Goal: Task Accomplishment & Management: Complete application form

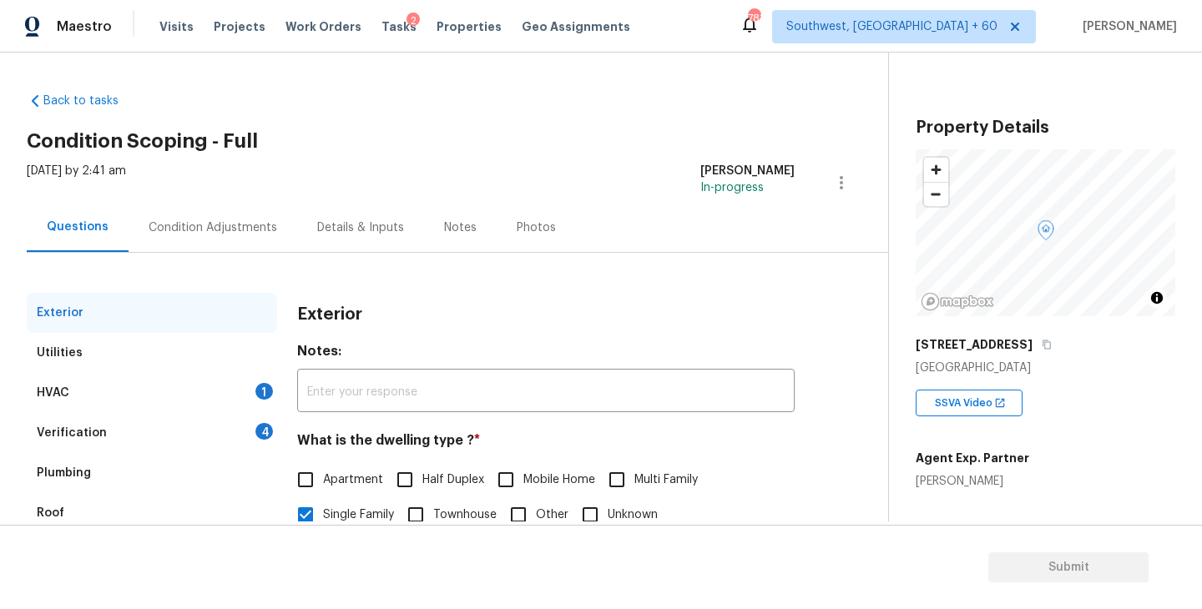
click at [139, 404] on div "HVAC 1" at bounding box center [152, 393] width 250 height 40
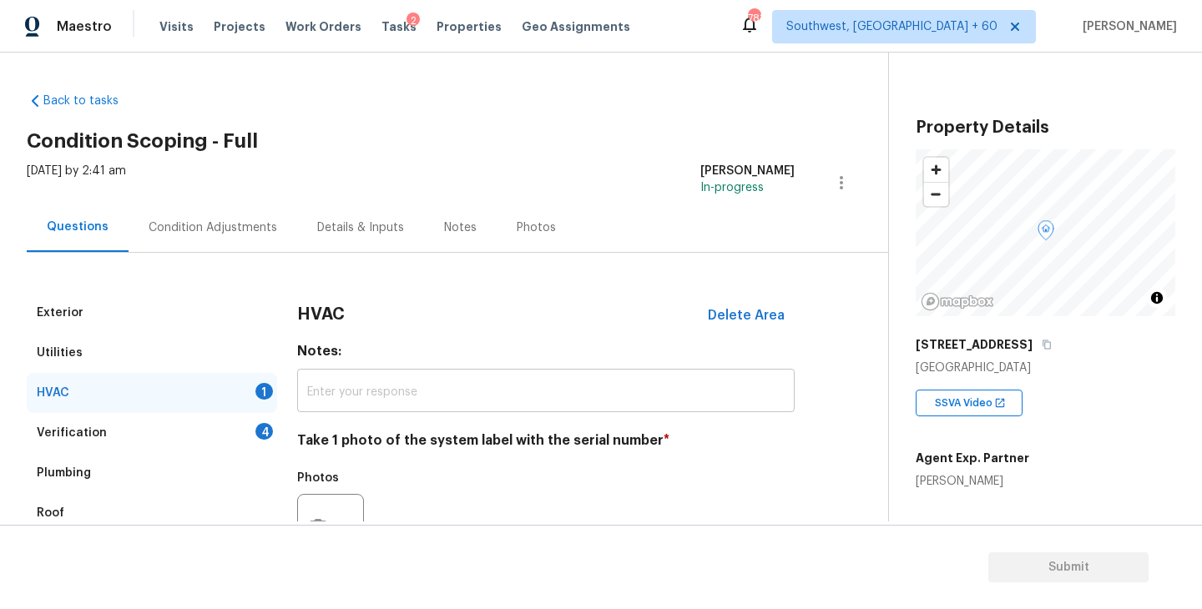
scroll to position [250, 0]
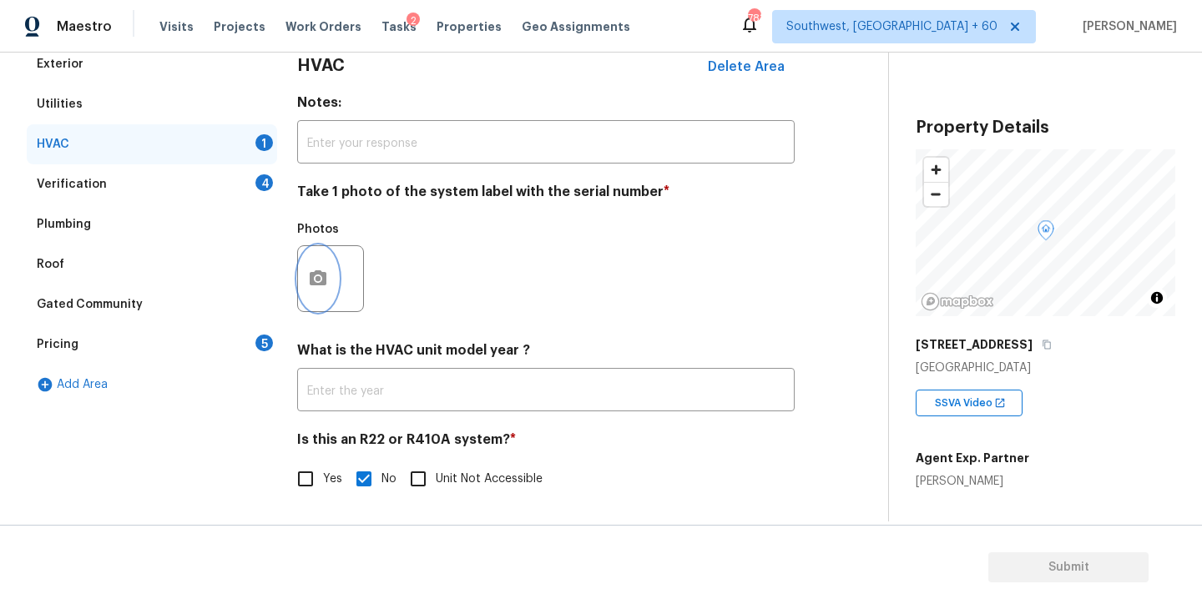
click at [333, 282] on button "button" at bounding box center [318, 278] width 40 height 65
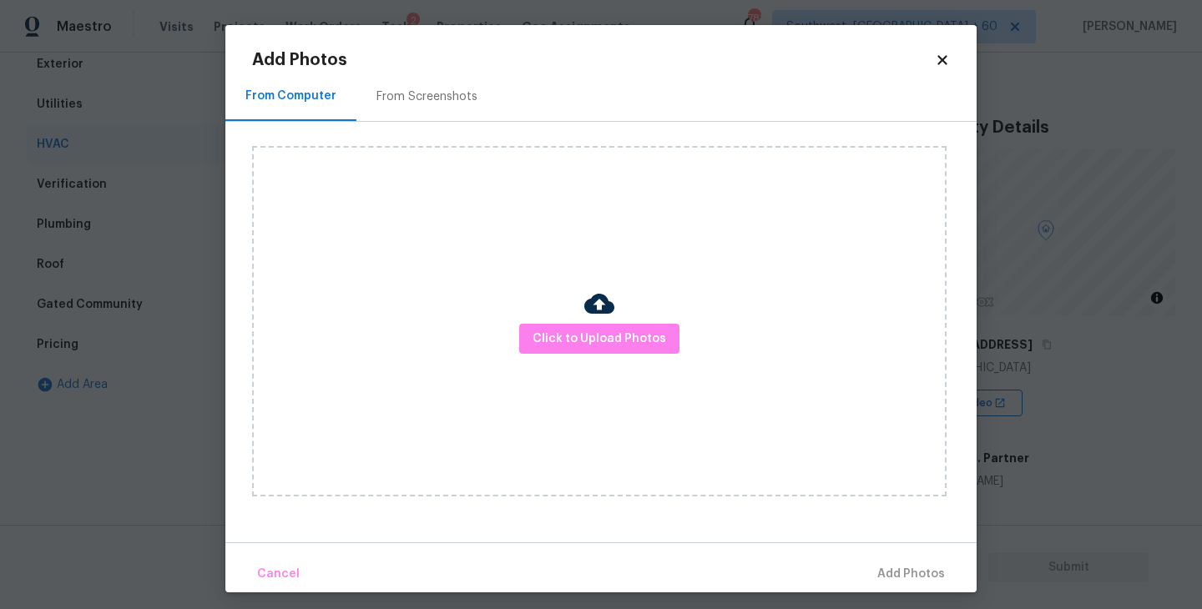
click at [522, 318] on div "Click to Upload Photos" at bounding box center [599, 321] width 695 height 351
click at [596, 351] on button "Click to Upload Photos" at bounding box center [599, 339] width 160 height 31
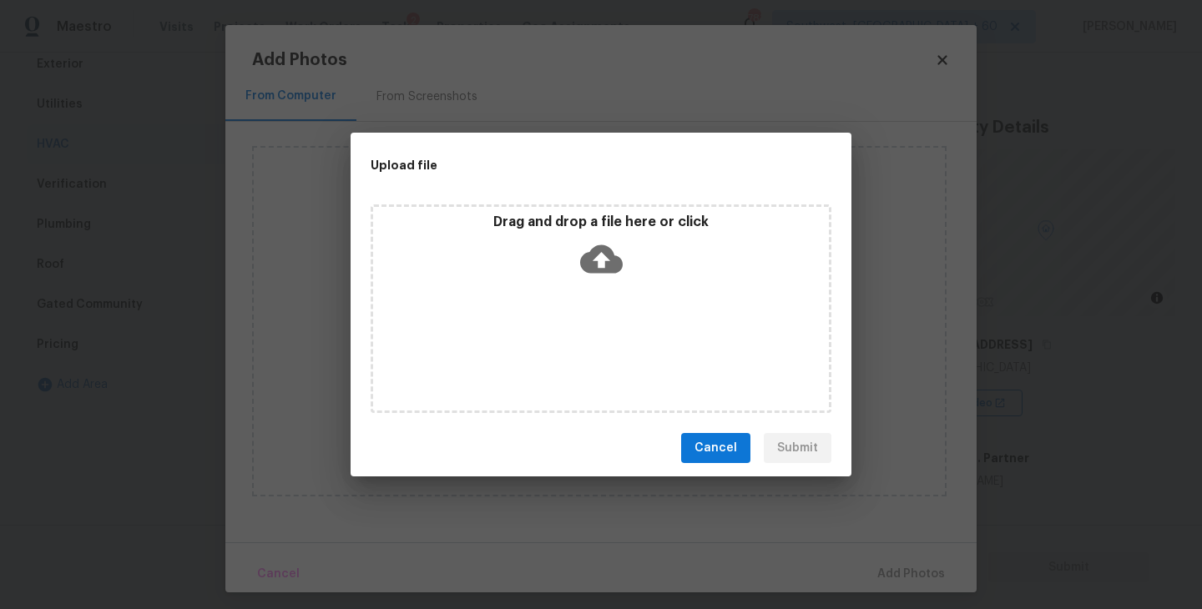
click at [598, 292] on div "Drag and drop a file here or click" at bounding box center [601, 309] width 461 height 209
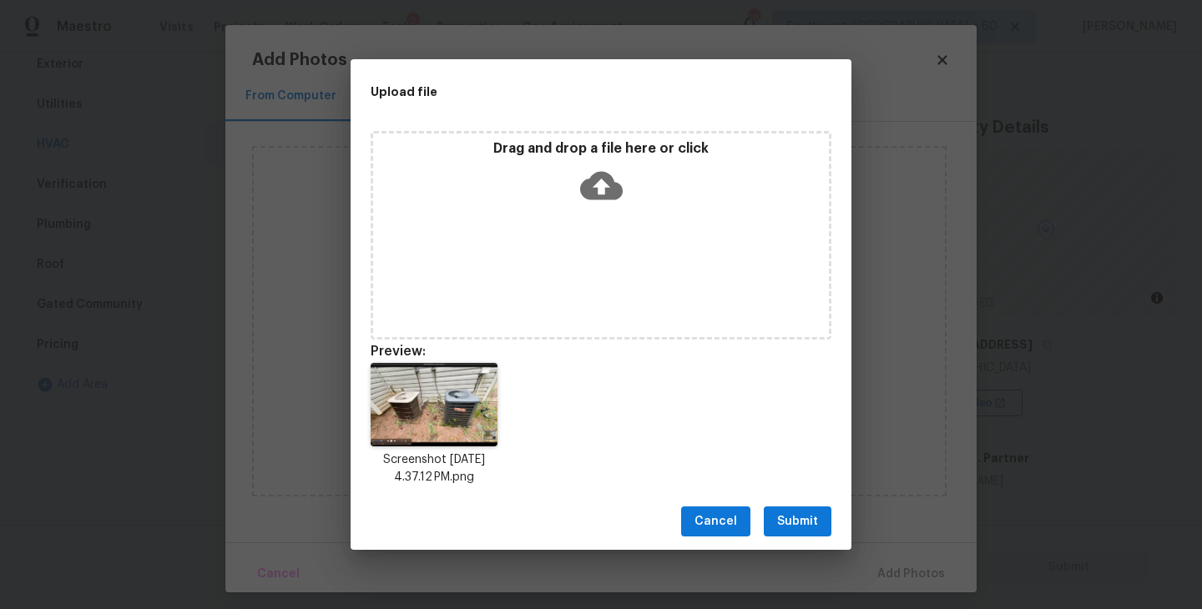
click at [799, 526] on span "Submit" at bounding box center [797, 522] width 41 height 21
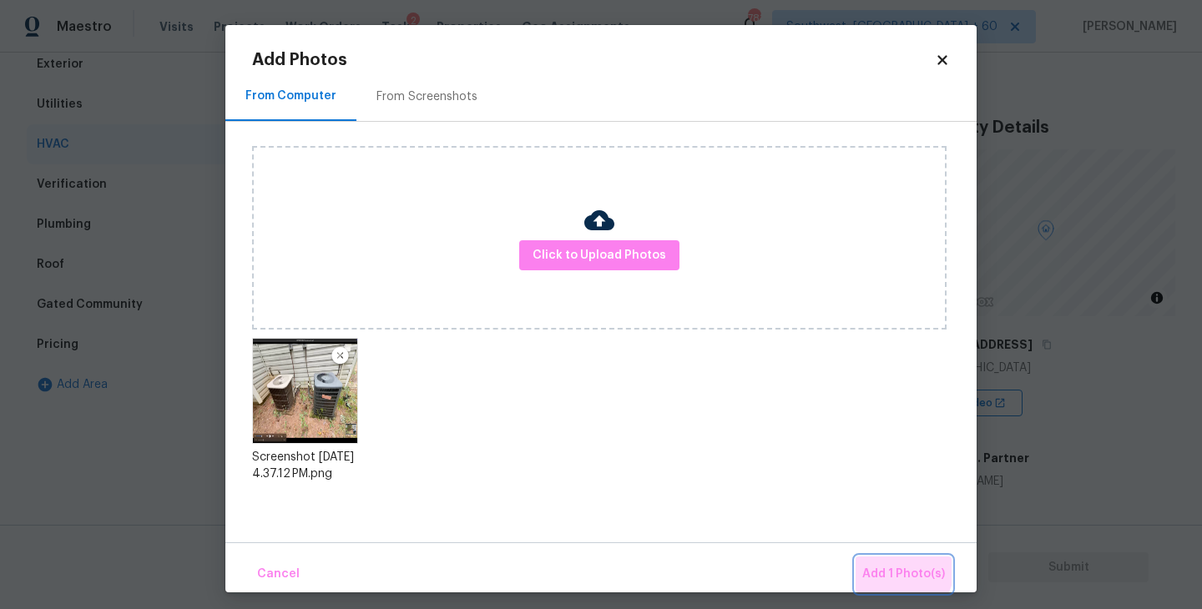
click at [882, 563] on button "Add 1 Photo(s)" at bounding box center [904, 575] width 96 height 36
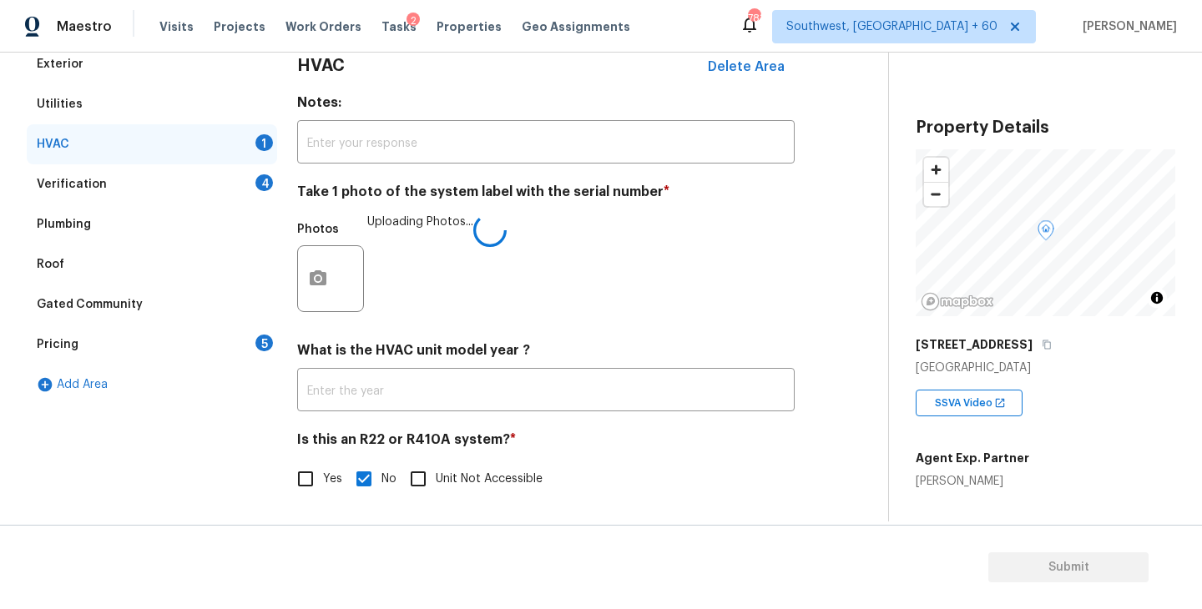
click at [696, 460] on div "Is this an R22 or R410A system? * Yes No Unit Not Accessible" at bounding box center [546, 464] width 498 height 65
click at [674, 437] on h4 "Is this an R22 or R410A system? *" at bounding box center [546, 443] width 498 height 23
click at [770, 215] on div "Photos Uploading Photos..." at bounding box center [546, 268] width 498 height 109
click at [838, 185] on div "Exterior Utilities HVAC 1 Verification 4 Plumbing Roof Gated Community Pricing …" at bounding box center [437, 280] width 821 height 472
click at [201, 195] on div "Verification 4" at bounding box center [152, 184] width 250 height 40
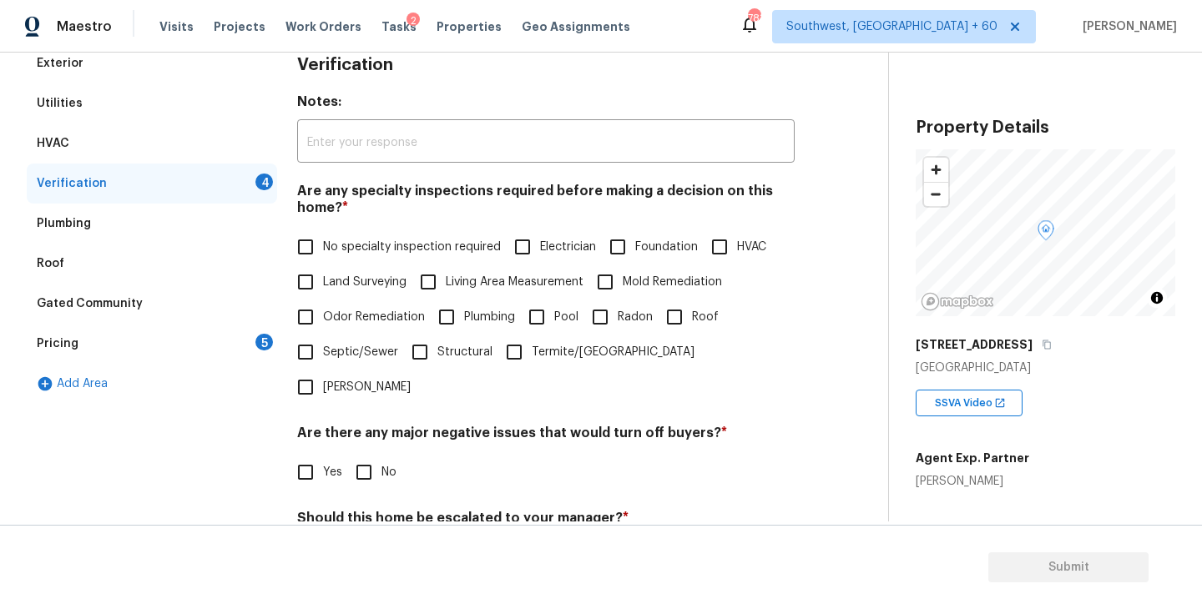
click at [360, 261] on label "No specialty inspection required" at bounding box center [394, 247] width 213 height 35
click at [323, 261] on input "No specialty inspection required" at bounding box center [305, 247] width 35 height 35
checkbox input "true"
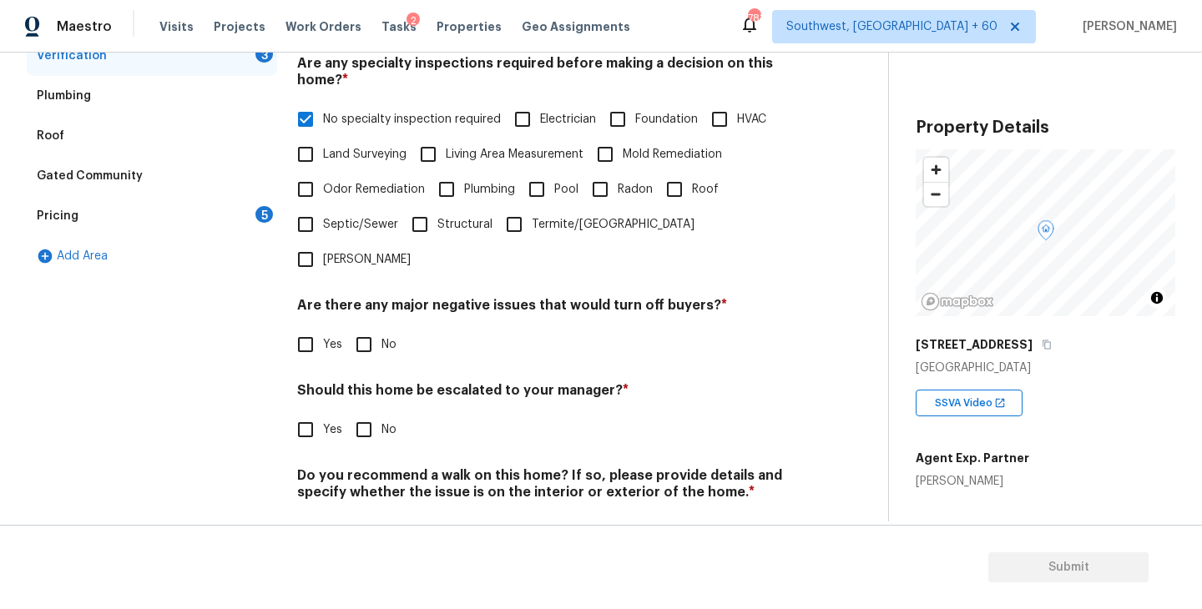
scroll to position [395, 0]
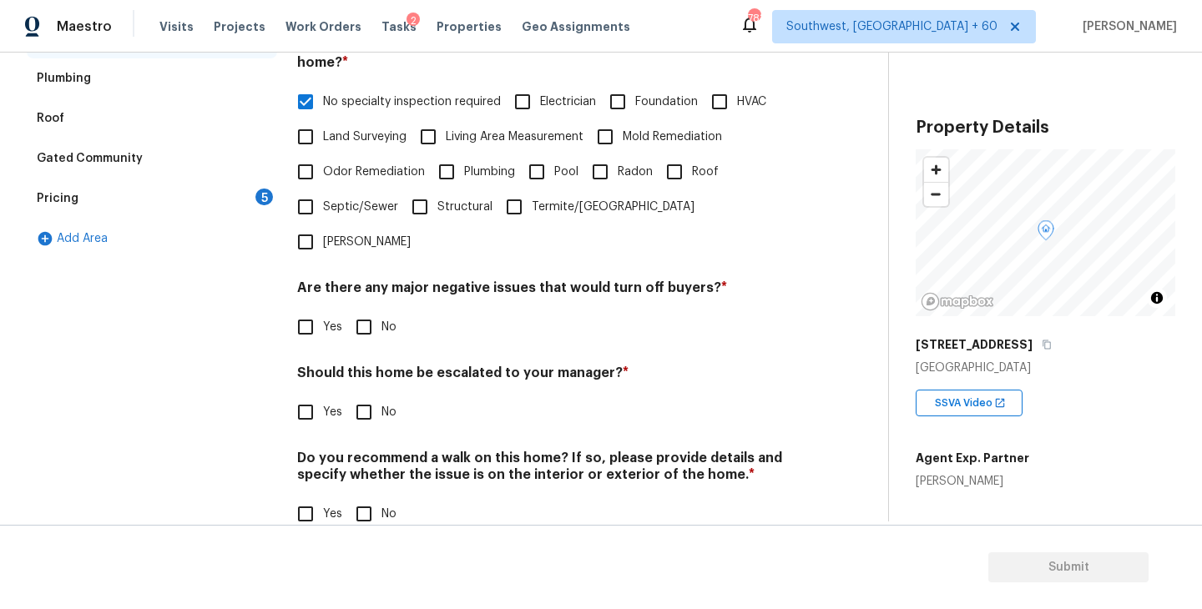
click at [371, 310] on input "No" at bounding box center [363, 327] width 35 height 35
checkbox input "true"
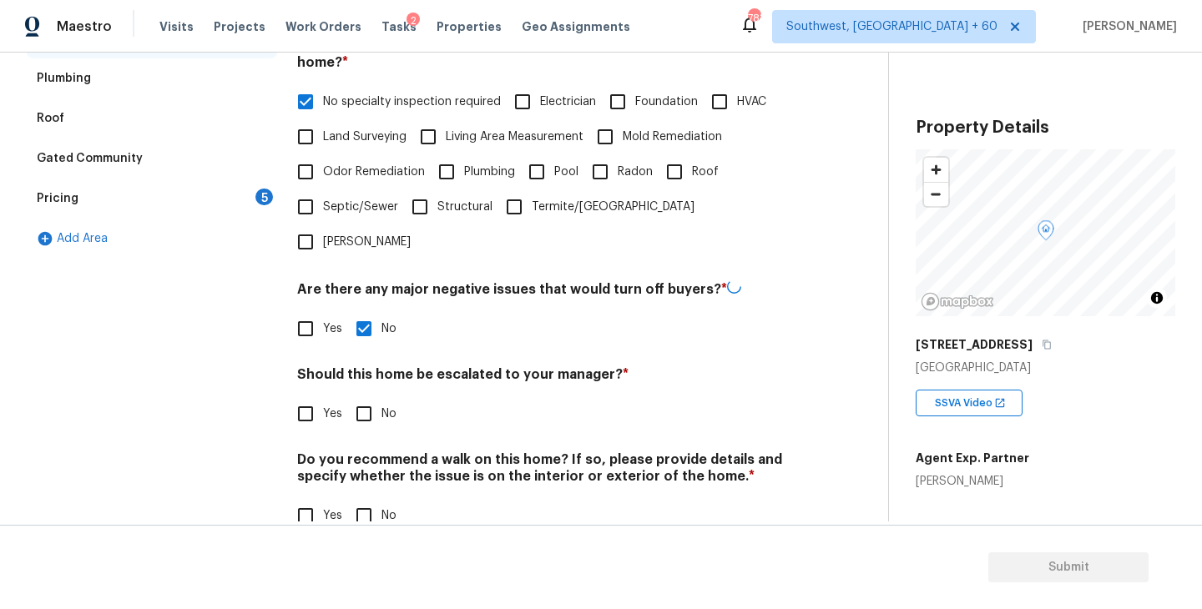
click at [371, 397] on input "No" at bounding box center [363, 414] width 35 height 35
checkbox input "true"
click at [371, 513] on div "Verification Notes: ​ Are any specialty inspections required before making a de…" at bounding box center [546, 225] width 498 height 655
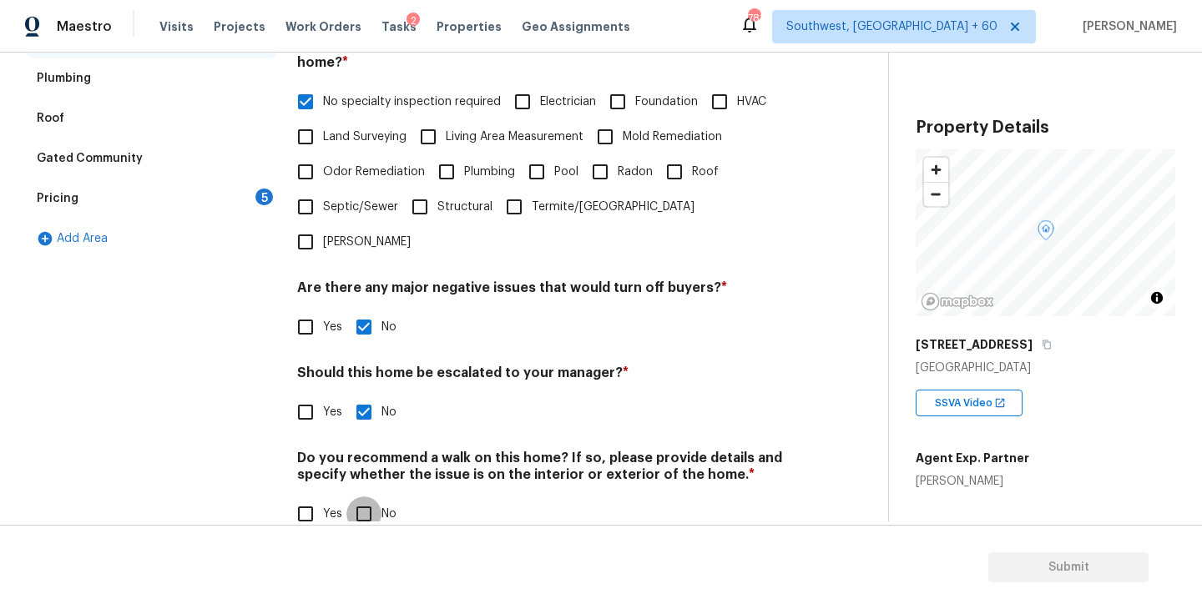
click at [376, 497] on input "No" at bounding box center [363, 514] width 35 height 35
checkbox input "true"
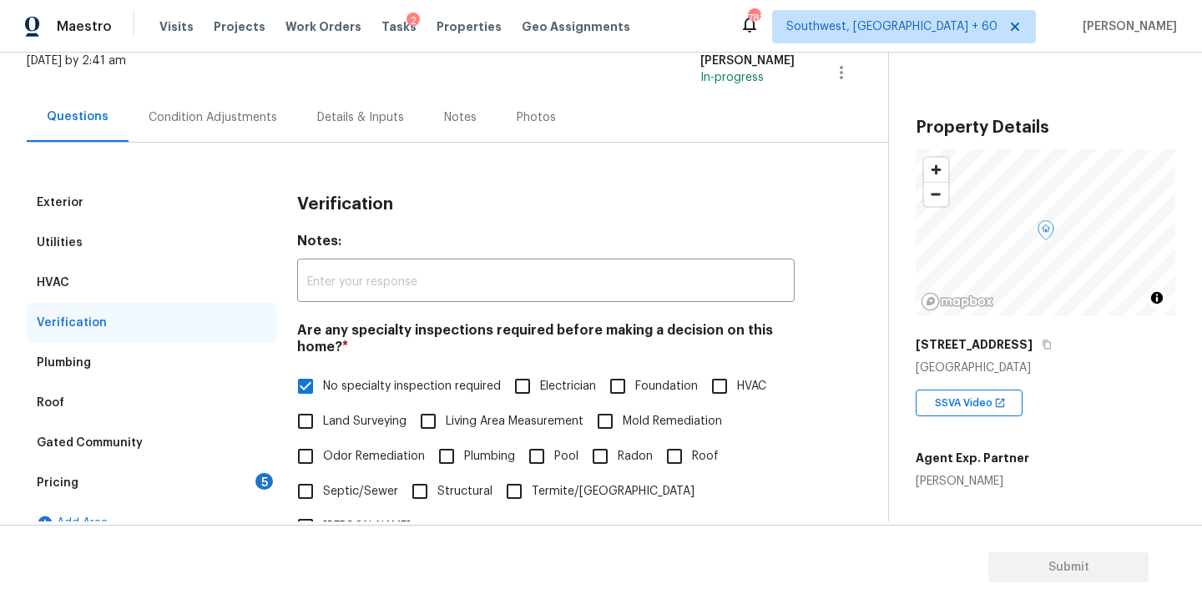
click at [169, 488] on div "Pricing 5" at bounding box center [152, 483] width 250 height 40
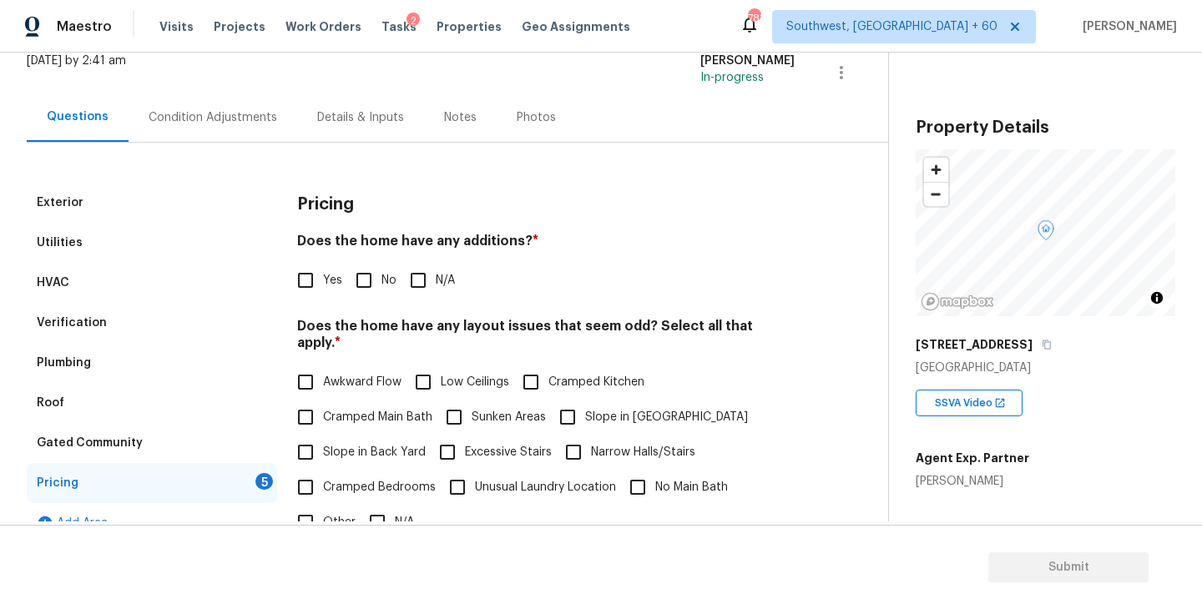
click at [423, 298] on div "Pricing Does the home have any additions? * Yes No N/A Does the home have any l…" at bounding box center [546, 499] width 498 height 633
click at [424, 278] on input "N/A" at bounding box center [418, 280] width 35 height 35
checkbox input "true"
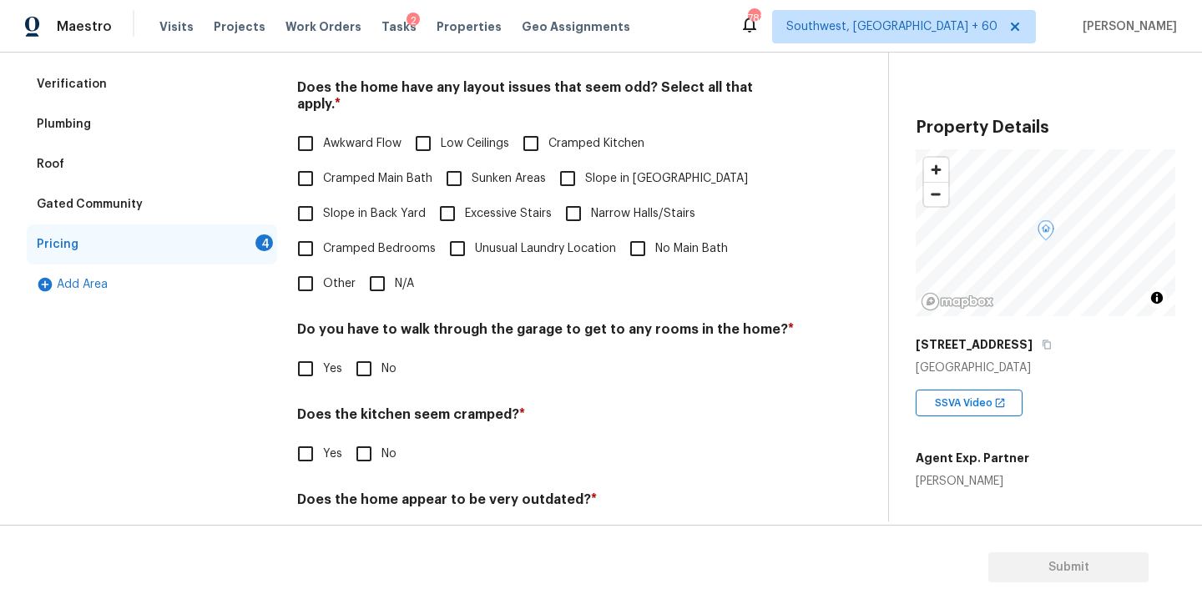
click at [585, 177] on label "Slope in [GEOGRAPHIC_DATA]" at bounding box center [649, 178] width 198 height 35
click at [585, 177] on input "Slope in [GEOGRAPHIC_DATA]" at bounding box center [567, 178] width 35 height 35
checkbox input "true"
click at [366, 366] on input "No" at bounding box center [363, 368] width 35 height 35
checkbox input "true"
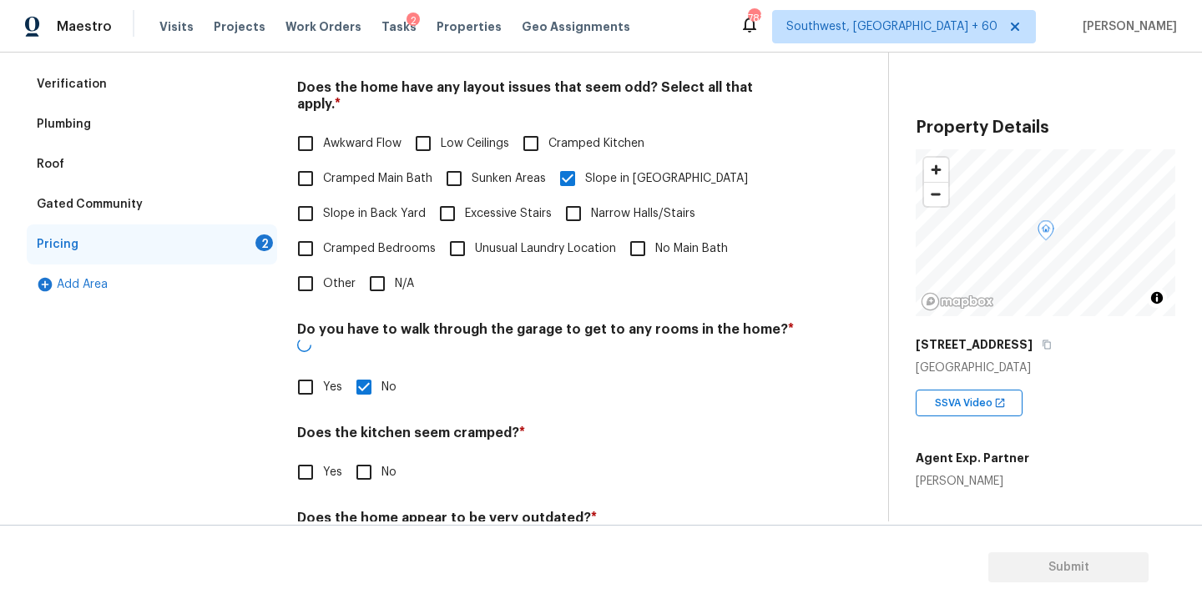
click at [370, 455] on input "No" at bounding box center [363, 472] width 35 height 35
checkbox input "true"
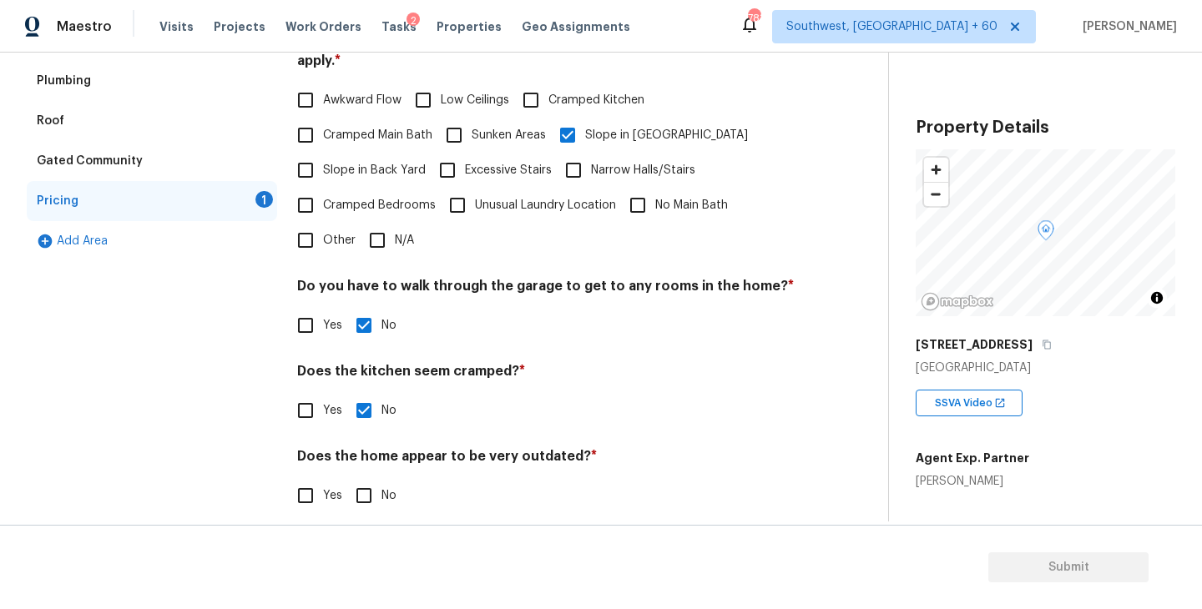
click at [358, 478] on input "No" at bounding box center [363, 495] width 35 height 35
checkbox input "true"
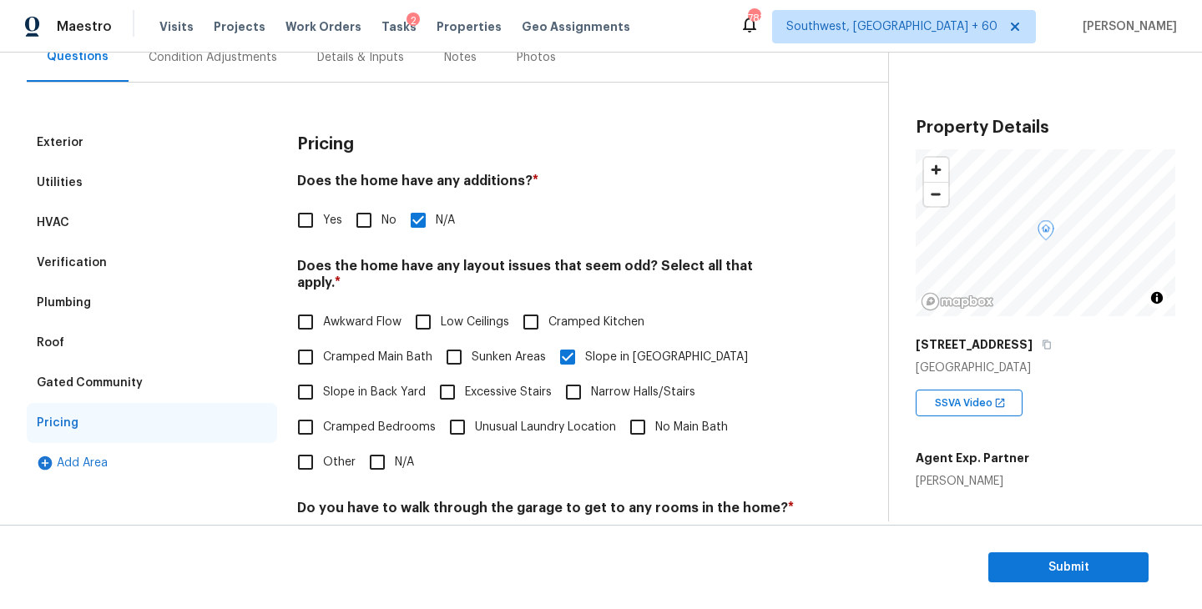
scroll to position [0, 0]
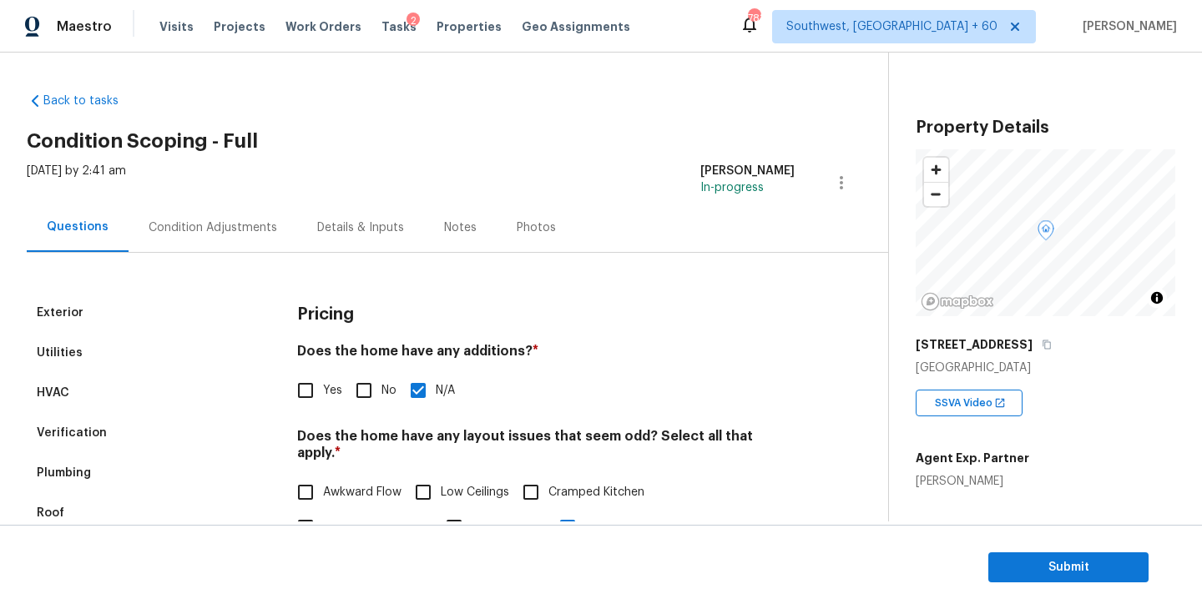
click at [213, 230] on div "Condition Adjustments" at bounding box center [213, 228] width 129 height 17
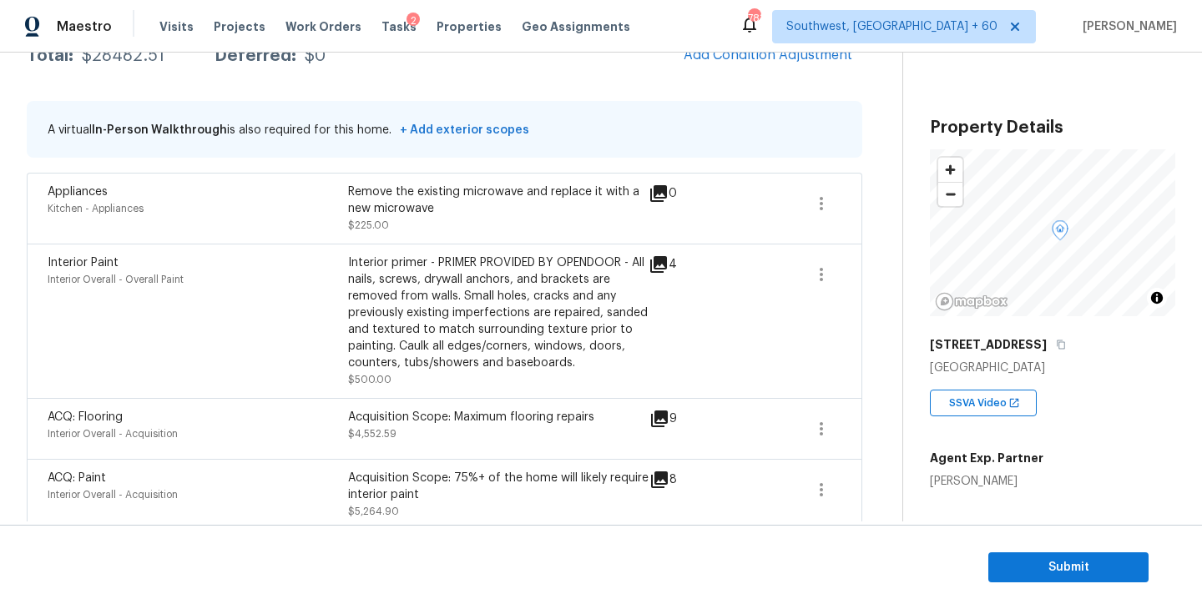
scroll to position [278, 0]
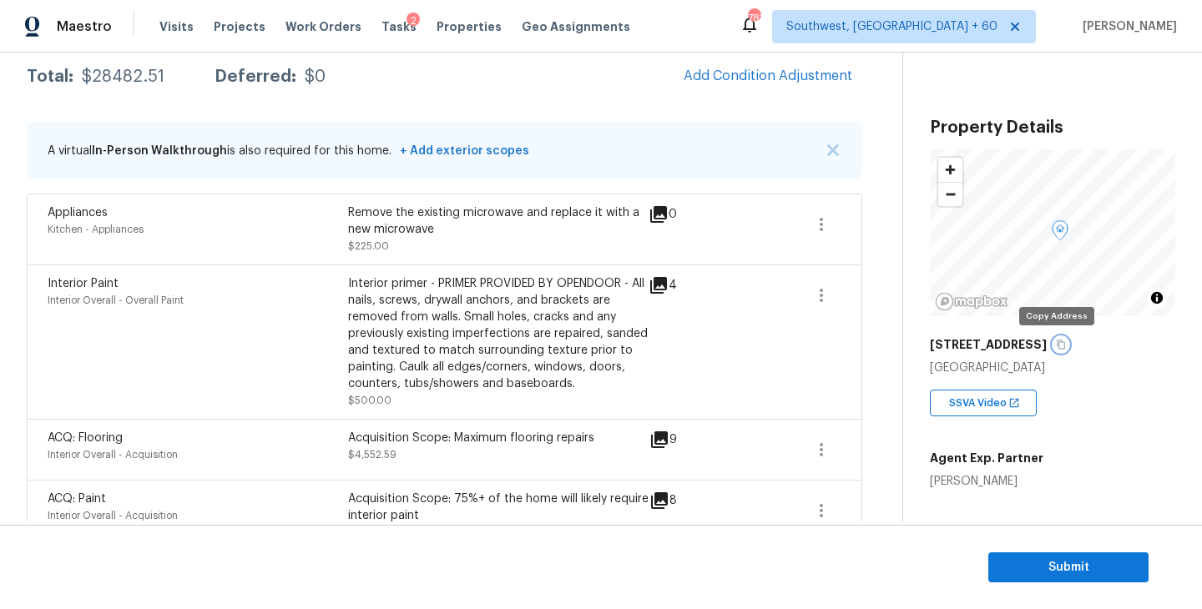
click at [1057, 343] on icon "button" at bounding box center [1061, 345] width 10 height 10
click at [432, 205] on div "Remove the existing microwave and replace it with a new microwave" at bounding box center [498, 221] width 301 height 33
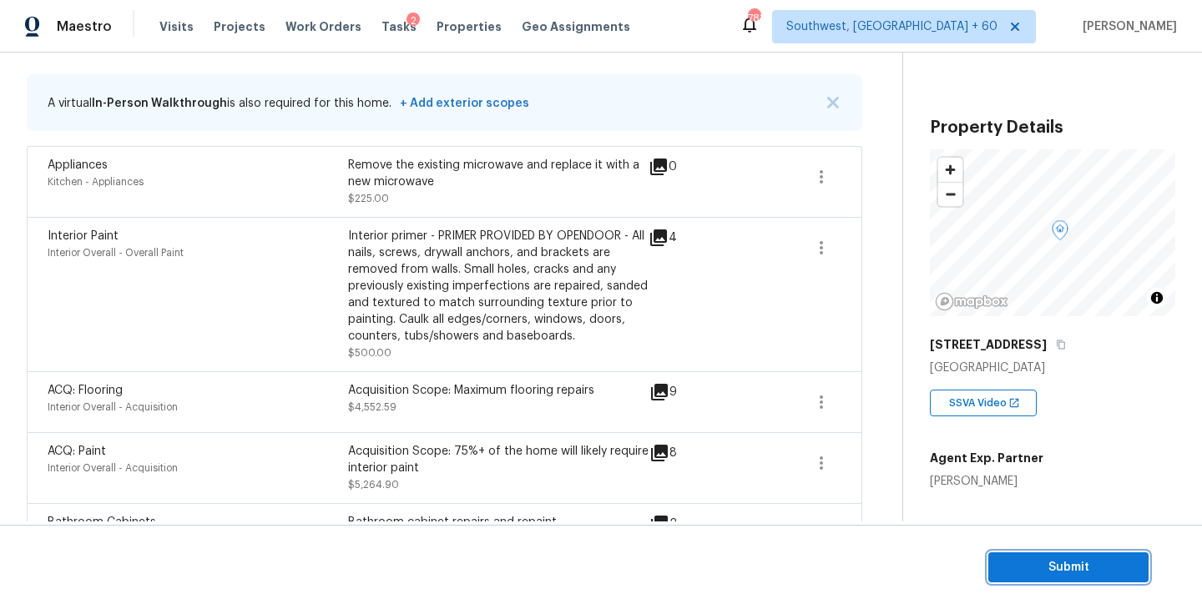
click at [1008, 556] on button "Submit" at bounding box center [1068, 568] width 160 height 31
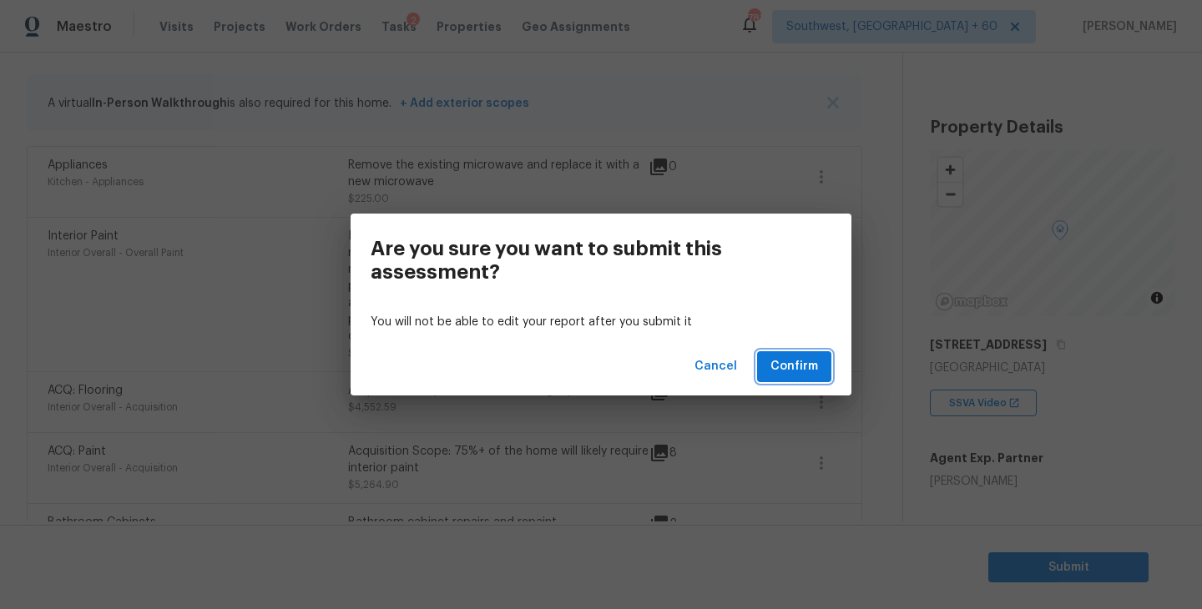
click at [789, 365] on span "Confirm" at bounding box center [794, 366] width 48 height 21
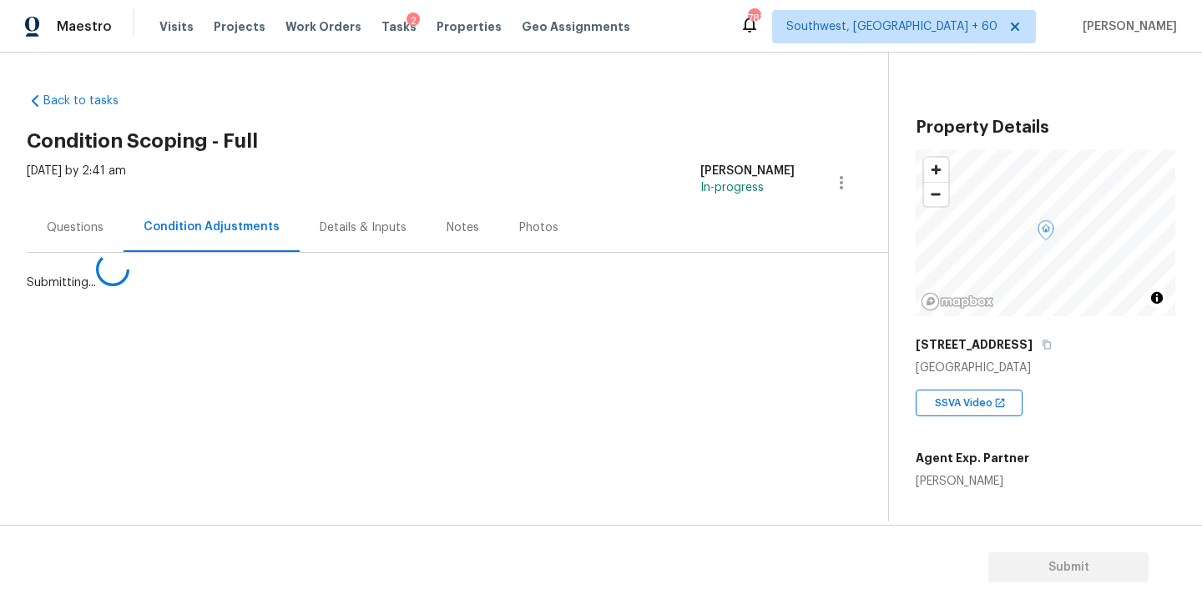
scroll to position [0, 0]
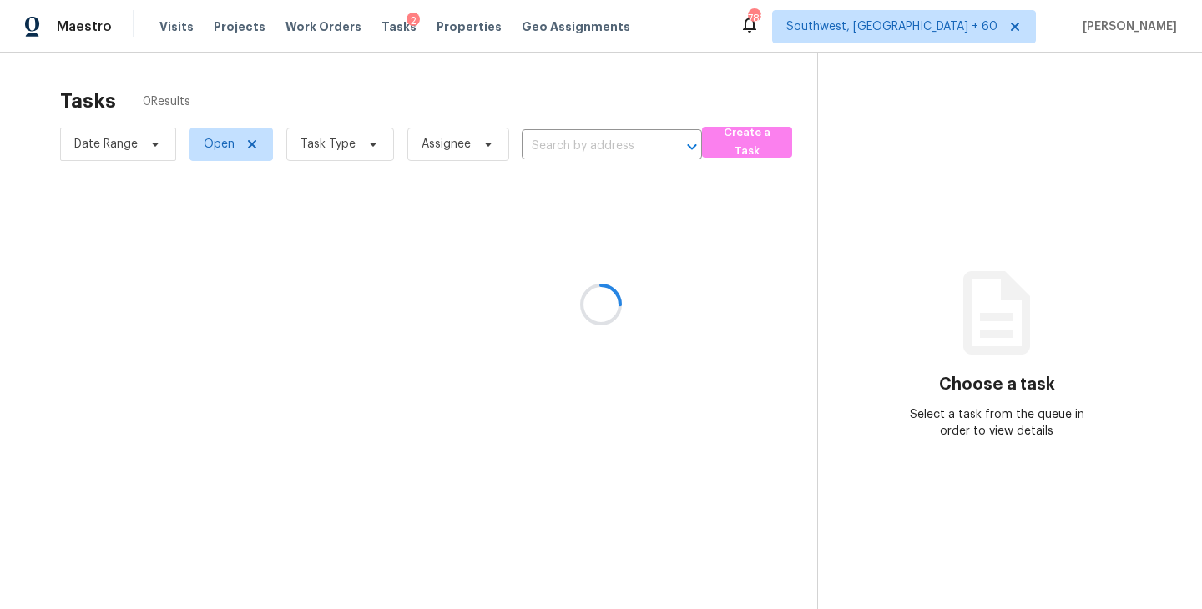
click at [362, 143] on div at bounding box center [601, 304] width 1202 height 609
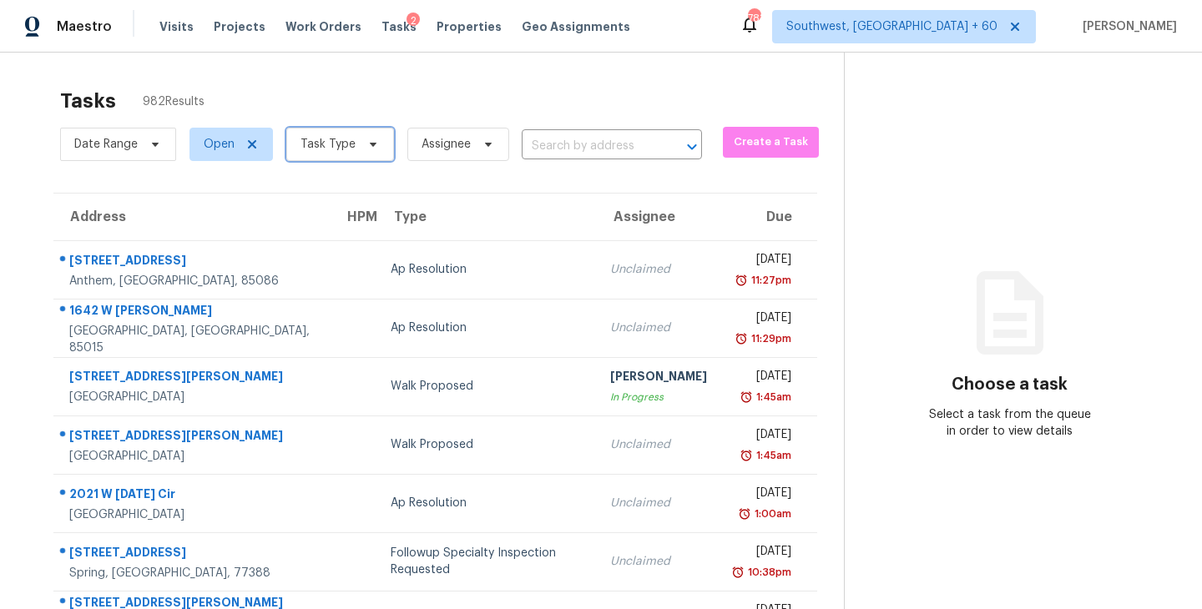
click at [366, 143] on icon at bounding box center [372, 144] width 13 height 13
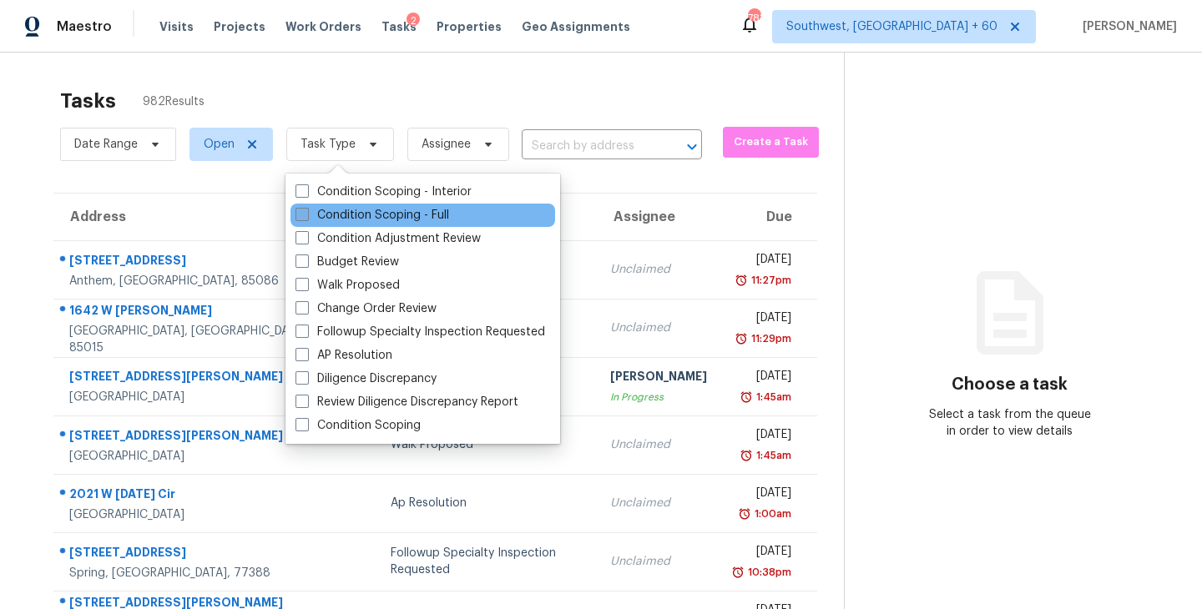
click at [371, 207] on label "Condition Scoping - Full" at bounding box center [373, 215] width 154 height 17
click at [306, 207] on input "Condition Scoping - Full" at bounding box center [301, 212] width 11 height 11
checkbox input "true"
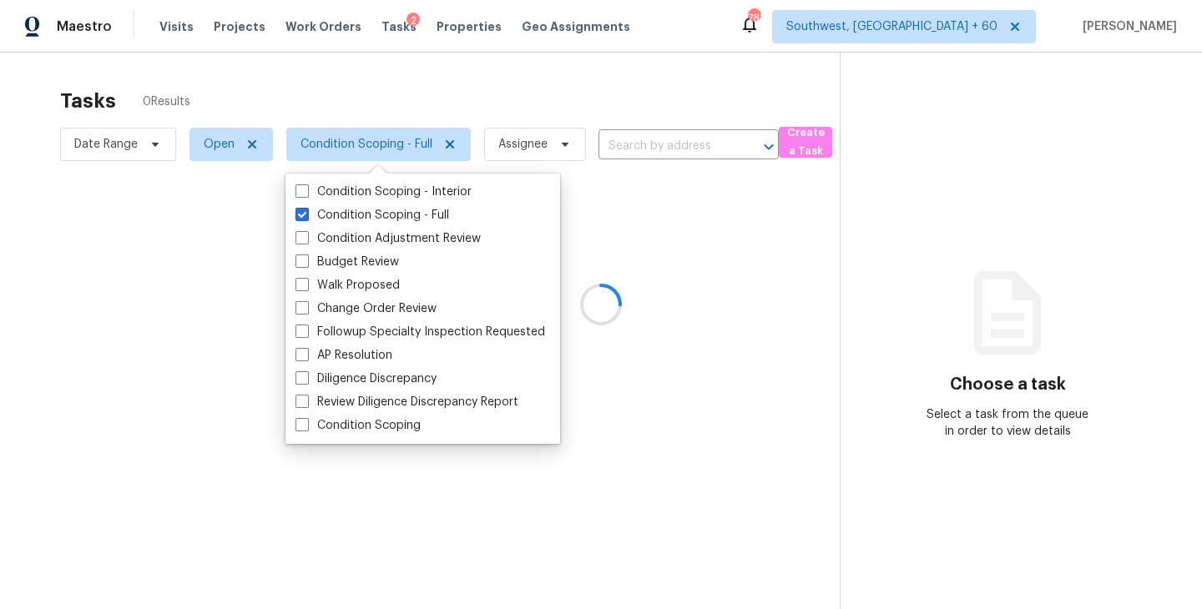
click at [476, 152] on div at bounding box center [601, 304] width 1202 height 609
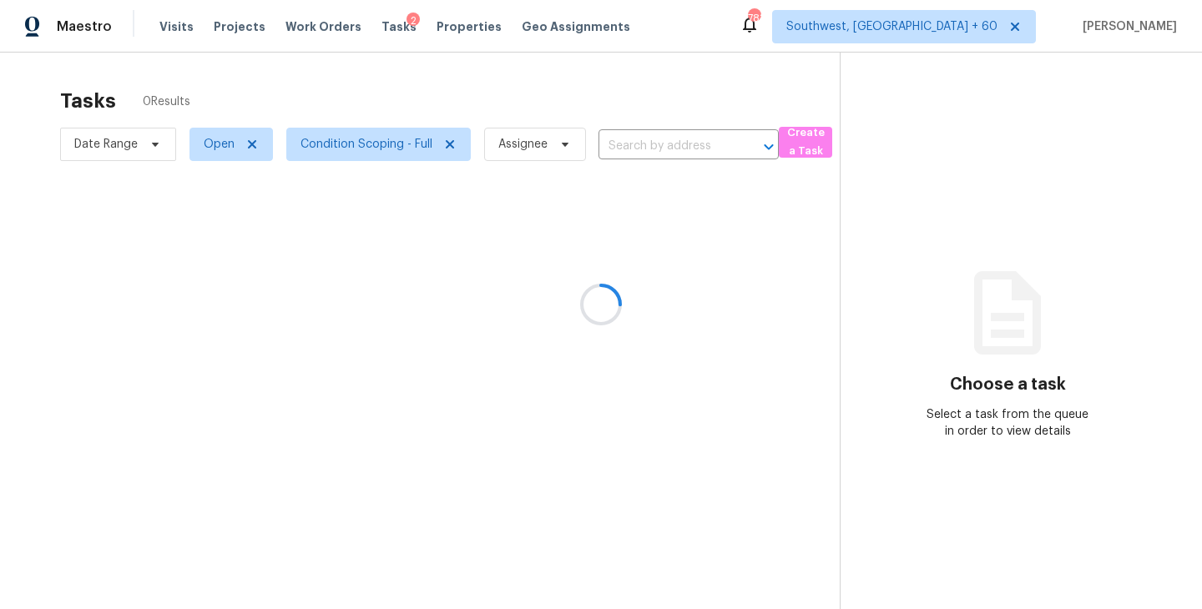
click at [498, 152] on div at bounding box center [601, 304] width 1202 height 609
click at [553, 132] on div at bounding box center [601, 304] width 1202 height 609
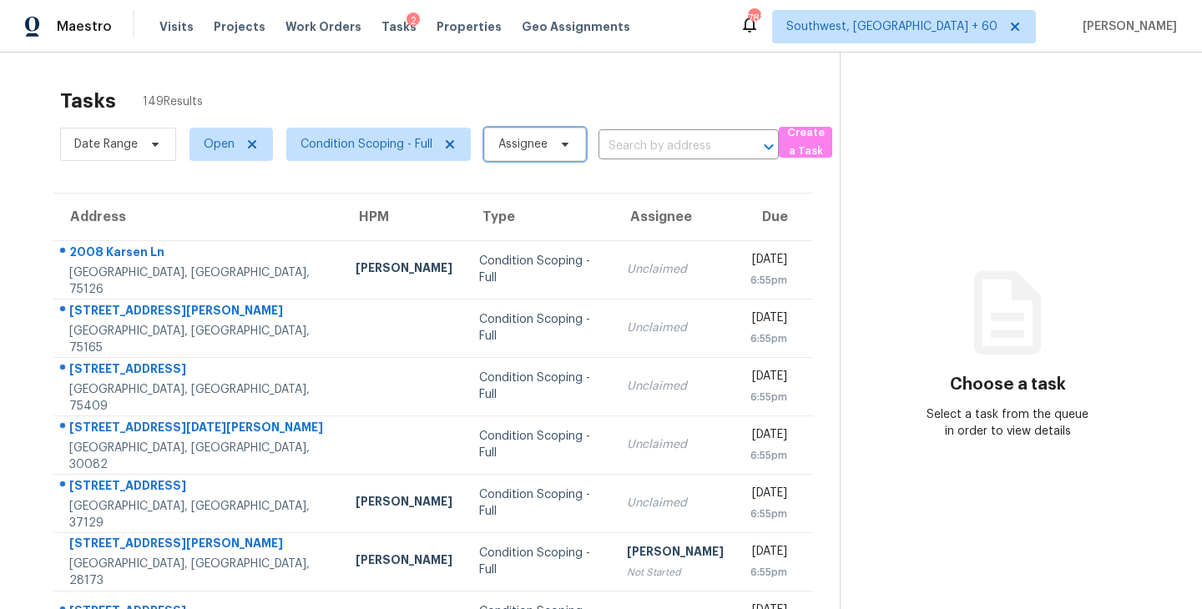
click at [512, 142] on span "Assignee" at bounding box center [522, 144] width 49 height 17
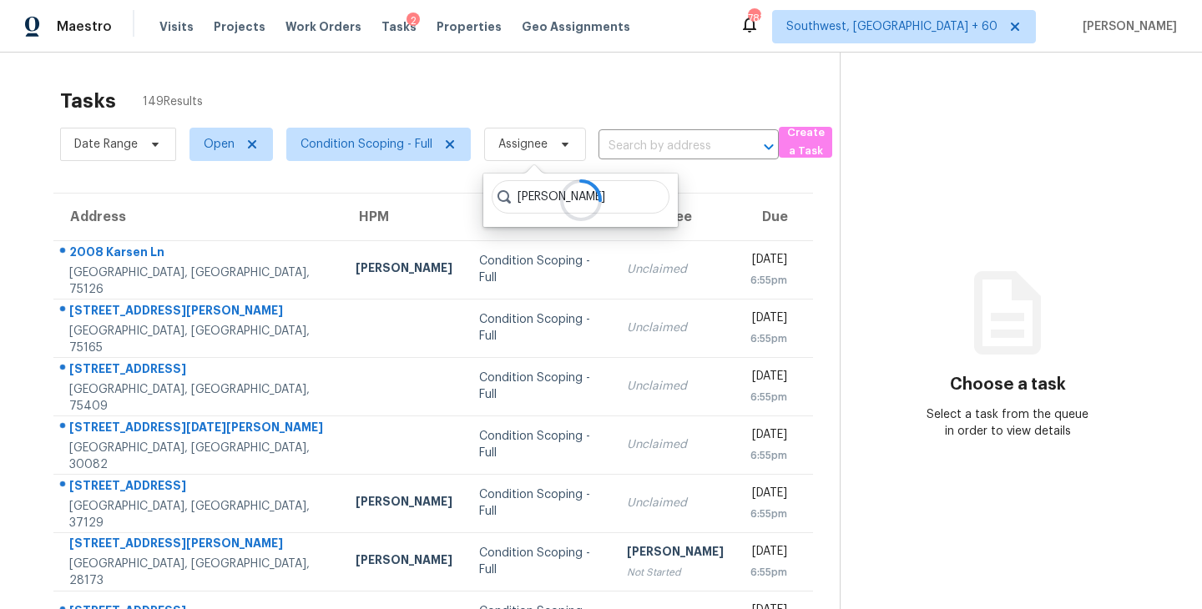
type input "sakthivel"
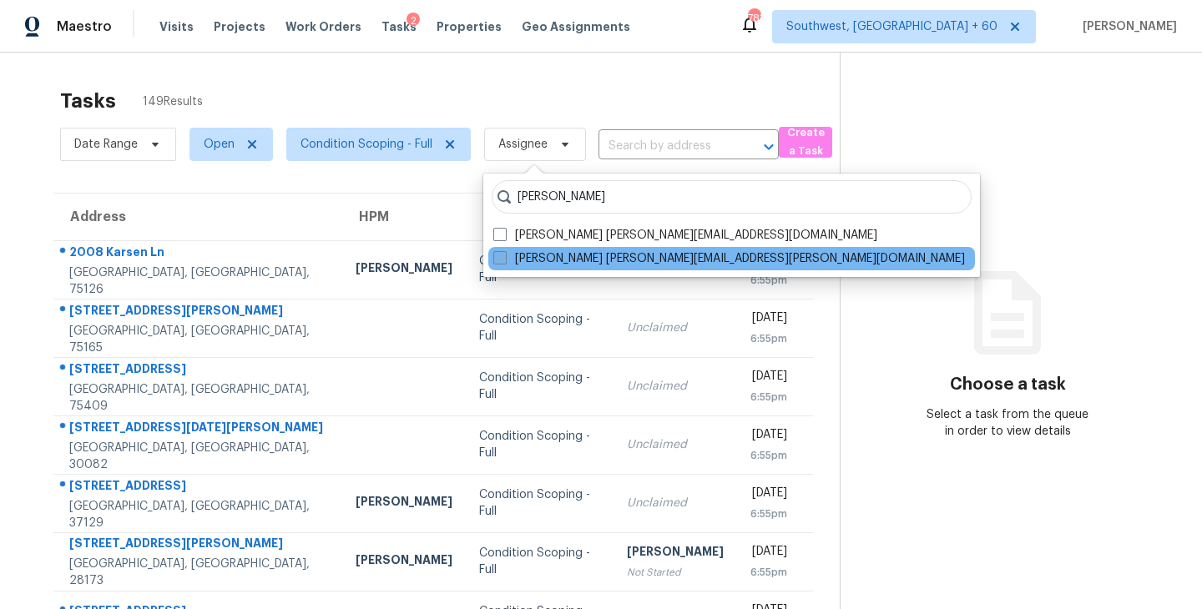
click at [512, 259] on label "Sakthivel Chandran sakthivel.chandran@opendoor.com" at bounding box center [729, 258] width 472 height 17
click at [504, 259] on input "Sakthivel Chandran sakthivel.chandran@opendoor.com" at bounding box center [498, 255] width 11 height 11
checkbox input "true"
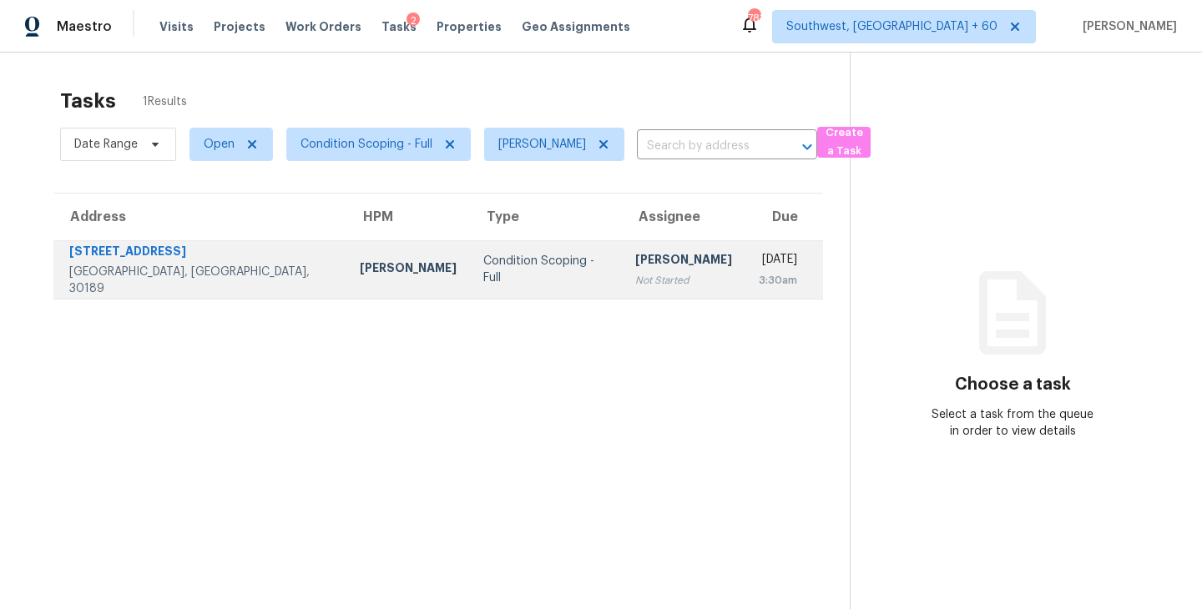
click at [635, 282] on div "Not Started" at bounding box center [683, 280] width 97 height 17
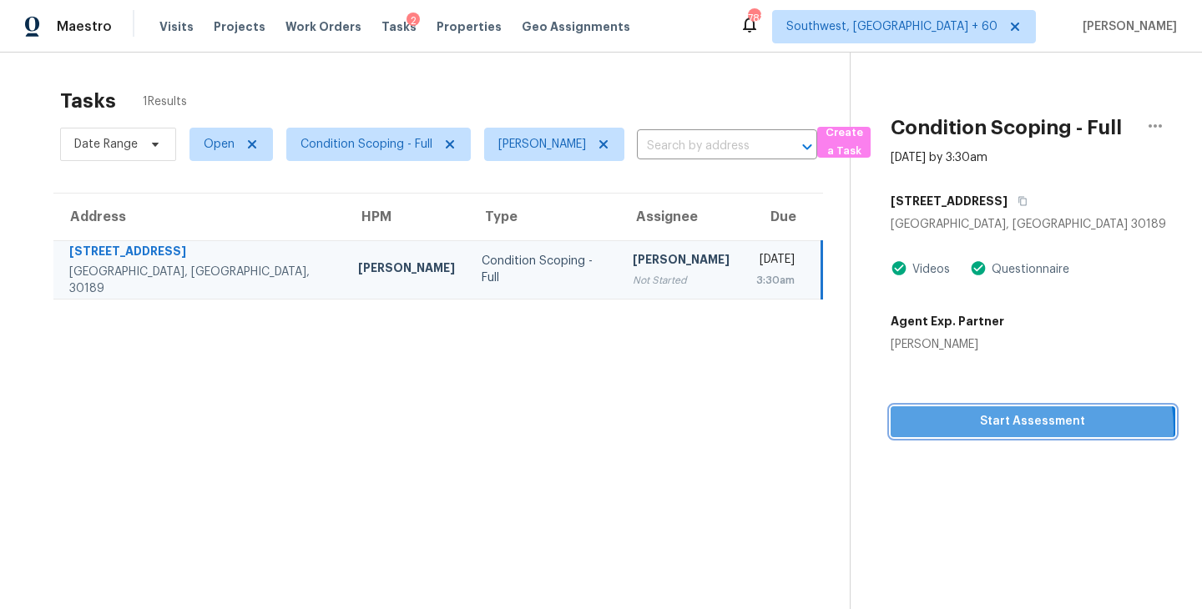
click at [1027, 429] on span "Start Assessment" at bounding box center [1033, 422] width 258 height 21
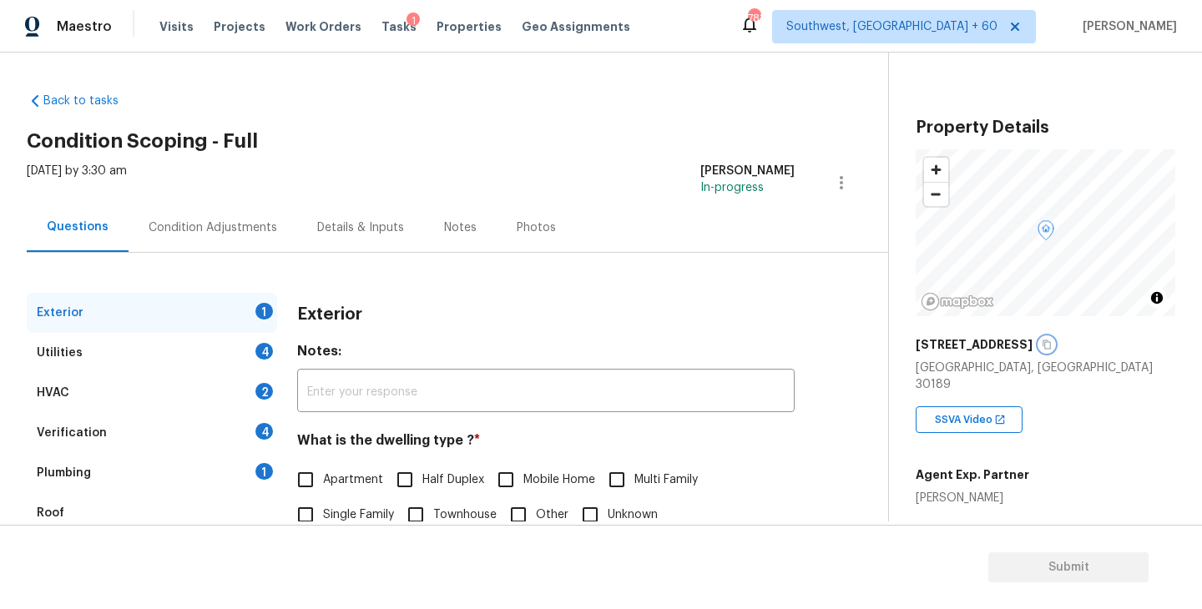
click at [1043, 342] on icon "button" at bounding box center [1047, 345] width 8 height 9
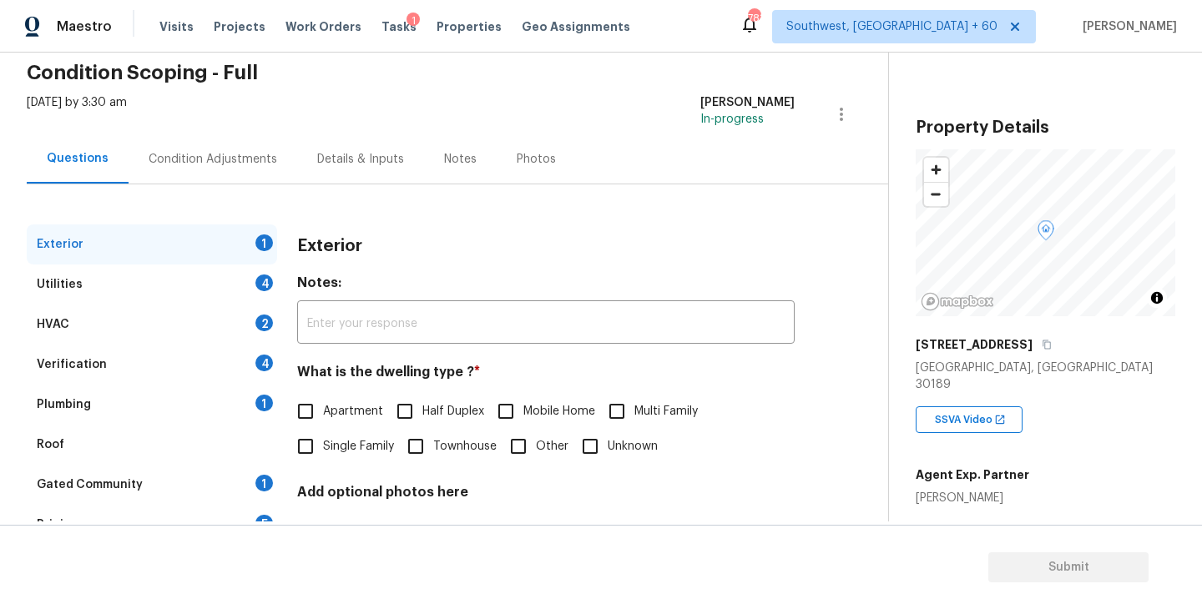
click at [372, 449] on span "Single Family" at bounding box center [358, 447] width 71 height 18
click at [323, 449] on input "Single Family" at bounding box center [305, 446] width 35 height 35
checkbox input "true"
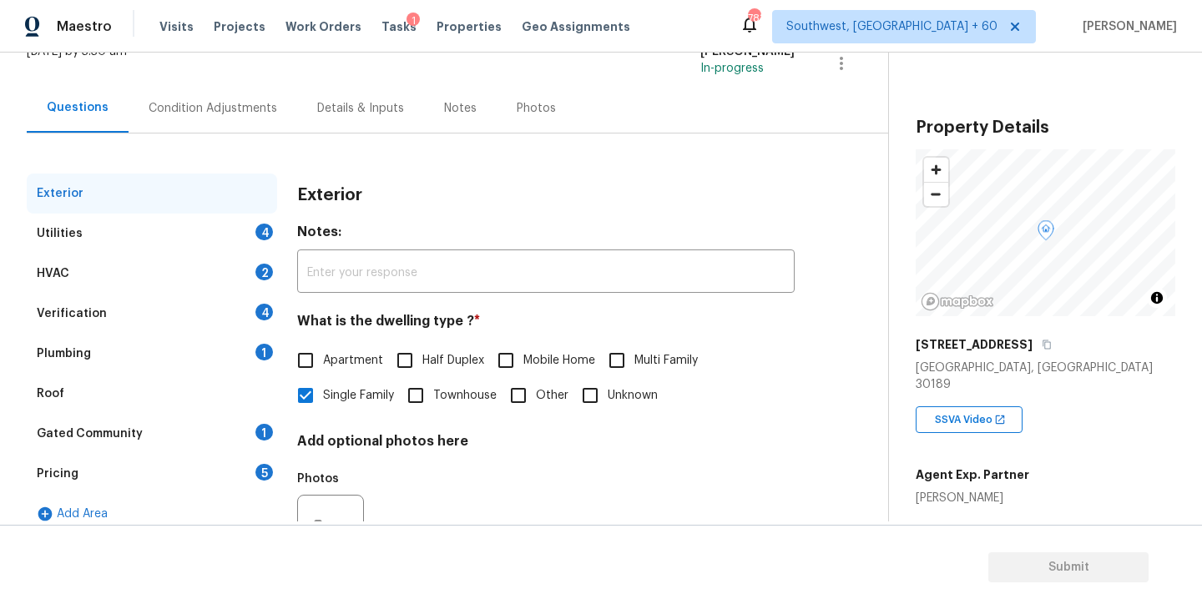
scroll to position [191, 0]
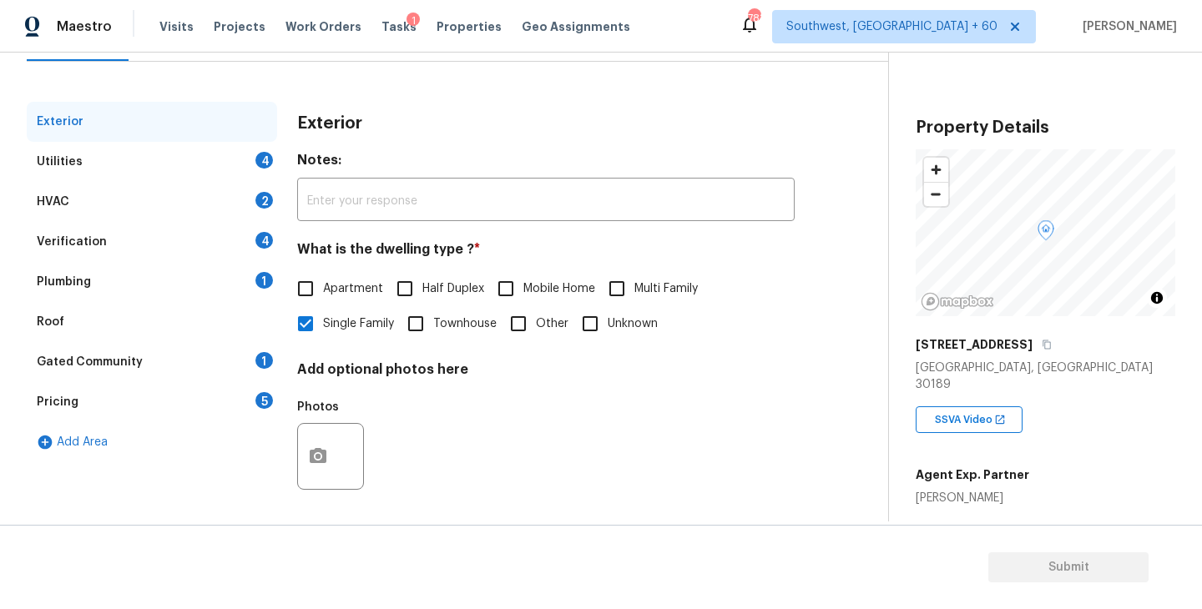
click at [190, 169] on div "Utilities 4" at bounding box center [152, 162] width 250 height 40
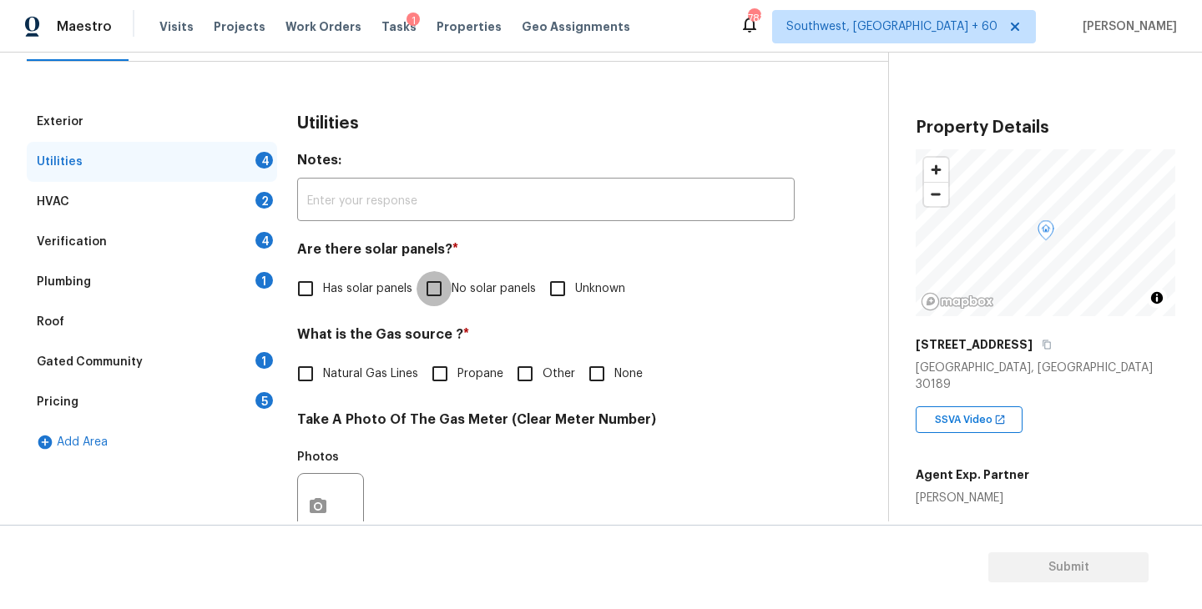
click at [447, 292] on input "No solar panels" at bounding box center [434, 288] width 35 height 35
checkbox input "true"
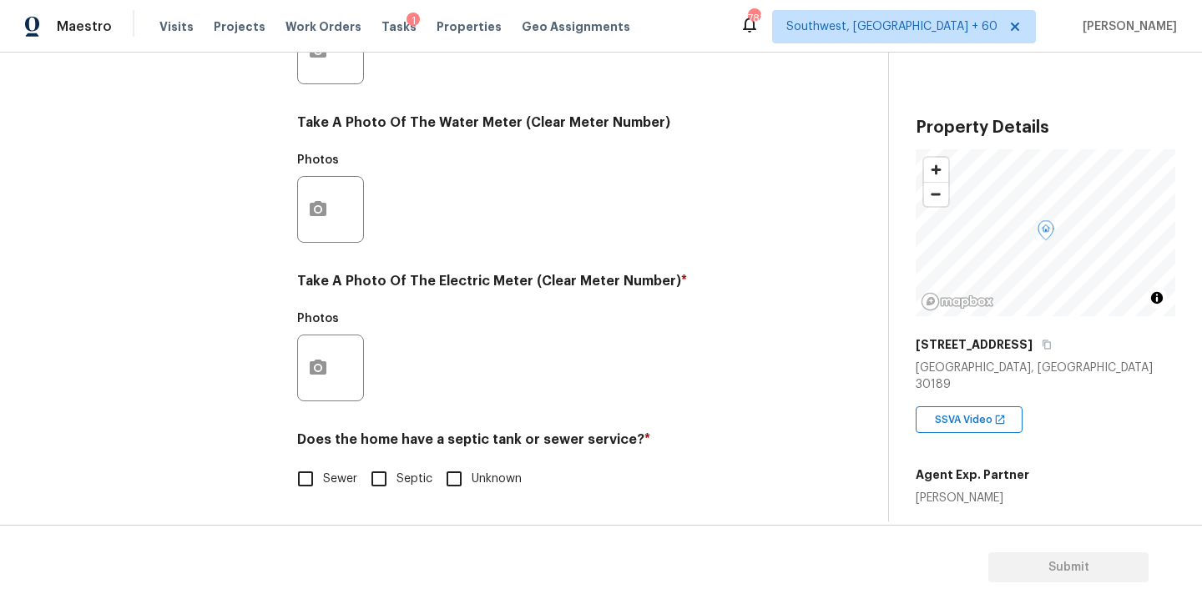
scroll to position [647, 0]
click at [324, 471] on span "Sewer" at bounding box center [340, 480] width 34 height 18
click at [323, 471] on input "Sewer" at bounding box center [305, 479] width 35 height 35
checkbox input "true"
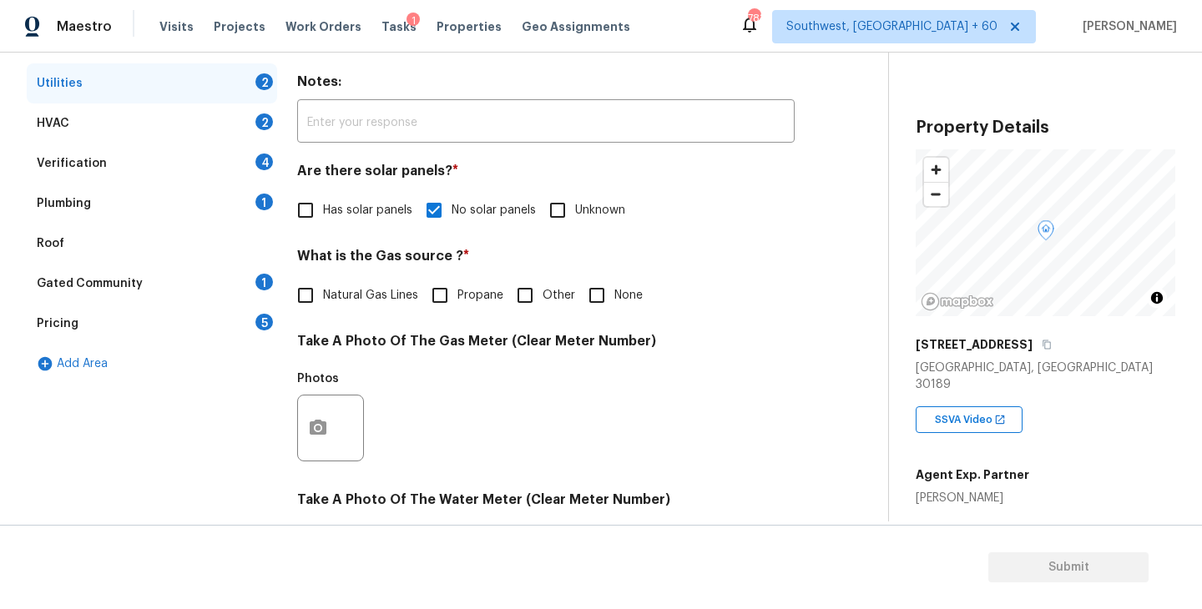
click at [140, 193] on div "Plumbing 1" at bounding box center [152, 204] width 250 height 40
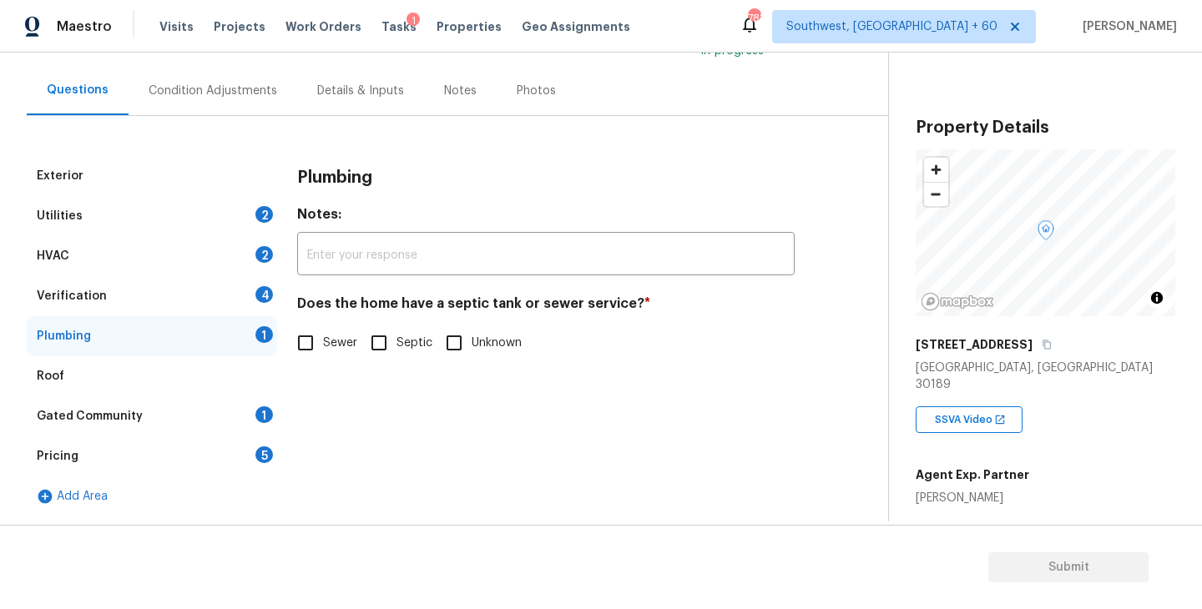
scroll to position [137, 0]
click at [346, 346] on span "Sewer" at bounding box center [340, 344] width 34 height 18
click at [323, 346] on input "Sewer" at bounding box center [305, 343] width 35 height 35
checkbox input "true"
click at [199, 428] on div "Gated Community 1" at bounding box center [152, 417] width 250 height 40
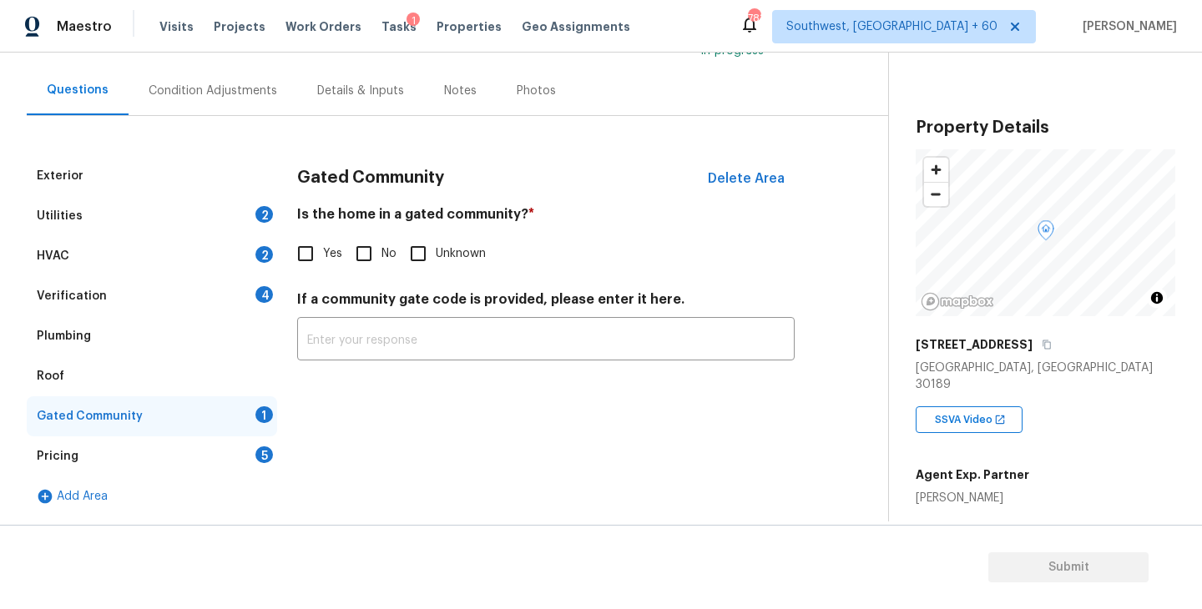
click at [375, 251] on input "No" at bounding box center [363, 253] width 35 height 35
checkbox input "true"
click at [245, 104] on div "Condition Adjustments" at bounding box center [213, 90] width 169 height 49
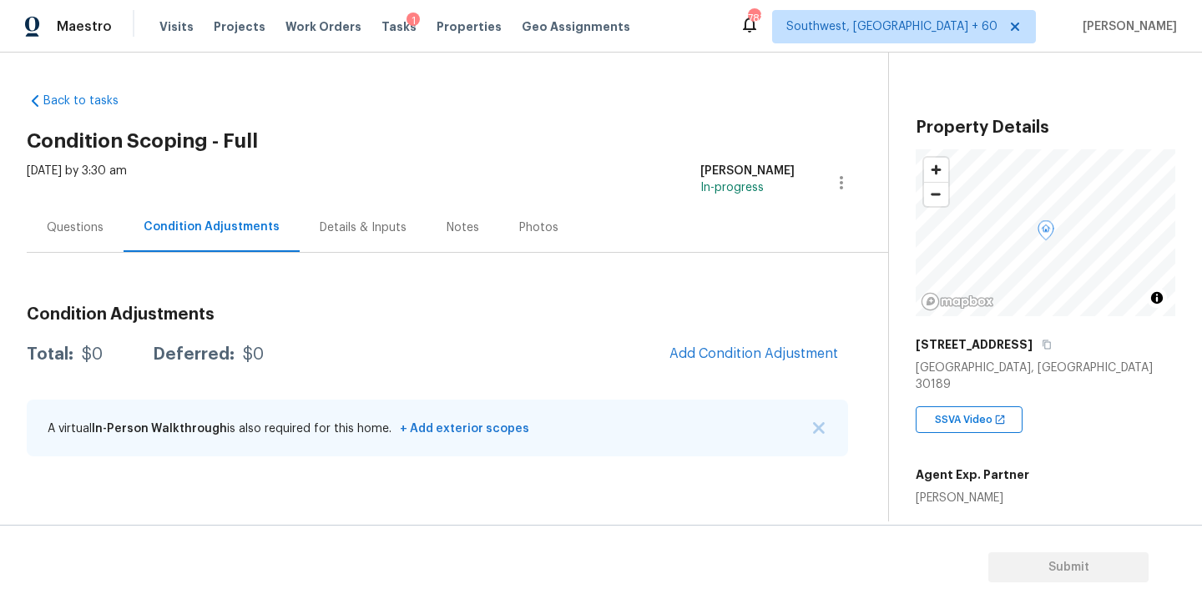
drag, startPoint x: 83, startPoint y: 220, endPoint x: 87, endPoint y: 269, distance: 48.6
click at [83, 220] on div "Questions" at bounding box center [75, 228] width 57 height 17
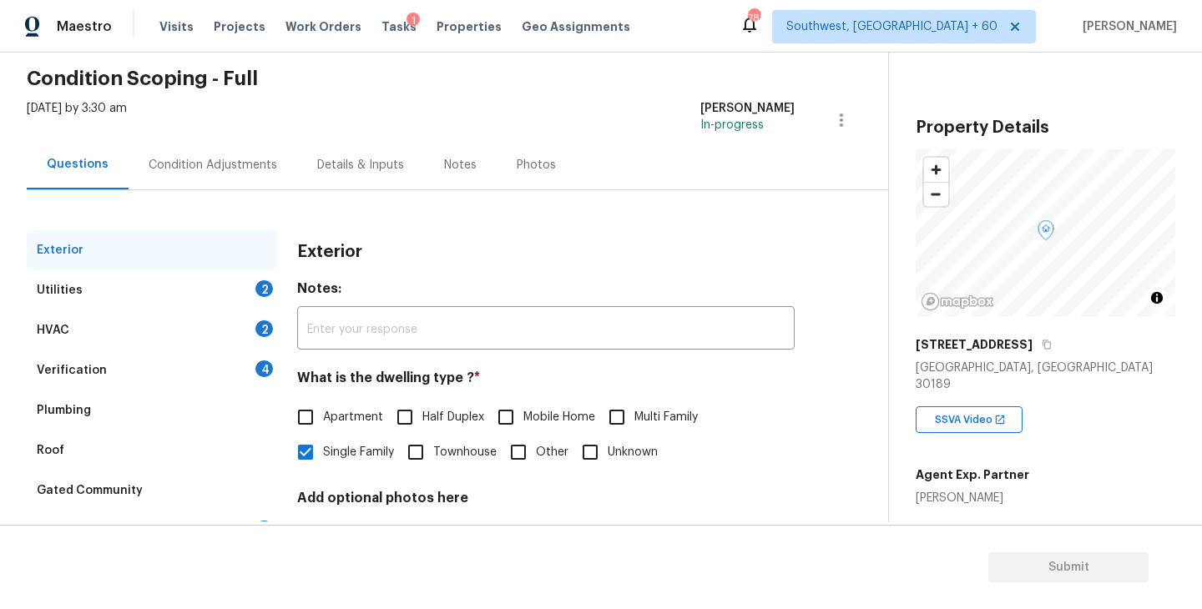
click at [101, 291] on div "Utilities 2" at bounding box center [152, 290] width 250 height 40
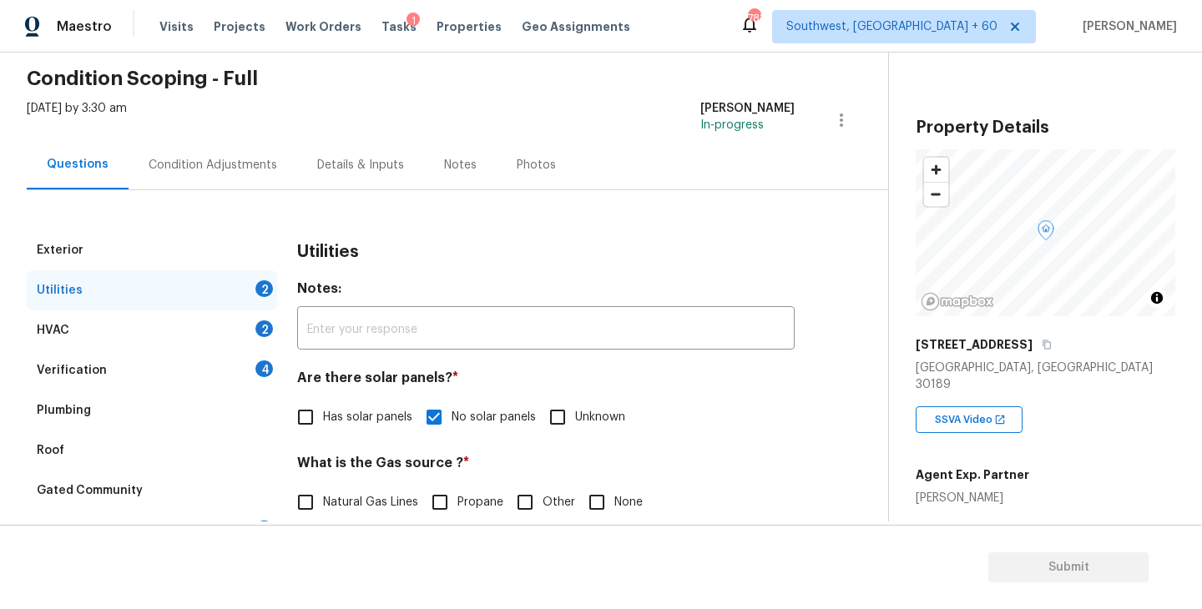
scroll to position [360, 0]
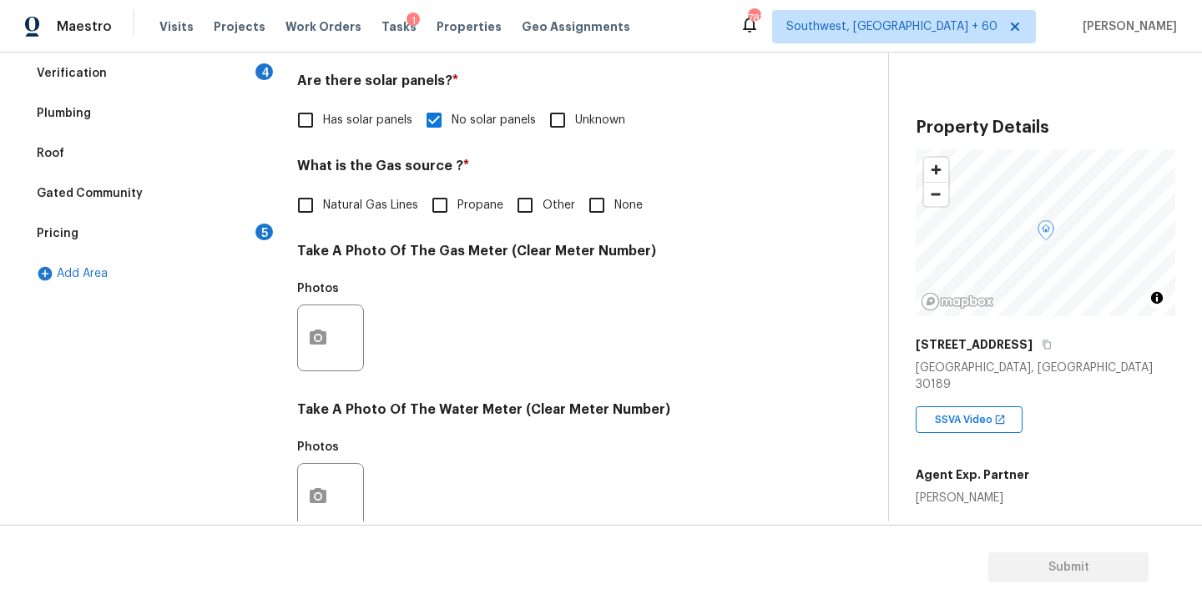
click at [336, 201] on span "Natural Gas Lines" at bounding box center [370, 206] width 95 height 18
click at [323, 201] on input "Natural Gas Lines" at bounding box center [305, 205] width 35 height 35
checkbox input "true"
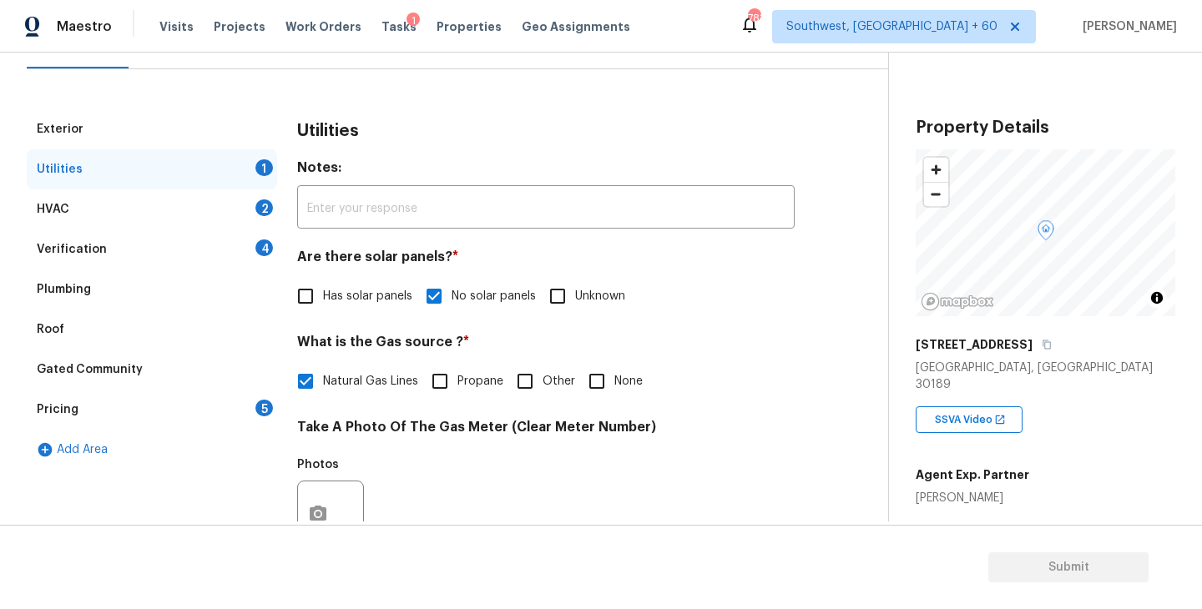
scroll to position [84, 0]
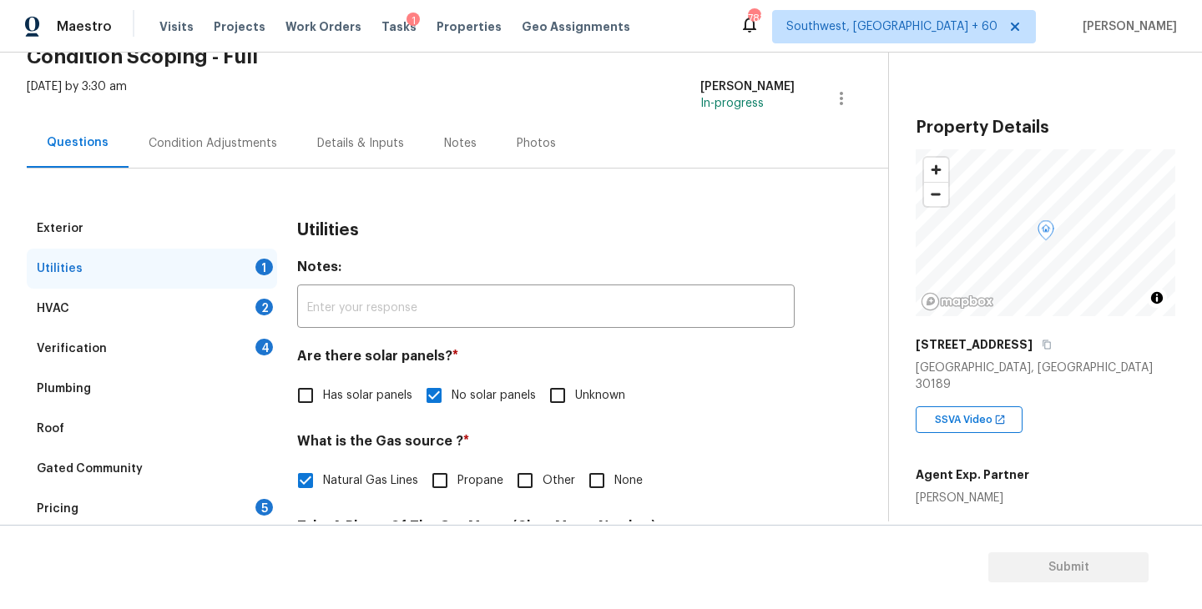
click at [217, 145] on div "Condition Adjustments" at bounding box center [213, 143] width 129 height 17
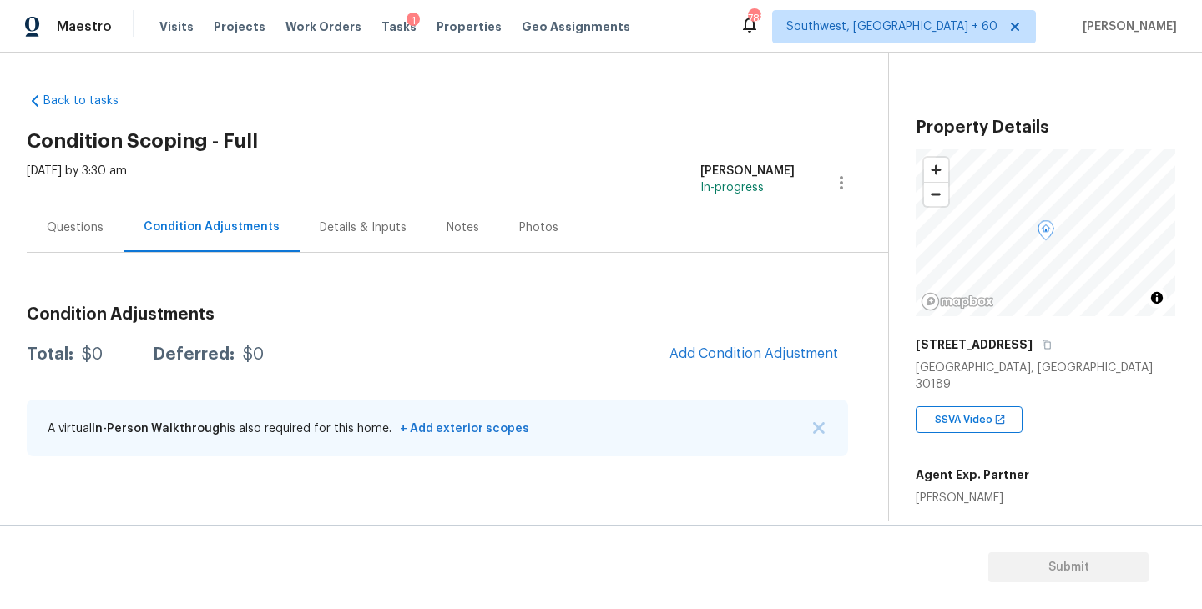
click at [67, 229] on div "Questions" at bounding box center [75, 228] width 57 height 17
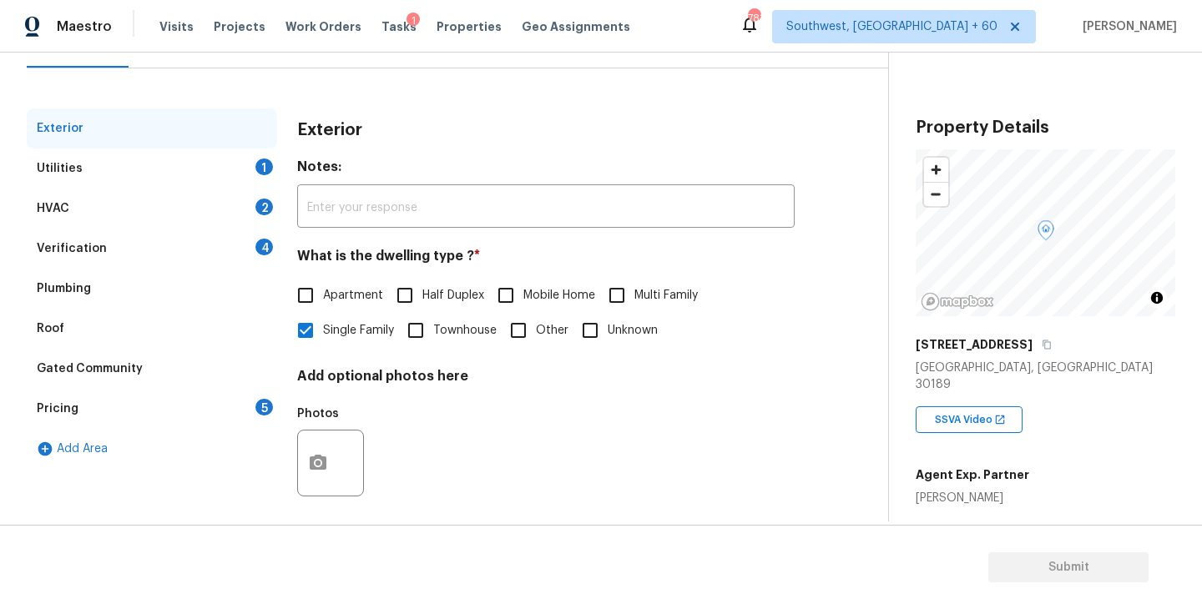
scroll to position [133, 0]
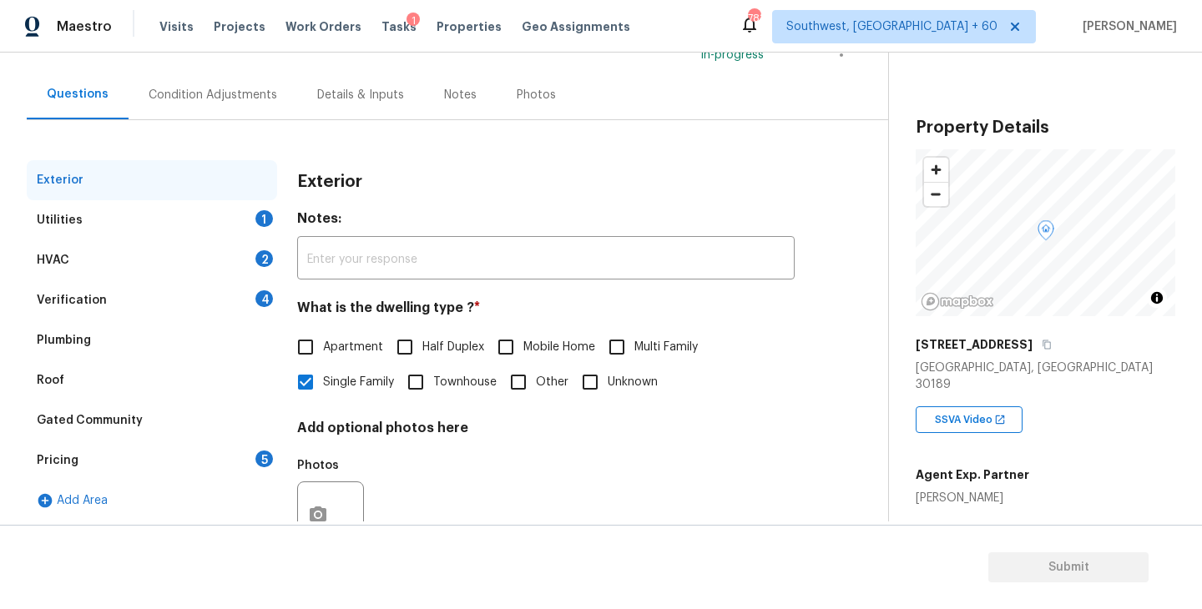
click at [220, 113] on div "Condition Adjustments" at bounding box center [213, 94] width 169 height 49
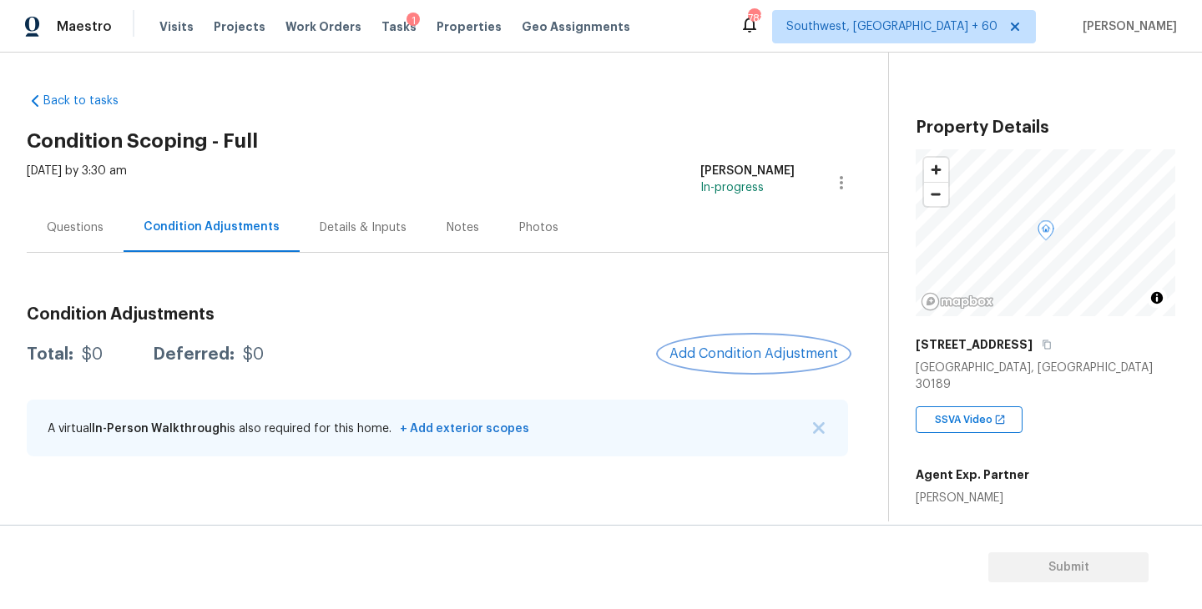
click at [706, 339] on button "Add Condition Adjustment" at bounding box center [753, 353] width 189 height 35
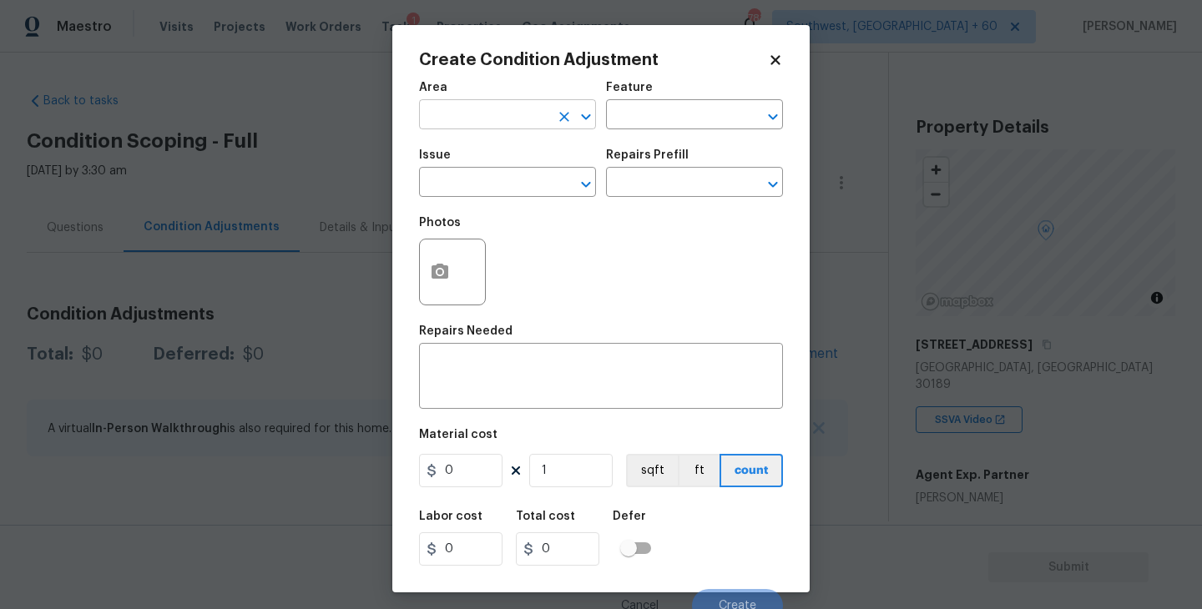
click at [488, 114] on input "text" at bounding box center [484, 117] width 130 height 26
click at [503, 174] on li "Interior Overall" at bounding box center [507, 182] width 177 height 28
type input "Interior Overall"
click at [503, 174] on input "text" at bounding box center [484, 184] width 130 height 26
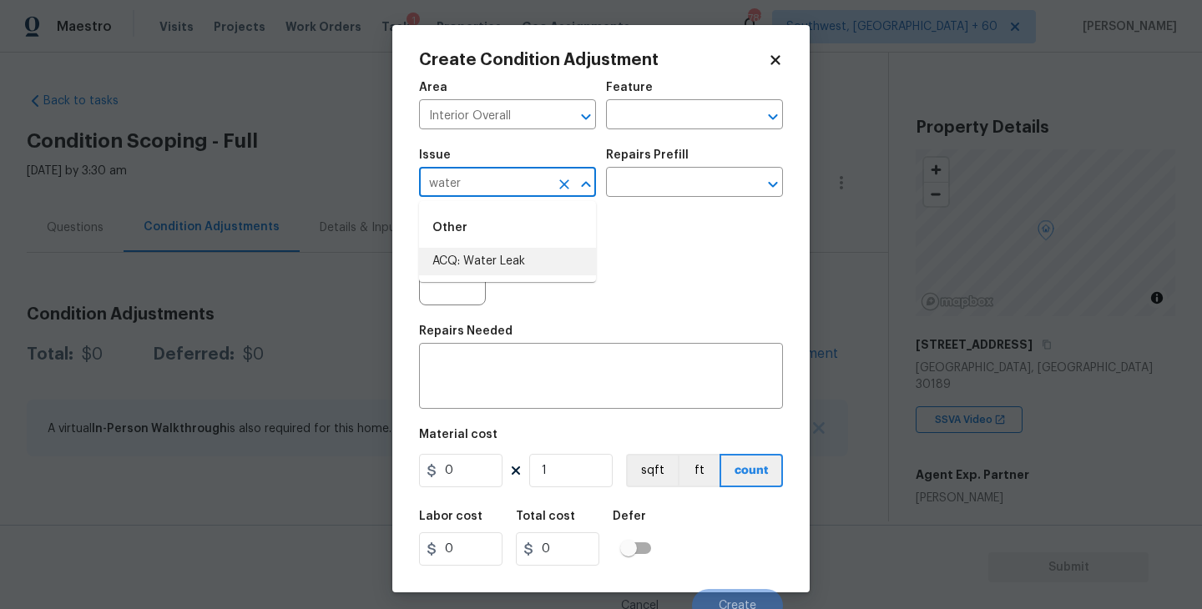
click at [514, 260] on li "ACQ: Water Leak" at bounding box center [507, 262] width 177 height 28
type input "ACQ: Water Leak"
click at [630, 205] on div "Issue ACQ: Water Leak ​ Repairs Prefill ​" at bounding box center [601, 173] width 364 height 68
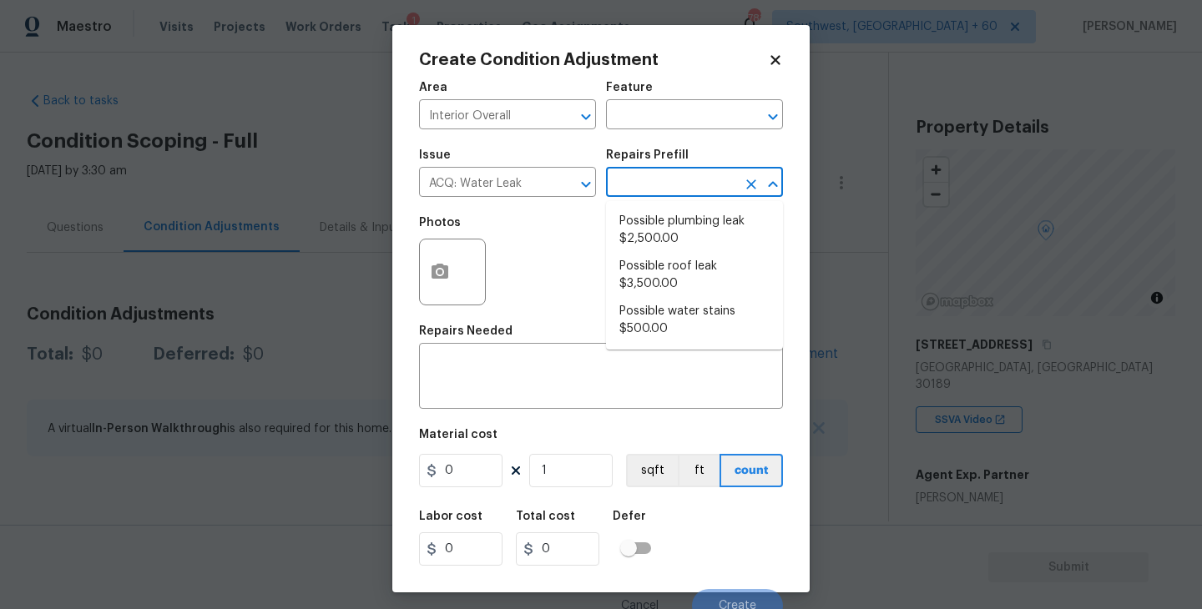
click at [667, 184] on input "text" at bounding box center [671, 184] width 130 height 26
click at [671, 241] on li "Possible plumbing leak $2,500.00" at bounding box center [694, 230] width 177 height 45
type input "Acquisition"
type textarea "Acquisition Scope: Possible plumbing leak"
type input "2500"
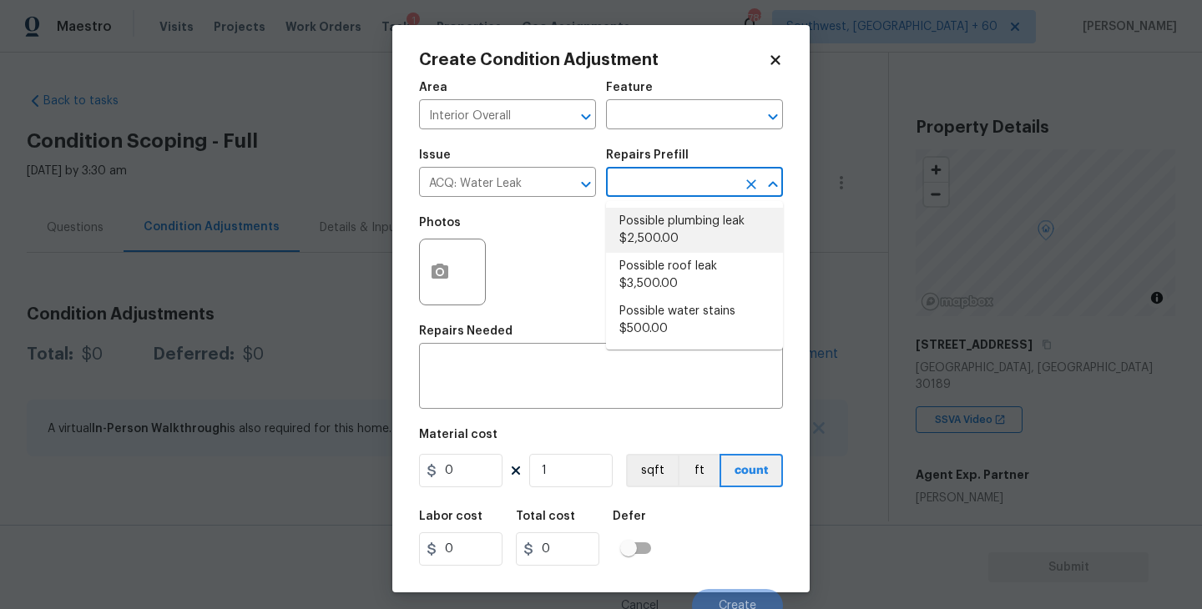
type input "2500"
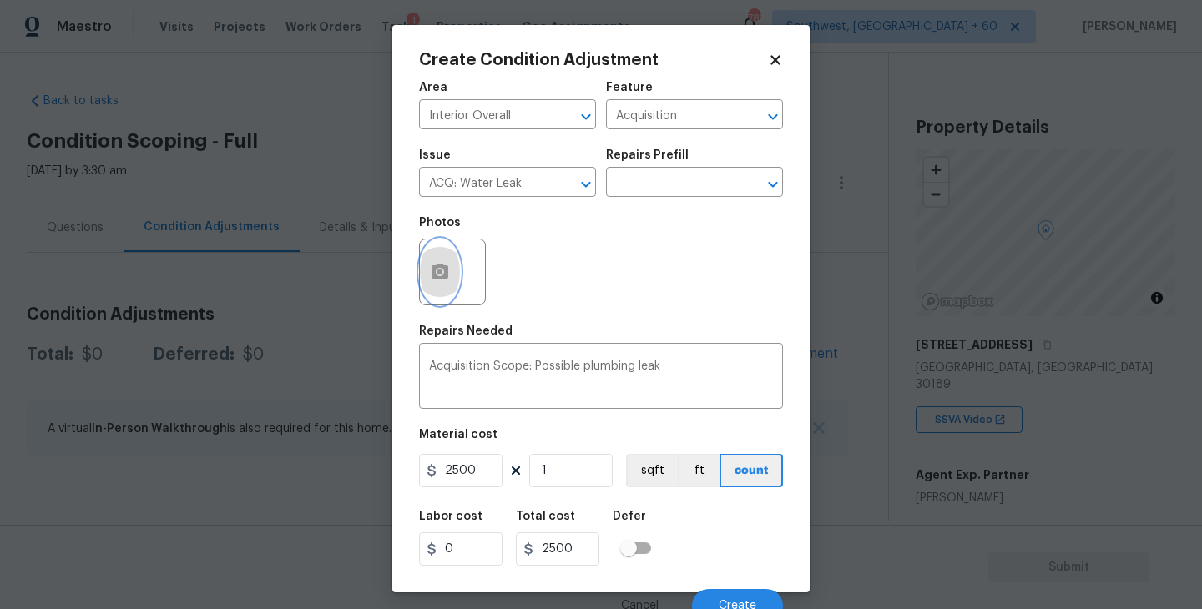
click at [452, 293] on button "button" at bounding box center [440, 272] width 40 height 65
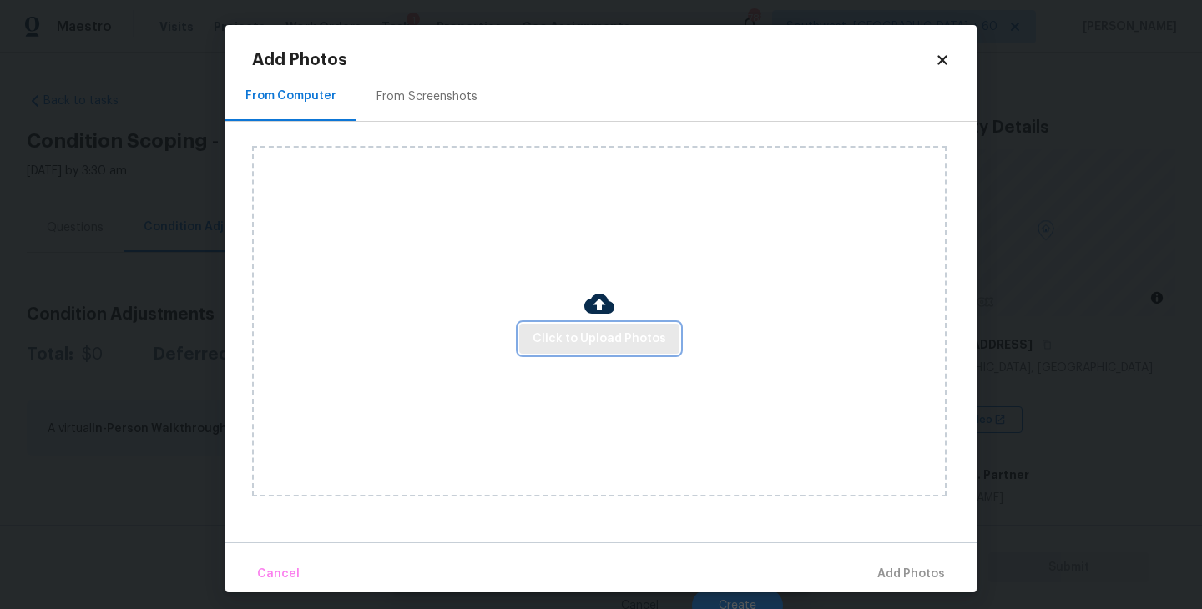
click at [568, 327] on button "Click to Upload Photos" at bounding box center [599, 339] width 160 height 31
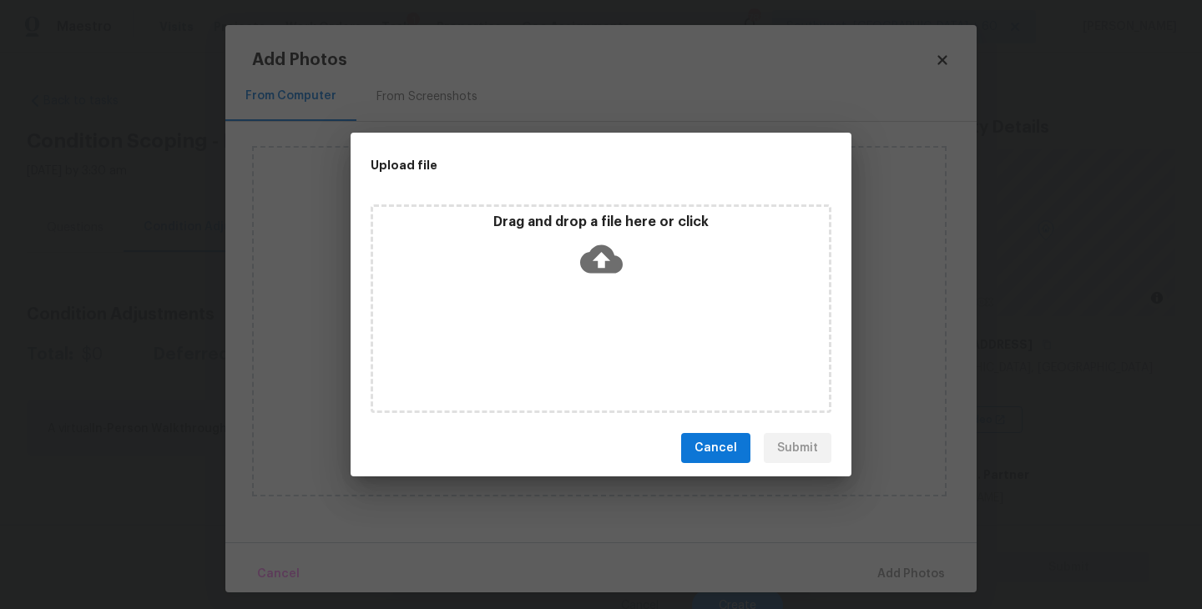
click at [584, 252] on icon at bounding box center [601, 259] width 43 height 43
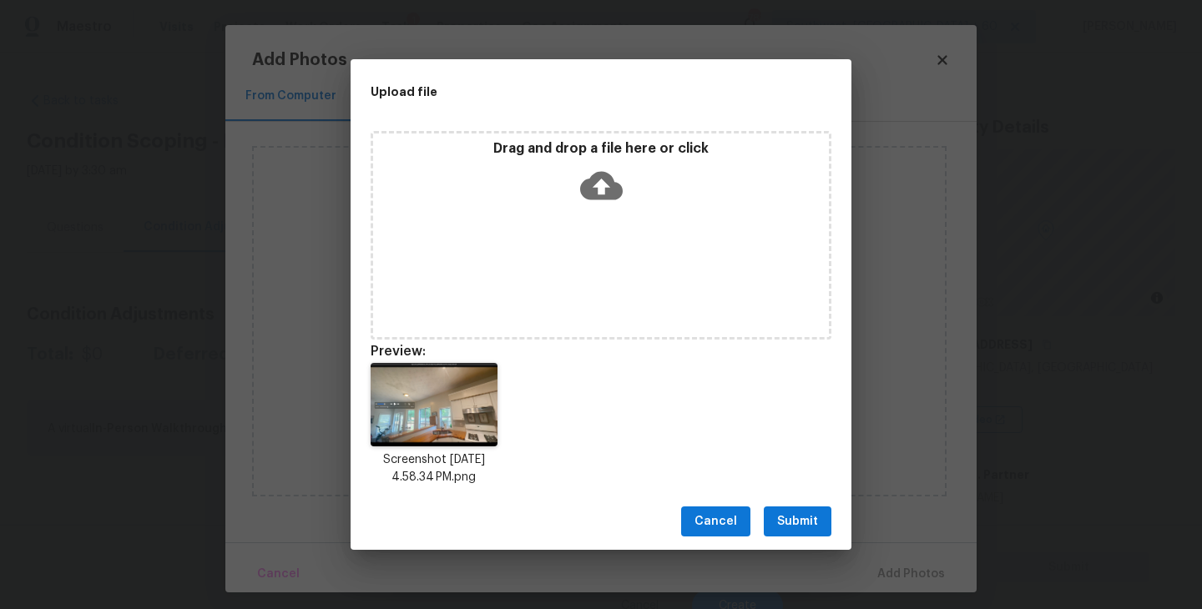
click at [801, 520] on span "Submit" at bounding box center [797, 522] width 41 height 21
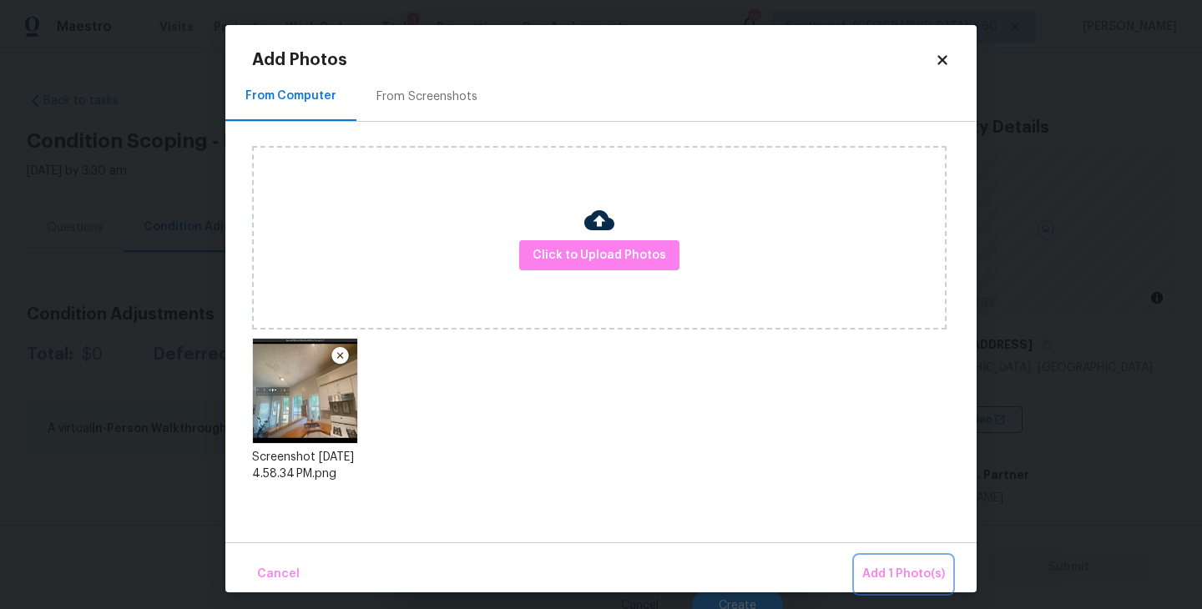
click at [878, 568] on span "Add 1 Photo(s)" at bounding box center [903, 574] width 83 height 21
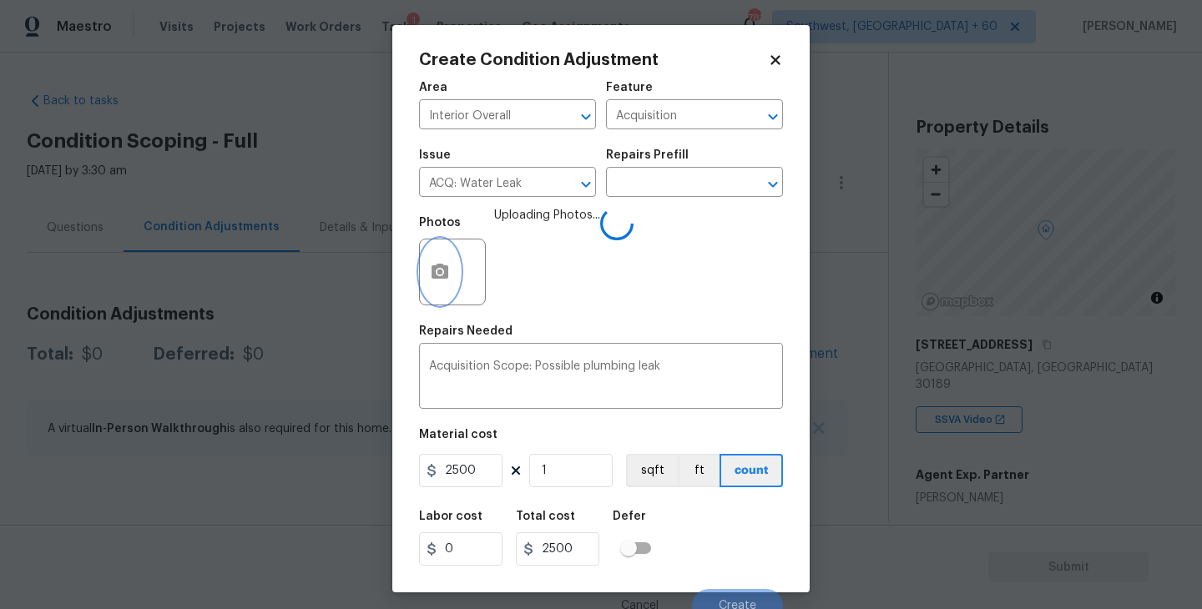
scroll to position [14, 0]
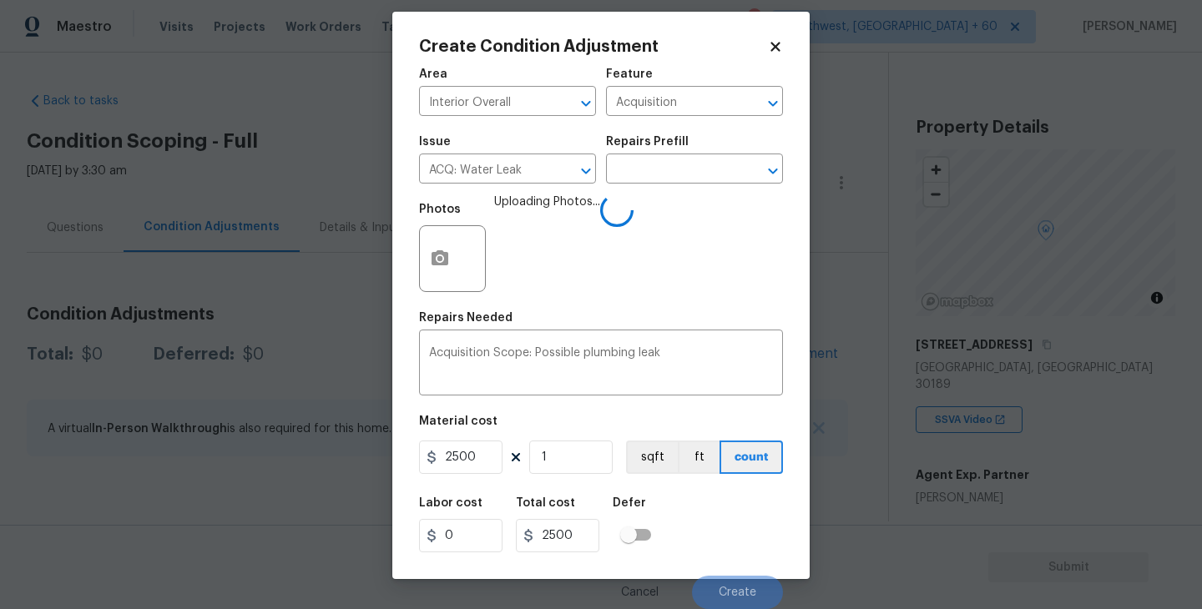
click at [744, 508] on div "Labor cost 0 Total cost 2500 Defer" at bounding box center [601, 525] width 364 height 75
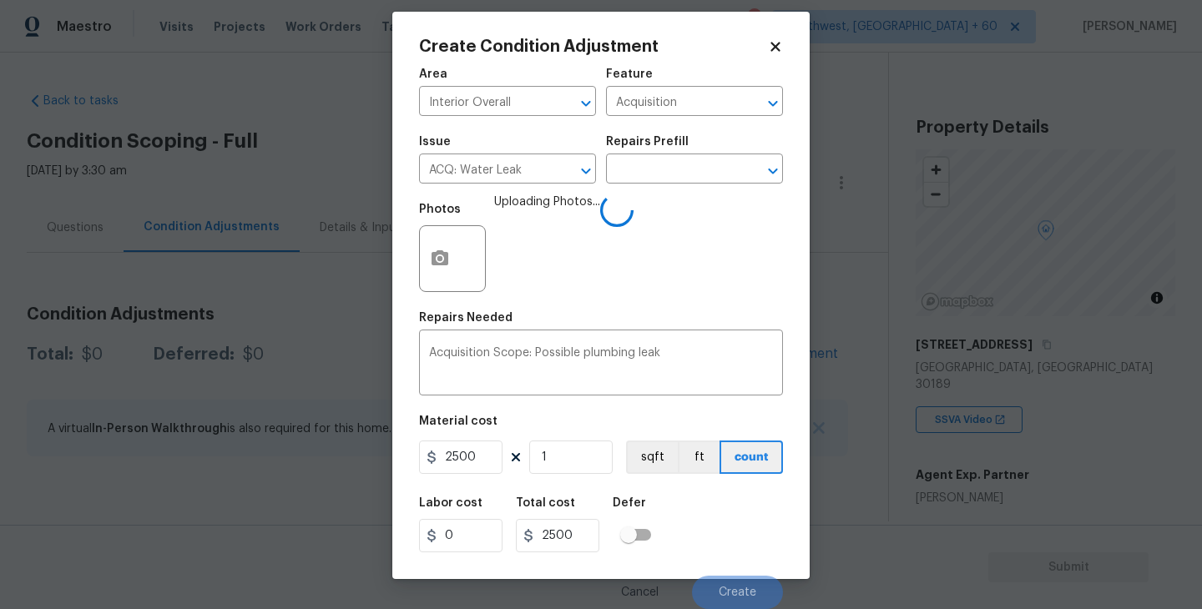
click at [744, 508] on div "Labor cost 0 Total cost 2500 Defer" at bounding box center [601, 525] width 364 height 75
click at [742, 535] on div "Labor cost 0 Total cost 2500 Defer" at bounding box center [601, 525] width 364 height 75
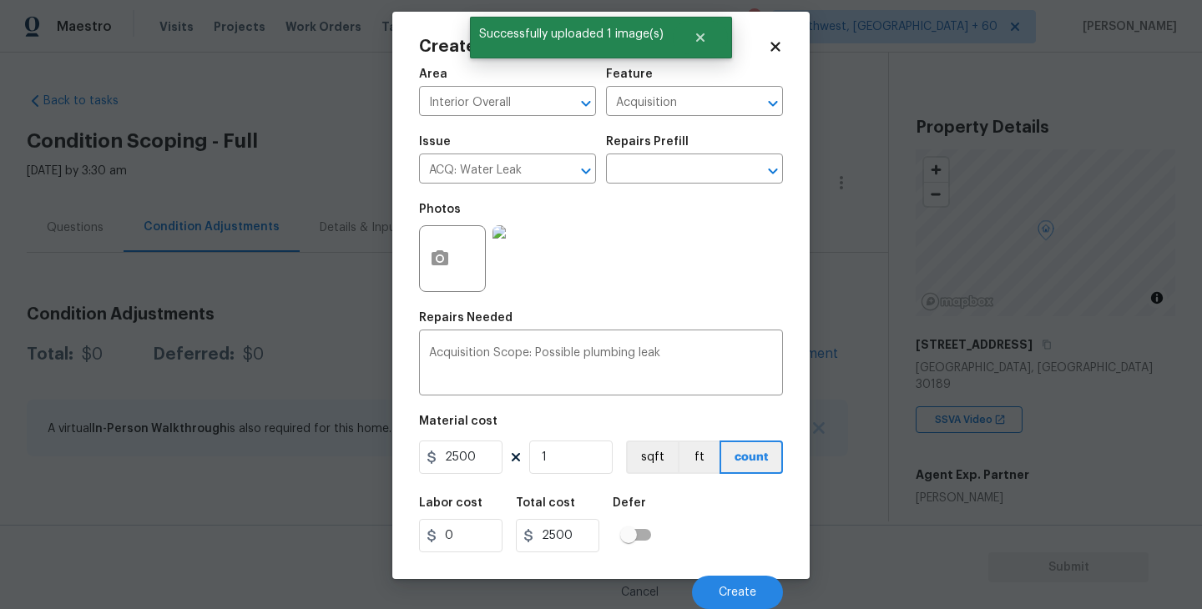
click at [735, 545] on div "Labor cost 0 Total cost 2500 Defer" at bounding box center [601, 525] width 364 height 75
click at [737, 592] on span "Create" at bounding box center [738, 593] width 38 height 13
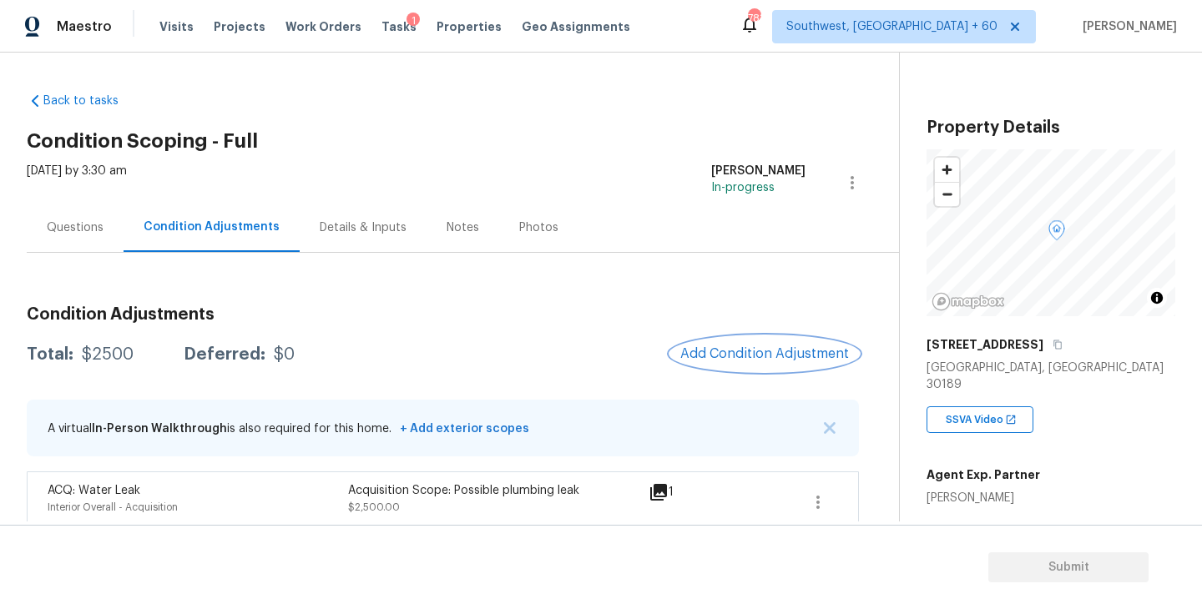
scroll to position [17, 0]
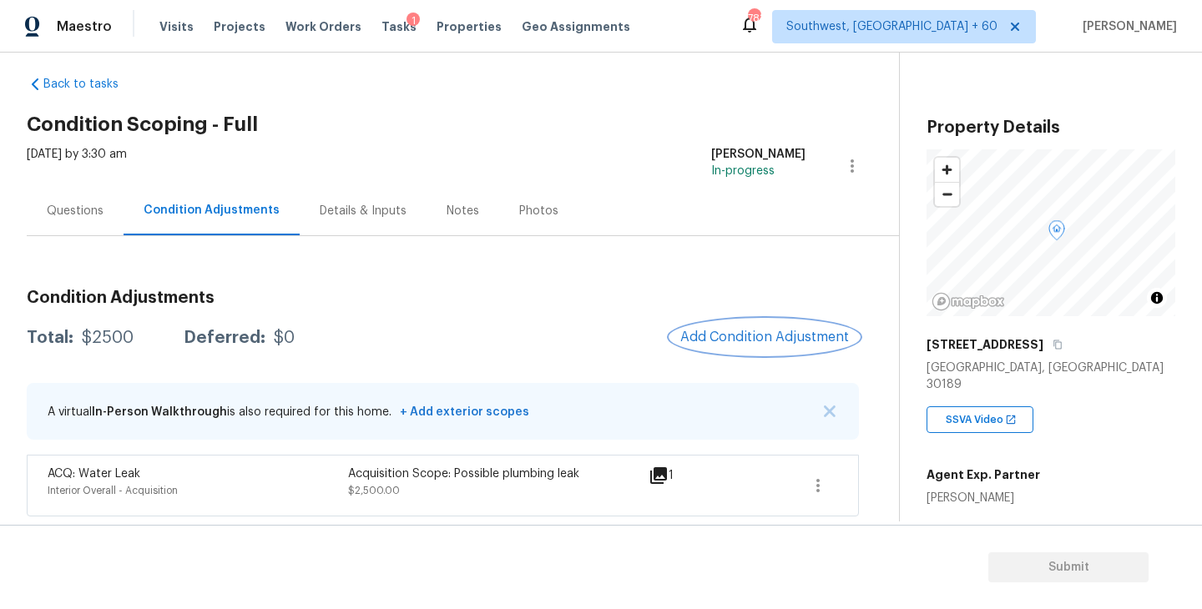
click at [723, 337] on span "Add Condition Adjustment" at bounding box center [764, 337] width 169 height 15
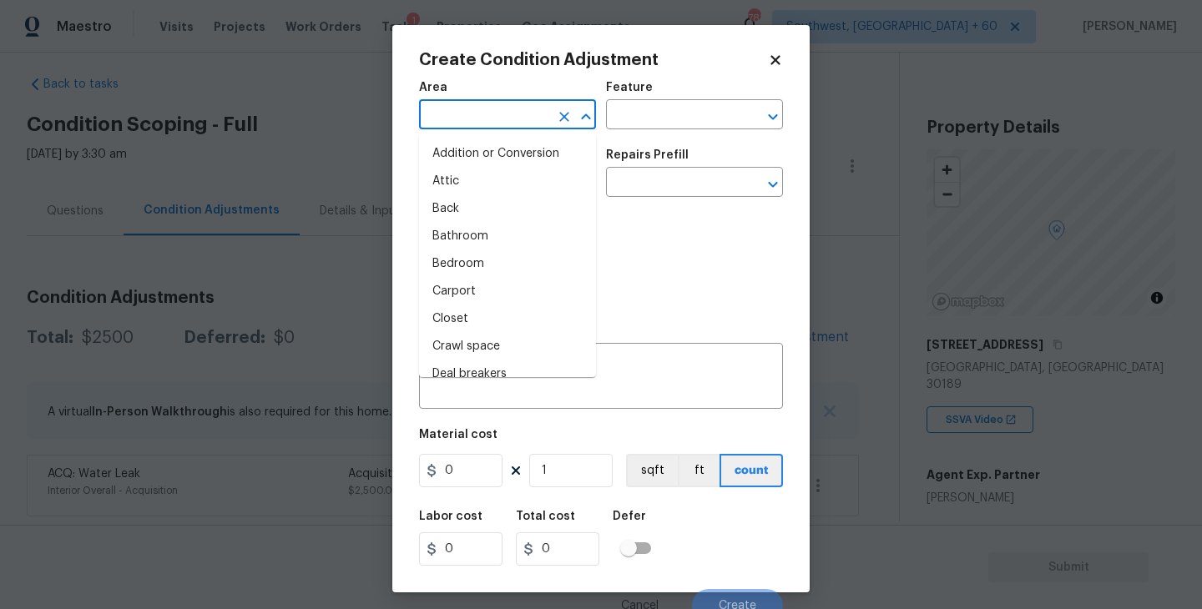
click at [483, 129] on input "text" at bounding box center [484, 117] width 130 height 26
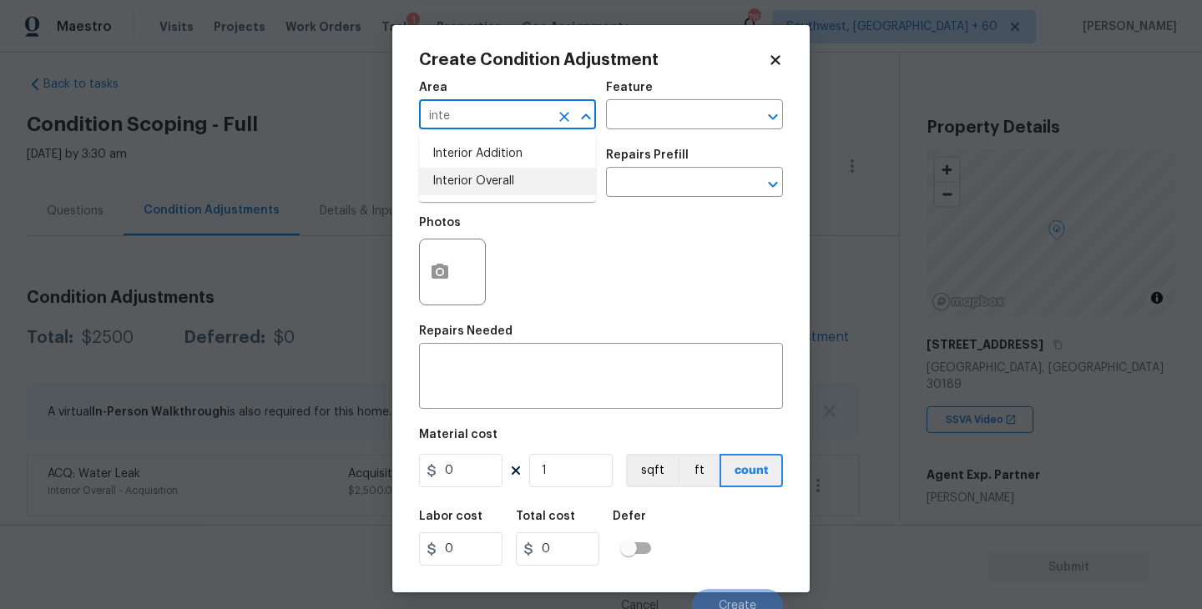
click at [488, 177] on li "Interior Overall" at bounding box center [507, 182] width 177 height 28
type input "Interior Overall"
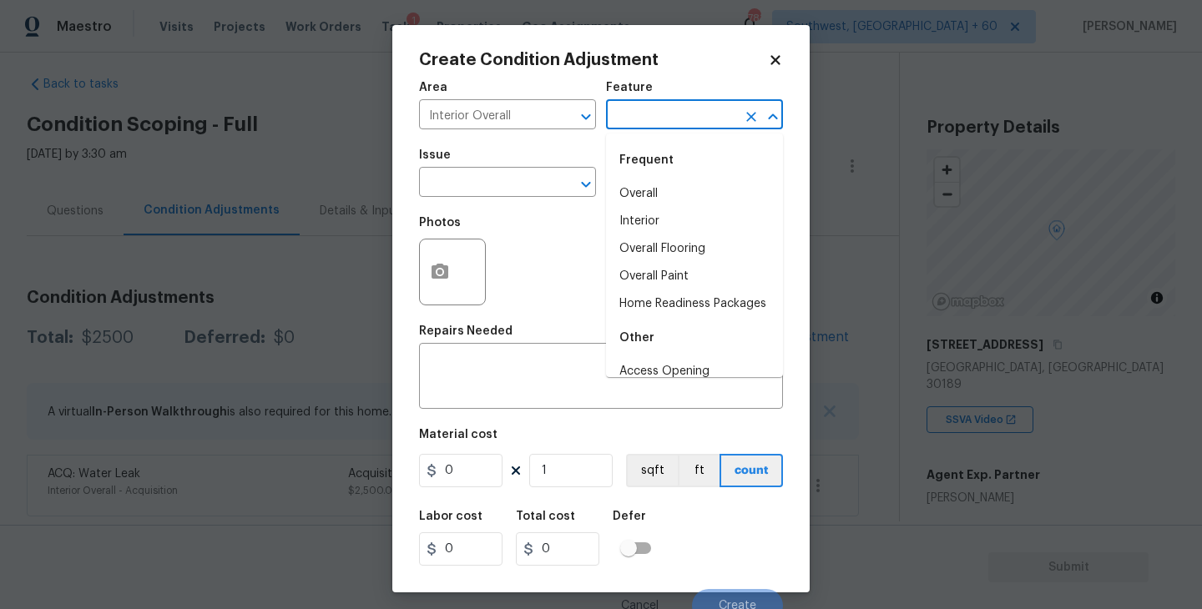
click at [634, 129] on input "text" at bounding box center [671, 117] width 130 height 26
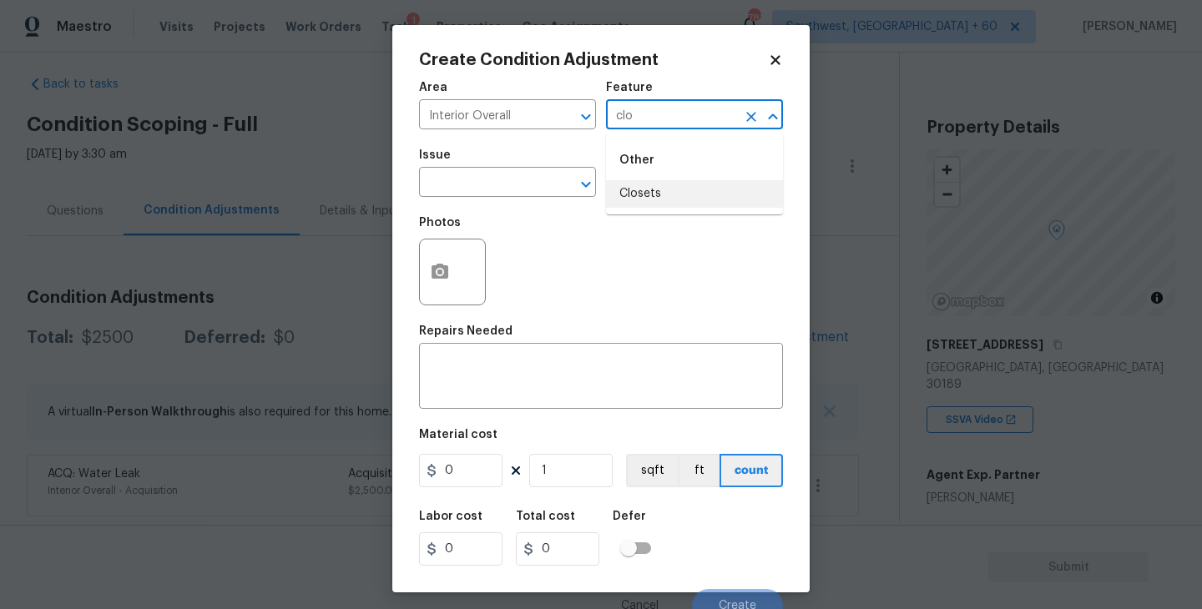
click at [628, 197] on li "Closets" at bounding box center [694, 194] width 177 height 28
type input "Closets"
click at [501, 184] on input "text" at bounding box center [484, 184] width 130 height 26
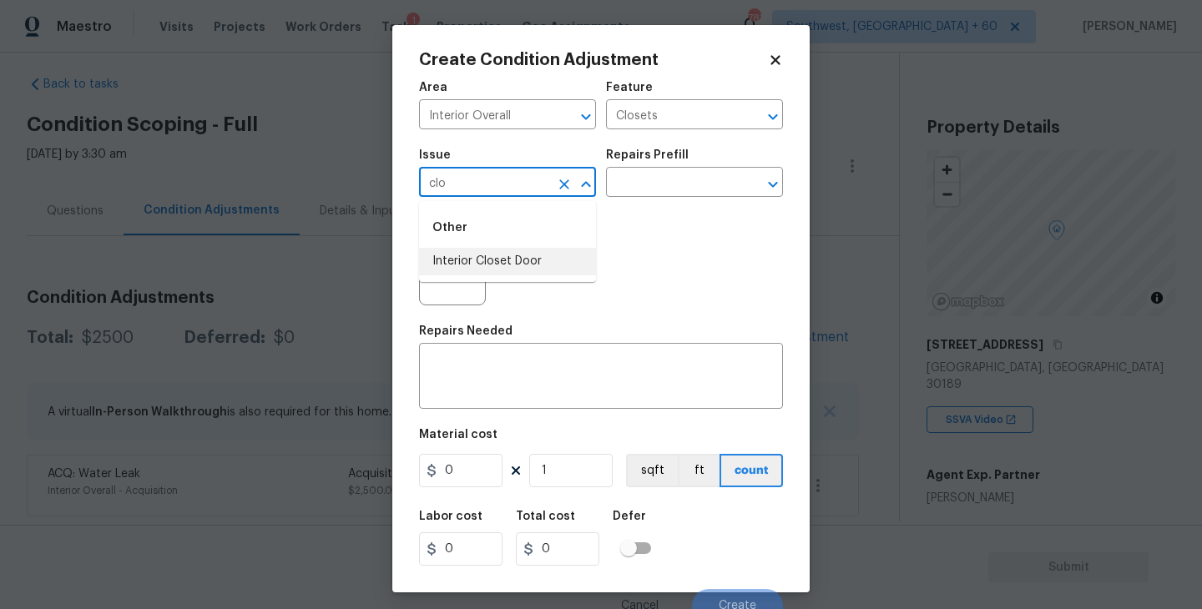
click at [500, 255] on li "Interior Closet Door" at bounding box center [507, 262] width 177 height 28
type input "Interior Closet Door"
click at [639, 185] on input "text" at bounding box center [671, 184] width 130 height 26
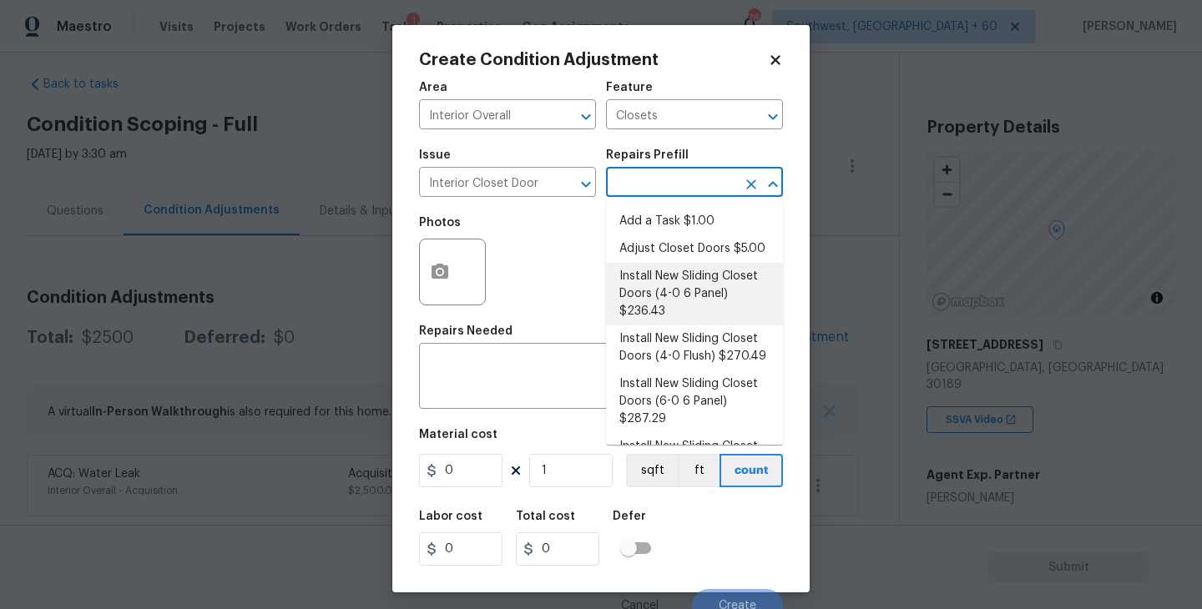
click at [662, 311] on li "Install New Sliding Closet Doors (4-0 6 Panel) $236.43" at bounding box center [694, 294] width 177 height 63
type input "Interior Door"
type textarea "Remove the existing door (if present). Install a new 4-0 bi-fold 6 panel interi…"
type input "236.43"
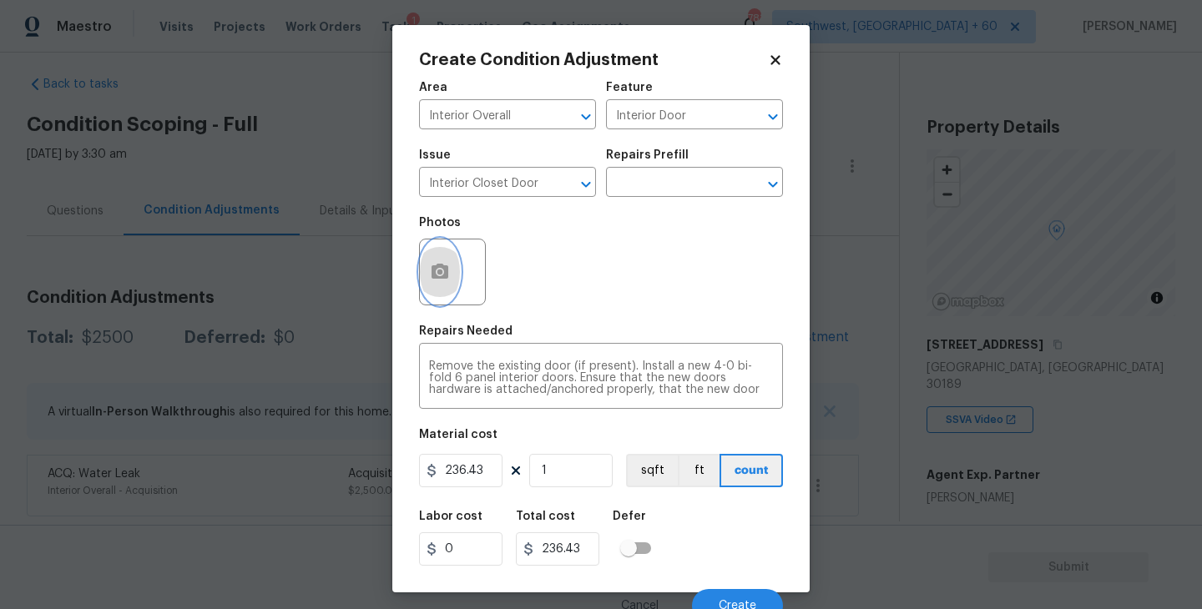
click at [457, 284] on button "button" at bounding box center [440, 272] width 40 height 65
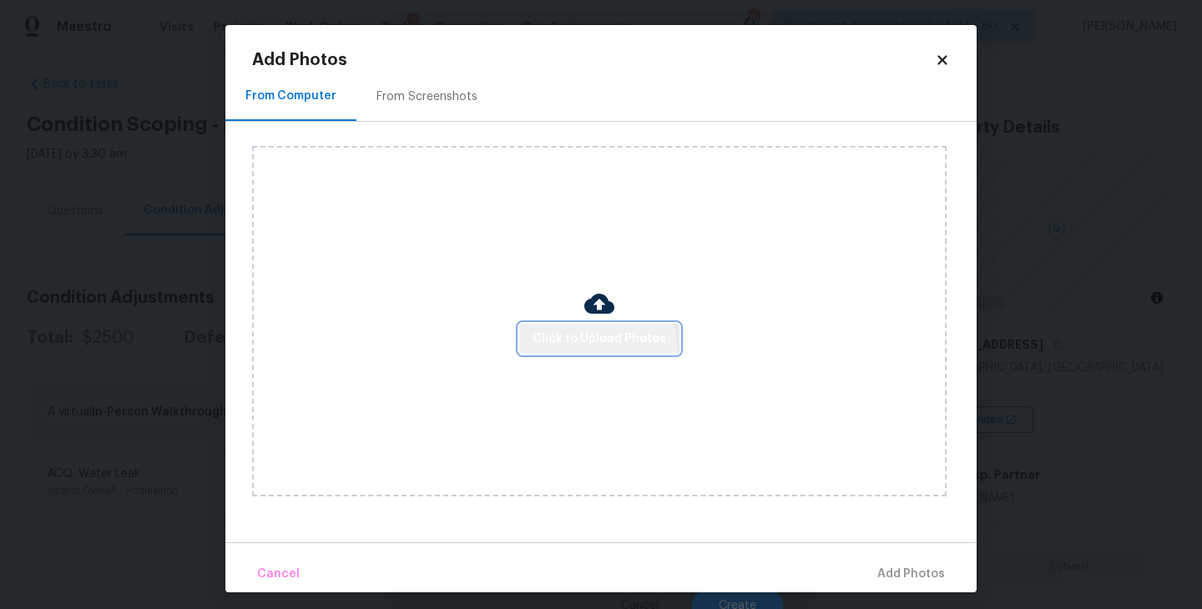
click at [584, 352] on button "Click to Upload Photos" at bounding box center [599, 339] width 160 height 31
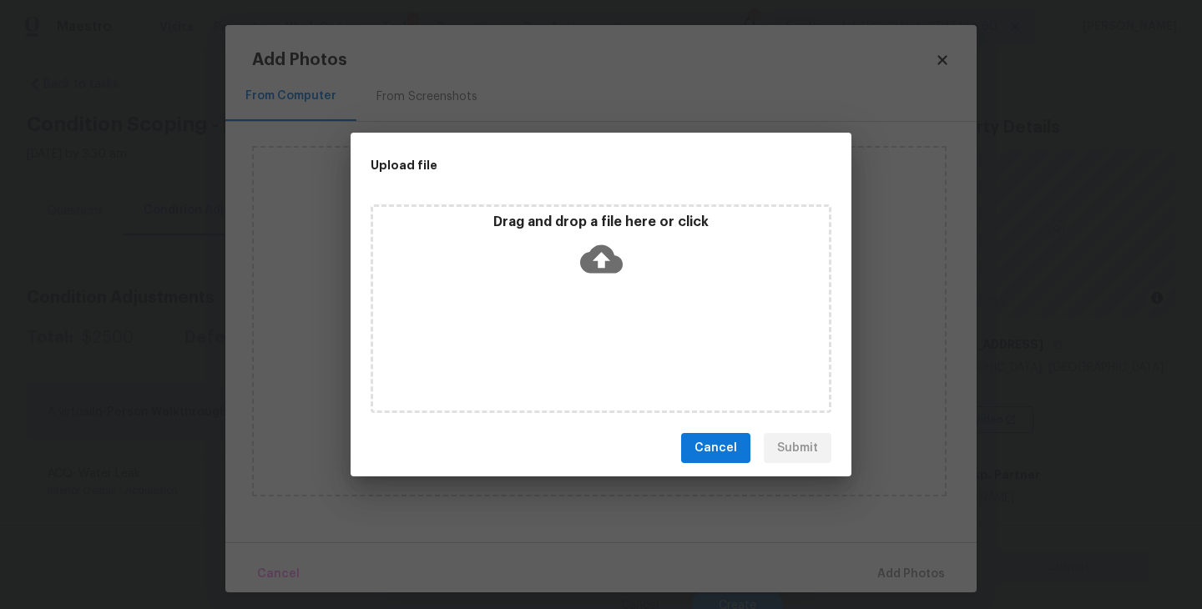
click at [619, 274] on icon at bounding box center [601, 259] width 43 height 43
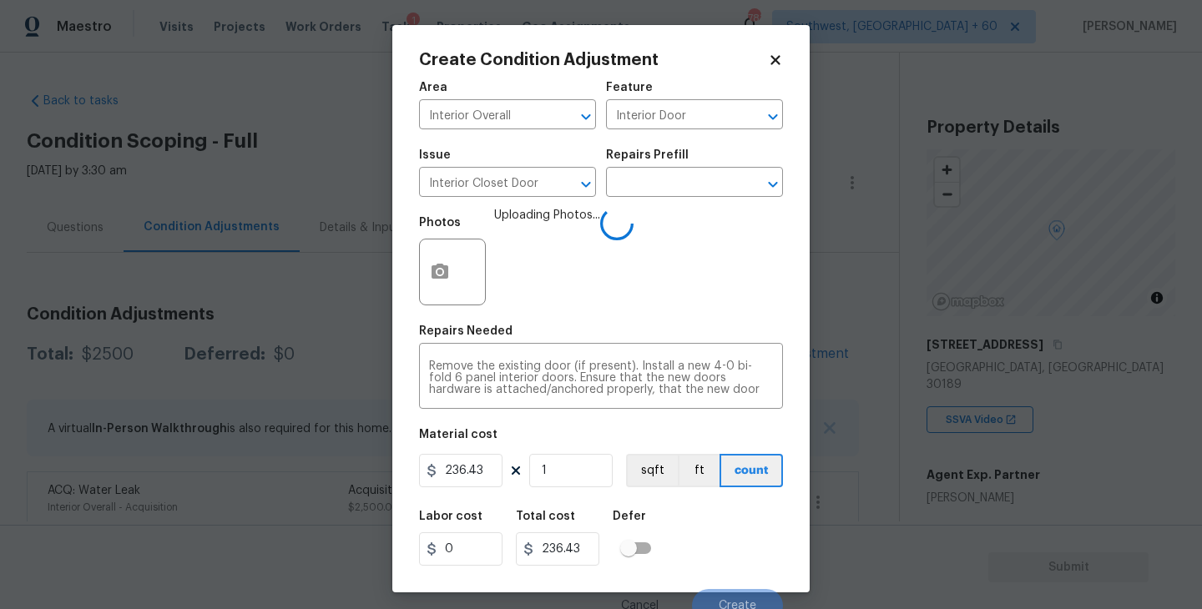
scroll to position [14, 0]
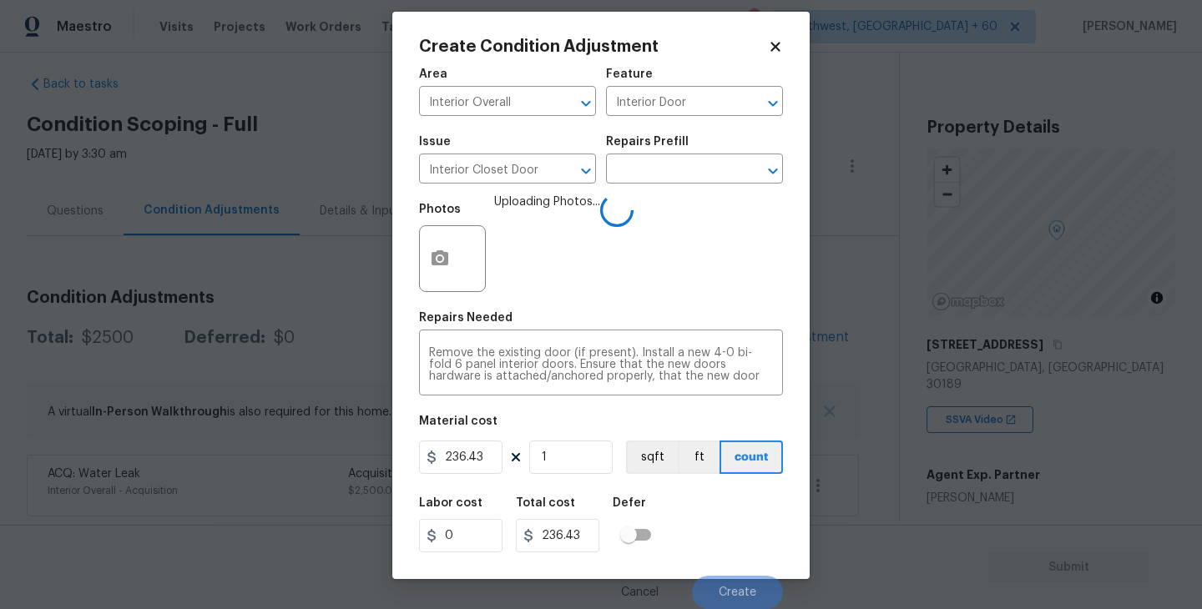
click at [708, 515] on div "Labor cost 0 Total cost 236.43 Defer" at bounding box center [601, 525] width 364 height 75
click at [745, 515] on div "Labor cost 0 Total cost 236.43 Defer" at bounding box center [601, 525] width 364 height 75
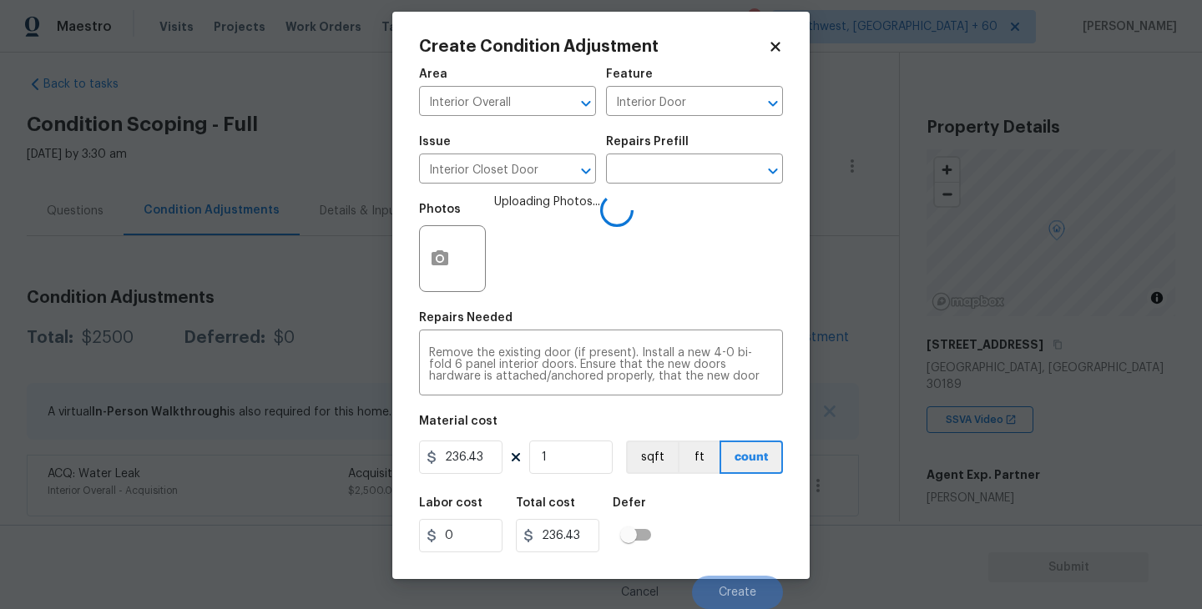
click at [745, 515] on div "Labor cost 0 Total cost 236.43 Defer" at bounding box center [601, 525] width 364 height 75
click at [749, 541] on div "Labor cost 0 Total cost 236.43 Defer" at bounding box center [601, 525] width 364 height 75
click at [749, 542] on div "Labor cost 0 Total cost 236.43 Defer" at bounding box center [601, 525] width 364 height 75
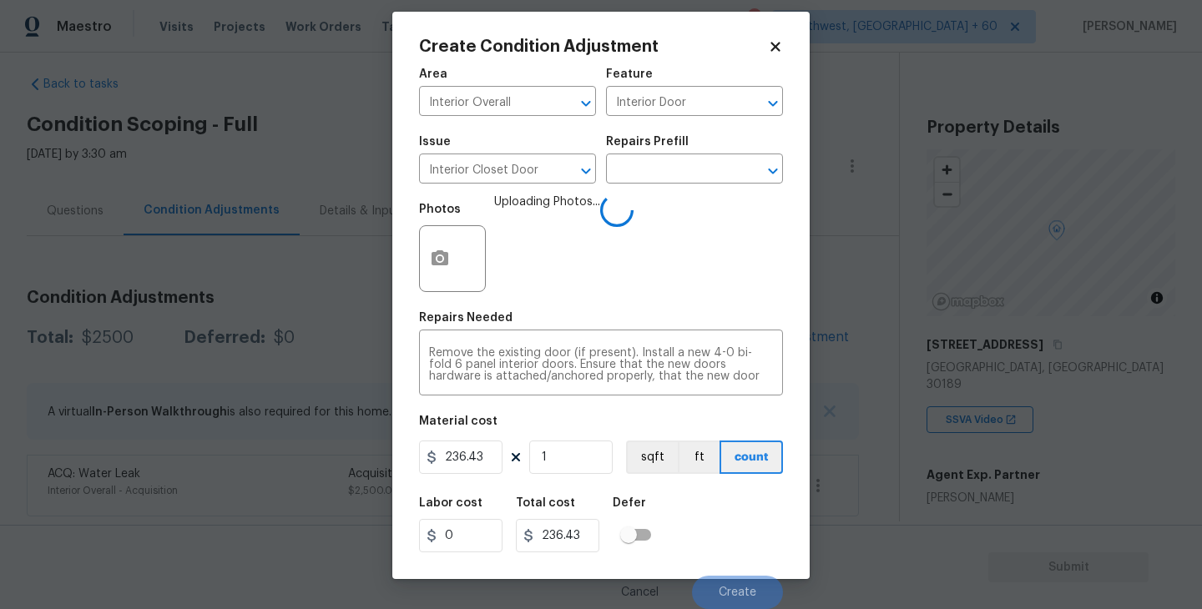
click at [749, 542] on div "Labor cost 0 Total cost 236.43 Defer" at bounding box center [601, 525] width 364 height 75
click at [745, 541] on div "Labor cost 0 Total cost 236.43 Defer" at bounding box center [601, 525] width 364 height 75
click at [729, 537] on div "Labor cost 0 Total cost 236.43 Defer" at bounding box center [601, 525] width 364 height 75
click at [743, 526] on div "Labor cost 0 Total cost 236.43 Defer" at bounding box center [601, 525] width 364 height 75
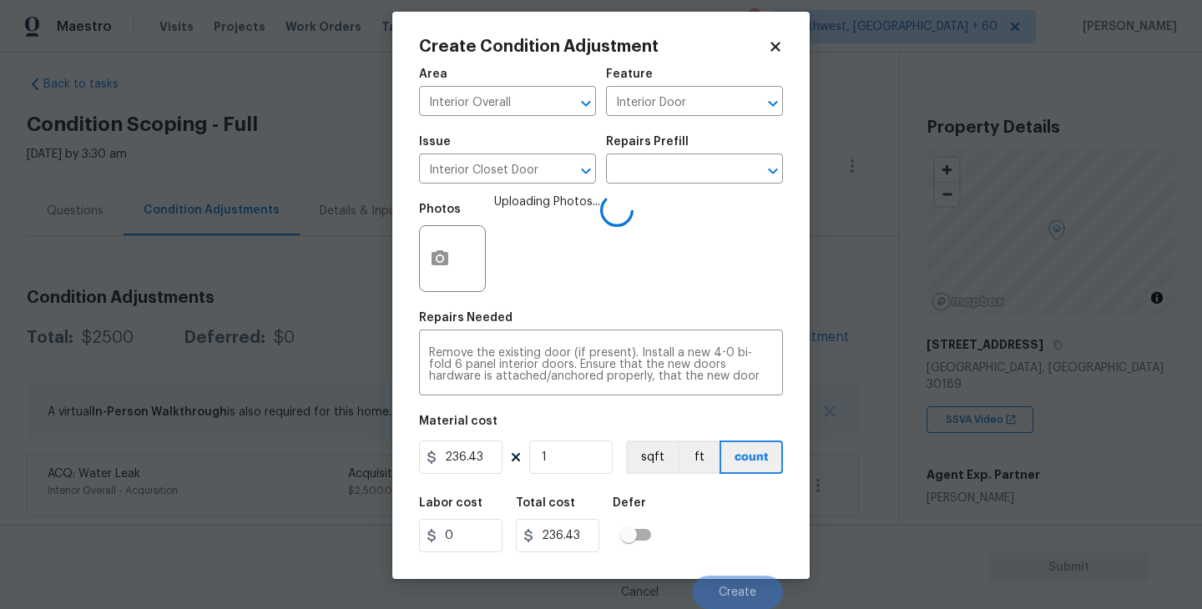
click at [742, 526] on div "Labor cost 0 Total cost 236.43 Defer" at bounding box center [601, 525] width 364 height 75
click at [725, 518] on div "Labor cost 0 Total cost 236.43 Defer" at bounding box center [601, 525] width 364 height 75
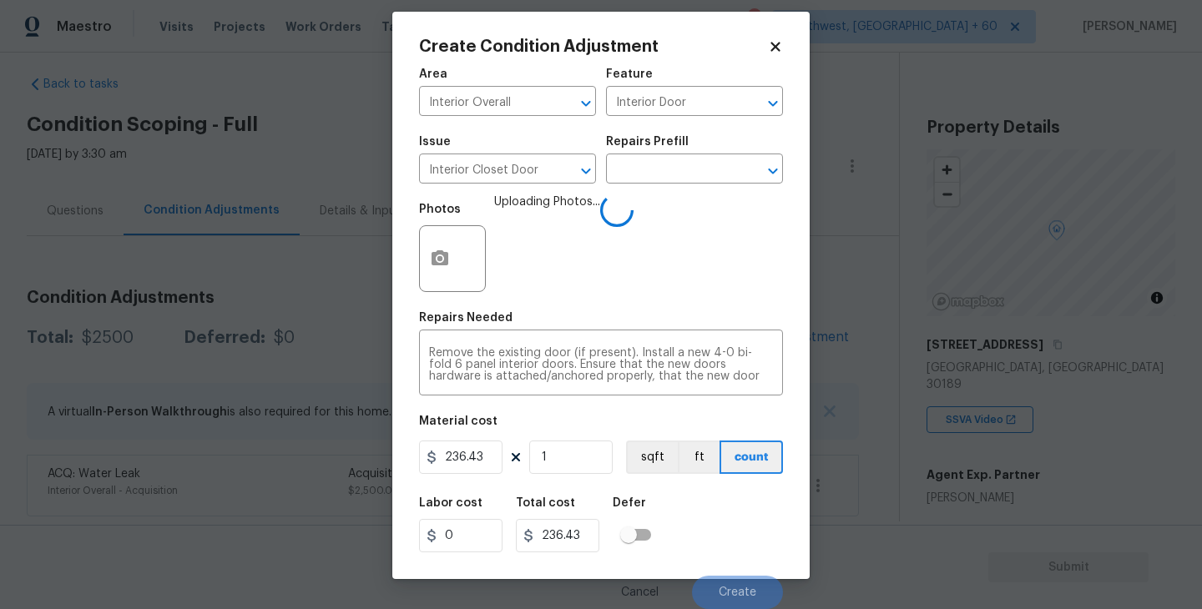
click at [700, 494] on div "Labor cost 0 Total cost 236.43 Defer" at bounding box center [601, 525] width 364 height 75
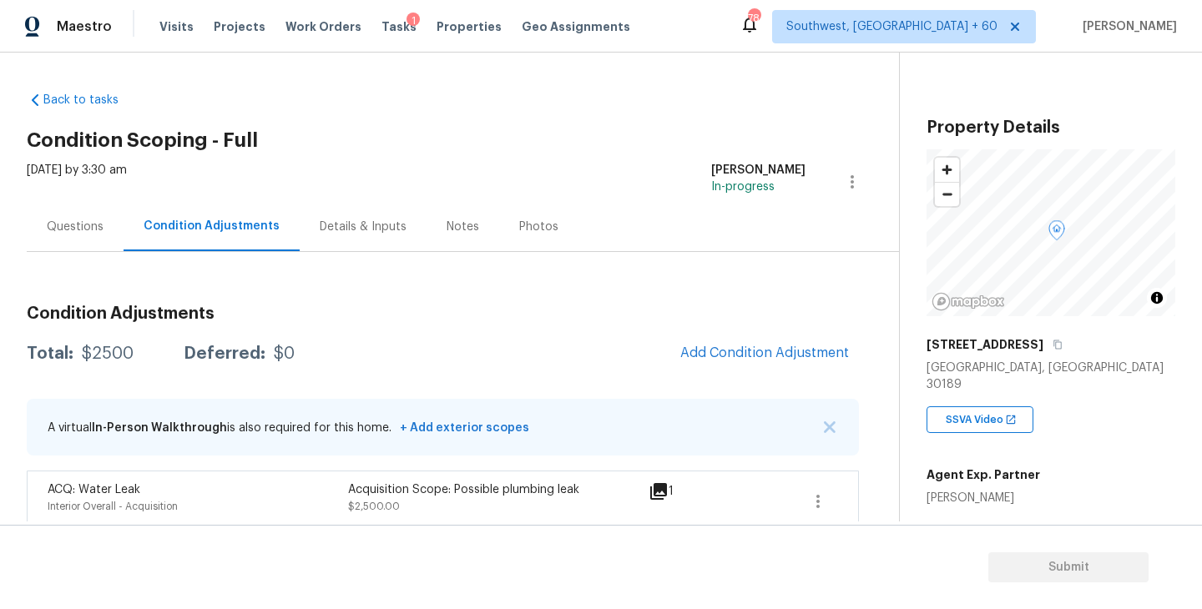
scroll to position [17, 0]
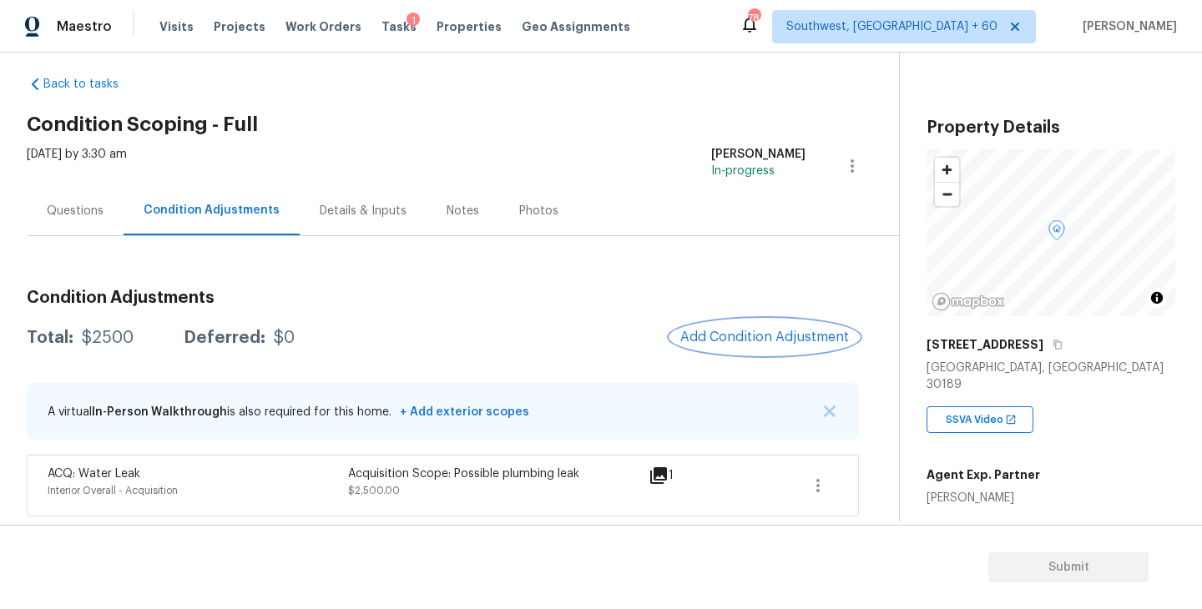
click at [701, 338] on span "Add Condition Adjustment" at bounding box center [764, 337] width 169 height 15
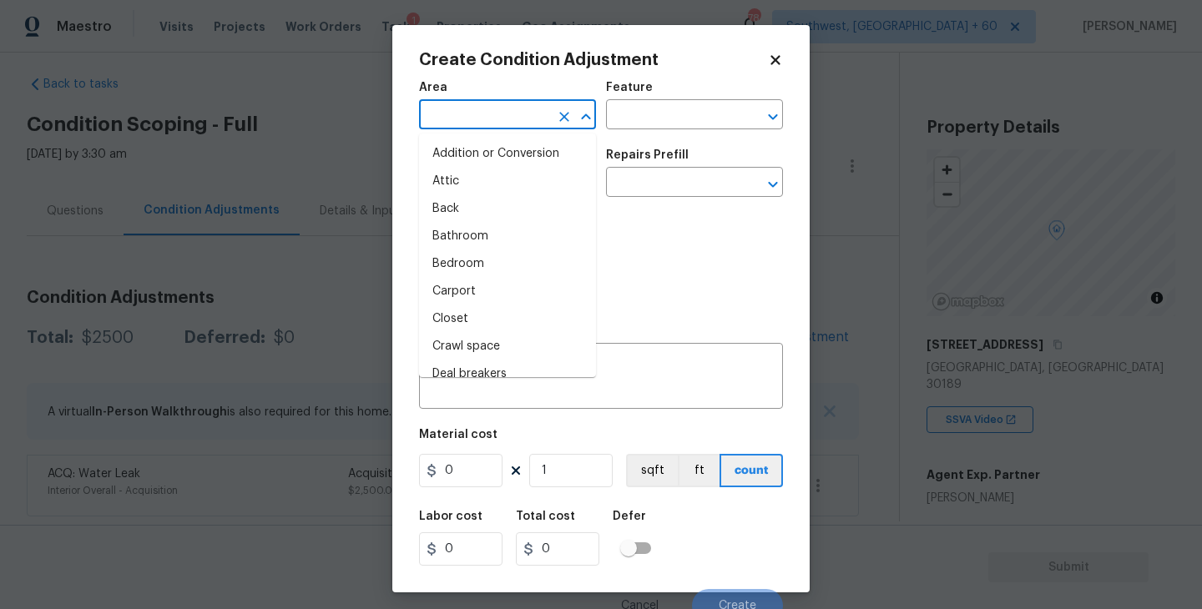
click at [481, 120] on input "text" at bounding box center [484, 117] width 130 height 26
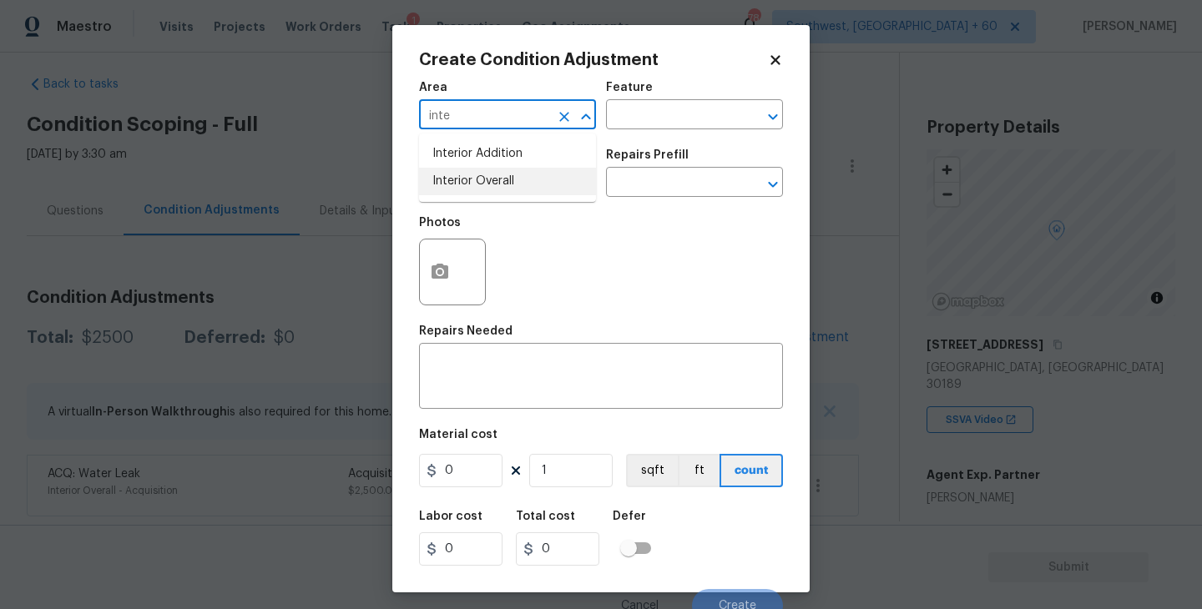
click at [509, 195] on ul "Interior Addition Interior Overall" at bounding box center [507, 168] width 177 height 68
click at [528, 184] on li "Interior Overall" at bounding box center [507, 182] width 177 height 28
type input "Interior Overall"
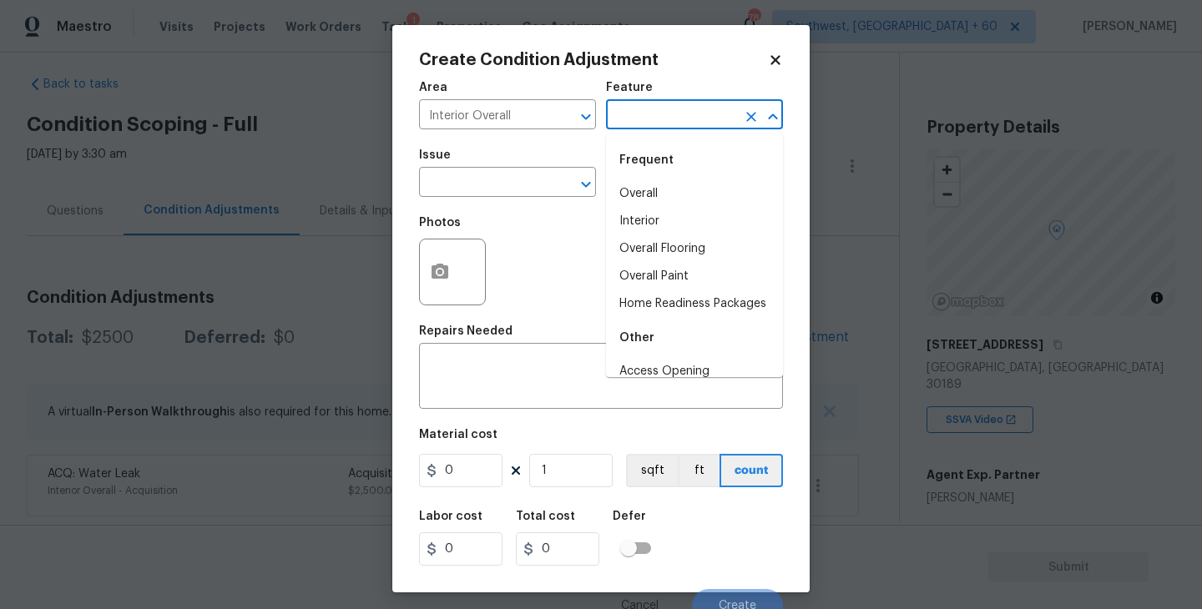
click at [659, 107] on input "text" at bounding box center [671, 117] width 130 height 26
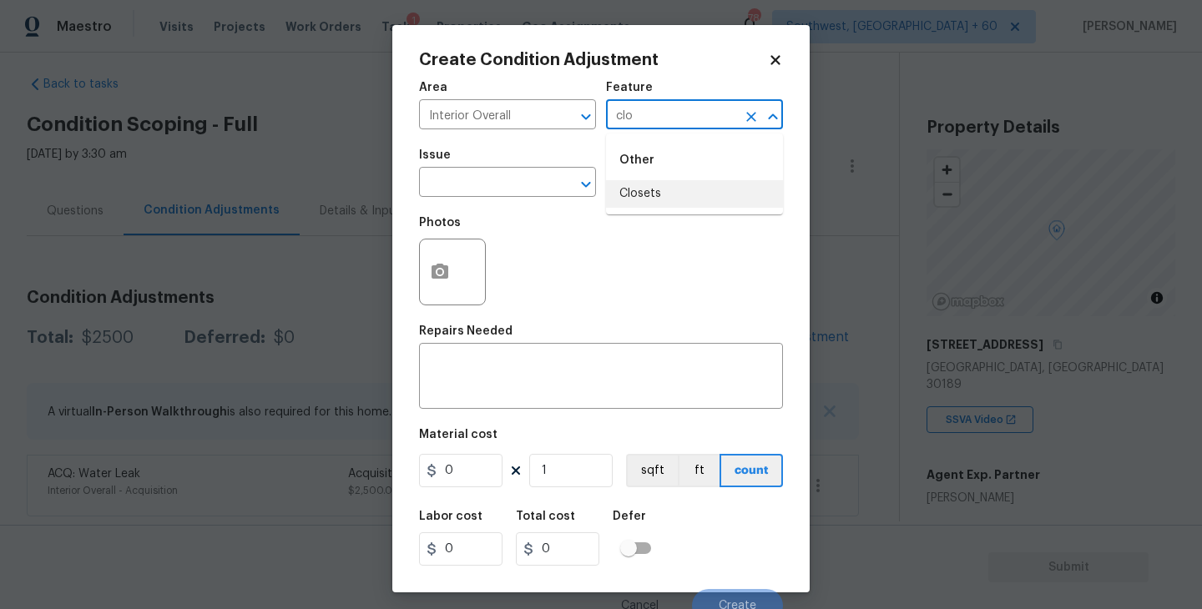
click at [646, 184] on li "Closets" at bounding box center [694, 194] width 177 height 28
type input "Closets"
click at [507, 186] on input "text" at bounding box center [484, 184] width 130 height 26
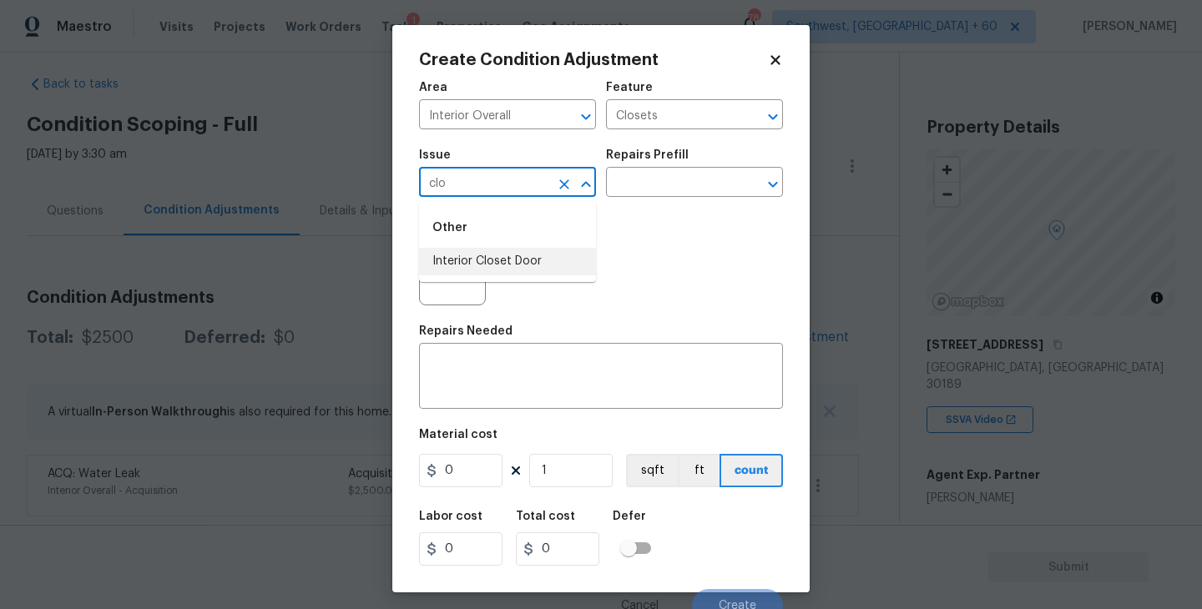
click at [486, 250] on li "Interior Closet Door" at bounding box center [507, 262] width 177 height 28
type input "Interior Closet Door"
click at [649, 189] on input "text" at bounding box center [671, 184] width 130 height 26
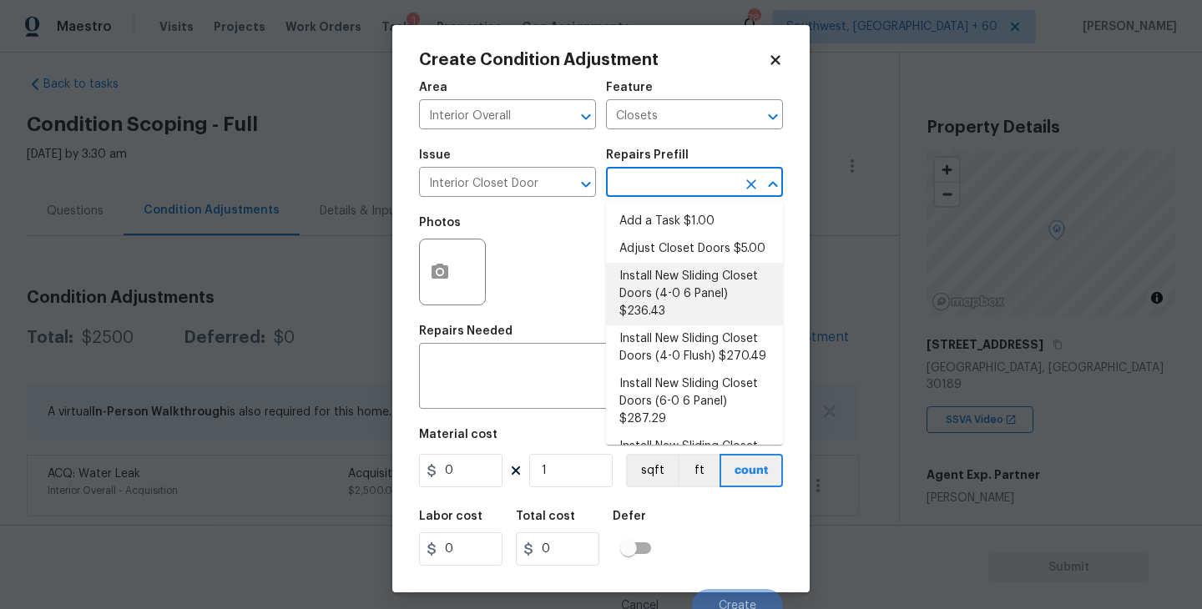
click at [676, 309] on li "Install New Sliding Closet Doors (4-0 6 Panel) $236.43" at bounding box center [694, 294] width 177 height 63
type input "Interior Door"
type textarea "Remove the existing door (if present). Install a new 4-0 bi-fold 6 panel interi…"
type input "236.43"
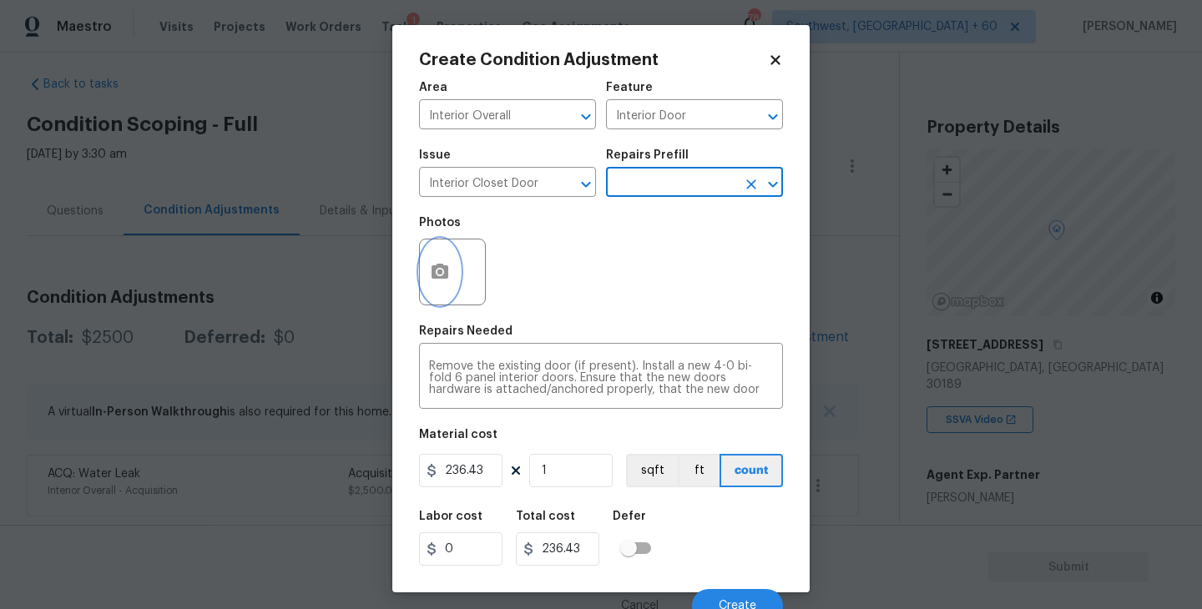
click at [441, 297] on button "button" at bounding box center [440, 272] width 40 height 65
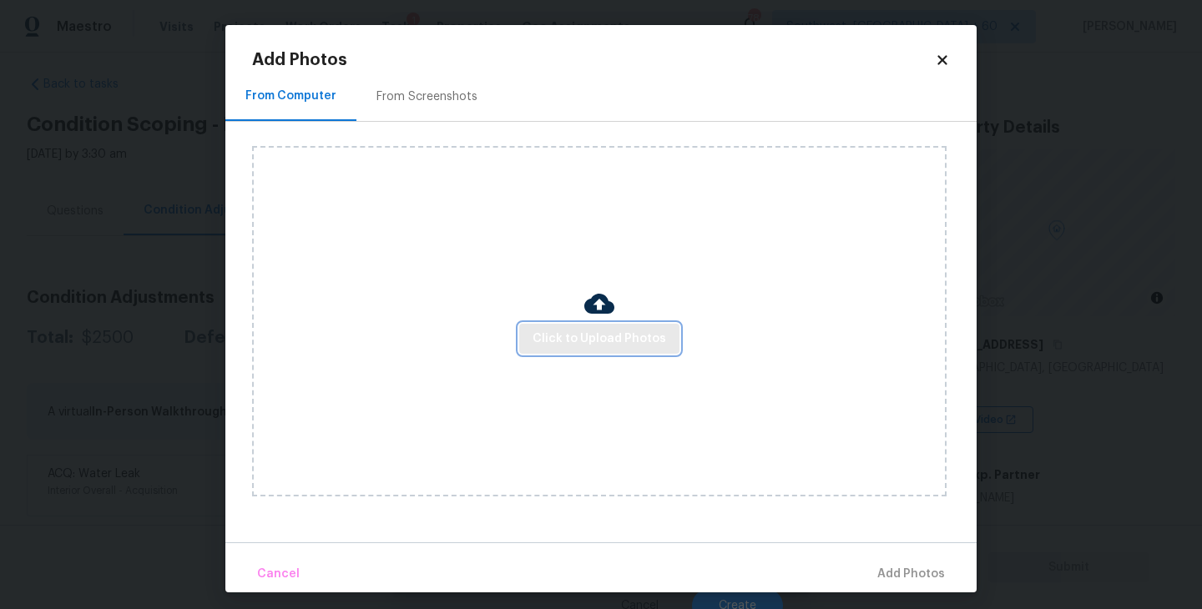
click at [554, 331] on span "Click to Upload Photos" at bounding box center [600, 339] width 134 height 21
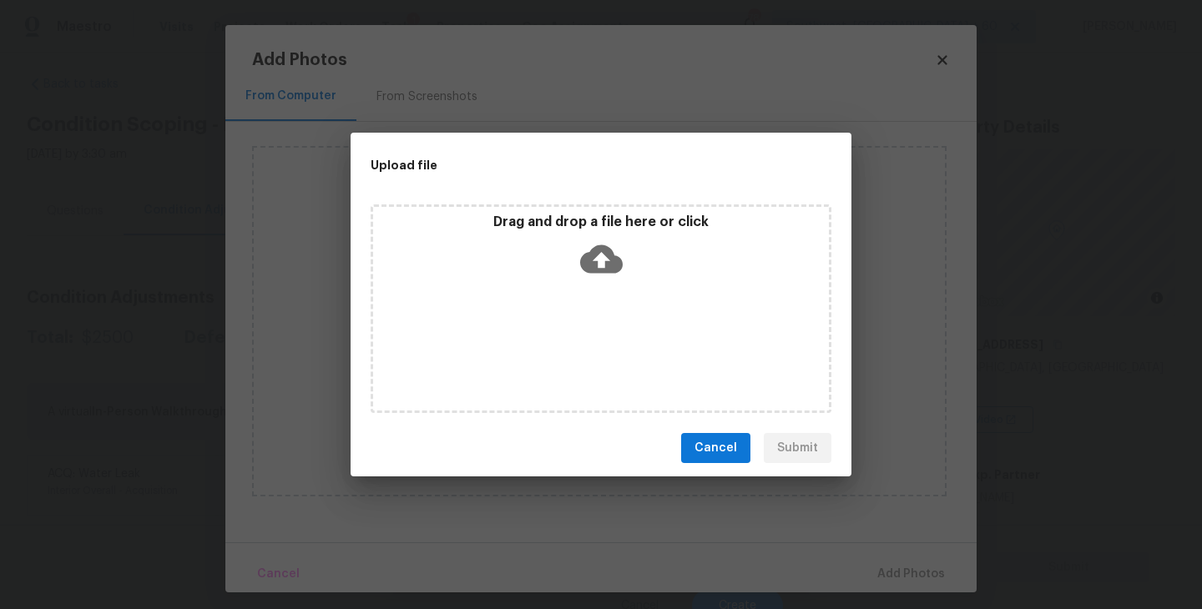
click at [575, 275] on div "Drag and drop a file here or click" at bounding box center [601, 250] width 456 height 72
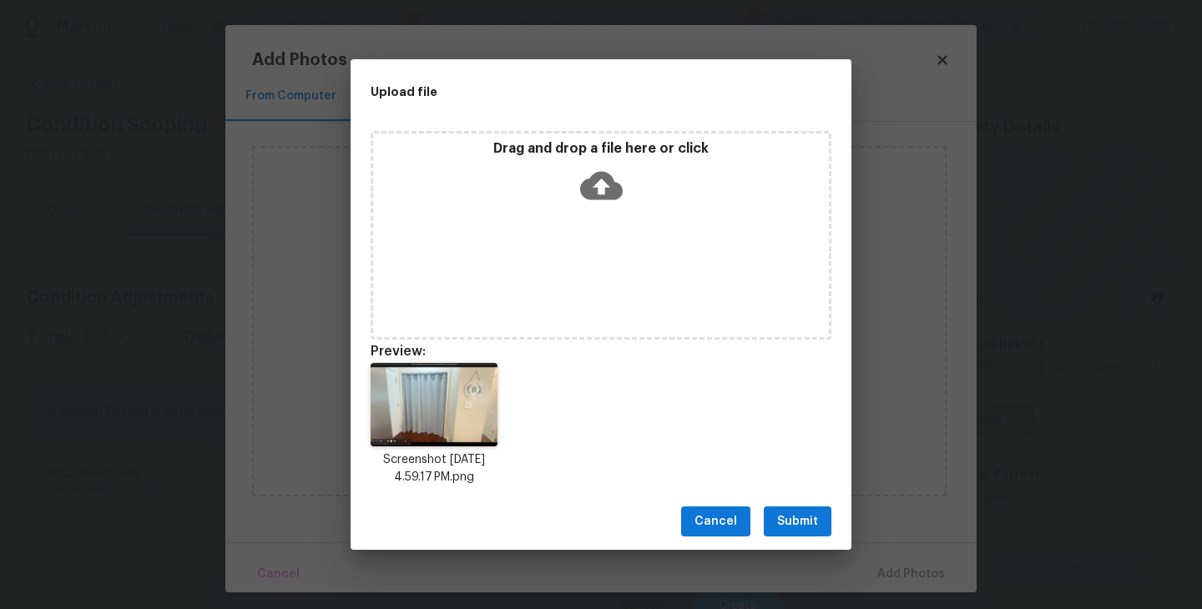
click at [776, 513] on button "Submit" at bounding box center [798, 522] width 68 height 31
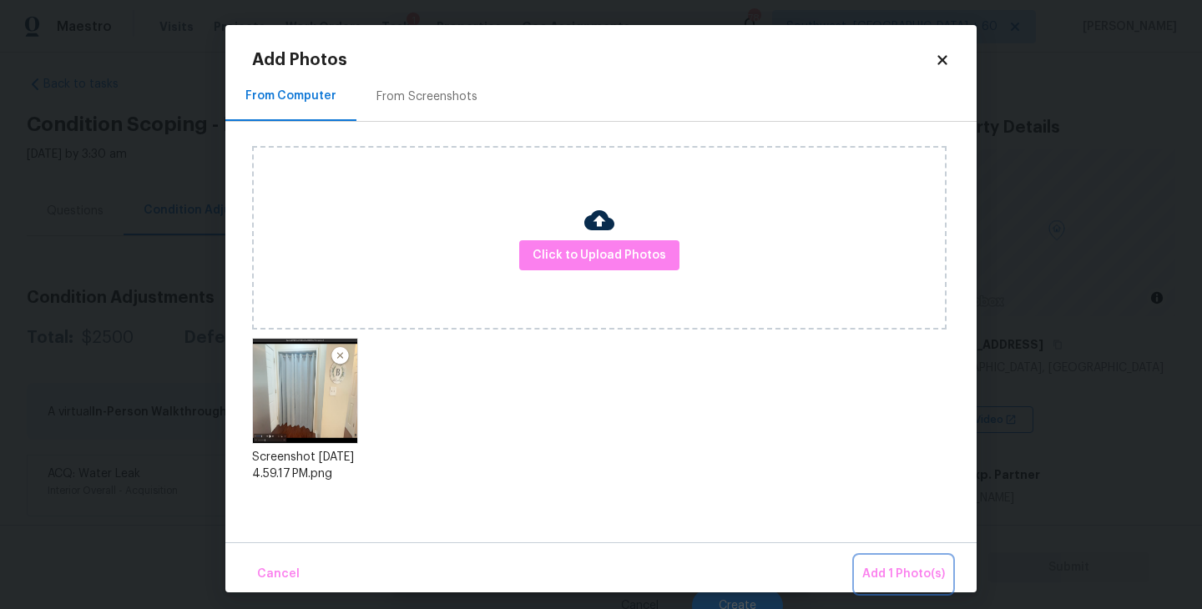
click at [873, 558] on button "Add 1 Photo(s)" at bounding box center [904, 575] width 96 height 36
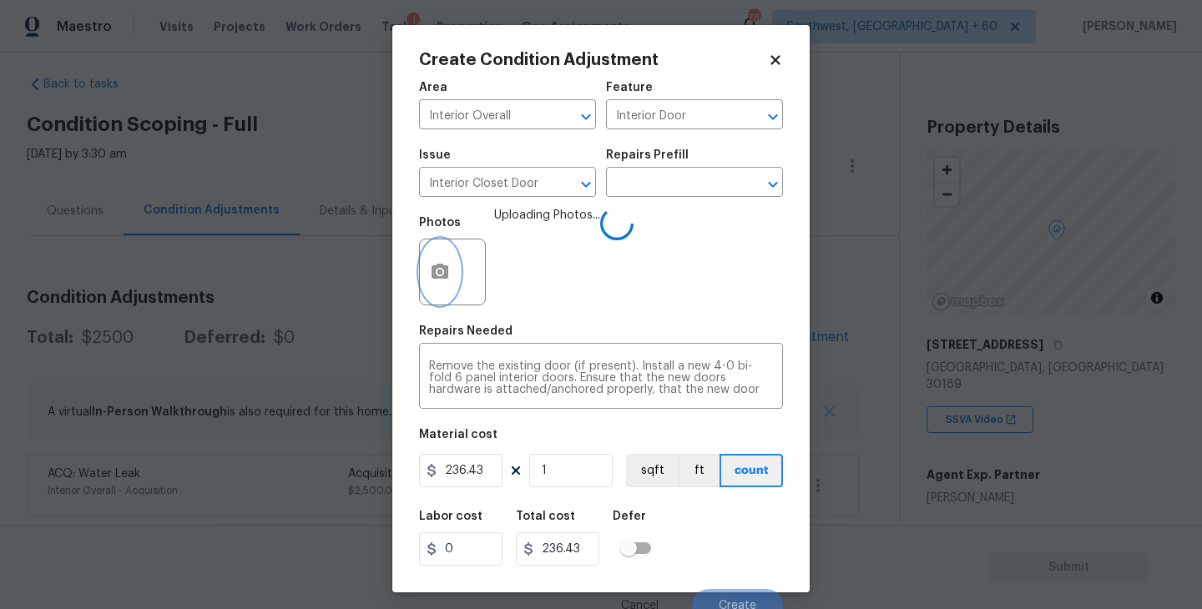
scroll to position [14, 0]
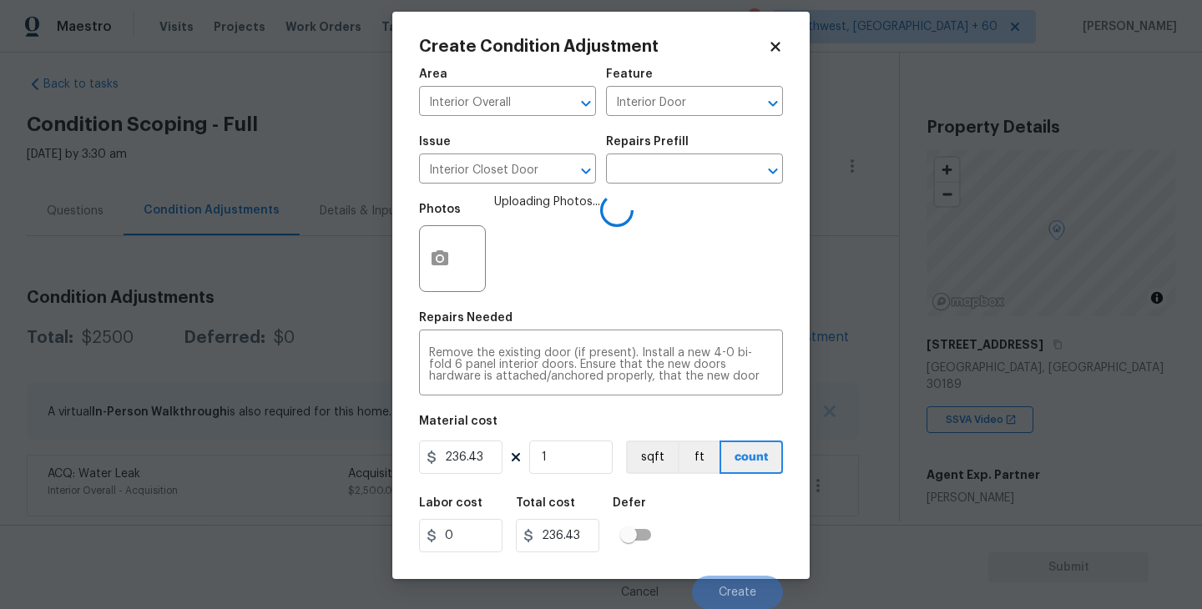
click at [733, 488] on div "Labor cost 0 Total cost 236.43 Defer" at bounding box center [601, 525] width 364 height 75
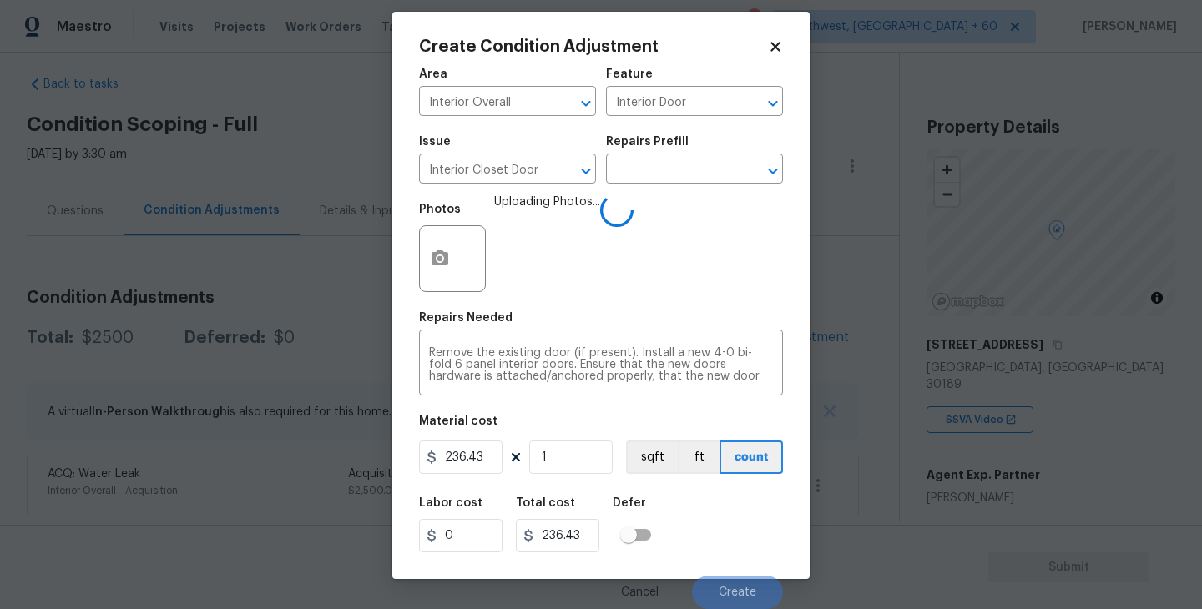
click at [743, 528] on div "Labor cost 0 Total cost 236.43 Defer" at bounding box center [601, 525] width 364 height 75
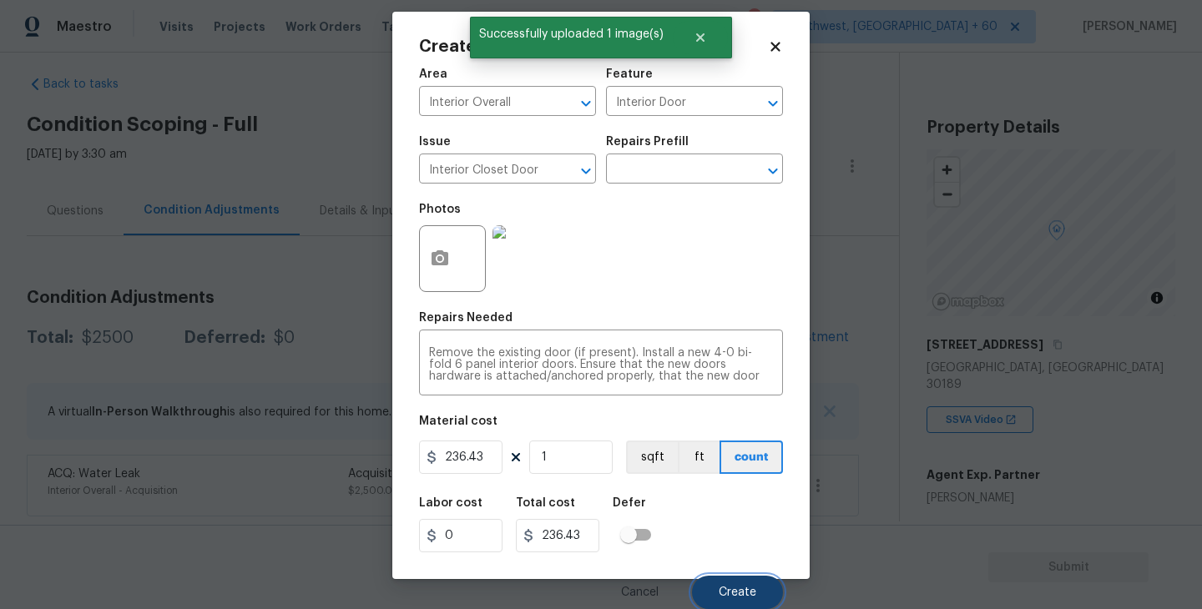
click at [745, 582] on button "Create" at bounding box center [737, 592] width 91 height 33
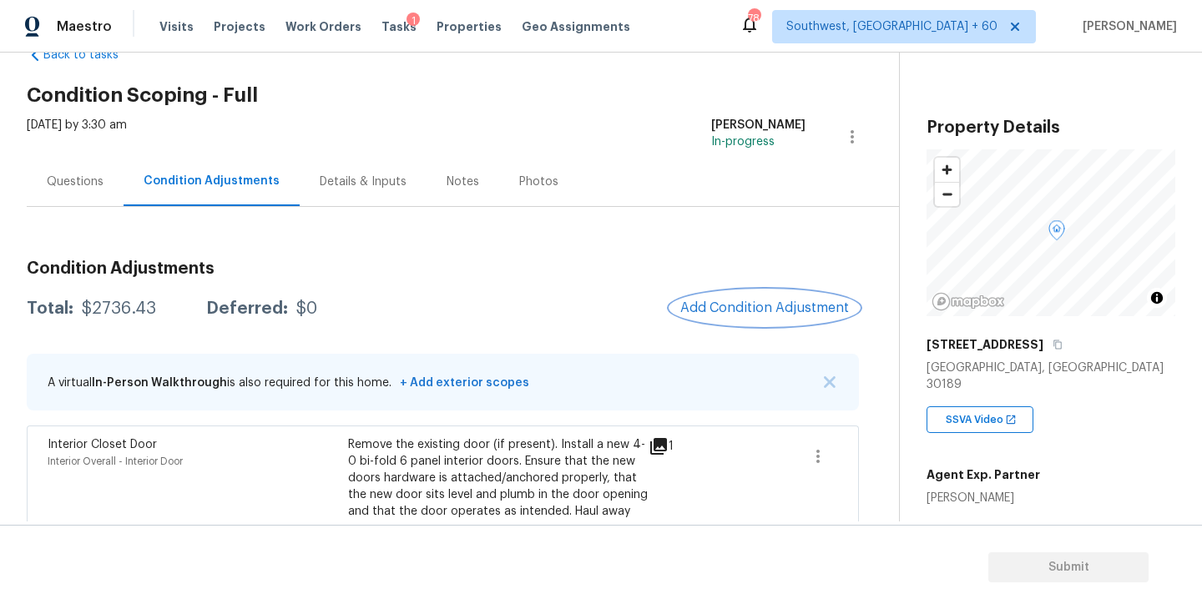
scroll to position [82, 0]
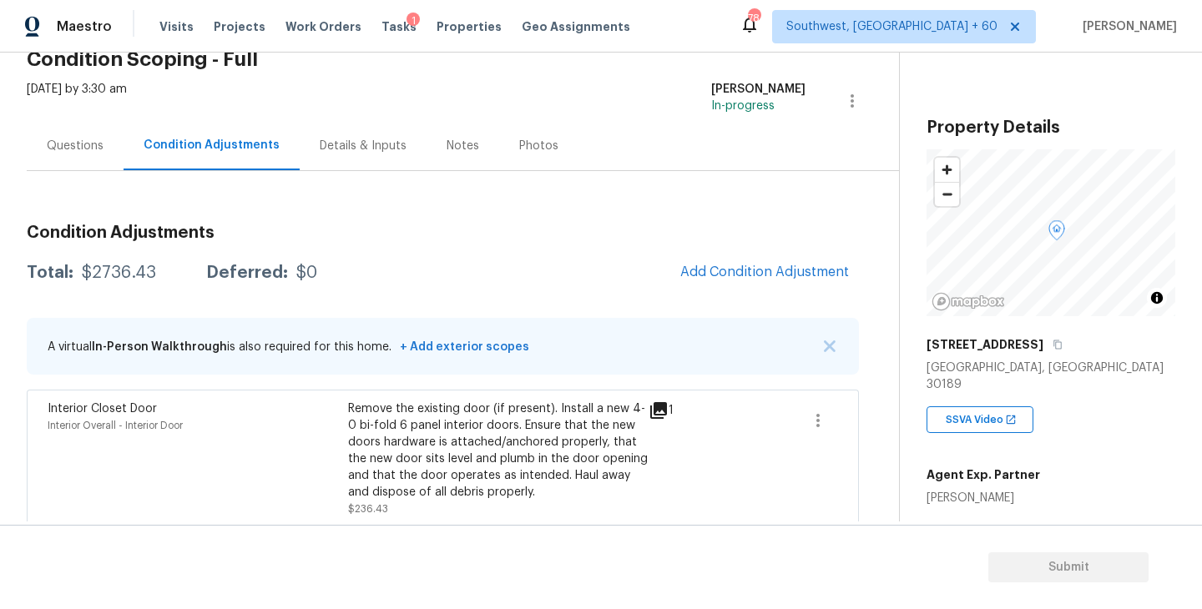
click at [724, 294] on div "Condition Adjustments Total: $2736.43 Deferred: $0 Add Condition Adjustment A v…" at bounding box center [443, 400] width 832 height 378
click at [734, 280] on button "Add Condition Adjustment" at bounding box center [764, 272] width 189 height 35
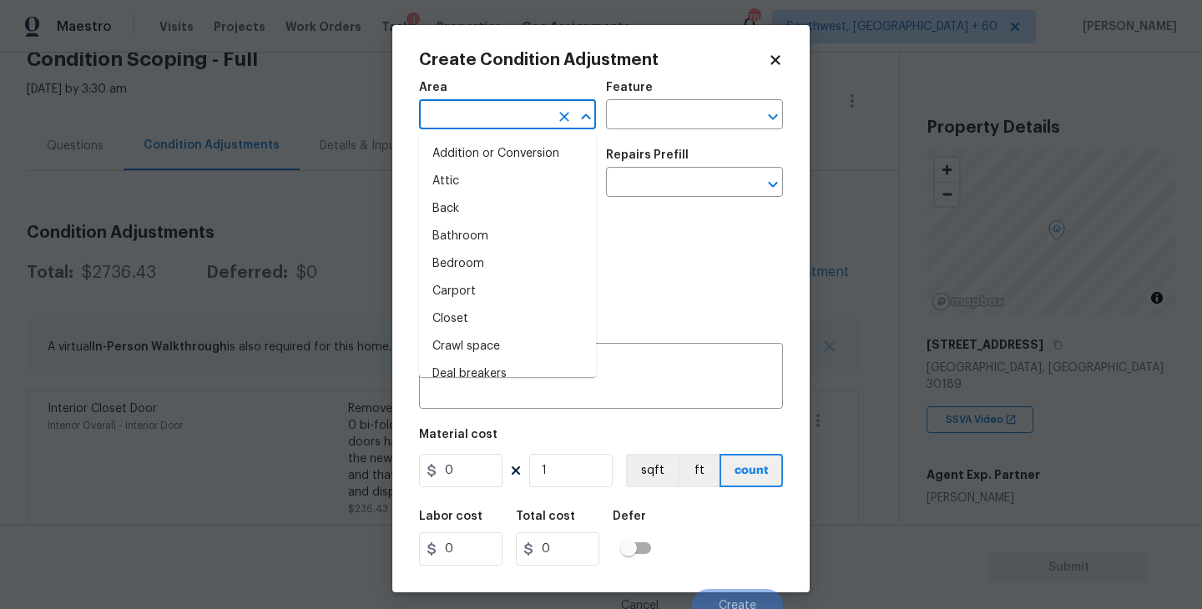
click at [467, 124] on input "text" at bounding box center [484, 117] width 130 height 26
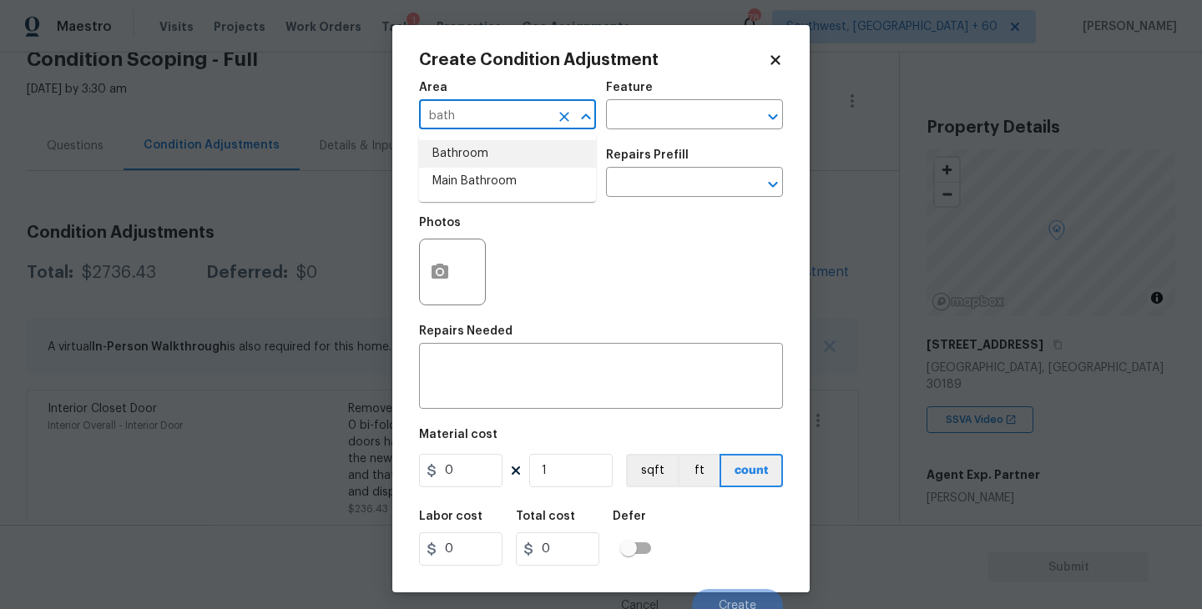
click at [477, 162] on li "Bathroom" at bounding box center [507, 154] width 177 height 28
type input "Bathroom"
click at [619, 140] on div "Issue ​ Repairs Prefill ​" at bounding box center [601, 173] width 364 height 68
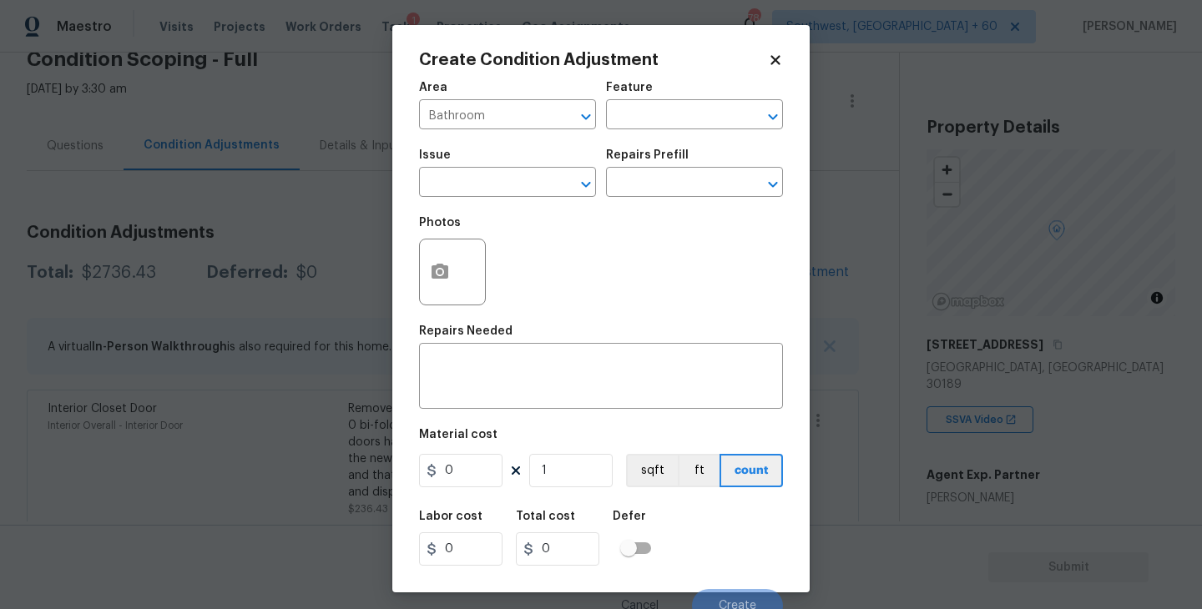
click at [641, 129] on div "Area Bathroom ​ Feature ​" at bounding box center [601, 106] width 364 height 68
click at [662, 117] on input "text" at bounding box center [671, 117] width 130 height 26
click at [654, 189] on li "Cabinets" at bounding box center [694, 194] width 177 height 28
type input "Cabinets"
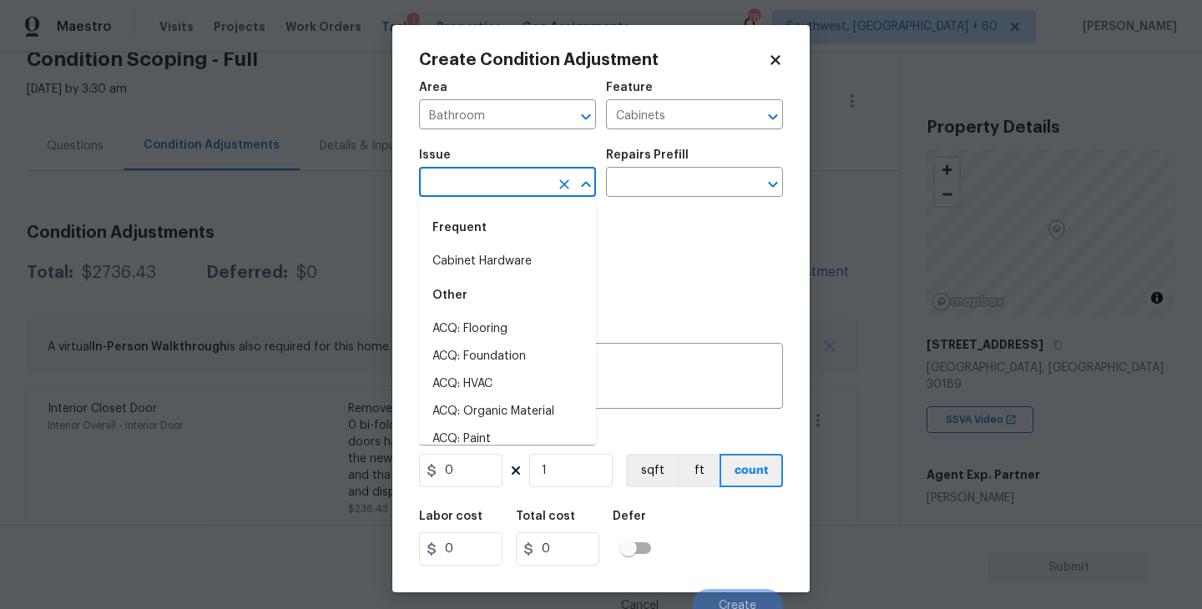
click at [471, 179] on input "text" at bounding box center [484, 184] width 130 height 26
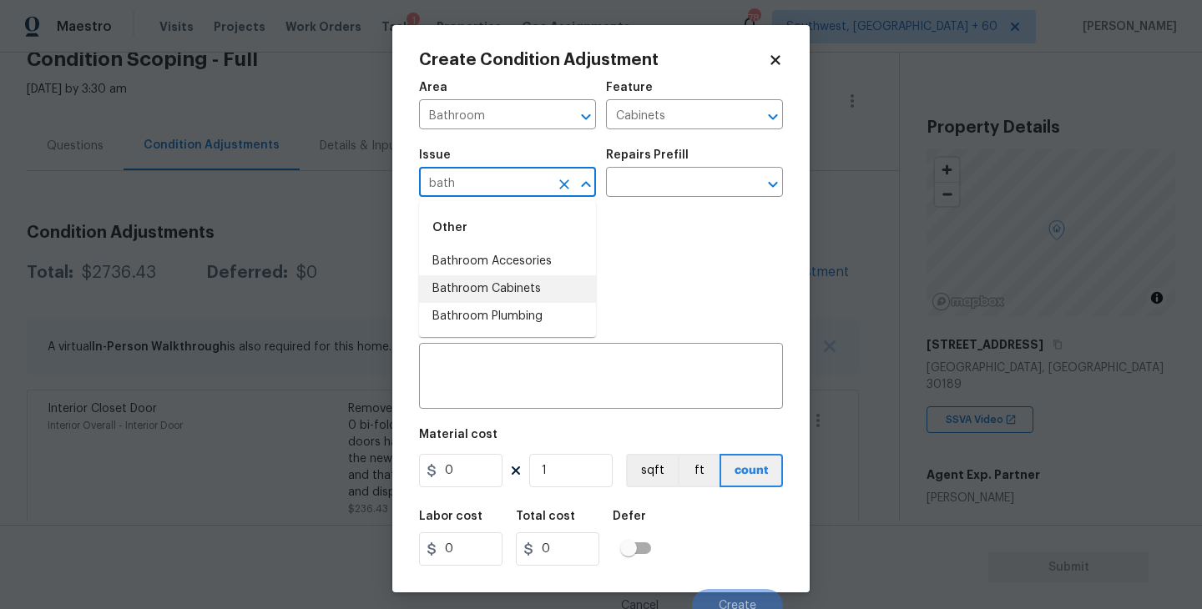
click at [527, 287] on li "Bathroom Cabinets" at bounding box center [507, 289] width 177 height 28
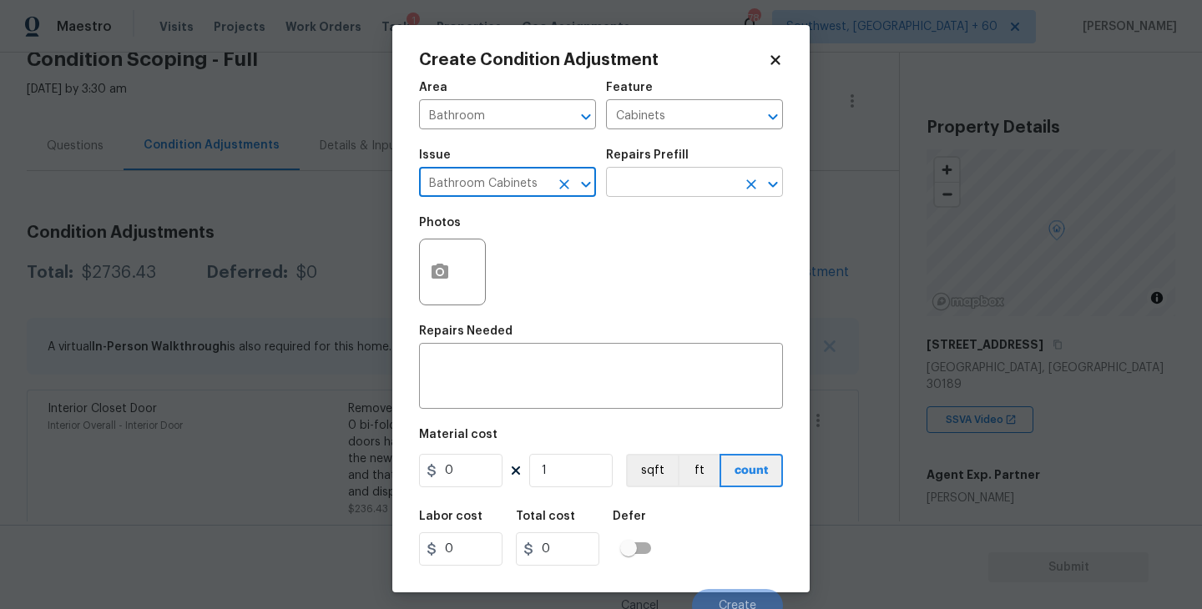
type input "Bathroom Cabinets"
click at [649, 173] on input "text" at bounding box center [671, 184] width 130 height 26
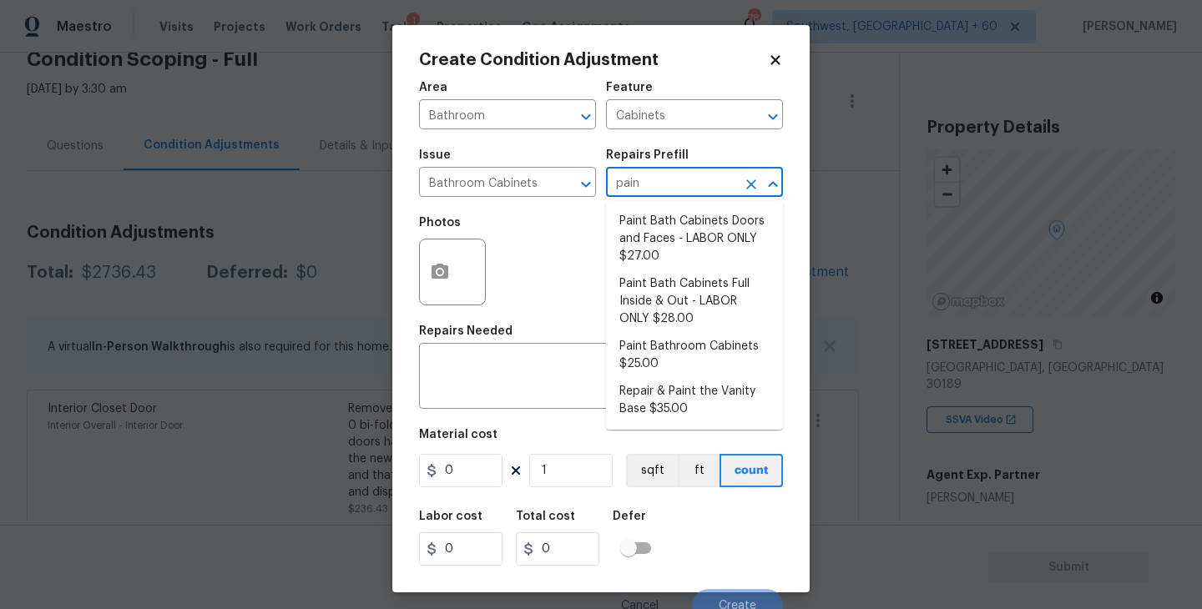
type input "paint"
click at [659, 353] on li "Paint Bathroom Cabinets $25.00" at bounding box center [694, 355] width 177 height 45
type textarea "Prep, sand, mask and apply 2 coats of paint to the bathroom cabinet doors, inte…"
type input "25"
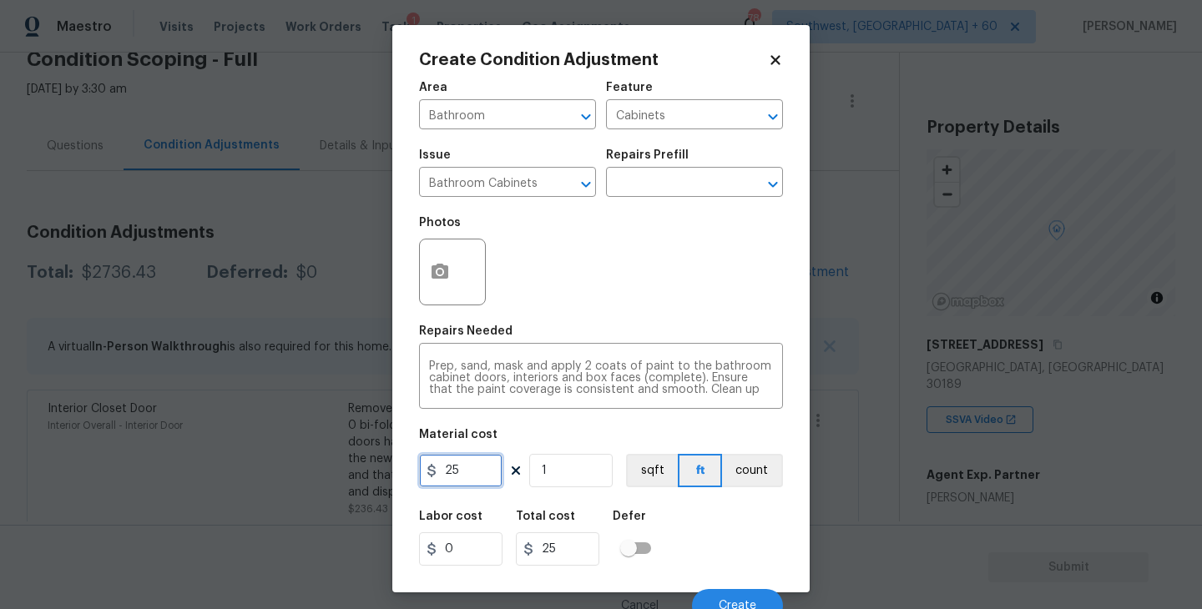
drag, startPoint x: 467, startPoint y: 481, endPoint x: 341, endPoint y: 481, distance: 126.1
click at [341, 481] on div "Create Condition Adjustment Area Bathroom ​ Feature Cabinets ​ Issue Bathroom C…" at bounding box center [601, 304] width 1202 height 609
type input "1000"
click at [752, 472] on button "count" at bounding box center [752, 470] width 61 height 33
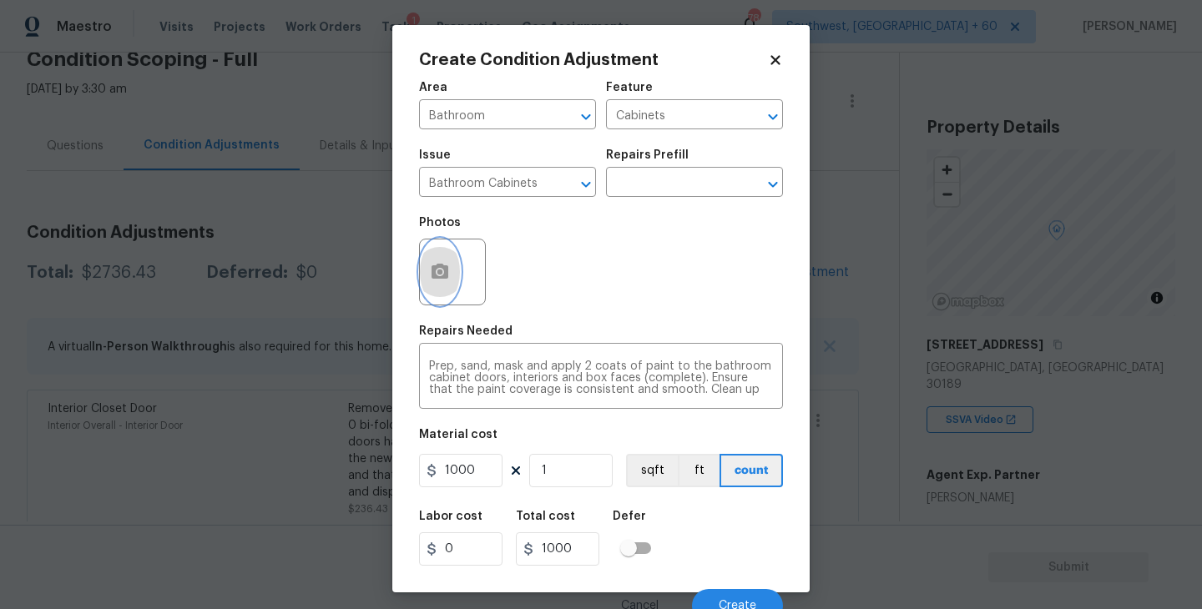
click at [423, 268] on button "button" at bounding box center [440, 272] width 40 height 65
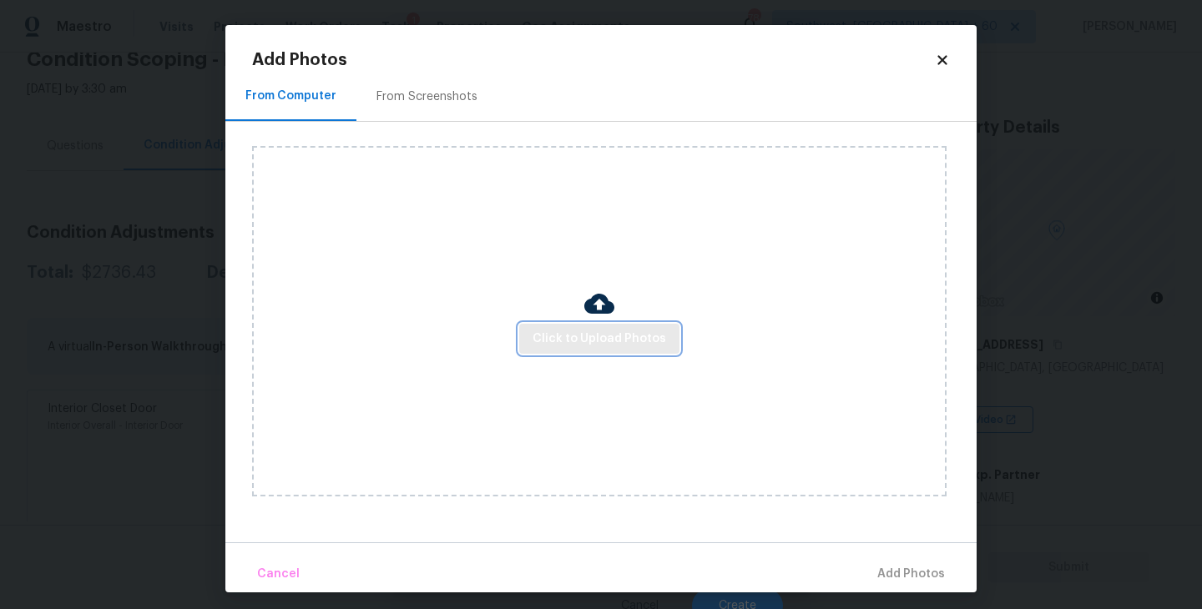
click at [551, 324] on button "Click to Upload Photos" at bounding box center [599, 339] width 160 height 31
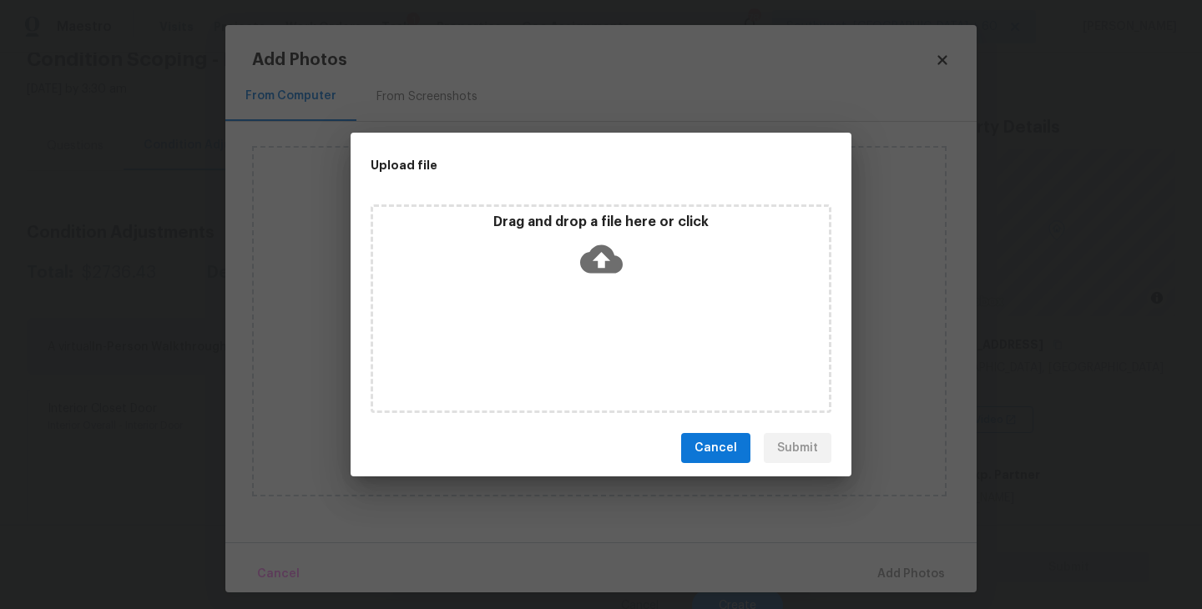
click at [606, 260] on icon at bounding box center [601, 259] width 43 height 28
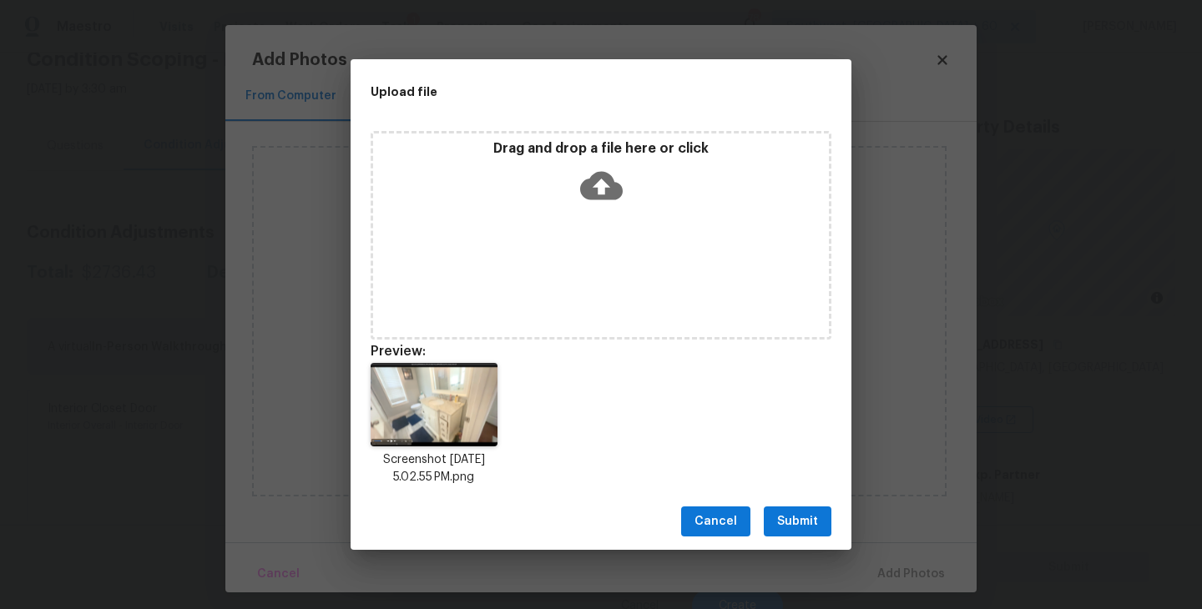
click at [790, 512] on span "Submit" at bounding box center [797, 522] width 41 height 21
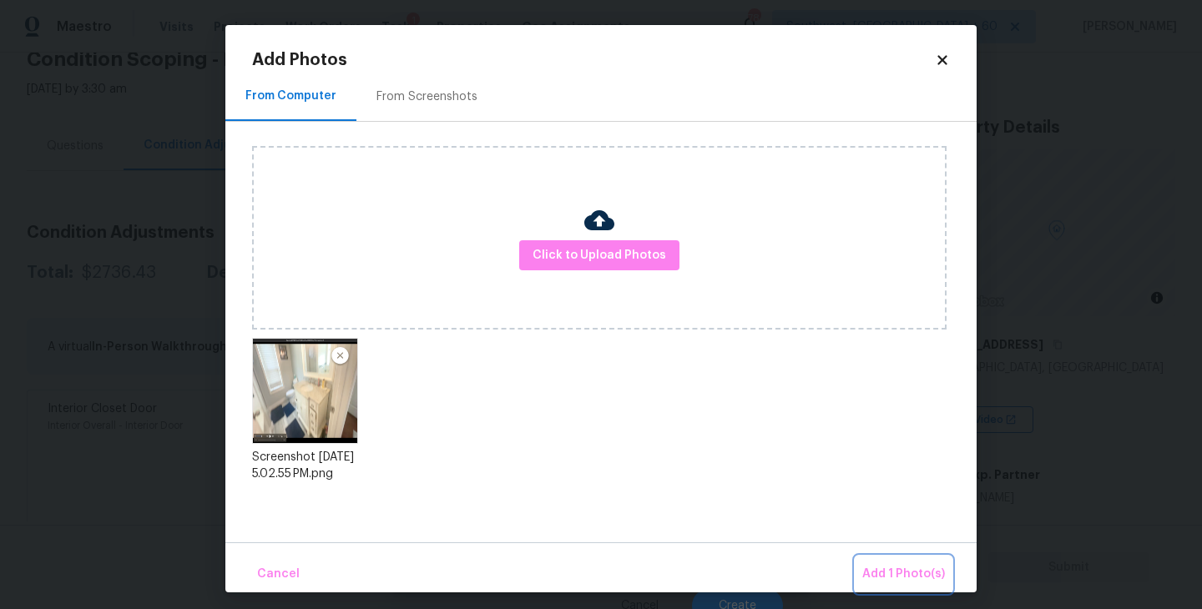
click at [901, 573] on span "Add 1 Photo(s)" at bounding box center [903, 574] width 83 height 21
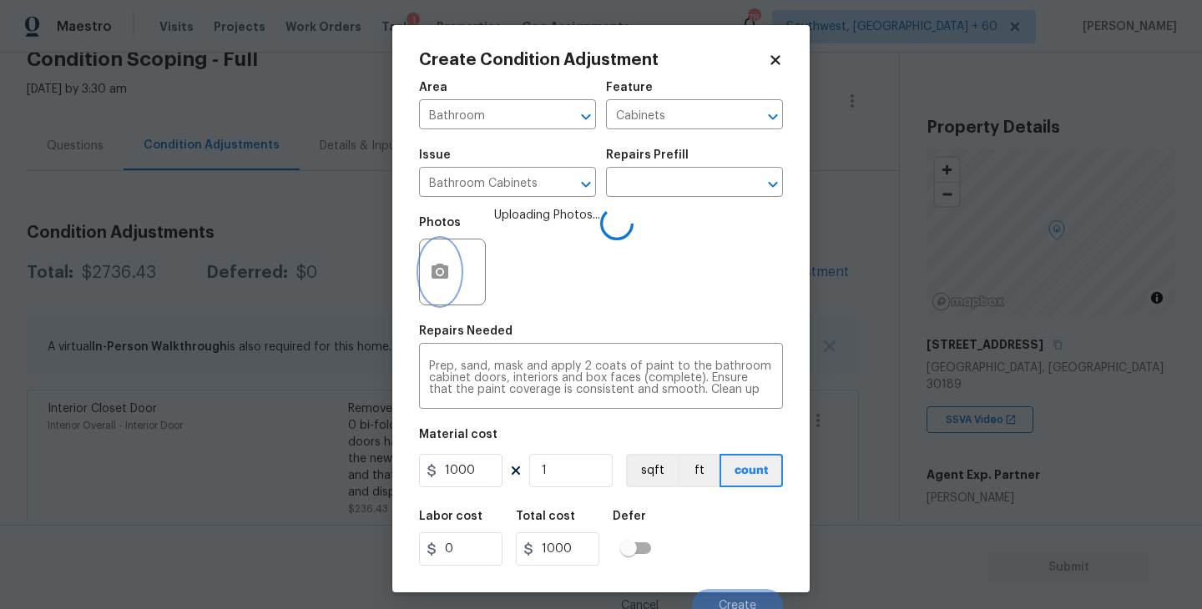
scroll to position [14, 0]
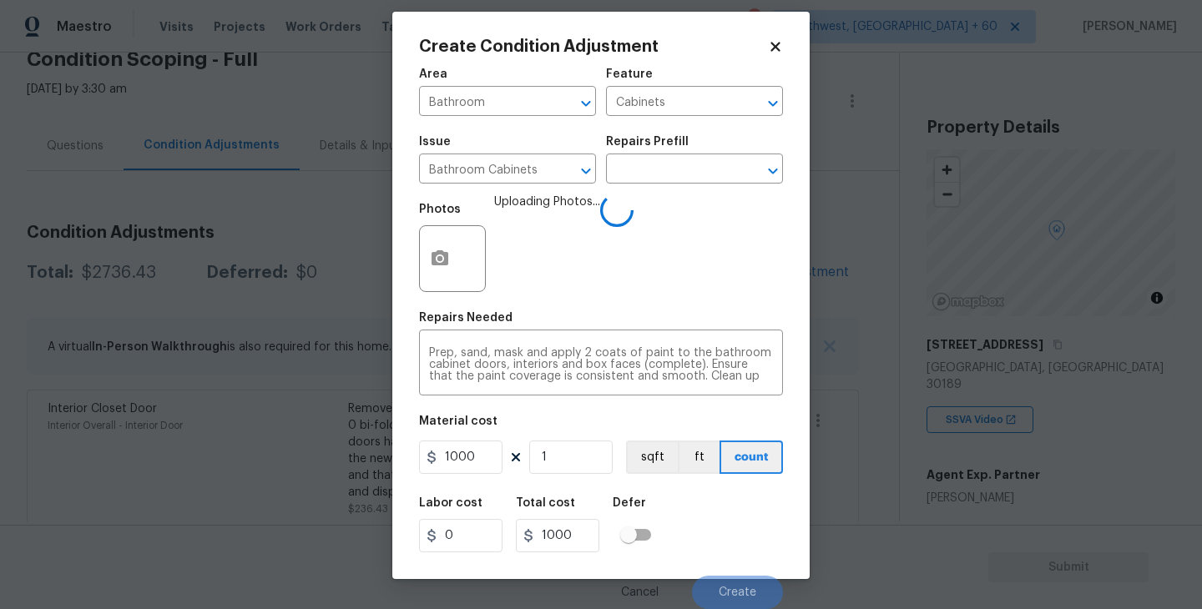
click at [760, 528] on div "Labor cost 0 Total cost 1000 Defer" at bounding box center [601, 525] width 364 height 75
click at [742, 519] on div "Labor cost 0 Total cost 1000 Defer" at bounding box center [601, 525] width 364 height 75
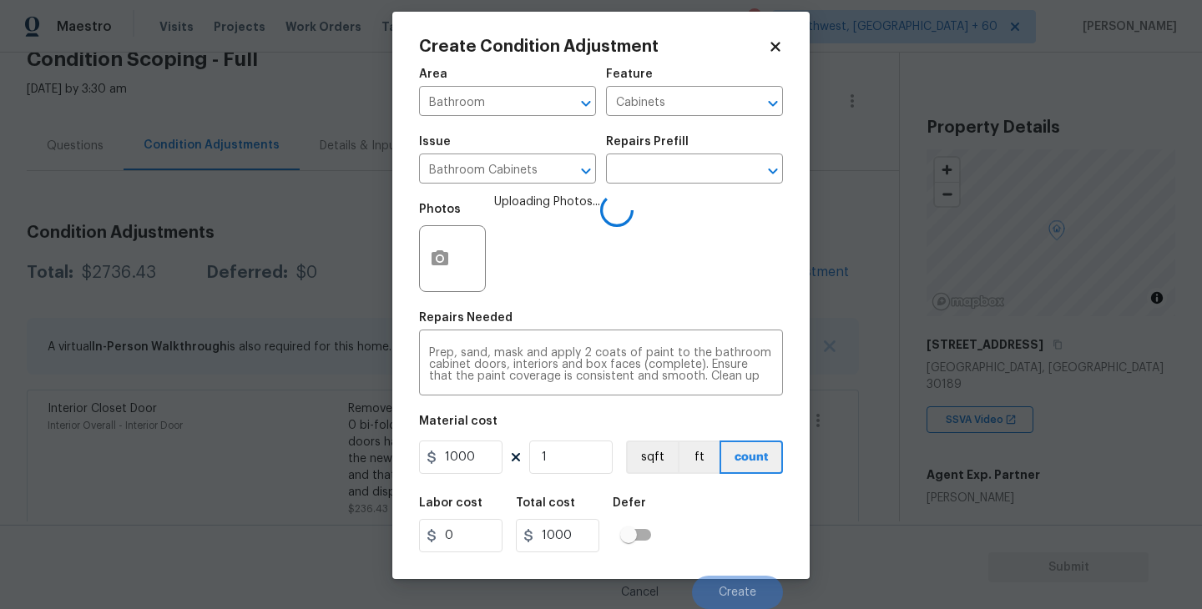
click at [742, 519] on div "Labor cost 0 Total cost 1000 Defer" at bounding box center [601, 525] width 364 height 75
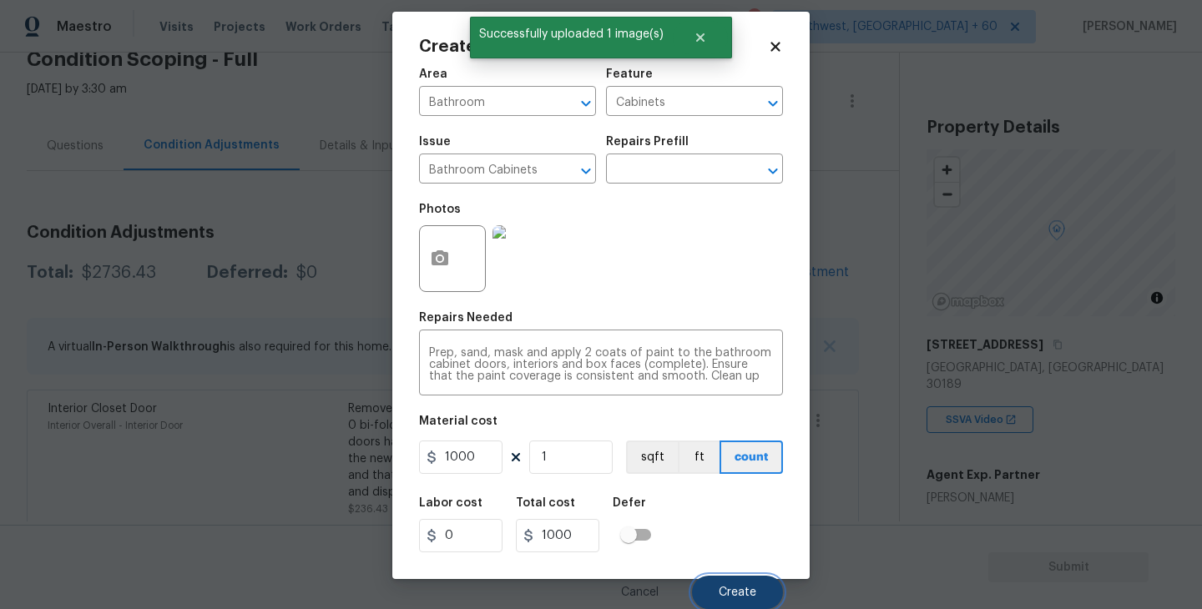
click at [741, 587] on span "Create" at bounding box center [738, 593] width 38 height 13
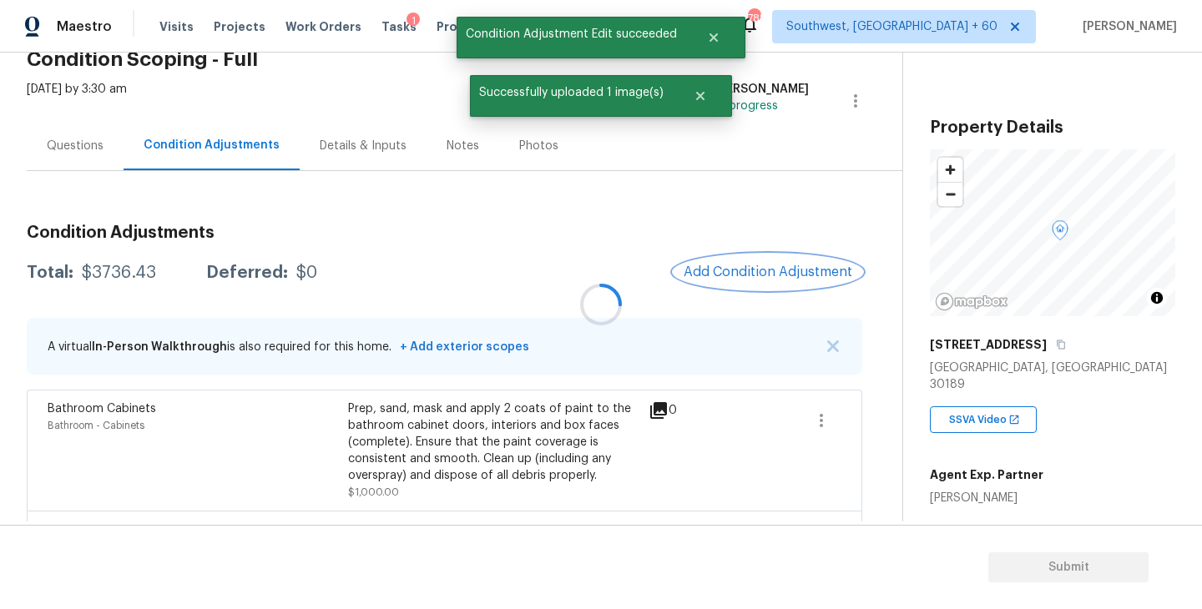
scroll to position [0, 0]
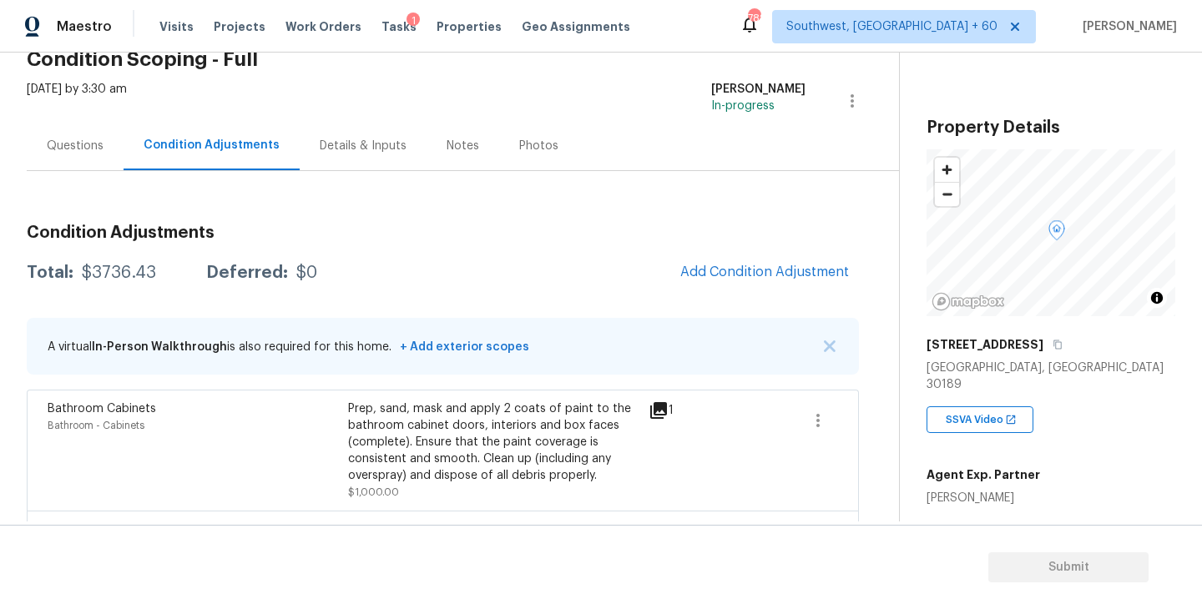
click at [659, 176] on div "Condition Adjustments Total: $3736.43 Deferred: $0 Add Condition Adjustment A v…" at bounding box center [443, 440] width 832 height 539
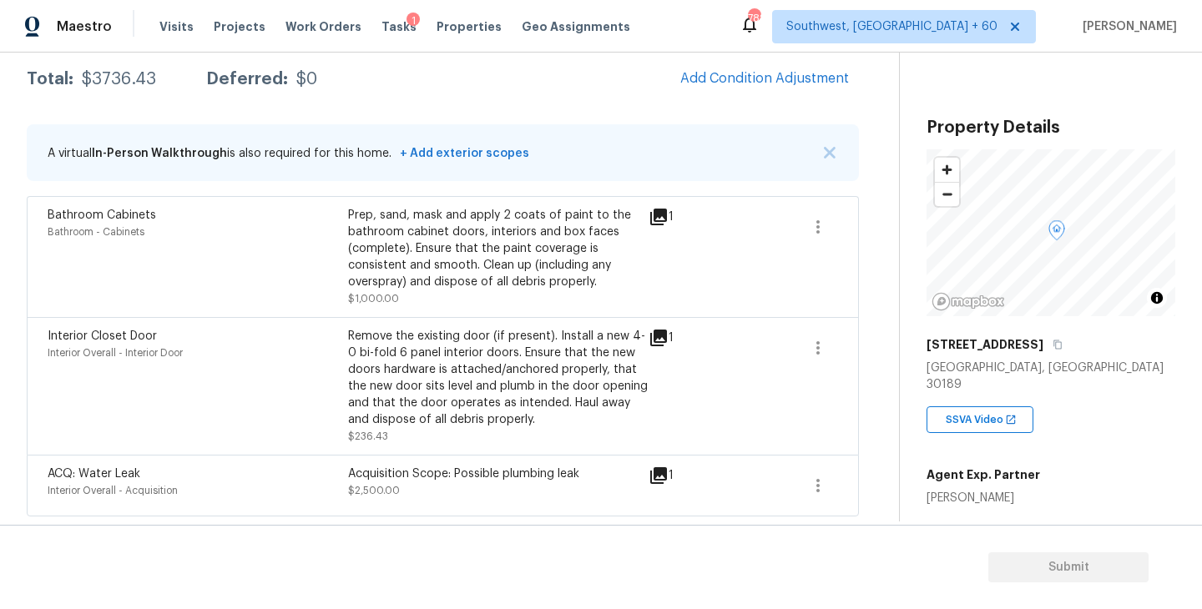
scroll to position [199, 0]
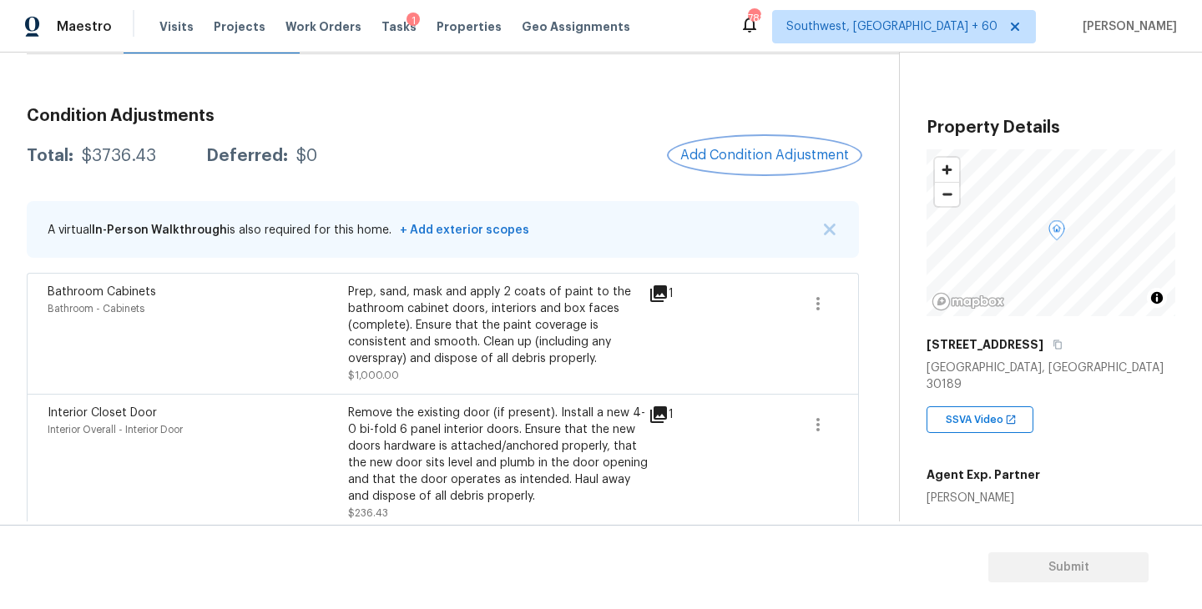
click at [735, 154] on span "Add Condition Adjustment" at bounding box center [764, 155] width 169 height 15
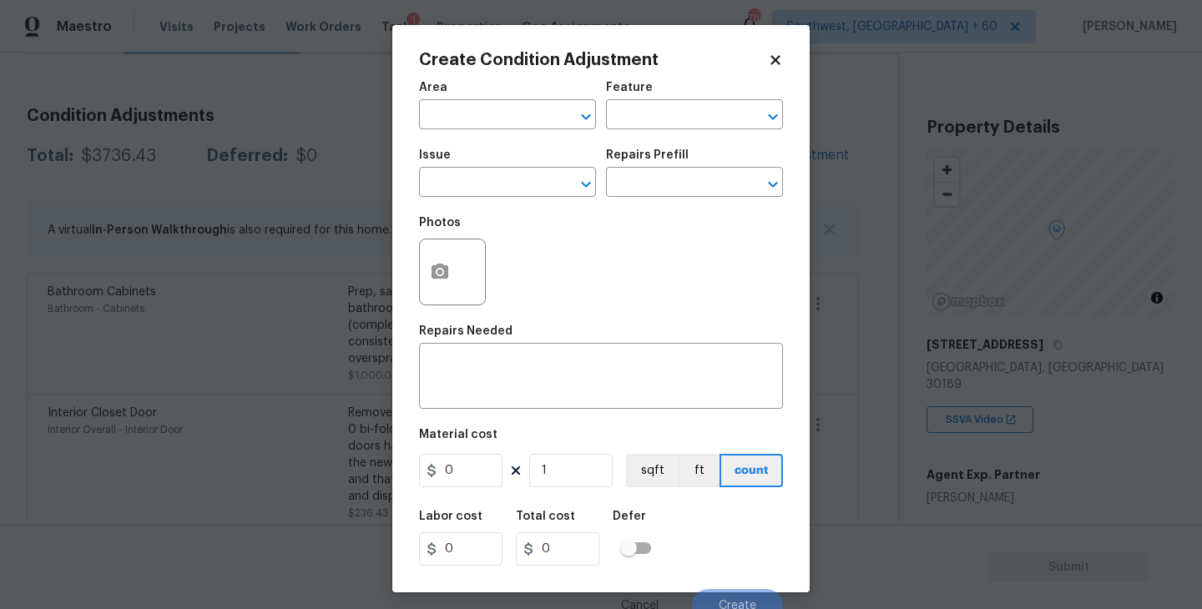
click at [506, 129] on span "Area ​" at bounding box center [507, 106] width 177 height 68
click at [472, 109] on input "text" at bounding box center [484, 117] width 130 height 26
click at [488, 183] on li "Exterior Overall" at bounding box center [507, 182] width 177 height 28
type input "Exterior Overall"
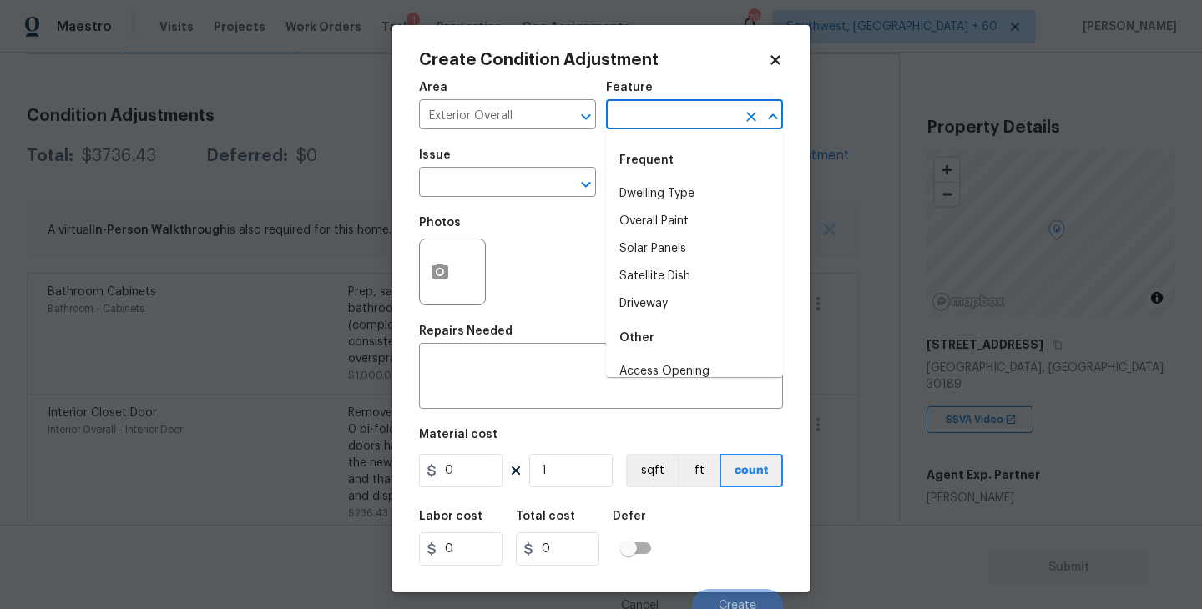
click at [664, 118] on input "text" at bounding box center [671, 117] width 130 height 26
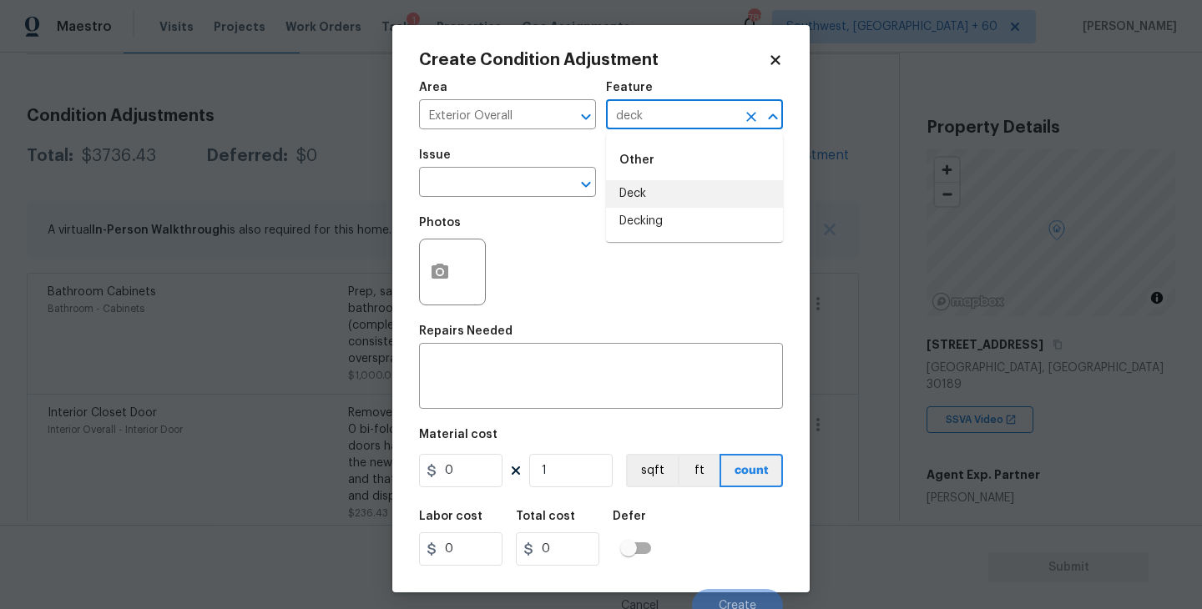
click at [664, 189] on li "Deck" at bounding box center [694, 194] width 177 height 28
type input "Deck"
click at [511, 189] on input "text" at bounding box center [484, 184] width 130 height 26
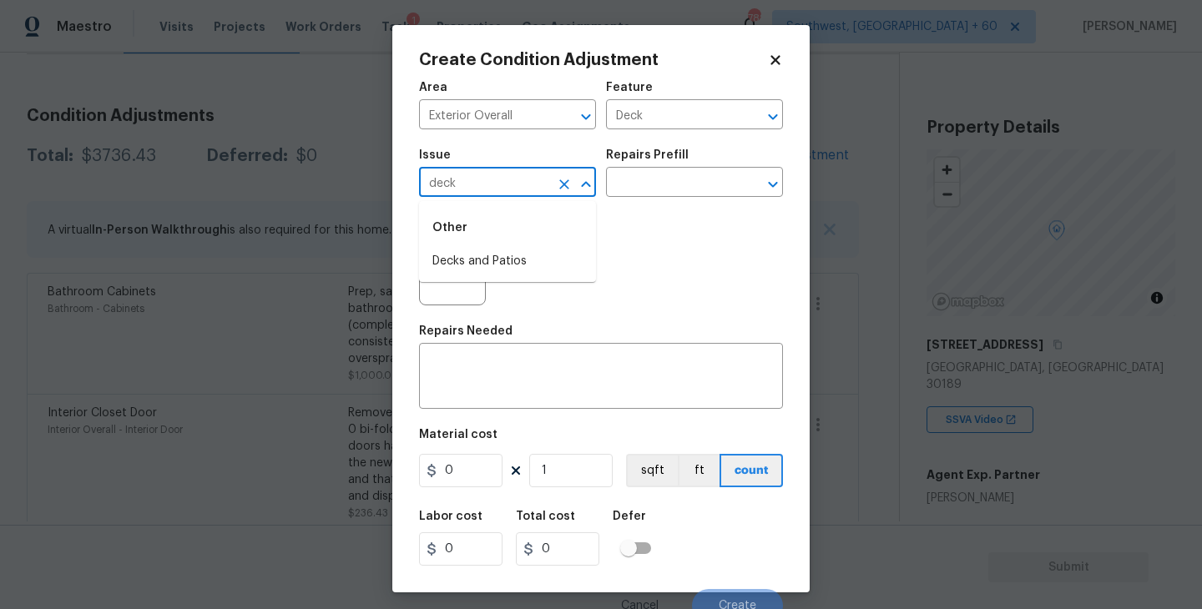
click at [506, 247] on div "Other" at bounding box center [507, 228] width 177 height 40
click at [500, 264] on li "Decks and Patios" at bounding box center [507, 262] width 177 height 28
type input "Decks and Patios"
click at [462, 356] on div "x ​" at bounding box center [601, 378] width 364 height 62
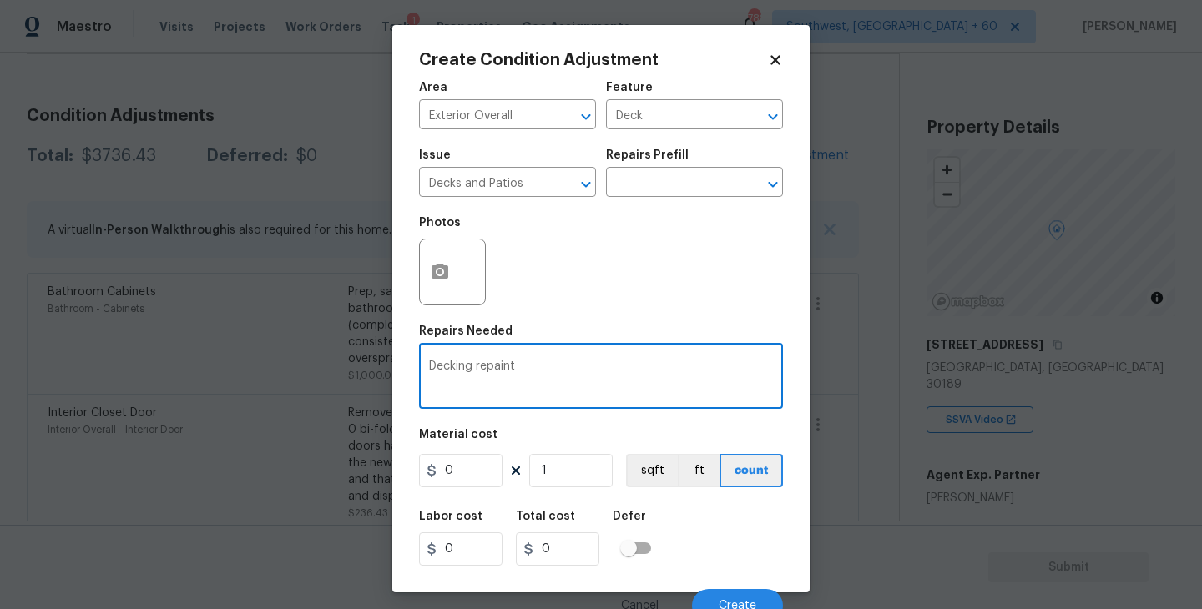
type textarea "Decking repaint"
drag, startPoint x: 442, startPoint y: 469, endPoint x: 342, endPoint y: 477, distance: 100.5
click at [342, 477] on div "Create Condition Adjustment Area Exterior Overall ​ Feature Deck ​ Issue Decks …" at bounding box center [601, 304] width 1202 height 609
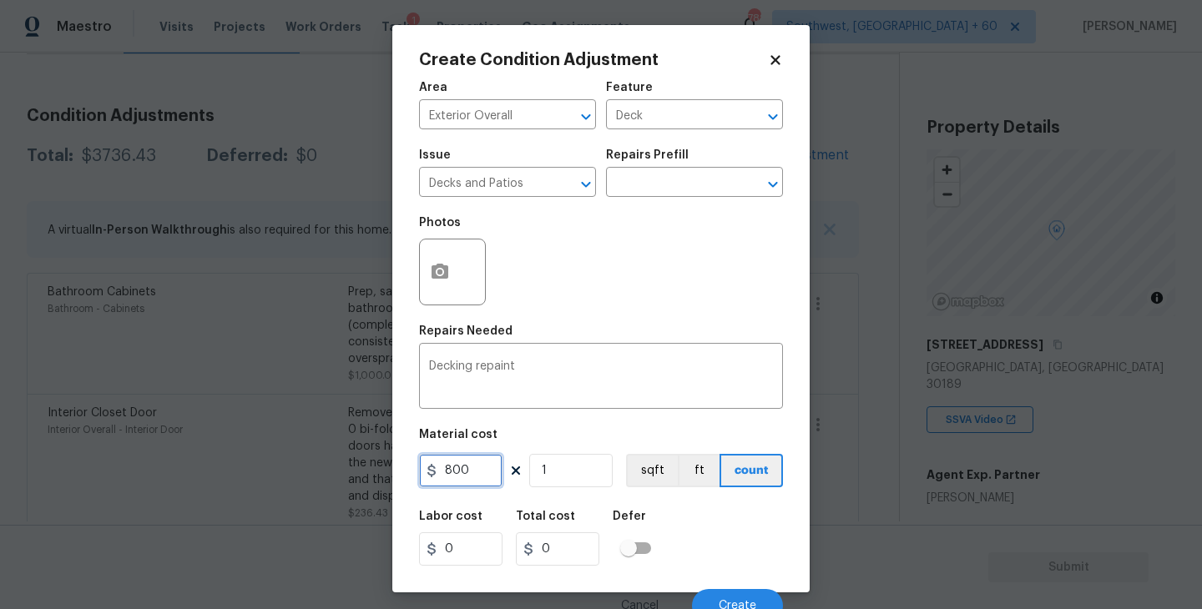
type input "800"
click at [440, 278] on icon "button" at bounding box center [440, 271] width 17 height 15
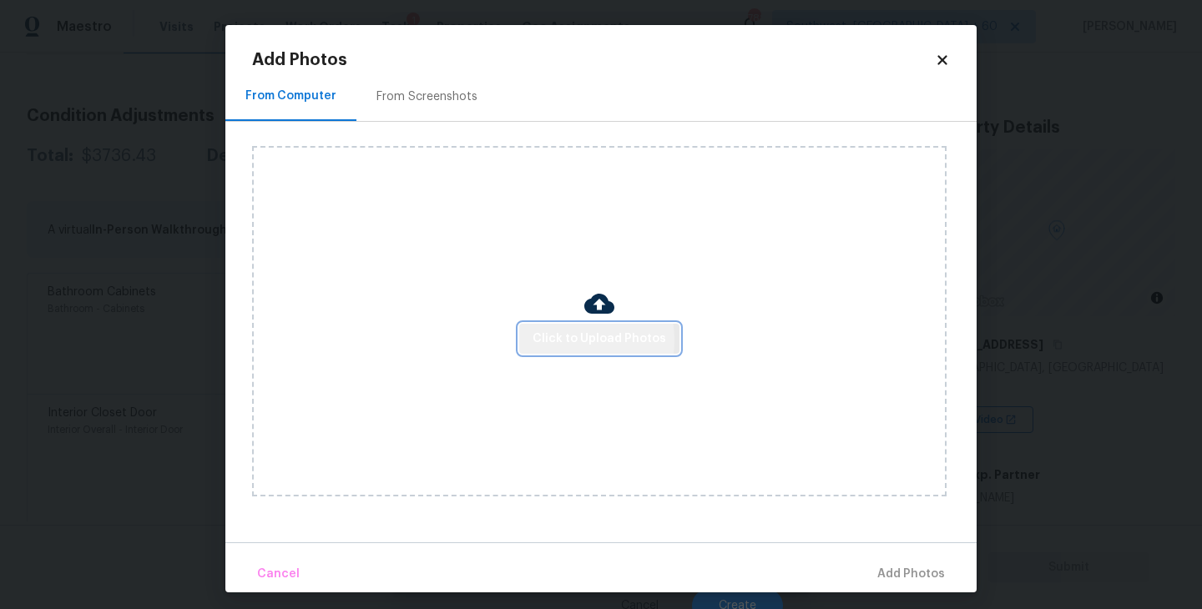
click at [561, 341] on span "Click to Upload Photos" at bounding box center [600, 339] width 134 height 21
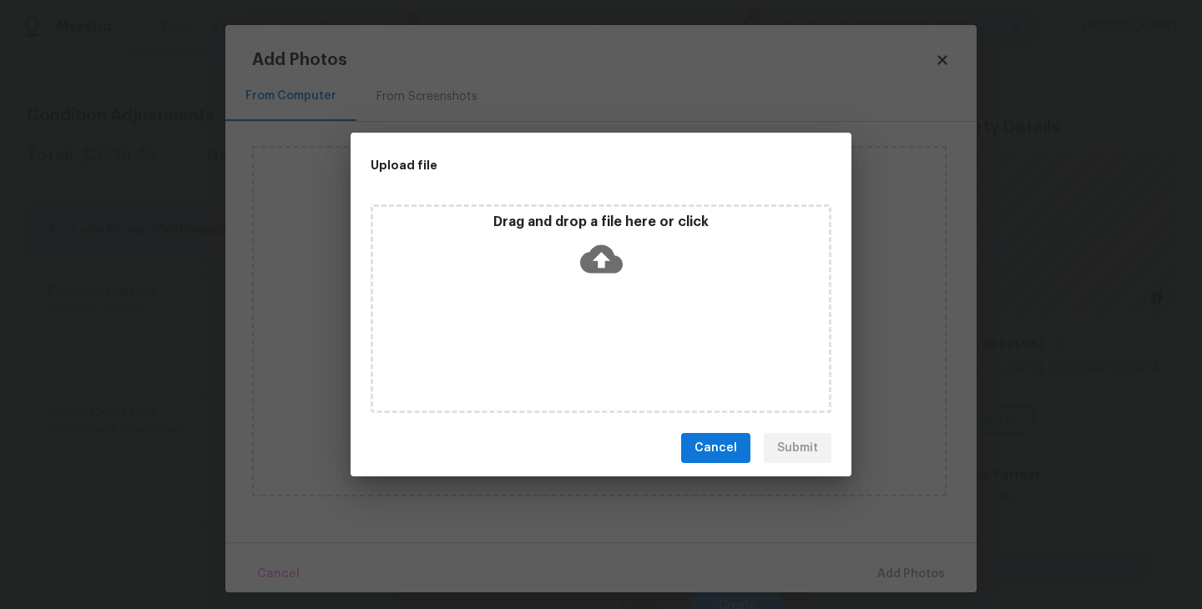
click at [603, 280] on div "Drag and drop a file here or click" at bounding box center [601, 250] width 456 height 72
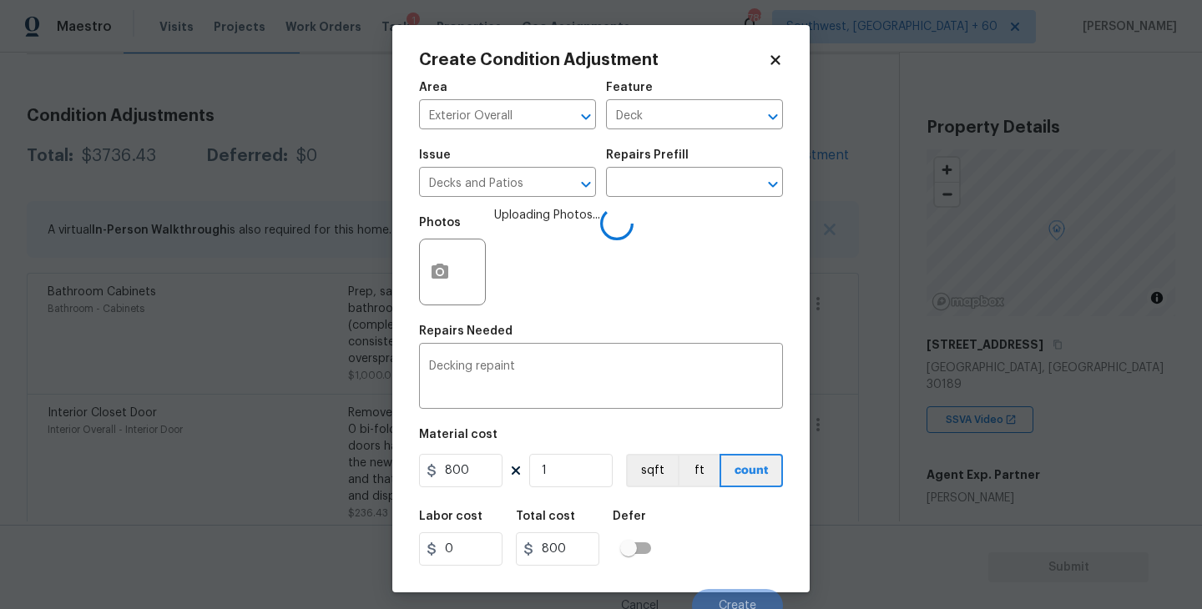
scroll to position [14, 0]
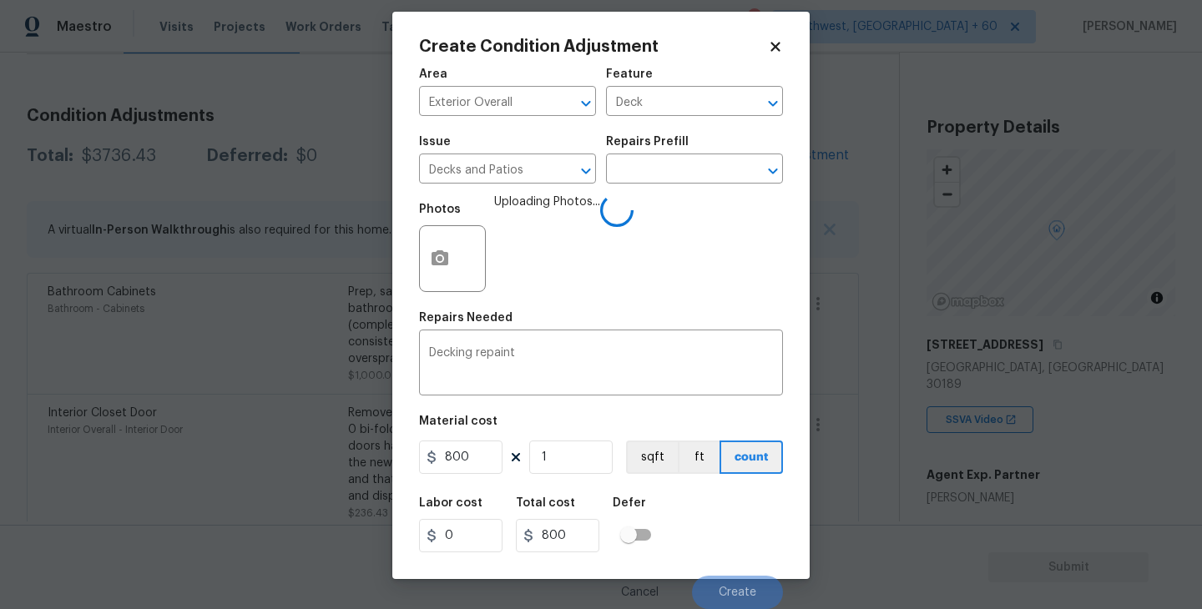
click at [730, 541] on div "Labor cost 0 Total cost 800 Defer" at bounding box center [601, 525] width 364 height 75
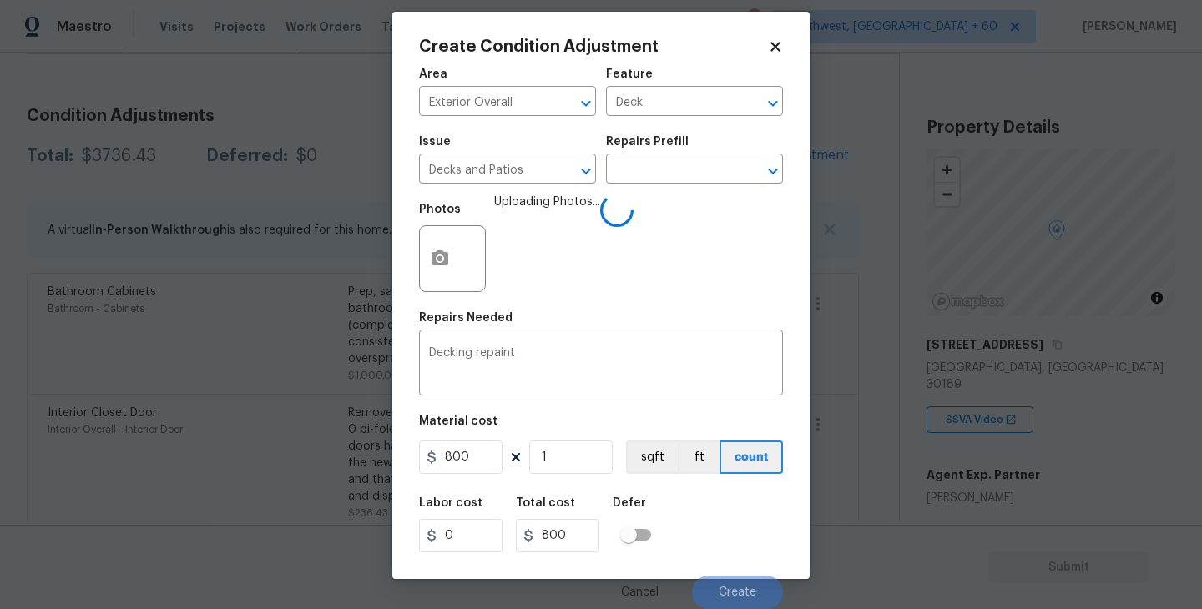
click at [840, 455] on body "Maestro Visits Projects Work Orders Tasks 1 Properties Geo Assignments [STREET_…" at bounding box center [601, 304] width 1202 height 609
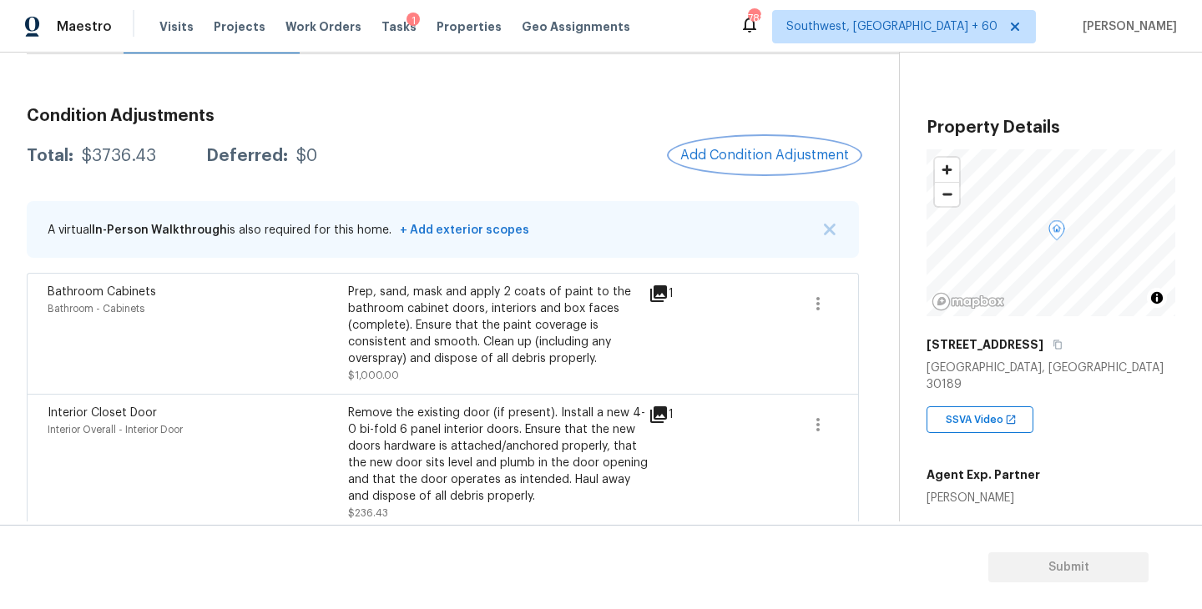
scroll to position [0, 0]
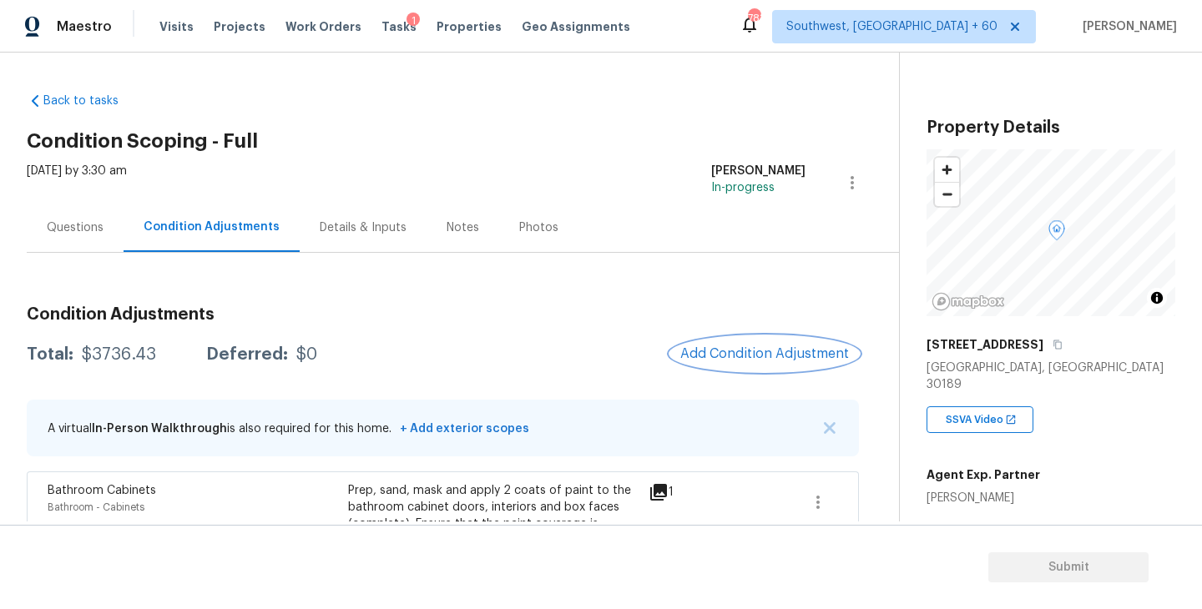
click at [714, 352] on span "Add Condition Adjustment" at bounding box center [764, 353] width 169 height 15
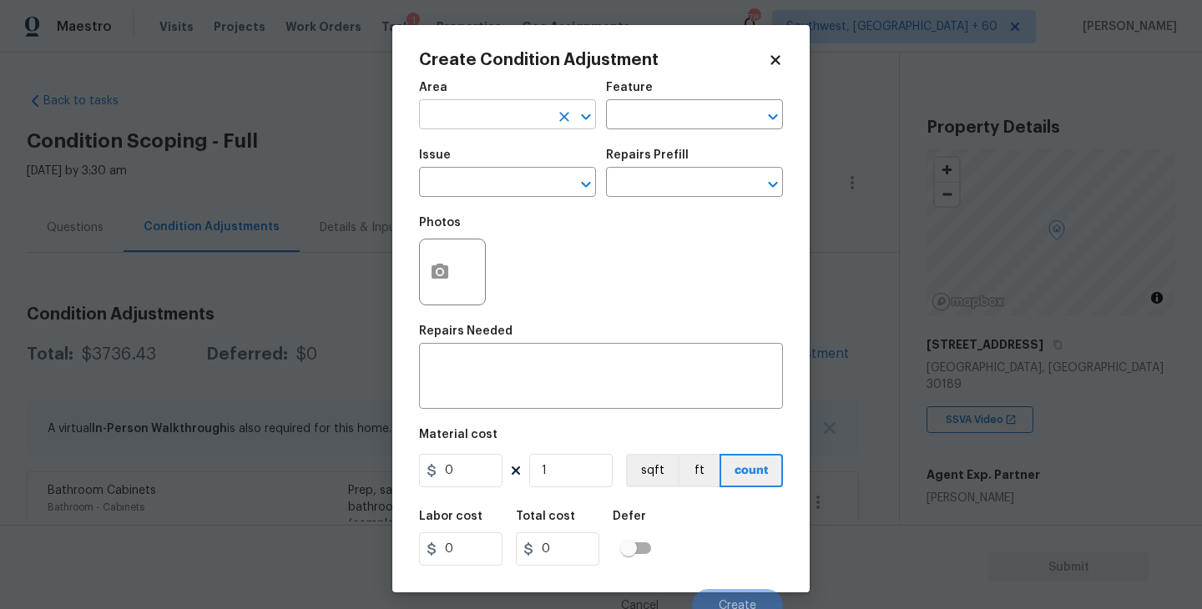
click at [469, 113] on input "text" at bounding box center [484, 117] width 130 height 26
click at [488, 181] on li "Exterior Overall" at bounding box center [507, 182] width 177 height 28
type input "Exterior Overall"
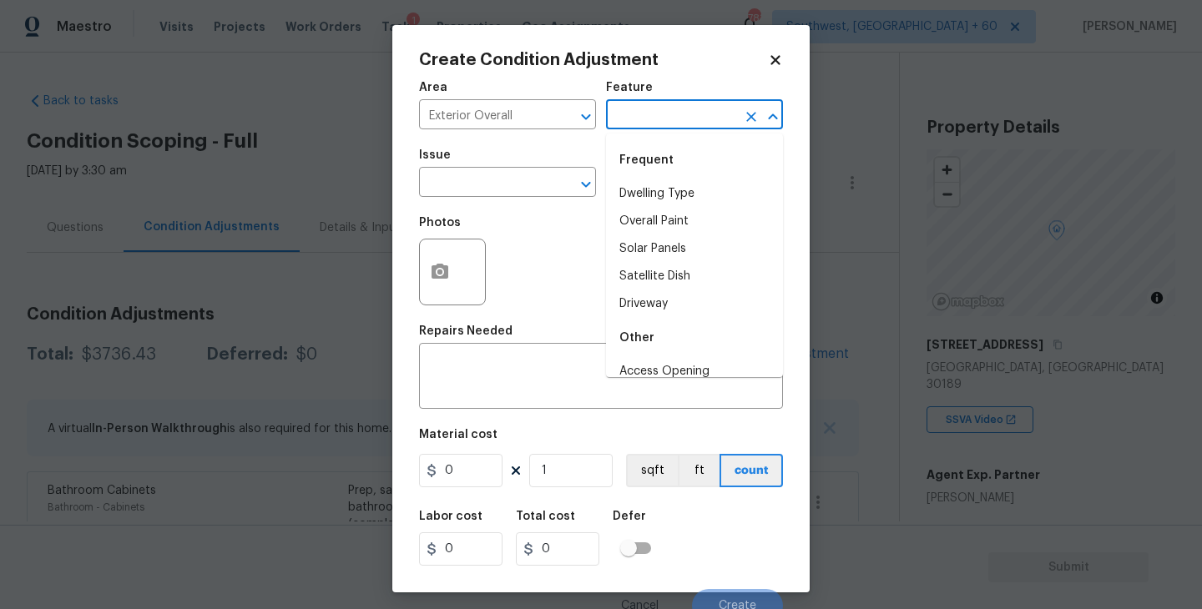
click at [649, 121] on input "text" at bounding box center [671, 117] width 130 height 26
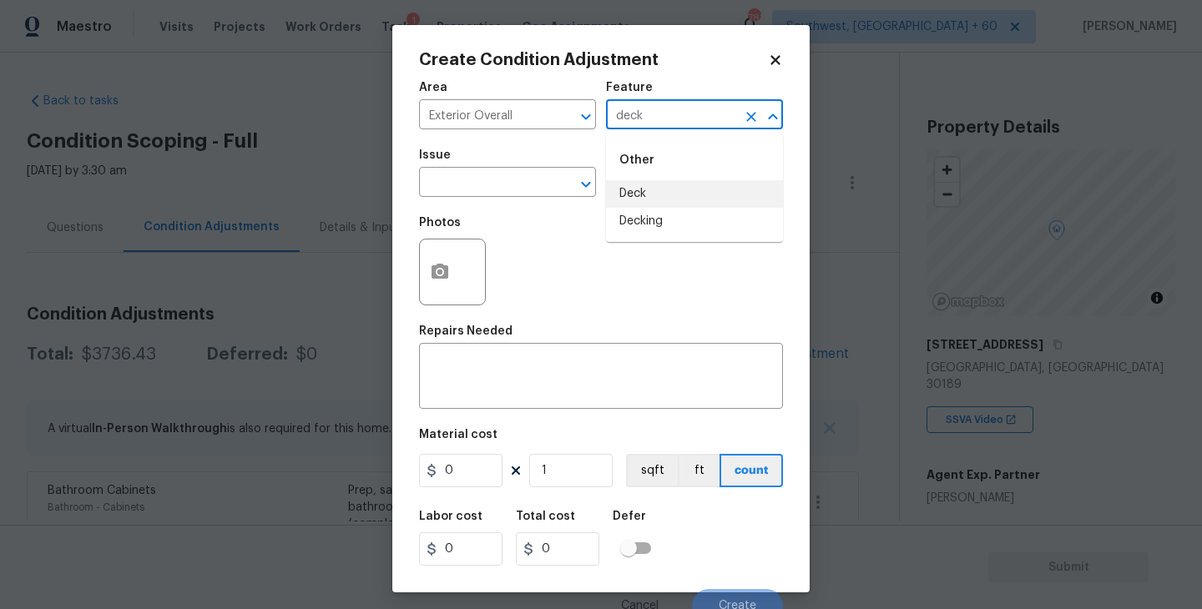
click at [640, 203] on li "Deck" at bounding box center [694, 194] width 177 height 28
type input "Deck"
click at [505, 178] on input "text" at bounding box center [484, 184] width 130 height 26
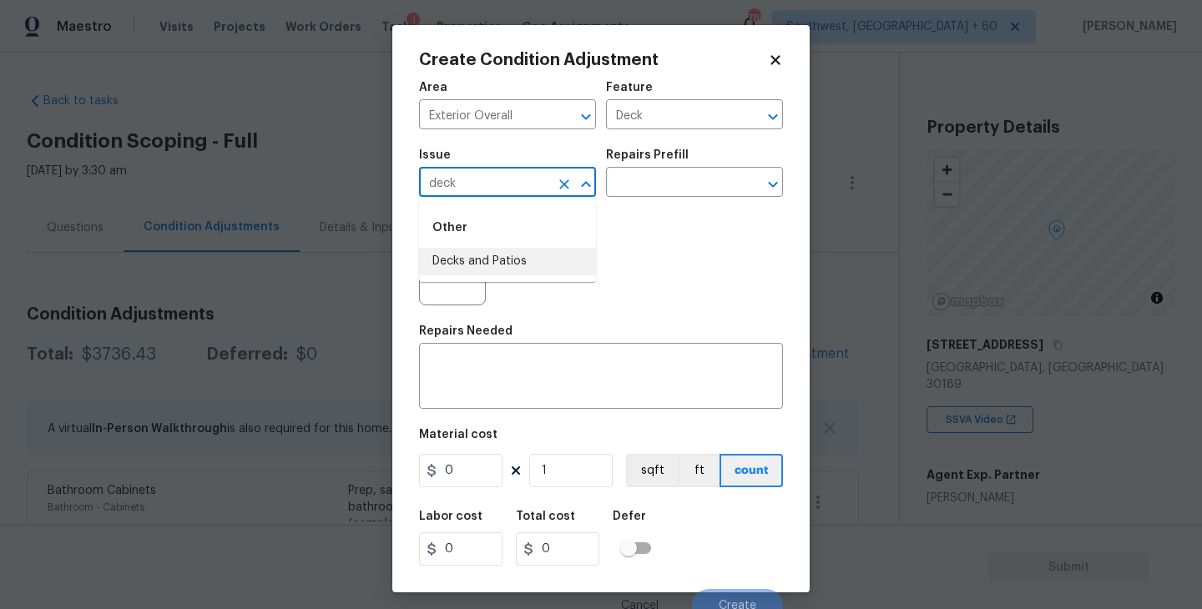
click at [498, 259] on li "Decks and Patios" at bounding box center [507, 262] width 177 height 28
type input "Decks and Patios"
click at [532, 382] on textarea at bounding box center [601, 378] width 344 height 35
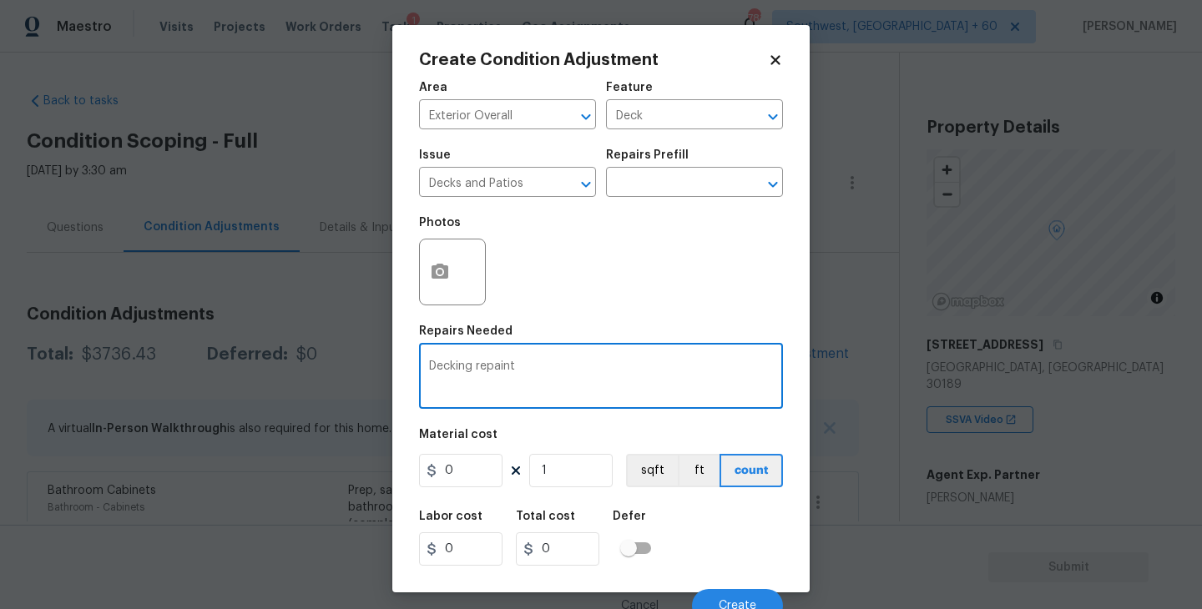
type textarea "Decking repaint"
click at [436, 284] on button "button" at bounding box center [440, 272] width 40 height 65
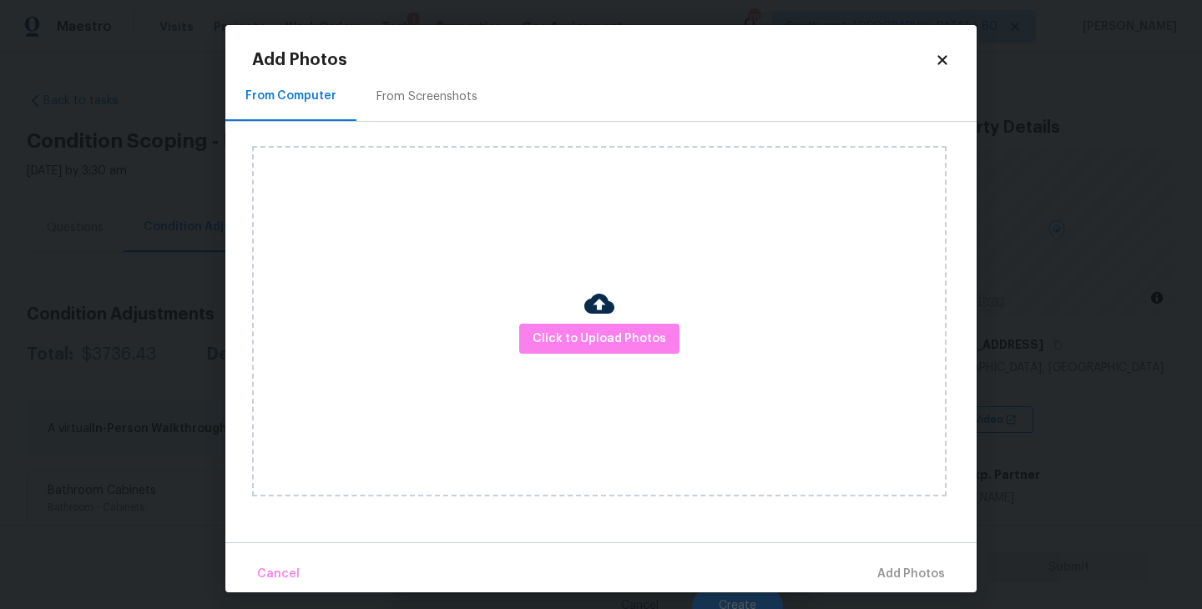
click at [590, 322] on div at bounding box center [599, 306] width 30 height 35
click at [625, 285] on div "Click to Upload Photos" at bounding box center [599, 321] width 695 height 351
click at [609, 325] on button "Click to Upload Photos" at bounding box center [599, 339] width 160 height 31
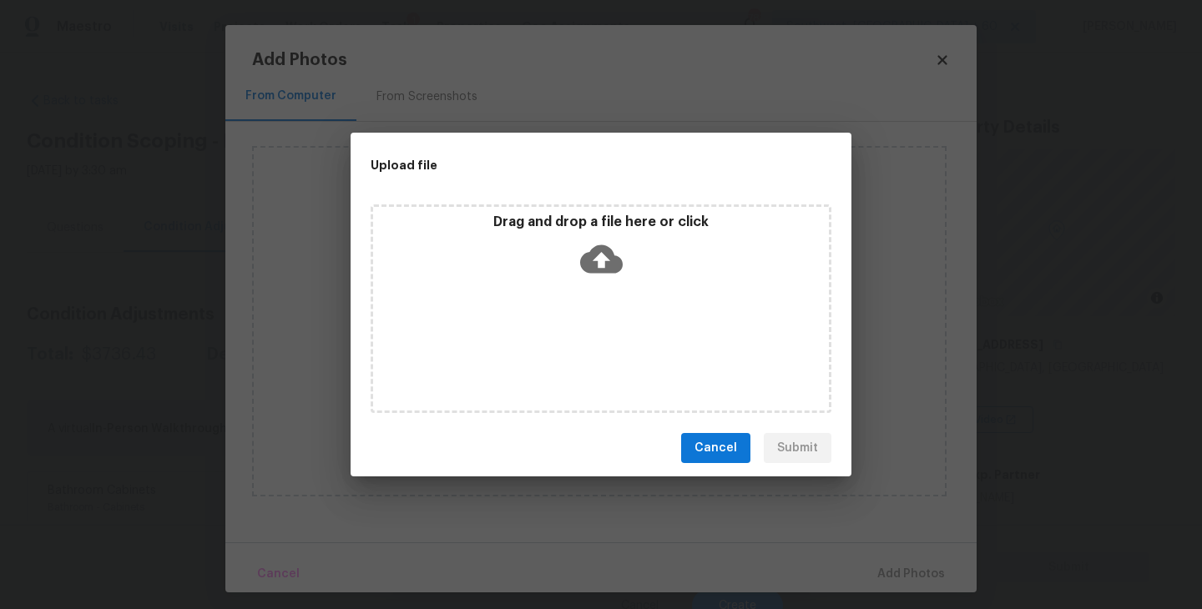
drag, startPoint x: 609, startPoint y: 325, endPoint x: 609, endPoint y: 300, distance: 25.0
click at [609, 300] on div "Drag and drop a file here or click" at bounding box center [601, 309] width 461 height 209
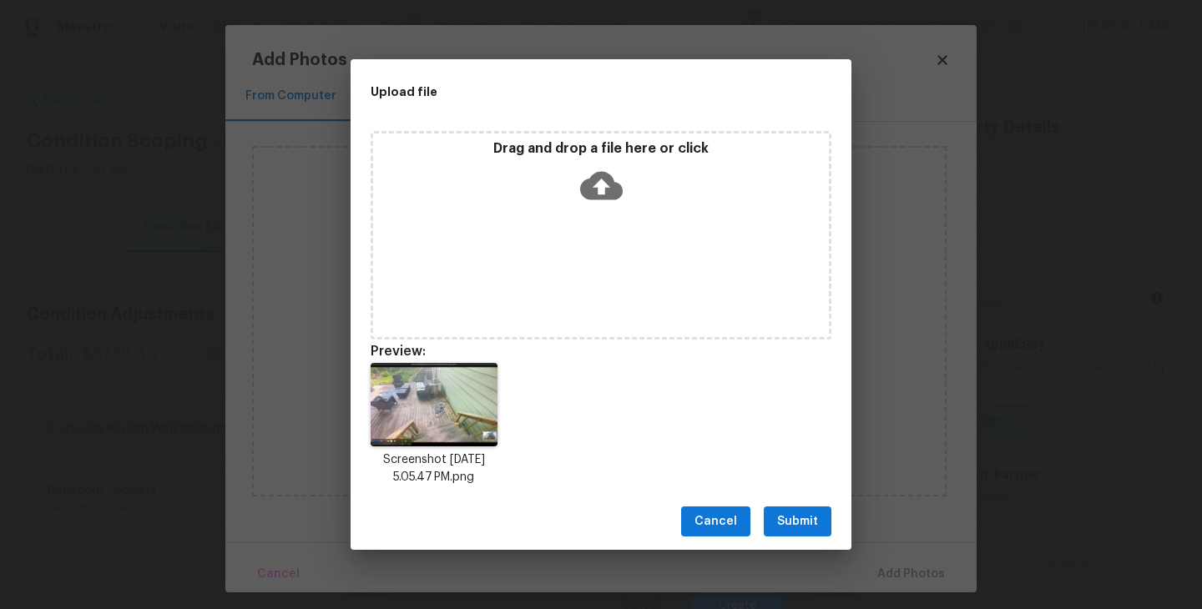
click at [808, 533] on button "Submit" at bounding box center [798, 522] width 68 height 31
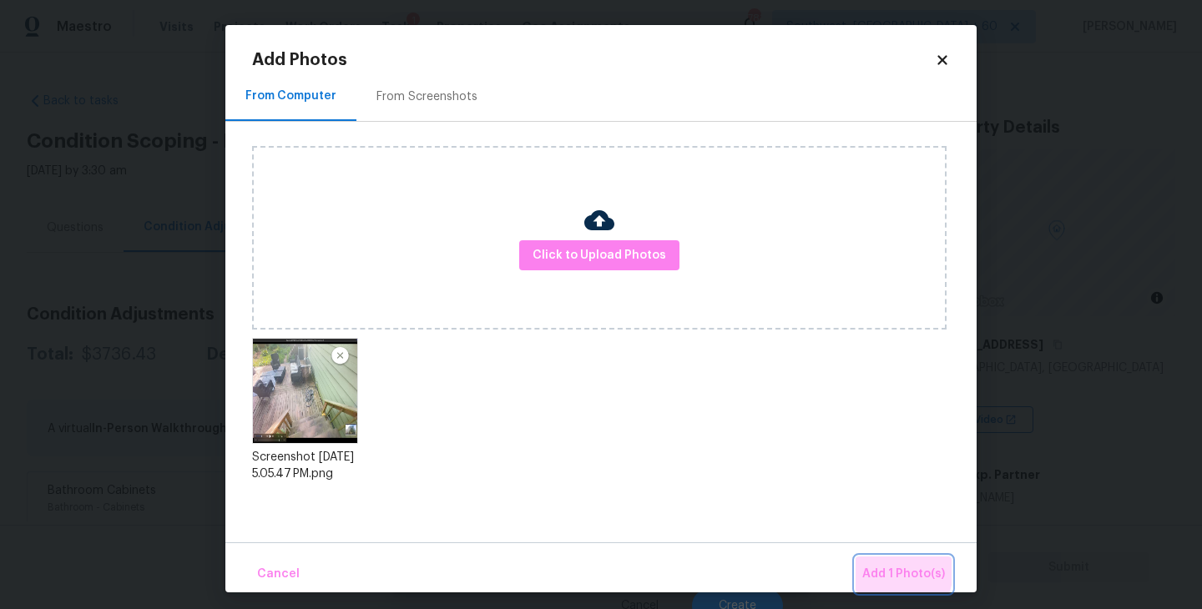
click at [880, 569] on span "Add 1 Photo(s)" at bounding box center [903, 574] width 83 height 21
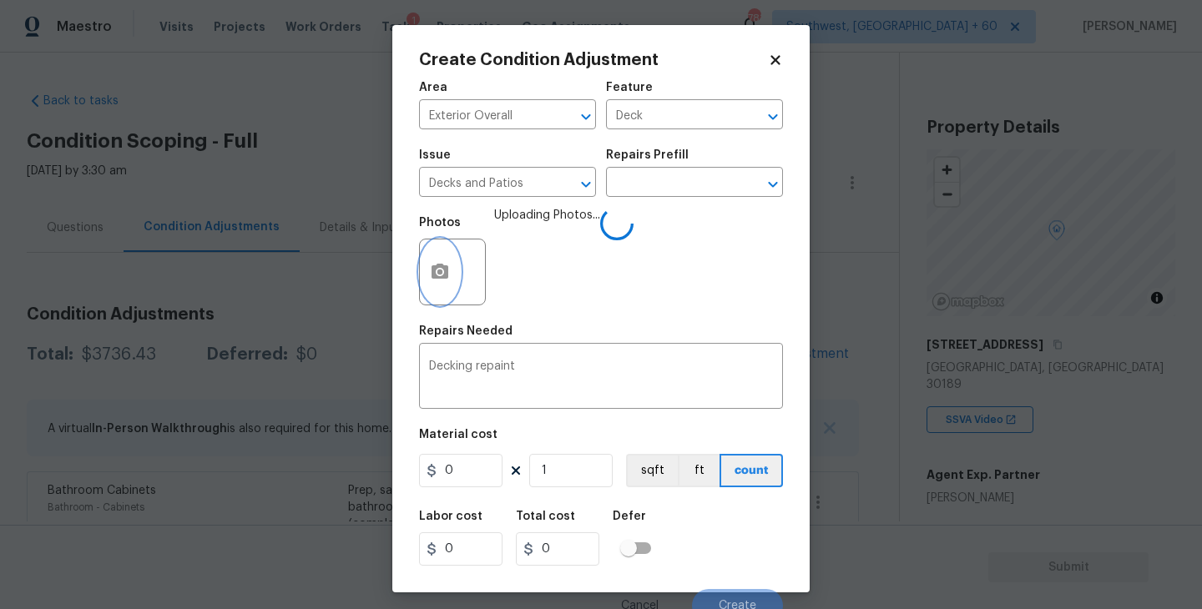
scroll to position [14, 0]
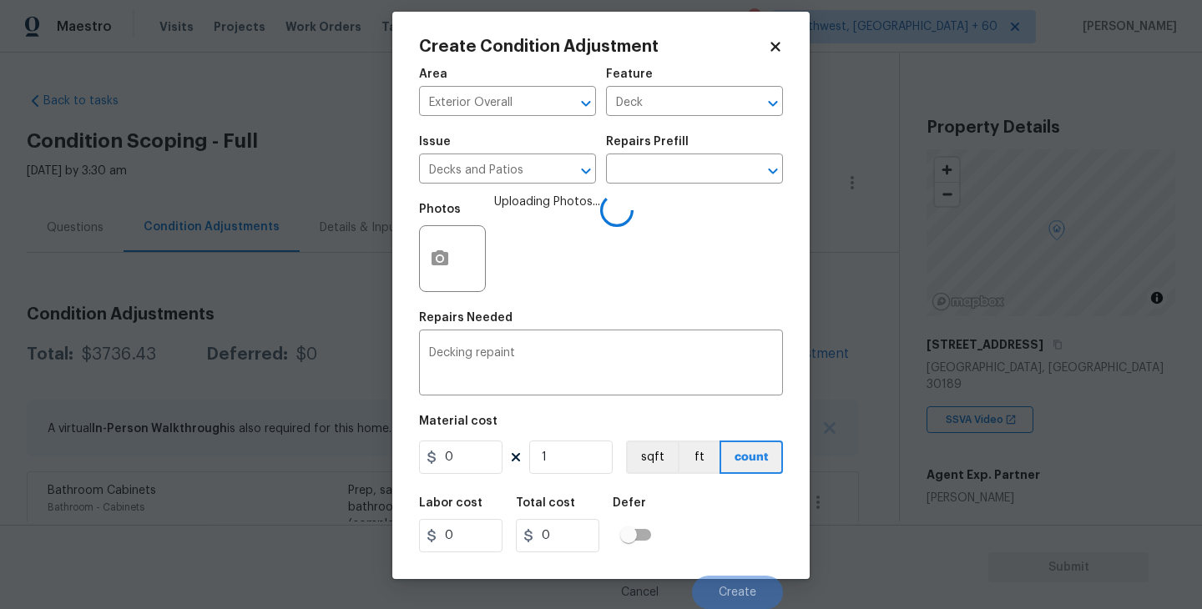
click at [718, 537] on div "Labor cost 0 Total cost 0 Defer" at bounding box center [601, 525] width 364 height 75
drag, startPoint x: 427, startPoint y: 464, endPoint x: 389, endPoint y: 464, distance: 38.4
click at [389, 464] on div "Create Condition Adjustment Area Exterior Overall ​ Feature Deck ​ Issue Decks …" at bounding box center [601, 304] width 1202 height 609
type input "800"
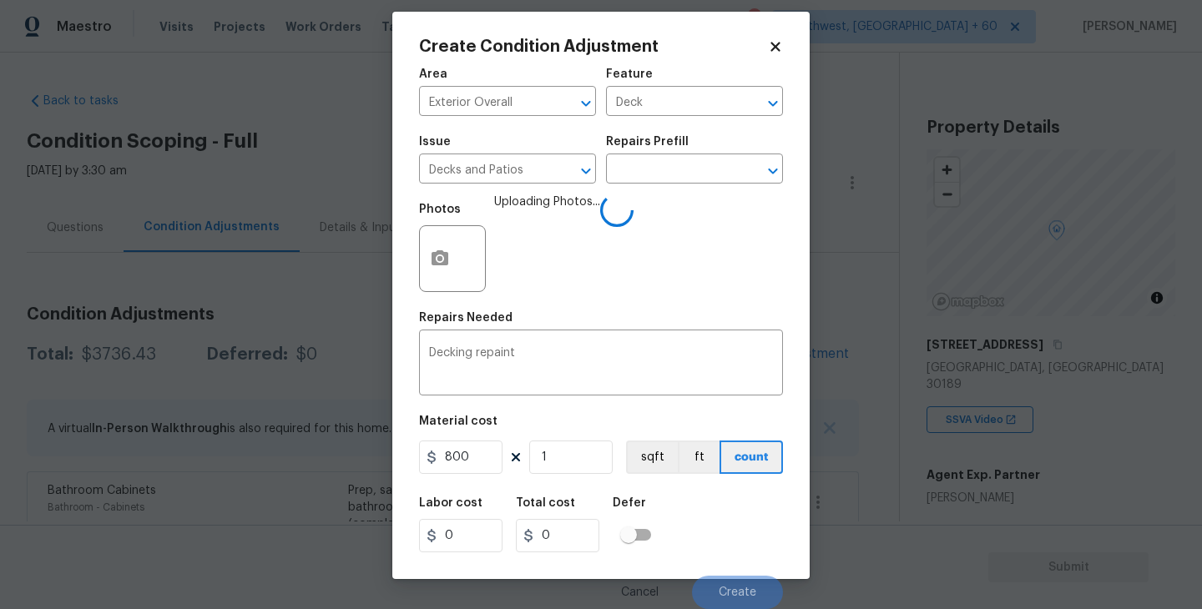
type input "800"
click at [726, 508] on div "Labor cost 0 Total cost 800 Defer" at bounding box center [601, 525] width 364 height 75
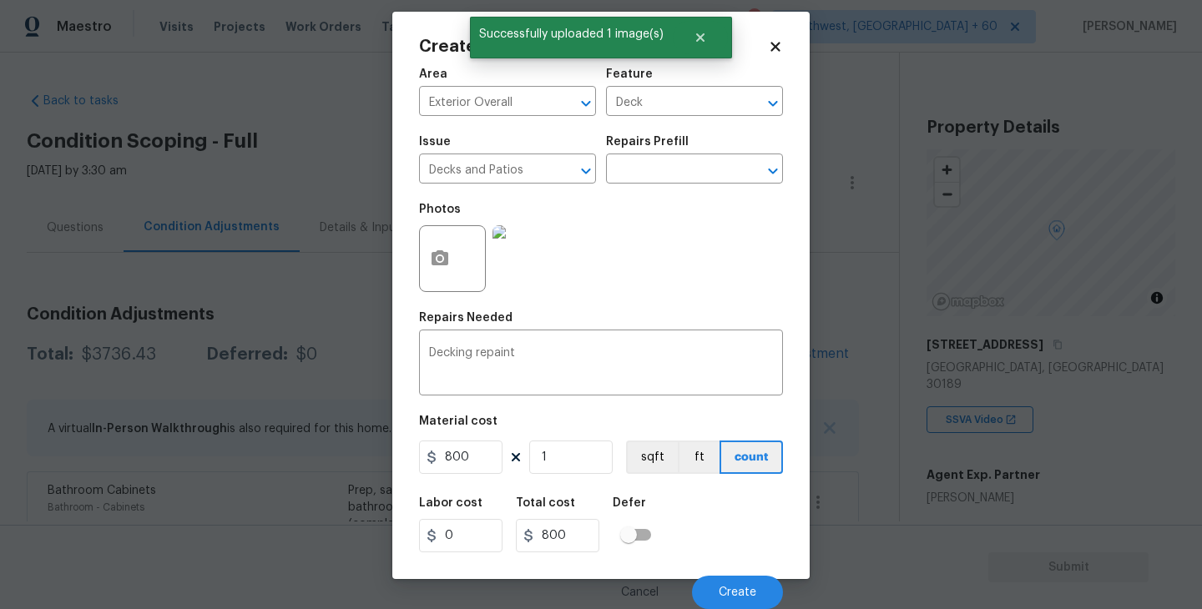
click at [726, 508] on div "Labor cost 0 Total cost 800 Defer" at bounding box center [601, 525] width 364 height 75
click at [730, 578] on button "Create" at bounding box center [737, 592] width 91 height 33
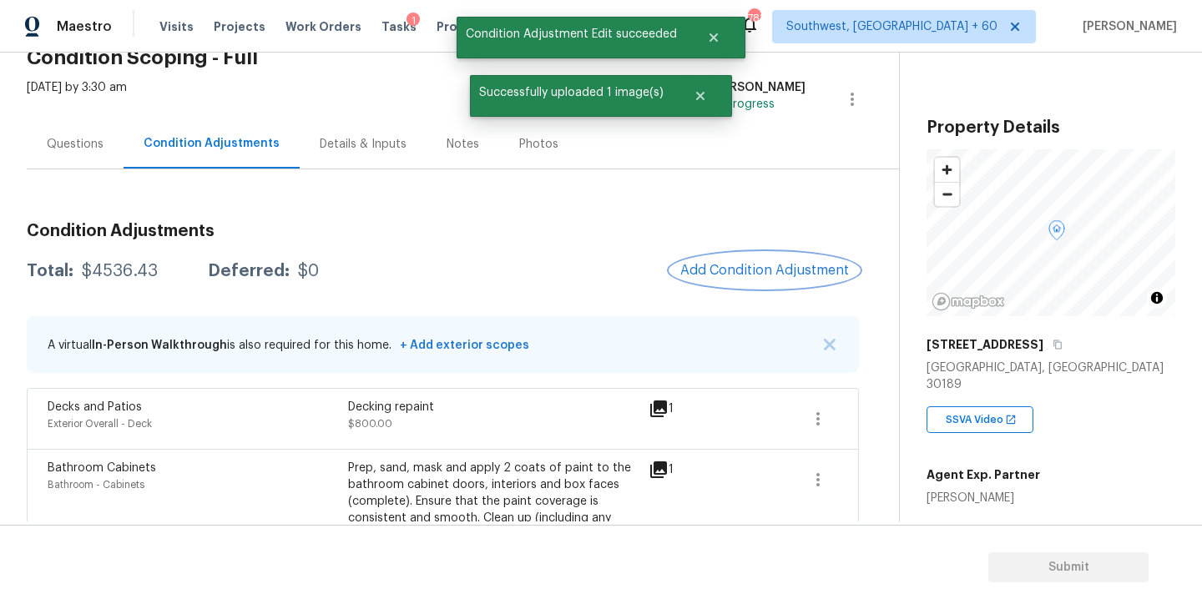
scroll to position [174, 0]
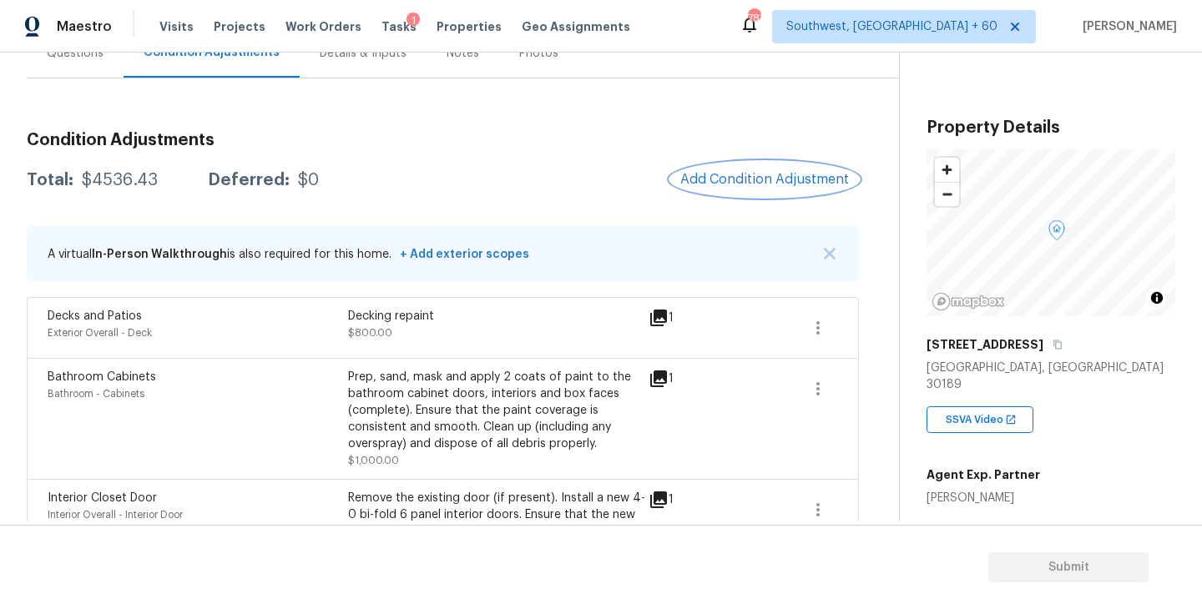
click at [760, 184] on span "Add Condition Adjustment" at bounding box center [764, 179] width 169 height 15
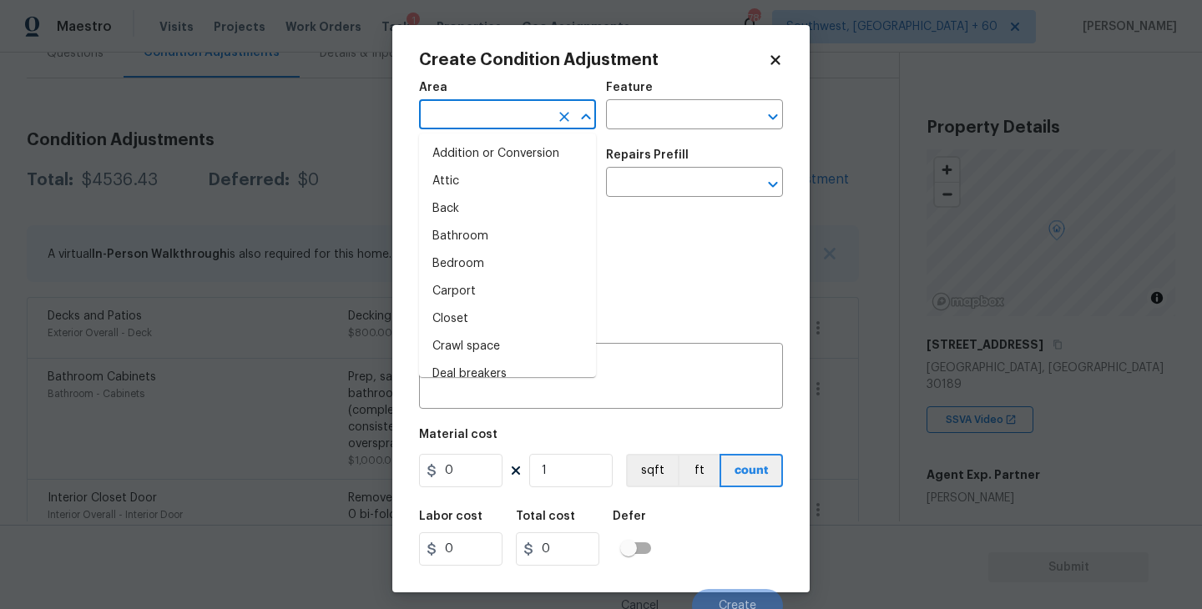
click at [502, 125] on input "text" at bounding box center [484, 117] width 130 height 26
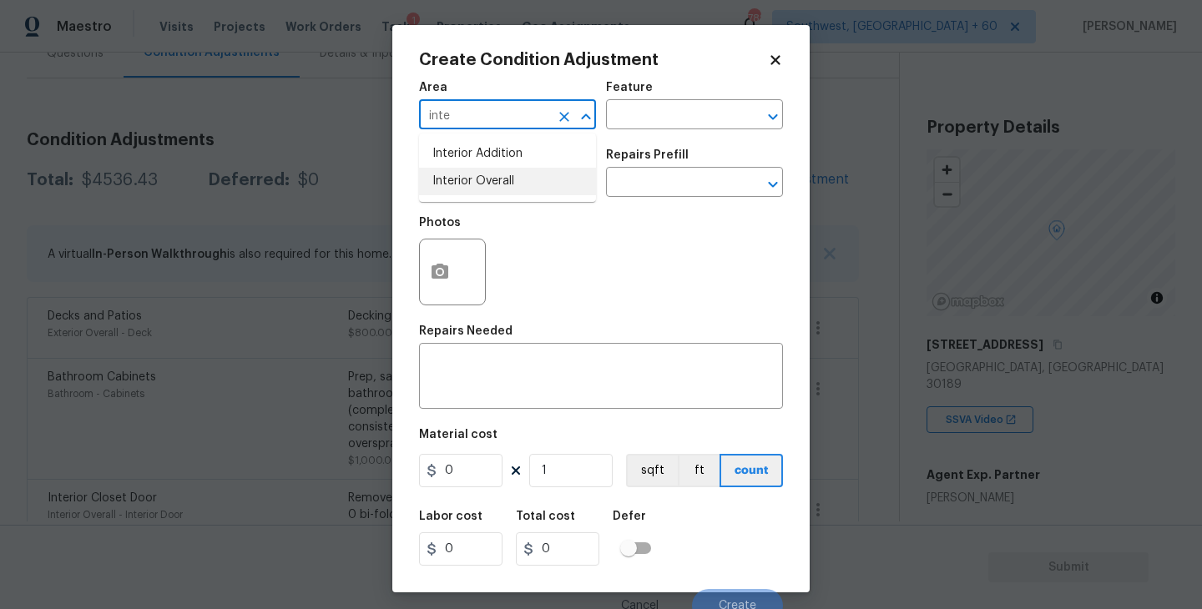
click at [495, 174] on li "Interior Overall" at bounding box center [507, 182] width 177 height 28
type input "Interior Overall"
click at [495, 174] on input "text" at bounding box center [484, 184] width 130 height 26
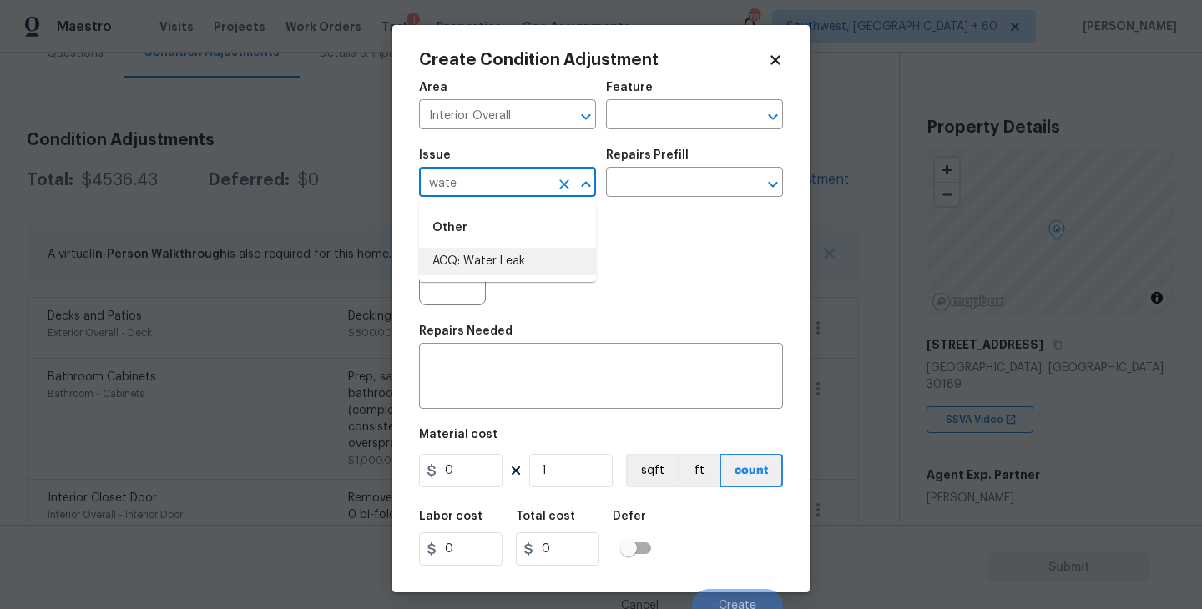
click at [488, 271] on li "ACQ: Water Leak" at bounding box center [507, 262] width 177 height 28
type input "ACQ: Water Leak"
click at [669, 185] on input "text" at bounding box center [671, 184] width 130 height 26
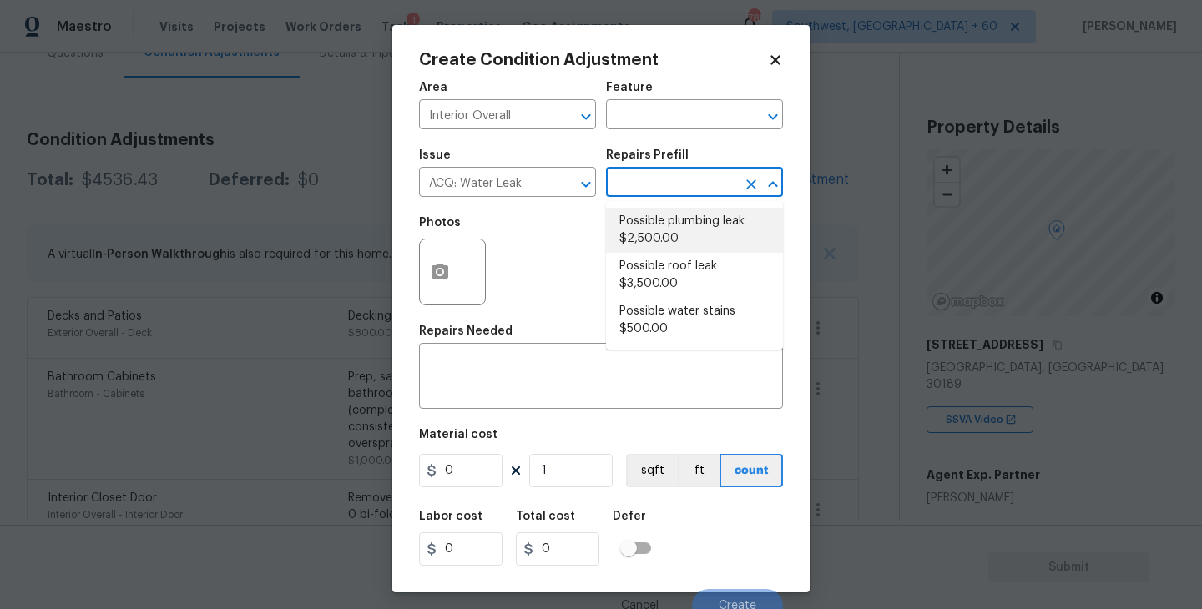
click at [669, 230] on li "Possible plumbing leak $2,500.00" at bounding box center [694, 230] width 177 height 45
type input "Acquisition"
type textarea "Acquisition Scope: Possible plumbing leak"
type input "2500"
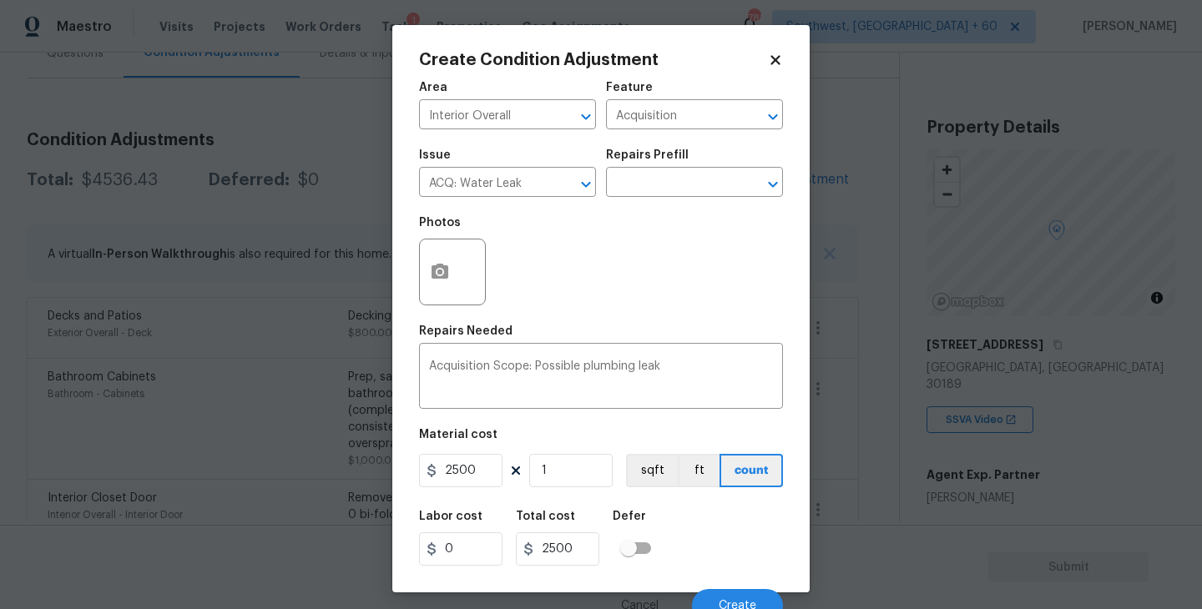
click at [459, 284] on div at bounding box center [452, 272] width 67 height 67
click at [455, 280] on button "button" at bounding box center [440, 272] width 40 height 65
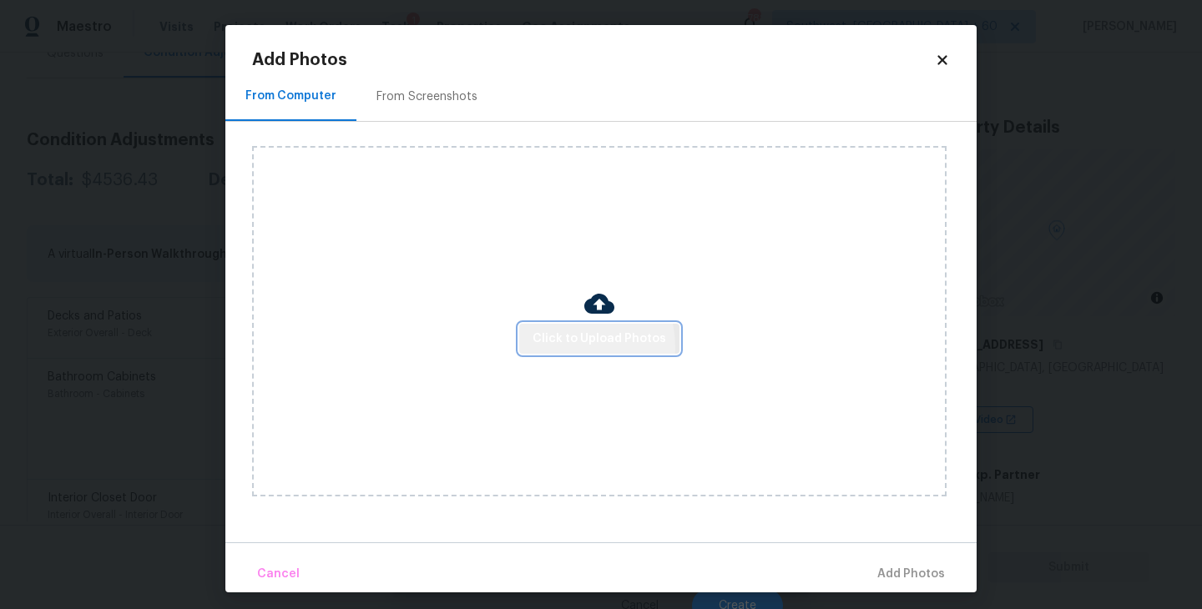
click at [571, 347] on span "Click to Upload Photos" at bounding box center [600, 339] width 134 height 21
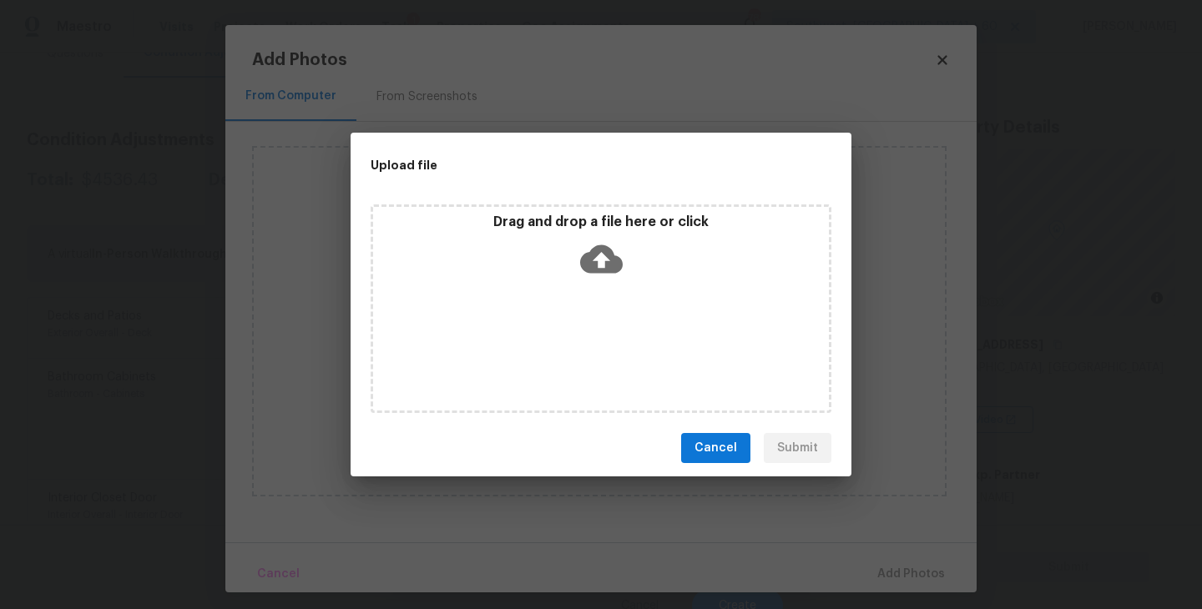
click at [598, 299] on div "Drag and drop a file here or click" at bounding box center [601, 309] width 461 height 209
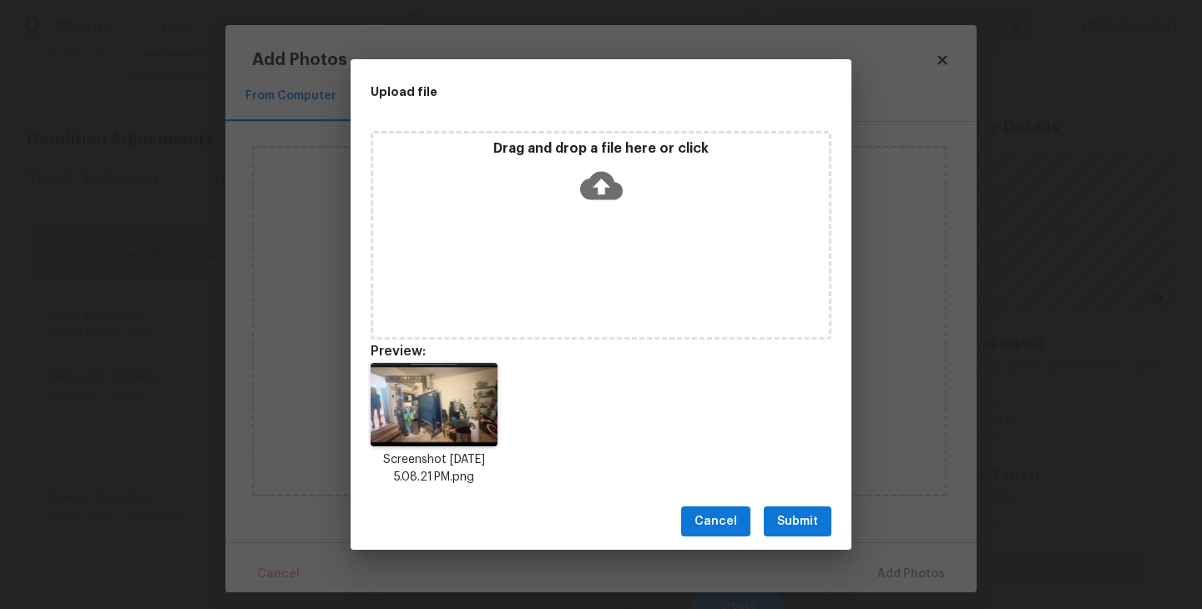
click at [789, 516] on span "Submit" at bounding box center [797, 522] width 41 height 21
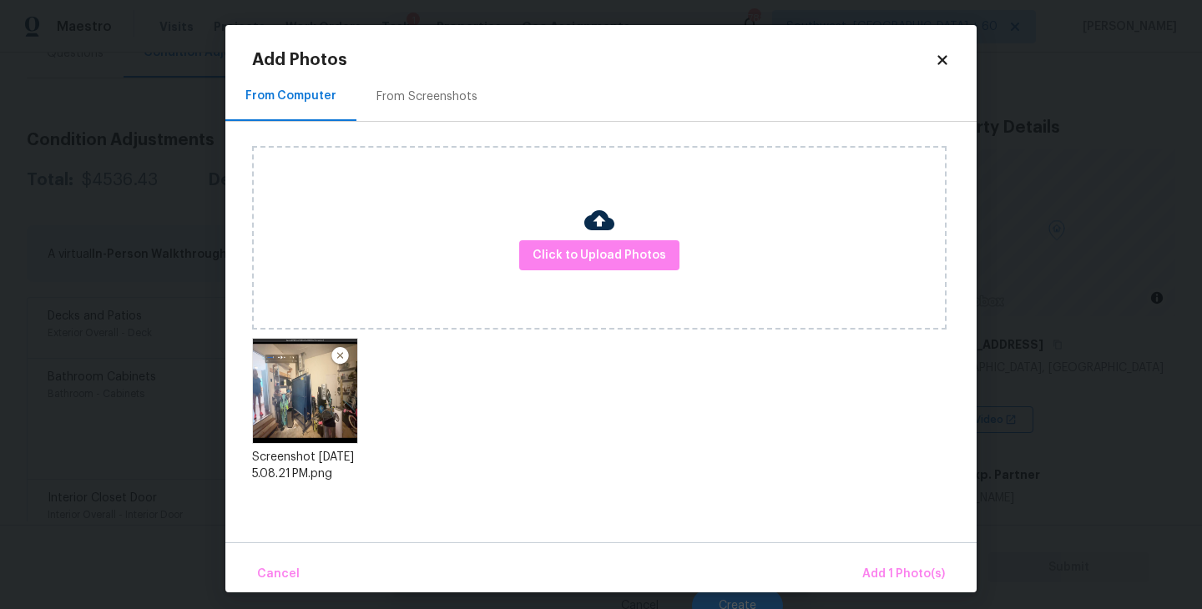
click at [863, 553] on div "Cancel Add 1 Photo(s)" at bounding box center [600, 568] width 751 height 50
click at [872, 577] on span "Add 1 Photo(s)" at bounding box center [903, 574] width 83 height 21
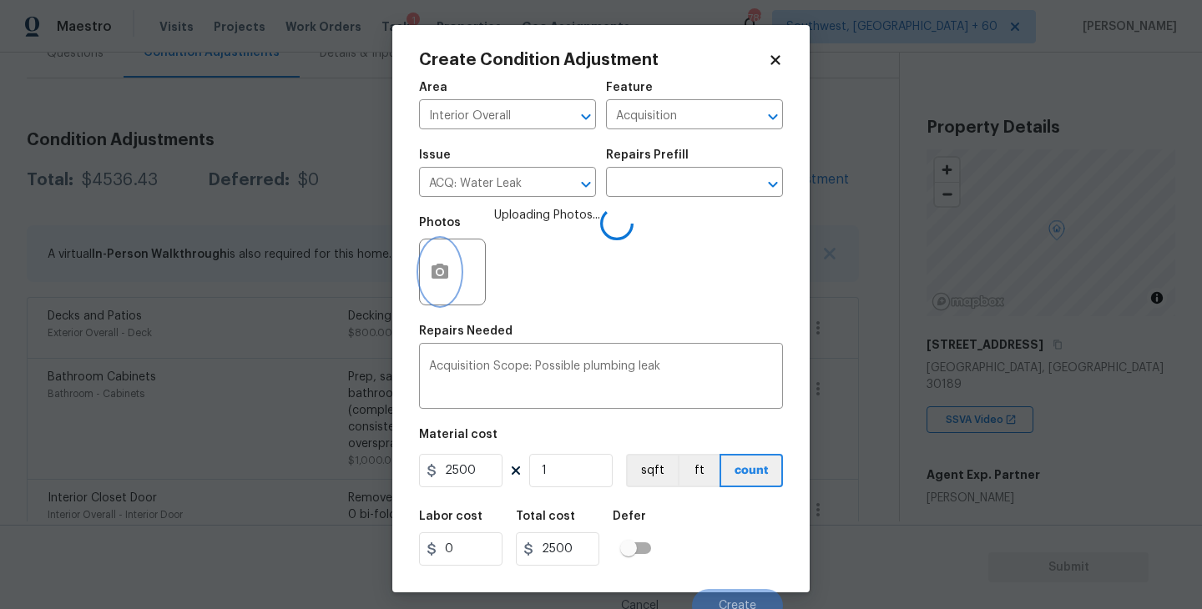
scroll to position [14, 0]
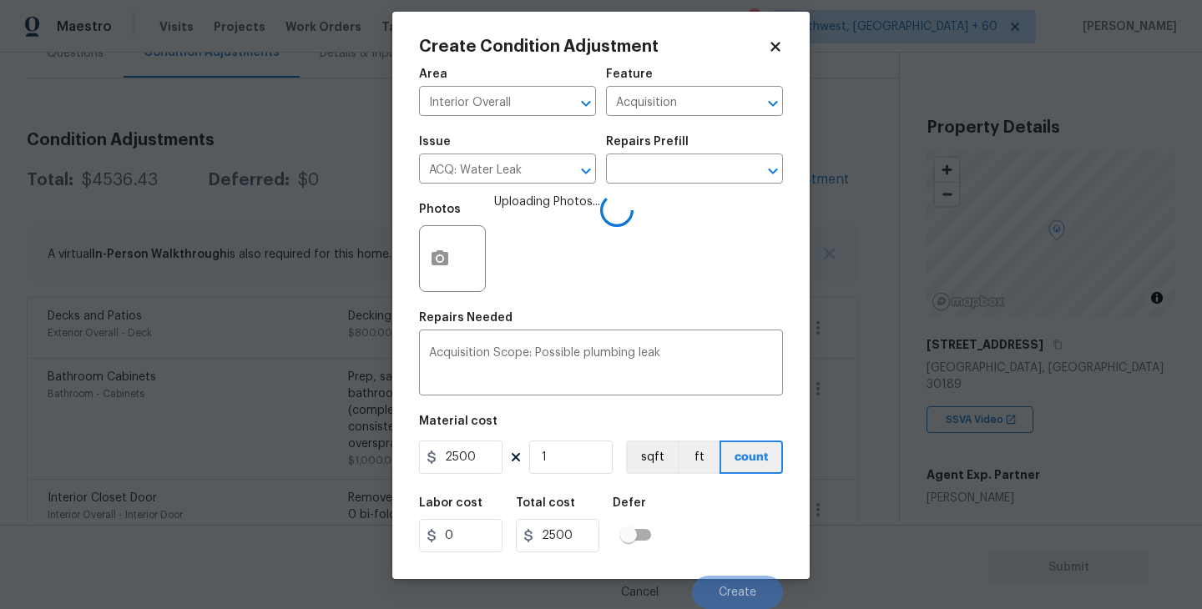
click at [714, 518] on div "Labor cost 0 Total cost 2500 Defer" at bounding box center [601, 525] width 364 height 75
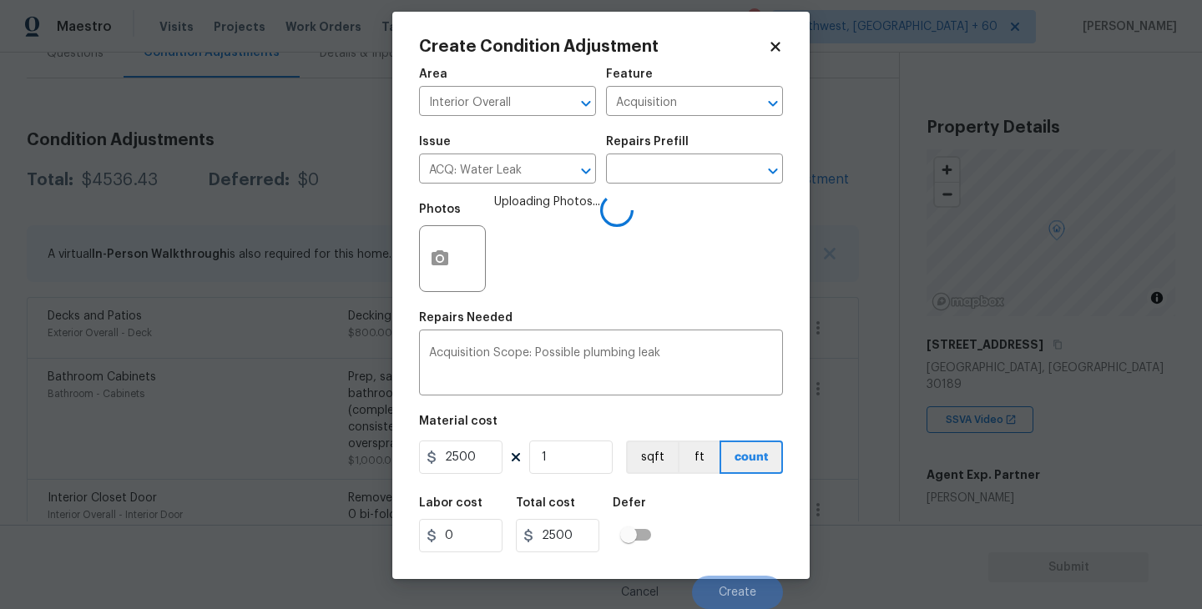
click at [714, 518] on div "Labor cost 0 Total cost 2500 Defer" at bounding box center [601, 525] width 364 height 75
click at [715, 522] on div "Labor cost 0 Total cost 2500 Defer" at bounding box center [601, 525] width 364 height 75
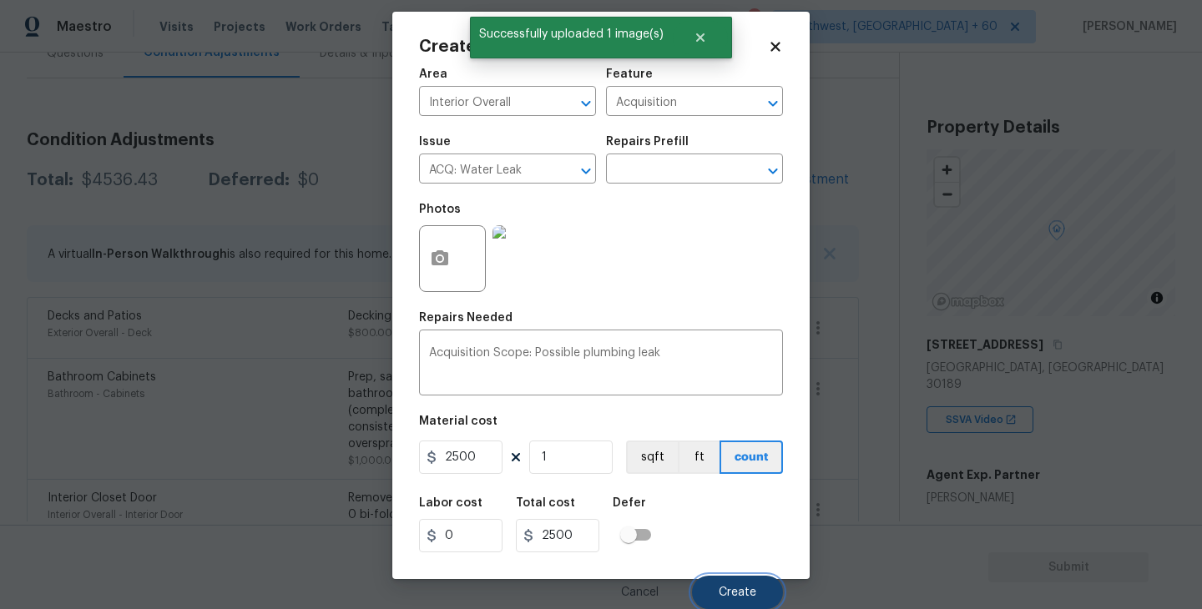
click at [718, 594] on button "Create" at bounding box center [737, 592] width 91 height 33
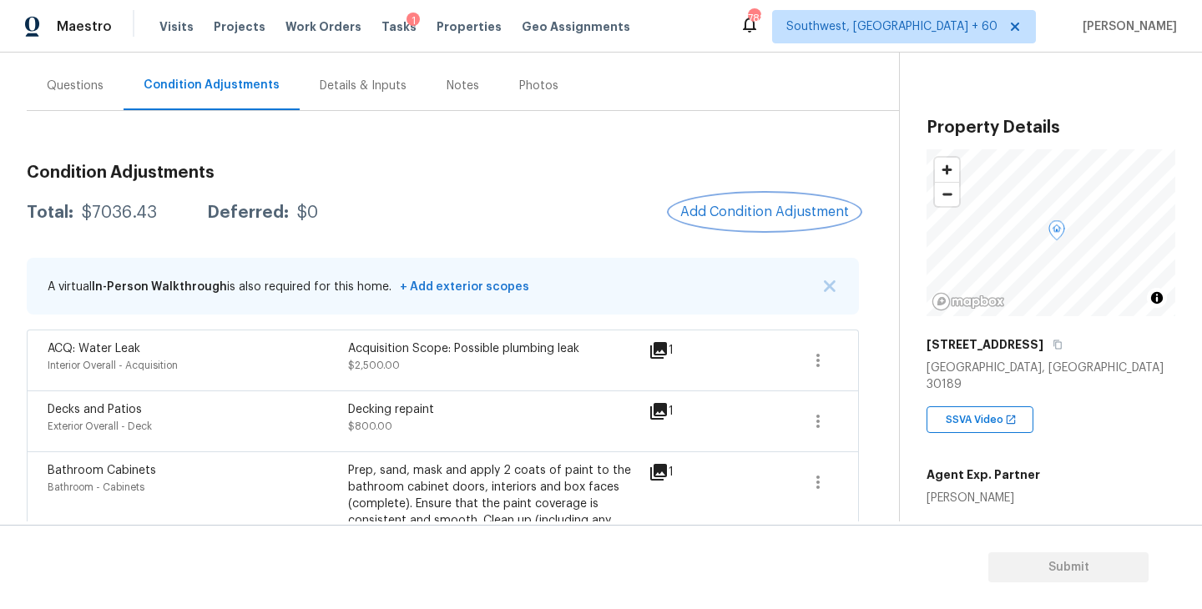
scroll to position [121, 0]
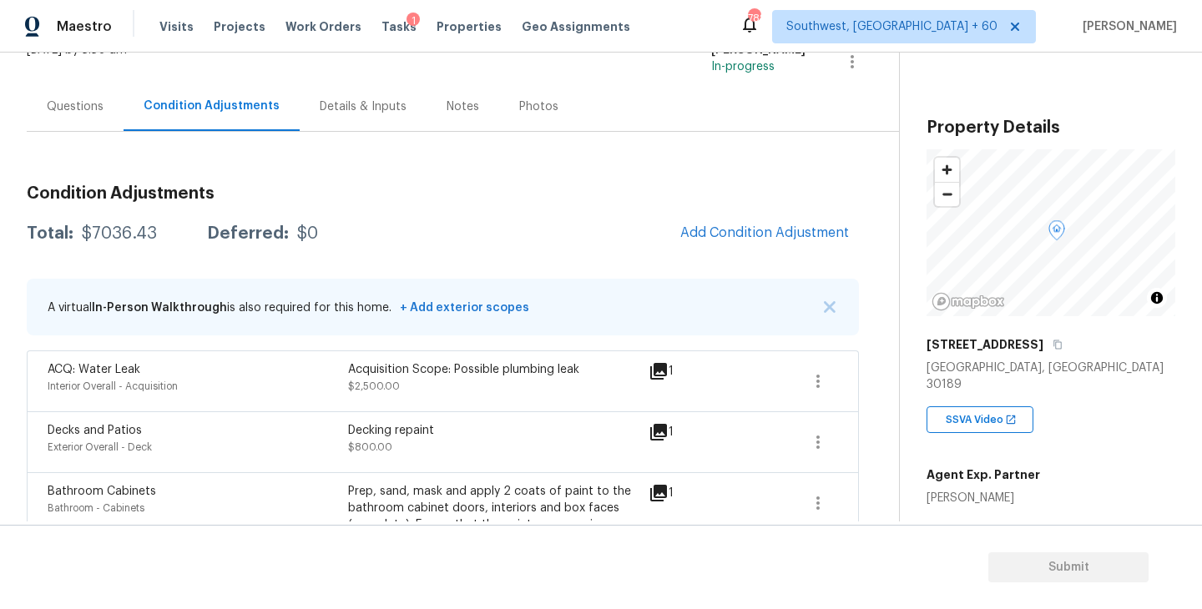
click at [88, 117] on div "Questions" at bounding box center [75, 106] width 97 height 49
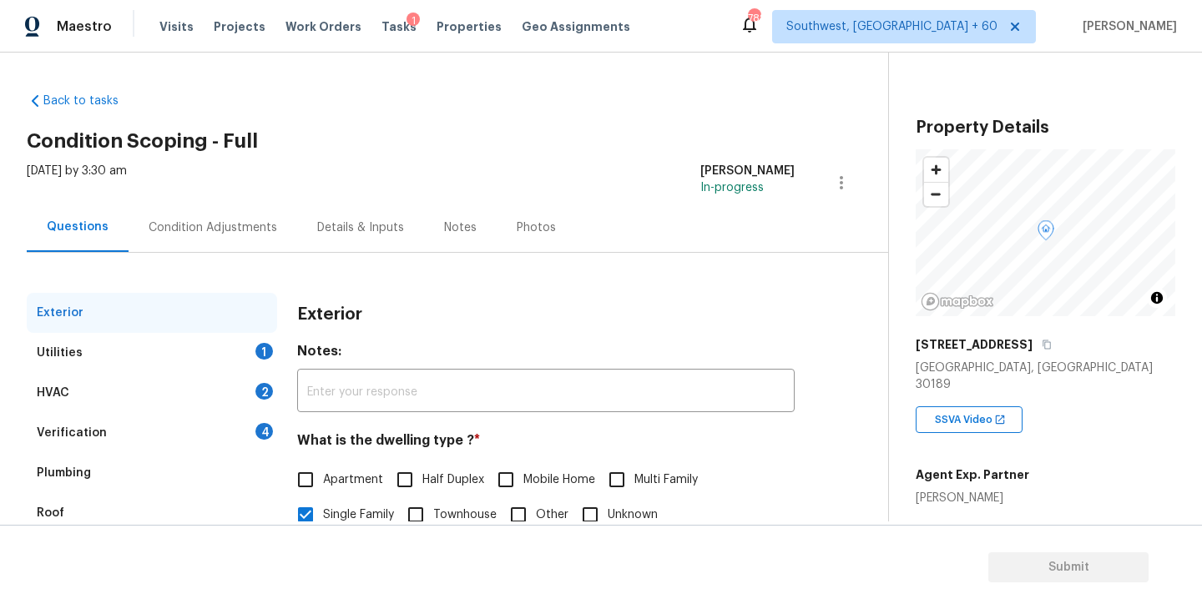
click at [217, 231] on div "Condition Adjustments" at bounding box center [213, 228] width 129 height 17
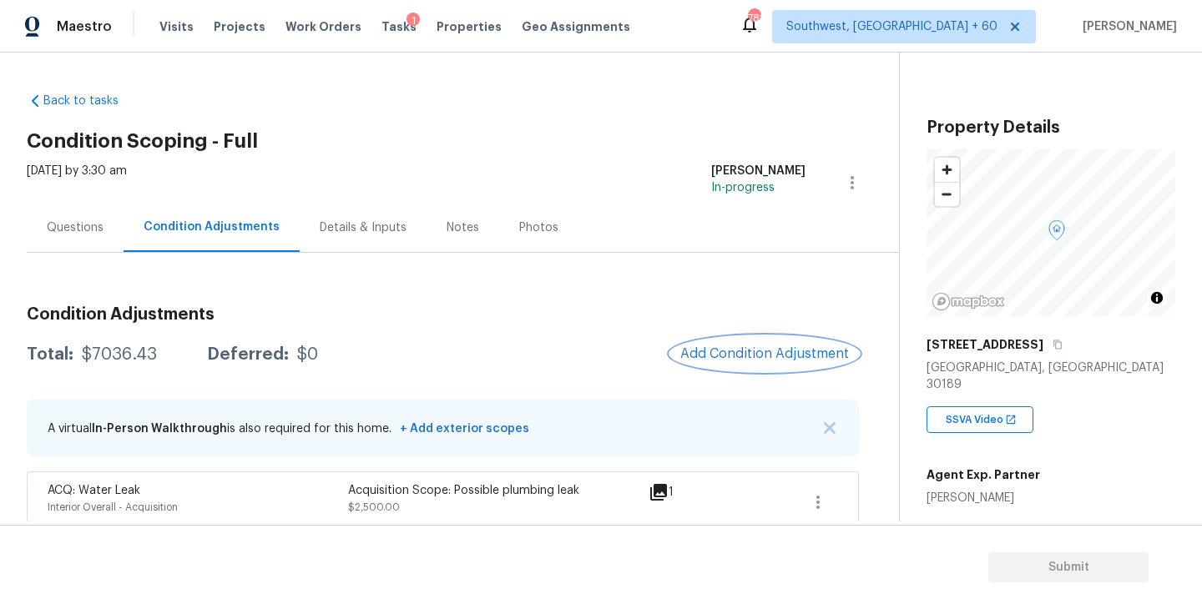
click at [783, 351] on span "Add Condition Adjustment" at bounding box center [764, 353] width 169 height 15
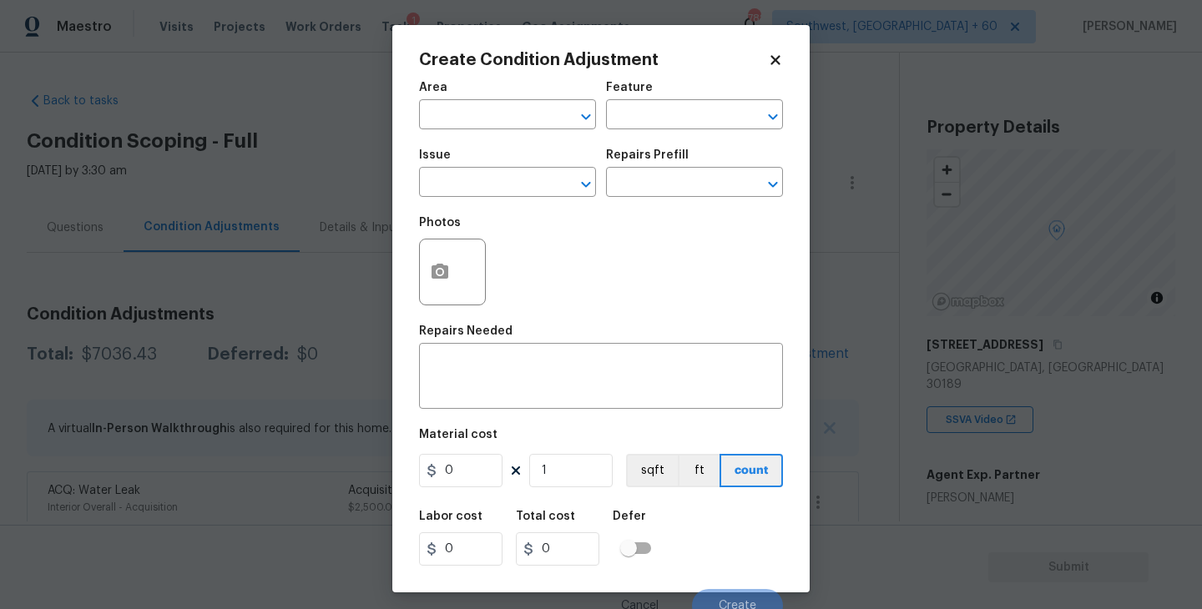
click at [520, 134] on span "Area ​" at bounding box center [507, 106] width 177 height 68
click at [495, 124] on input "text" at bounding box center [484, 117] width 130 height 26
click at [513, 178] on li "Exterior Overall" at bounding box center [507, 182] width 177 height 28
type input "Exterior Overall"
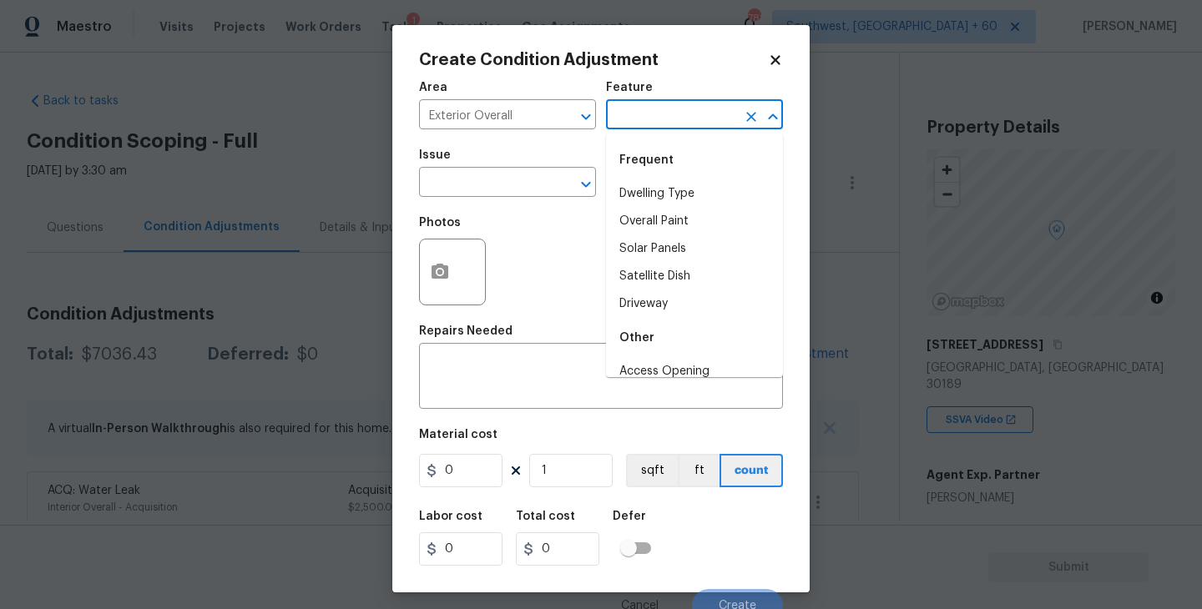
click at [659, 103] on figure "Feature ​" at bounding box center [694, 106] width 177 height 48
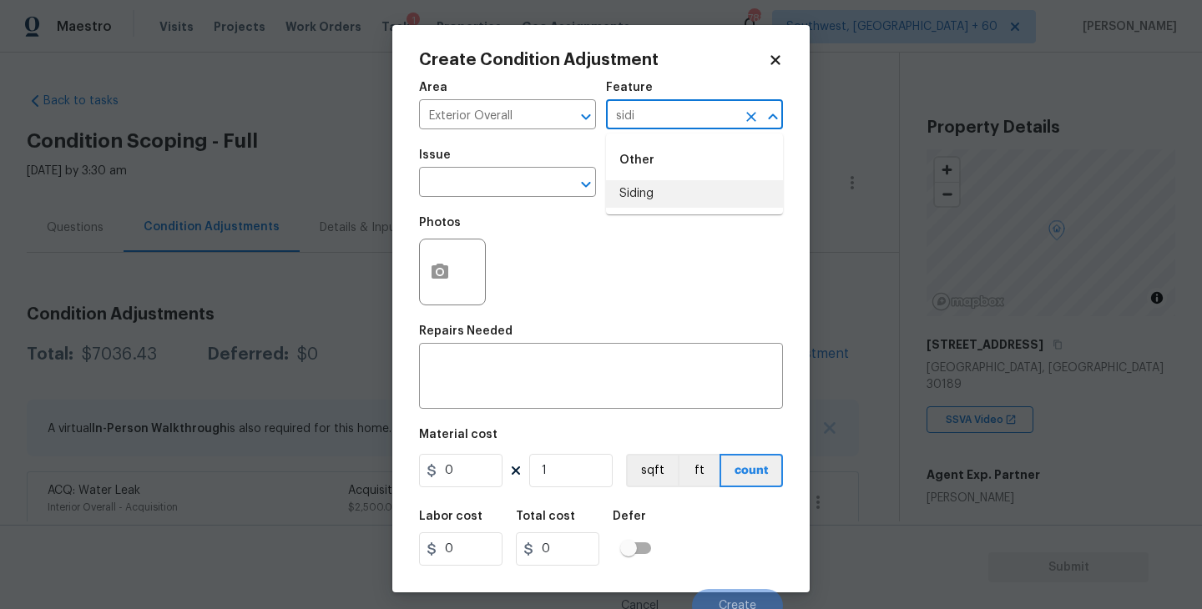
click at [661, 202] on li "Siding" at bounding box center [694, 194] width 177 height 28
type input "Siding"
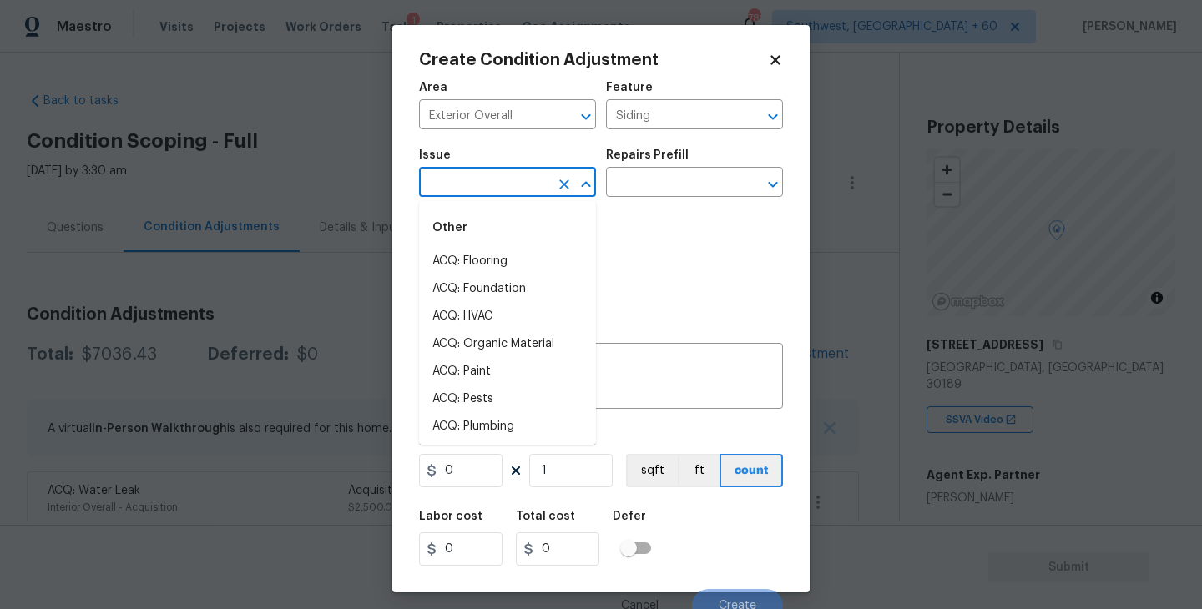
click at [513, 188] on input "text" at bounding box center [484, 184] width 130 height 26
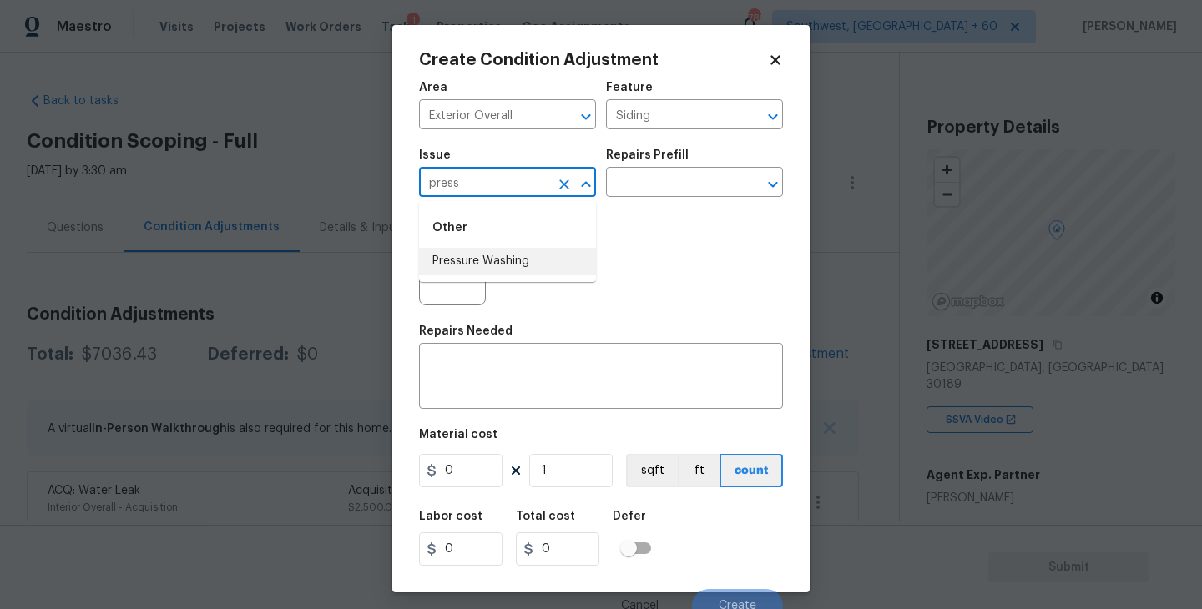
click at [520, 277] on ul "Other Pressure Washing" at bounding box center [507, 241] width 177 height 81
click at [533, 270] on li "Pressure Washing" at bounding box center [507, 262] width 177 height 28
type input "Pressure Washing"
click at [667, 187] on input "text" at bounding box center [671, 184] width 130 height 26
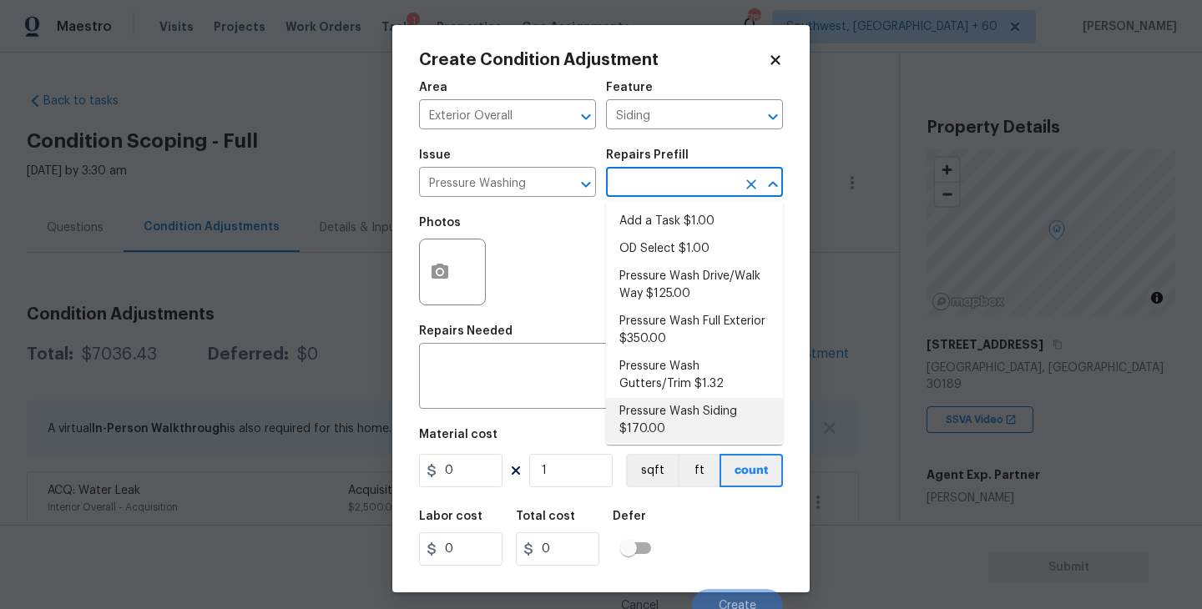
click at [656, 434] on li "Pressure Wash Siding $170.00" at bounding box center [694, 420] width 177 height 45
type textarea "Protect areas as needed for pressure washing. Pressure wash the siding on the h…"
type input "170"
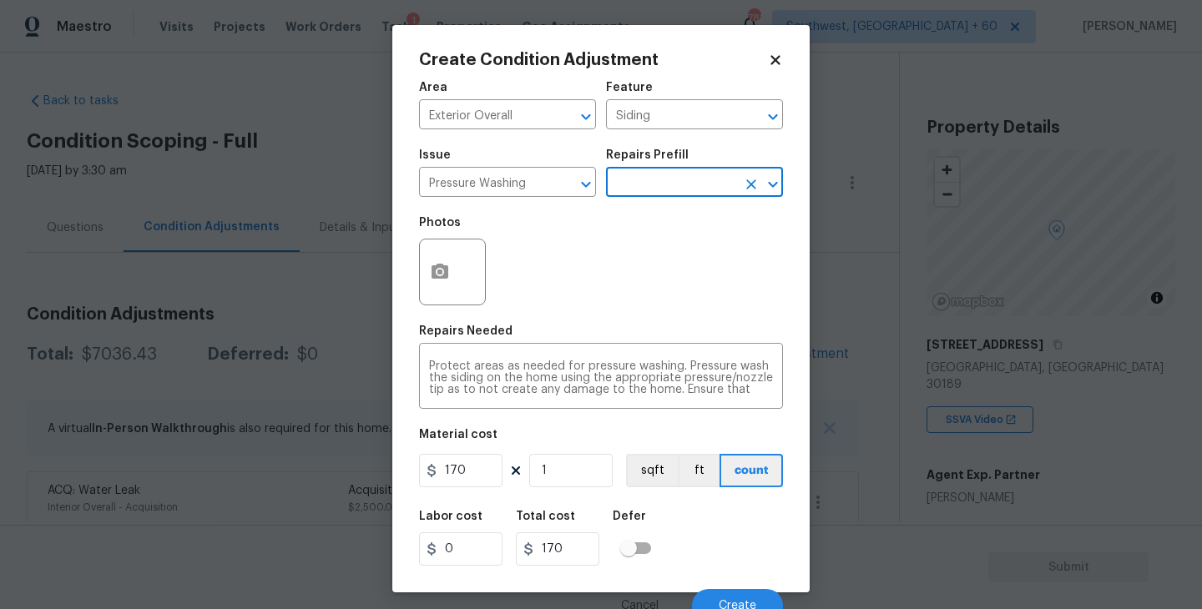
drag, startPoint x: 467, startPoint y: 451, endPoint x: 353, endPoint y: 451, distance: 114.4
click at [353, 451] on div "Create Condition Adjustment Area Exterior Overall ​ Feature Siding ​ Issue Pres…" at bounding box center [601, 304] width 1202 height 609
drag, startPoint x: 454, startPoint y: 469, endPoint x: 266, endPoint y: 467, distance: 187.8
click at [266, 467] on div "Create Condition Adjustment Area Exterior Overall ​ Feature Siding ​ Issue Pres…" at bounding box center [601, 304] width 1202 height 609
type input "200"
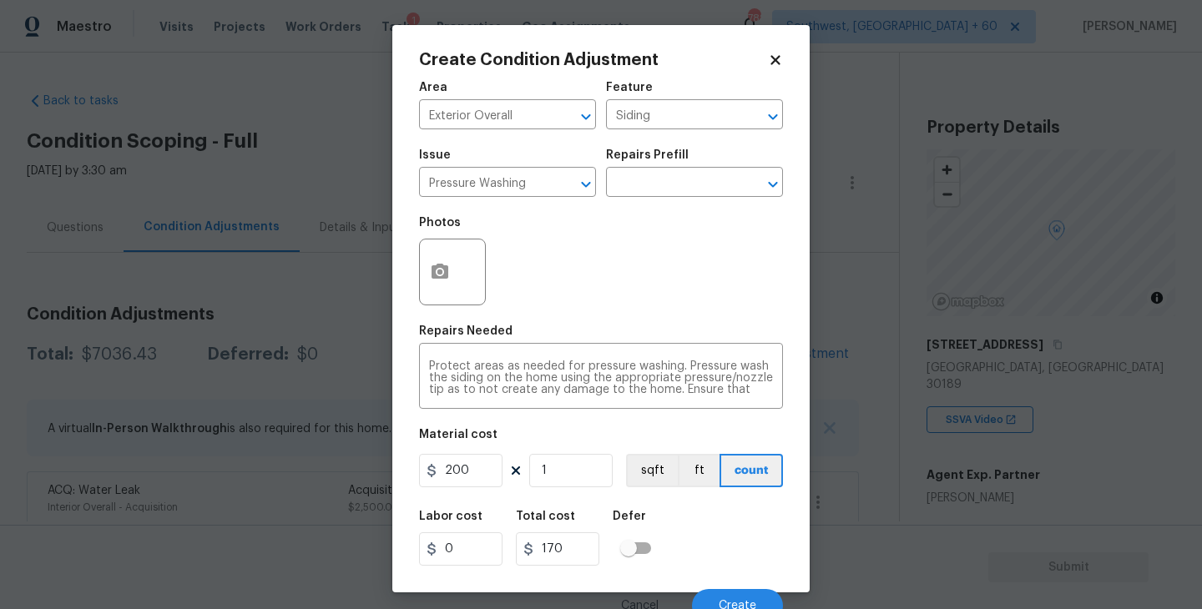
type input "200"
click at [719, 518] on div "Labor cost 0 Total cost 200 Defer" at bounding box center [601, 538] width 364 height 75
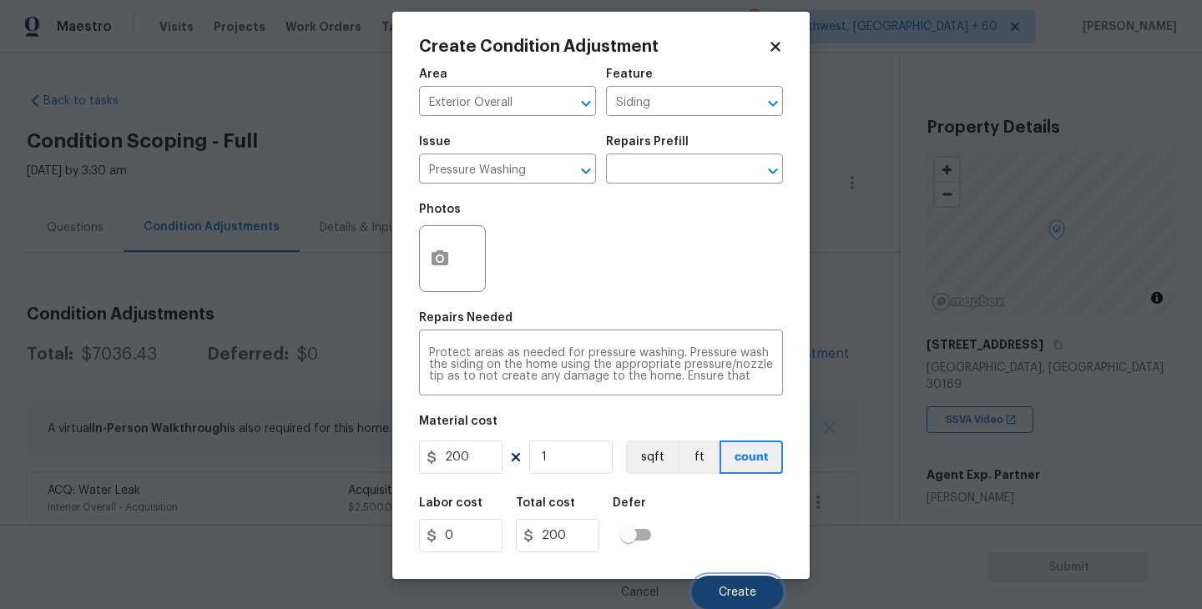
click at [732, 577] on button "Create" at bounding box center [737, 592] width 91 height 33
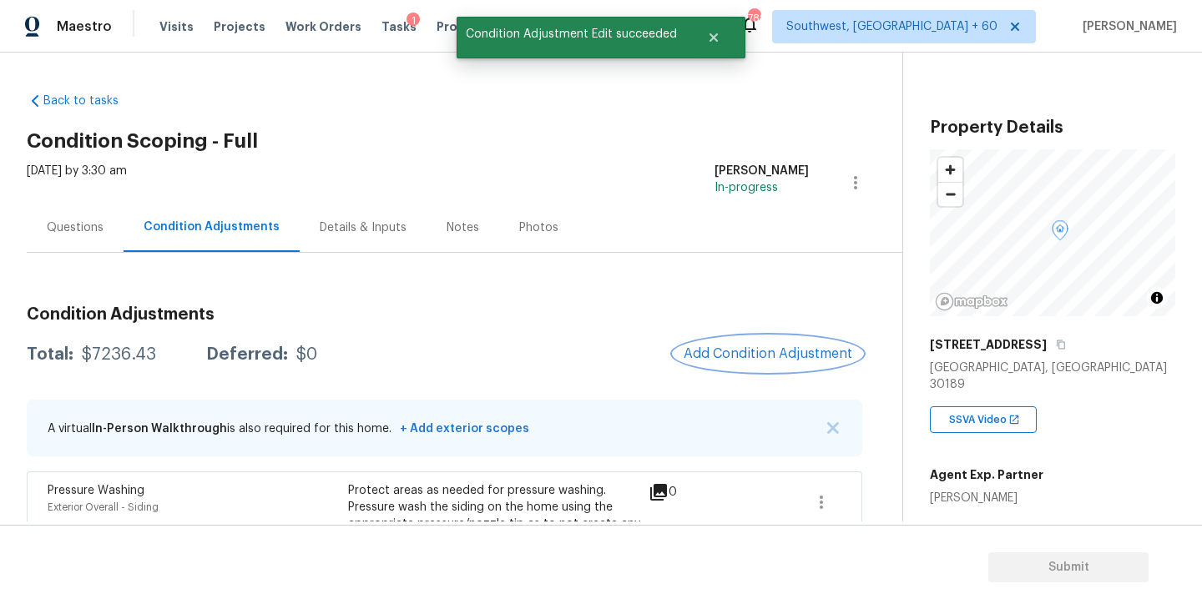
scroll to position [31, 0]
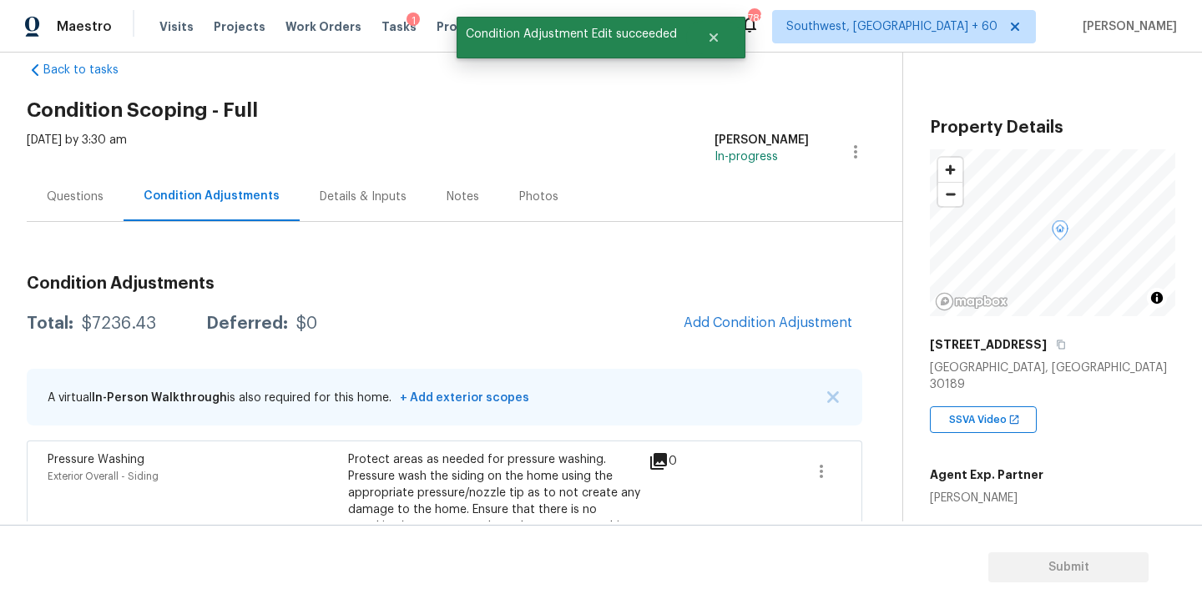
drag, startPoint x: 647, startPoint y: 273, endPoint x: 675, endPoint y: 291, distance: 33.4
click at [675, 291] on h3 "Condition Adjustments" at bounding box center [445, 283] width 836 height 17
click at [735, 331] on button "Add Condition Adjustment" at bounding box center [768, 323] width 189 height 35
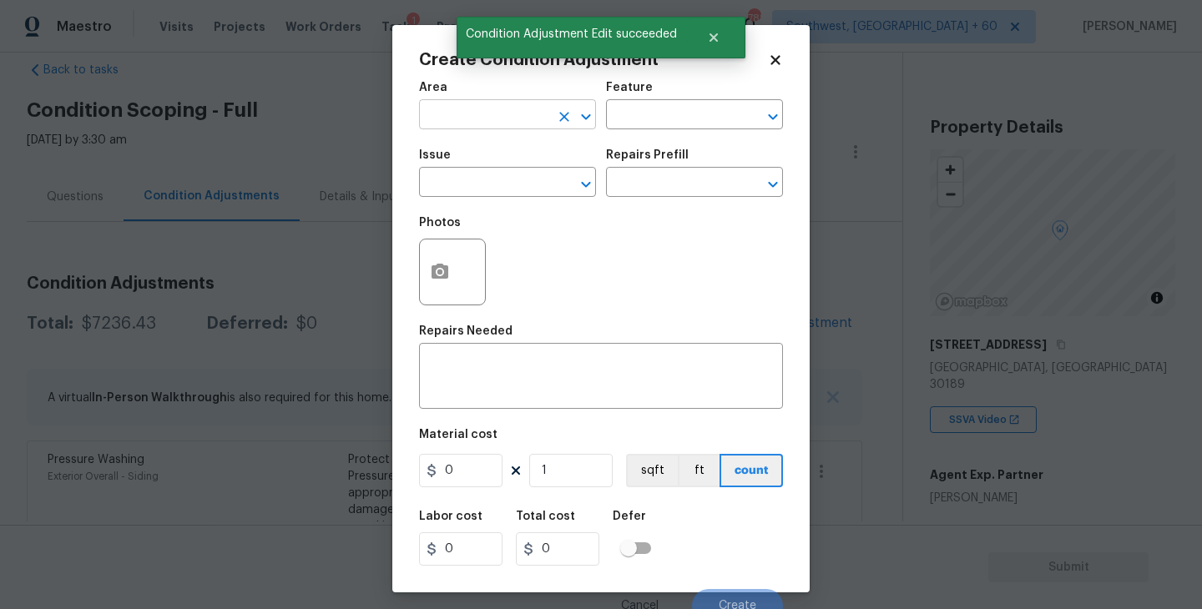
click at [469, 125] on input "text" at bounding box center [484, 117] width 130 height 26
click at [491, 186] on li "Exterior Overall" at bounding box center [507, 182] width 177 height 28
type input "Exterior Overall"
click at [649, 119] on input "text" at bounding box center [671, 117] width 130 height 26
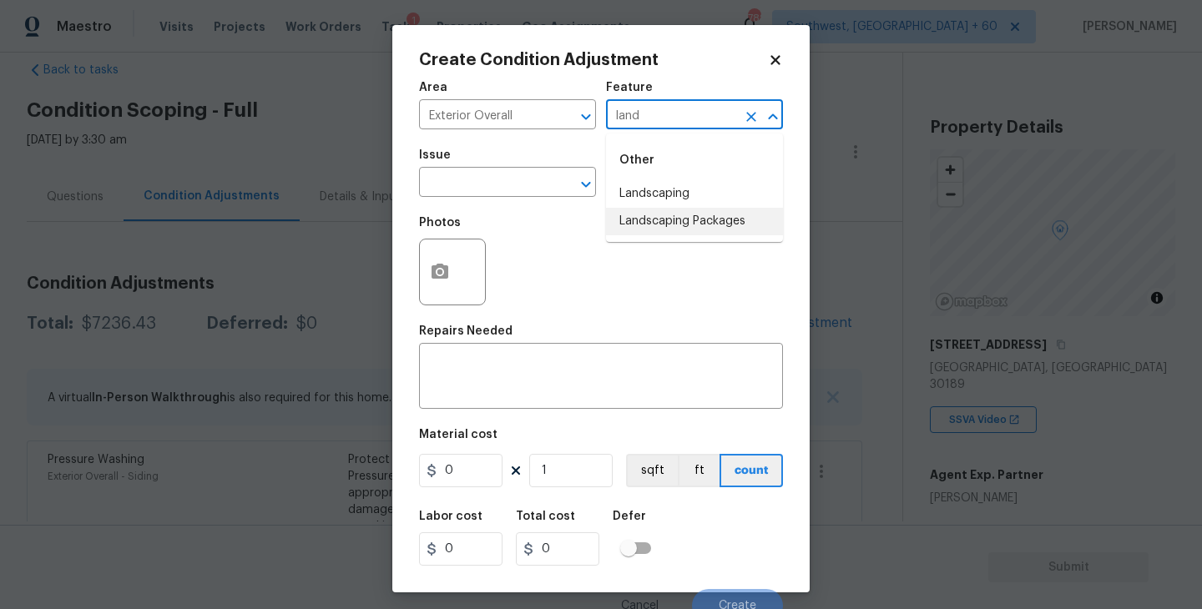
click at [659, 228] on li "Landscaping Packages" at bounding box center [694, 222] width 177 height 28
type input "Landscaping Packages"
click at [500, 194] on input "text" at bounding box center [484, 184] width 130 height 26
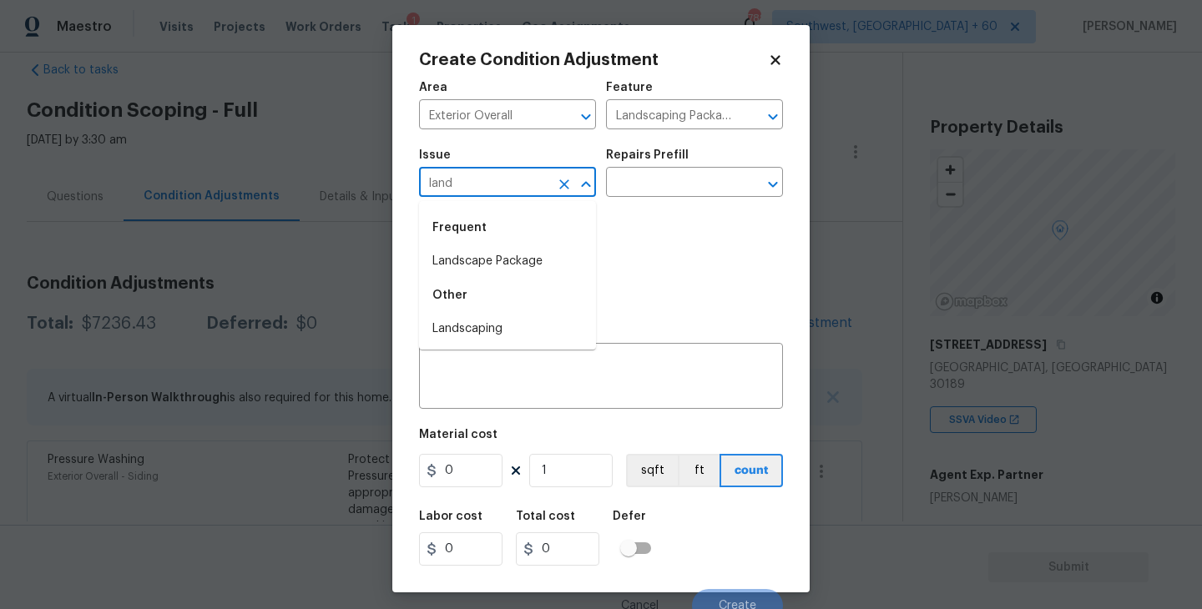
click at [529, 270] on li "Landscape Package" at bounding box center [507, 262] width 177 height 28
type input "Landscape Package"
click at [646, 197] on input "text" at bounding box center [671, 184] width 130 height 26
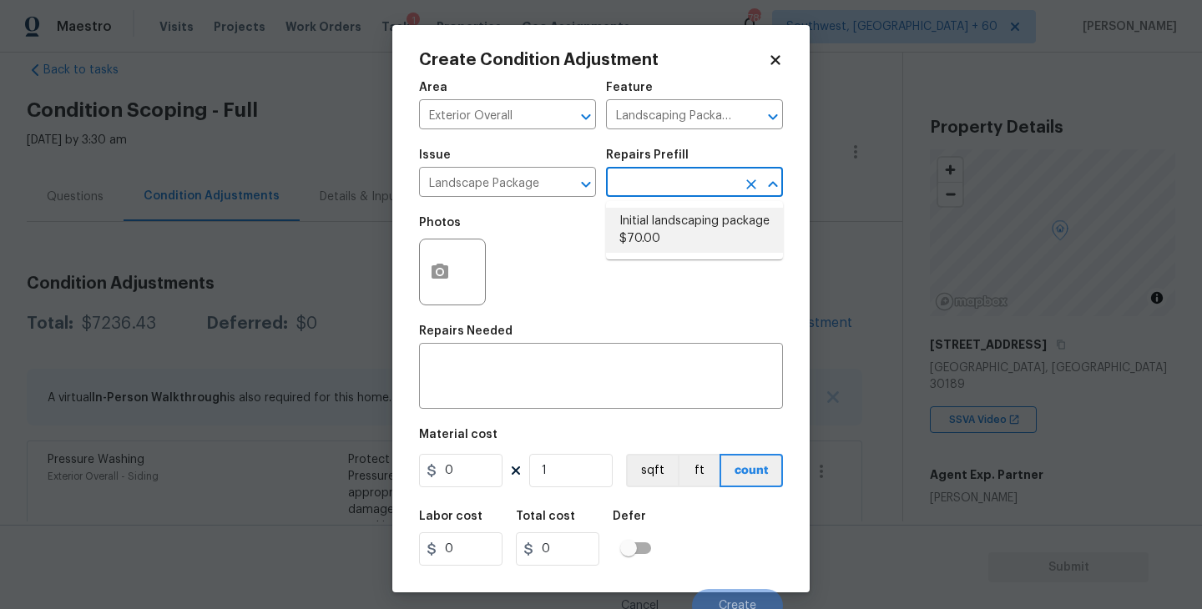
click at [682, 256] on ul "Initial landscaping package $70.00" at bounding box center [694, 230] width 177 height 58
click at [688, 248] on li "Initial landscaping package $70.00" at bounding box center [694, 230] width 177 height 45
type input "Home Readiness Packages"
type textarea "Mowing of grass up to 6" in height. Mow, edge along driveways & sidewalks, trim…"
type input "70"
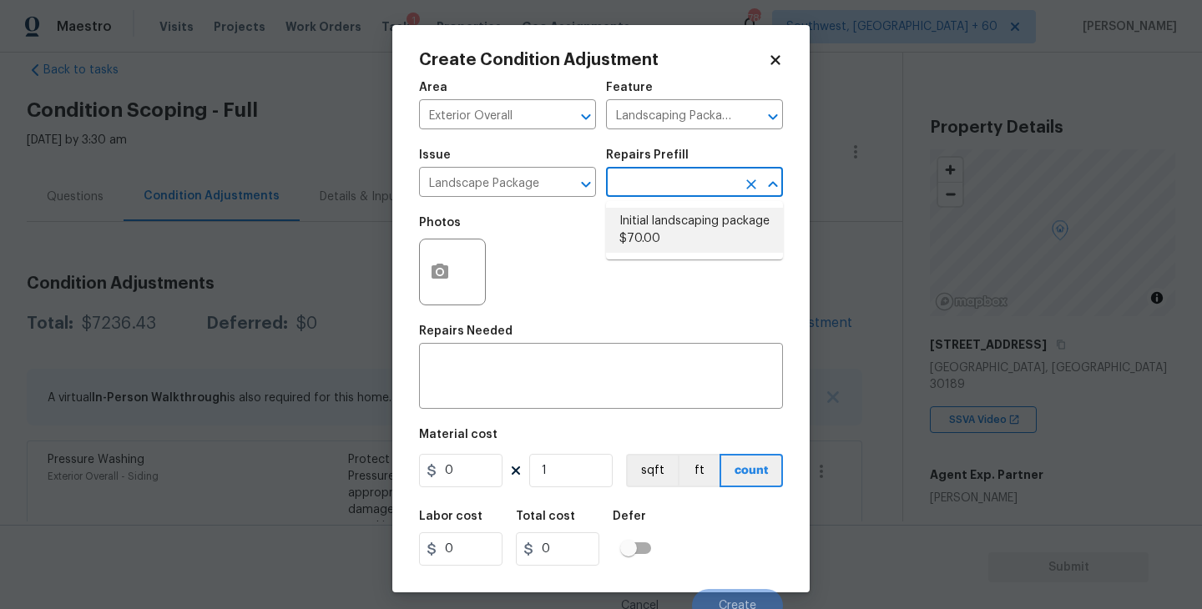
type input "70"
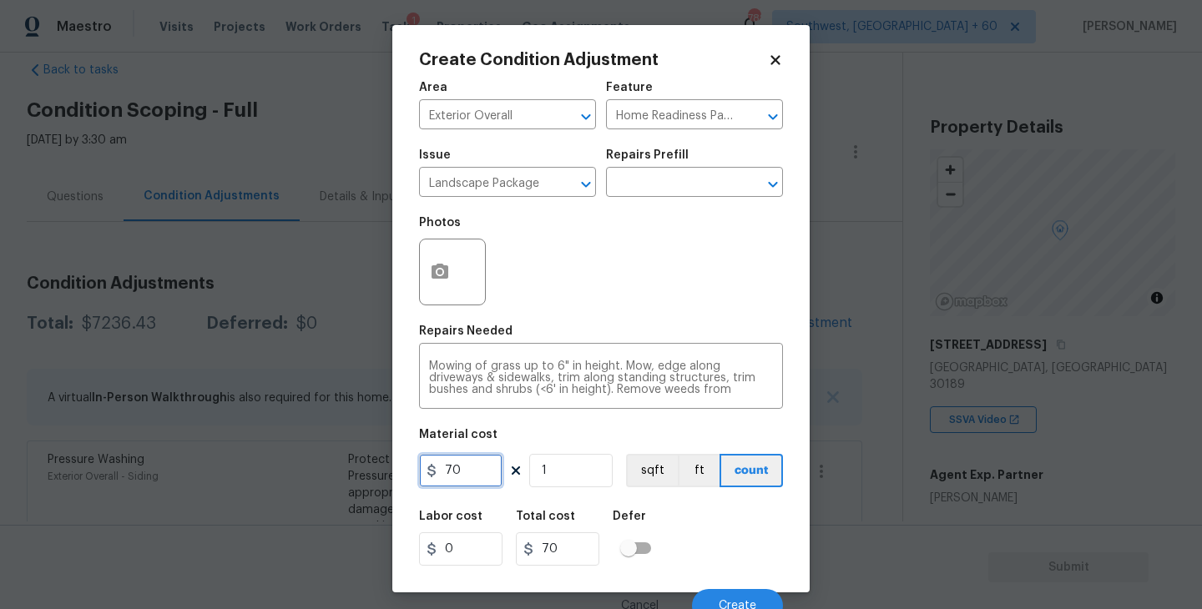
click at [452, 478] on input "70" at bounding box center [460, 470] width 83 height 33
type input "750"
click at [443, 261] on button "button" at bounding box center [440, 272] width 40 height 65
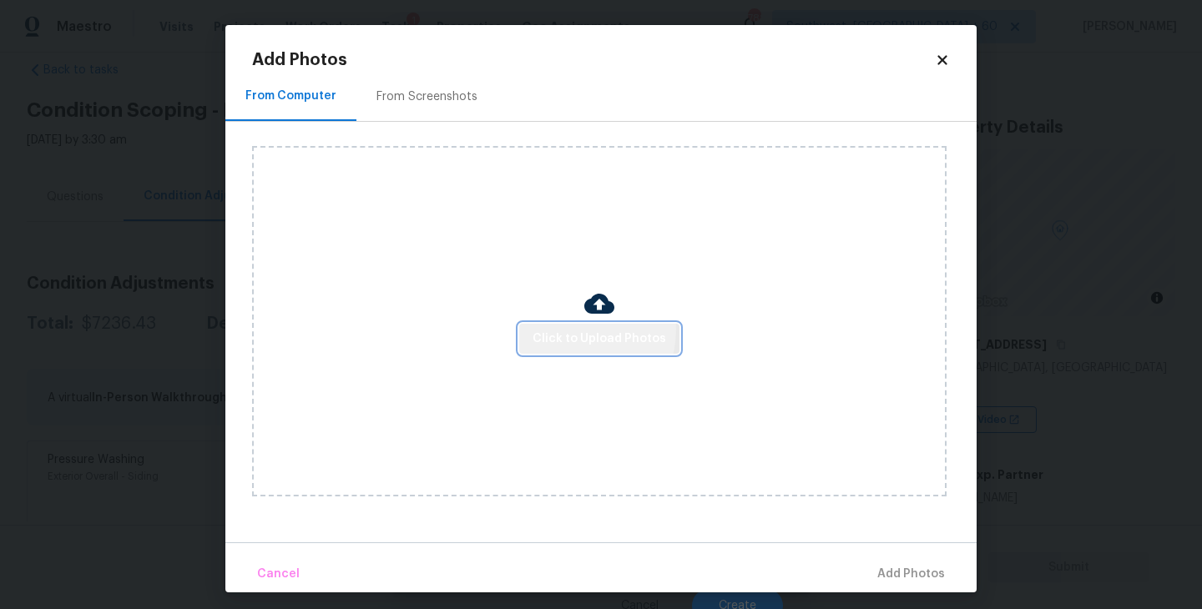
click at [567, 330] on span "Click to Upload Photos" at bounding box center [600, 339] width 134 height 21
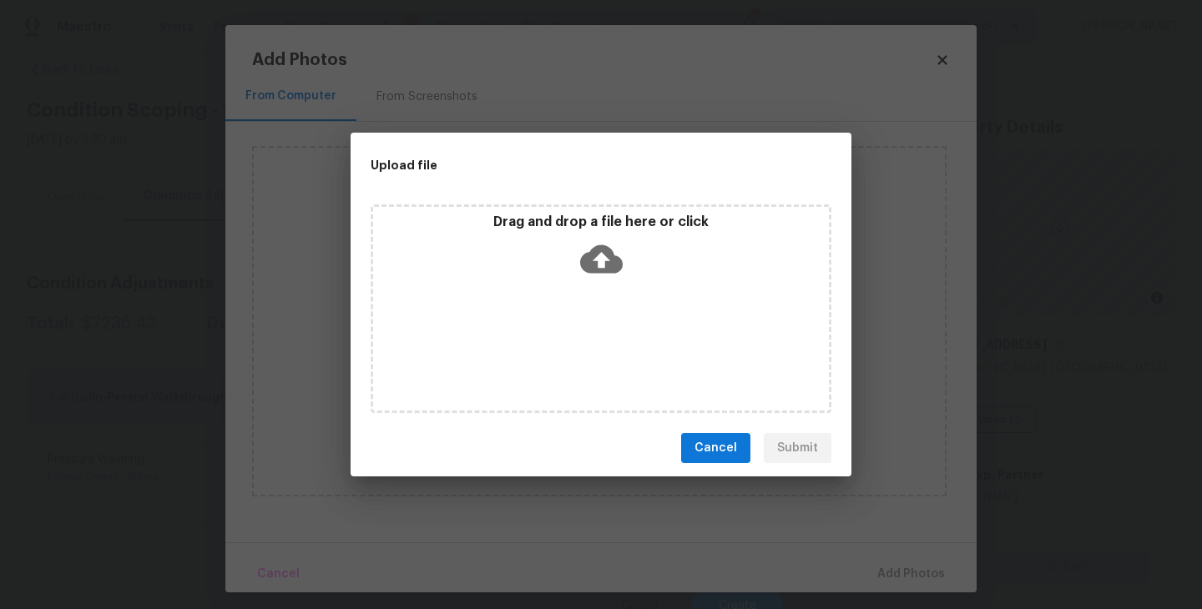
click at [589, 279] on div "Drag and drop a file here or click" at bounding box center [601, 250] width 456 height 72
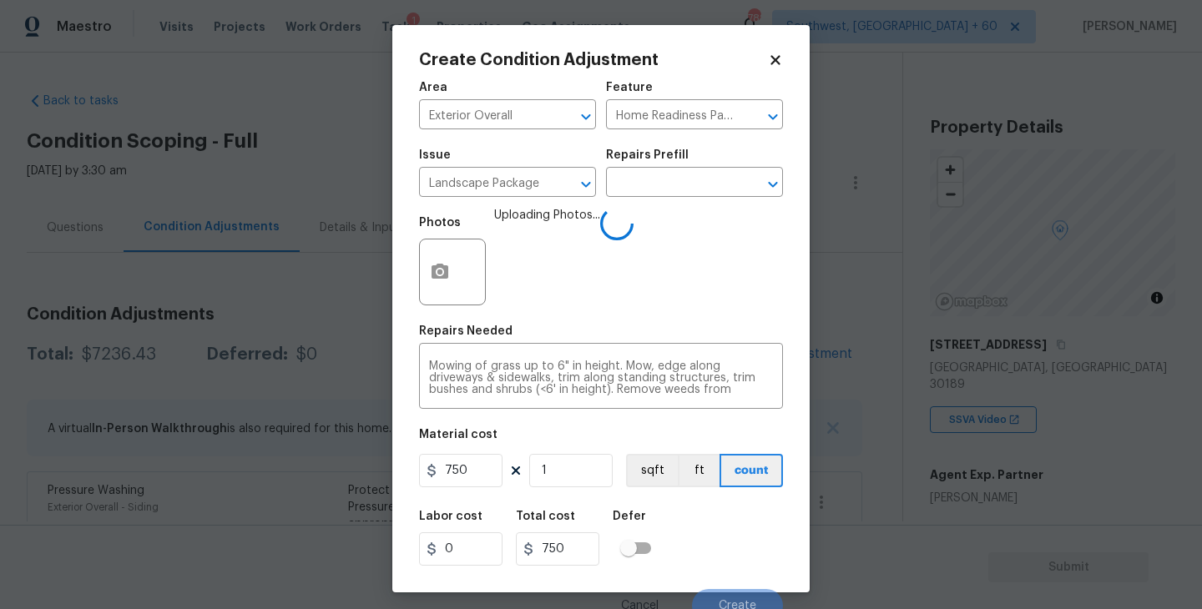
scroll to position [14, 0]
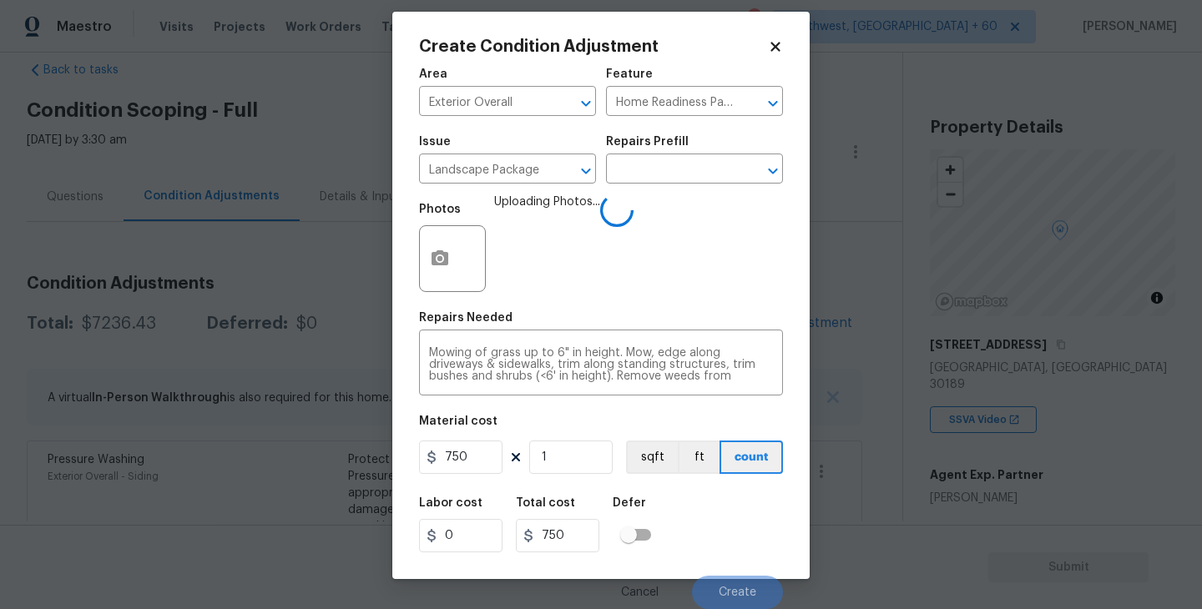
click at [710, 503] on div "Labor cost 0 Total cost 750 Defer" at bounding box center [601, 525] width 364 height 75
click at [735, 528] on div "Labor cost 0 Total cost 750 Defer" at bounding box center [601, 525] width 364 height 75
click at [745, 551] on div "Labor cost 0 Total cost 750 Defer" at bounding box center [601, 525] width 364 height 75
click at [894, 527] on body "Maestro Visits Projects Work Orders Tasks 1 Properties Geo Assignments 782 Sout…" at bounding box center [601, 304] width 1202 height 609
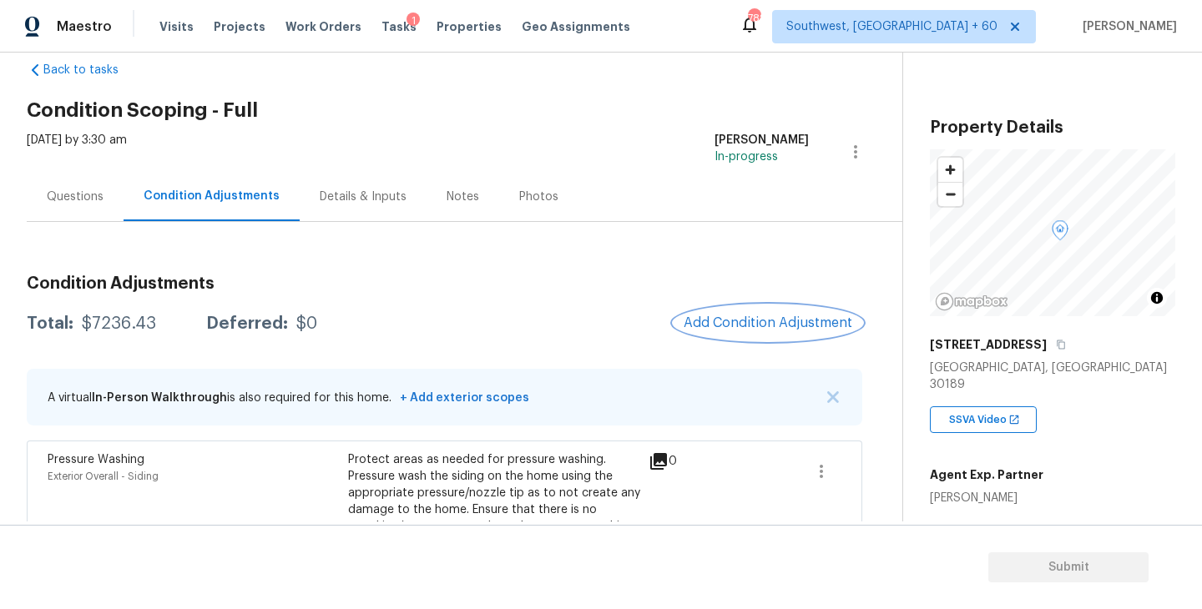
scroll to position [0, 0]
click at [794, 312] on button "Add Condition Adjustment" at bounding box center [768, 323] width 189 height 35
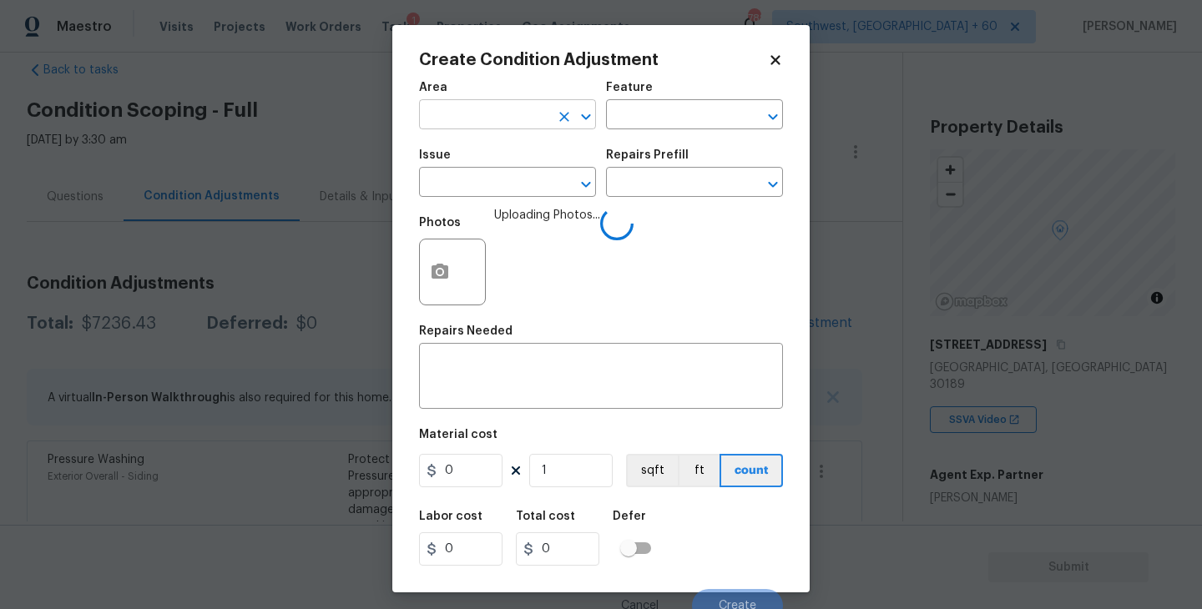
click at [509, 127] on input "text" at bounding box center [484, 117] width 130 height 26
type input "exter"
click at [864, 300] on body "Maestro Visits Projects Work Orders Tasks 1 Properties Geo Assignments 782 Sout…" at bounding box center [601, 304] width 1202 height 609
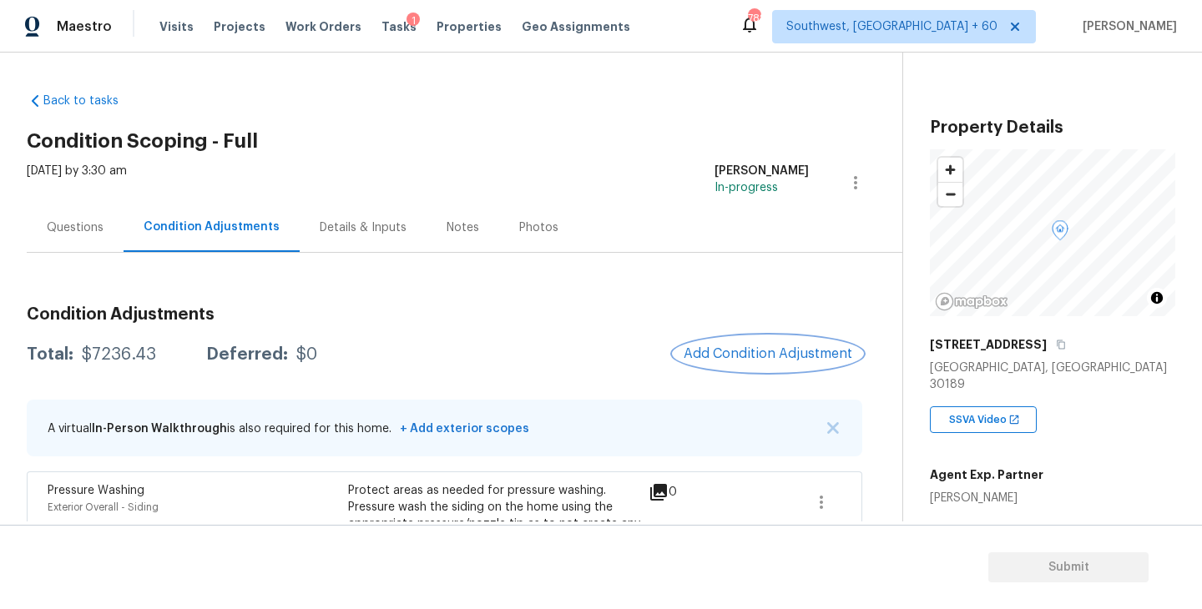
click at [754, 350] on span "Add Condition Adjustment" at bounding box center [768, 353] width 169 height 15
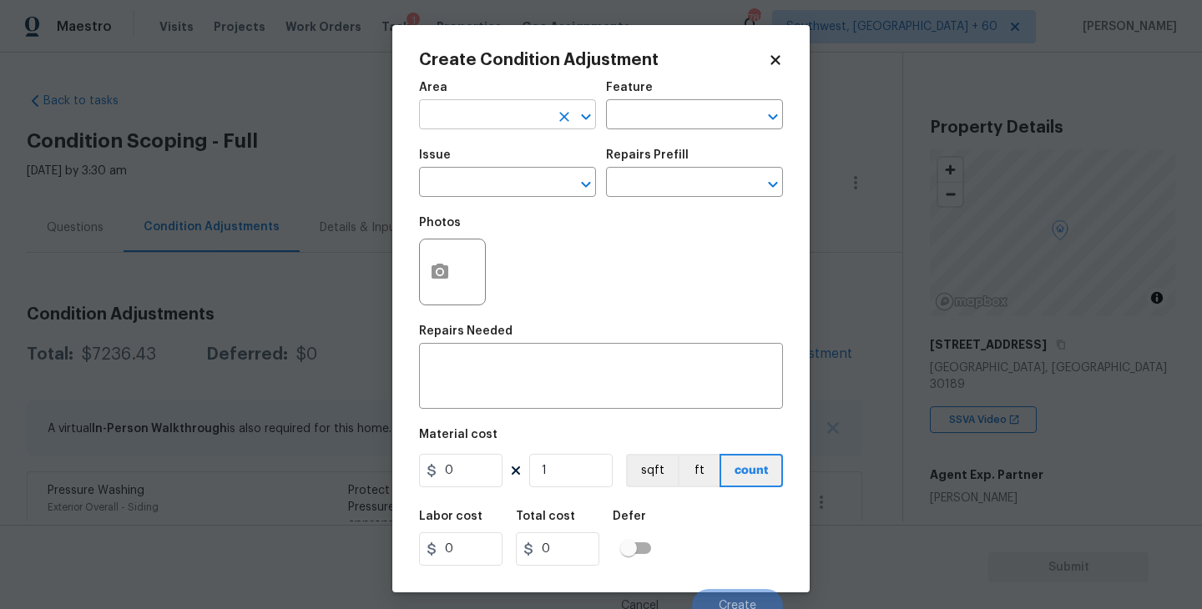
click at [473, 124] on input "text" at bounding box center [484, 117] width 130 height 26
click at [549, 192] on li "Exterior Overall" at bounding box center [507, 182] width 177 height 28
type input "Exterior Overall"
click at [665, 119] on input "text" at bounding box center [671, 117] width 130 height 26
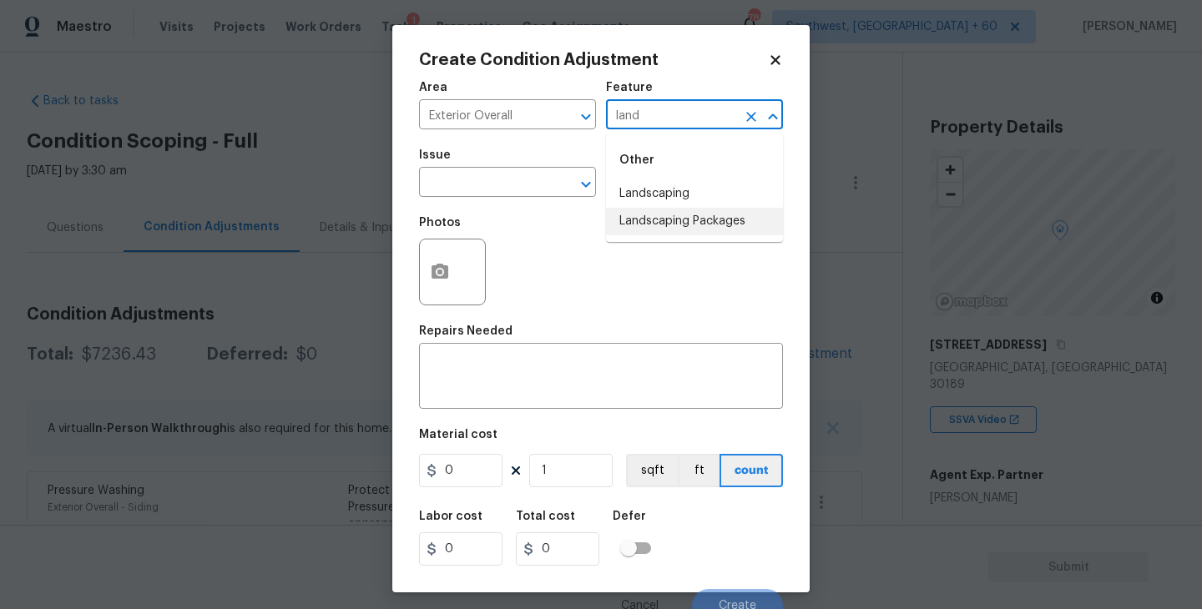
click at [674, 215] on li "Landscaping Packages" at bounding box center [694, 222] width 177 height 28
type input "Landscaping Packages"
click at [533, 209] on div "Photos" at bounding box center [601, 261] width 364 height 109
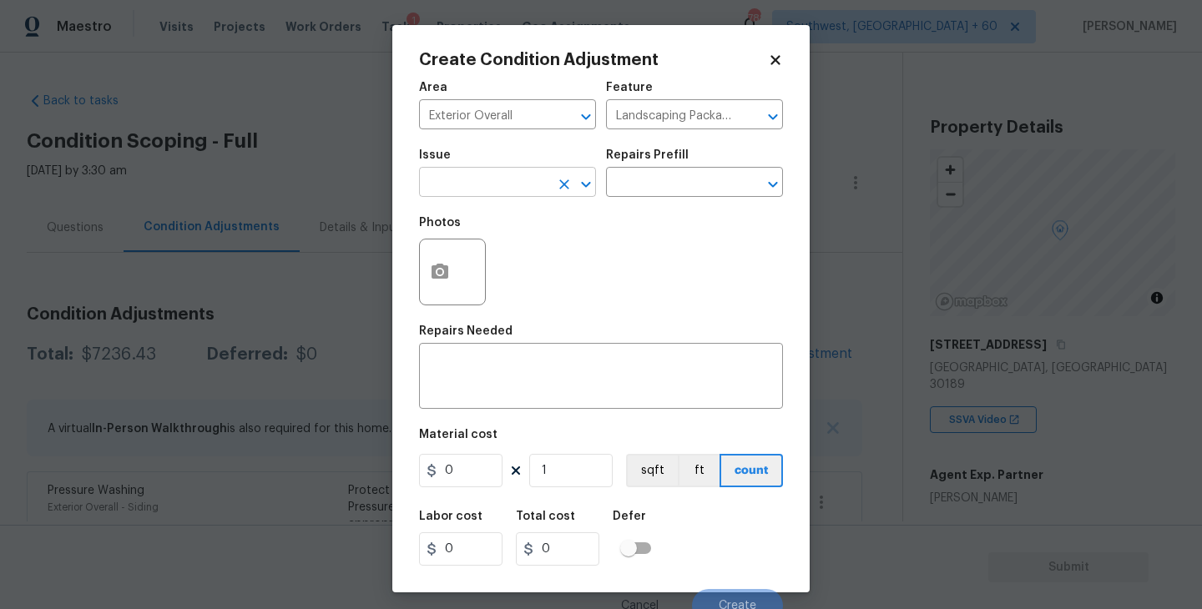
click at [488, 189] on input "text" at bounding box center [484, 184] width 130 height 26
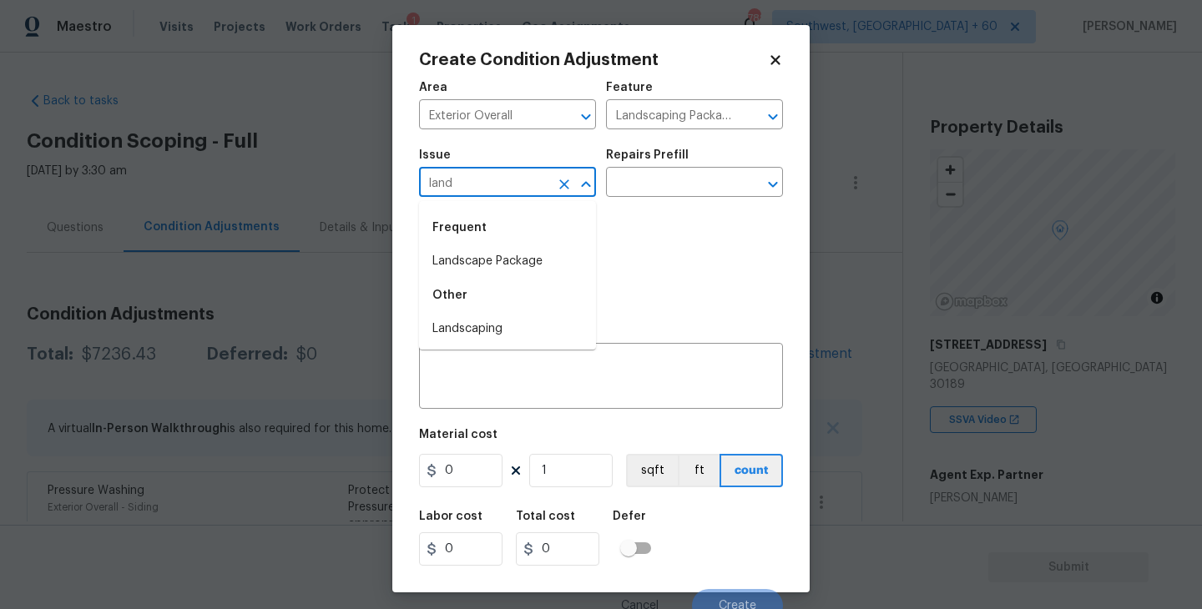
click at [496, 247] on div "Frequent" at bounding box center [507, 228] width 177 height 40
click at [497, 255] on li "Landscape Package" at bounding box center [507, 262] width 177 height 28
type input "Landscape Package"
click at [614, 184] on input "text" at bounding box center [671, 184] width 130 height 26
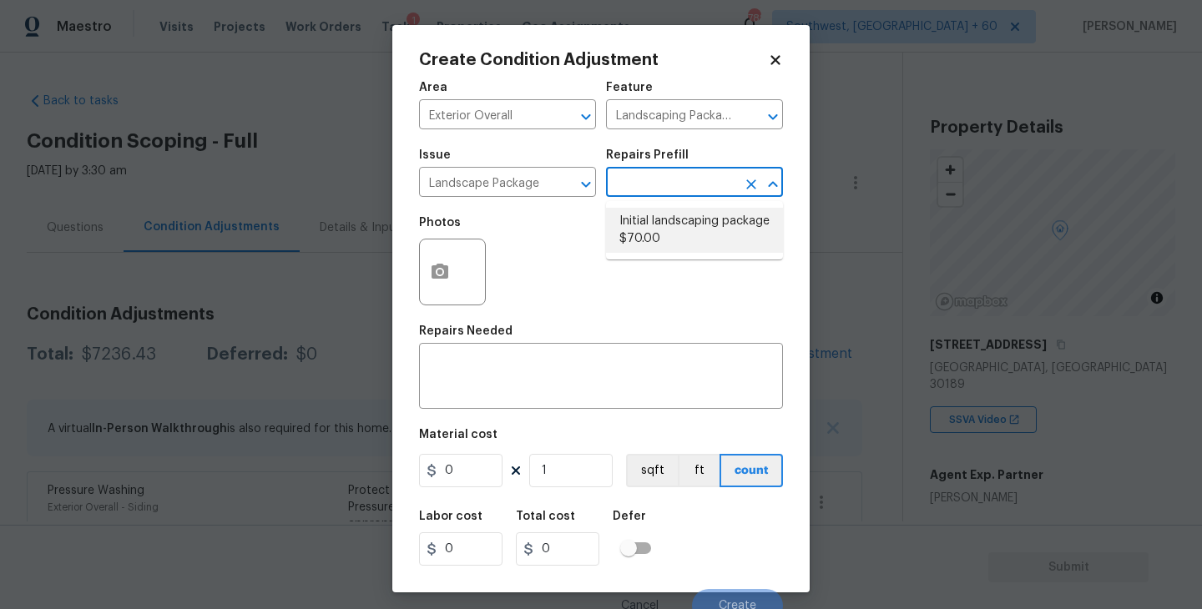
click at [676, 239] on li "Initial landscaping package $70.00" at bounding box center [694, 230] width 177 height 45
type input "Home Readiness Packages"
type textarea "Mowing of grass up to 6" in height. Mow, edge along driveways & sidewalks, trim…"
type input "70"
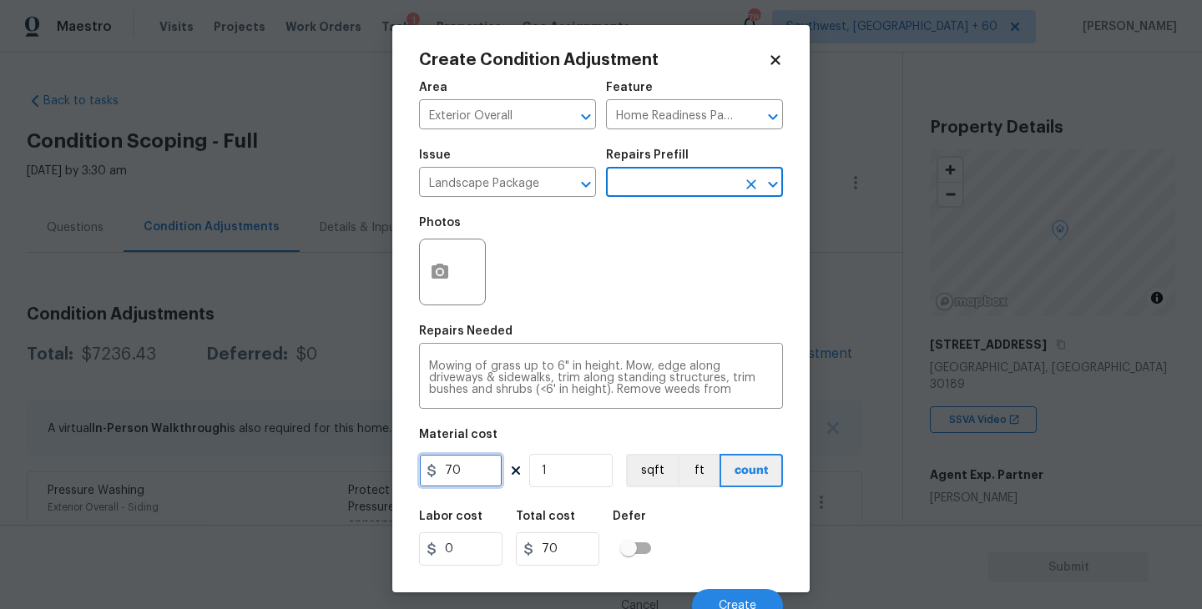
click at [456, 477] on input "70" at bounding box center [460, 470] width 83 height 33
type input "750"
click at [659, 541] on input "checkbox" at bounding box center [628, 549] width 95 height 32
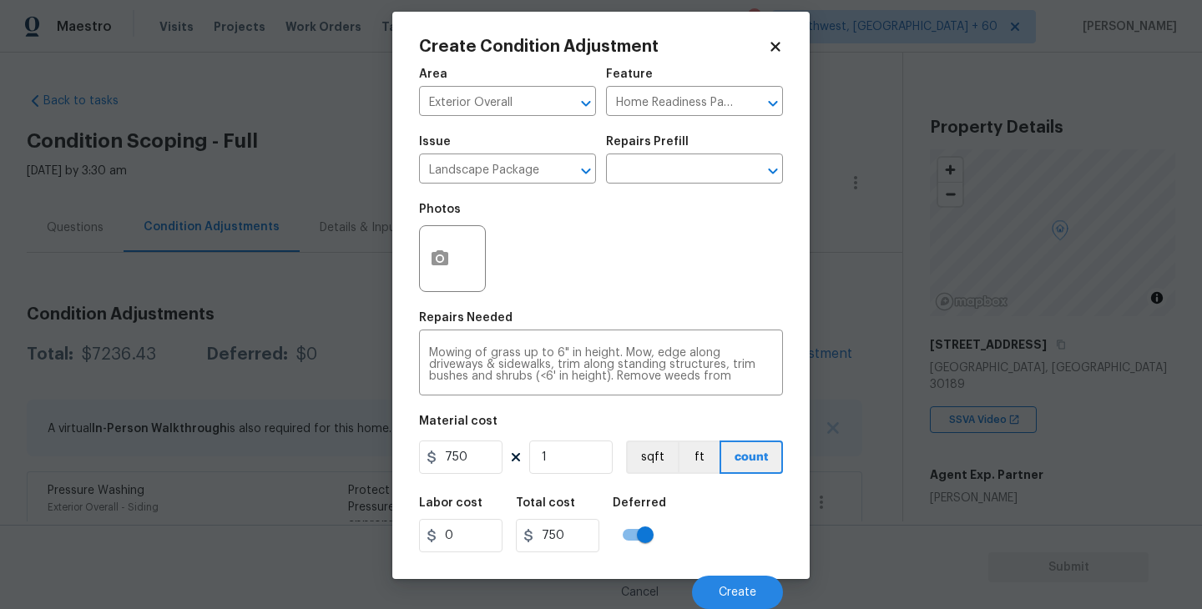
click at [633, 538] on input "checkbox" at bounding box center [645, 535] width 95 height 32
checkbox input "false"
click at [735, 538] on div "Labor cost 0 Total cost 750 Defer" at bounding box center [601, 525] width 364 height 75
click at [735, 578] on button "Create" at bounding box center [737, 592] width 91 height 33
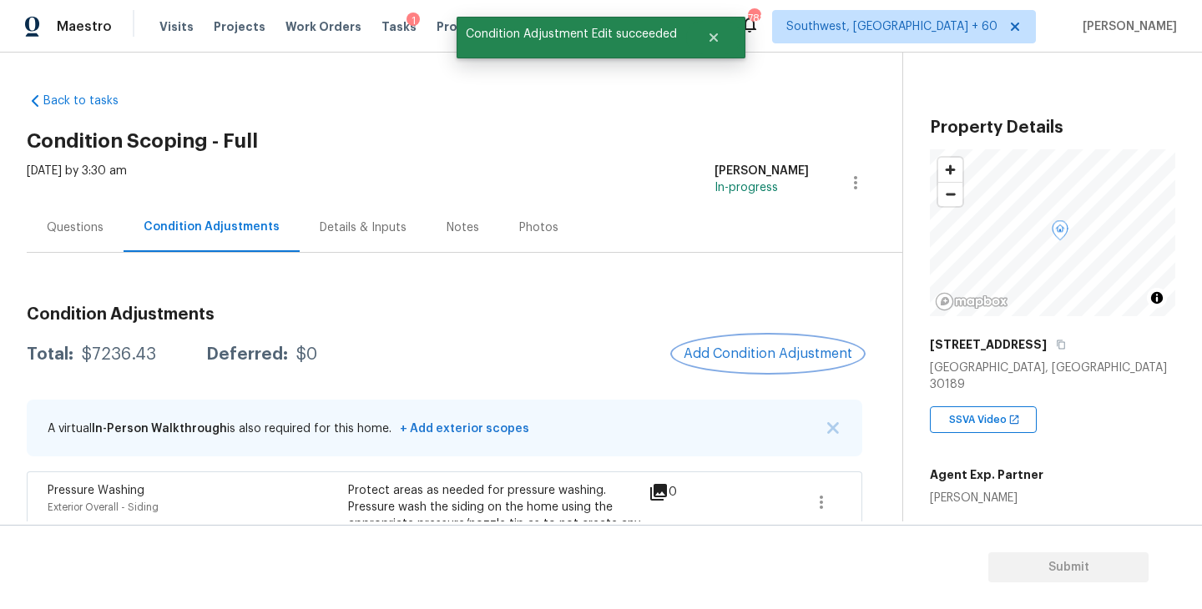
scroll to position [0, 0]
click at [737, 344] on button "Add Condition Adjustment" at bounding box center [768, 353] width 189 height 35
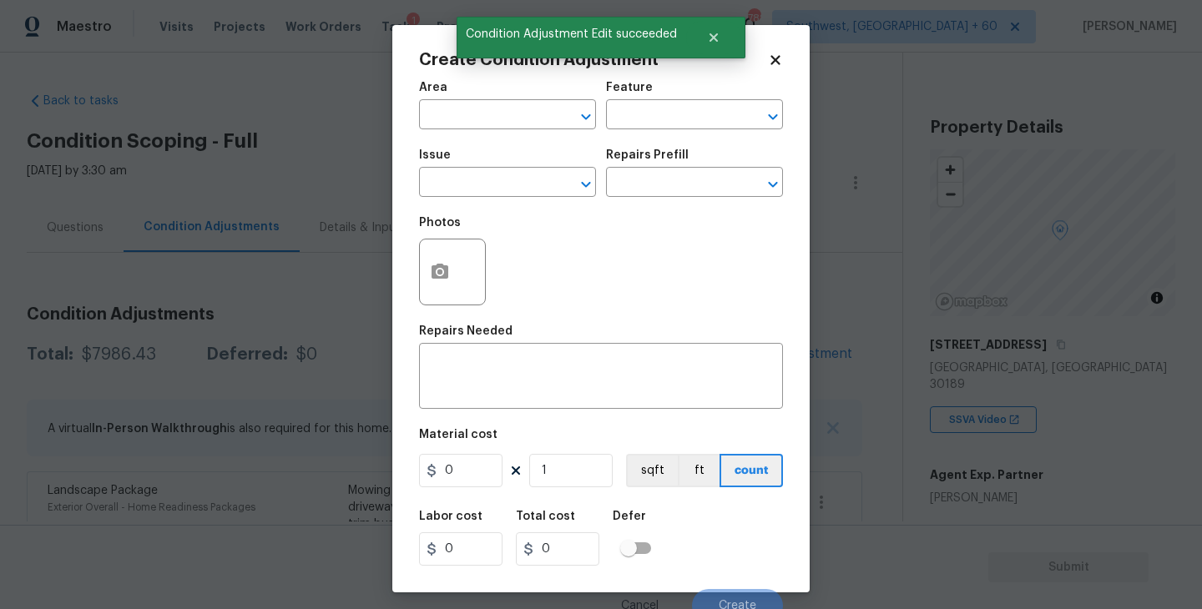
click at [510, 136] on span "Area ​" at bounding box center [507, 106] width 177 height 68
click at [471, 115] on input "text" at bounding box center [484, 117] width 130 height 26
click at [493, 196] on ul "Exterior Addition Exterior Overall" at bounding box center [507, 168] width 177 height 68
click at [507, 185] on li "Exterior Overall" at bounding box center [507, 182] width 177 height 28
type input "Exterior Overall"
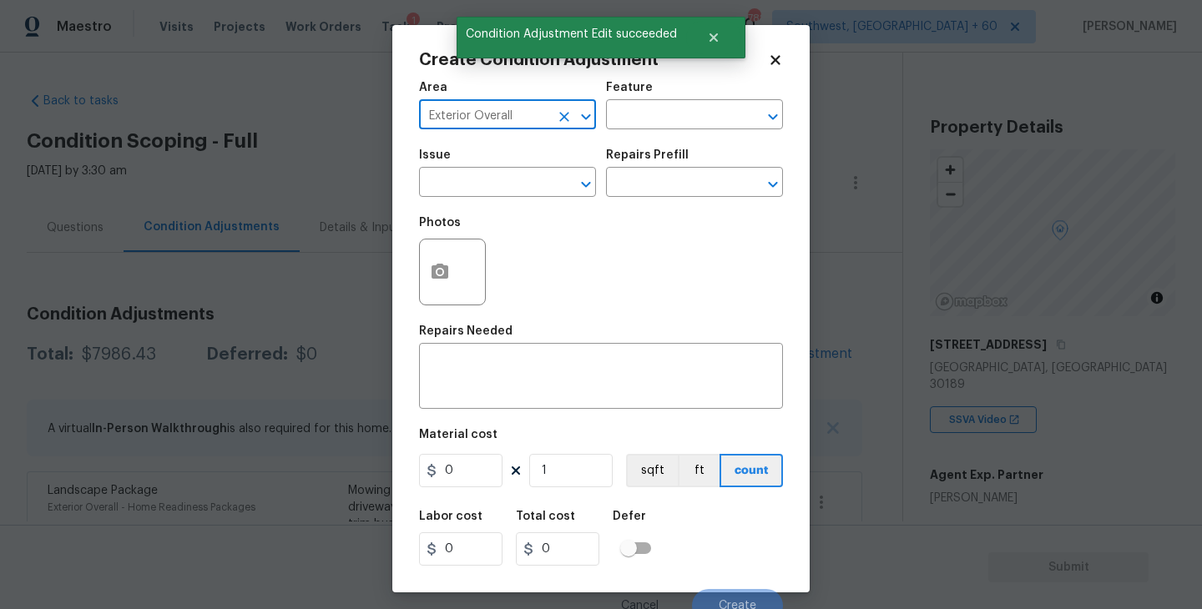
click at [507, 185] on input "text" at bounding box center [484, 184] width 130 height 26
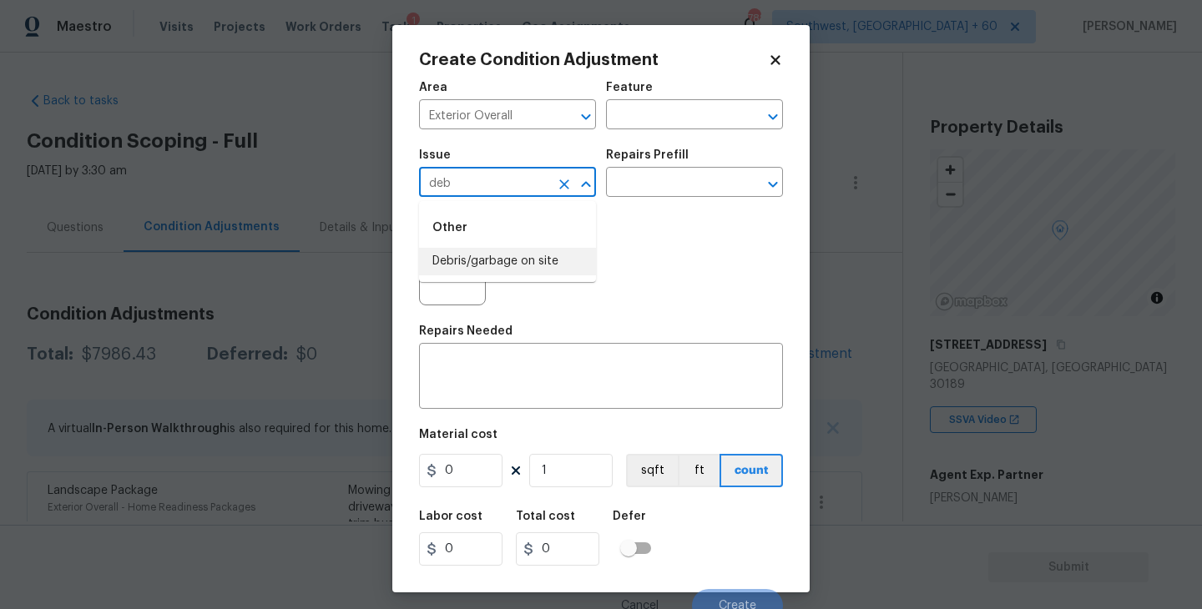
click at [506, 262] on li "Debris/garbage on site" at bounding box center [507, 262] width 177 height 28
type input "Debris/garbage on site"
click at [661, 202] on div "Issue Debris/garbage on site ​ Repairs Prefill ​" at bounding box center [601, 173] width 364 height 68
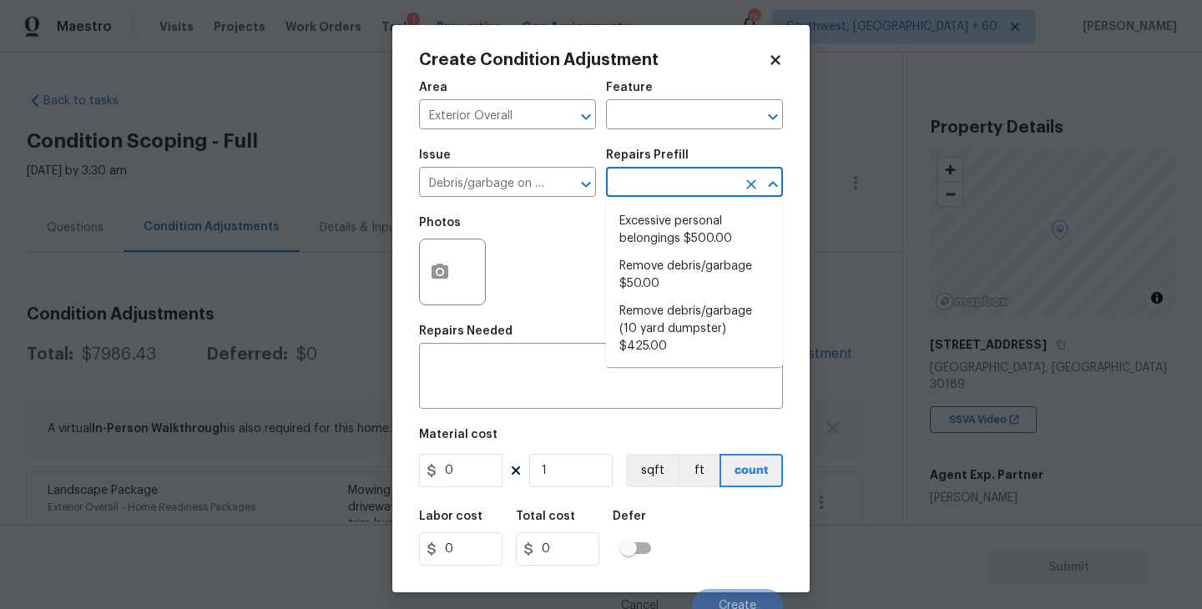
click at [689, 187] on input "text" at bounding box center [671, 184] width 130 height 26
click at [677, 232] on li "Excessive personal belongings $500.00" at bounding box center [694, 230] width 177 height 45
type textarea "Contingency for excessive items to be removed - During assessment, the home con…"
type input "500"
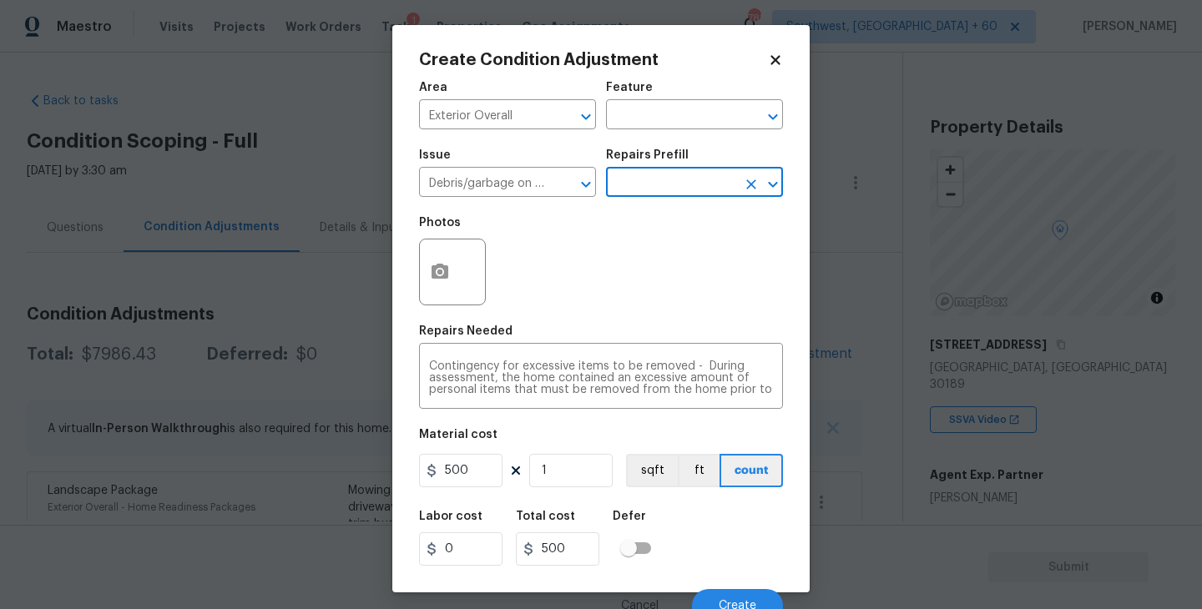
click at [688, 173] on input "text" at bounding box center [671, 184] width 130 height 26
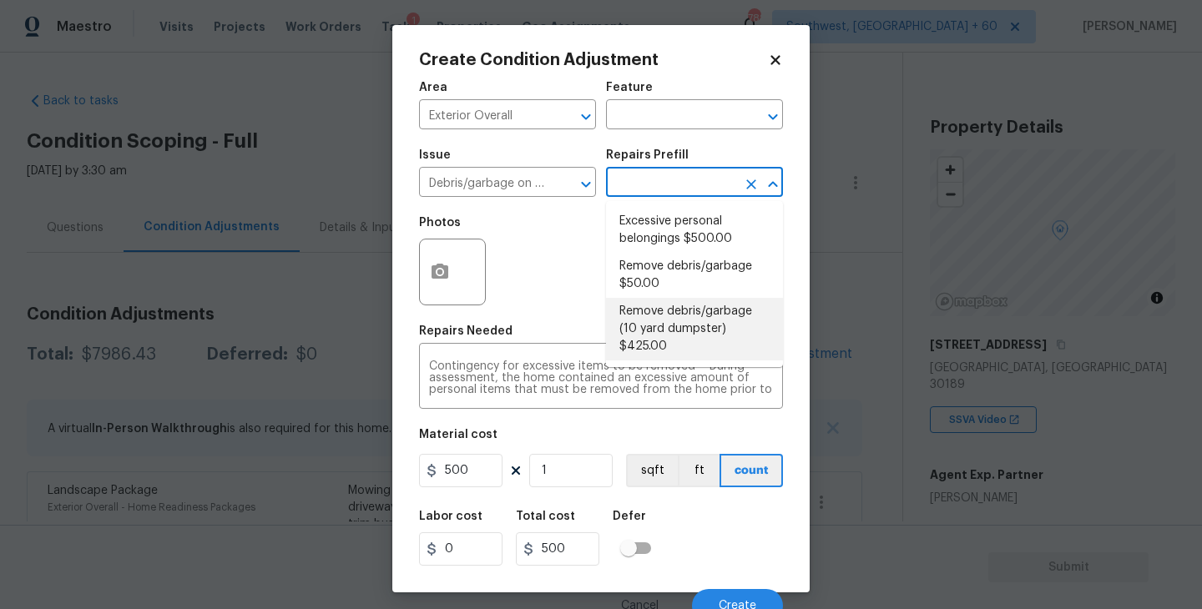
click at [681, 310] on li "Remove debris/garbage (10 yard dumpster) $425.00" at bounding box center [694, 329] width 177 height 63
type textarea "Remove debris/garbage and haul away to legal disposal facility (10 yd dumpster)"
type input "425"
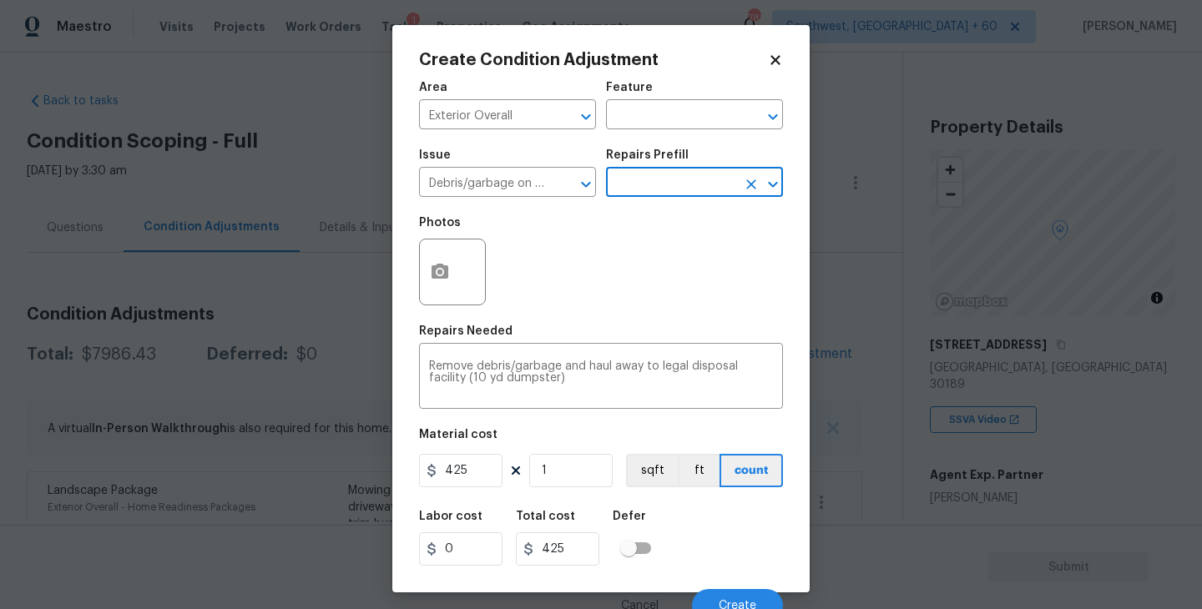
click at [692, 196] on input "text" at bounding box center [671, 184] width 130 height 26
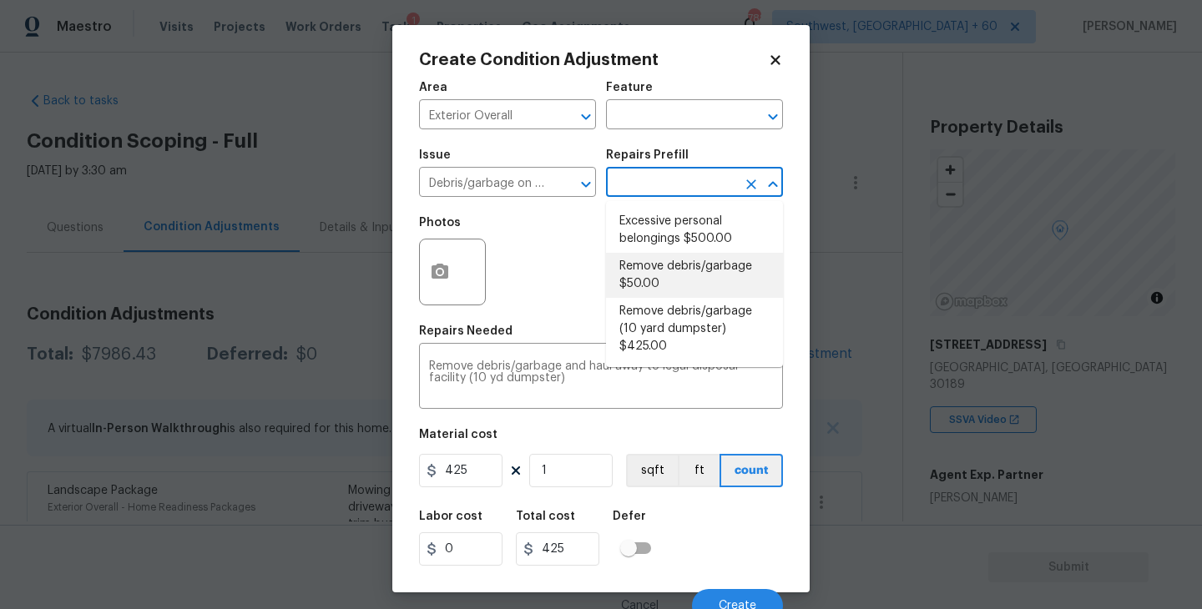
click at [686, 259] on li "Remove debris/garbage $50.00" at bounding box center [694, 275] width 177 height 45
type textarea "Remove, haul off, and properly dispose of any debris left by seller to offsite …"
type input "50"
click at [471, 465] on input "50" at bounding box center [460, 470] width 83 height 33
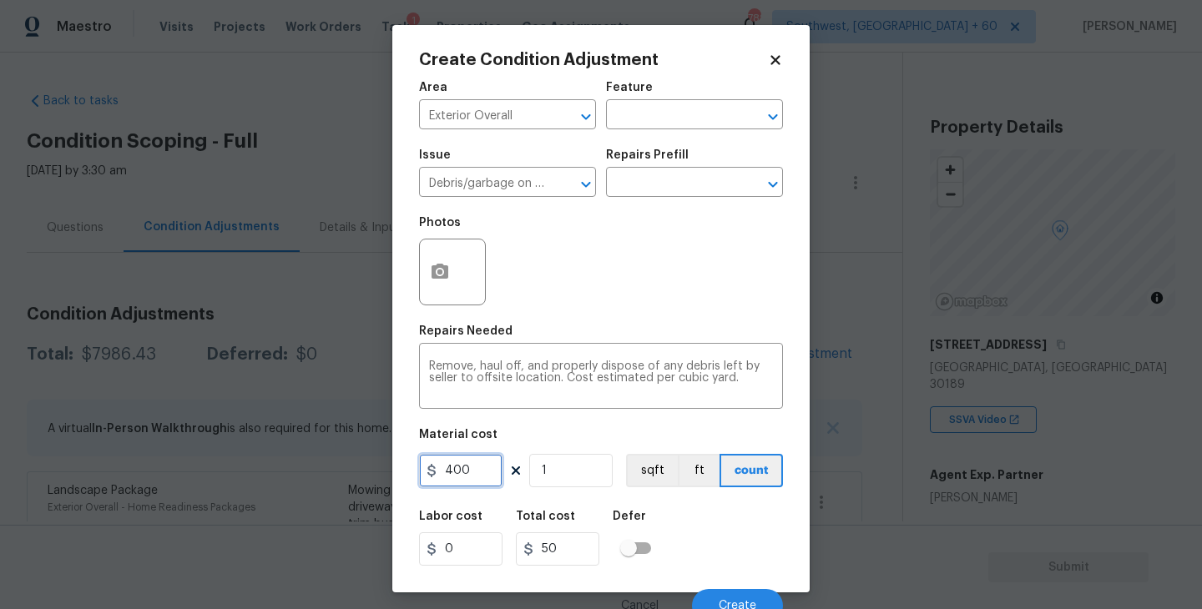
type input "400"
click at [762, 532] on div "Labor cost 0 Total cost 400 Defer" at bounding box center [601, 538] width 364 height 75
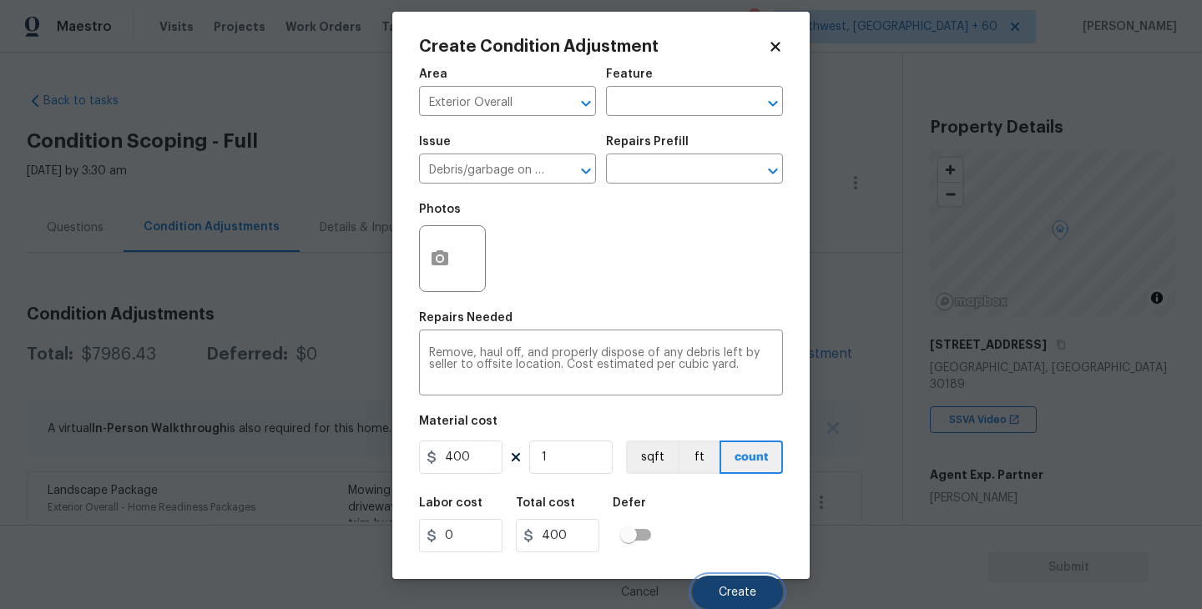
click at [729, 588] on span "Create" at bounding box center [738, 593] width 38 height 13
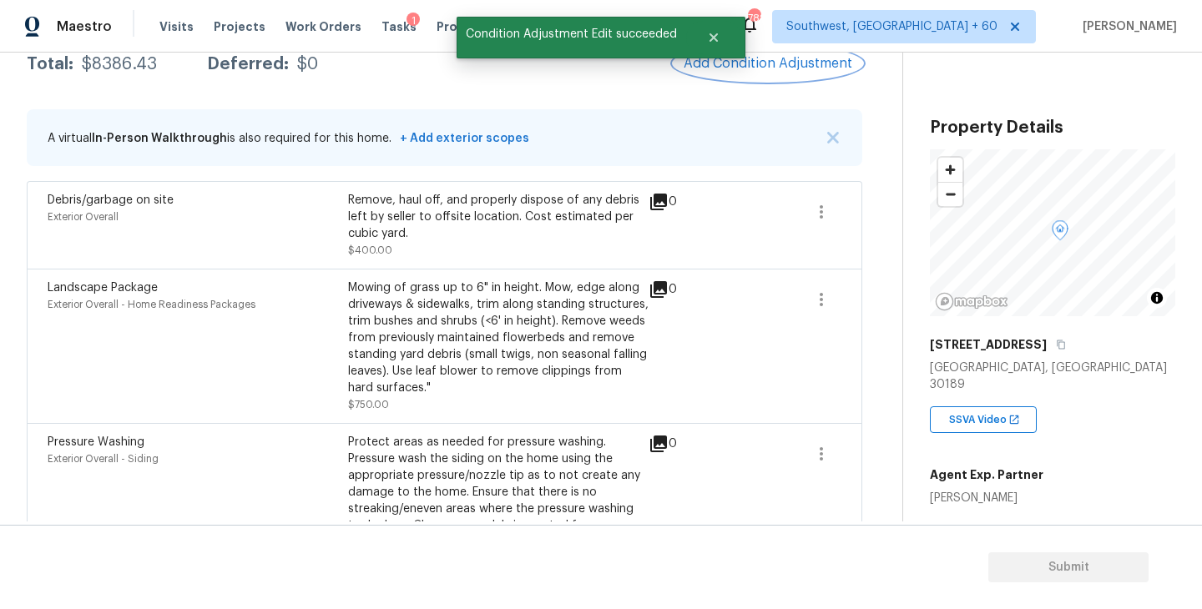
scroll to position [179, 0]
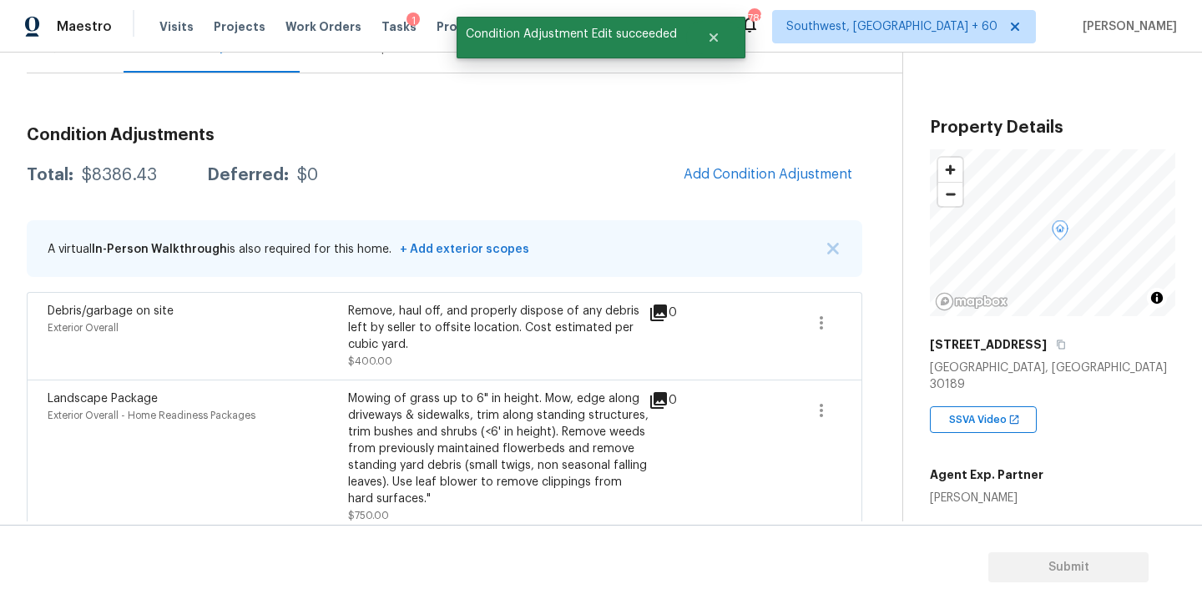
click at [753, 176] on span "Add Condition Adjustment" at bounding box center [768, 174] width 169 height 15
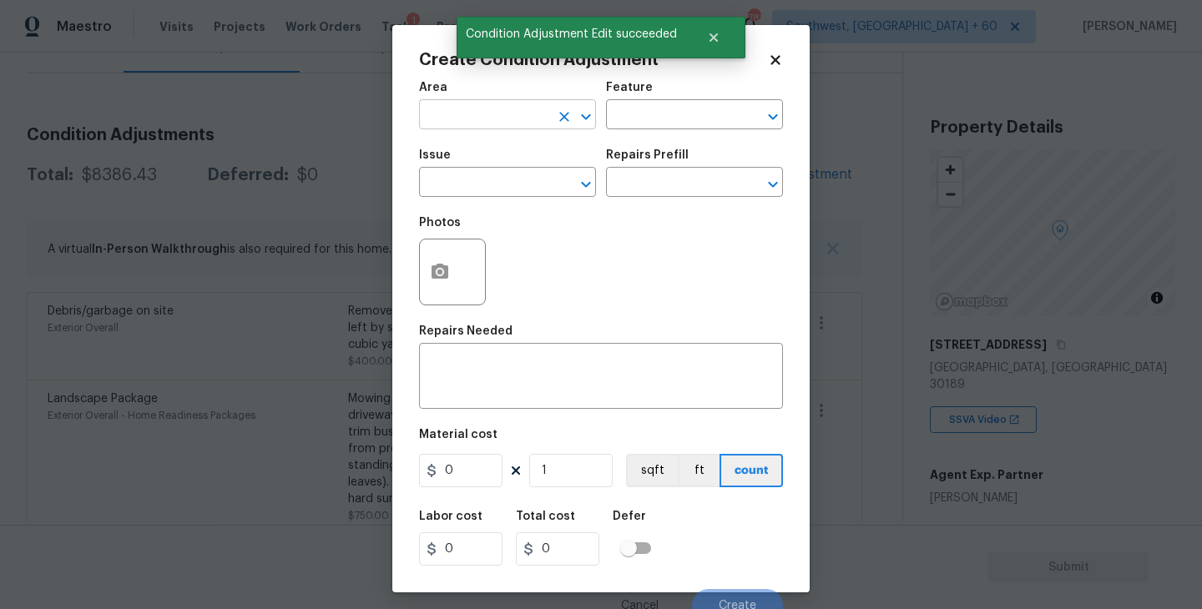
click at [491, 124] on input "text" at bounding box center [484, 117] width 130 height 26
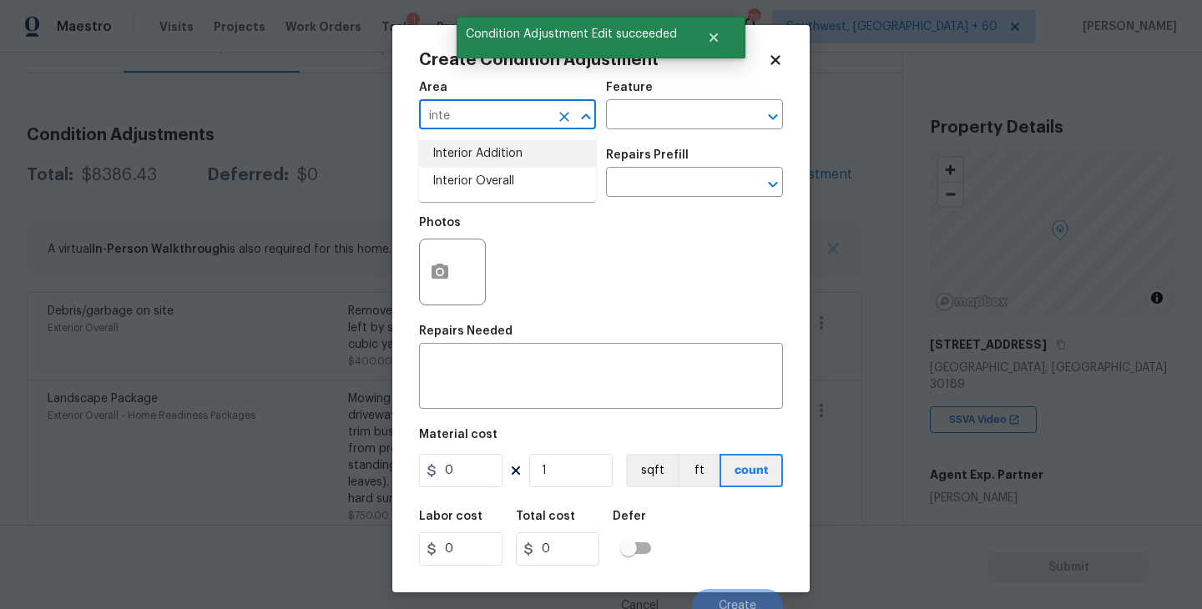
click at [497, 172] on li "Interior Overall" at bounding box center [507, 182] width 177 height 28
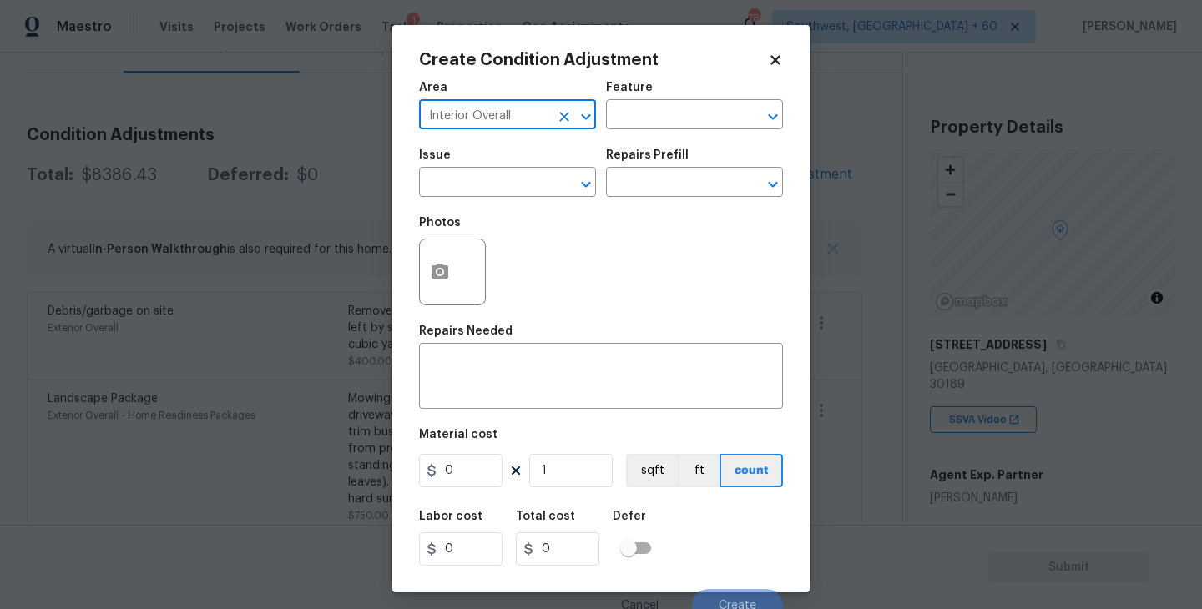
type input "Interior Overall"
click at [711, 96] on div "Feature" at bounding box center [694, 93] width 177 height 22
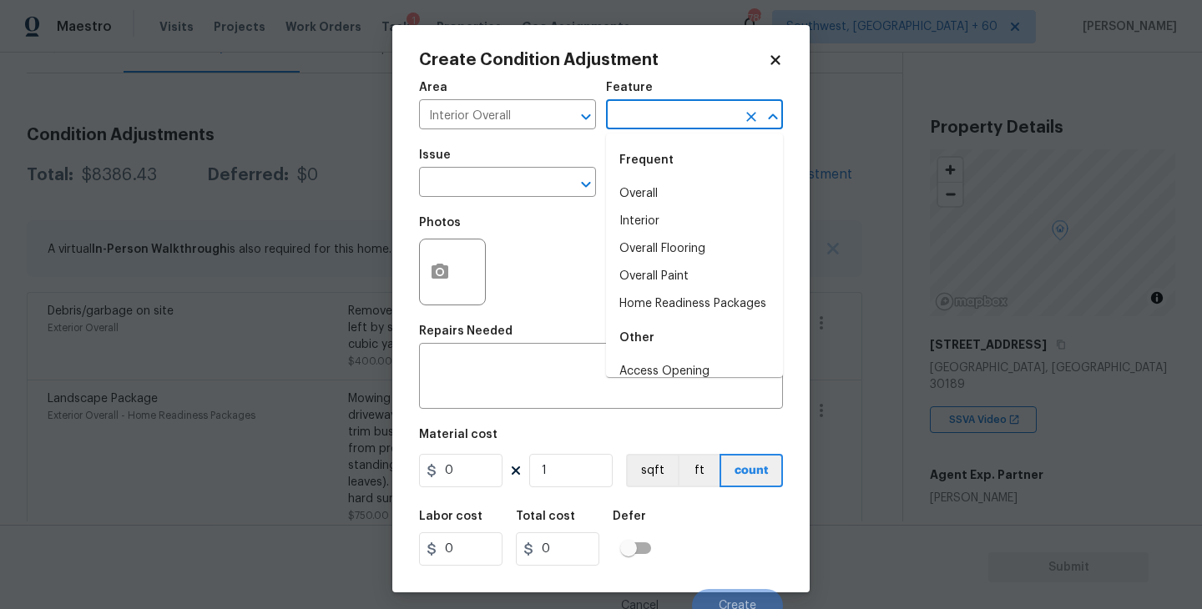
click at [690, 126] on input "text" at bounding box center [671, 117] width 130 height 26
click at [678, 279] on li "Overall Paint" at bounding box center [694, 277] width 177 height 28
type input "Overall Paint"
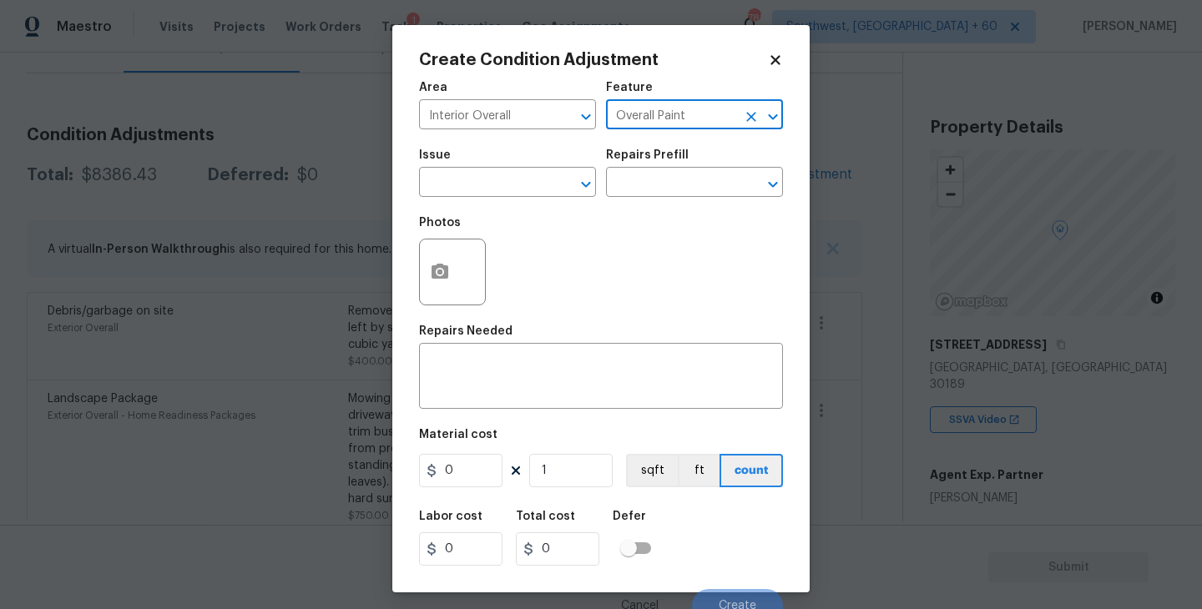
click at [538, 170] on div "Issue" at bounding box center [507, 160] width 177 height 22
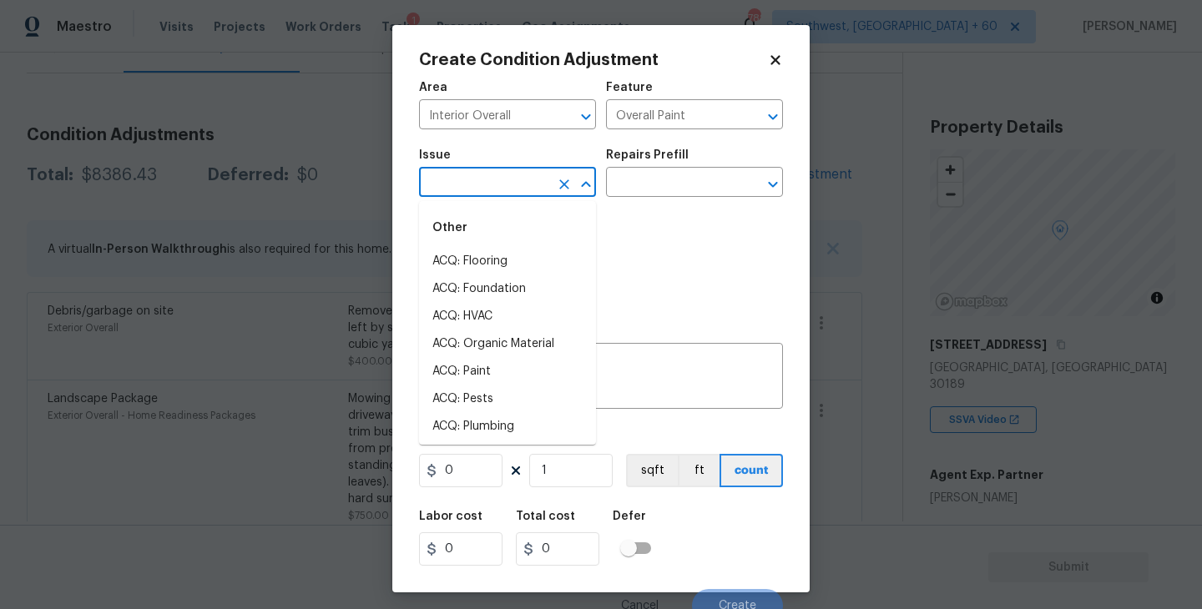
click at [483, 189] on input "text" at bounding box center [484, 184] width 130 height 26
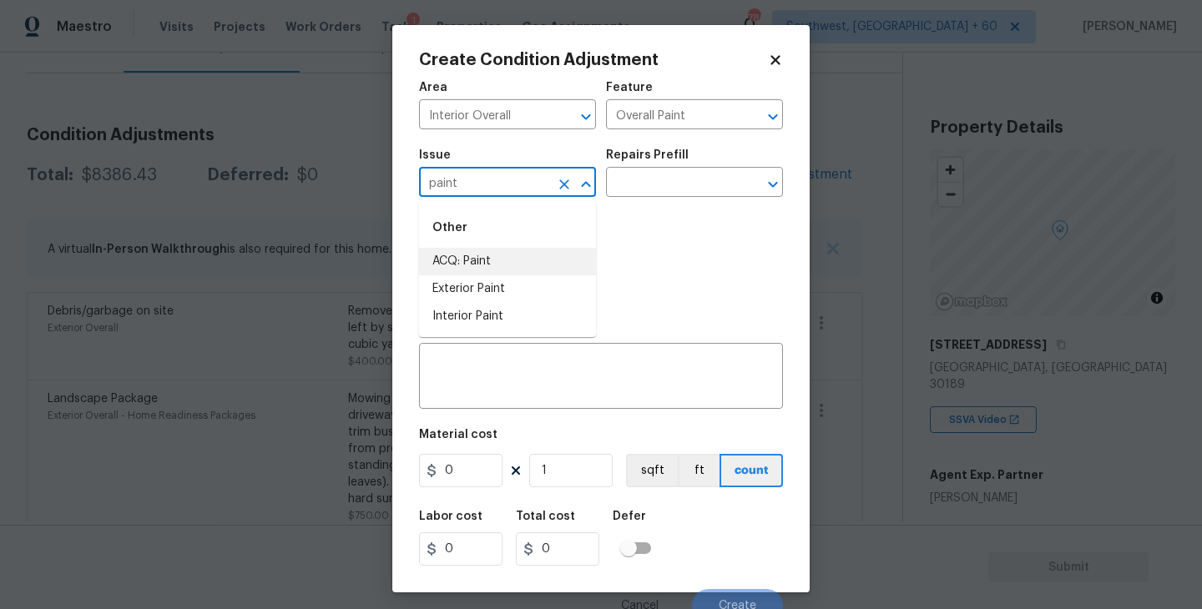
click at [471, 269] on li "ACQ: Paint" at bounding box center [507, 262] width 177 height 28
type input "ACQ: Paint"
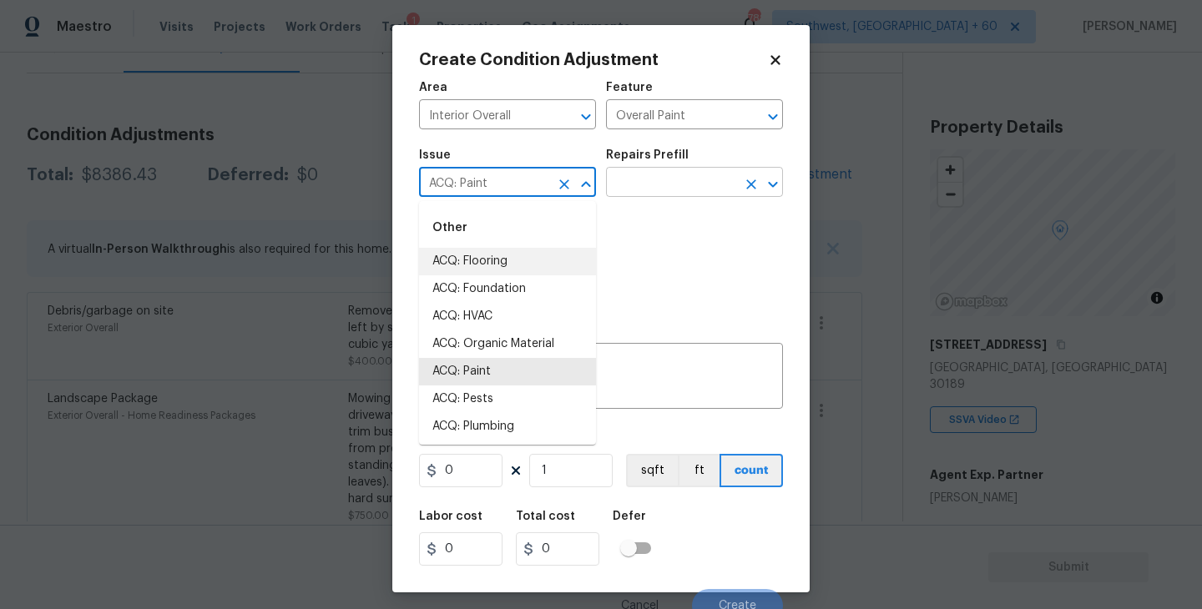
click input "text"
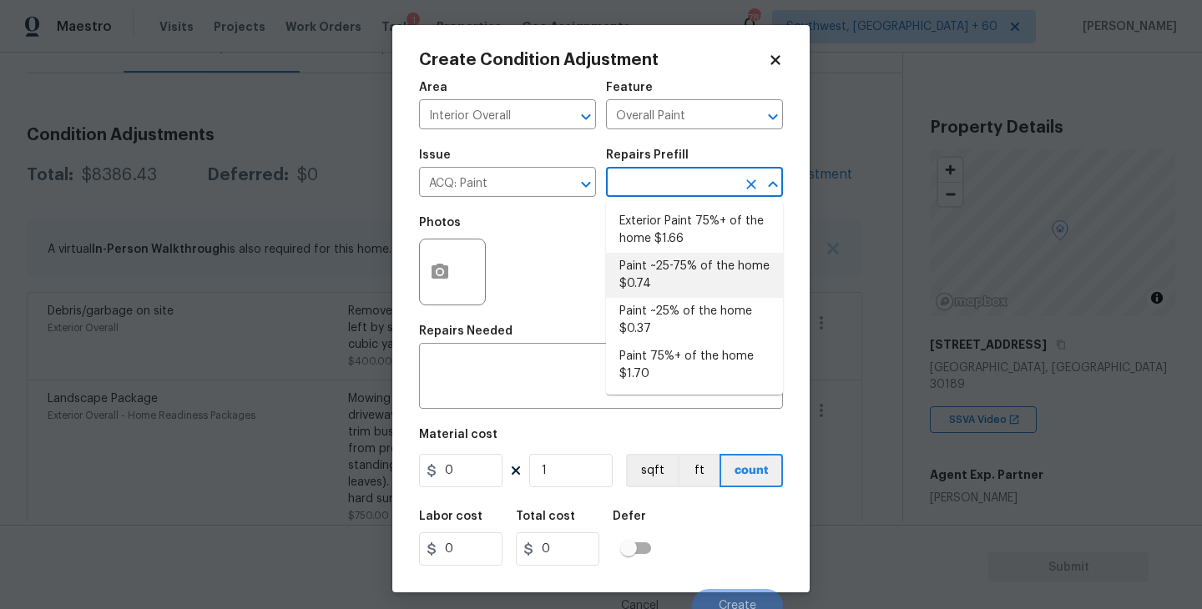
click li "Paint ~25-75% of the home $0.74"
type input "Acquisition"
type textarea "Acquisition Scope: ~25 - 75% of the home needs interior paint"
type input "0.74"
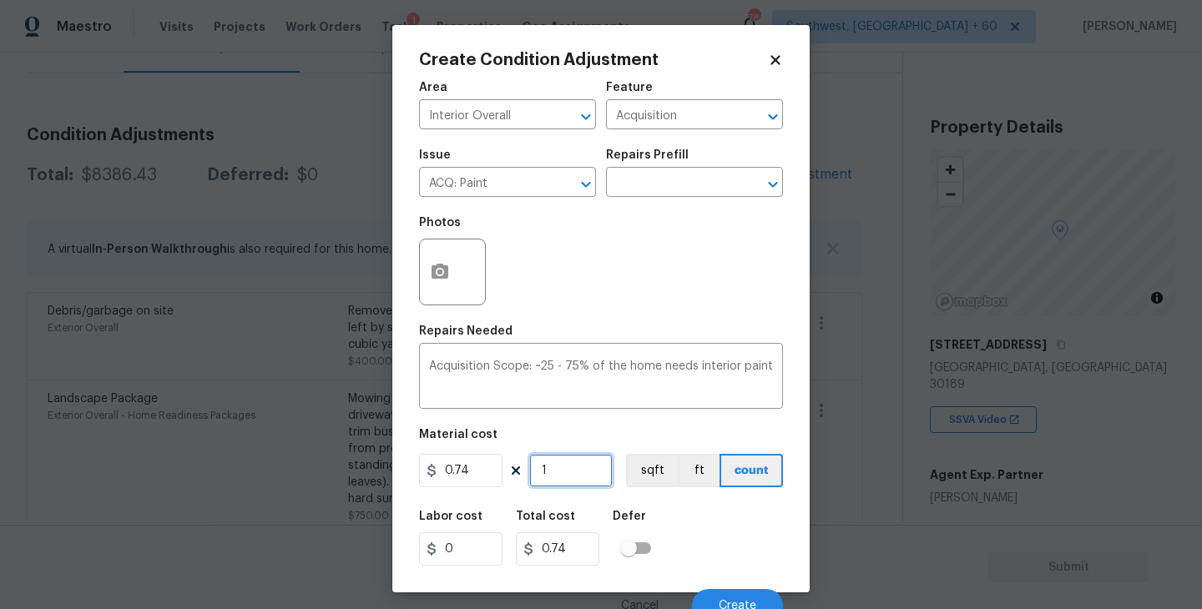
click input "1"
type input "17"
type input "12.58"
type input "177"
type input "130.98"
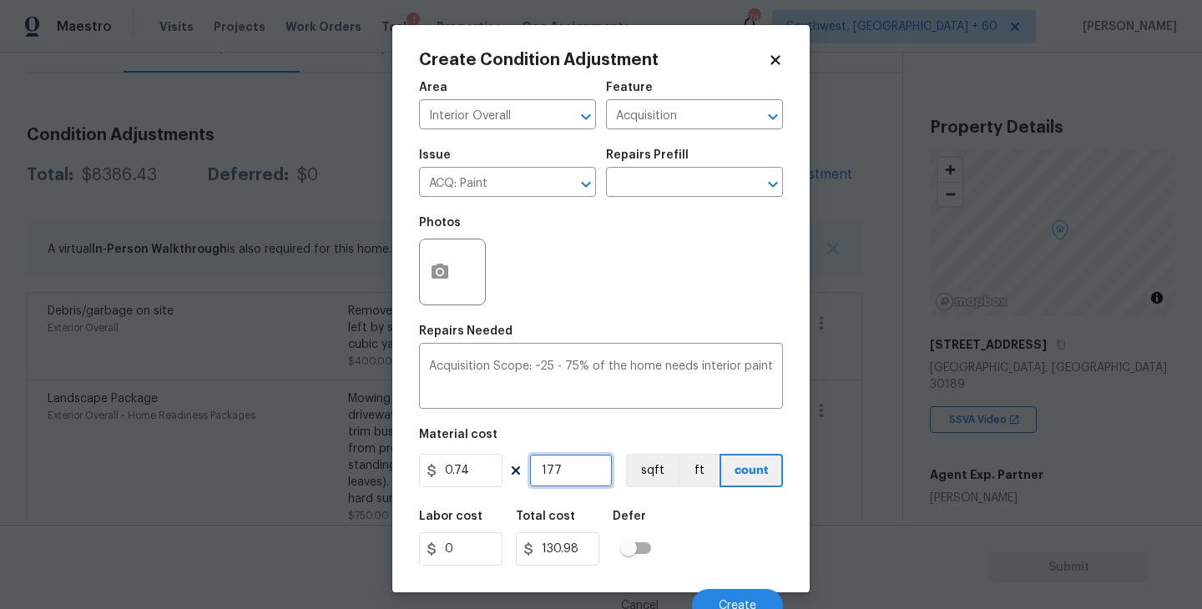
type input "1776"
type input "1314.24"
type input "1776"
click button "sqft"
click div "Labor cost 0 Total cost 1314.24 Defer"
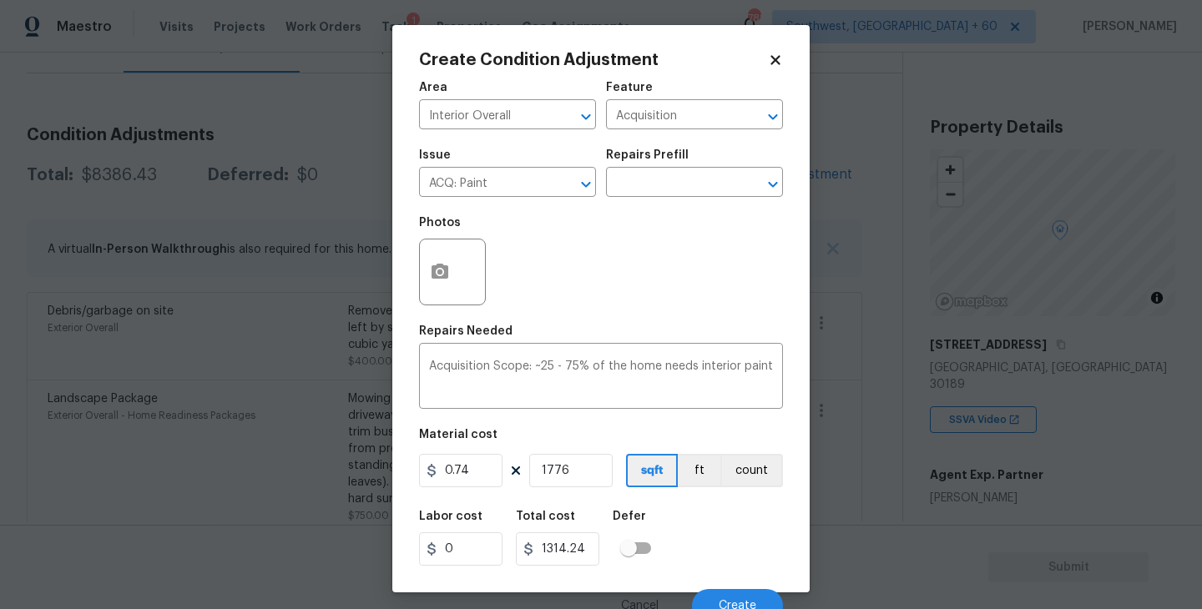
scroll to position [14, 0]
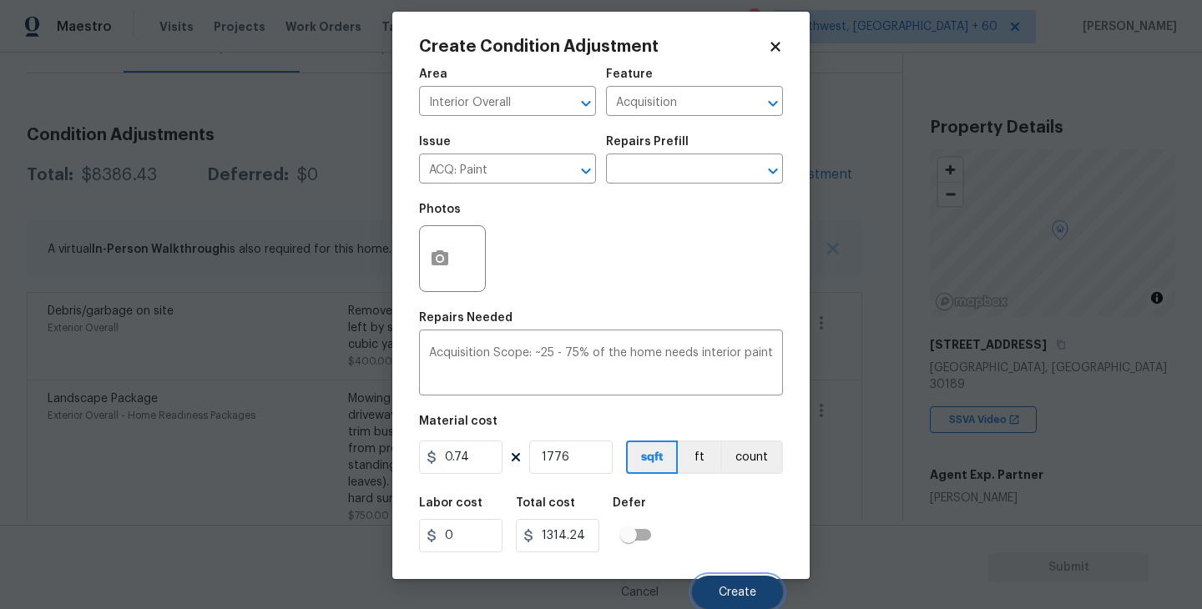
click span "Create"
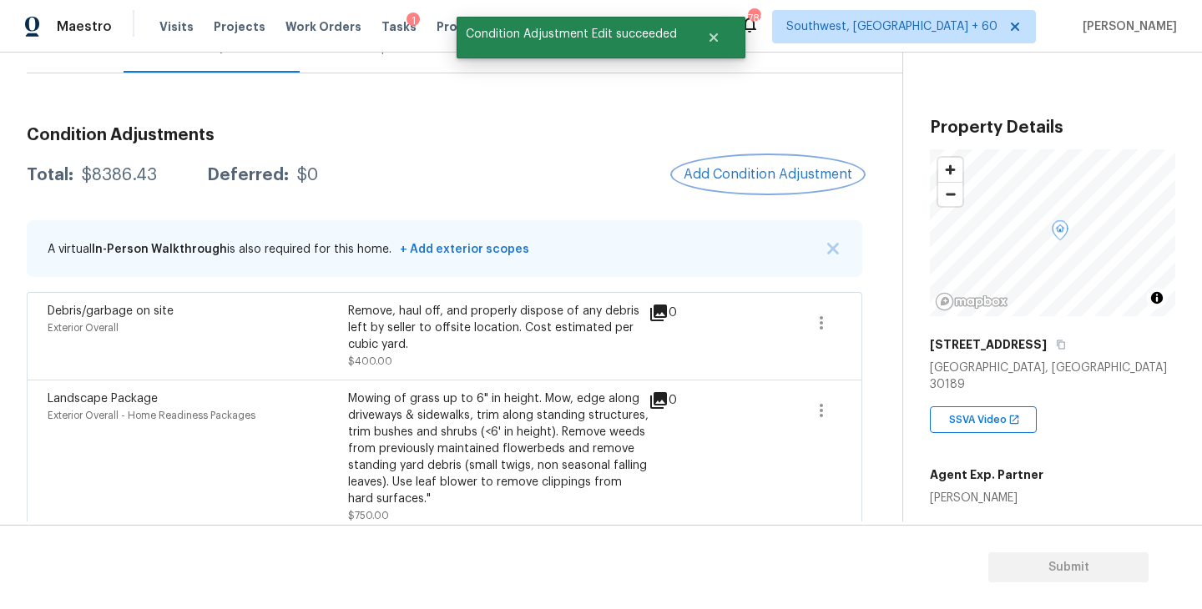
scroll to position [0, 0]
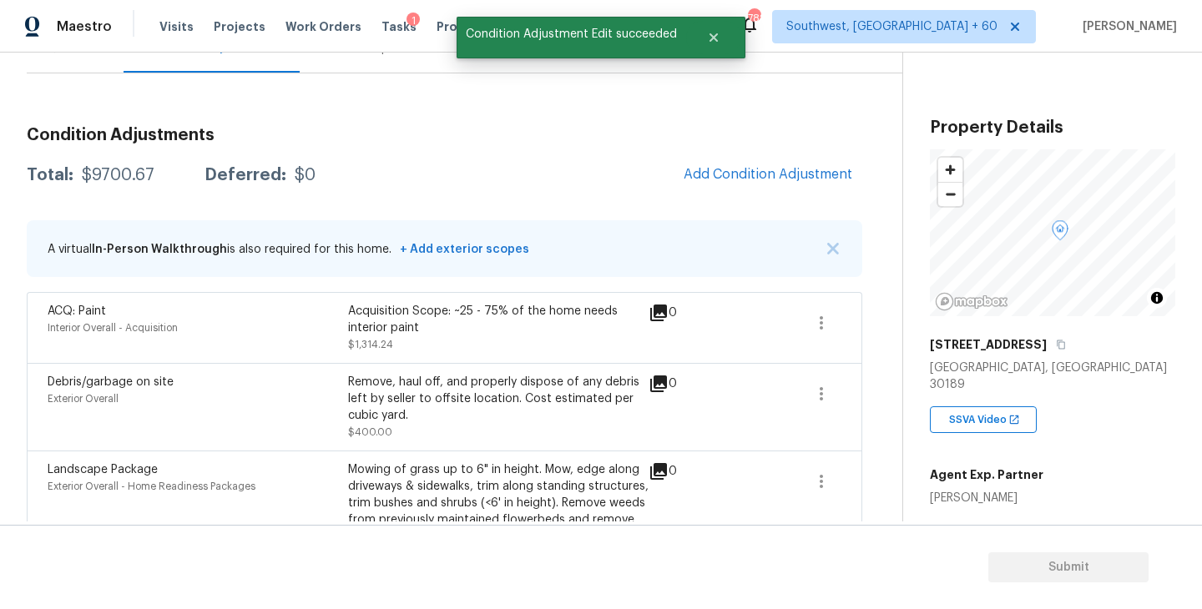
click div "Condition Adjustments Total: $9700.67 Deferred: $0 Add Condition Adjustment A v…"
click button "Add Condition Adjustment"
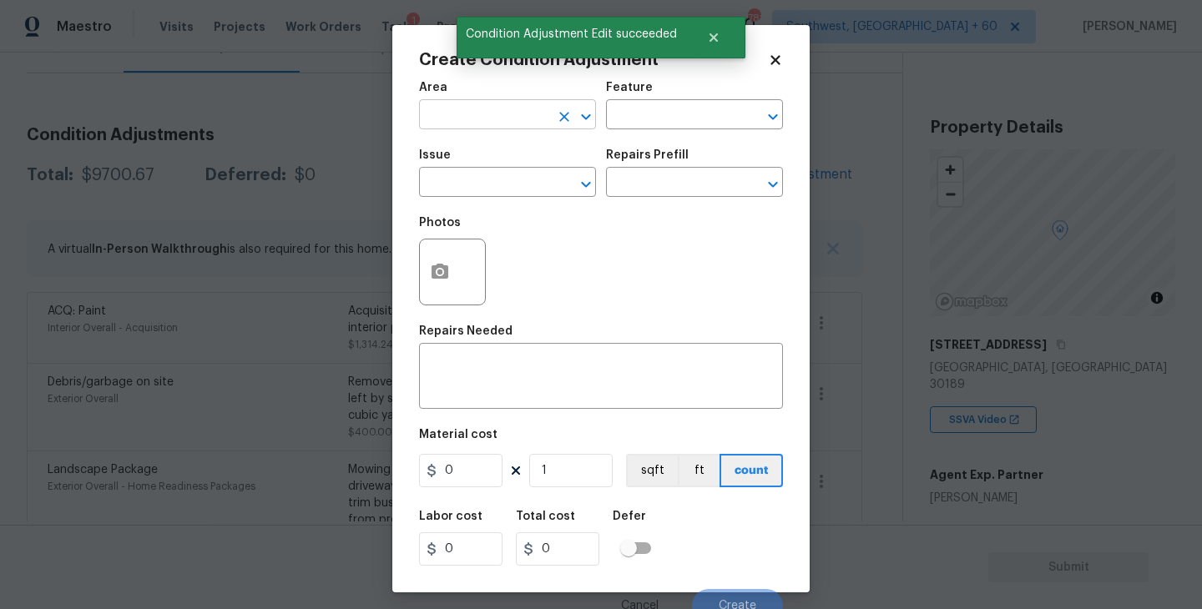
click input "text"
click li "Interior Overall"
type input "Interior Overall"
click div "Area Interior Overall ​ Feature ​"
click input "text"
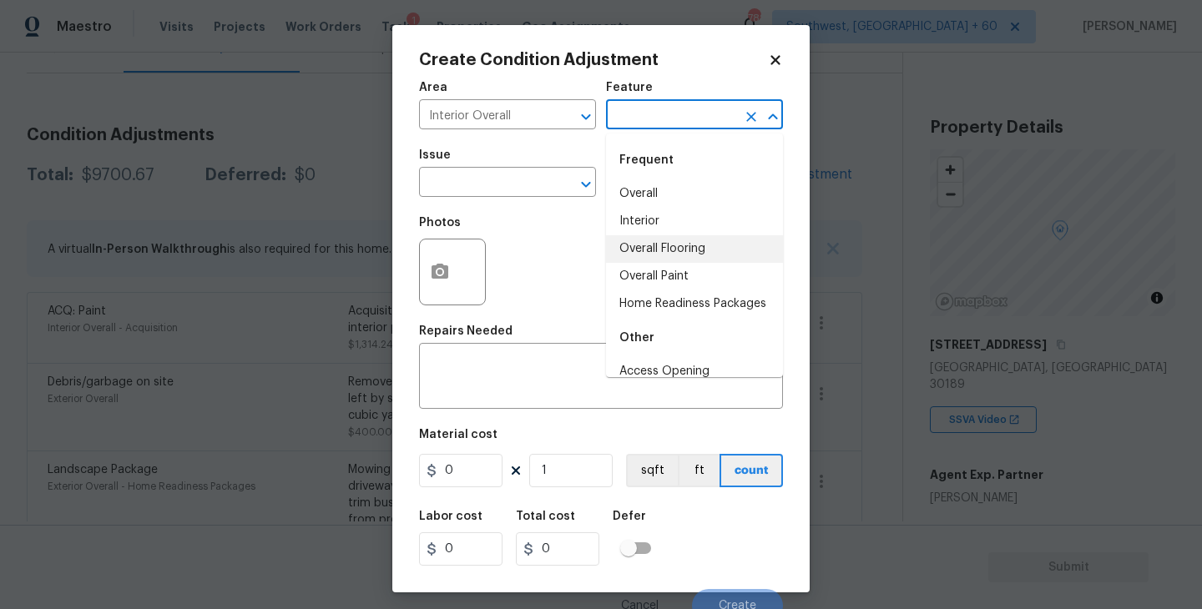
click li "Overall Flooring"
type input "Overall Flooring"
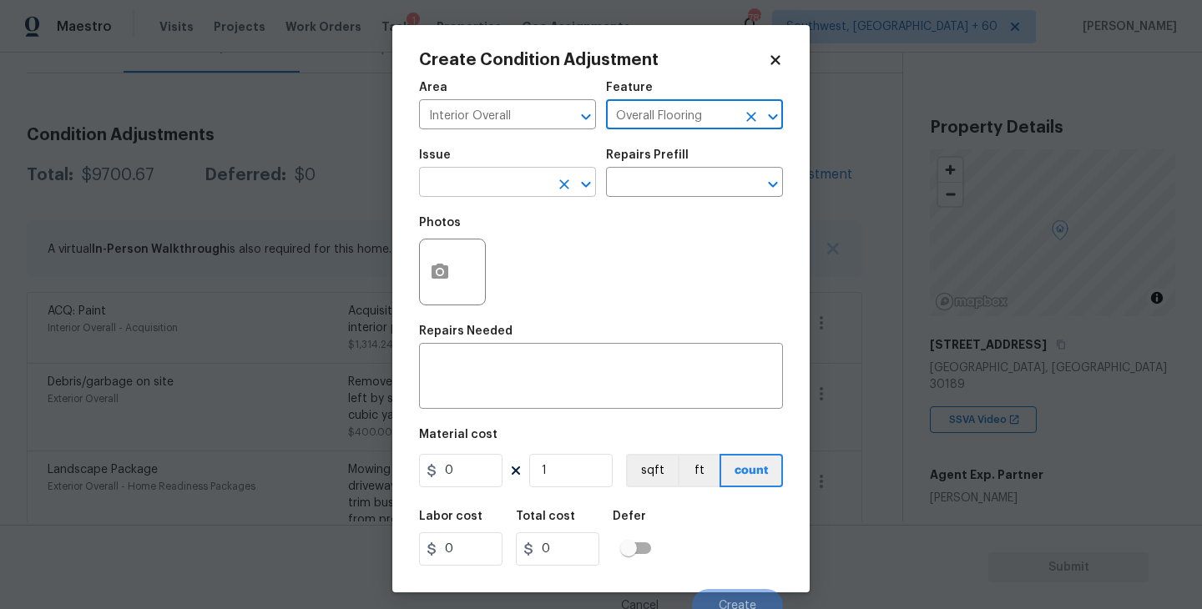
click input "text"
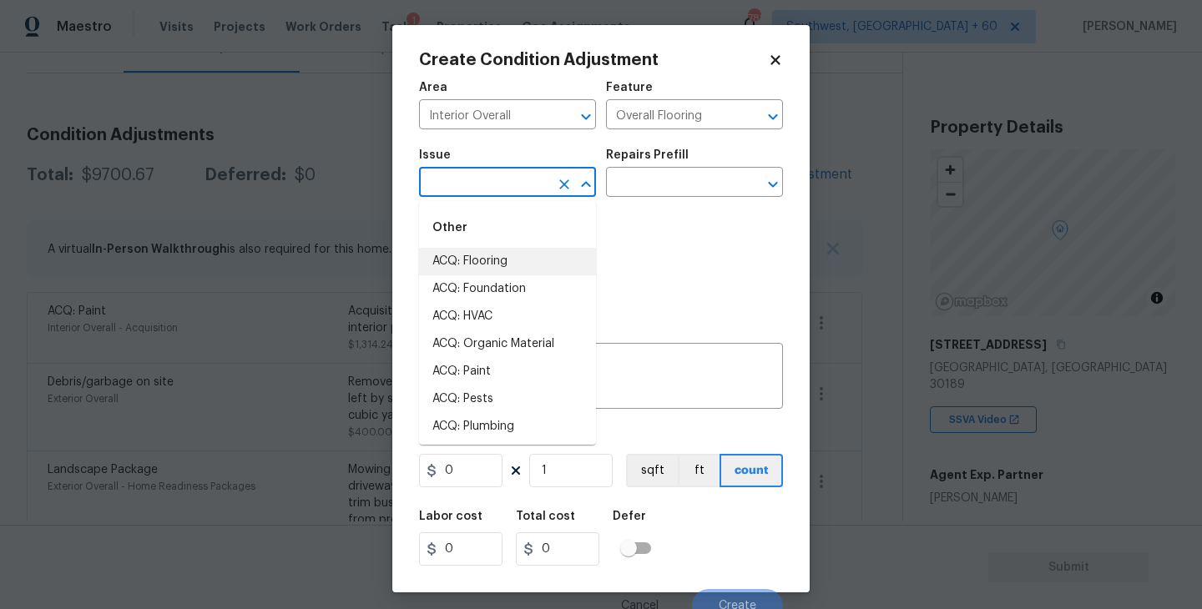
click li "ACQ: Flooring"
type input "ACQ: Flooring"
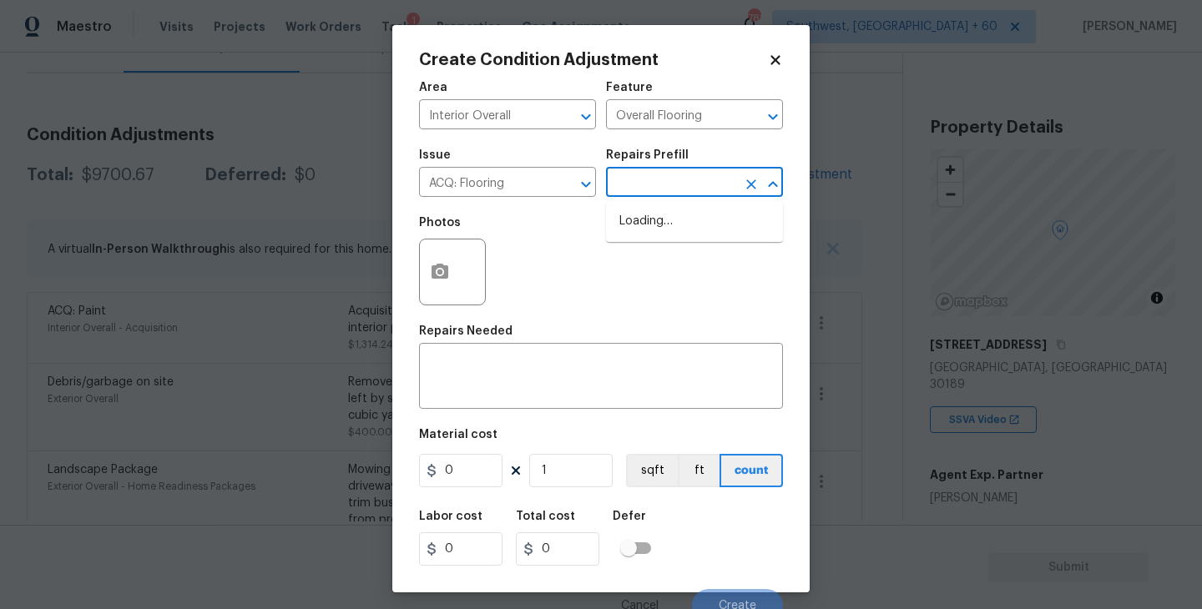
click input "text"
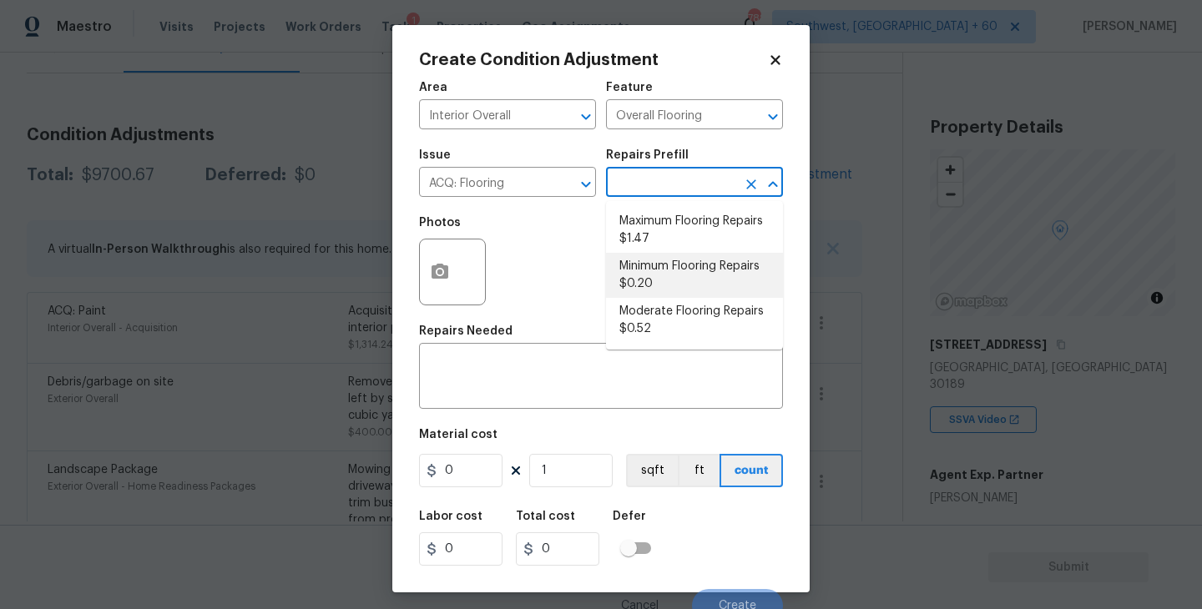
click li "Minimum Flooring Repairs $0.20"
type input "Acquisition"
type textarea "Acquisition Scope: Minimum flooring repairs"
type input "0.2"
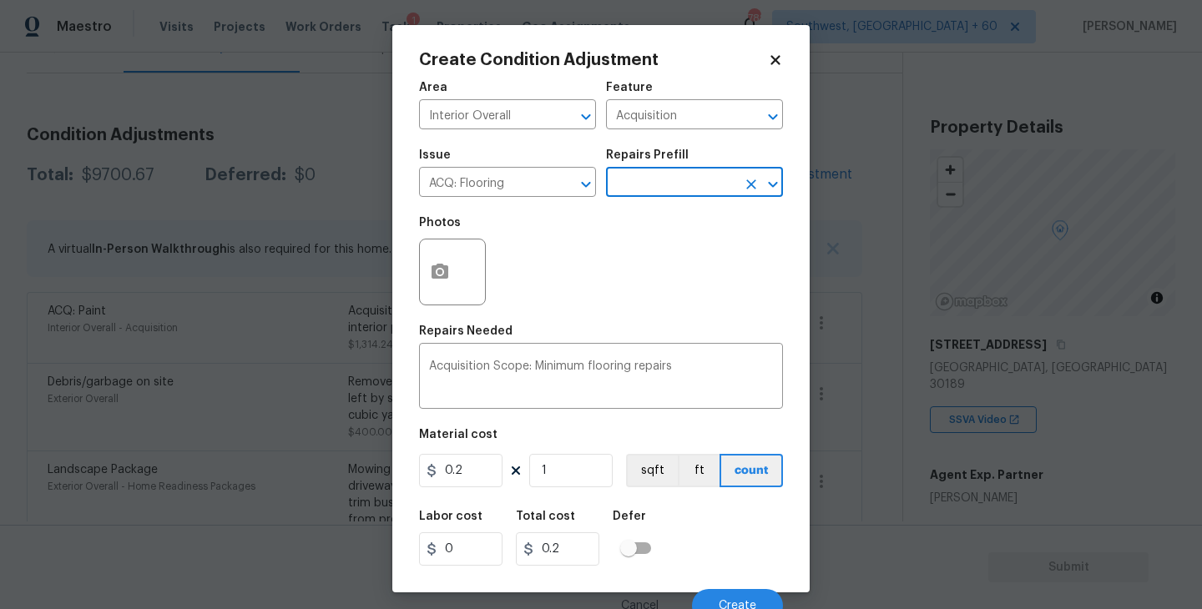
click div "Issue ACQ: Flooring ​ Repairs Prefill ​"
click input "text"
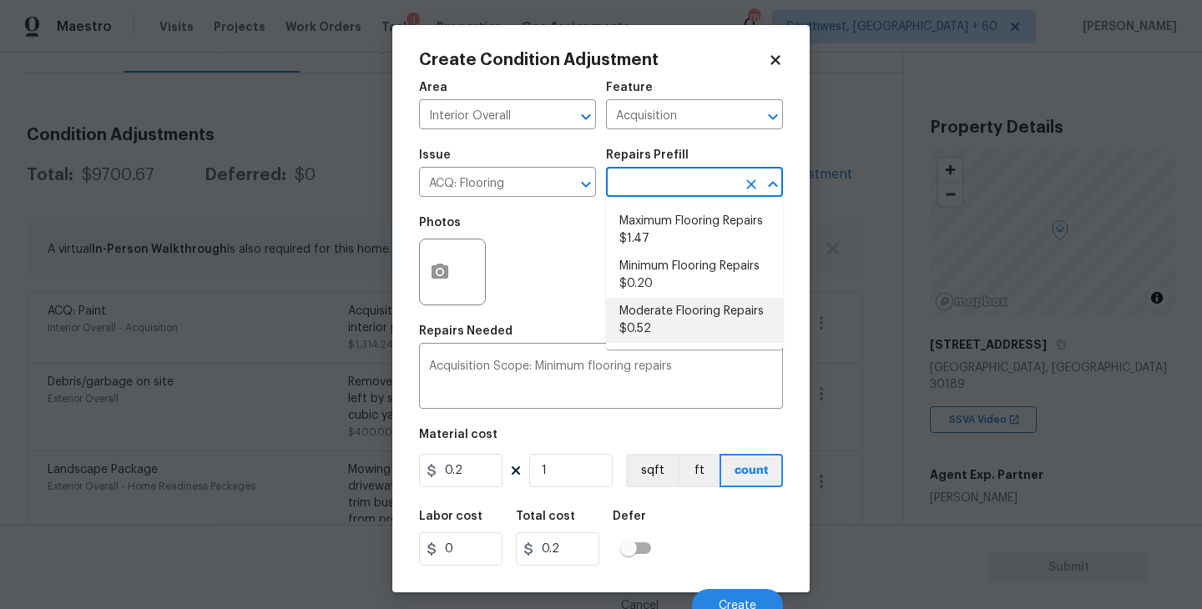
click li "Moderate Flooring Repairs $0.52"
type textarea "Acquisition Scope: Moderate flooring repairs"
type input "0.52"
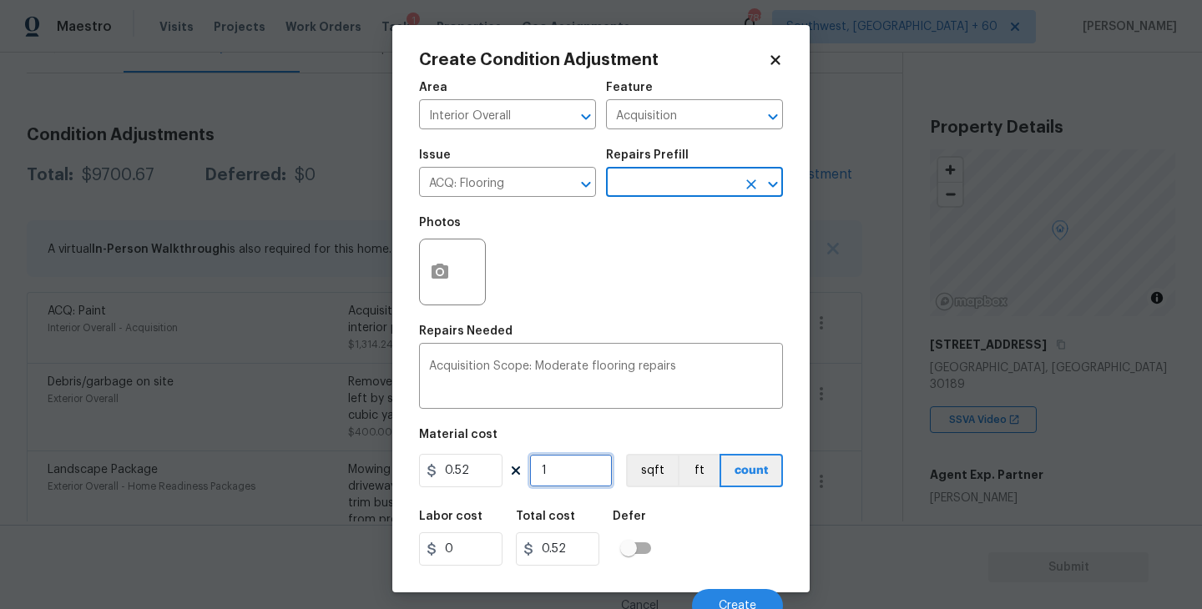
click input "1"
type input "17"
type input "8.84"
type input "177"
type input "92.04"
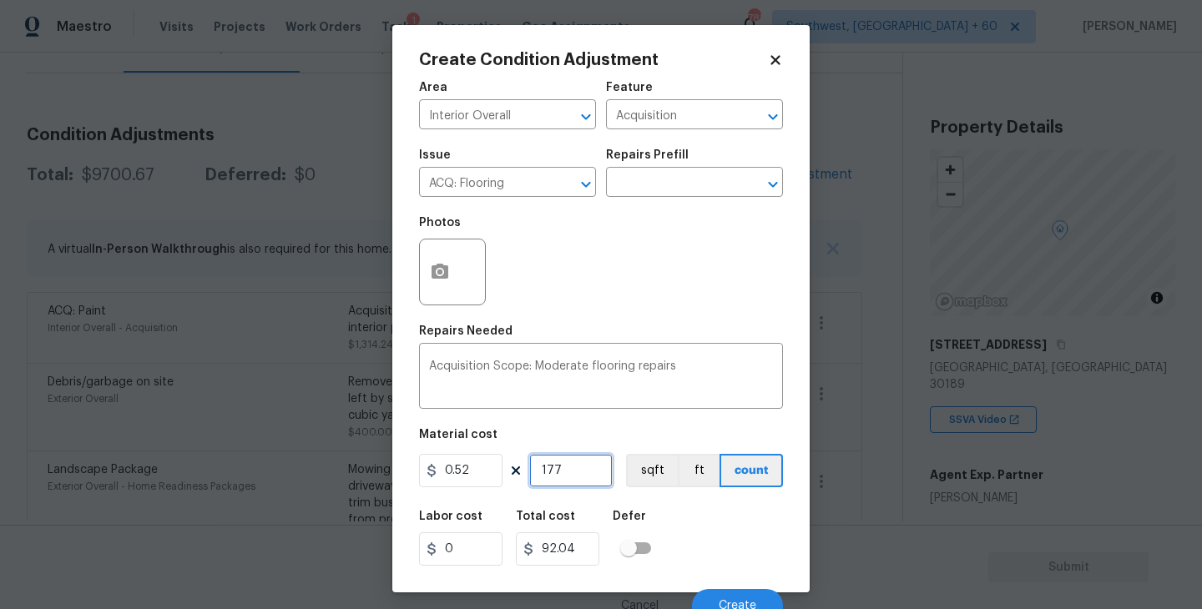
type input "1776"
type input "923.52"
type input "1776"
click button "sqft"
click div "Labor cost 0 Total cost 923.52 Defer"
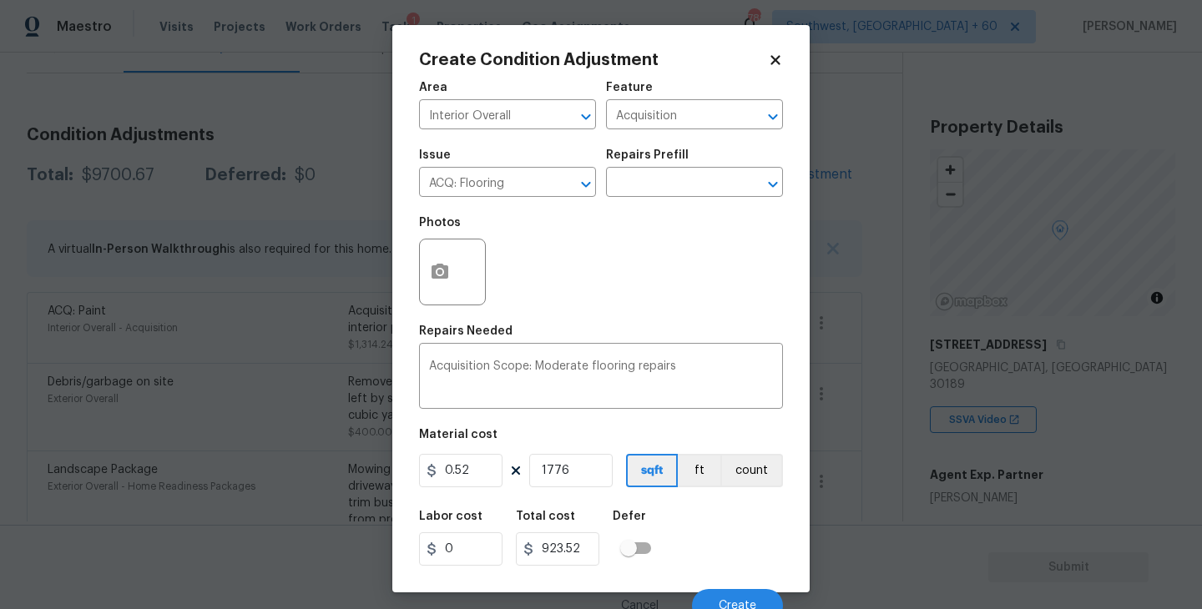
scroll to position [14, 0]
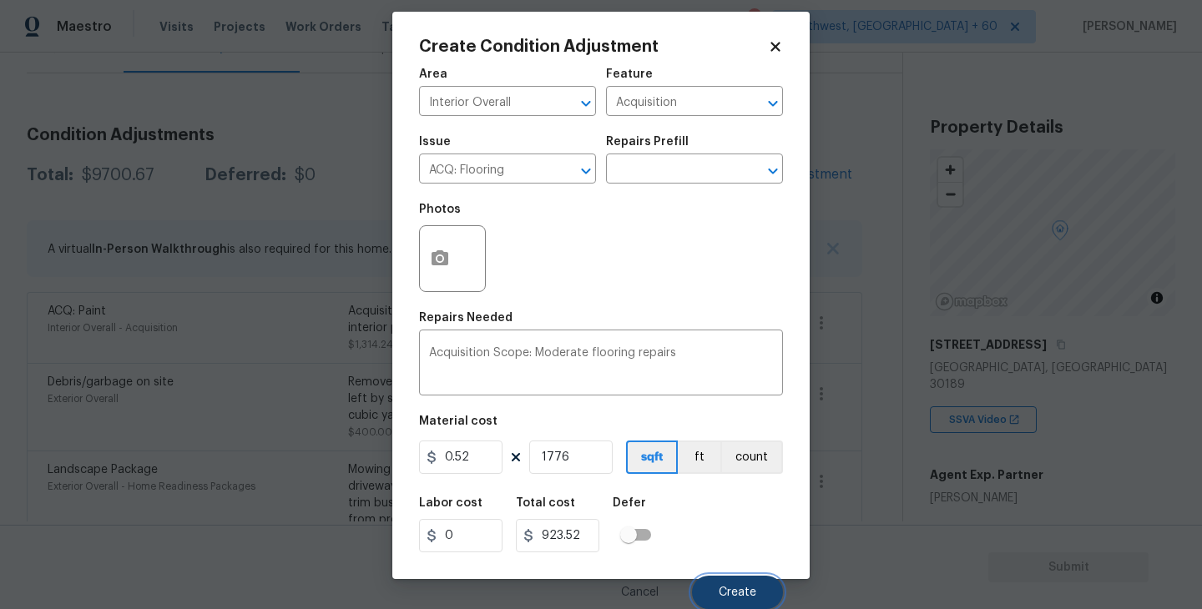
click button "Create"
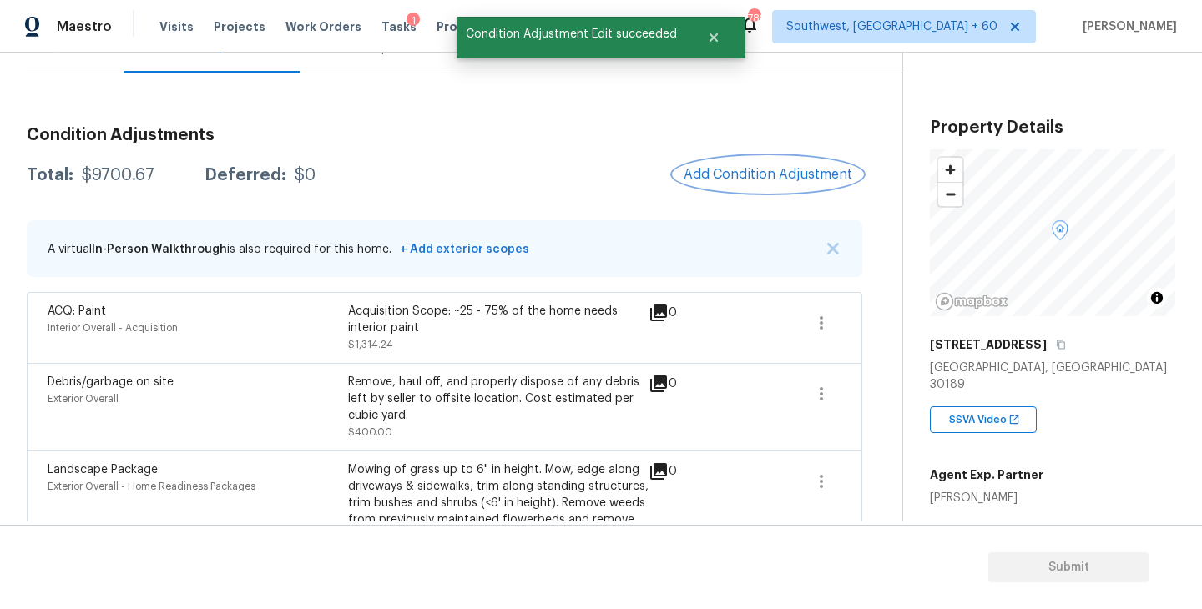
scroll to position [0, 0]
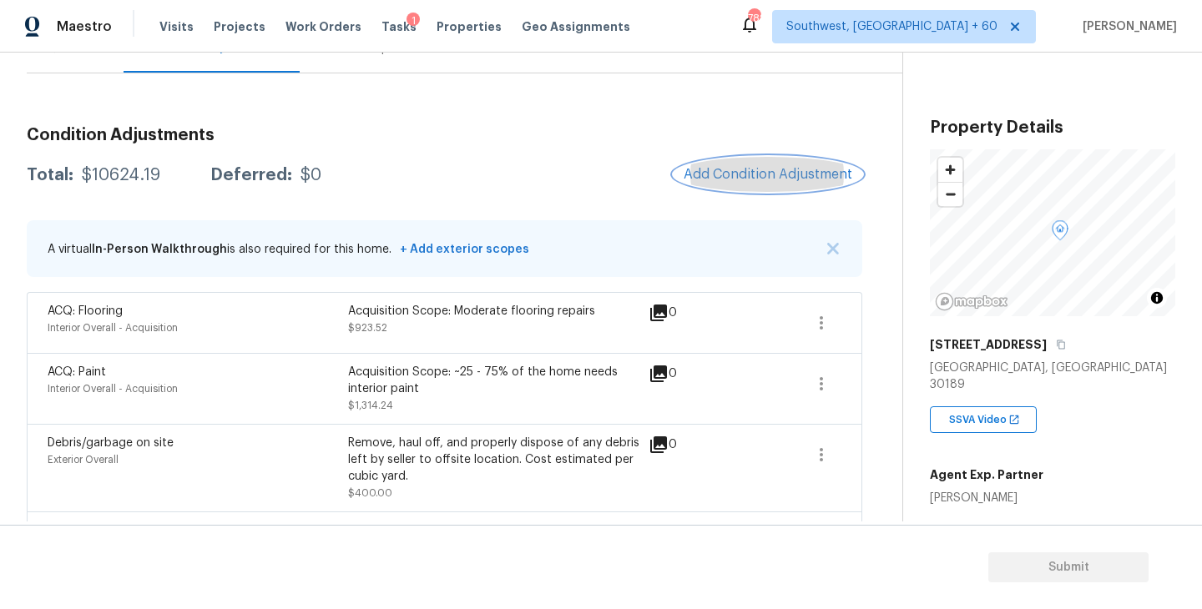
click button "Add Condition Adjustment"
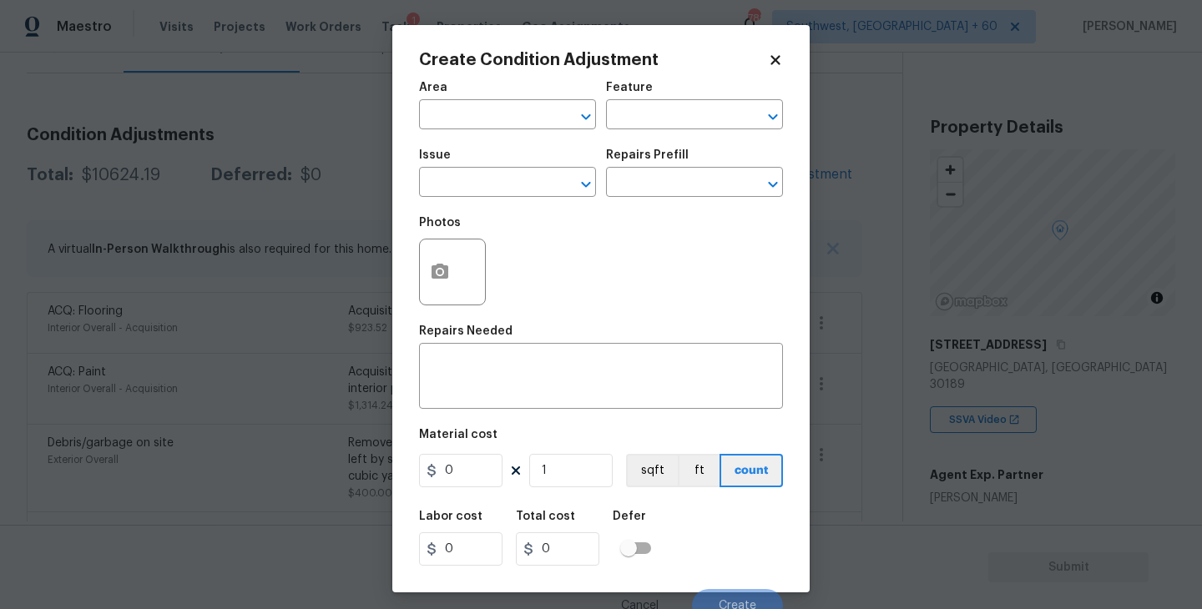
click span "Area ​"
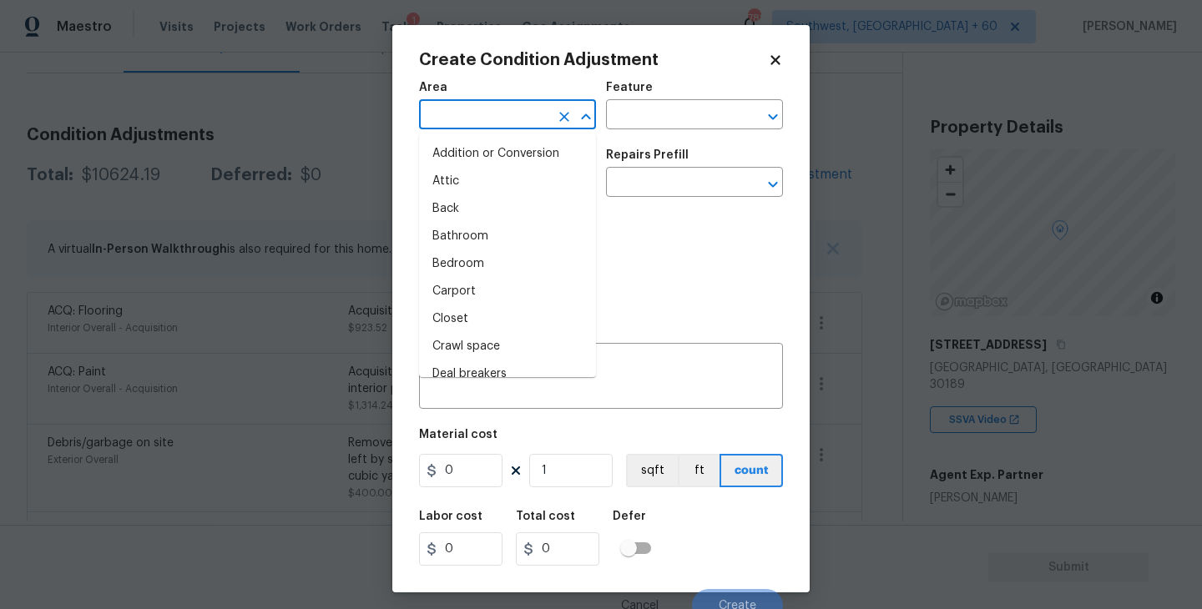
click input "text"
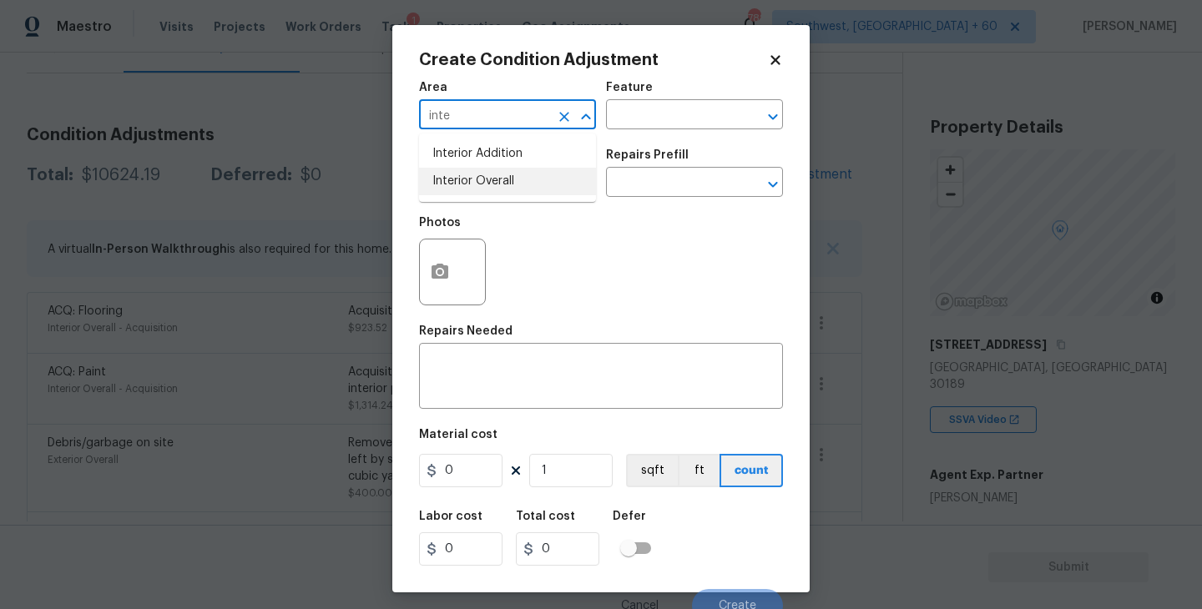
click li "Interior Overall"
type input "Interior Overall"
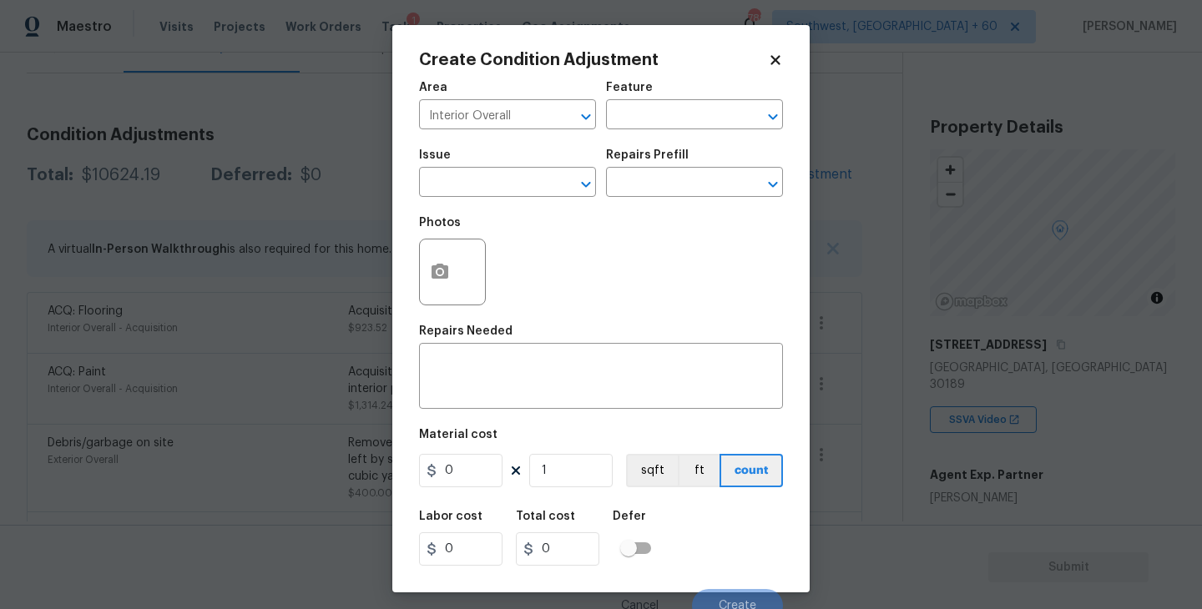
click div "Issue ​ Repairs Prefill ​"
click input "text"
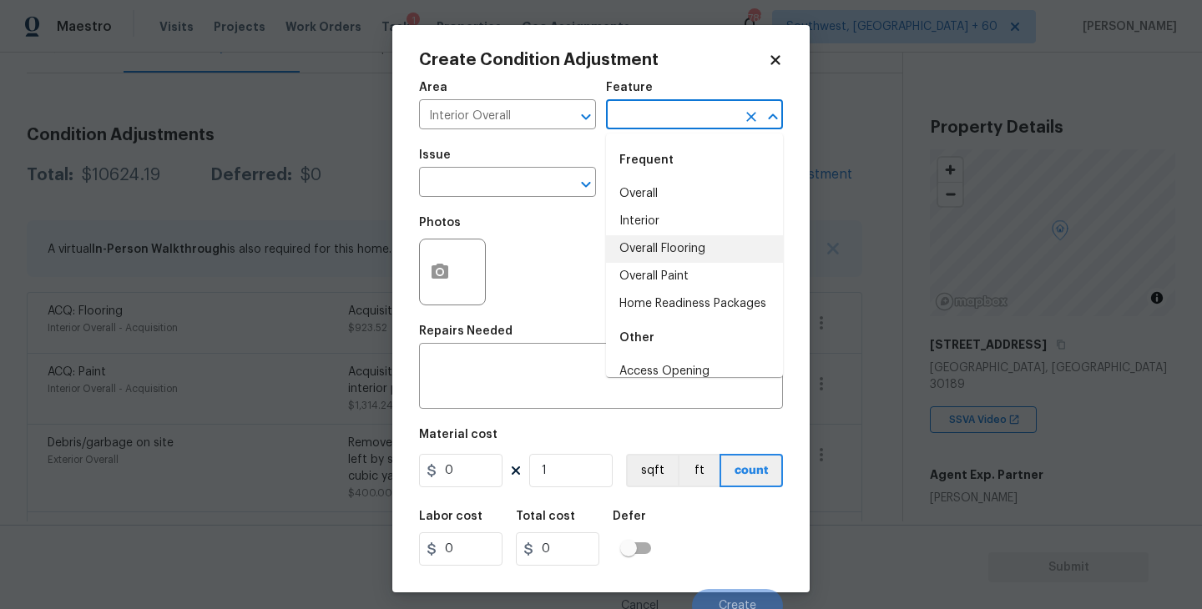
click li "Overall Paint"
type input "Overall Paint"
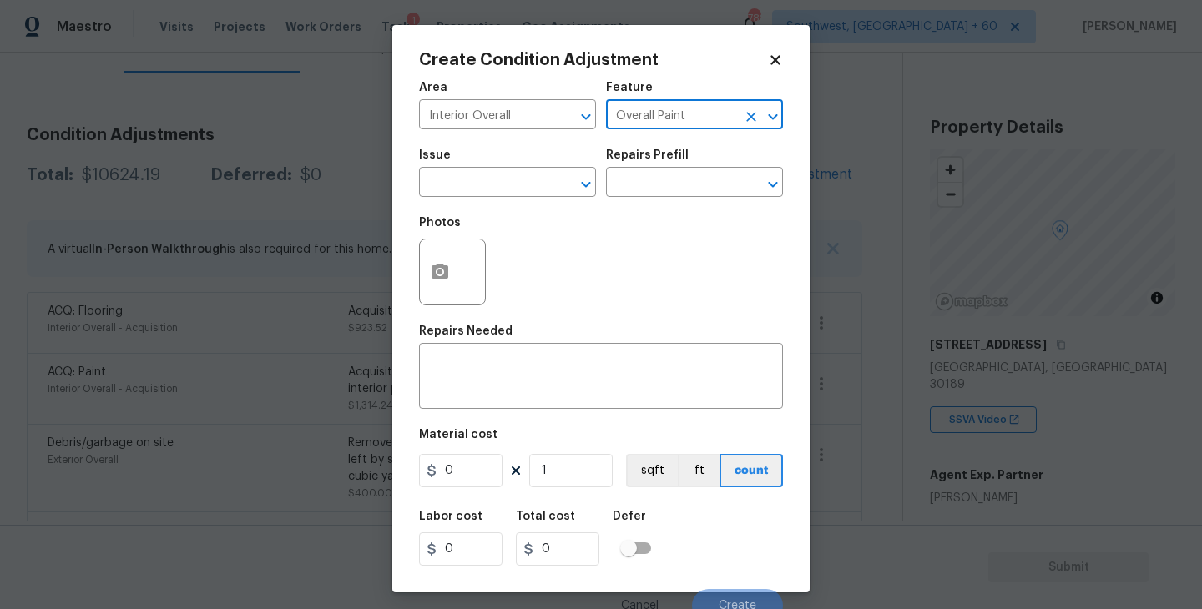
click span "Issue ​"
click input "text"
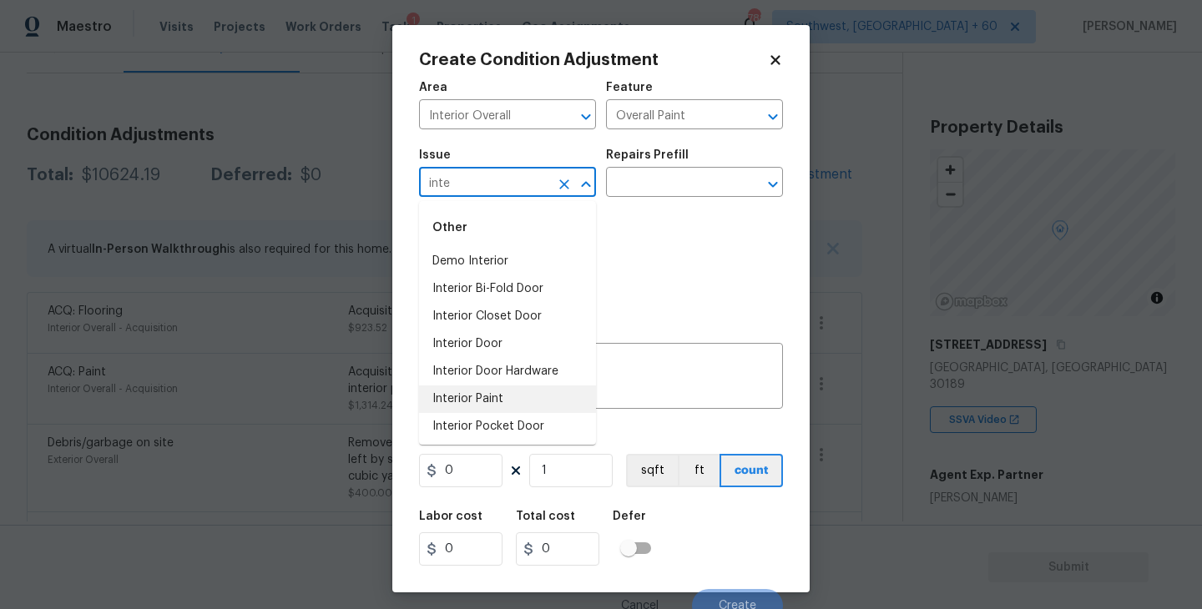
click li "Interior Paint"
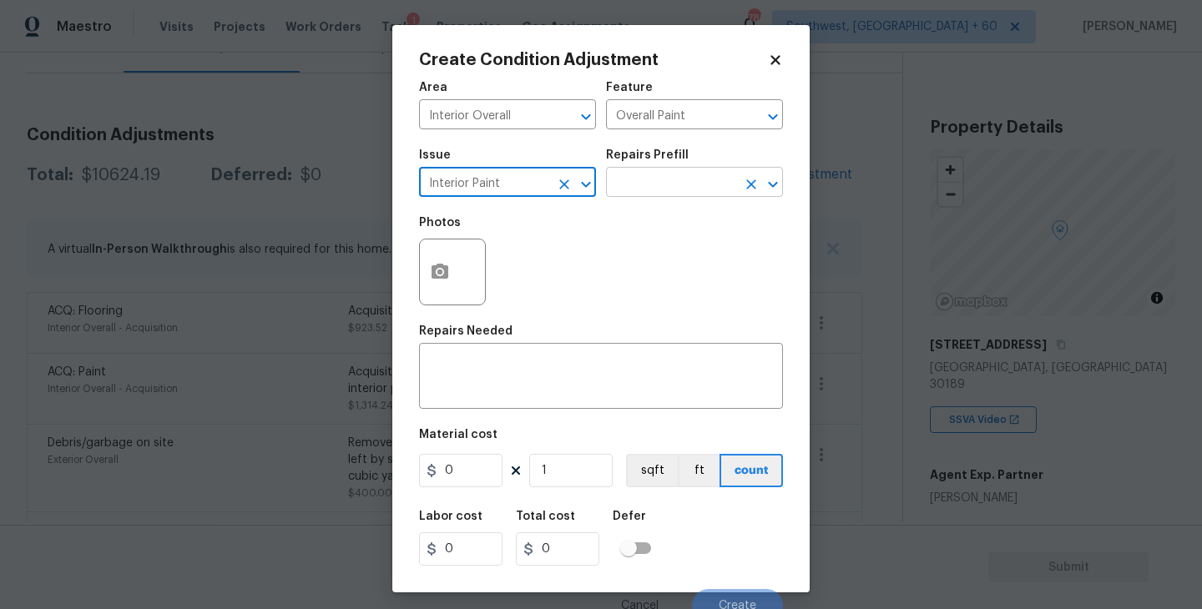
type input "Interior Paint"
click input "text"
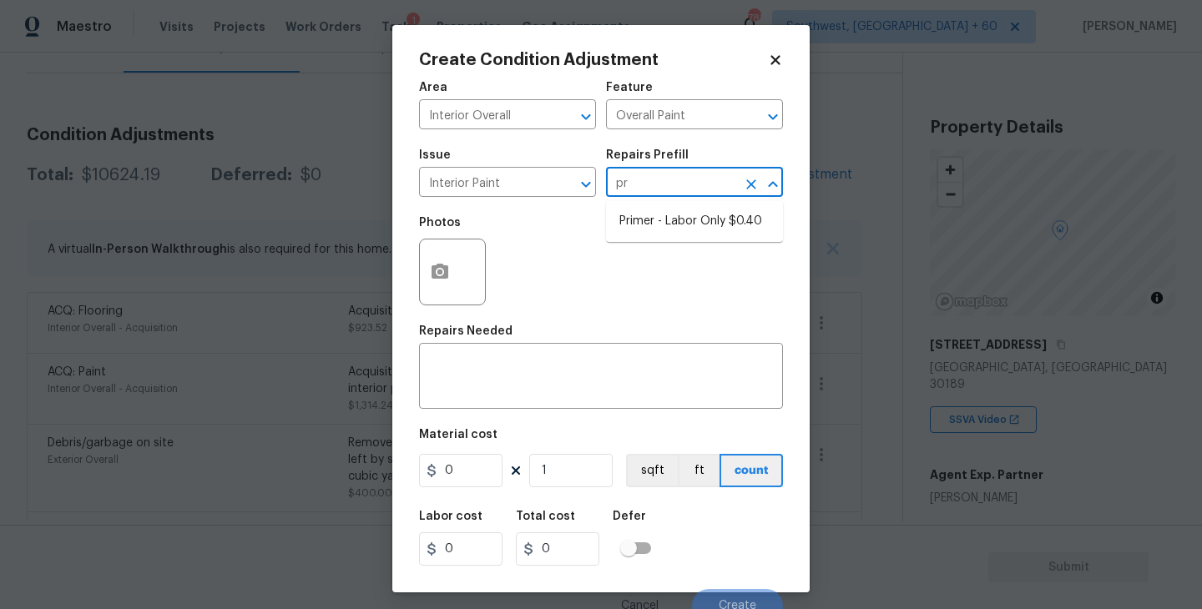
type input "pri"
click li "Primer - Labor Only $0.40"
type textarea "Interior primer - PRIMER PROVIDED BY OPENDOOR - All nails, screws, drywall anch…"
type input "0.4"
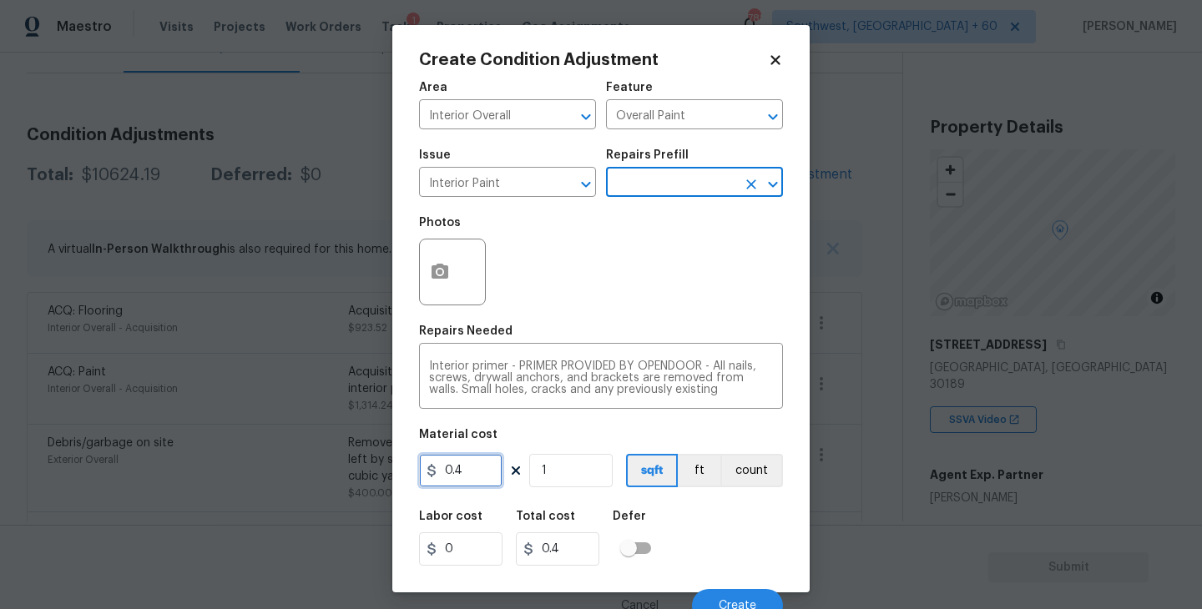
drag, startPoint x: 478, startPoint y: 472, endPoint x: 376, endPoint y: 469, distance: 102.7
click div "Create Condition Adjustment Area Interior Overall ​ Feature Overall Paint ​ Iss…"
type input "350"
click div "Labor cost 0 Total cost 350 Defer"
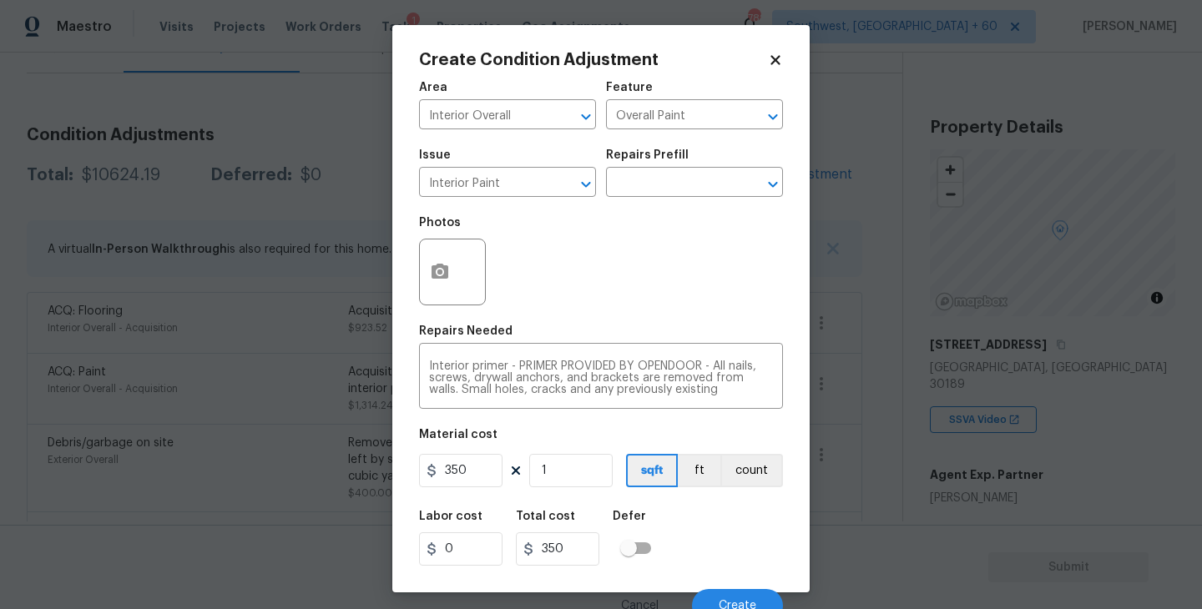
click figure "Material cost 350 1 sqft ft count"
click button "count"
click div "Labor cost 0 Total cost 350 Defer"
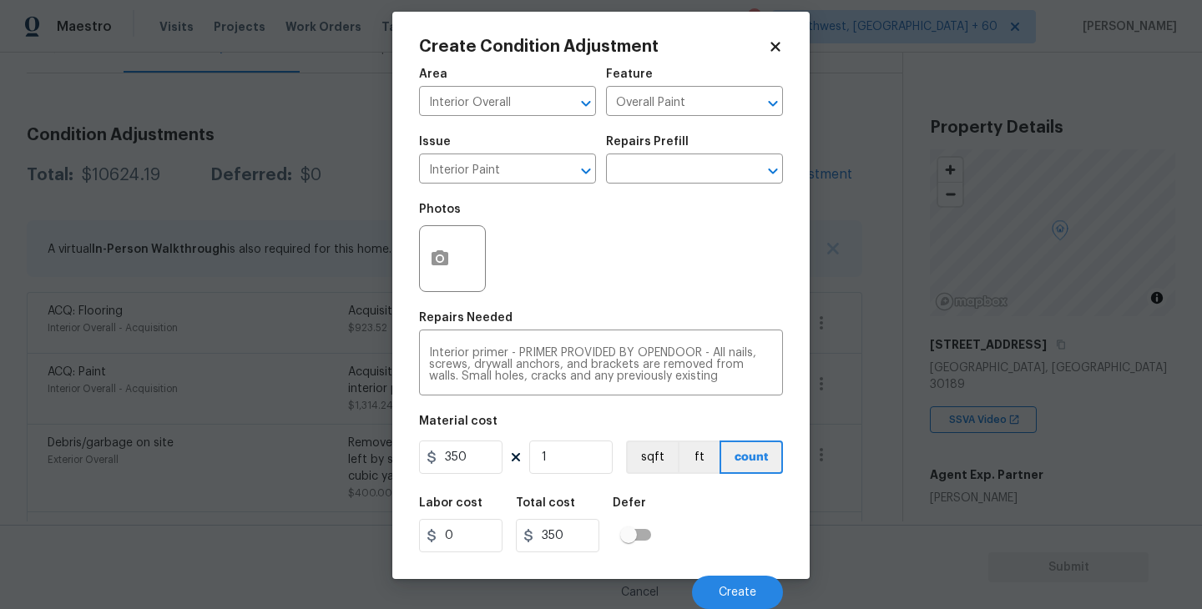
click div "Cancel Create"
click button "Create"
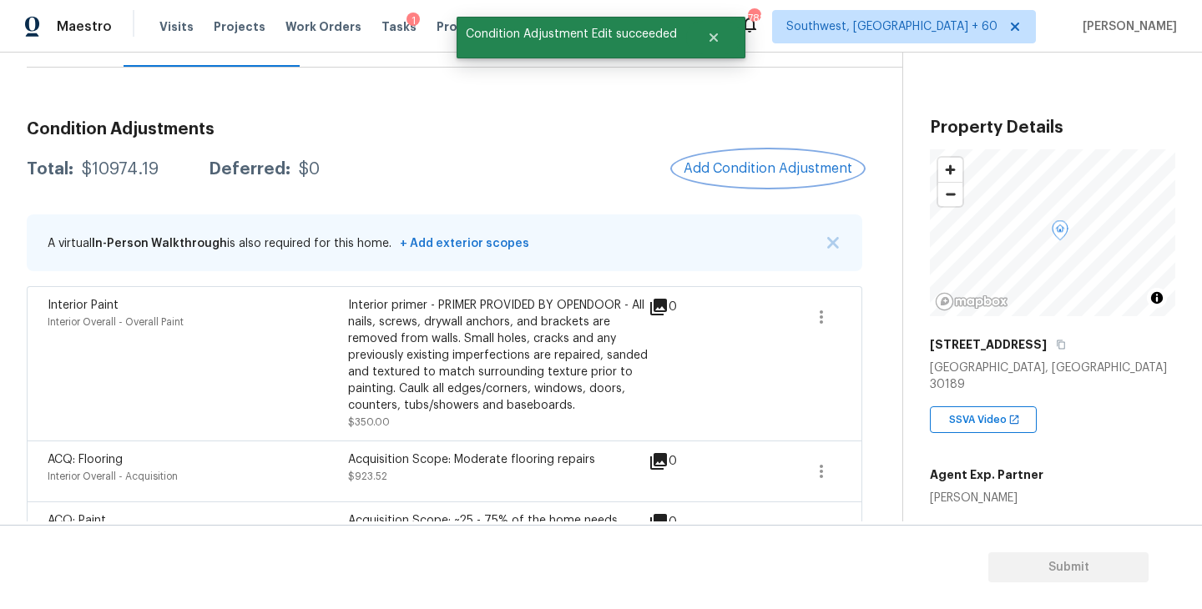
scroll to position [13, 0]
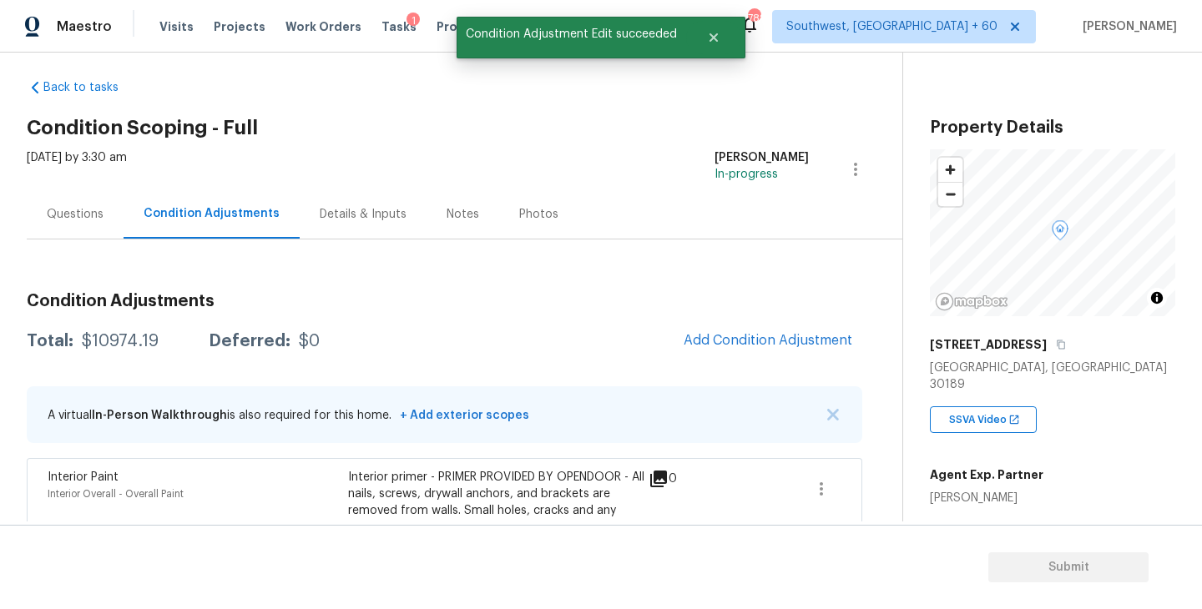
click div "Questions"
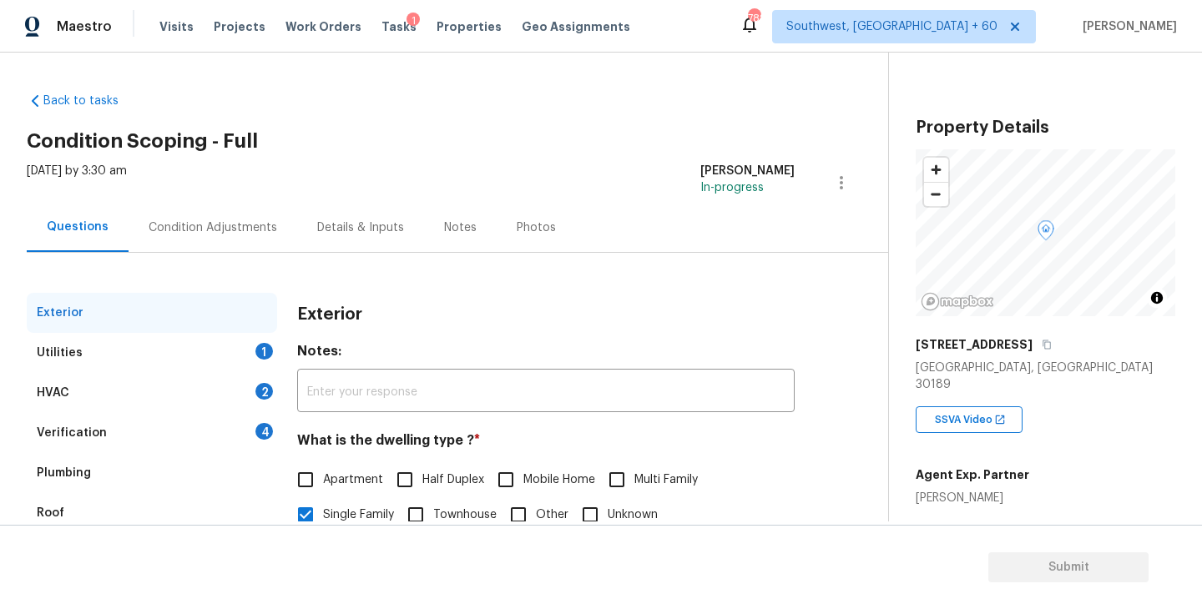
click div "Utilities 1"
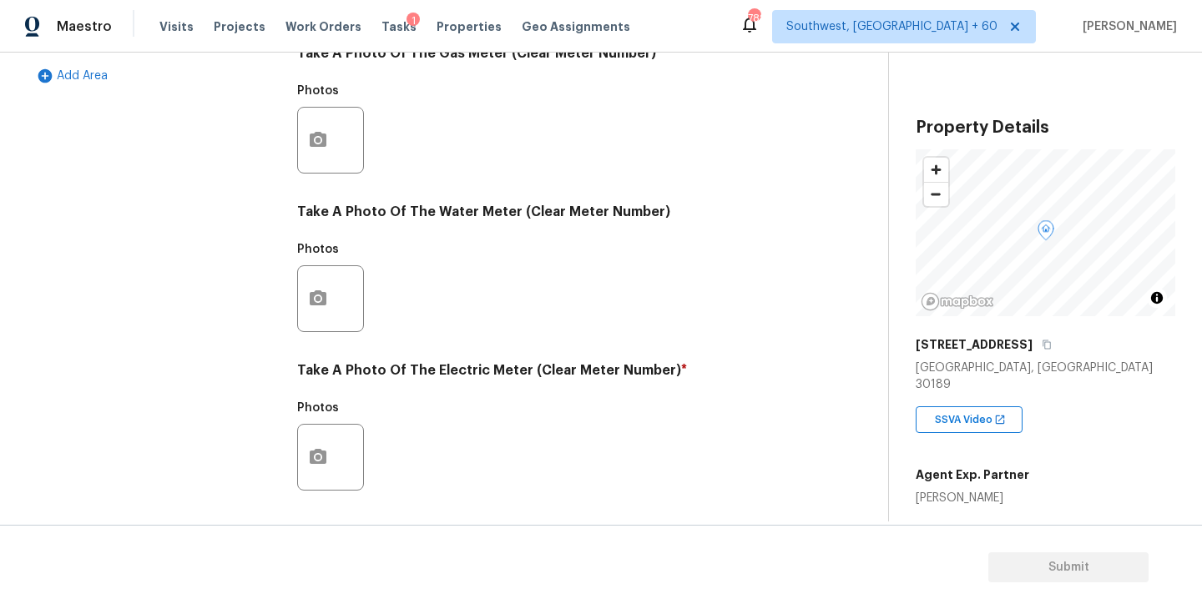
scroll to position [647, 0]
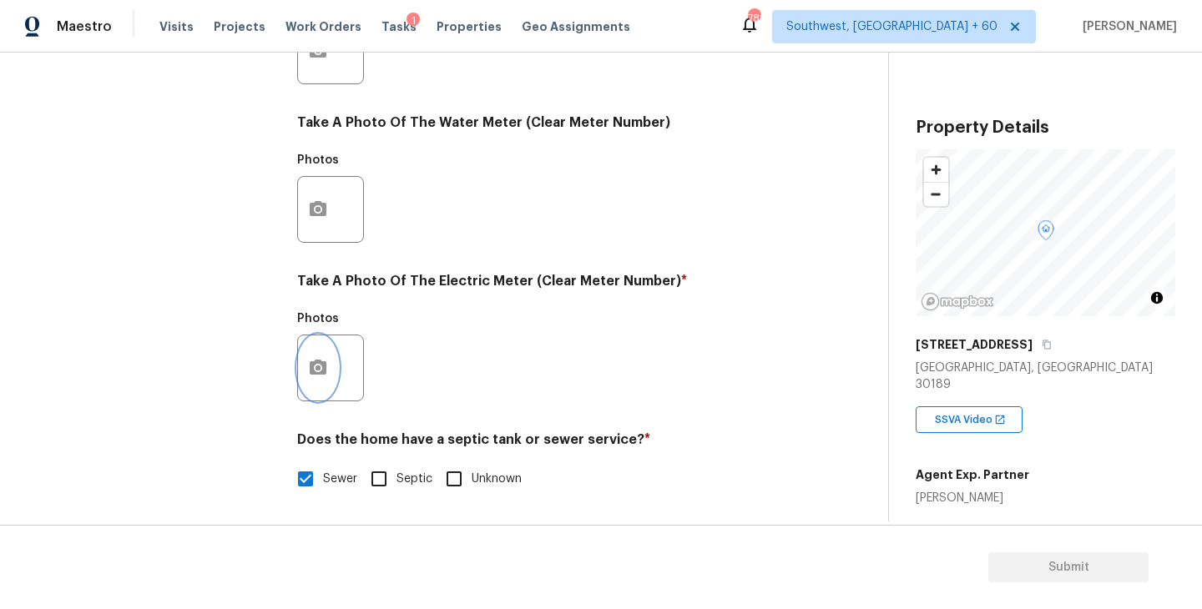
click button "button"
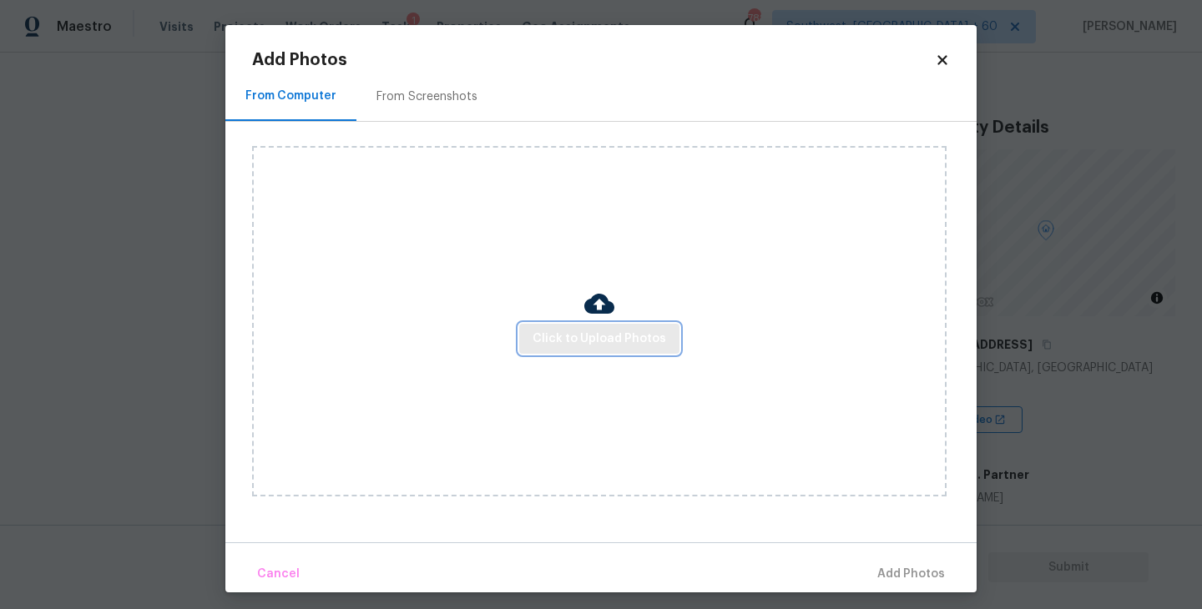
click button "Click to Upload Photos"
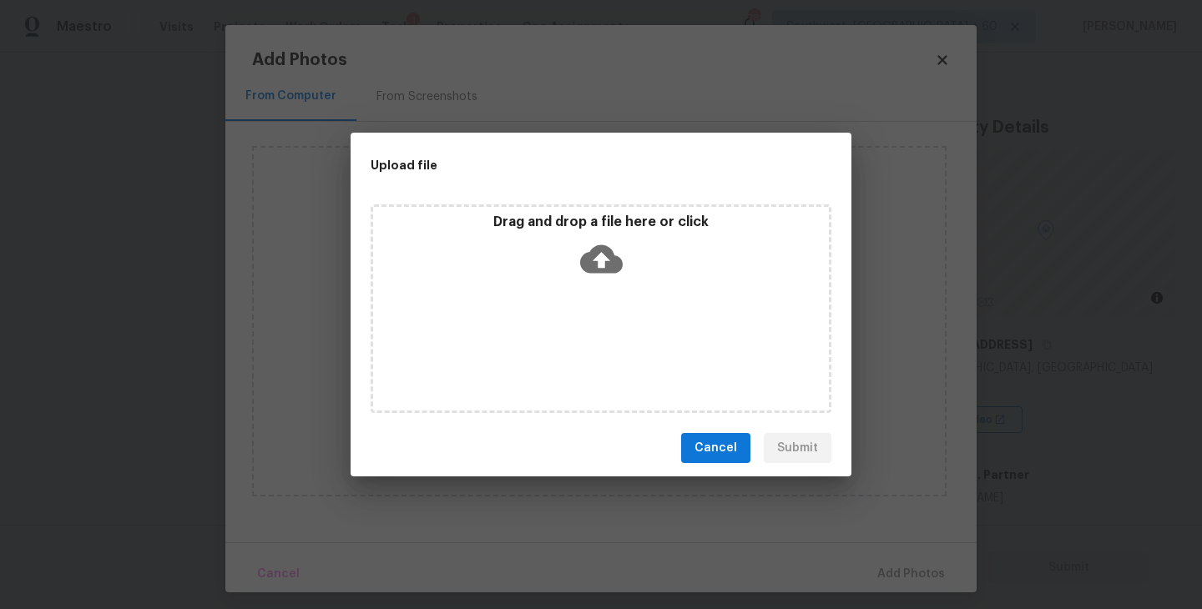
click icon
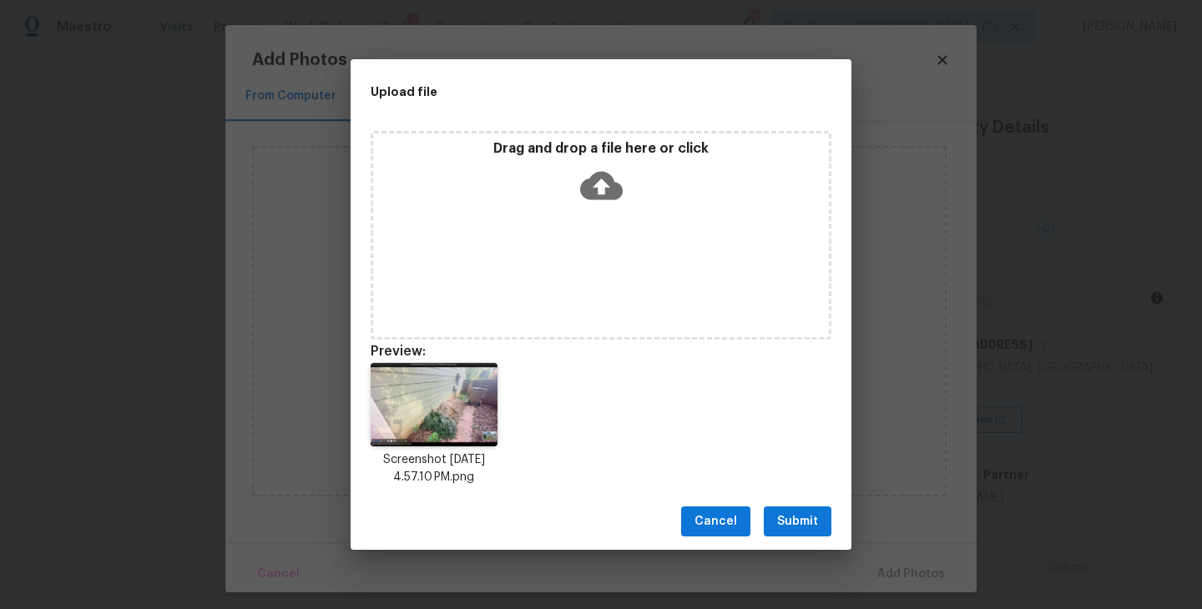
click span "Submit"
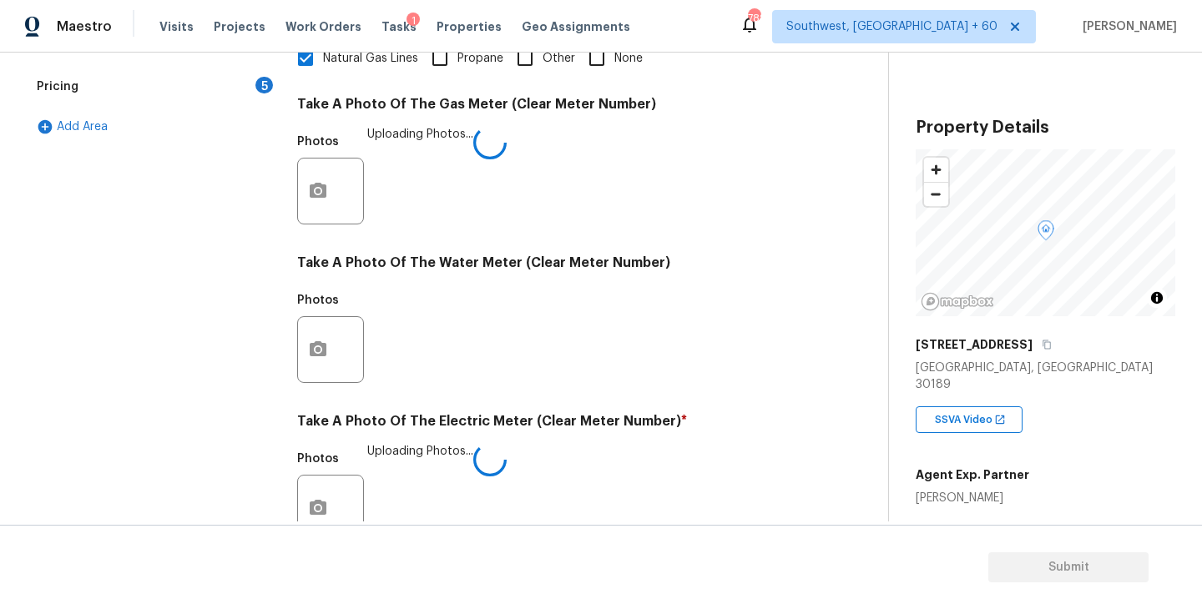
scroll to position [506, 0]
click at [767, 339] on div "Photos" at bounding box center [546, 339] width 498 height 109
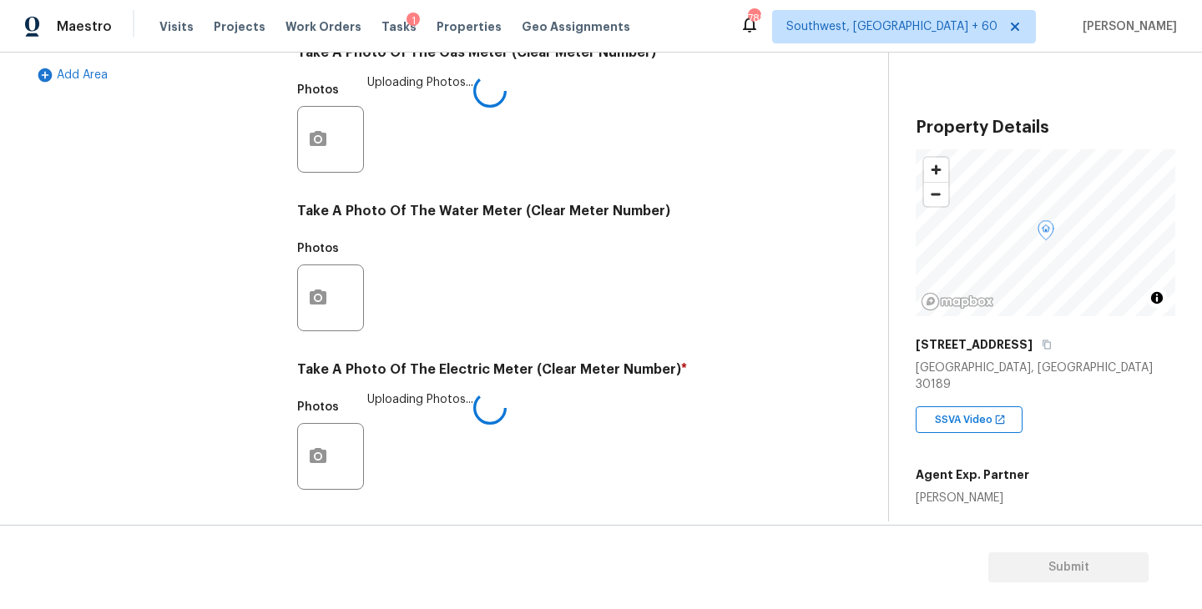
scroll to position [568, 0]
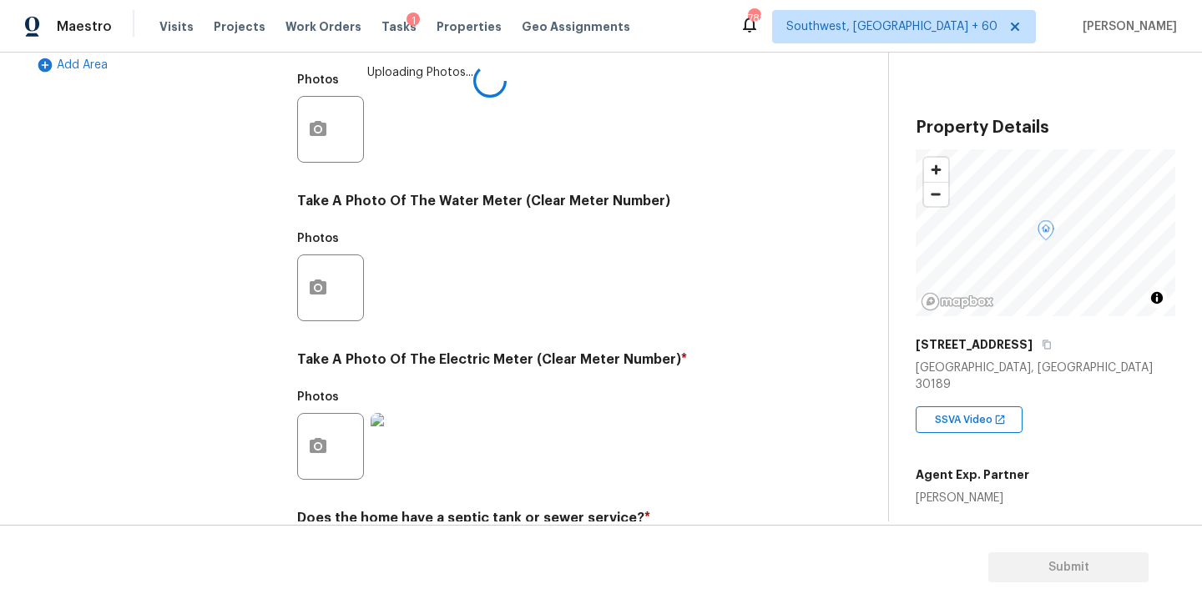
click at [733, 356] on h4 "Take A Photo Of The Electric Meter (Clear Meter Number) *" at bounding box center [546, 362] width 498 height 23
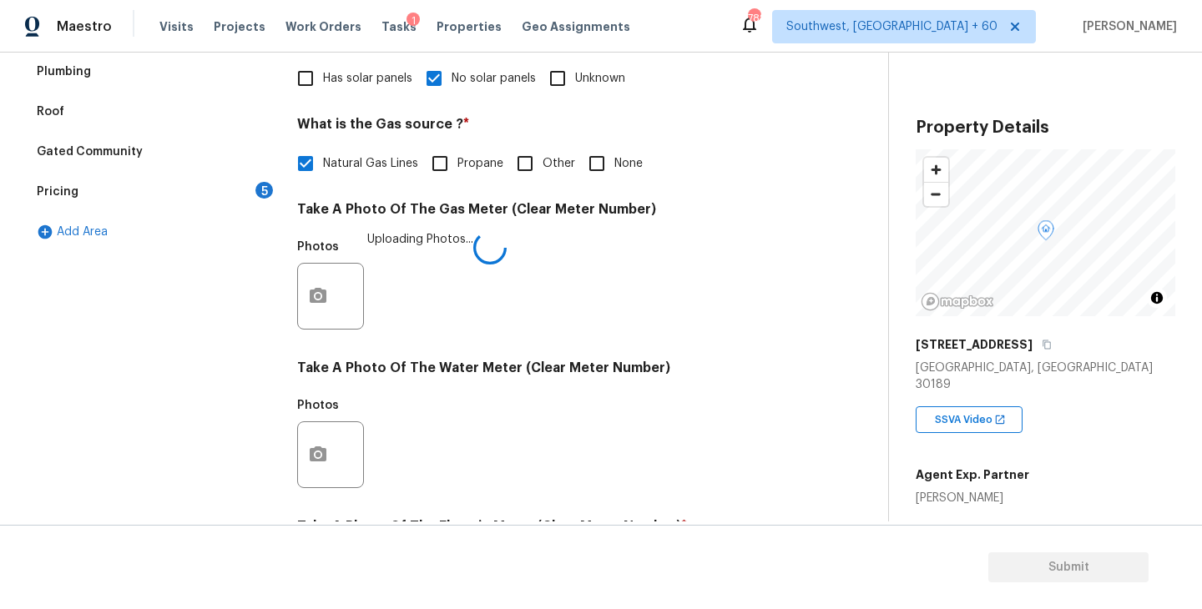
scroll to position [349, 0]
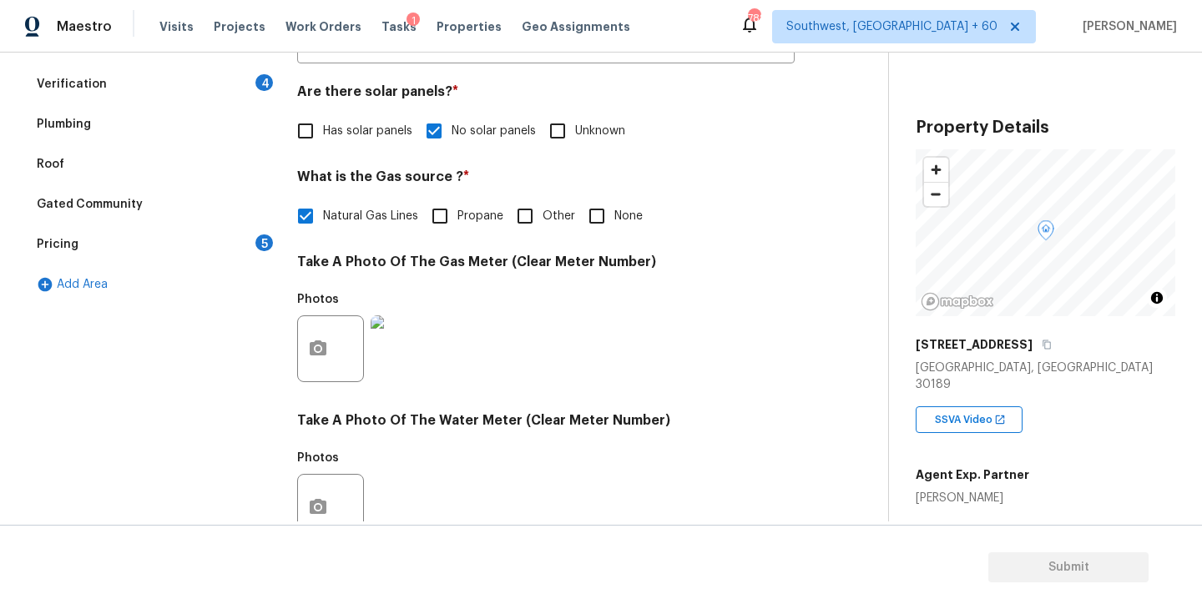
click at [733, 351] on div "Photos" at bounding box center [546, 338] width 498 height 109
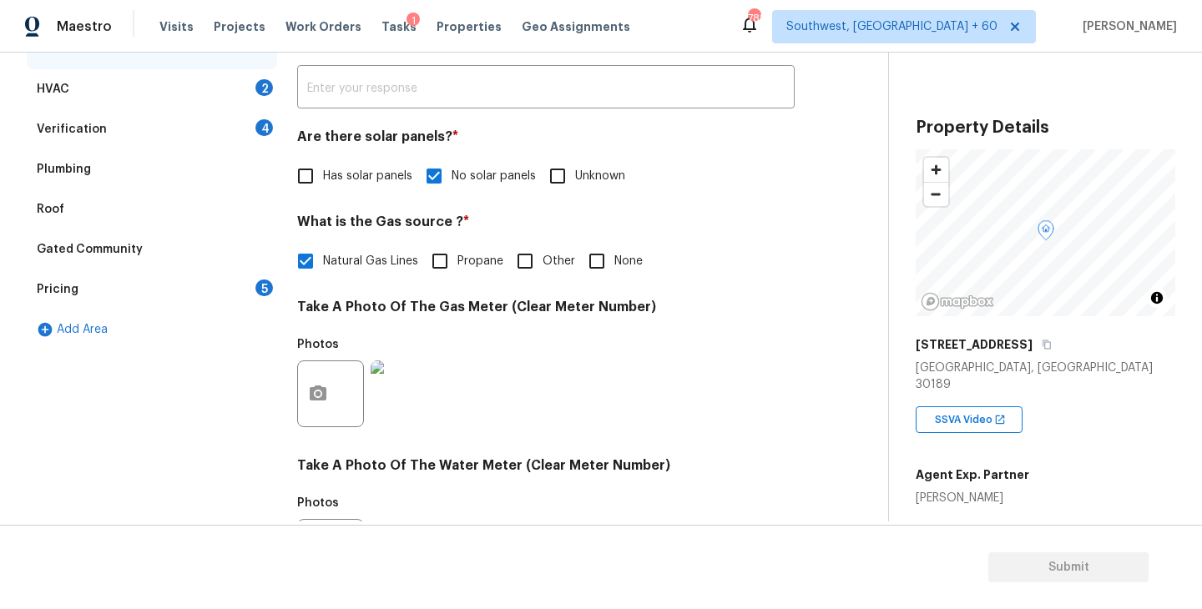
scroll to position [171, 0]
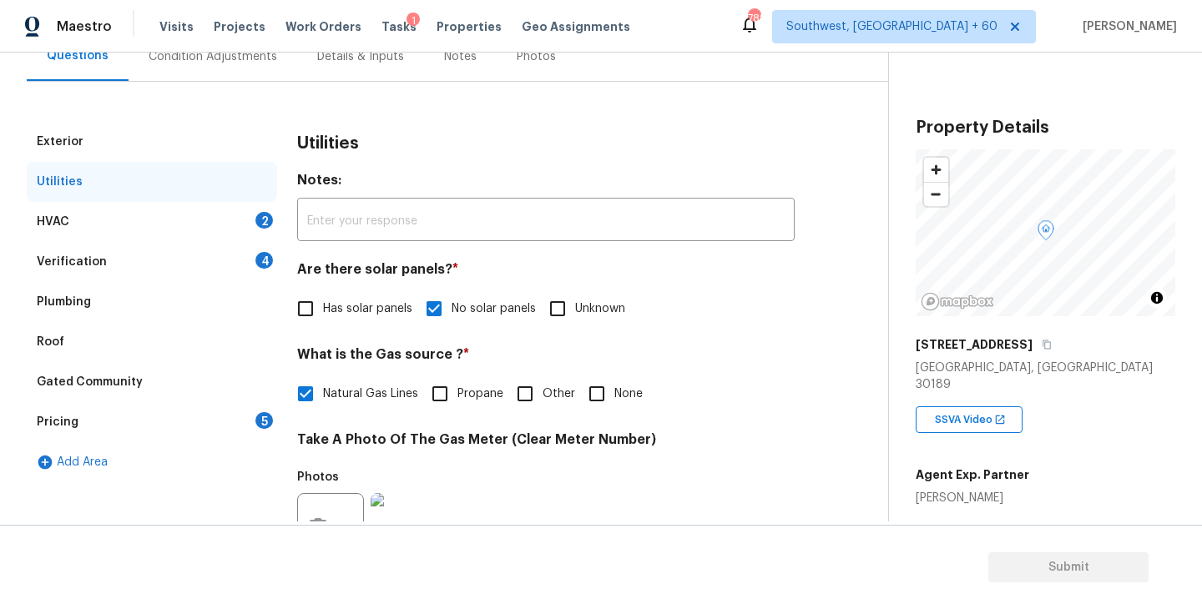
click at [162, 210] on div "HVAC 2" at bounding box center [152, 222] width 250 height 40
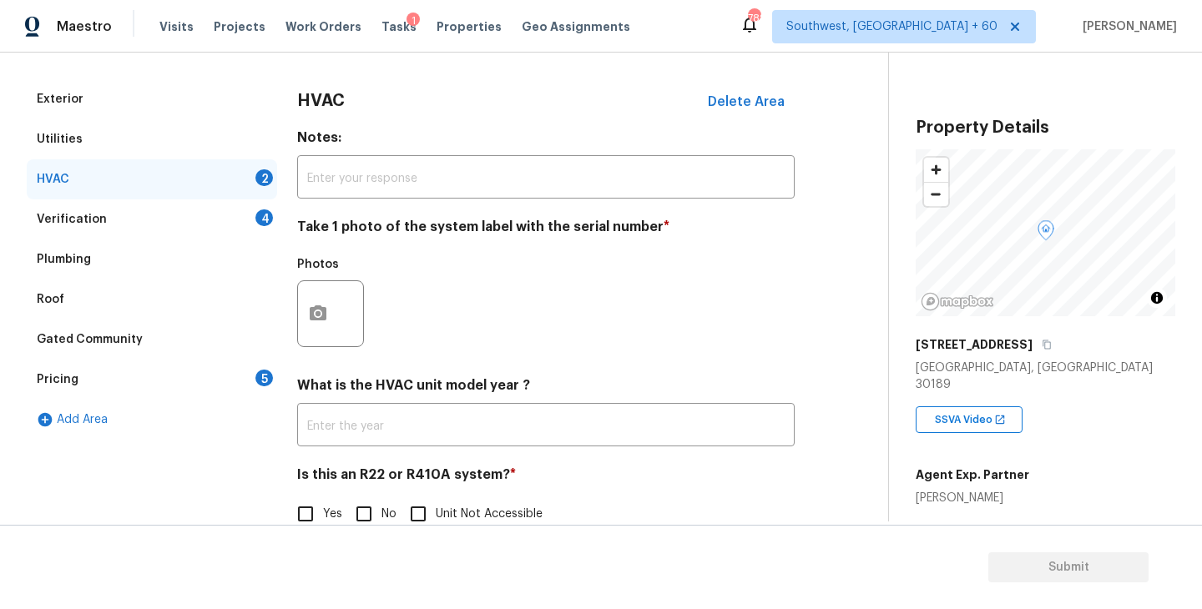
scroll to position [222, 0]
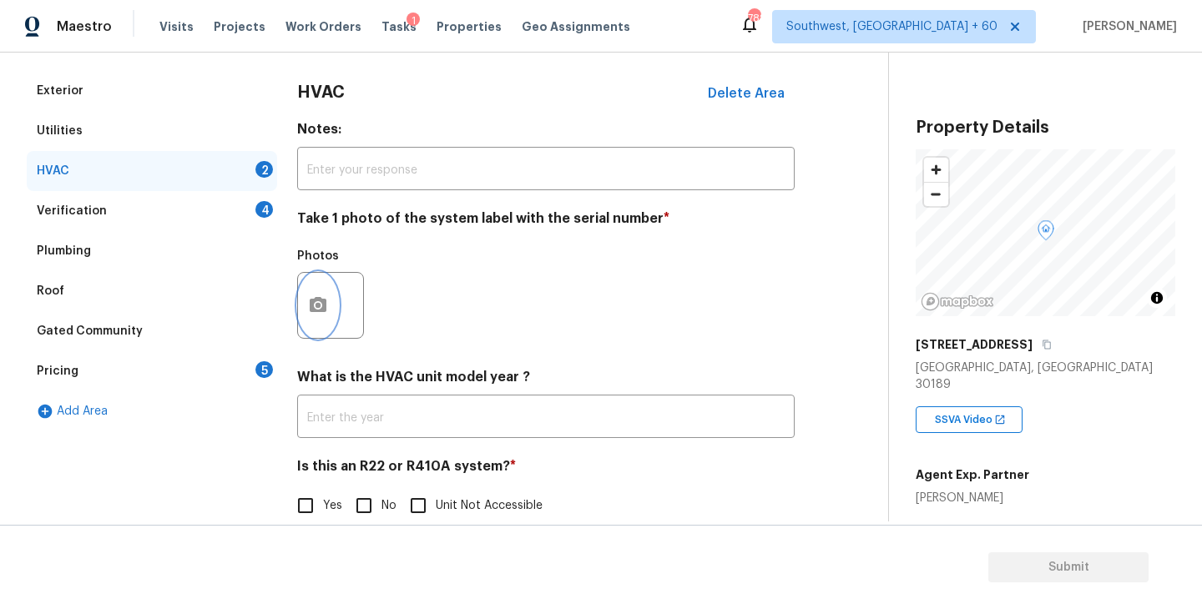
click at [328, 316] on button "button" at bounding box center [318, 305] width 40 height 65
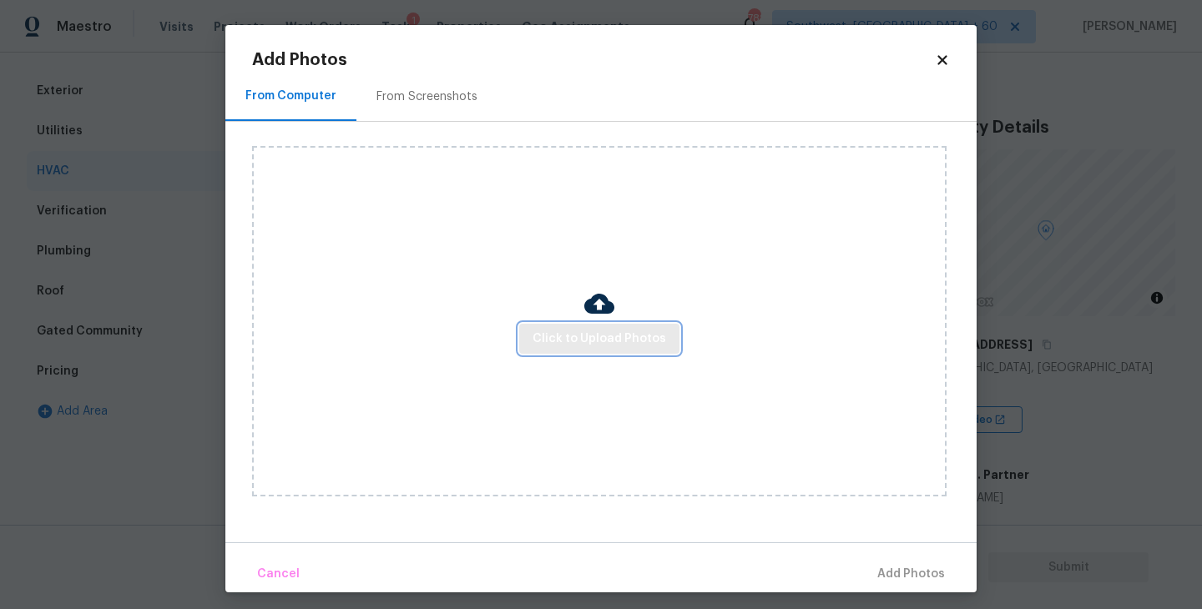
click at [610, 342] on span "Click to Upload Photos" at bounding box center [600, 339] width 134 height 21
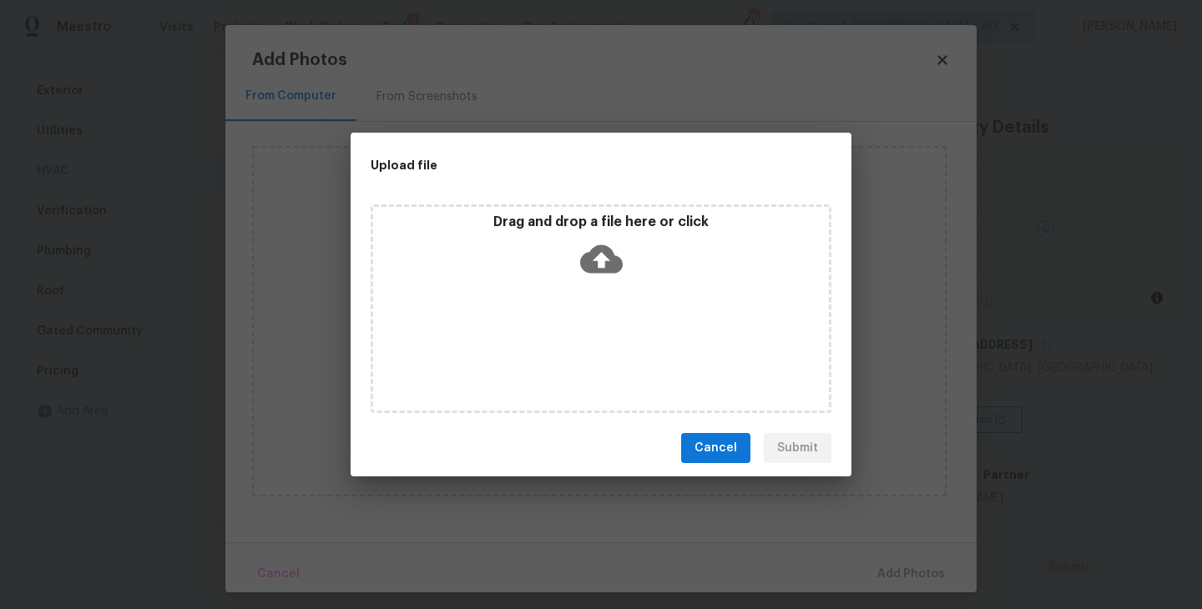
click at [610, 250] on icon at bounding box center [601, 259] width 43 height 28
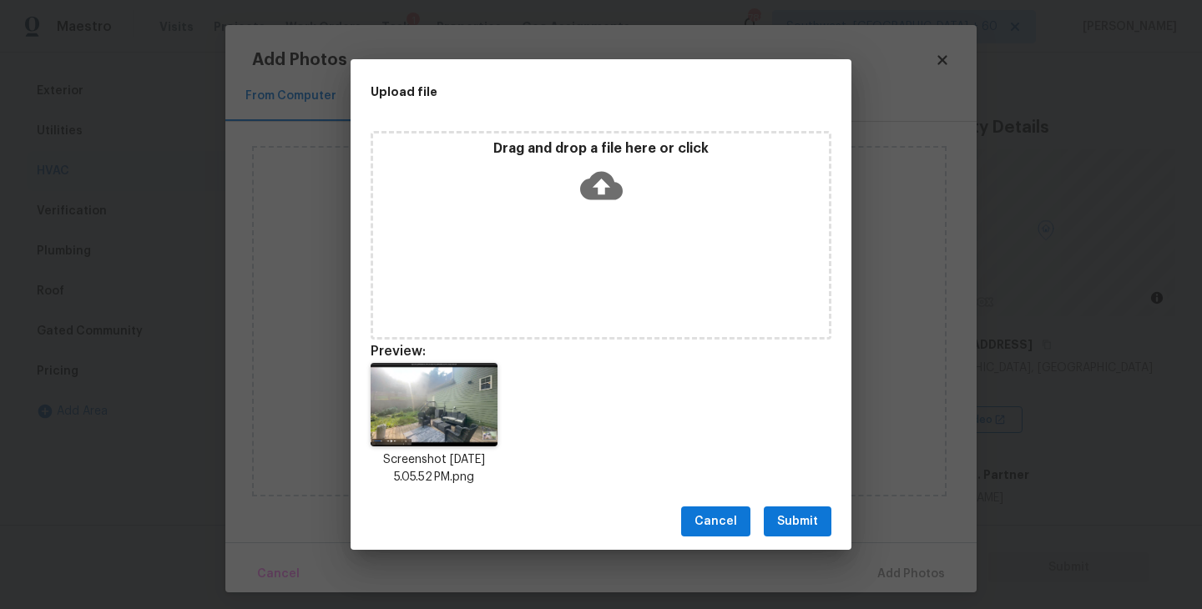
click at [798, 516] on span "Submit" at bounding box center [797, 522] width 41 height 21
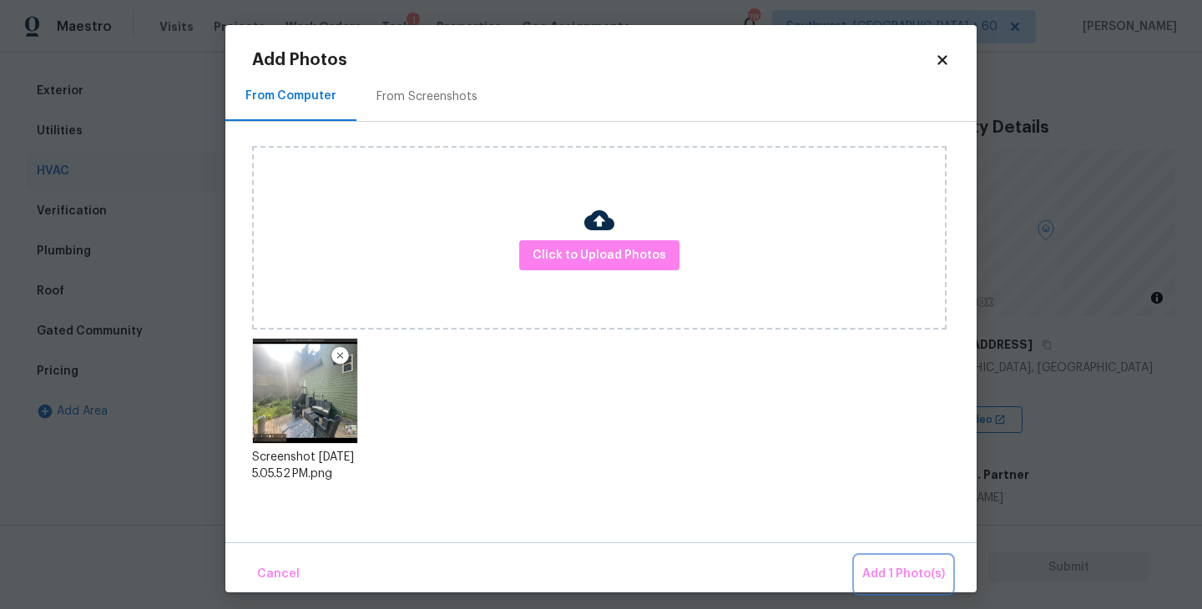
click at [885, 571] on span "Add 1 Photo(s)" at bounding box center [903, 574] width 83 height 21
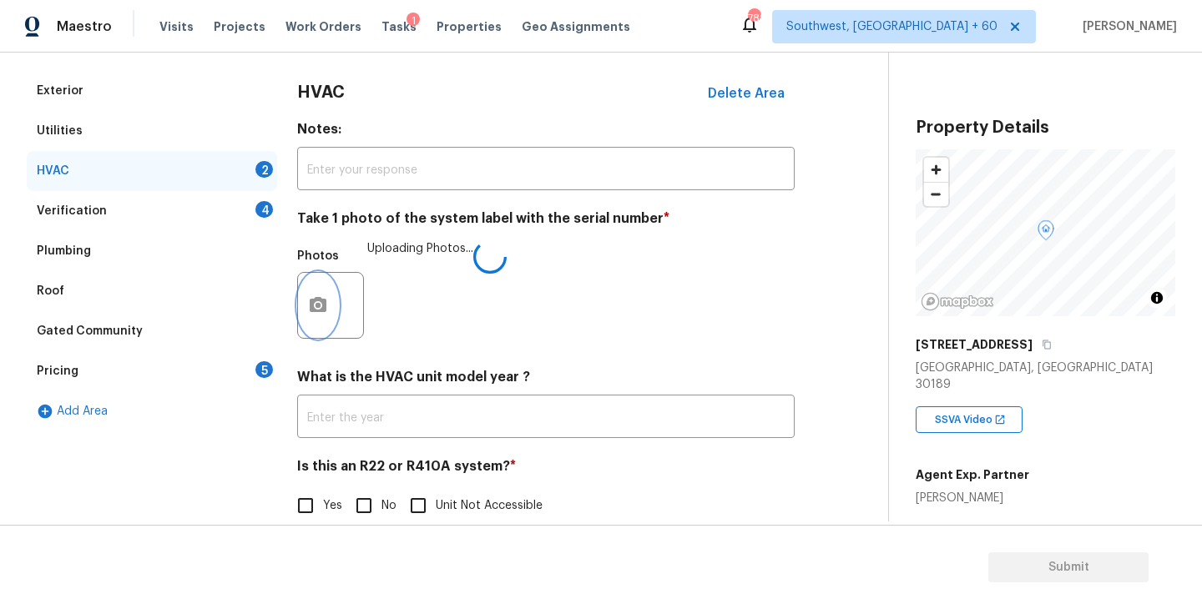
scroll to position [250, 0]
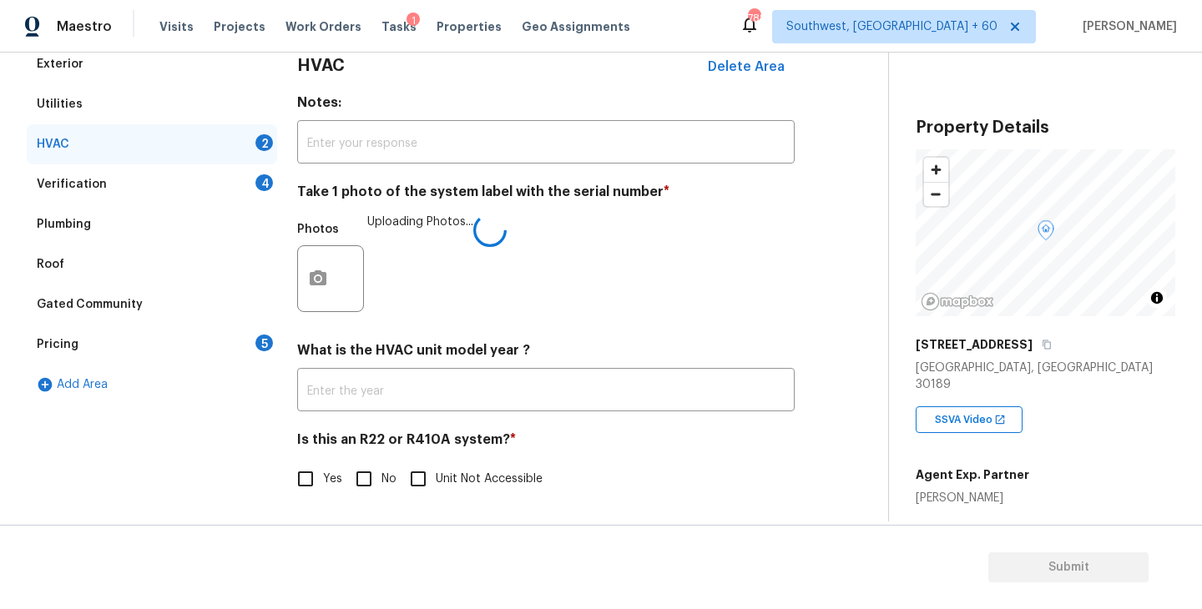
click at [364, 486] on input "No" at bounding box center [363, 479] width 35 height 35
checkbox input "true"
click at [587, 458] on div "Is this an R22 or R410A system? * Yes No Unit Not Accessible" at bounding box center [546, 464] width 498 height 67
click at [206, 180] on div "Verification 4" at bounding box center [152, 184] width 250 height 40
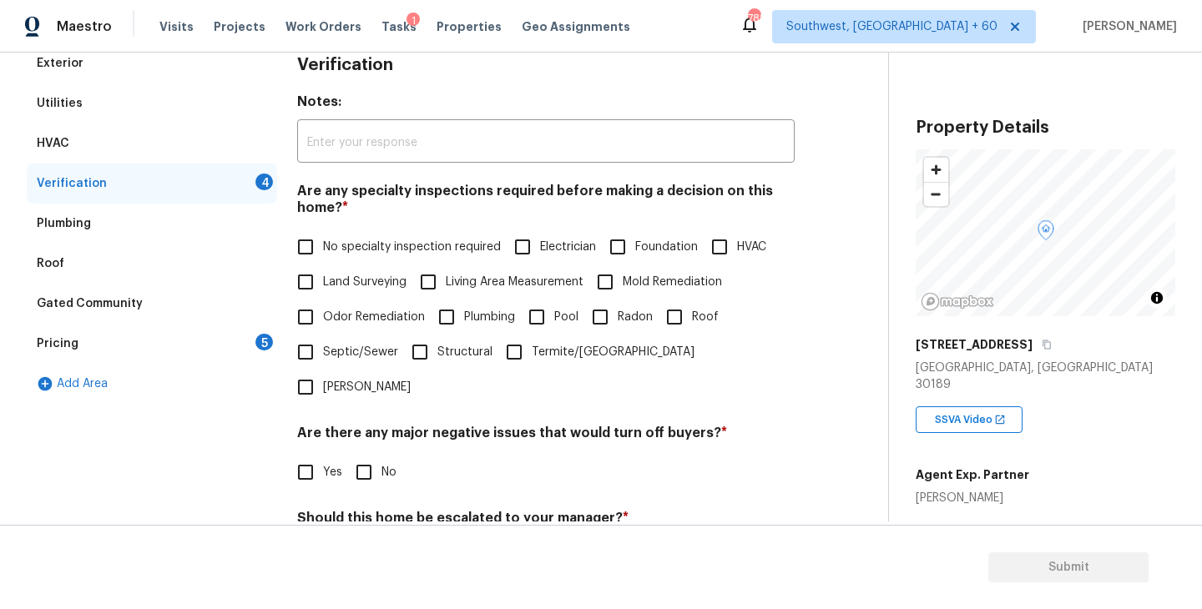
click at [397, 260] on label "No specialty inspection required" at bounding box center [394, 247] width 213 height 35
click at [323, 260] on input "No specialty inspection required" at bounding box center [305, 247] width 35 height 35
checkbox input "true"
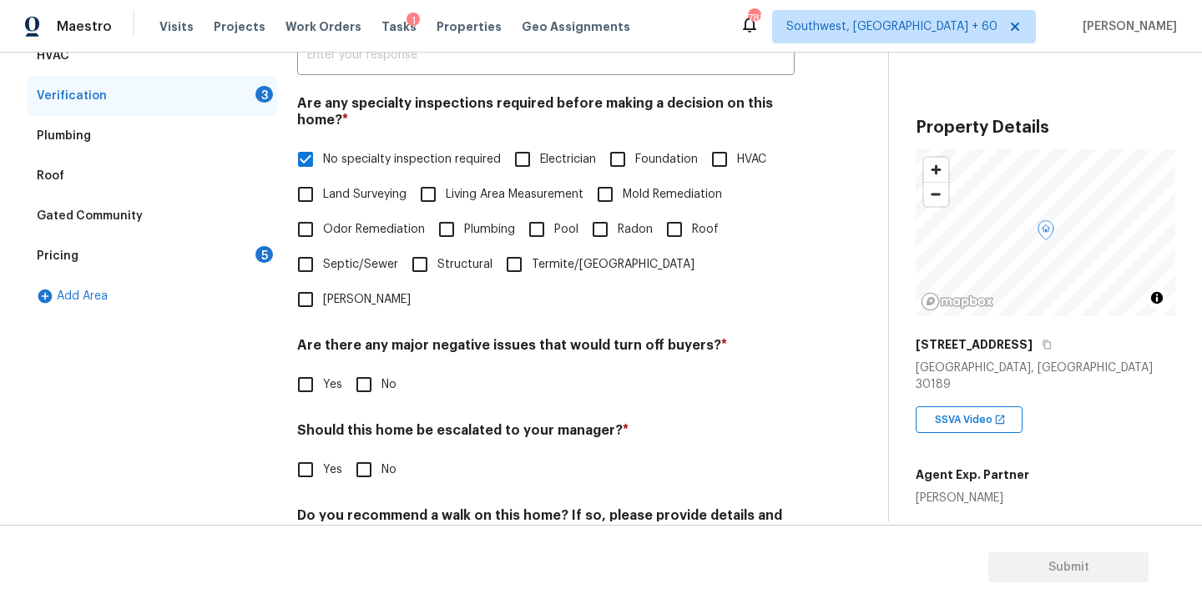
scroll to position [369, 0]
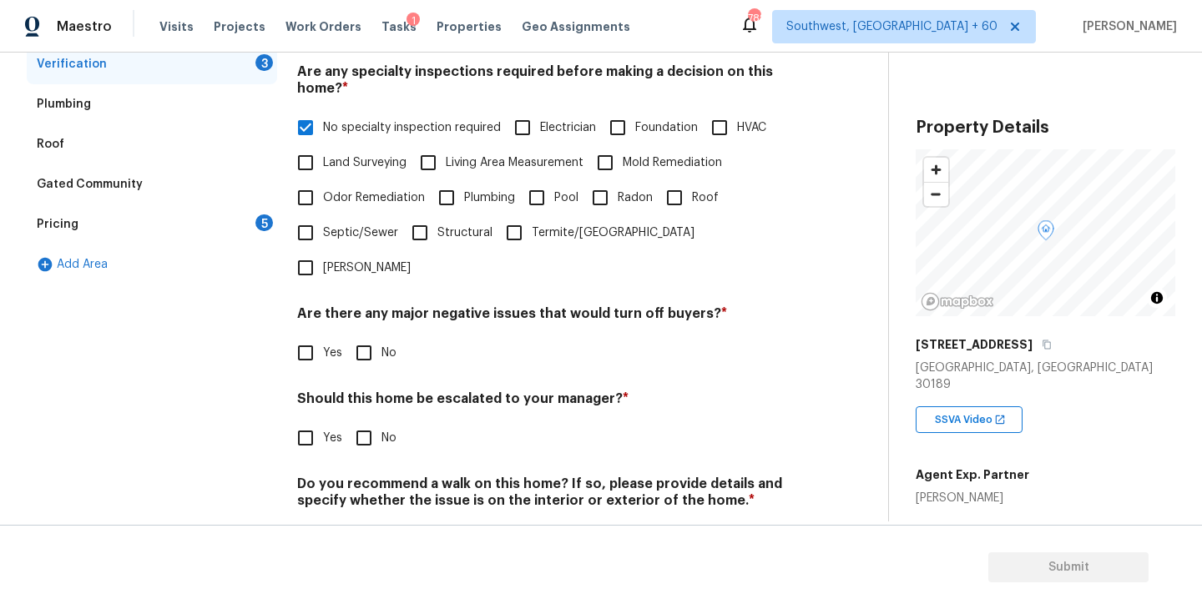
click at [376, 336] on input "No" at bounding box center [363, 353] width 35 height 35
checkbox input "true"
click at [386, 437] on div "Verification Notes: ​ Are any specialty inspections required before making a de…" at bounding box center [546, 251] width 498 height 655
click at [372, 421] on input "No" at bounding box center [363, 438] width 35 height 35
checkbox input "true"
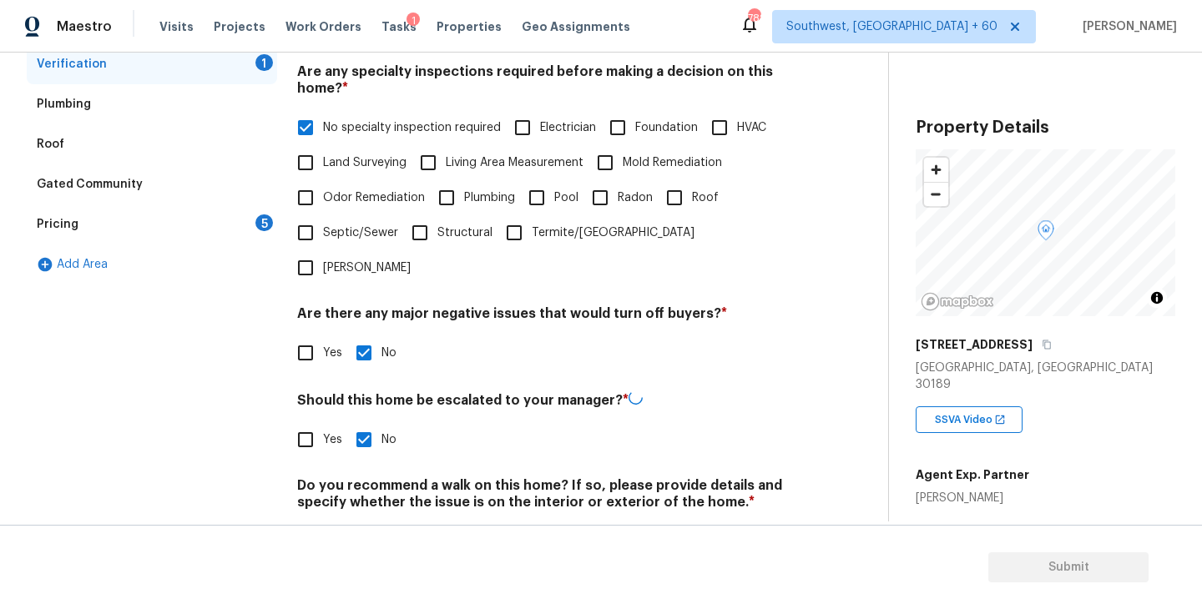
click at [369, 524] on input "No" at bounding box center [363, 541] width 35 height 35
checkbox input "true"
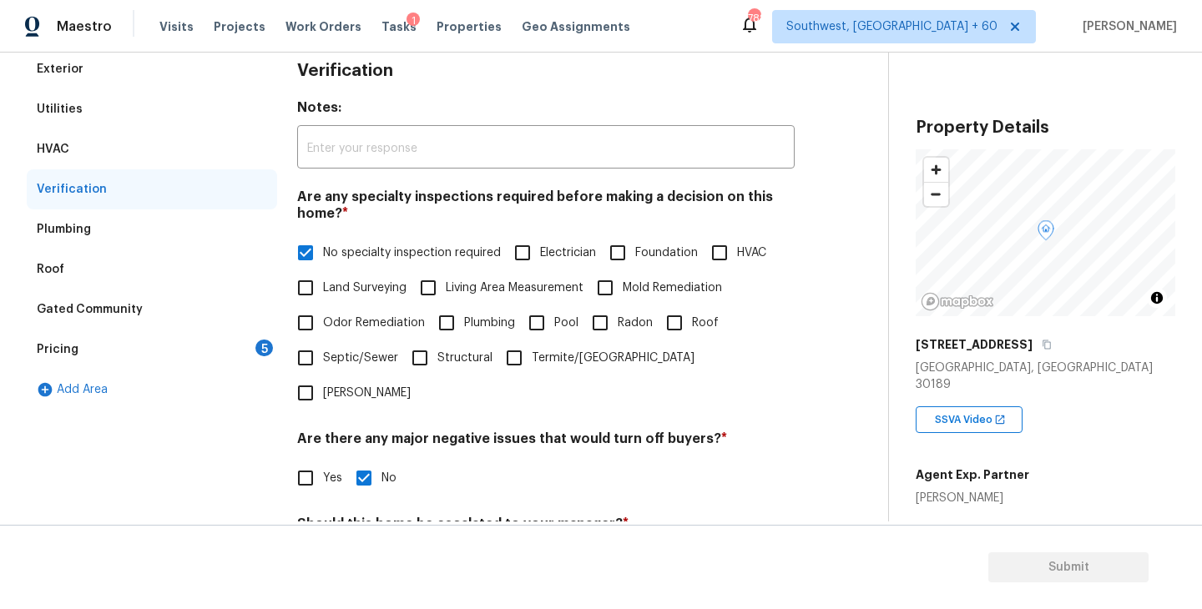
scroll to position [146, 0]
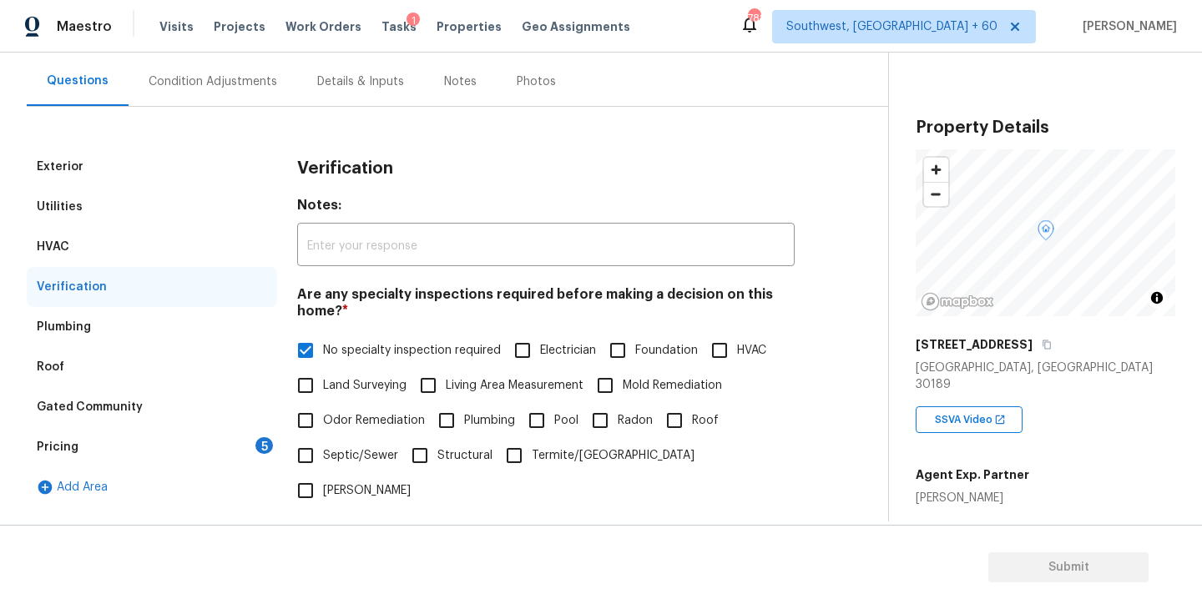
click at [177, 454] on div "Pricing 5" at bounding box center [152, 447] width 250 height 40
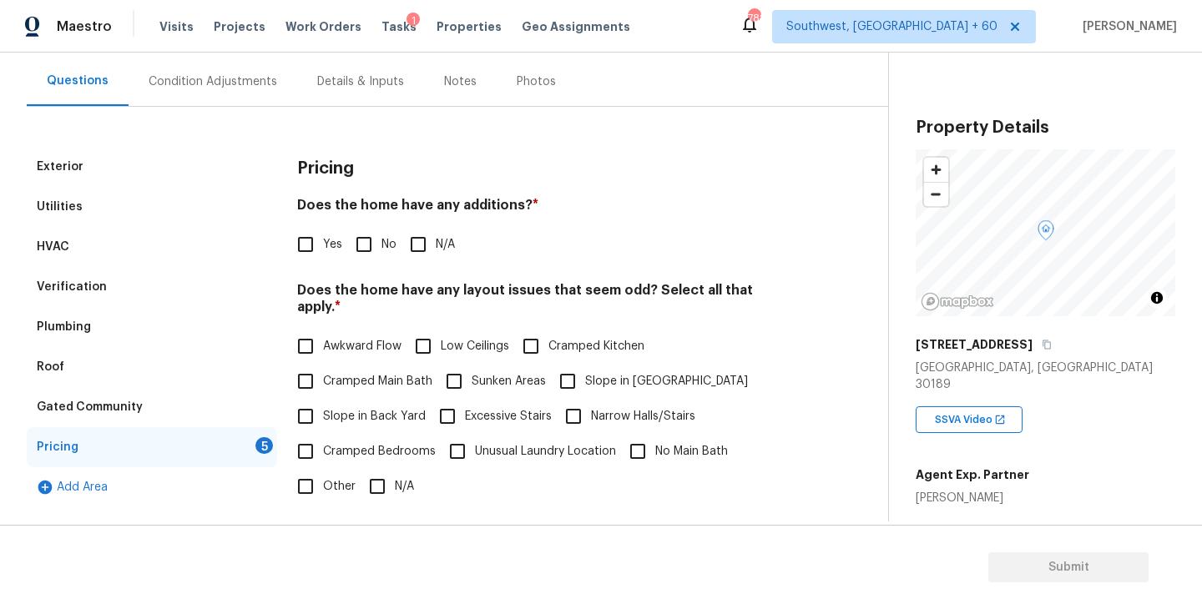
click at [435, 266] on div "Pricing Does the home have any additions? * Yes No N/A Does the home have any l…" at bounding box center [546, 463] width 498 height 633
click at [457, 243] on div "Yes No N/A" at bounding box center [546, 244] width 498 height 35
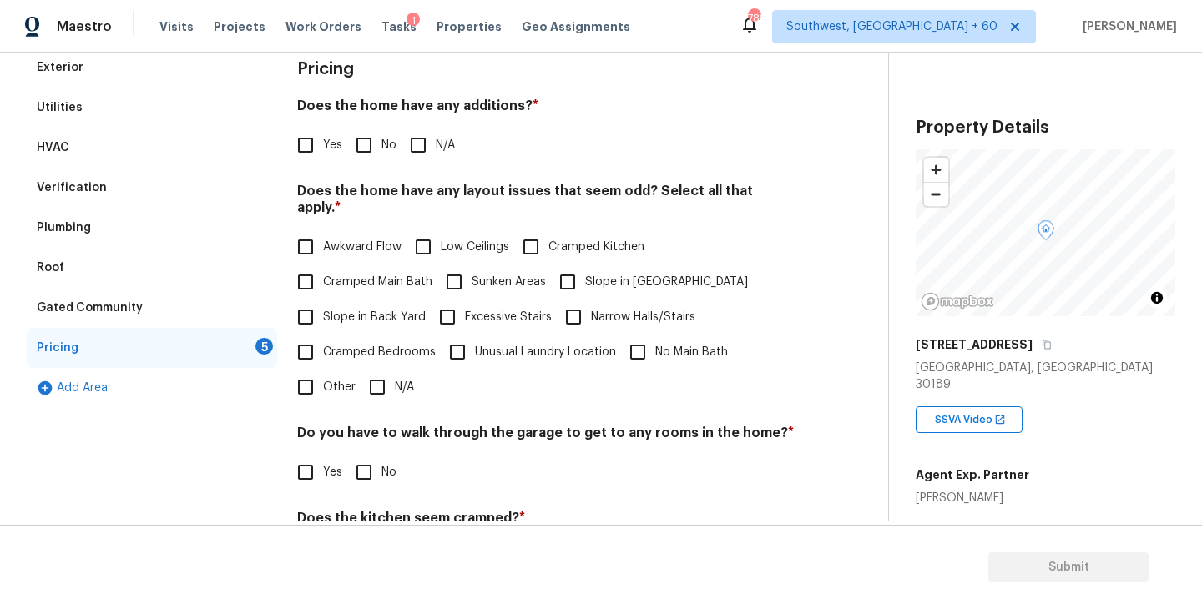
click at [421, 137] on input "N/A" at bounding box center [418, 145] width 35 height 35
checkbox input "true"
click at [592, 274] on span "Slope in [GEOGRAPHIC_DATA]" at bounding box center [666, 283] width 163 height 18
click at [585, 265] on input "Slope in [GEOGRAPHIC_DATA]" at bounding box center [567, 282] width 35 height 35
checkbox input "true"
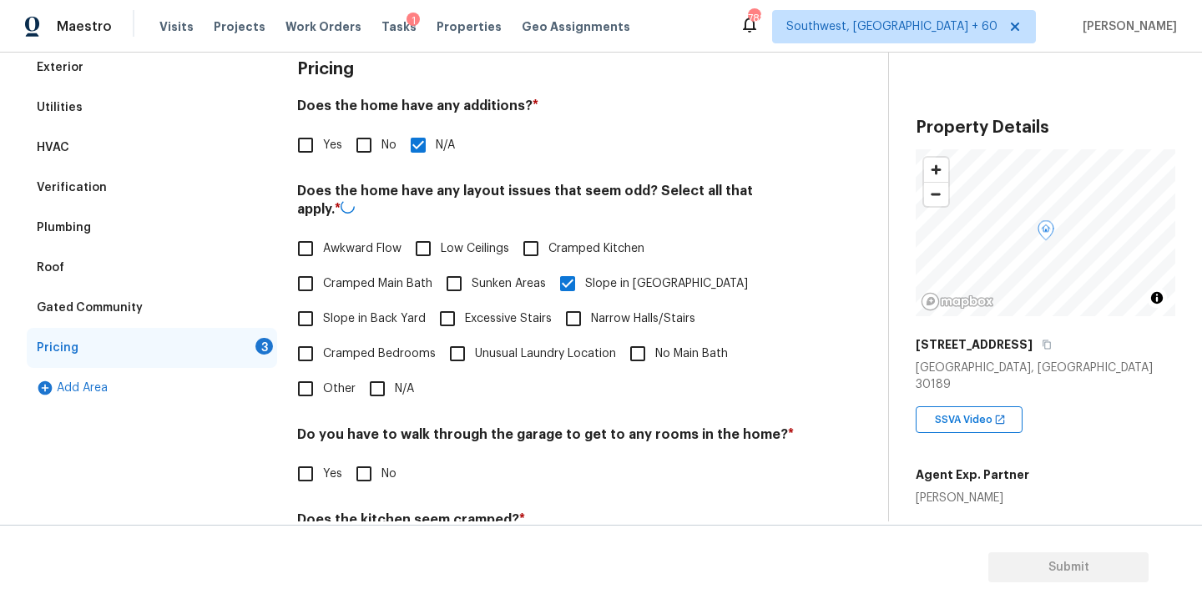
scroll to position [392, 0]
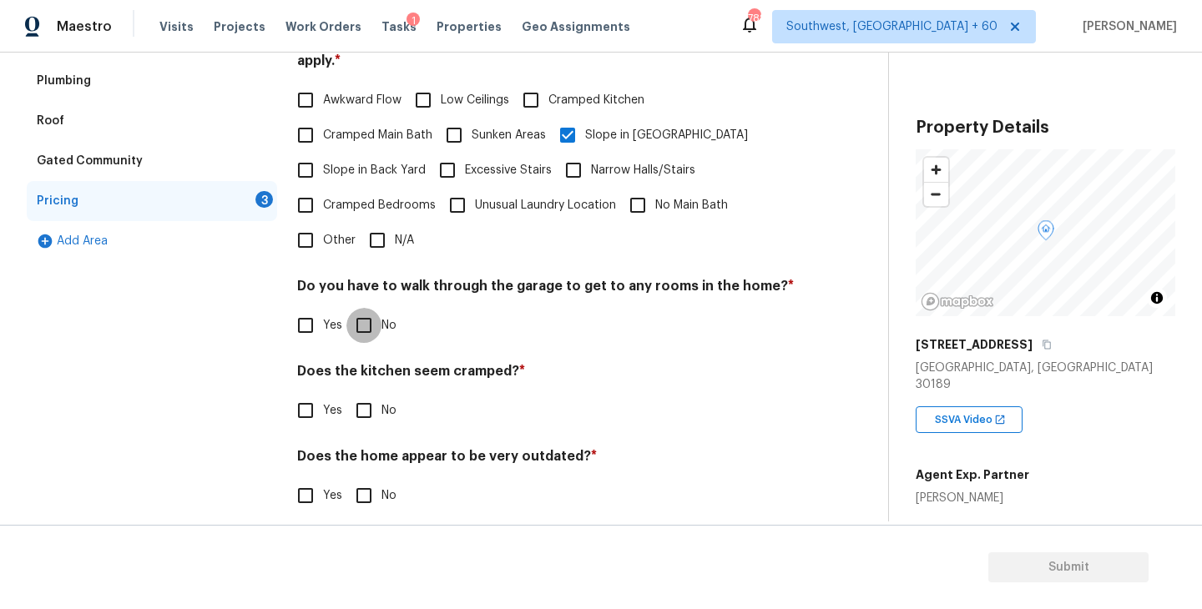
click at [377, 316] on input "No" at bounding box center [363, 325] width 35 height 35
checkbox input "true"
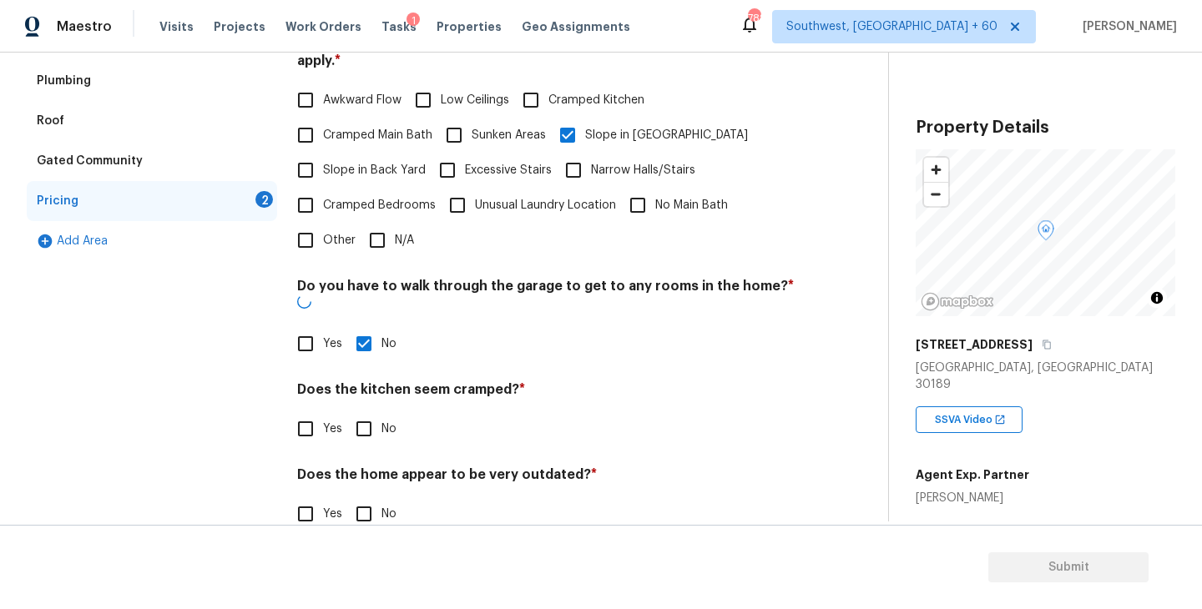
click at [377, 412] on input "No" at bounding box center [363, 429] width 35 height 35
checkbox input "true"
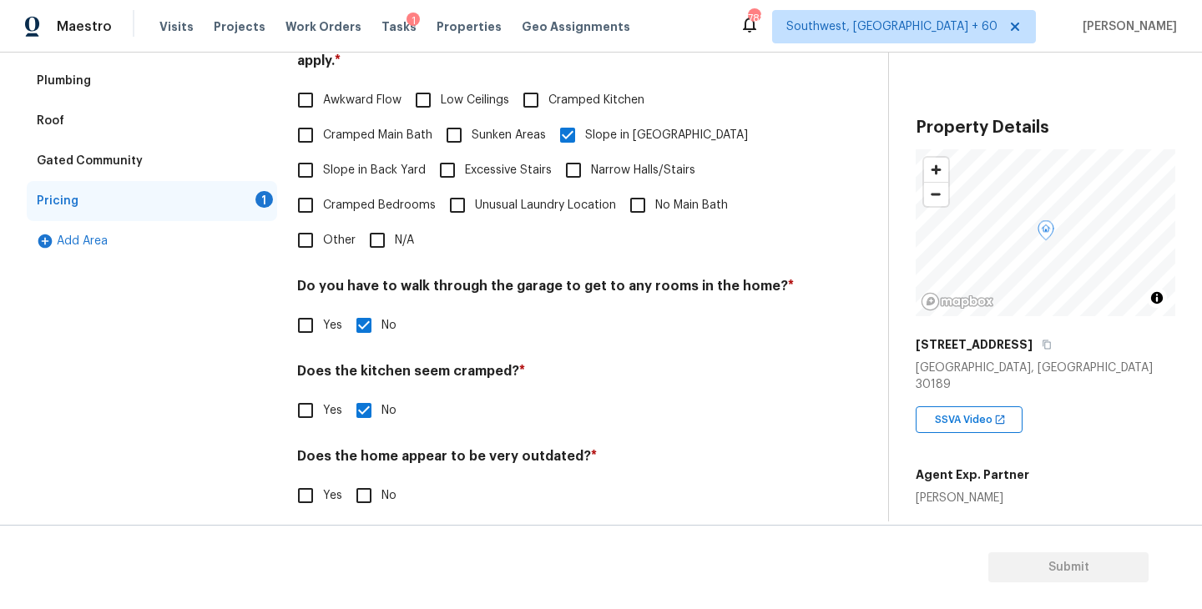
click at [371, 457] on div "Does the home appear to be very outdated? * Yes No" at bounding box center [546, 480] width 498 height 65
click at [369, 478] on input "No" at bounding box center [363, 495] width 35 height 35
checkbox input "true"
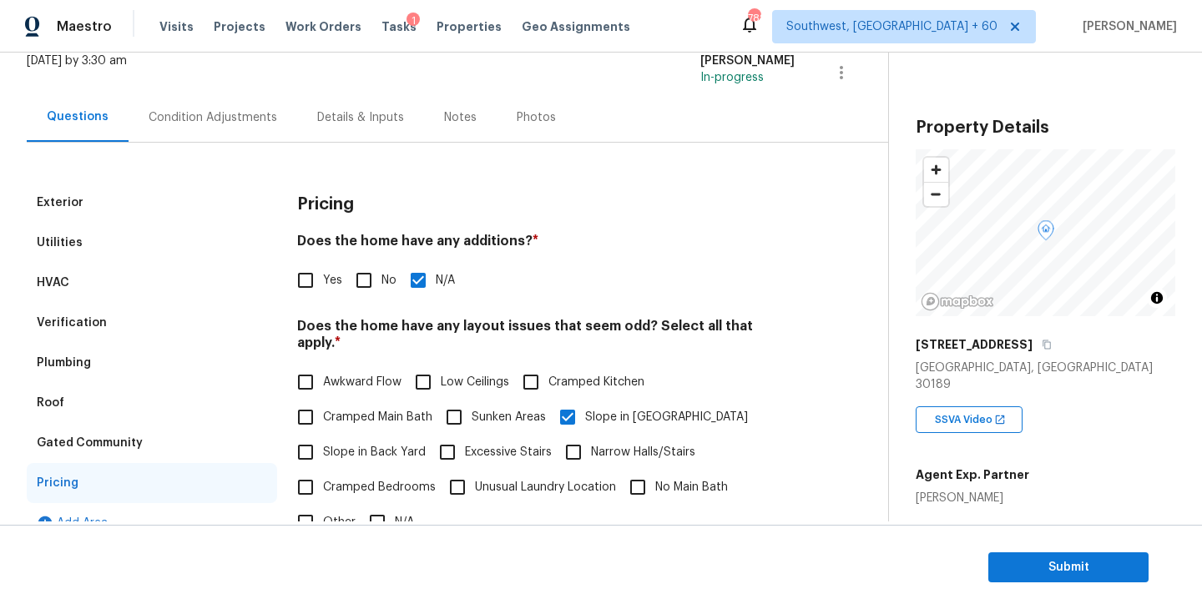
scroll to position [0, 0]
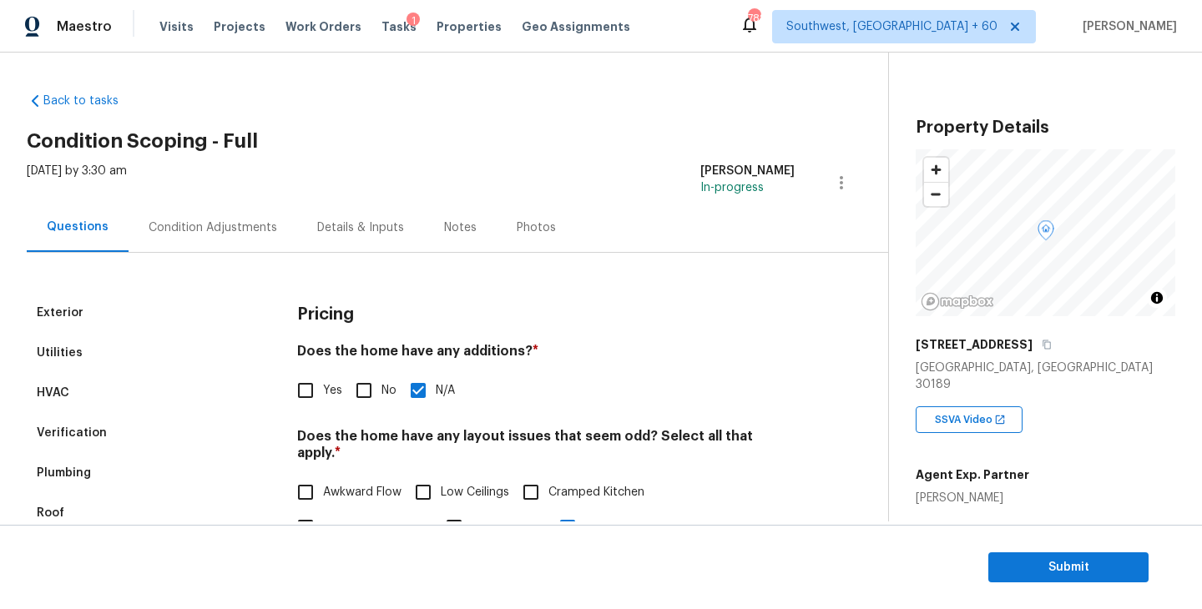
click at [235, 225] on div "Condition Adjustments" at bounding box center [213, 228] width 129 height 17
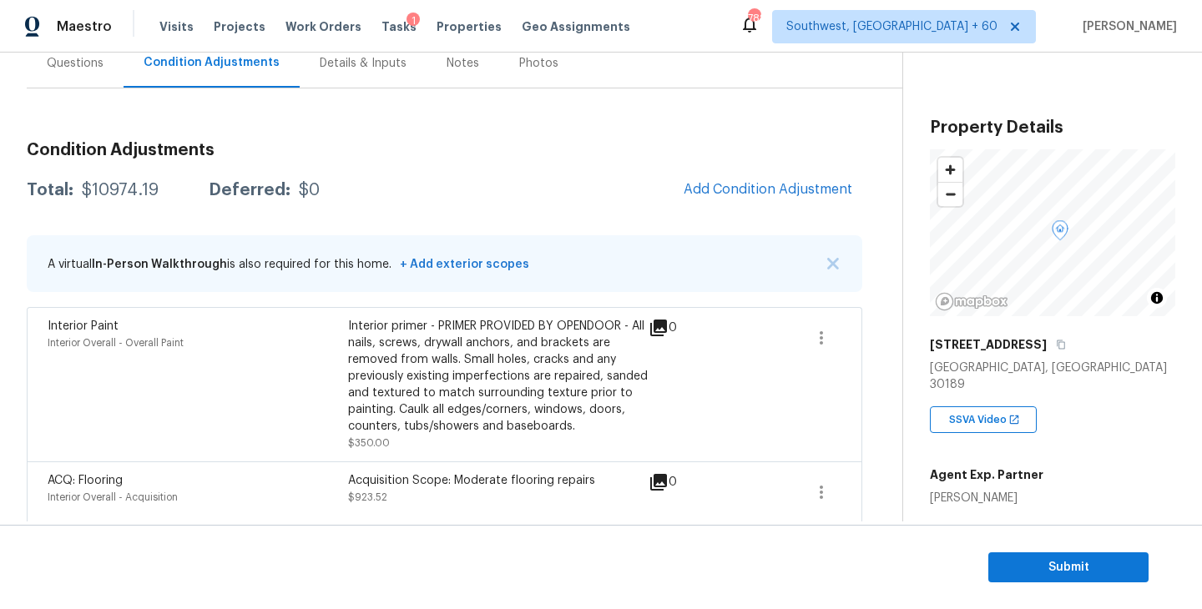
scroll to position [135, 0]
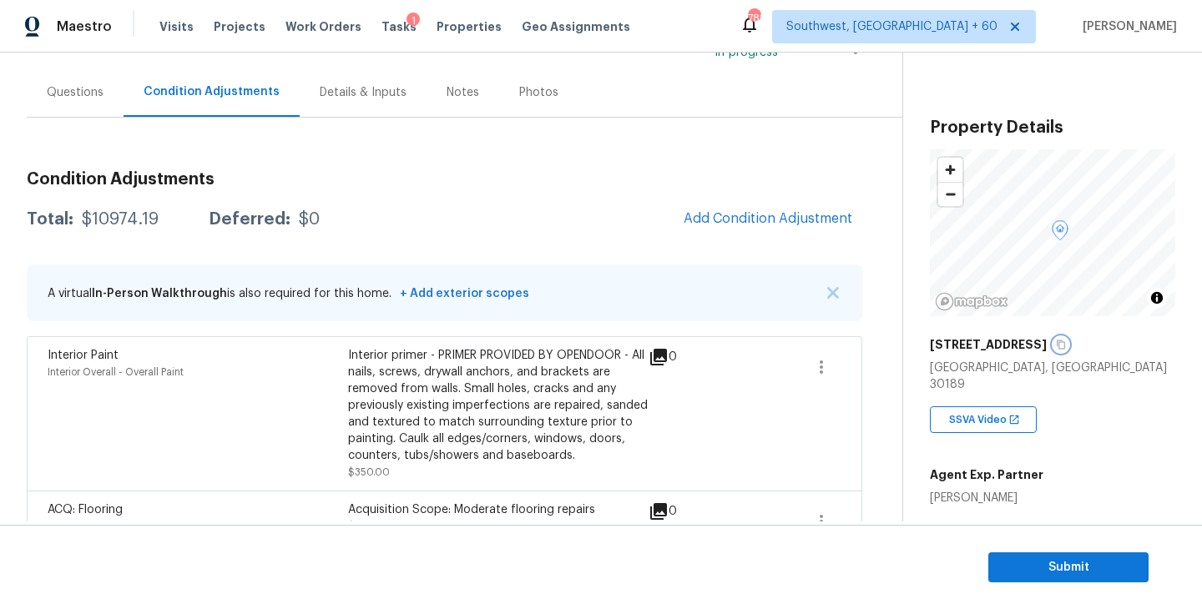
click at [1053, 346] on button "button" at bounding box center [1060, 344] width 15 height 15
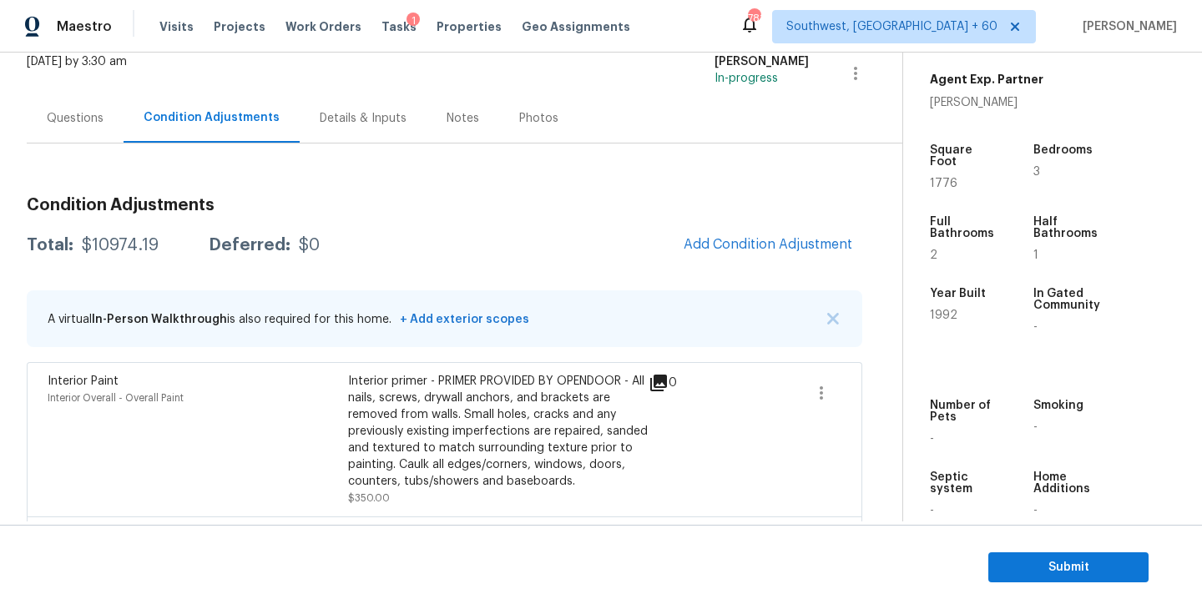
scroll to position [73, 0]
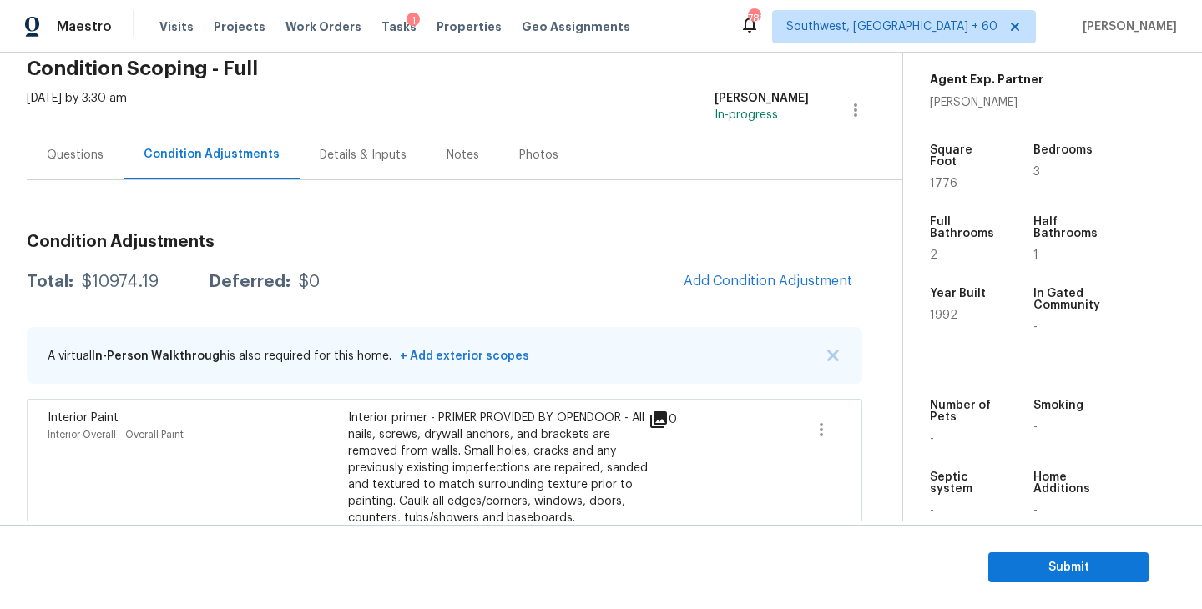
click at [113, 285] on div "$10974.19" at bounding box center [120, 282] width 77 height 17
copy div "$10974.19"
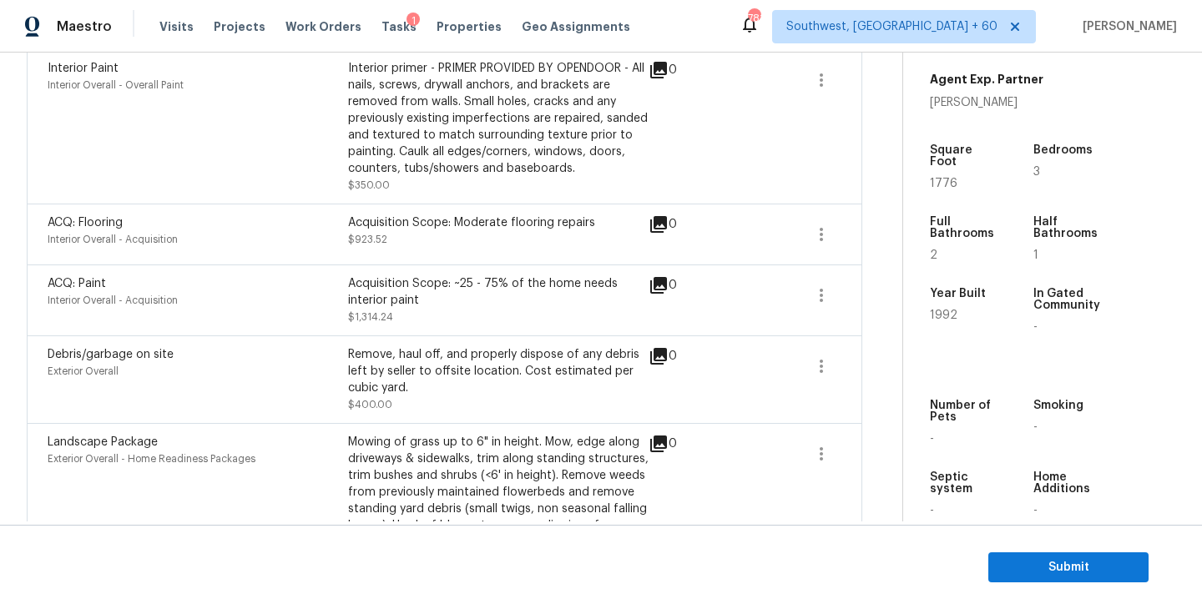
scroll to position [432, 0]
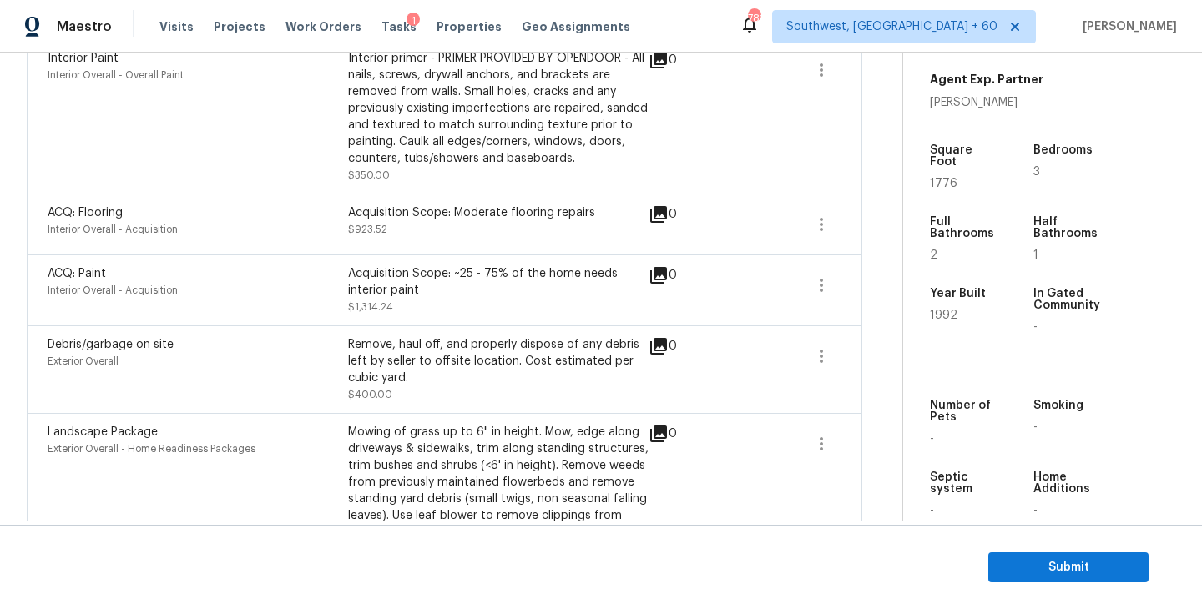
click at [613, 364] on div "Remove, haul off, and properly dispose of any debris left by seller to offsite …" at bounding box center [498, 361] width 301 height 50
click at [1041, 561] on span "Submit" at bounding box center [1069, 568] width 134 height 21
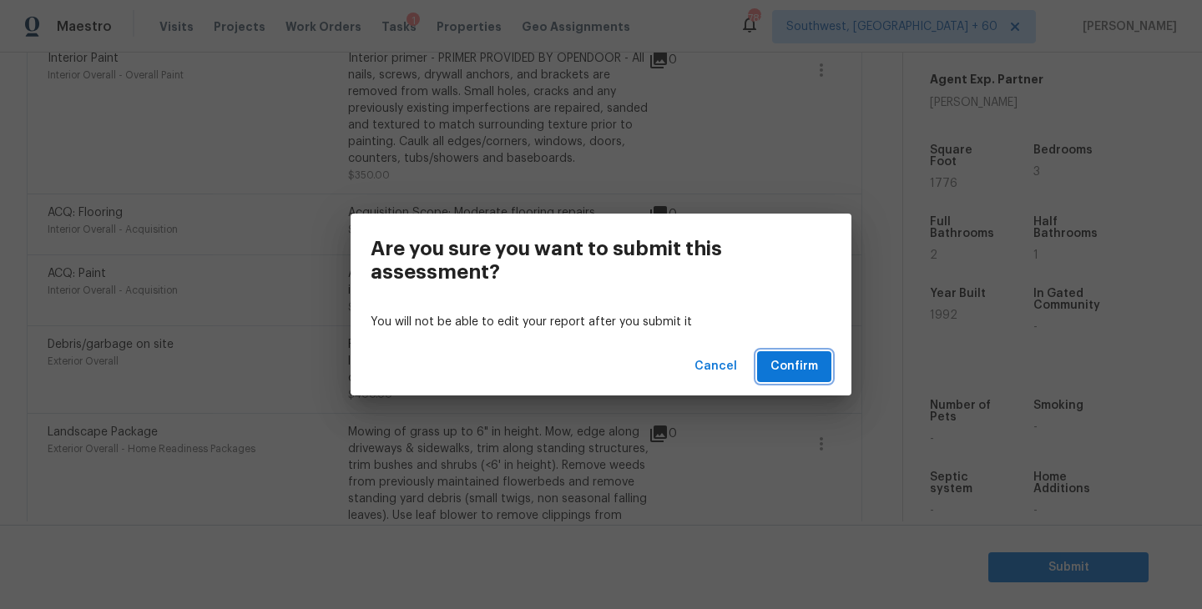
click at [807, 377] on button "Confirm" at bounding box center [794, 366] width 74 height 31
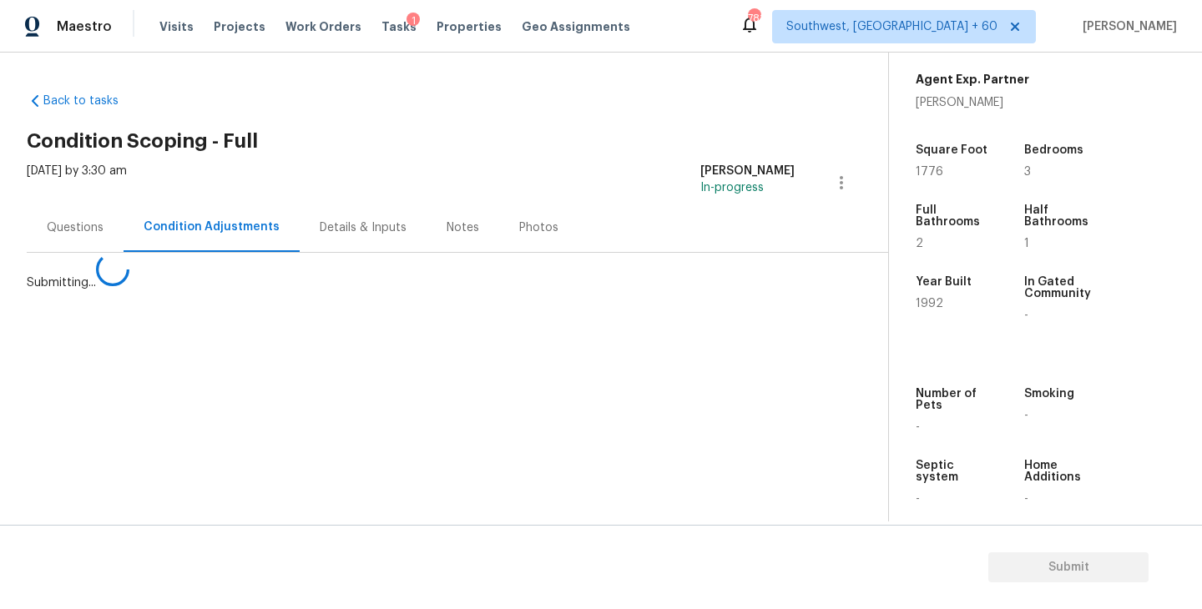
scroll to position [0, 0]
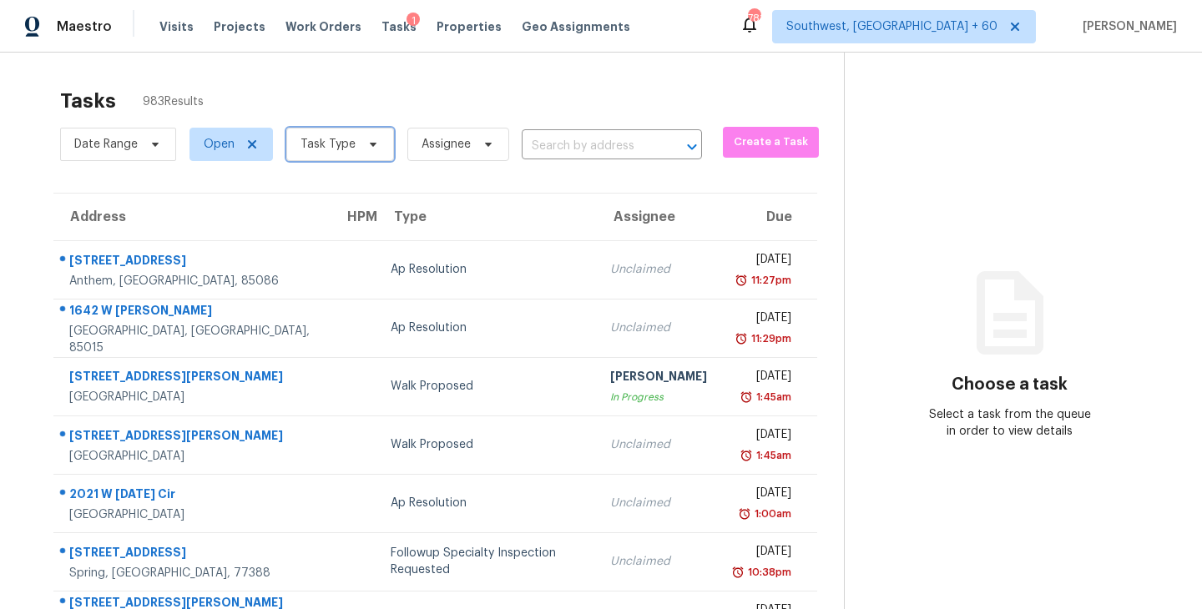
click at [325, 144] on span "Task Type" at bounding box center [328, 144] width 55 height 17
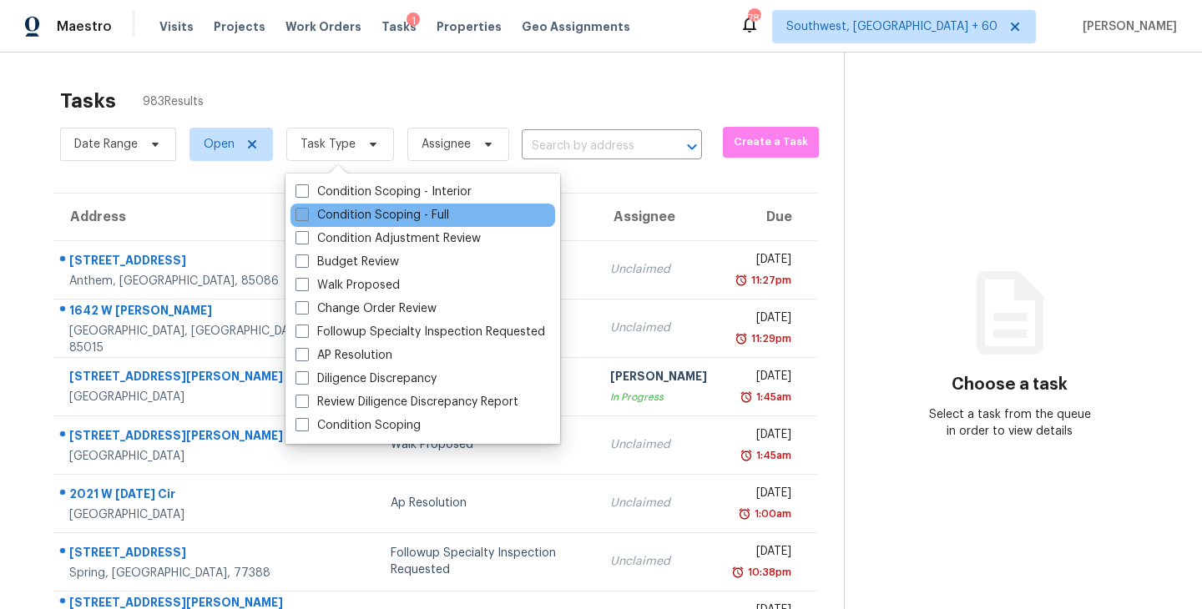
click at [364, 223] on label "Condition Scoping - Full" at bounding box center [373, 215] width 154 height 17
click at [306, 218] on input "Condition Scoping - Full" at bounding box center [301, 212] width 11 height 11
checkbox input "true"
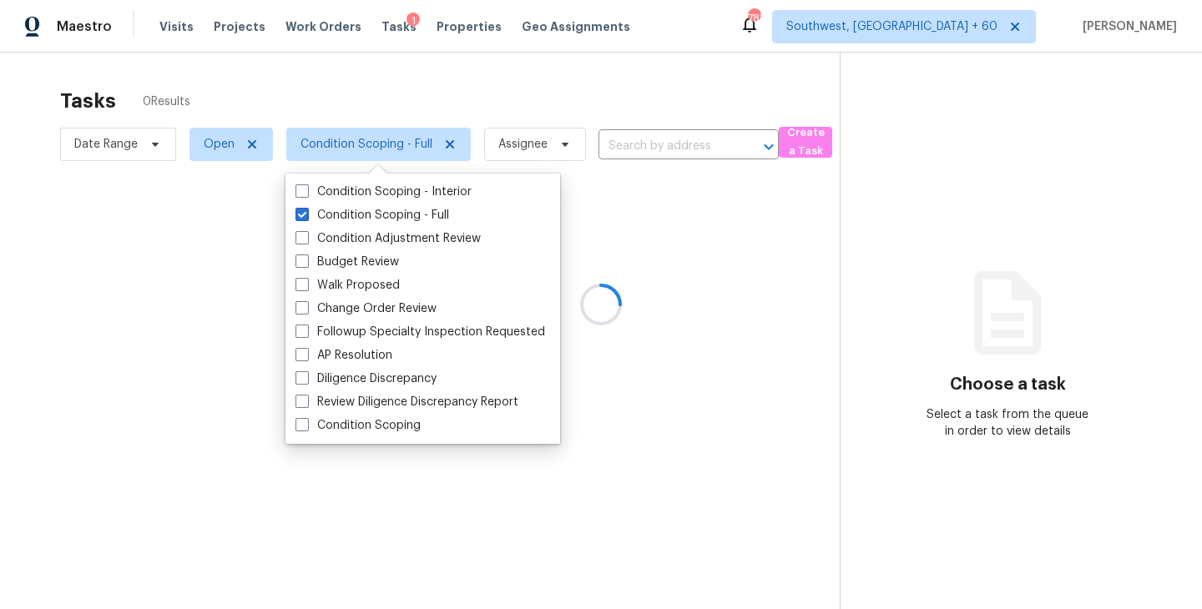
click at [497, 115] on div at bounding box center [601, 304] width 1202 height 609
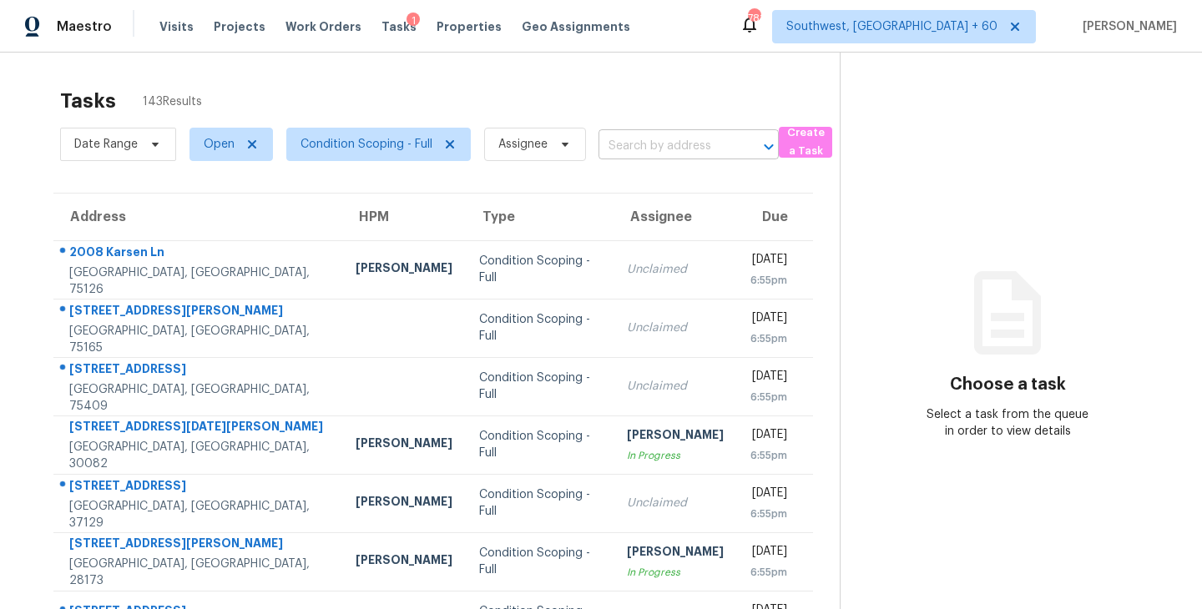
click at [630, 146] on input "text" at bounding box center [666, 147] width 134 height 26
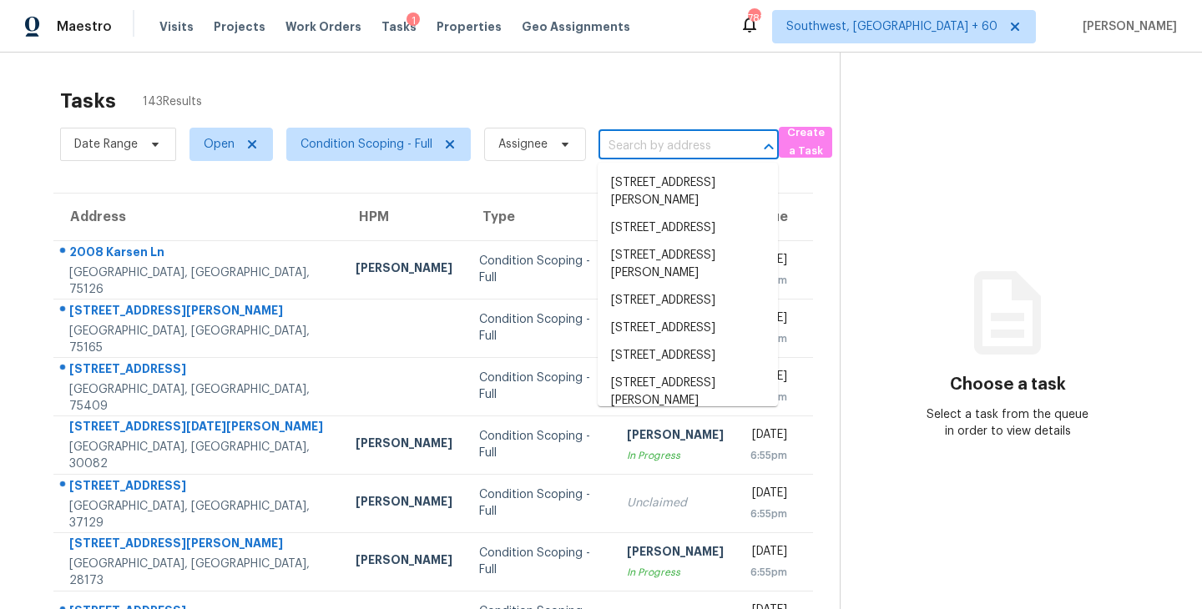
paste input "[STREET_ADDRESS]"
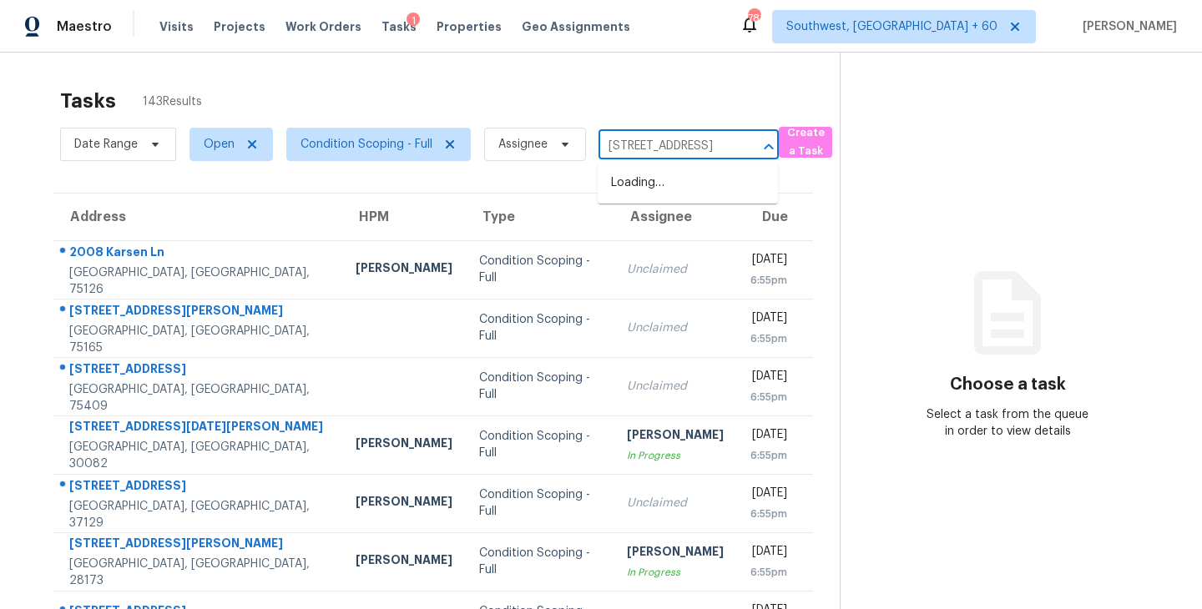
scroll to position [0, 134]
type input "[STREET_ADDRESS]"
click at [681, 38] on div "Maestro Visits Projects Work Orders Tasks 1 Properties Geo Assignments [GEOGRAP…" at bounding box center [601, 26] width 1202 height 53
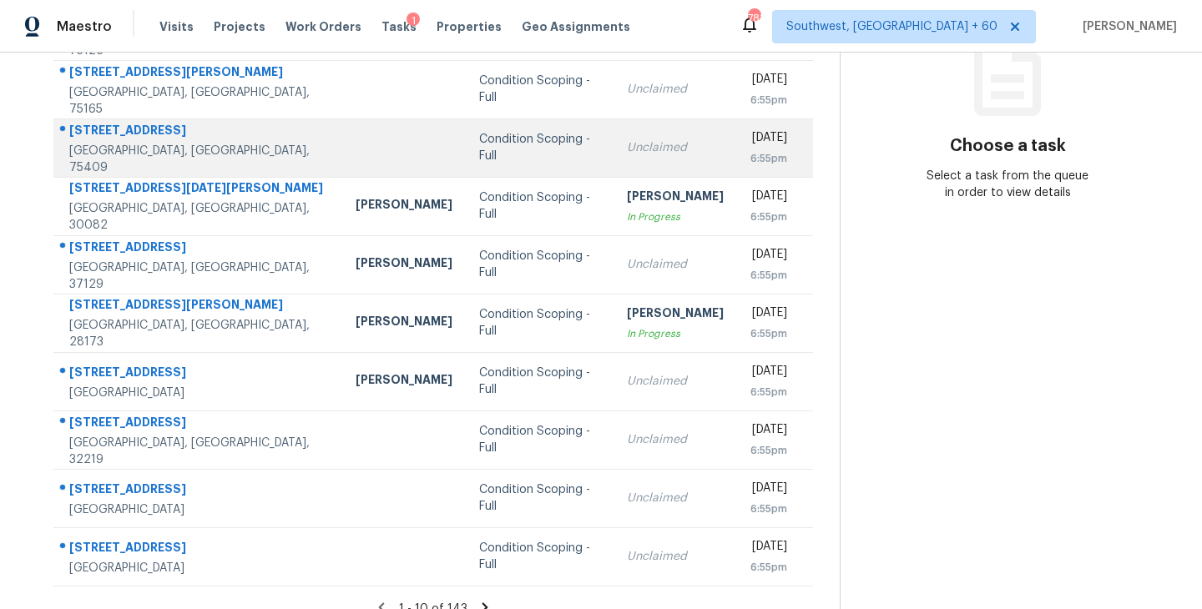
scroll to position [260, 0]
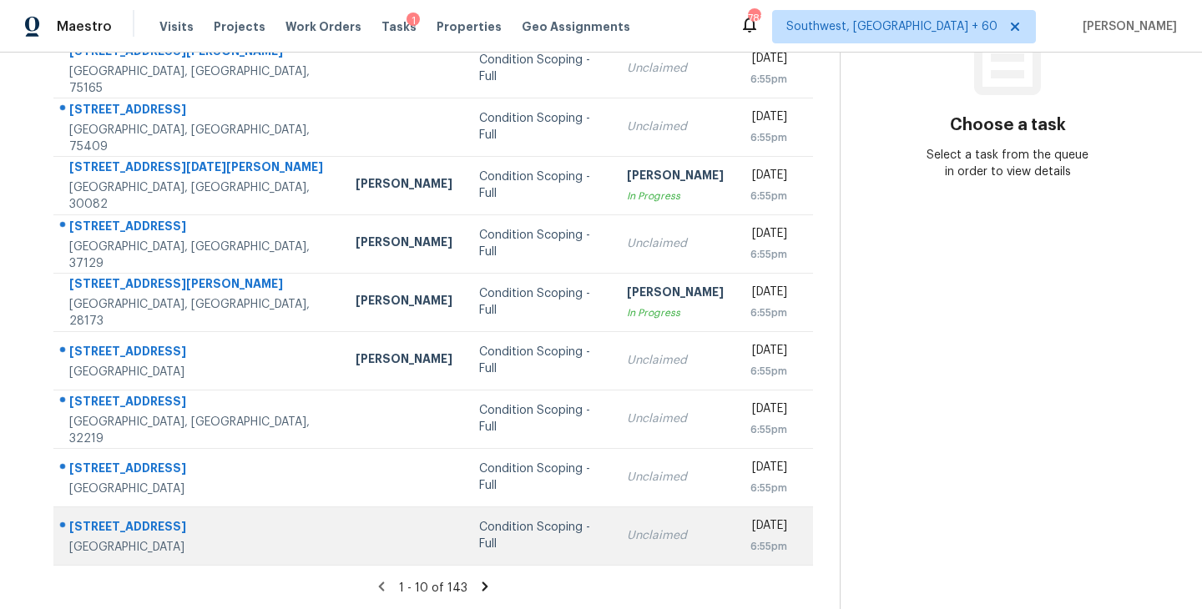
click at [519, 538] on div "Condition Scoping - Full" at bounding box center [539, 535] width 121 height 33
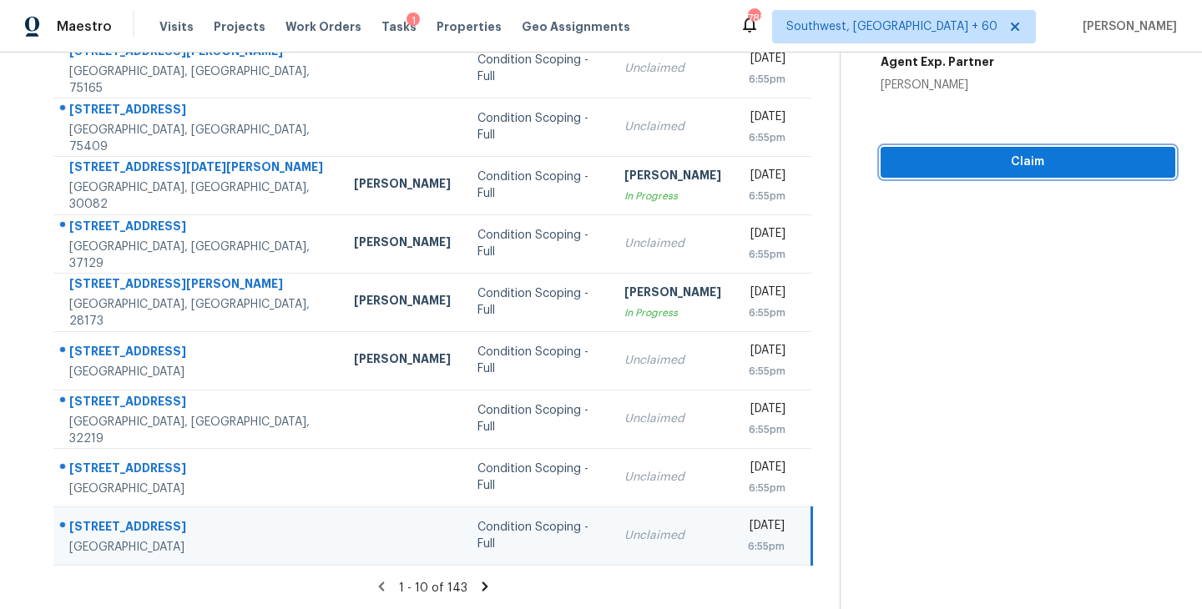
click at [993, 160] on span "Claim" at bounding box center [1028, 162] width 268 height 21
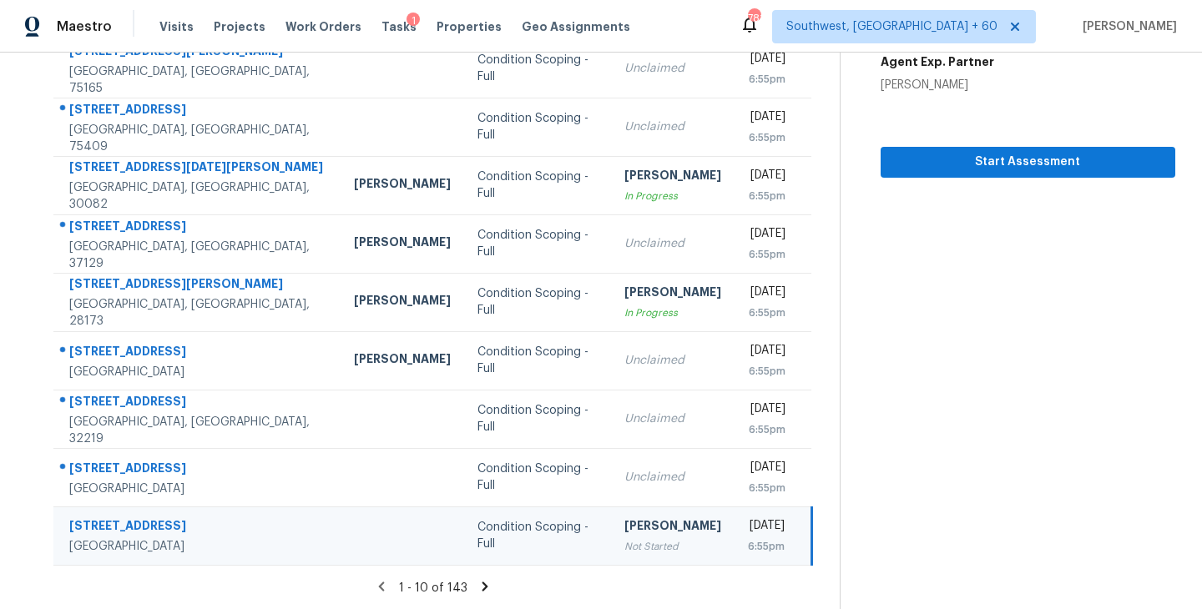
click at [479, 585] on icon at bounding box center [484, 586] width 15 height 15
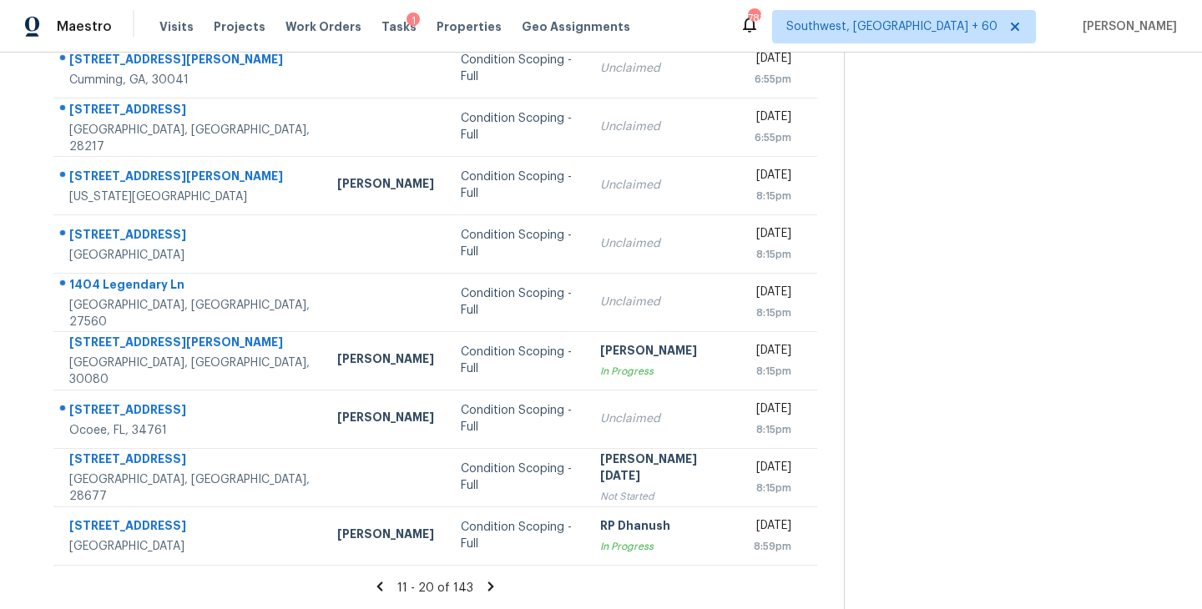
click at [487, 581] on icon at bounding box center [490, 586] width 15 height 15
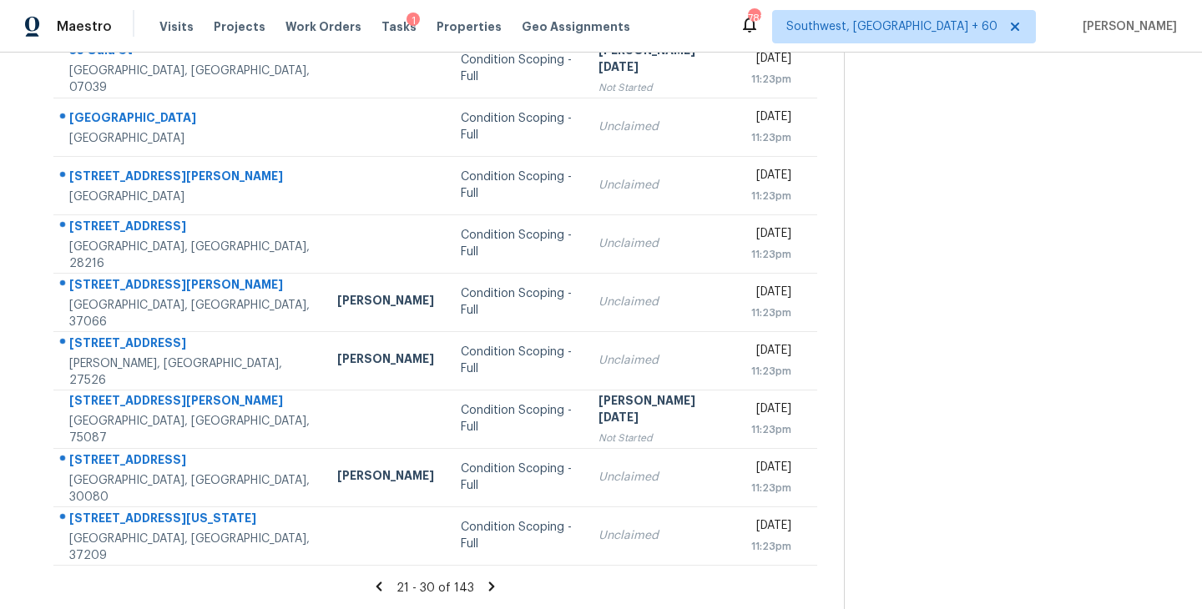
click at [489, 587] on icon at bounding box center [492, 586] width 6 height 9
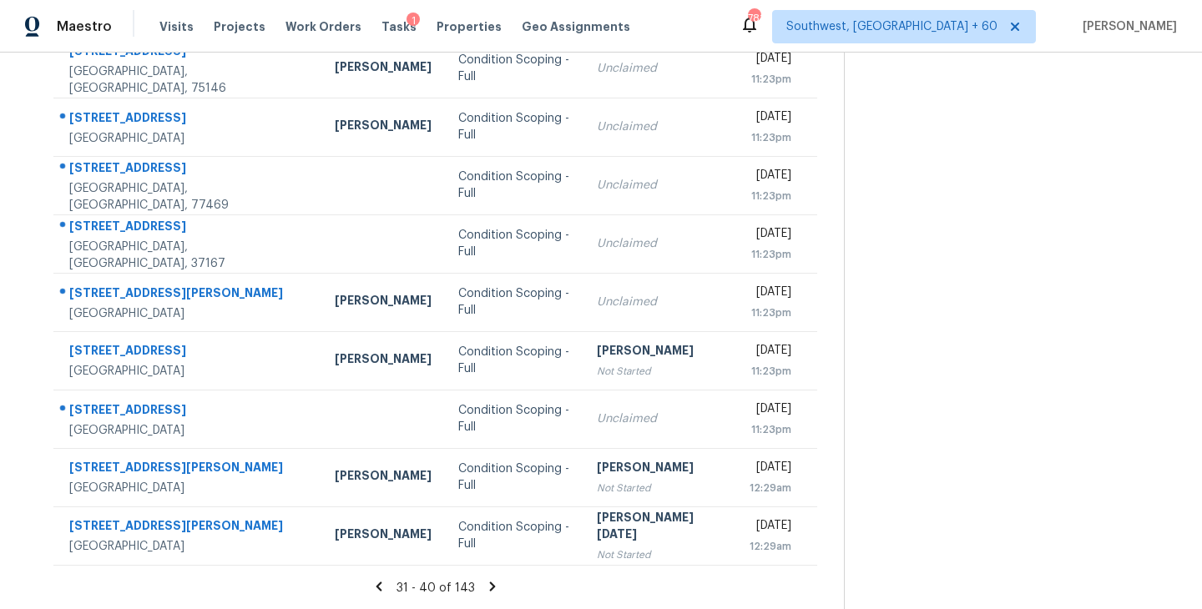
click at [489, 585] on icon at bounding box center [492, 586] width 6 height 9
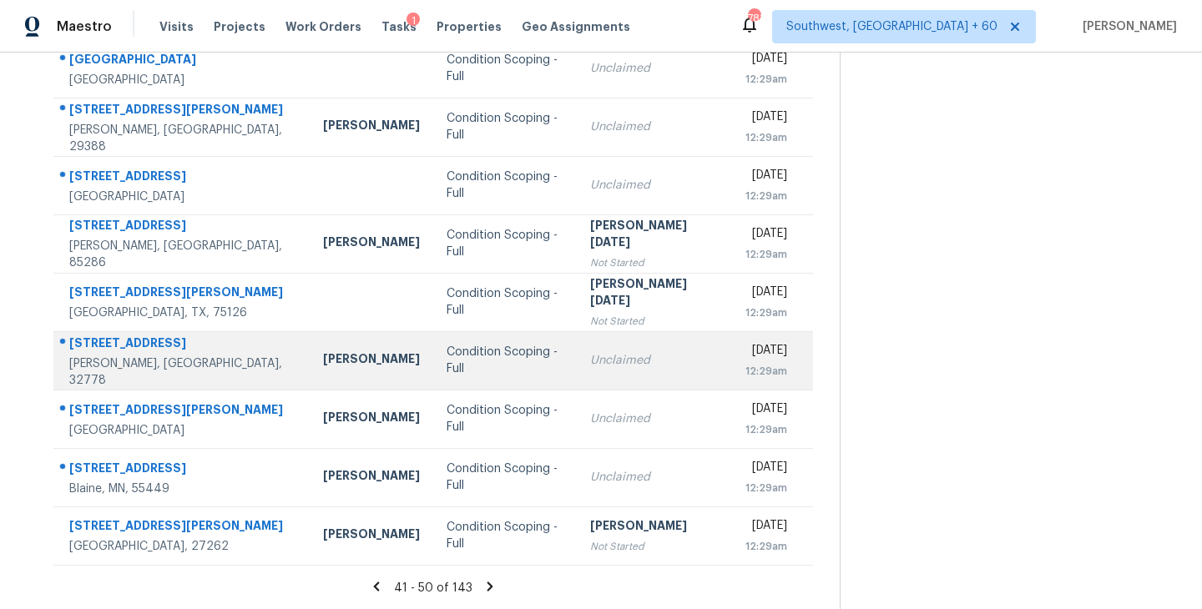
click at [450, 361] on div "Condition Scoping - Full" at bounding box center [505, 360] width 116 height 33
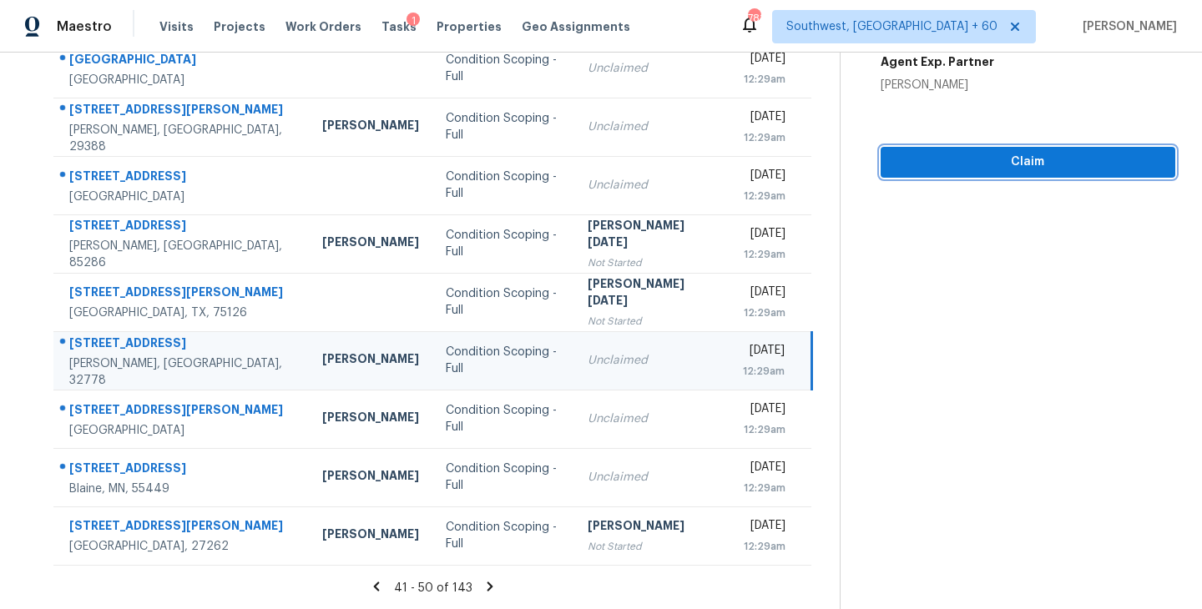
click at [1025, 167] on span "Claim" at bounding box center [1028, 162] width 268 height 21
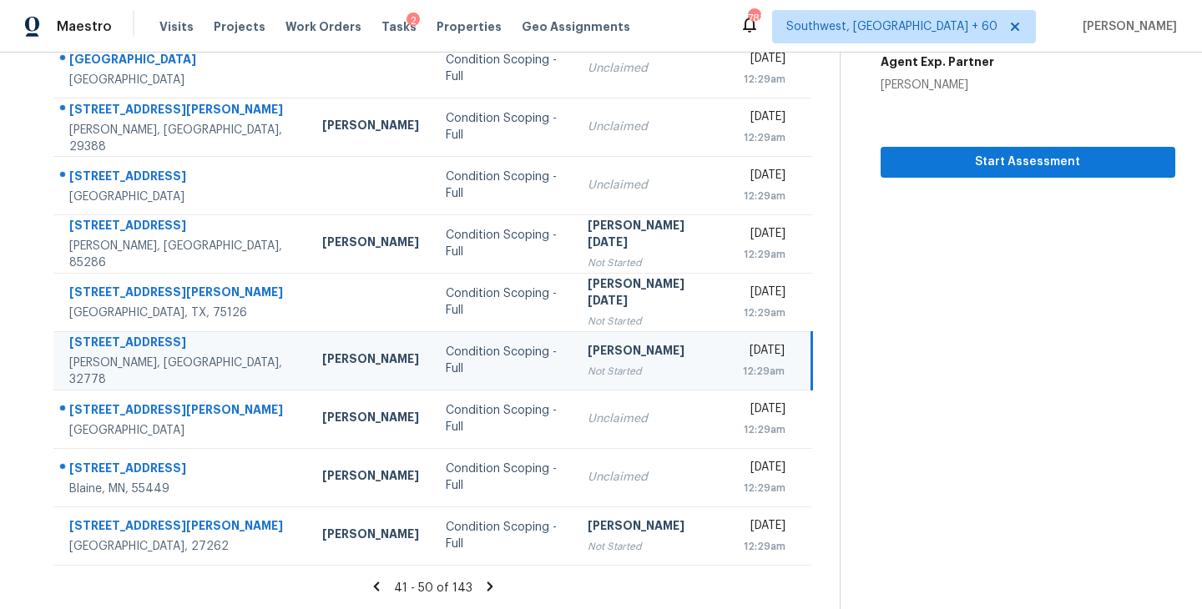
click at [471, 589] on div "41 - 50 of 143" at bounding box center [433, 588] width 813 height 18
click at [484, 584] on icon at bounding box center [490, 586] width 15 height 15
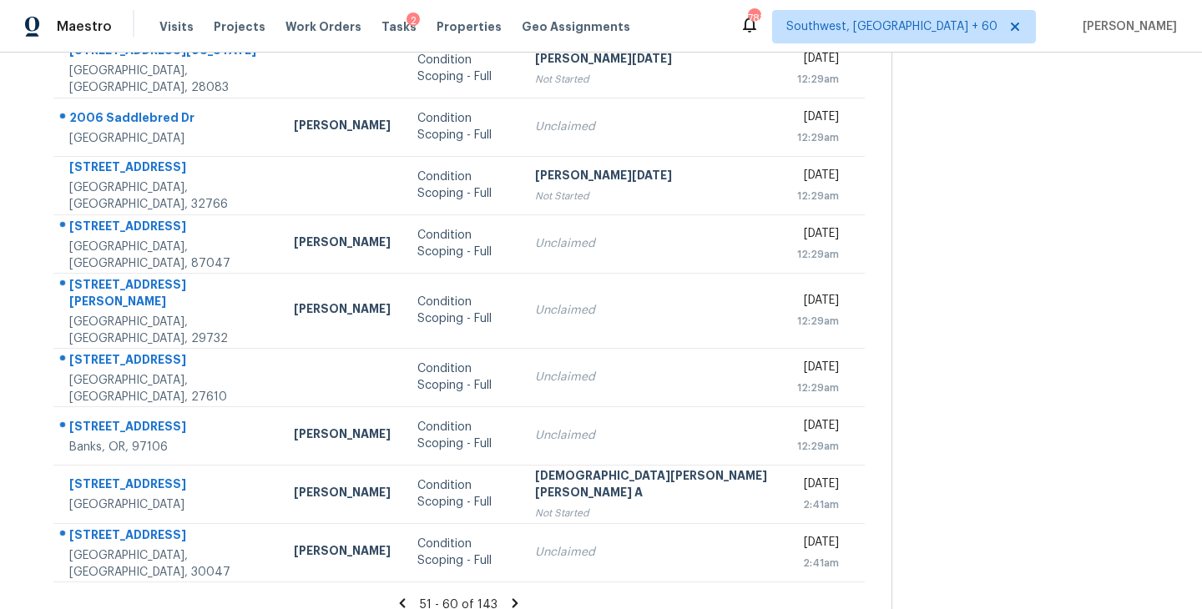
click at [508, 596] on icon at bounding box center [515, 603] width 15 height 15
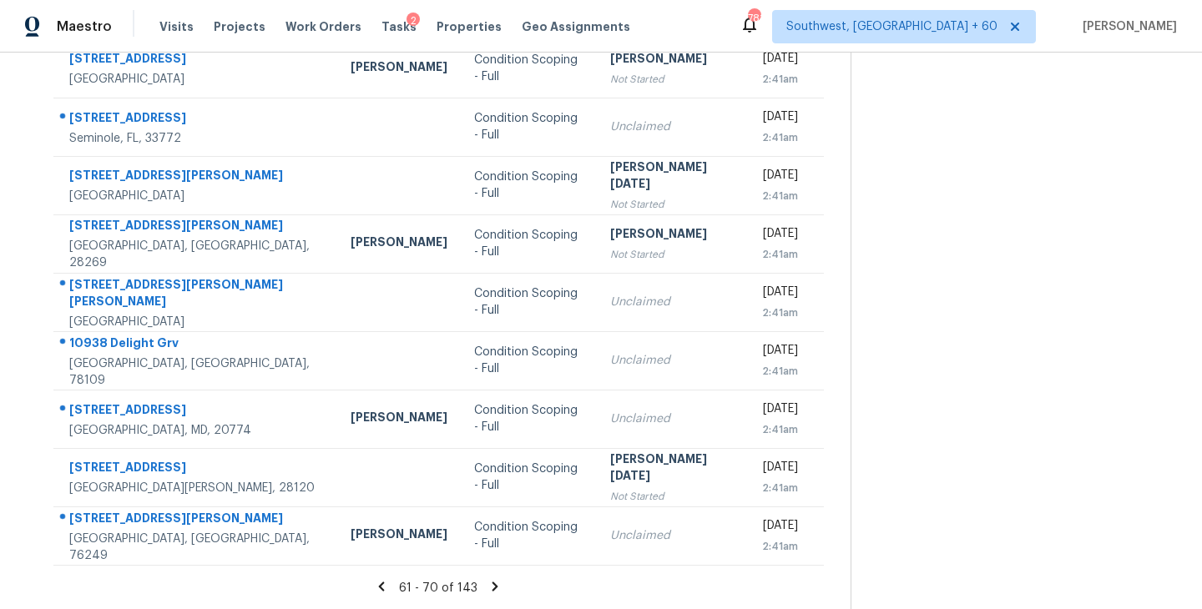
click at [488, 581] on icon at bounding box center [495, 586] width 15 height 15
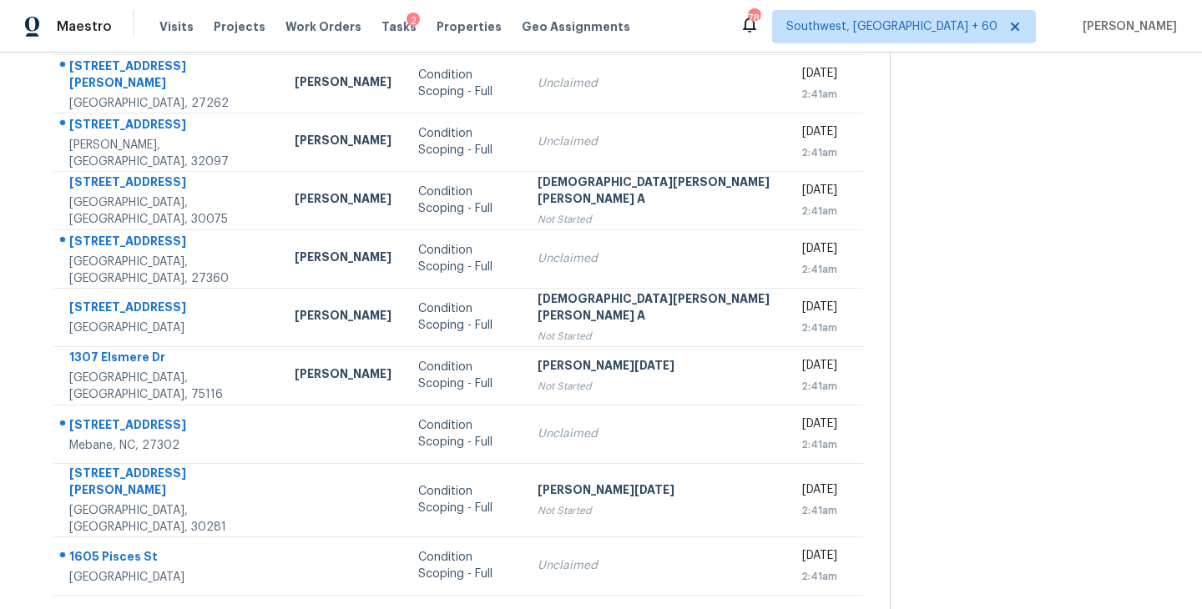
click at [513, 609] on icon at bounding box center [516, 616] width 6 height 9
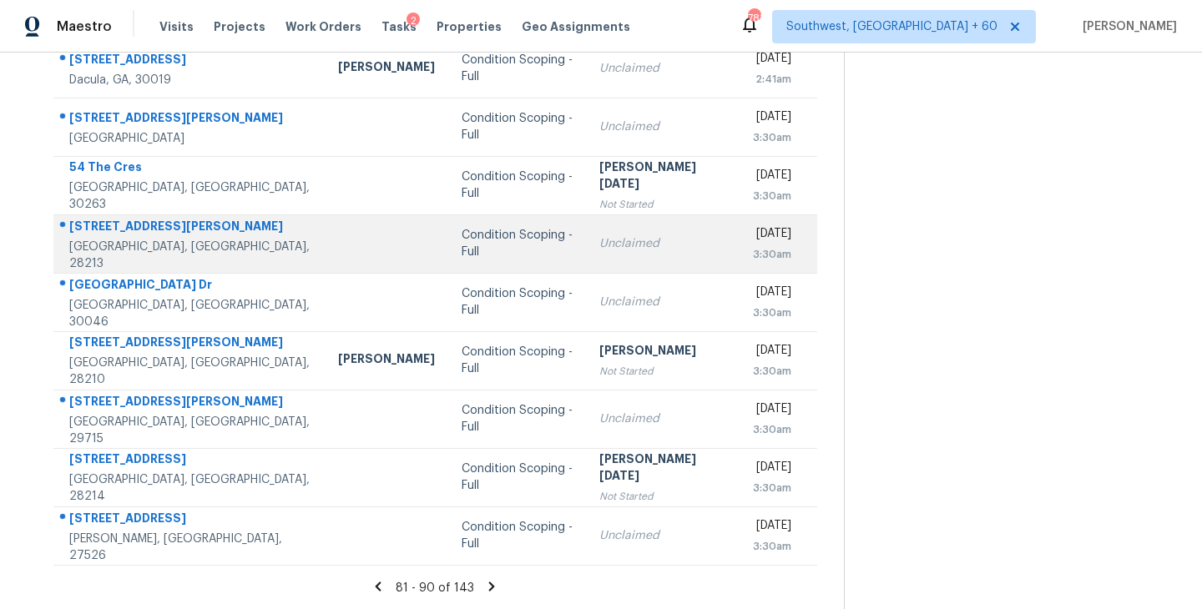
scroll to position [43, 0]
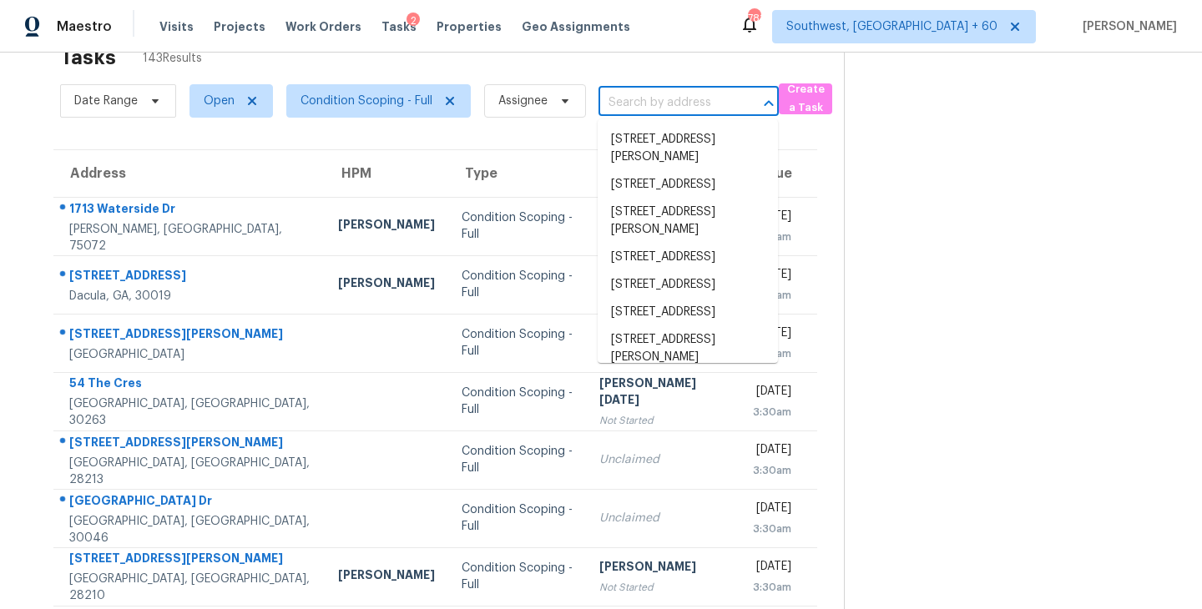
click at [657, 101] on input "text" at bounding box center [666, 103] width 134 height 26
paste input "[STREET_ADDRESS]"
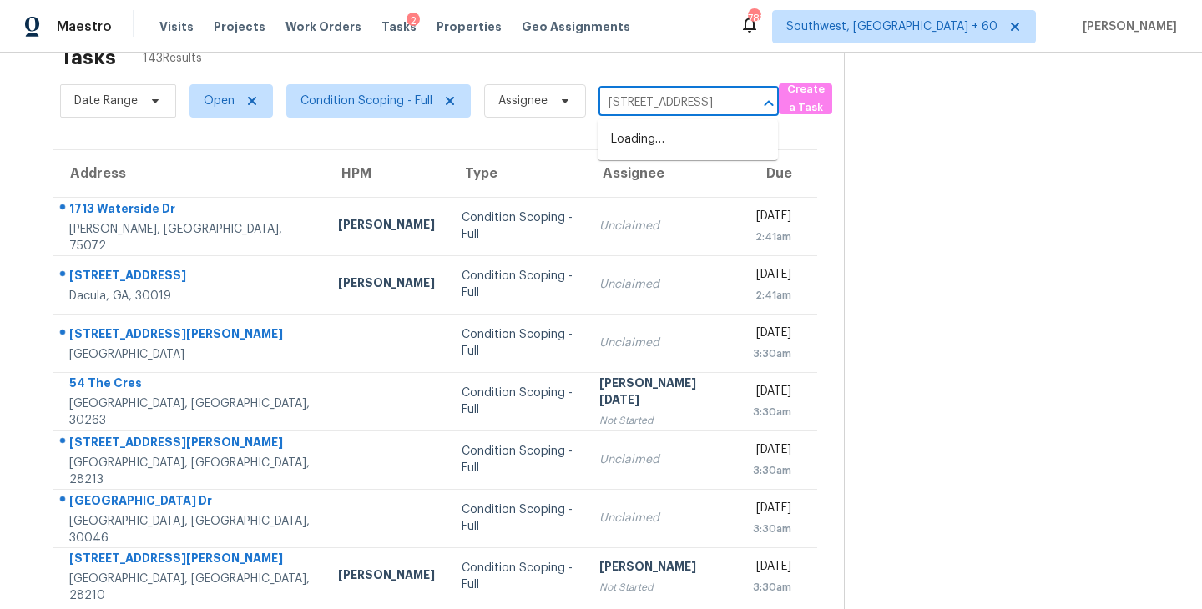
scroll to position [0, 104]
type input "[STREET_ADDRESS]"
click at [986, 198] on section at bounding box center [1009, 417] width 331 height 817
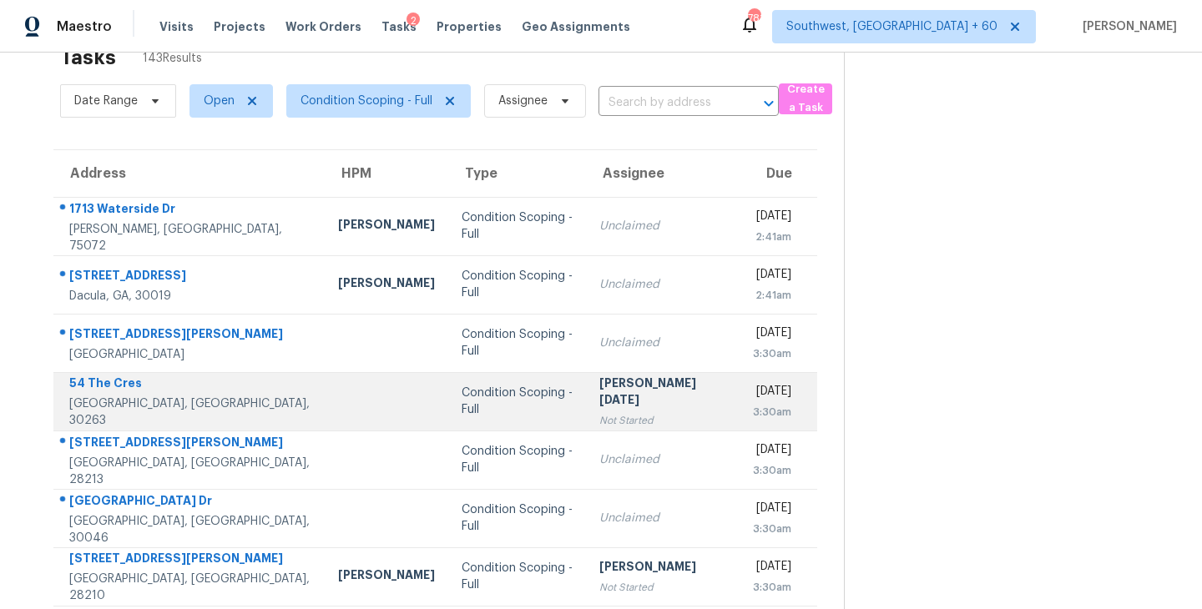
scroll to position [260, 0]
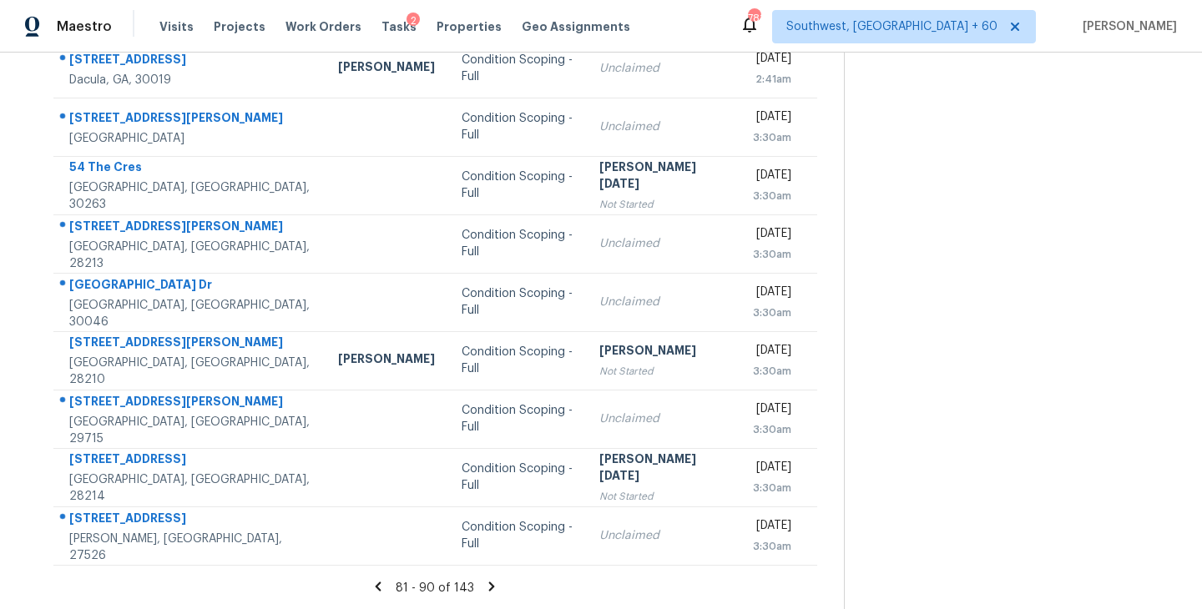
click at [488, 582] on icon at bounding box center [491, 586] width 15 height 15
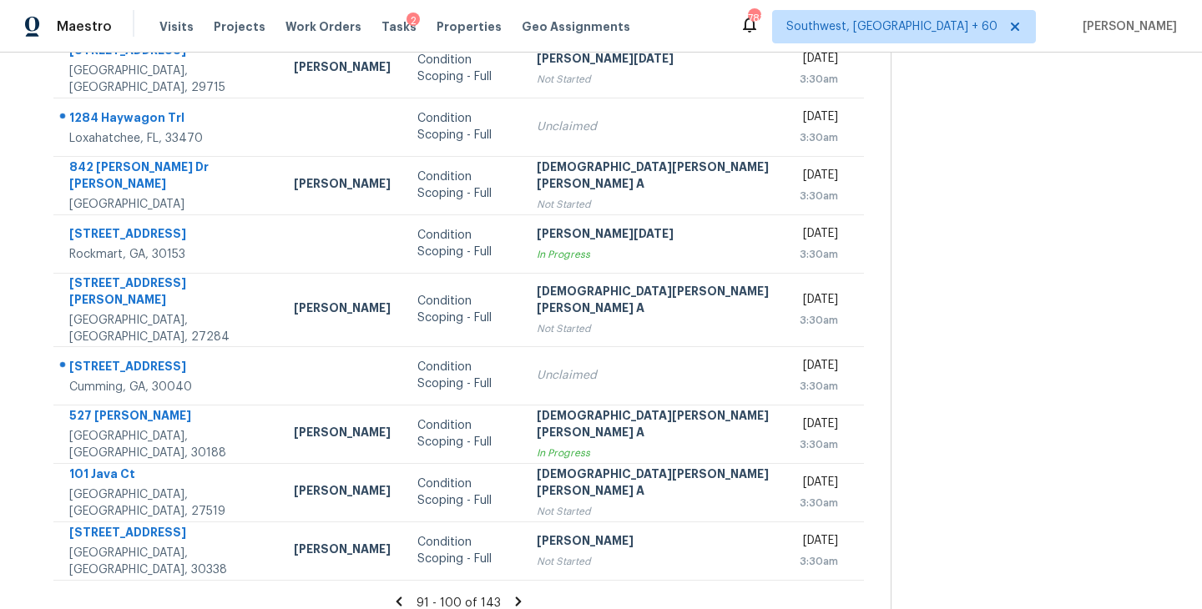
click at [511, 594] on icon at bounding box center [518, 601] width 15 height 15
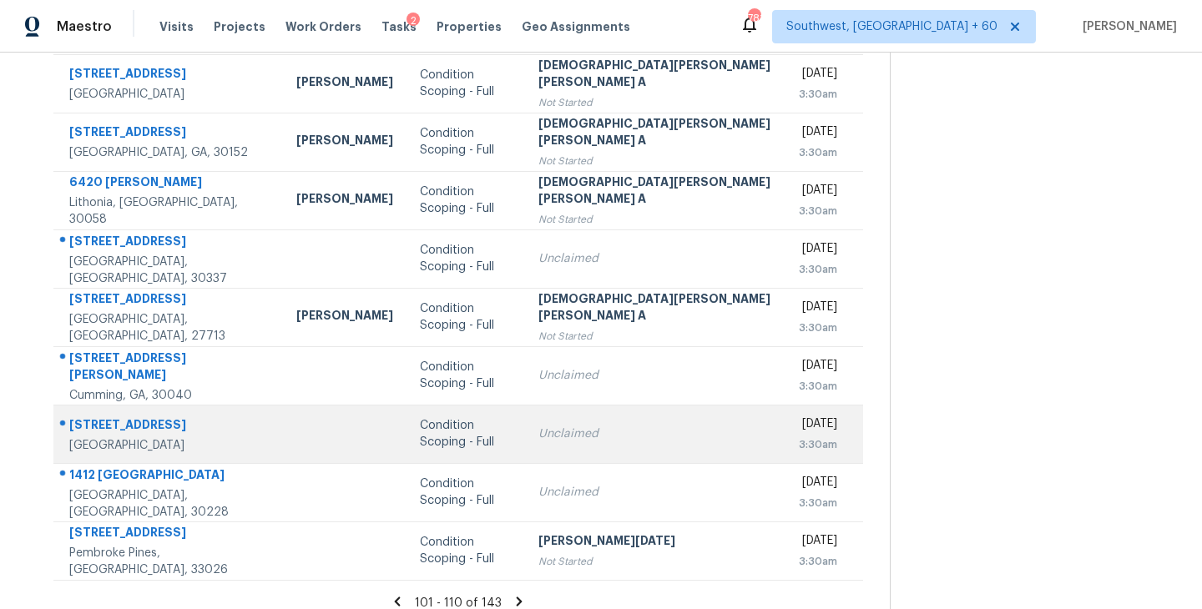
click at [444, 419] on div "Condition Scoping - Full" at bounding box center [465, 433] width 91 height 33
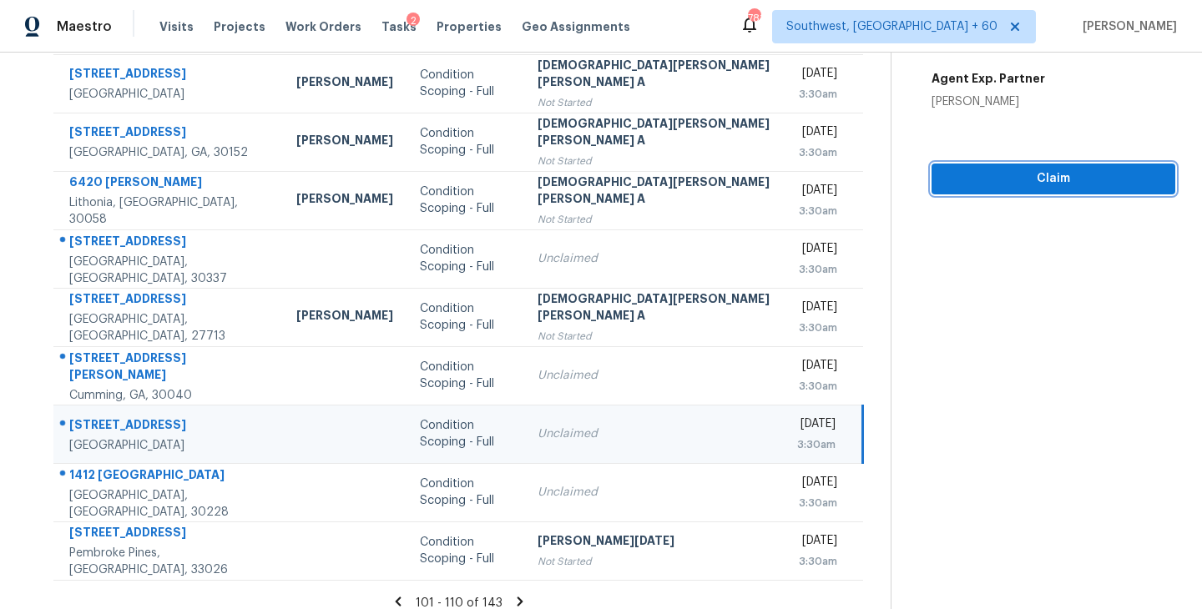
click at [1024, 169] on span "Claim" at bounding box center [1053, 179] width 217 height 21
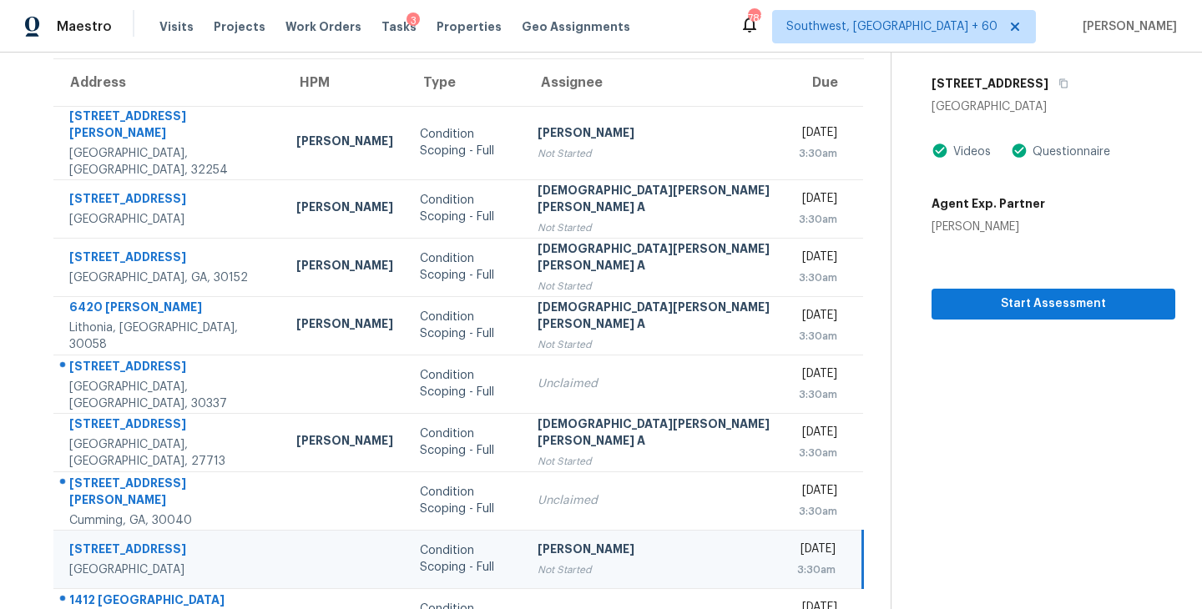
scroll to position [0, 0]
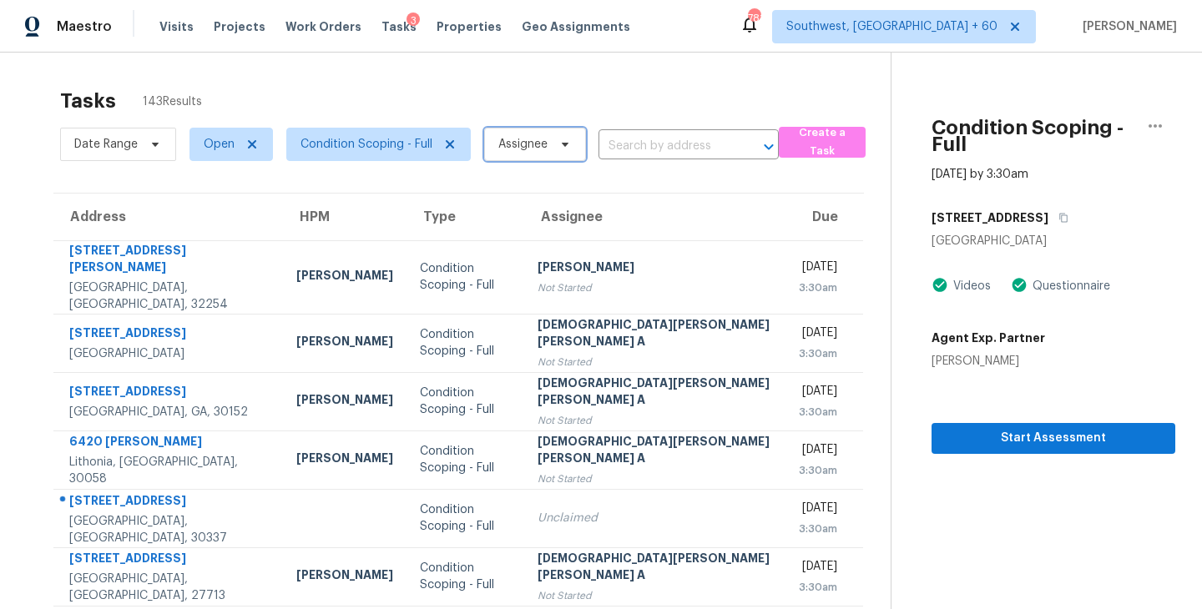
click at [556, 142] on span at bounding box center [562, 144] width 18 height 13
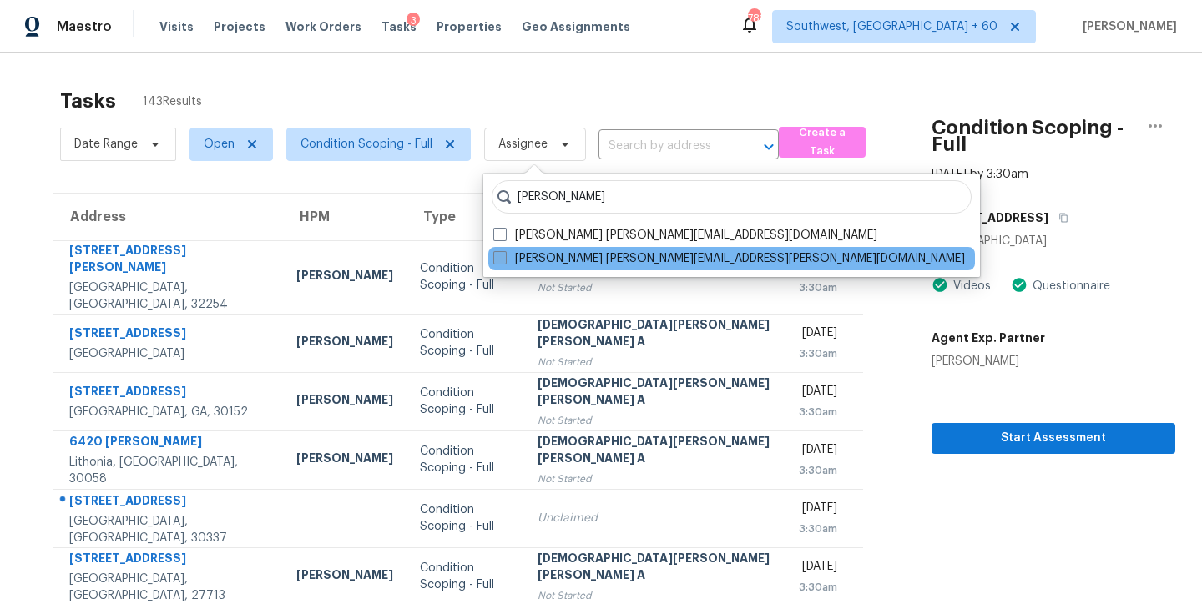
type input "[PERSON_NAME]"
click at [592, 258] on label "[PERSON_NAME] [PERSON_NAME][EMAIL_ADDRESS][PERSON_NAME][DOMAIN_NAME]" at bounding box center [729, 258] width 472 height 17
click at [504, 258] on input "[PERSON_NAME] [PERSON_NAME][EMAIL_ADDRESS][PERSON_NAME][DOMAIN_NAME]" at bounding box center [498, 255] width 11 height 11
checkbox input "true"
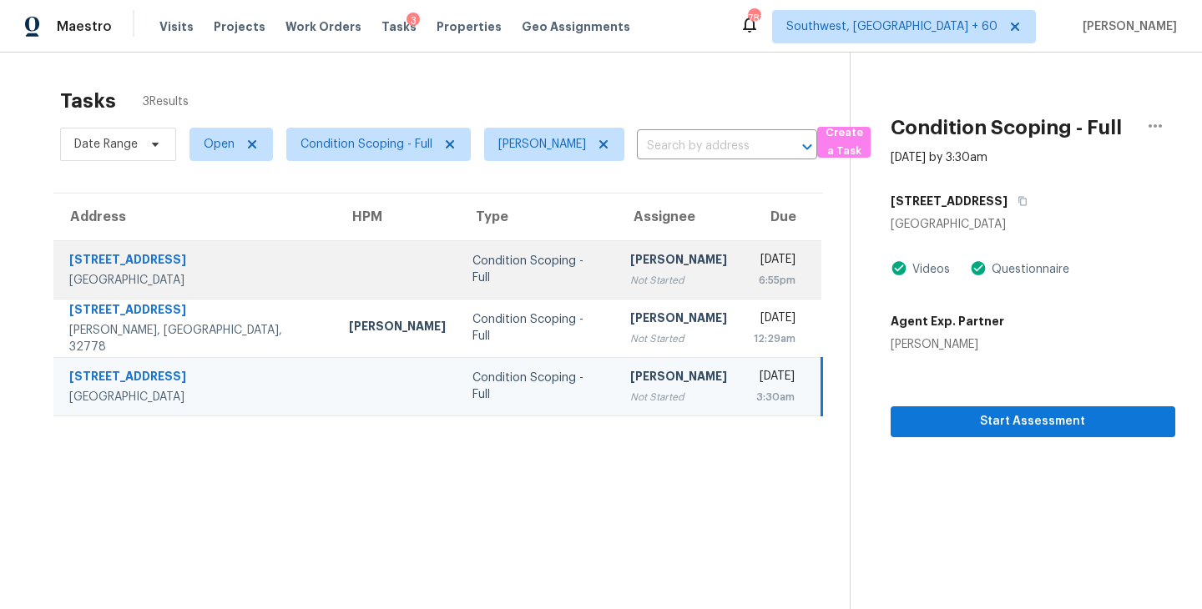
click at [630, 282] on div "Not Started" at bounding box center [678, 280] width 97 height 17
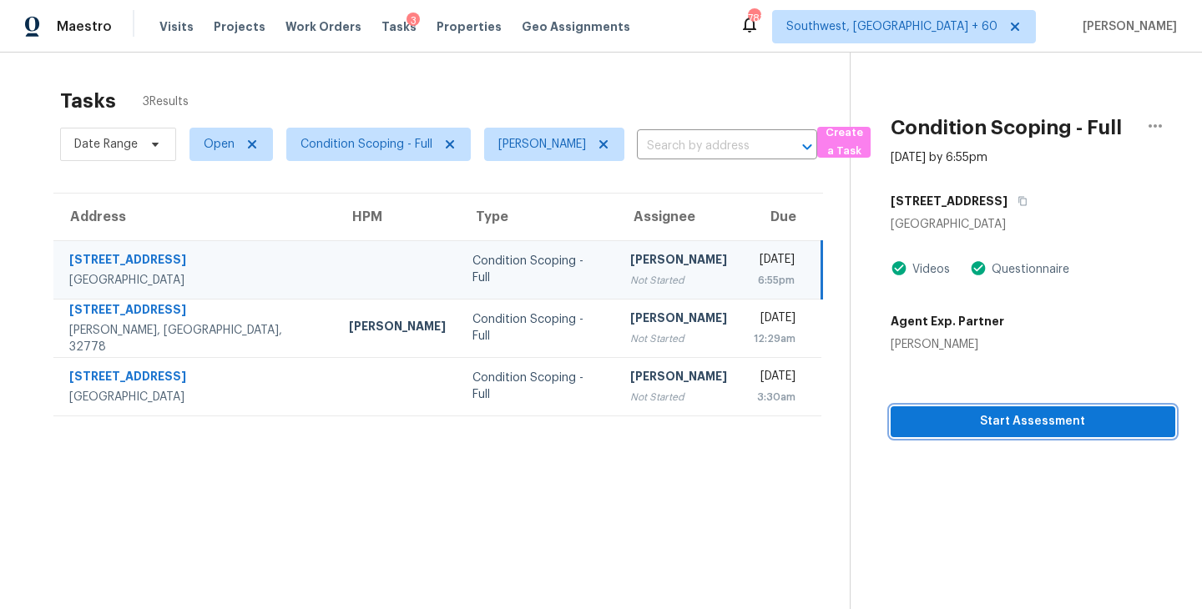
click at [968, 407] on button "Start Assessment" at bounding box center [1033, 422] width 285 height 31
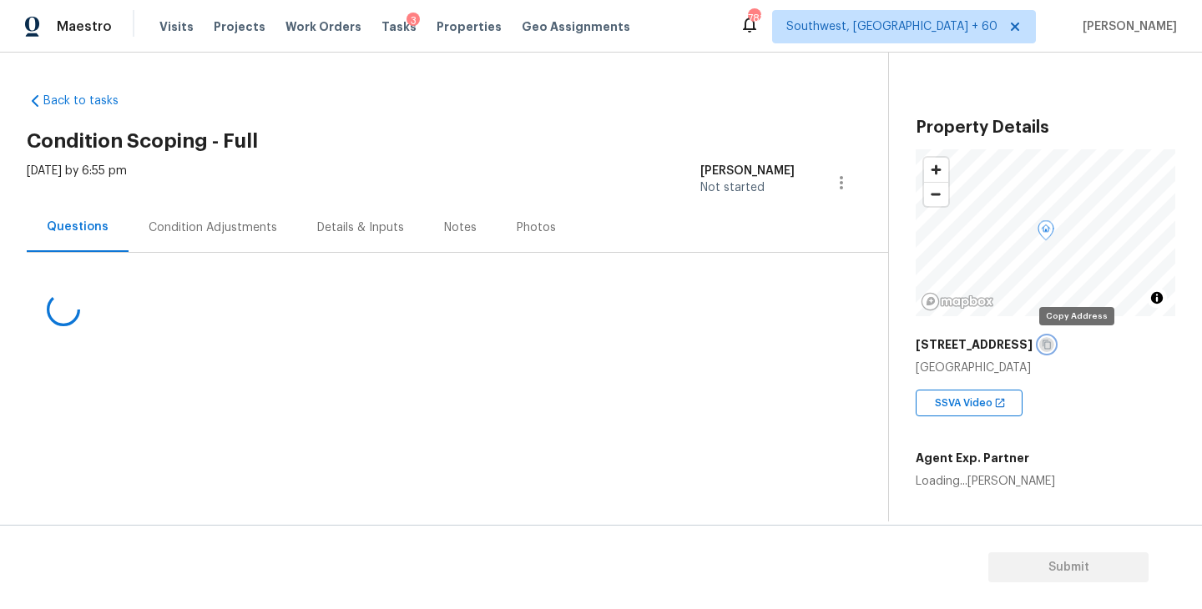
click at [1054, 345] on button "button" at bounding box center [1046, 344] width 15 height 15
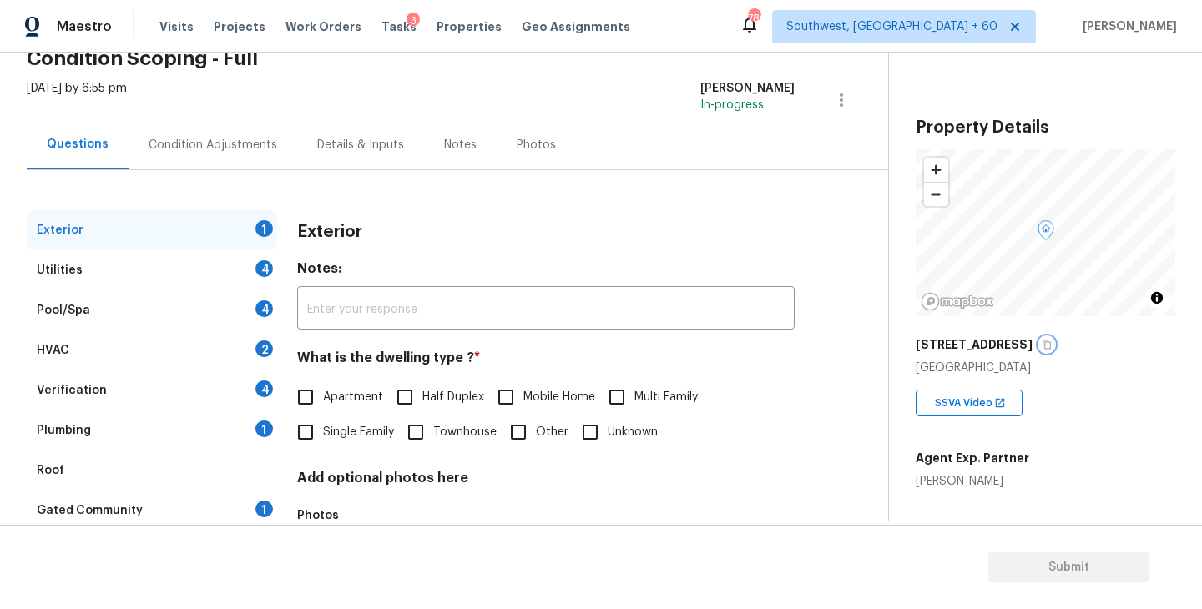
scroll to position [122, 0]
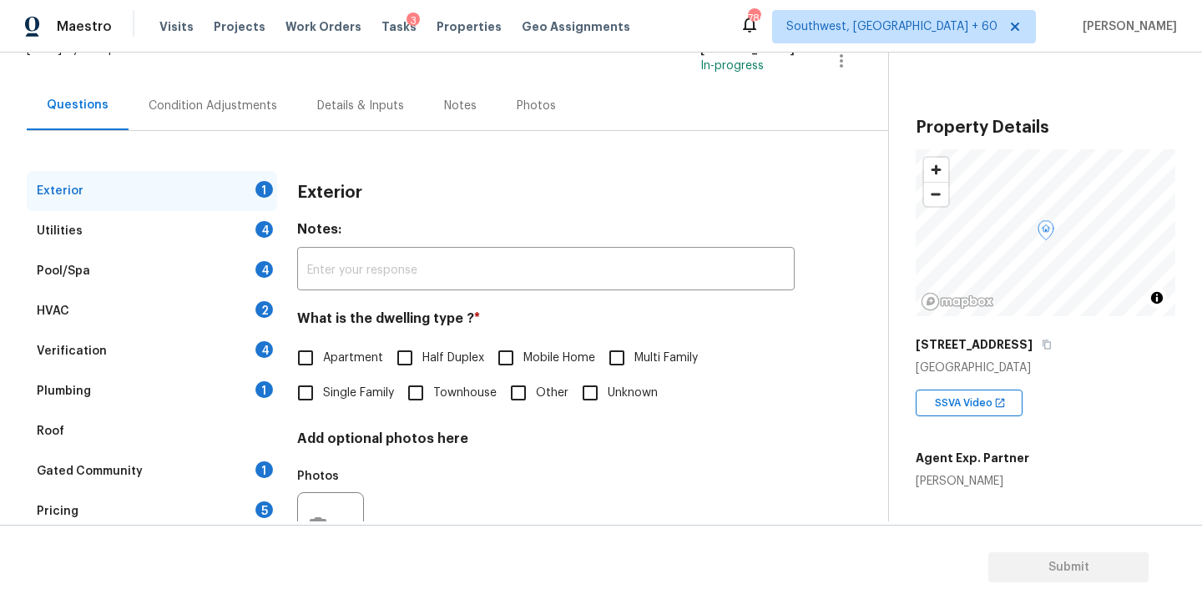
click at [346, 390] on span "Single Family" at bounding box center [358, 394] width 71 height 18
click at [323, 390] on input "Single Family" at bounding box center [305, 393] width 35 height 35
checkbox input "true"
click at [185, 220] on div "Utilities 4" at bounding box center [152, 231] width 250 height 40
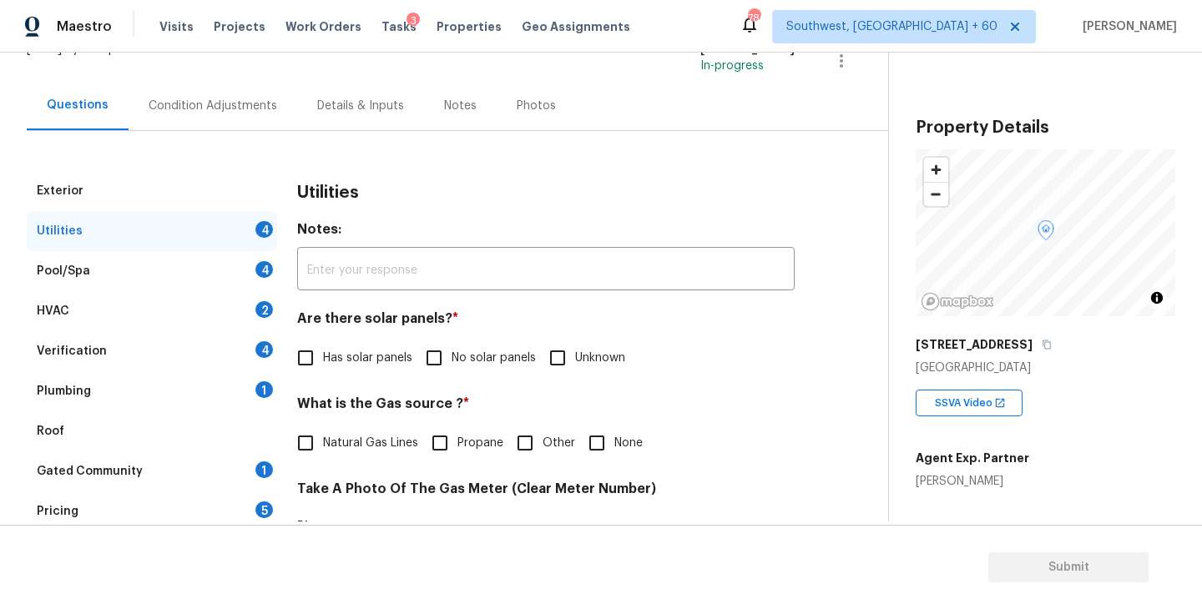
click at [326, 394] on div "Utilities Notes: ​ Are there solar panels? * Has solar panels No solar panels U…" at bounding box center [546, 606] width 498 height 871
click at [389, 355] on span "Has solar panels" at bounding box center [367, 359] width 89 height 18
click at [323, 355] on input "Has solar panels" at bounding box center [305, 358] width 35 height 35
checkbox input "true"
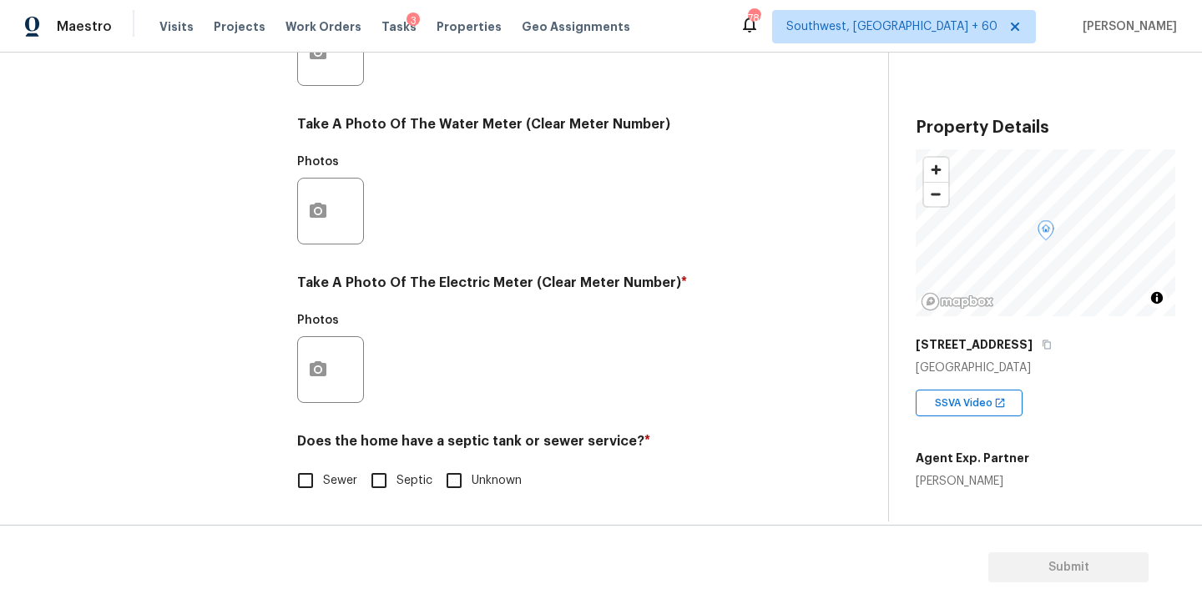
click at [349, 479] on span "Sewer" at bounding box center [340, 481] width 34 height 18
click at [323, 479] on input "Sewer" at bounding box center [305, 480] width 35 height 35
checkbox input "true"
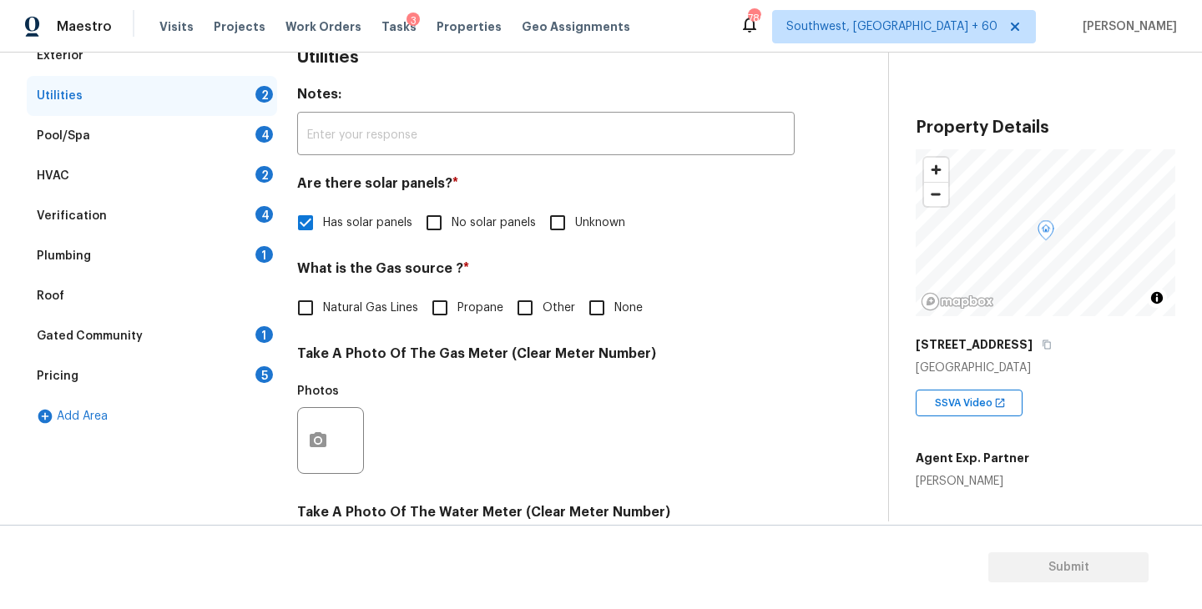
click at [196, 274] on div "Plumbing 1" at bounding box center [152, 256] width 250 height 40
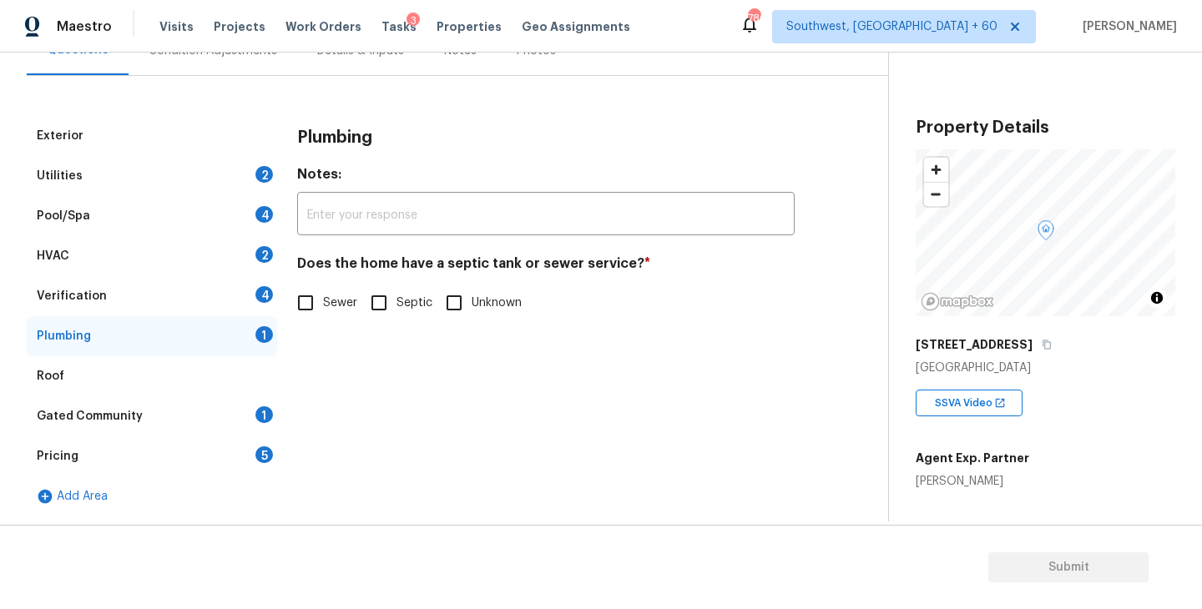
scroll to position [177, 0]
click at [336, 320] on label "Sewer" at bounding box center [322, 302] width 69 height 35
click at [323, 320] on input "Sewer" at bounding box center [305, 302] width 35 height 35
checkbox input "true"
click at [232, 408] on div "Gated Community 1" at bounding box center [152, 417] width 250 height 40
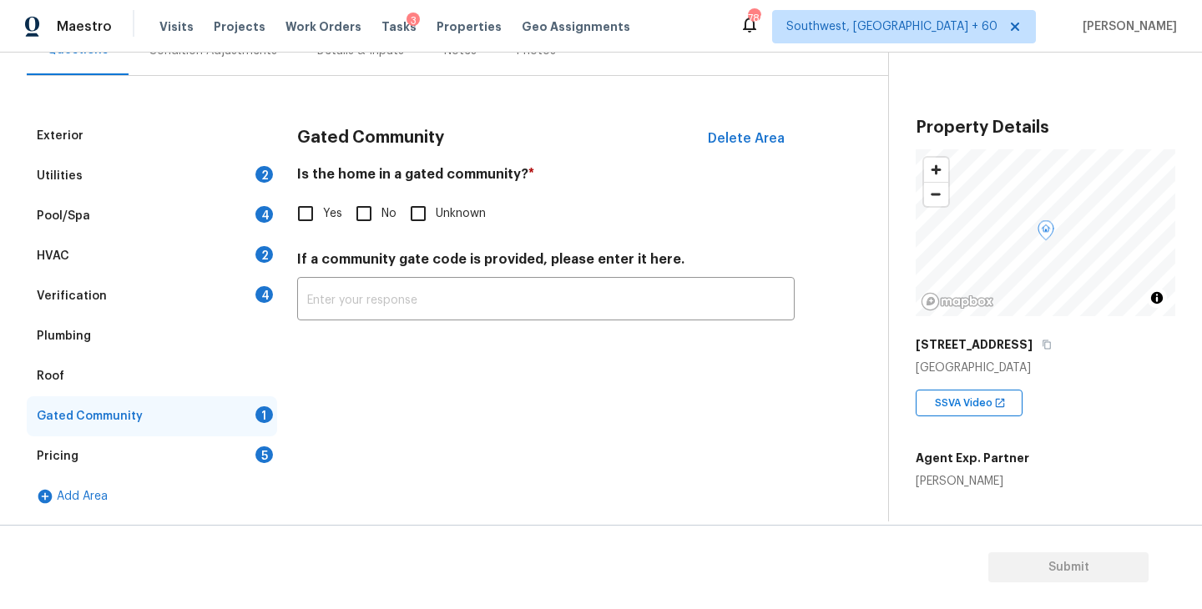
click at [379, 225] on input "No" at bounding box center [363, 213] width 35 height 35
checkbox input "true"
click at [245, 57] on div "Condition Adjustments" at bounding box center [213, 51] width 129 height 17
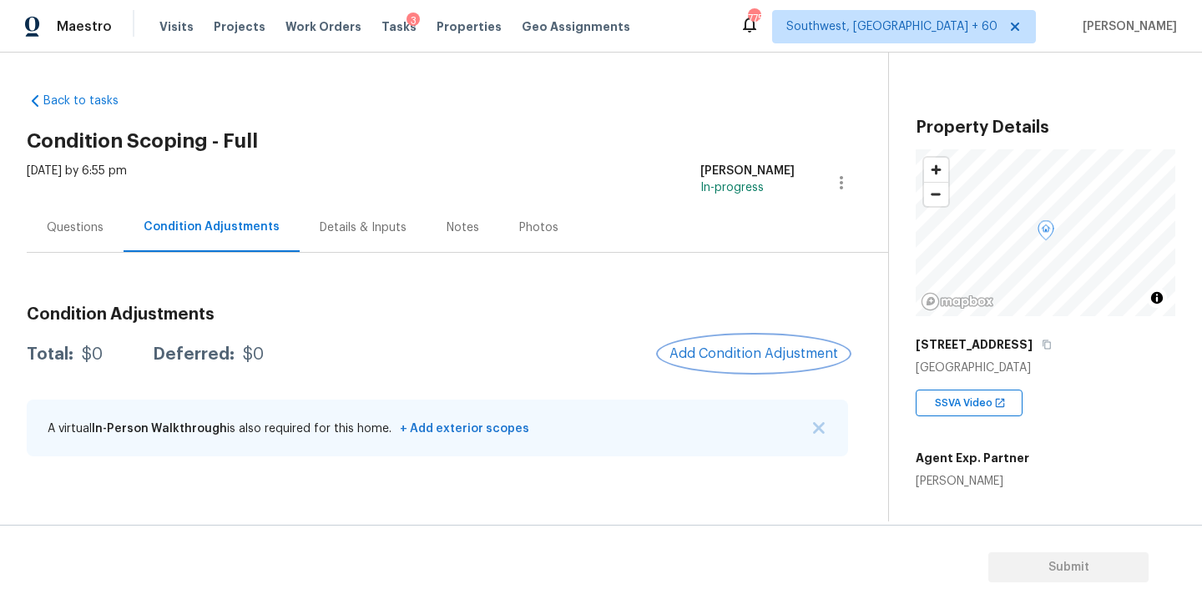
click at [749, 352] on span "Add Condition Adjustment" at bounding box center [753, 353] width 169 height 15
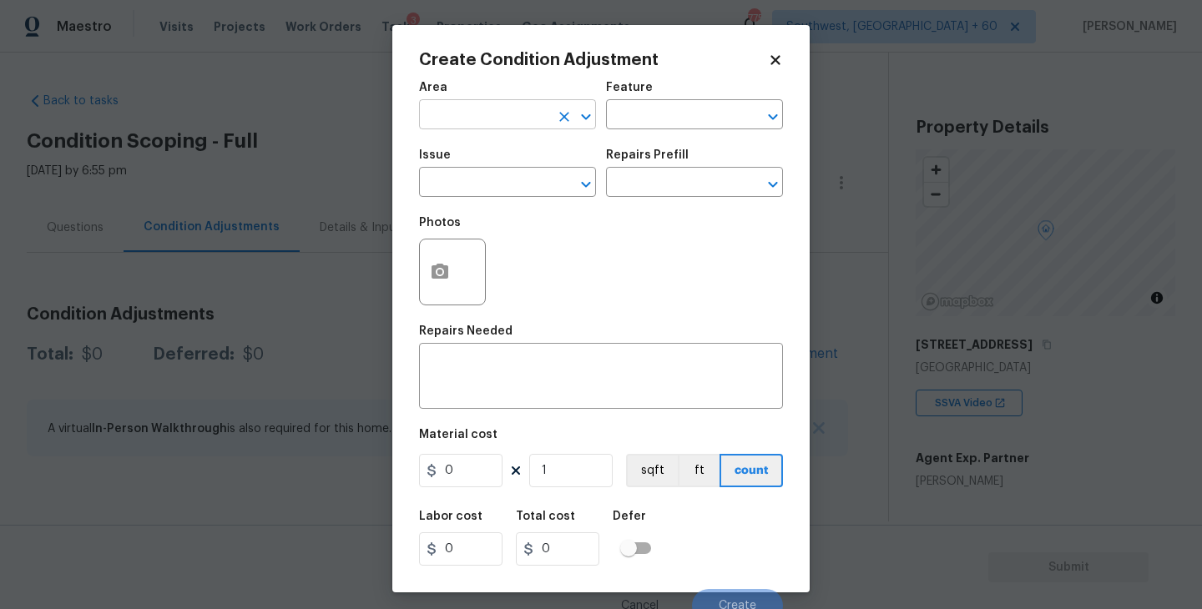
click at [483, 123] on input "text" at bounding box center [484, 117] width 130 height 26
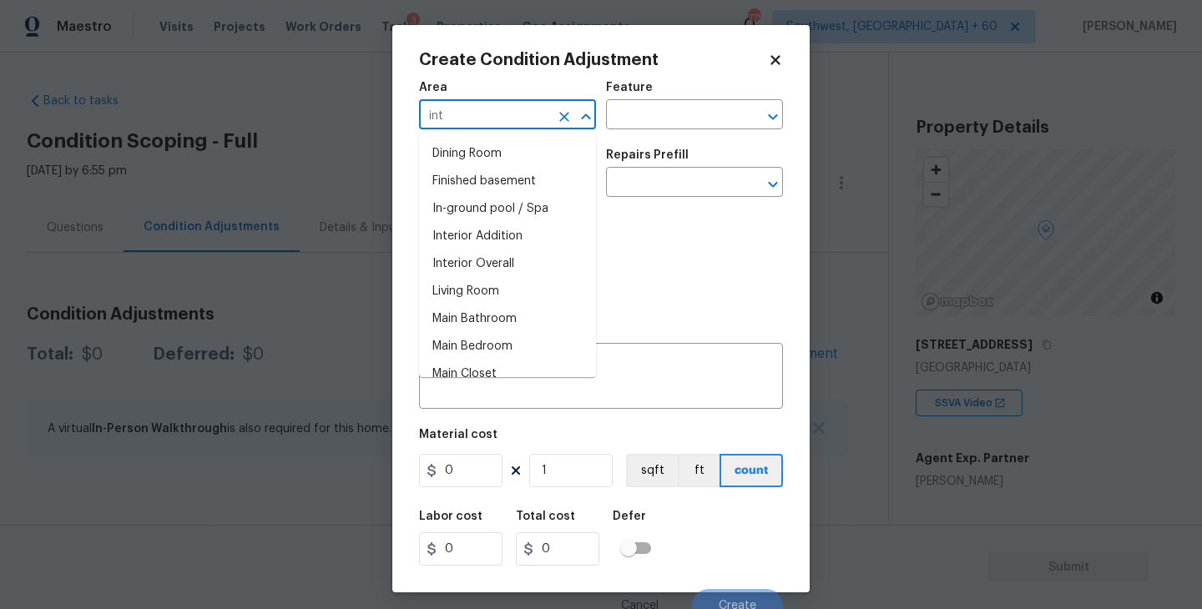
type input "inte"
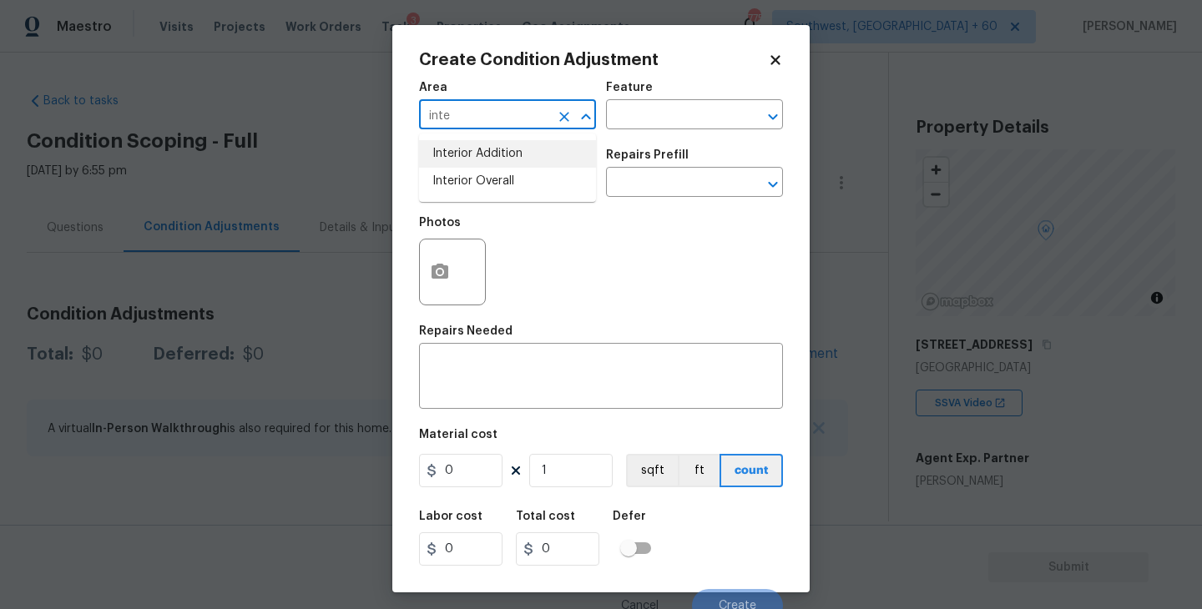
click at [498, 176] on li "Interior Overall" at bounding box center [507, 182] width 177 height 28
type input "Interior Overall"
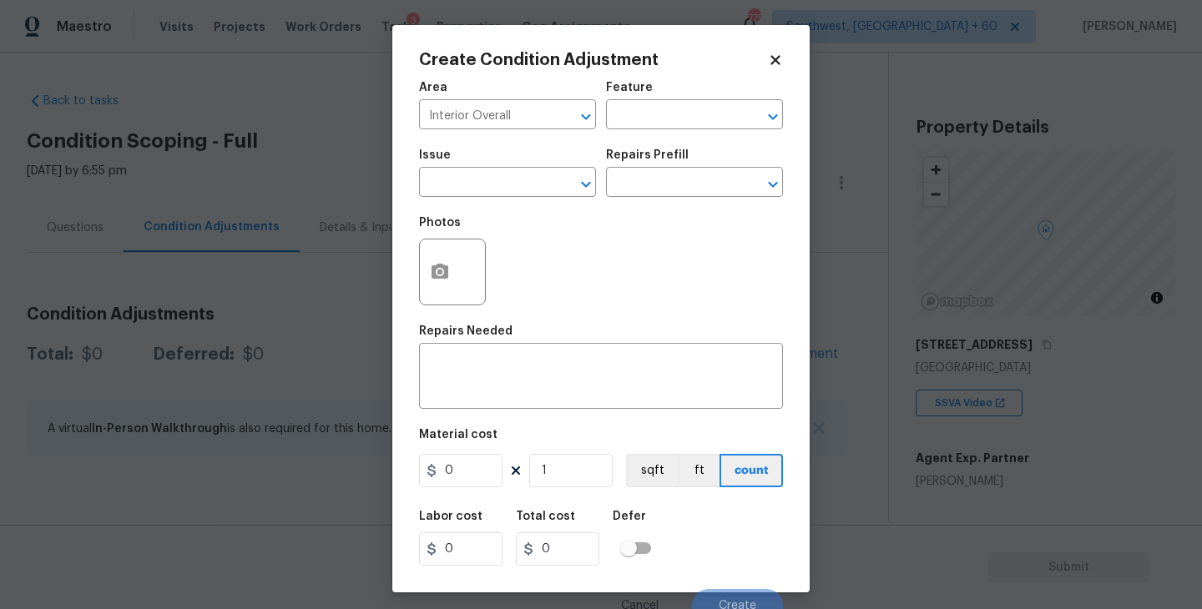
click at [662, 97] on div "Feature" at bounding box center [694, 93] width 177 height 22
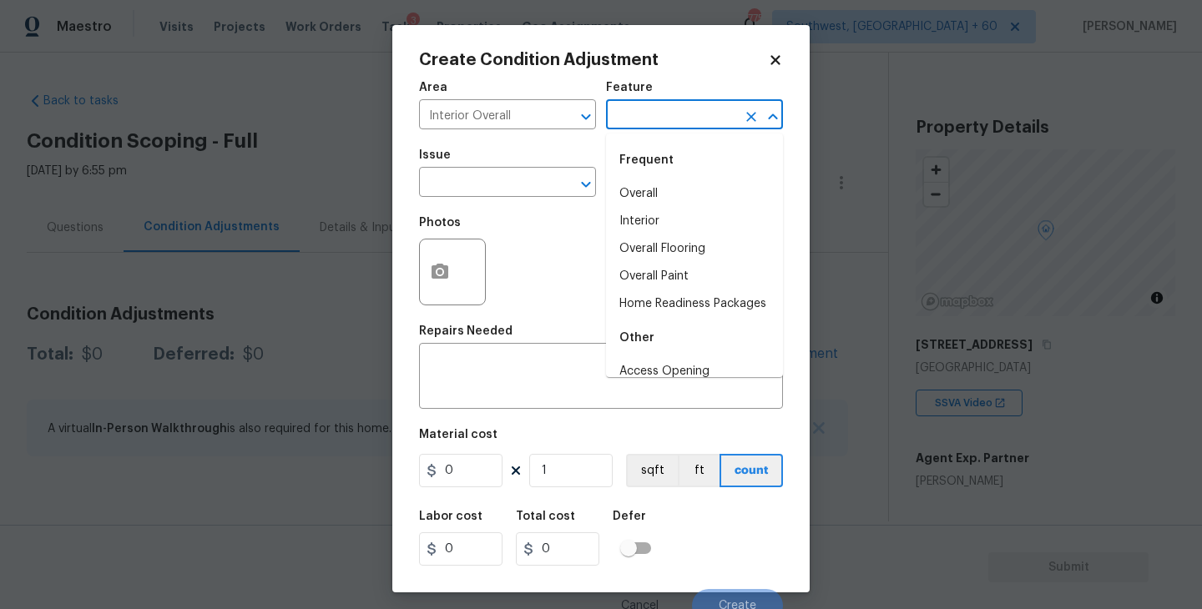
click at [647, 105] on input "text" at bounding box center [671, 117] width 130 height 26
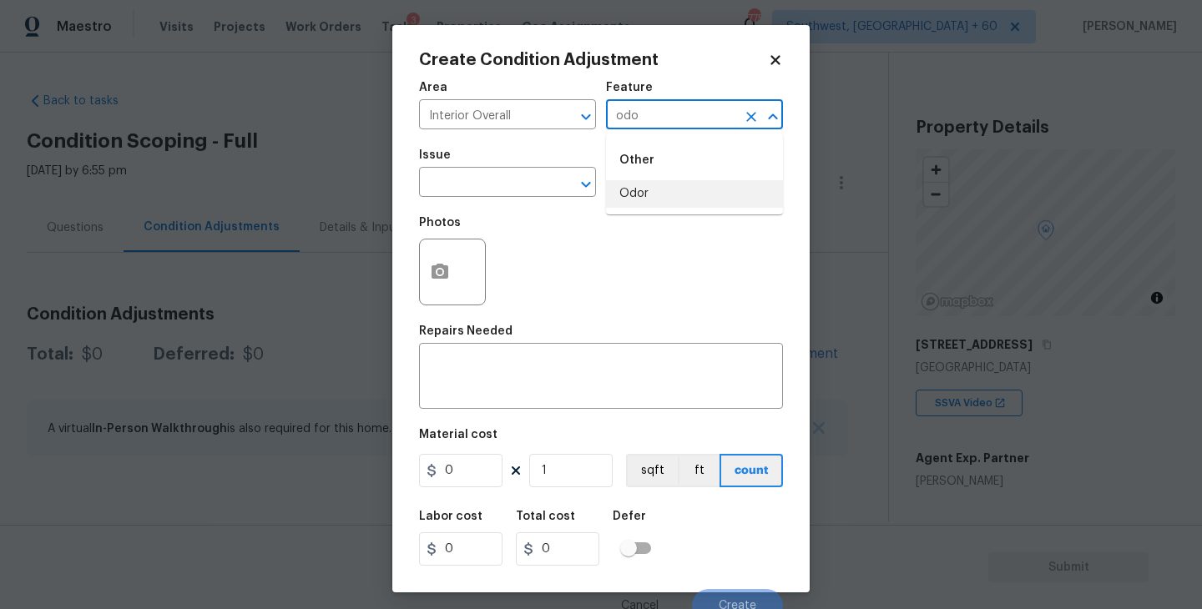
click at [637, 192] on li "Odor" at bounding box center [694, 194] width 177 height 28
type input "Odor"
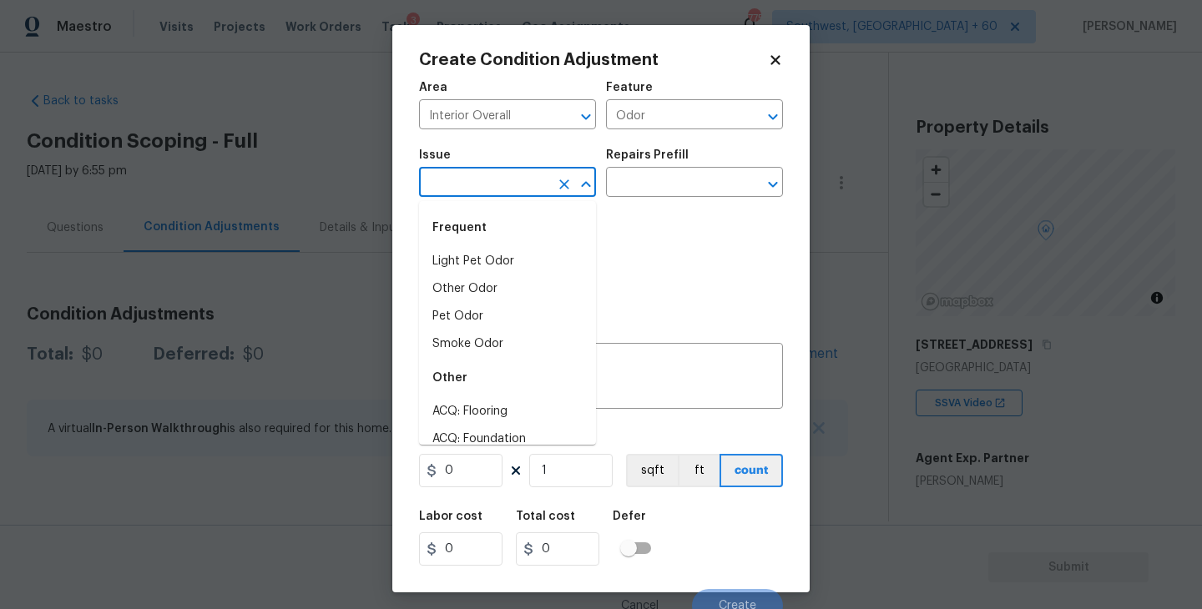
click at [513, 194] on input "text" at bounding box center [484, 184] width 130 height 26
click at [508, 250] on li "Light Pet Odor" at bounding box center [507, 262] width 177 height 28
type input "Light Pet Odor"
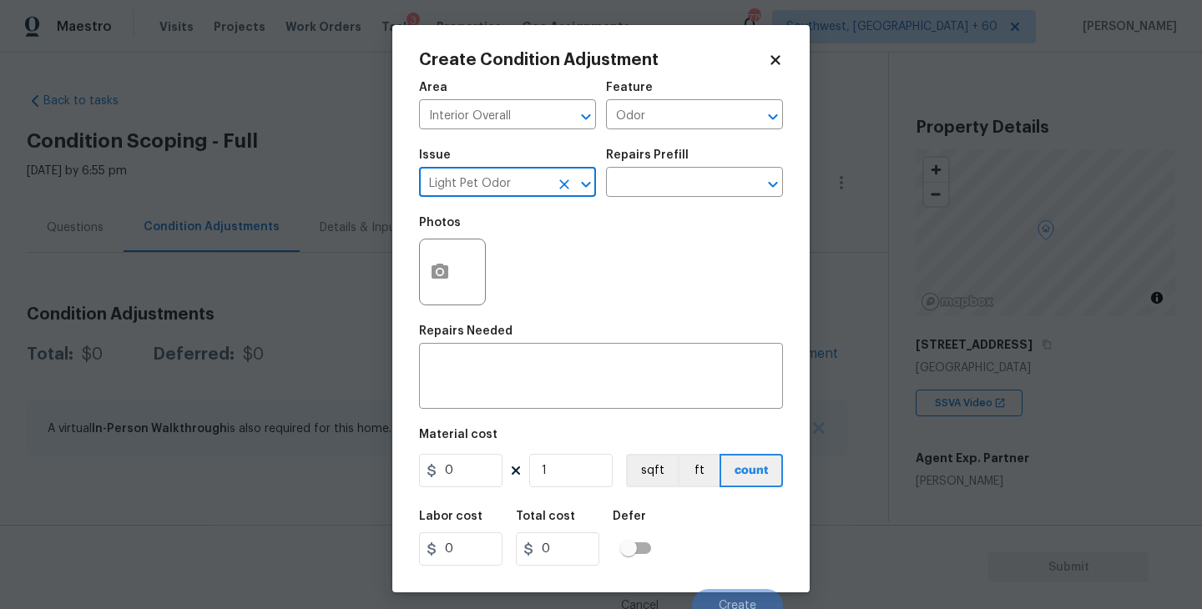
click at [649, 205] on div "Issue Light Pet Odor ​ Repairs Prefill ​" at bounding box center [601, 173] width 364 height 68
click at [693, 192] on input "text" at bounding box center [671, 184] width 130 height 26
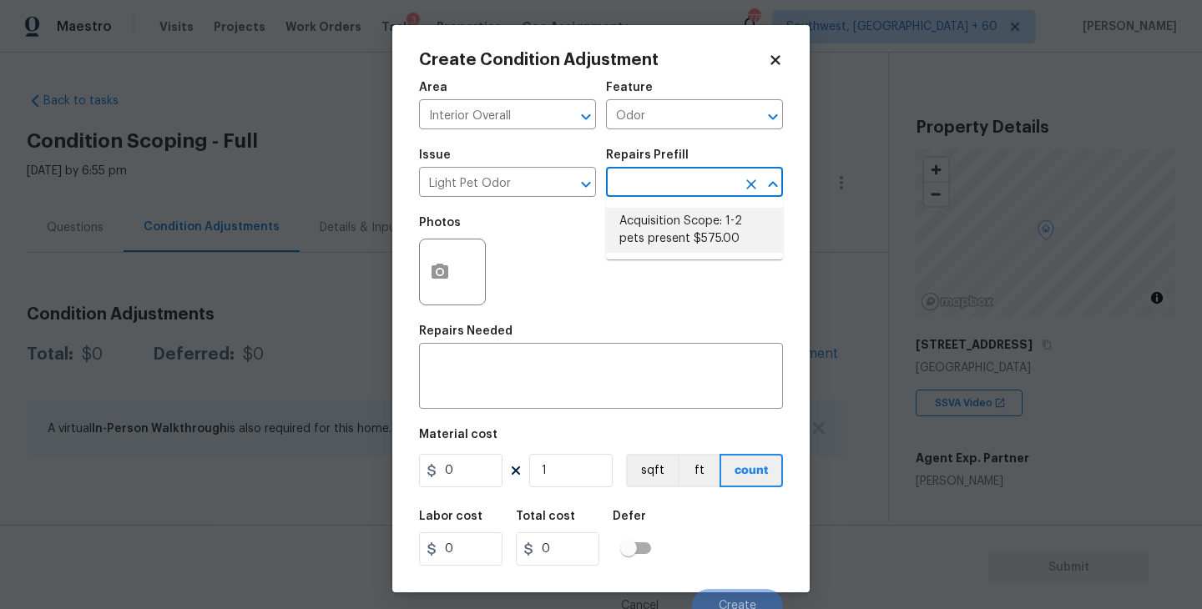
click at [690, 223] on li "Acquisition Scope: 1-2 pets present $575.00" at bounding box center [694, 230] width 177 height 45
type textarea "Acquisition Scope: 1-2 pets present"
type input "575"
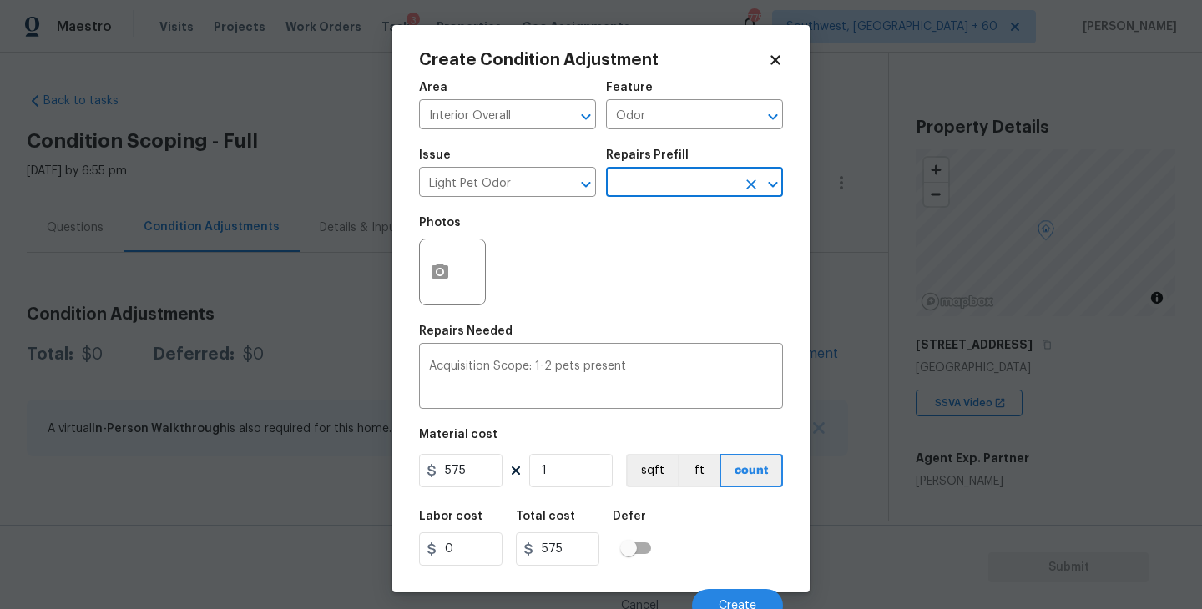
scroll to position [14, 0]
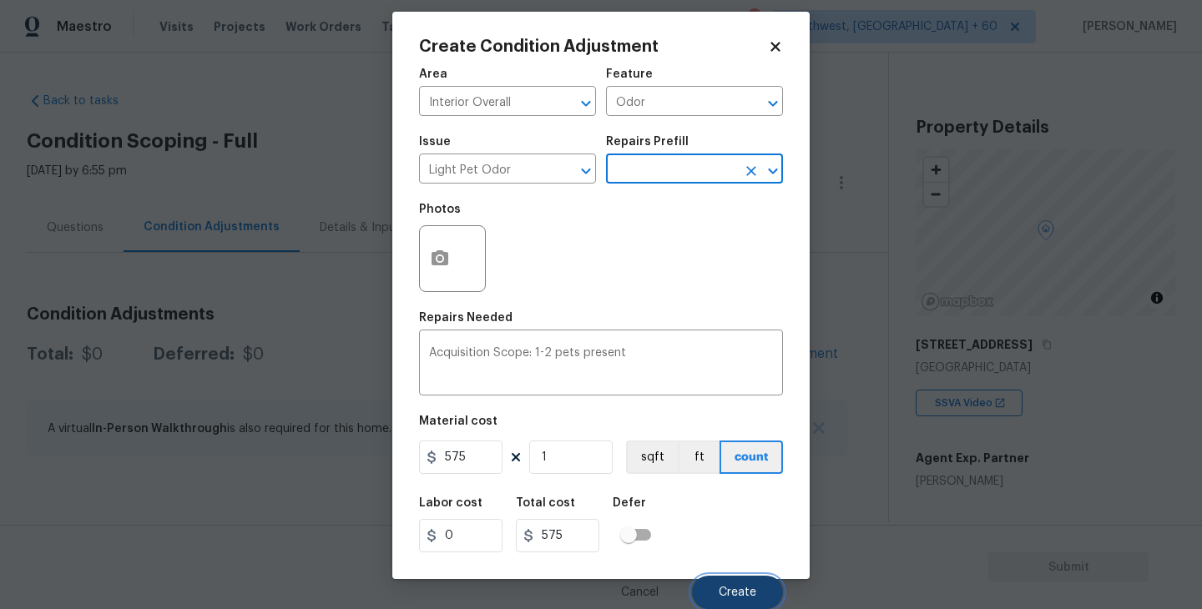
click at [740, 582] on button "Create" at bounding box center [737, 592] width 91 height 33
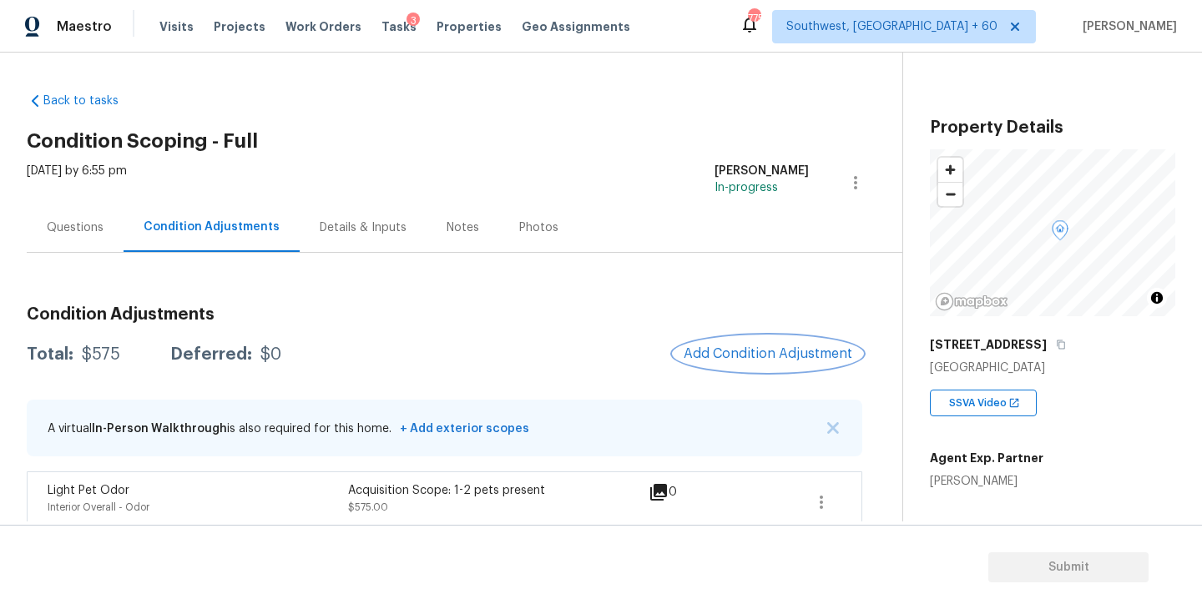
scroll to position [17, 0]
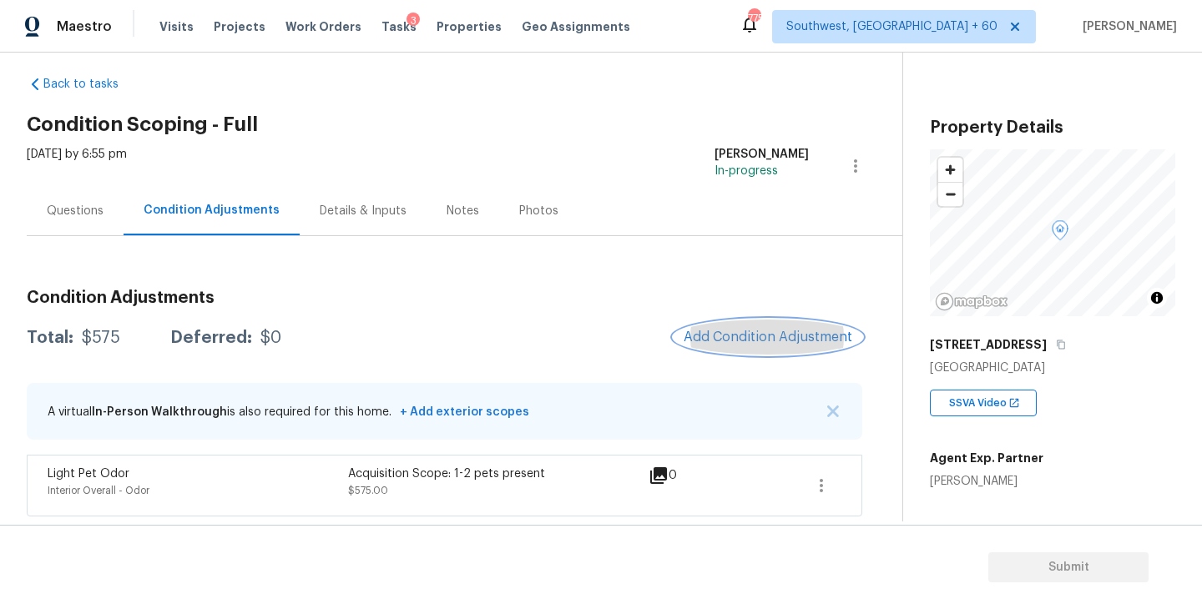
click at [747, 330] on span "Add Condition Adjustment" at bounding box center [768, 337] width 169 height 15
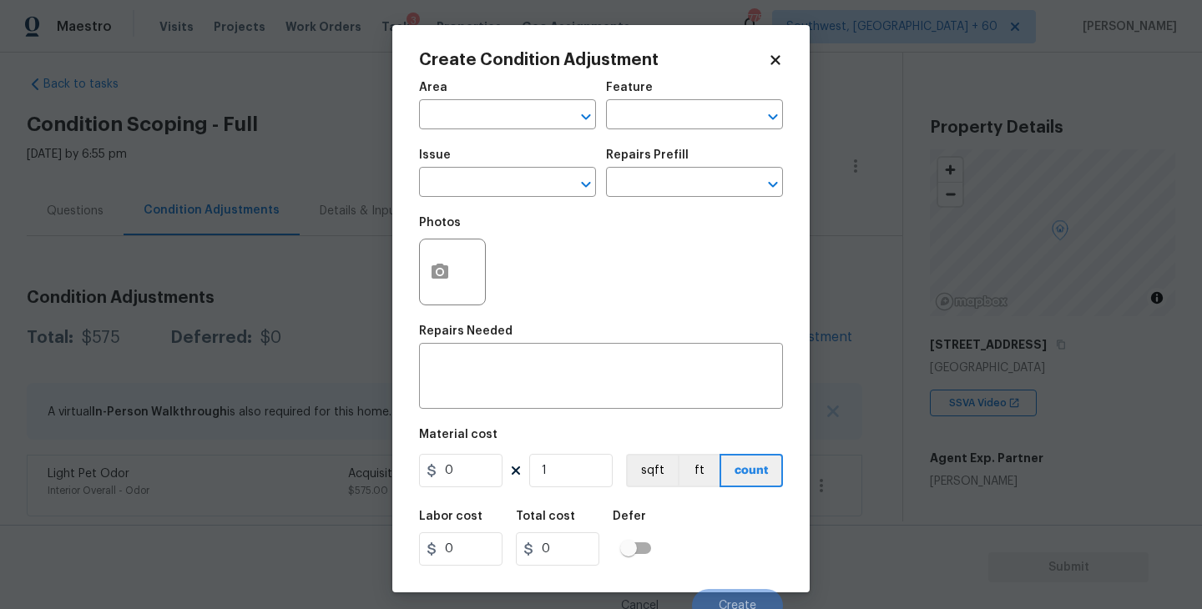
click at [518, 140] on span "Issue ​" at bounding box center [507, 173] width 177 height 68
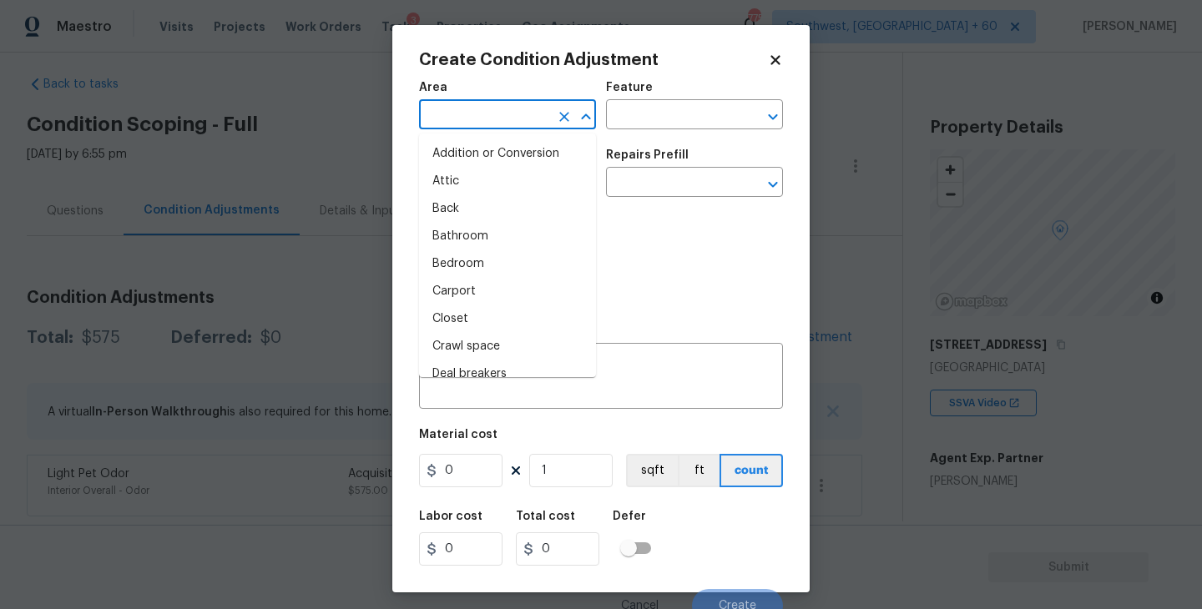
click at [488, 123] on input "text" at bounding box center [484, 117] width 130 height 26
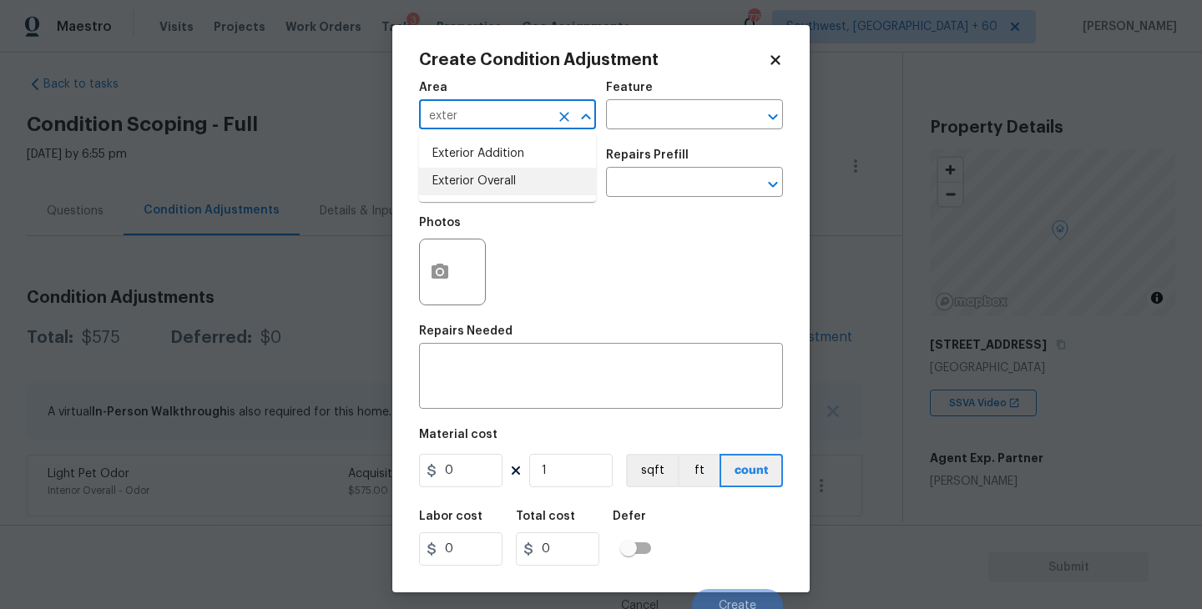
click at [481, 178] on li "Exterior Overall" at bounding box center [507, 182] width 177 height 28
type input "Exterior Overall"
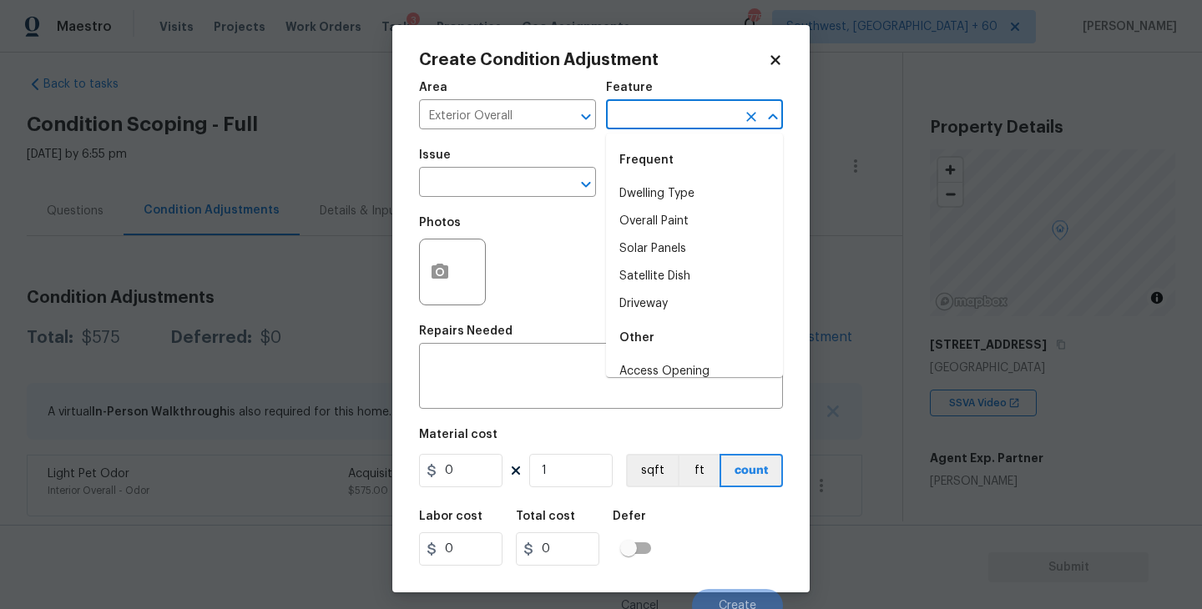
click at [629, 107] on input "text" at bounding box center [671, 117] width 130 height 26
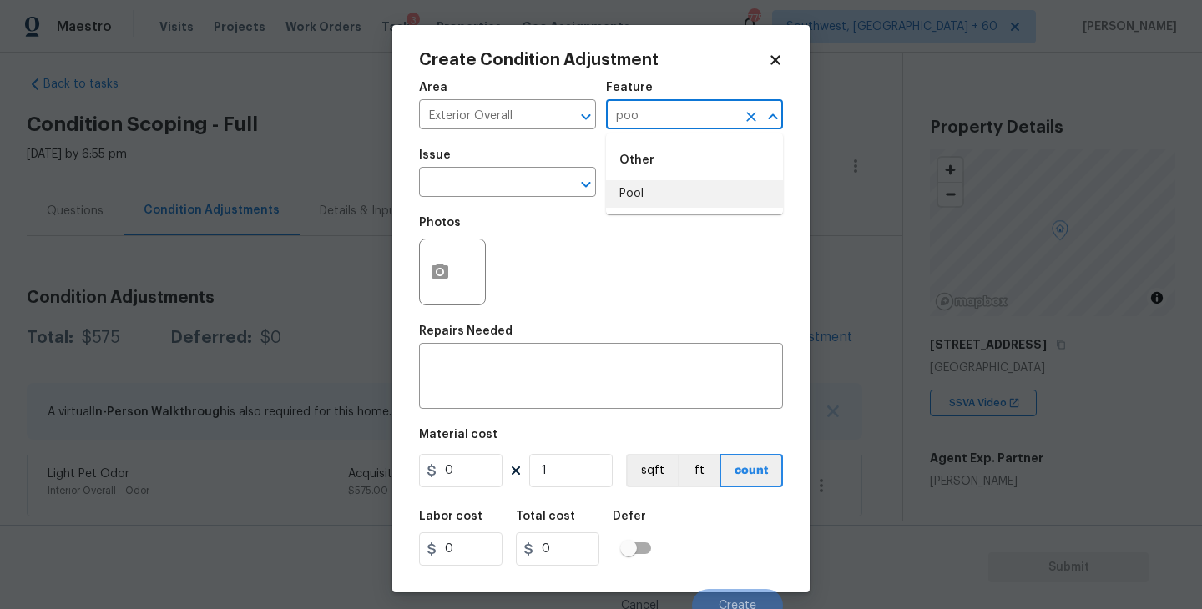
click at [631, 185] on li "Pool" at bounding box center [694, 194] width 177 height 28
type input "Pool"
click at [513, 195] on input "text" at bounding box center [484, 184] width 130 height 26
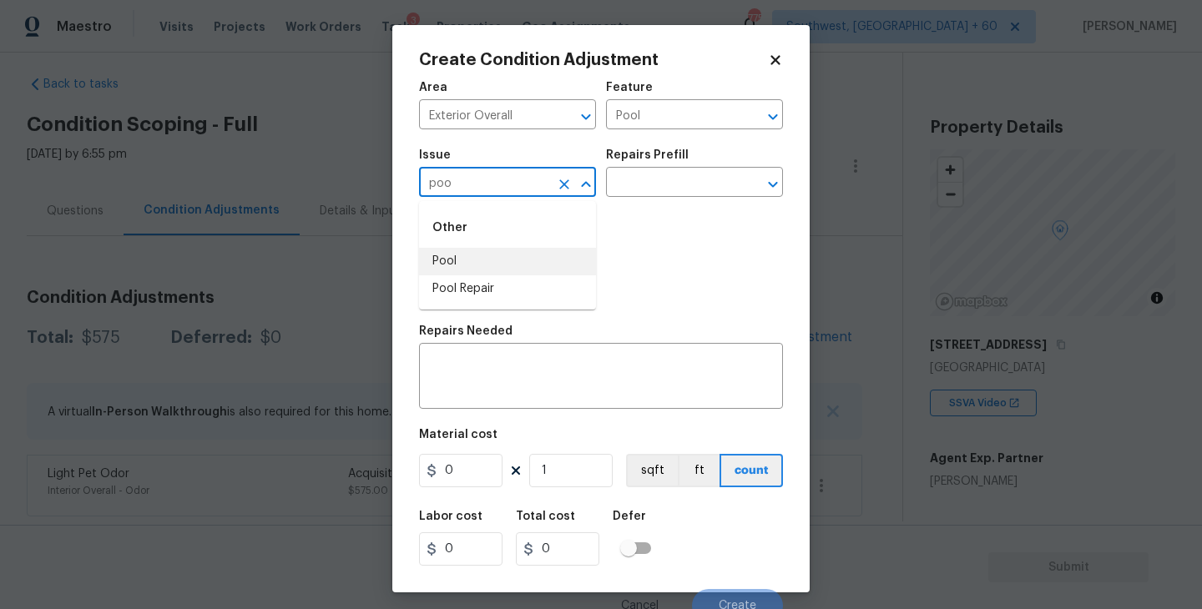
click at [491, 275] on li "Pool Repair" at bounding box center [507, 289] width 177 height 28
type input "Pool Repair"
click at [632, 193] on input "text" at bounding box center [671, 184] width 130 height 26
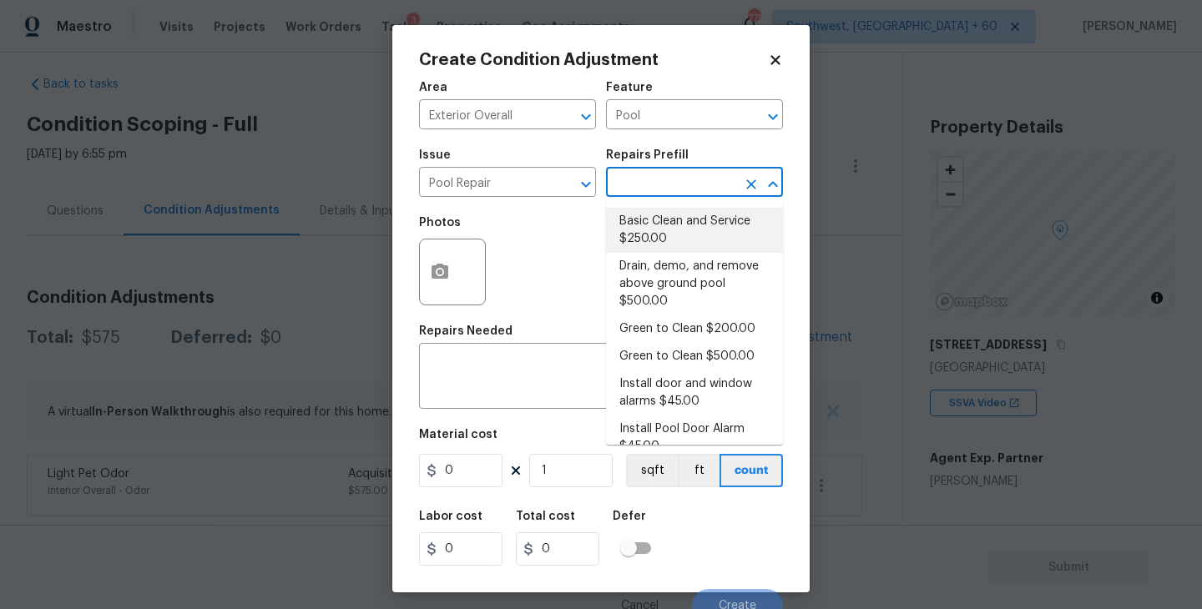
click at [648, 225] on li "Basic Clean and Service $250.00" at bounding box center [694, 230] width 177 height 45
type textarea "basic clean and service, balance chems, repair minor leaks at equipment, etc"
type input "250"
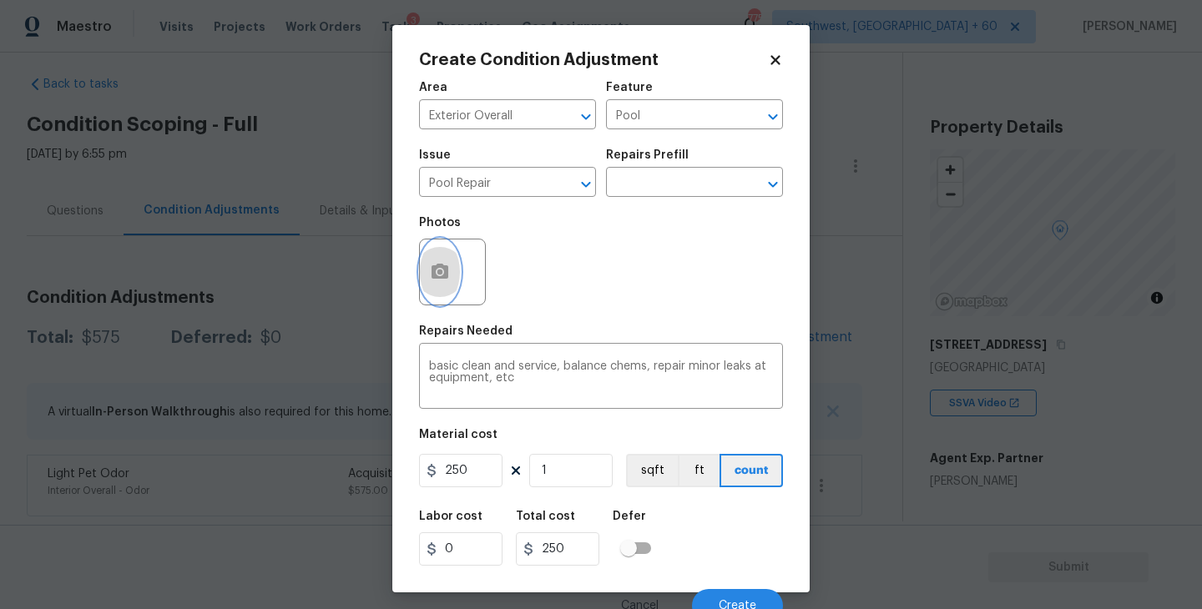
click at [437, 289] on button "button" at bounding box center [440, 272] width 40 height 65
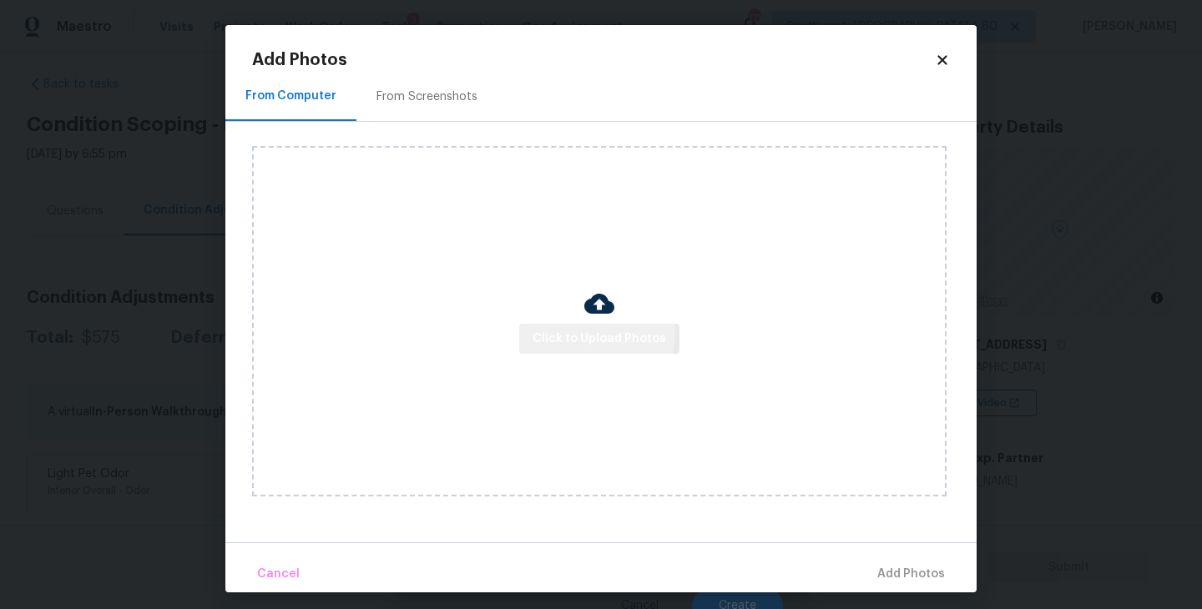
click at [559, 331] on span "Click to Upload Photos" at bounding box center [600, 339] width 134 height 21
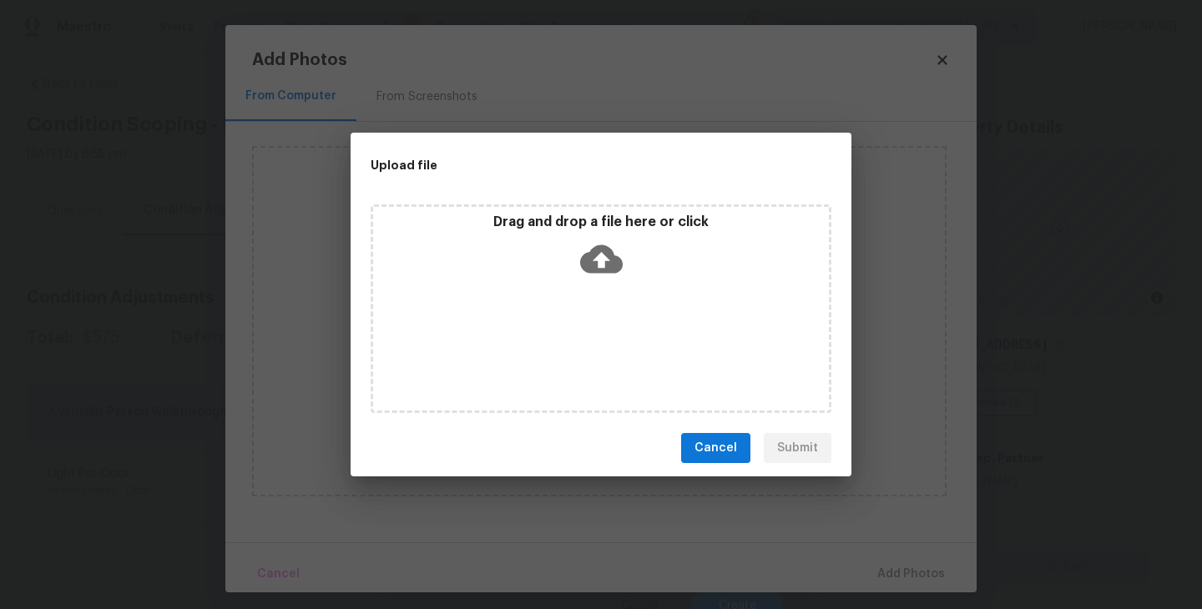
click at [589, 280] on div "Drag and drop a file here or click" at bounding box center [601, 250] width 456 height 72
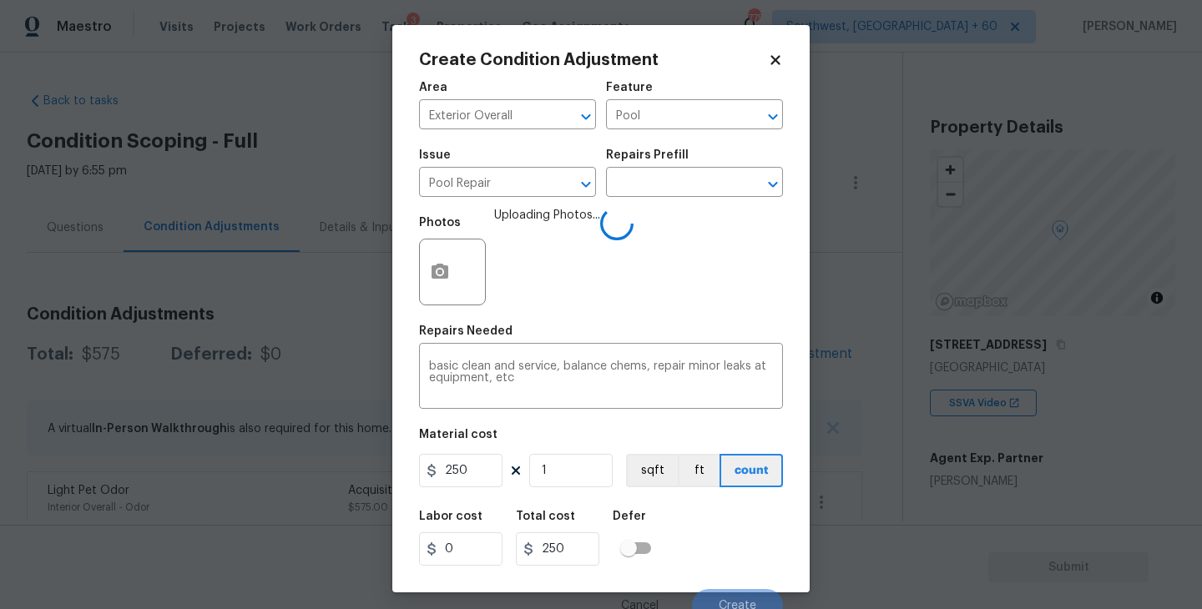
scroll to position [14, 0]
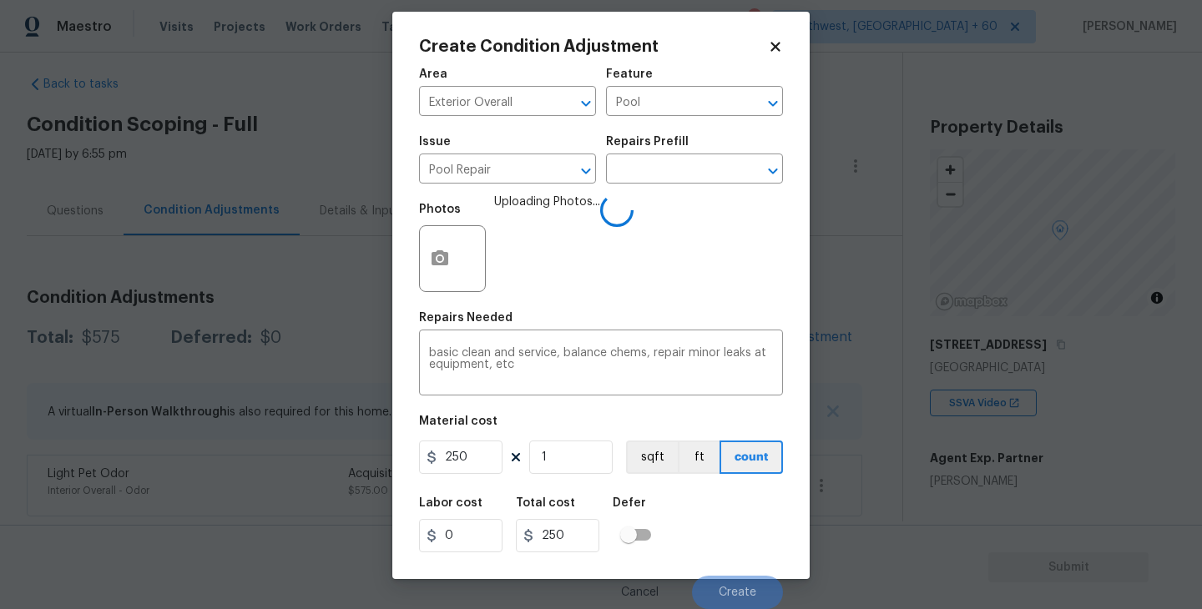
click at [707, 505] on div "Labor cost 0 Total cost 250 Defer" at bounding box center [601, 525] width 364 height 75
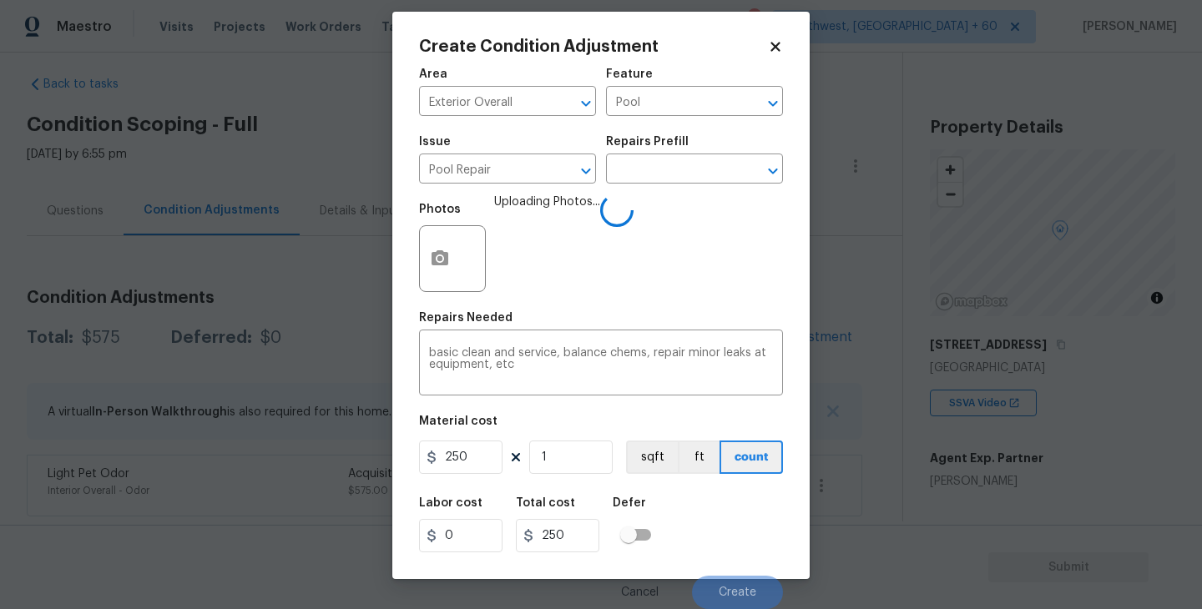
click at [707, 505] on div "Labor cost 0 Total cost 250 Defer" at bounding box center [601, 525] width 364 height 75
click at [704, 504] on div "Labor cost 0 Total cost 250 Defer" at bounding box center [601, 525] width 364 height 75
click at [715, 491] on div "Labor cost 0 Total cost 250 Defer" at bounding box center [601, 525] width 364 height 75
click at [718, 518] on div "Labor cost 0 Total cost 250 Defer" at bounding box center [601, 525] width 364 height 75
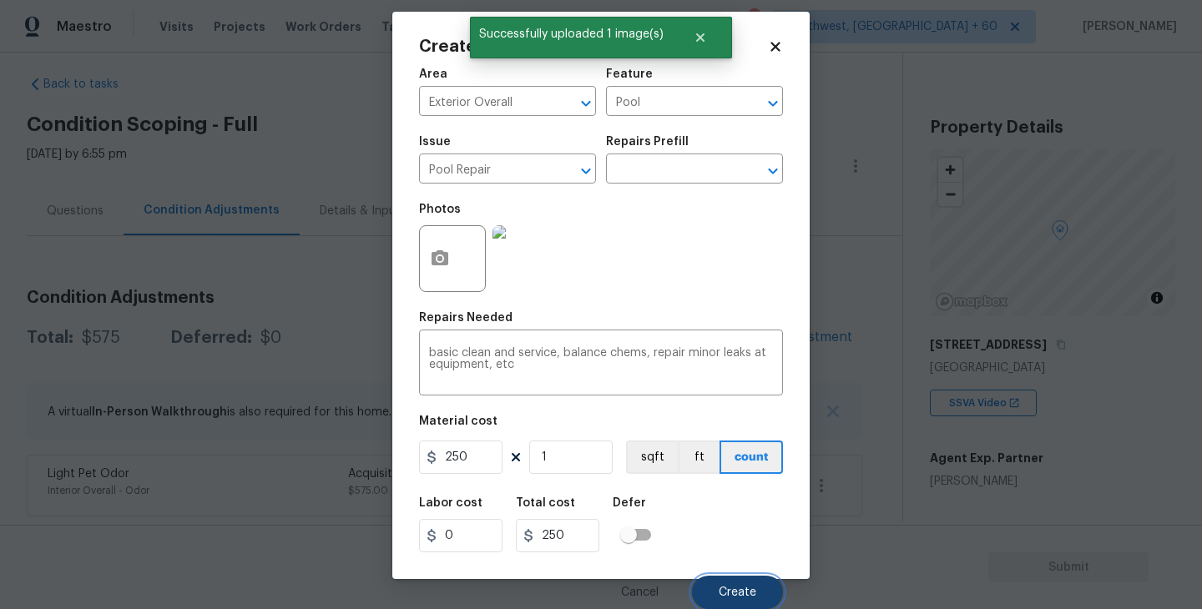
click at [723, 582] on button "Create" at bounding box center [737, 592] width 91 height 33
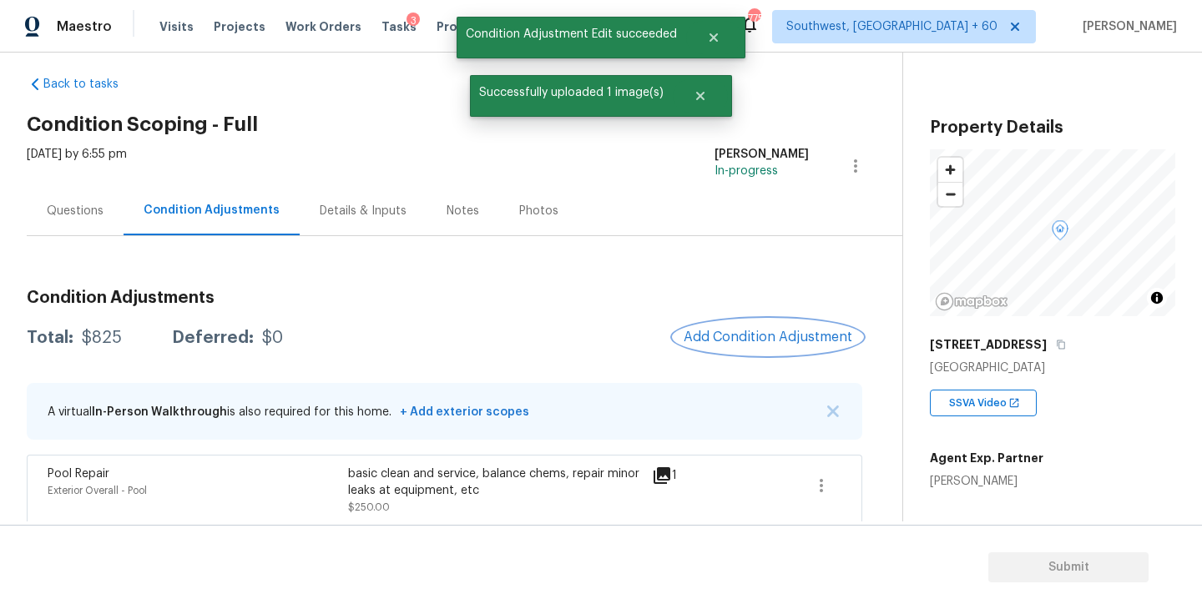
scroll to position [88, 0]
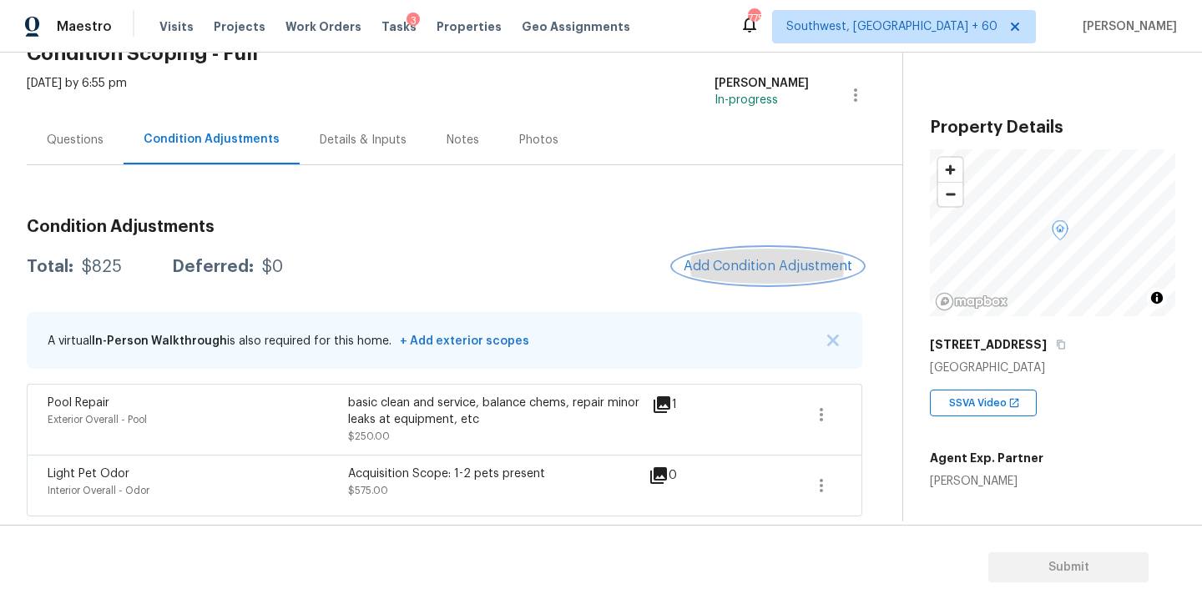
click at [741, 259] on span "Add Condition Adjustment" at bounding box center [768, 266] width 169 height 15
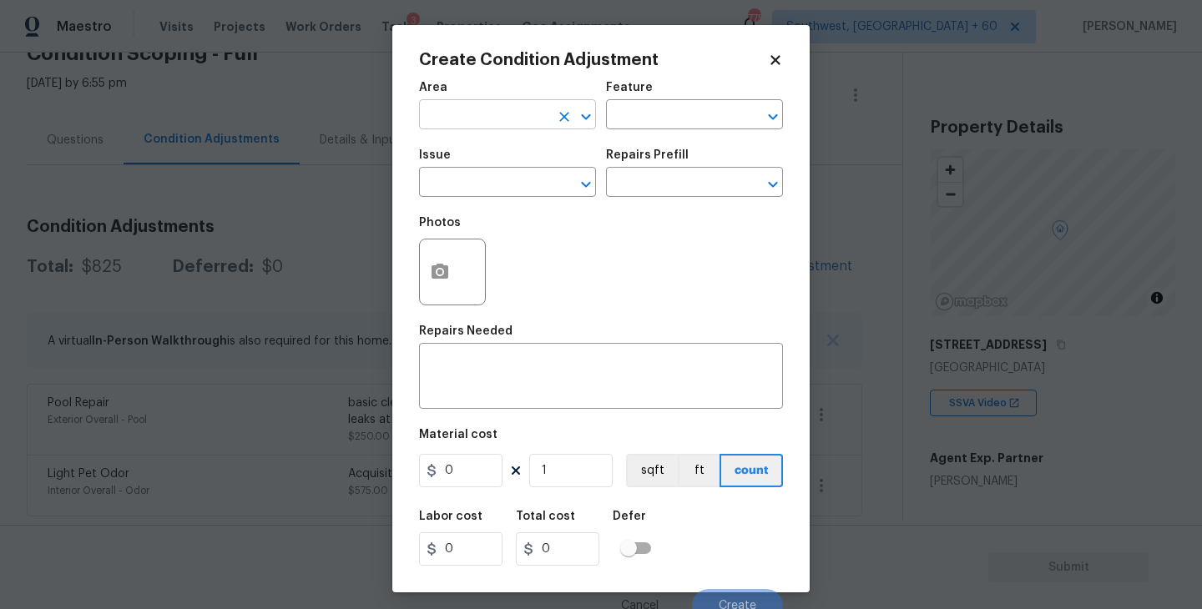
click at [505, 107] on input "text" at bounding box center [484, 117] width 130 height 26
click at [517, 174] on li "Exterior Overall" at bounding box center [507, 182] width 177 height 28
type input "Exterior Overall"
click at [645, 119] on input "text" at bounding box center [671, 117] width 130 height 26
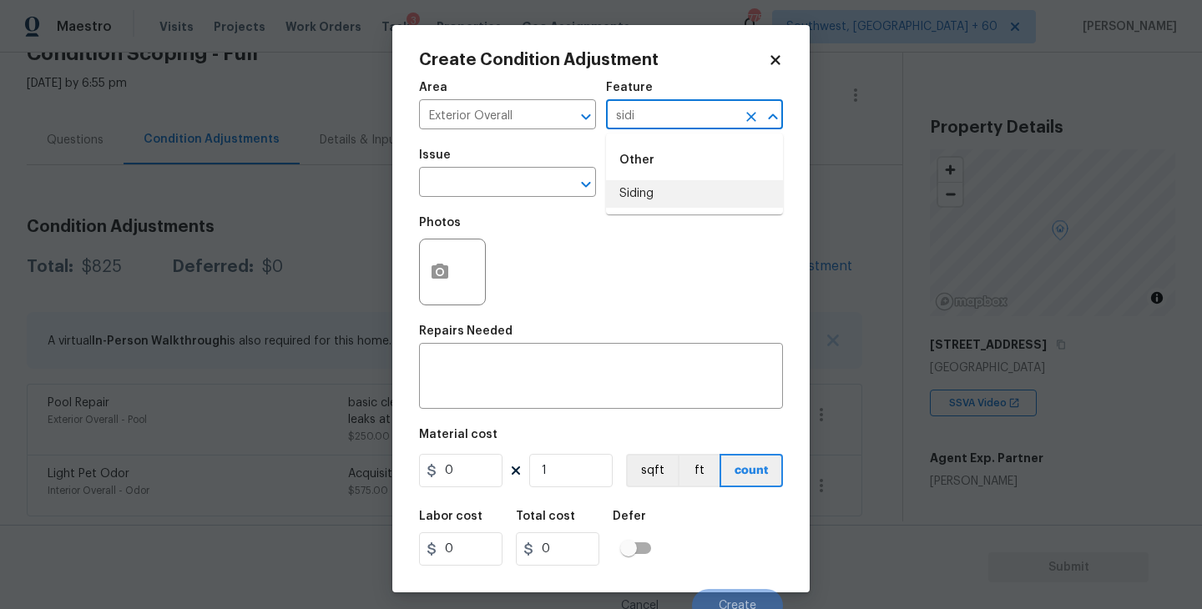
click at [642, 191] on li "Siding" at bounding box center [694, 194] width 177 height 28
type input "Siding"
click at [510, 175] on input "text" at bounding box center [484, 184] width 130 height 26
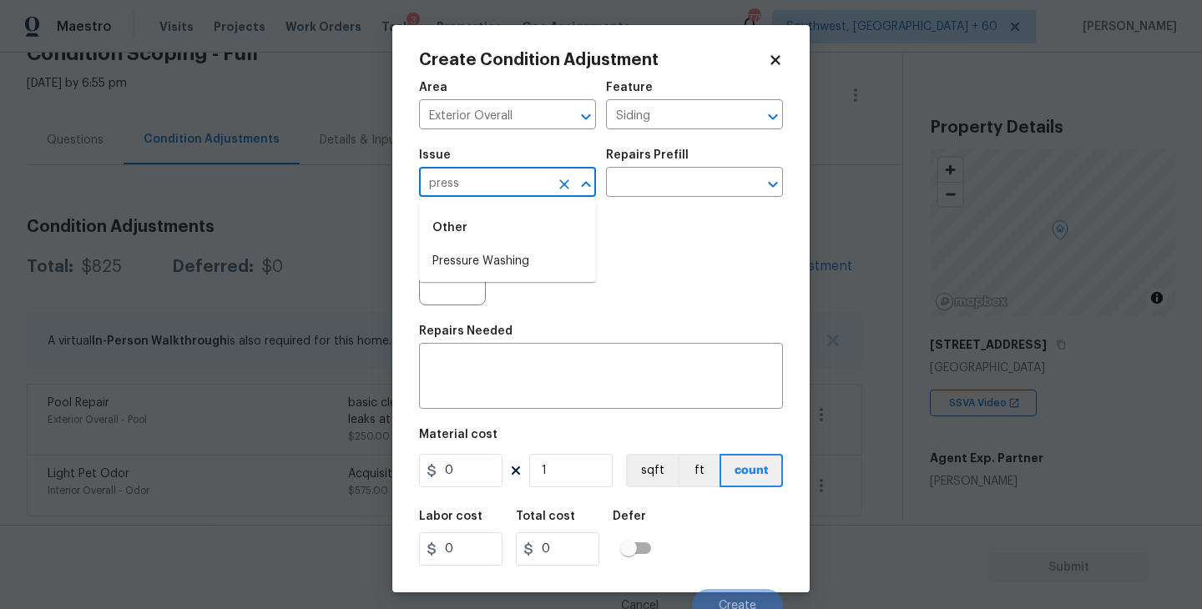
click at [505, 256] on li "Pressure Washing" at bounding box center [507, 262] width 177 height 28
type input "Pressure Washing"
click at [614, 206] on div "Area Exterior Overall ​ Feature Siding ​ Issue Pressure Washing ​ Repairs Prefi…" at bounding box center [601, 347] width 364 height 551
click at [666, 184] on input "text" at bounding box center [671, 184] width 130 height 26
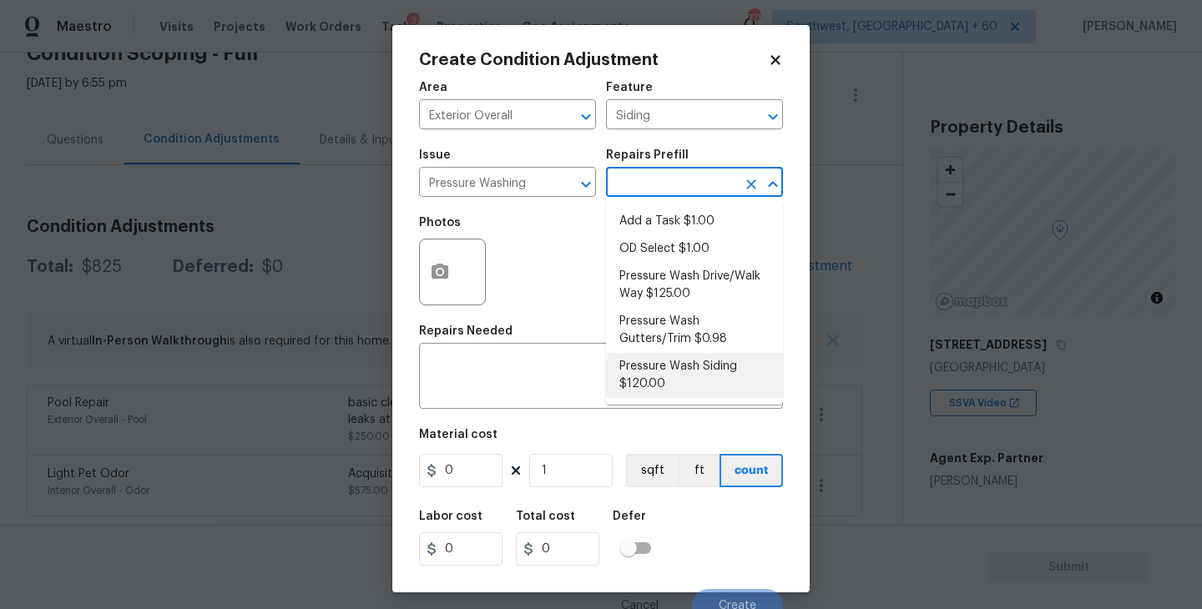
click at [643, 371] on li "Pressure Wash Siding $120.00" at bounding box center [694, 375] width 177 height 45
type textarea "Protect areas as needed for pressure washing. Pressure wash the siding on the h…"
type input "120"
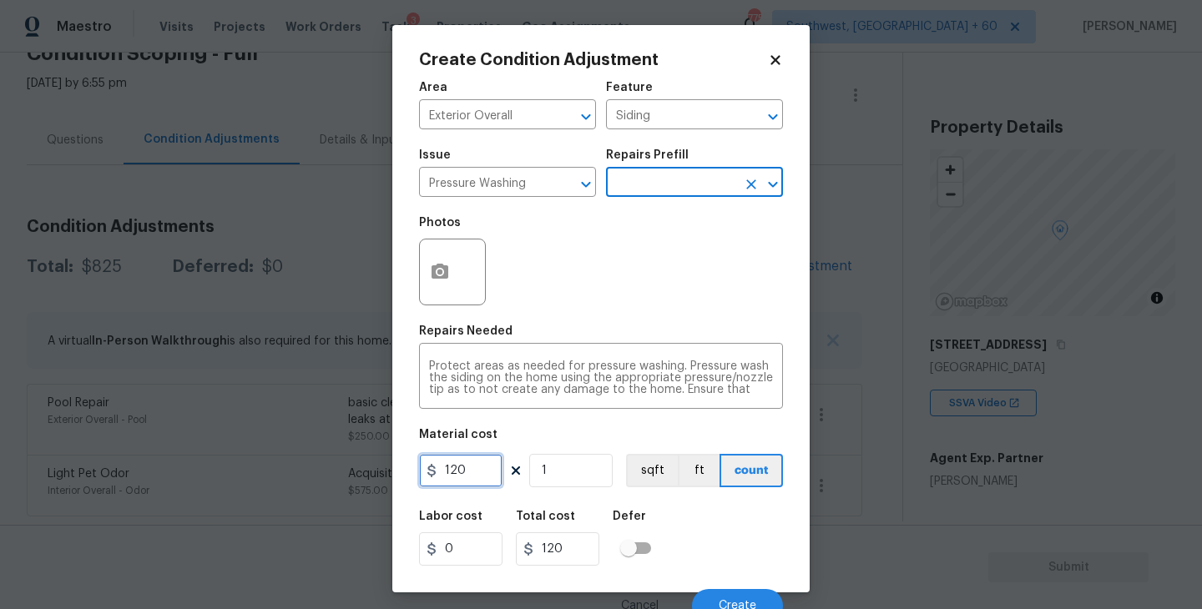
drag, startPoint x: 450, startPoint y: 458, endPoint x: 375, endPoint y: 459, distance: 75.1
click at [375, 459] on div "Create Condition Adjustment Area Exterior Overall ​ Feature Siding ​ Issue Pres…" at bounding box center [601, 304] width 1202 height 609
type input "200"
click at [442, 281] on icon "button" at bounding box center [440, 272] width 20 height 20
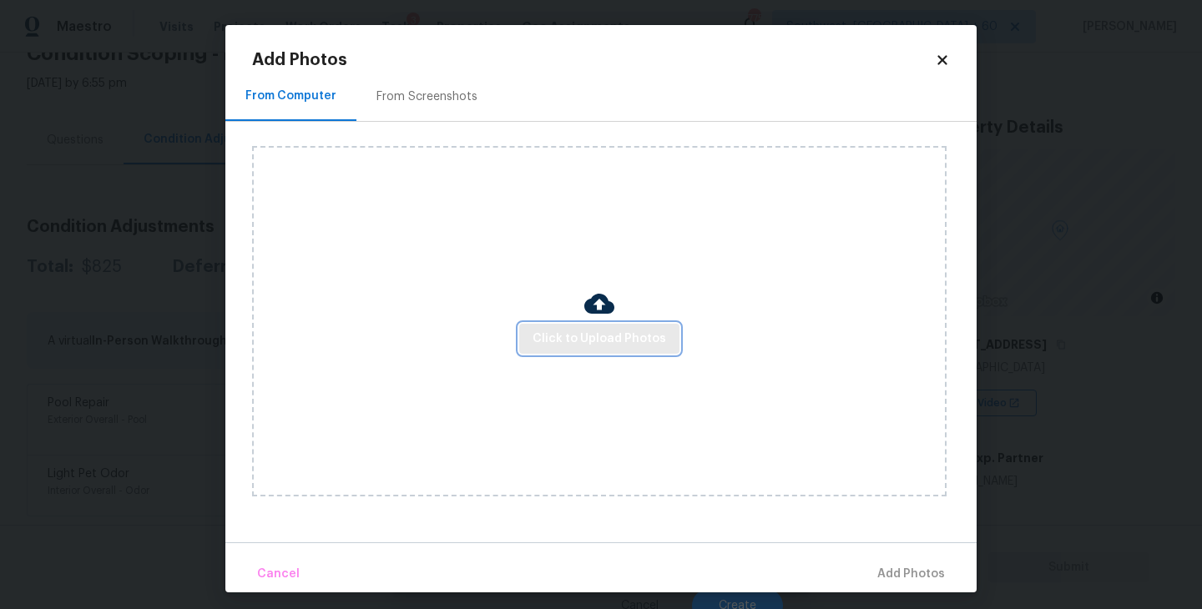
click at [578, 339] on span "Click to Upload Photos" at bounding box center [600, 339] width 134 height 21
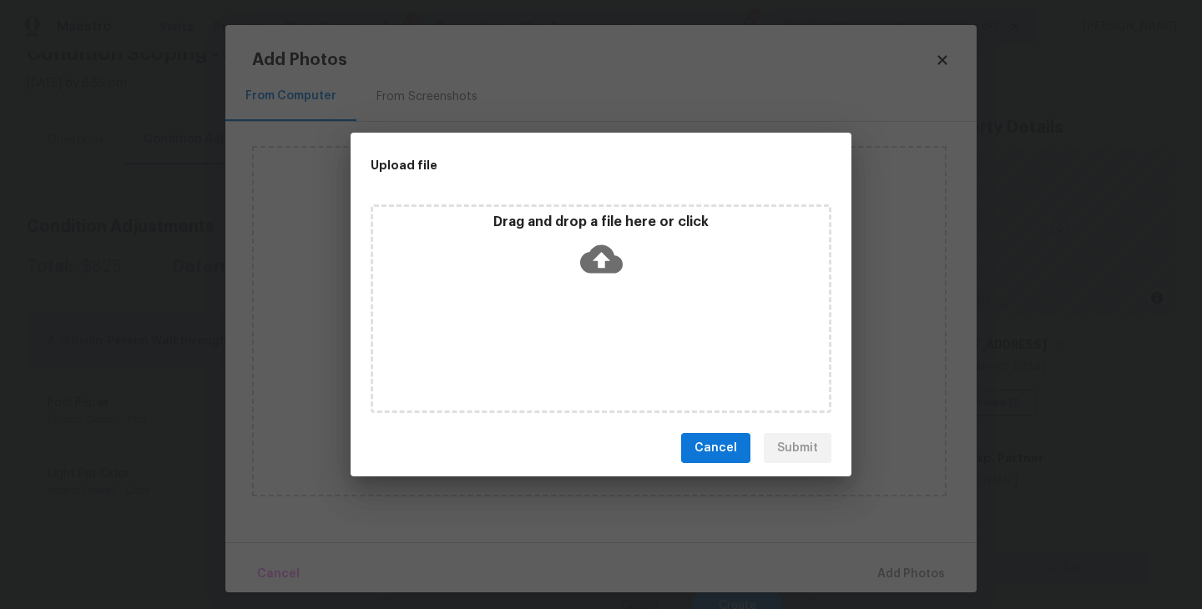
click at [599, 281] on div "Drag and drop a file here or click" at bounding box center [601, 250] width 456 height 72
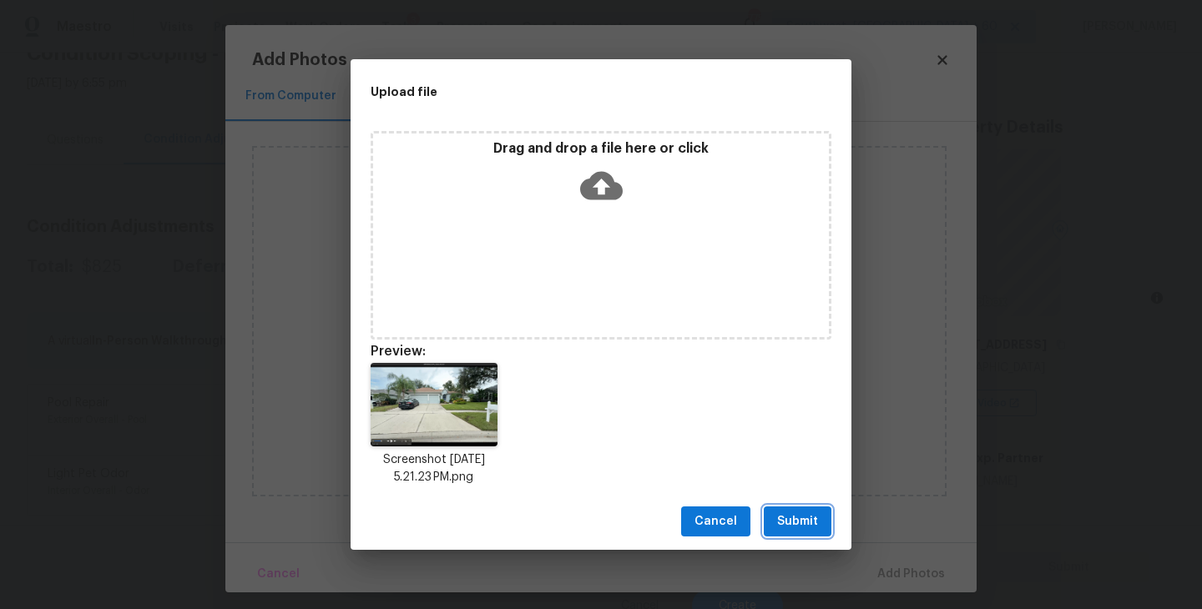
click at [778, 517] on span "Submit" at bounding box center [797, 522] width 41 height 21
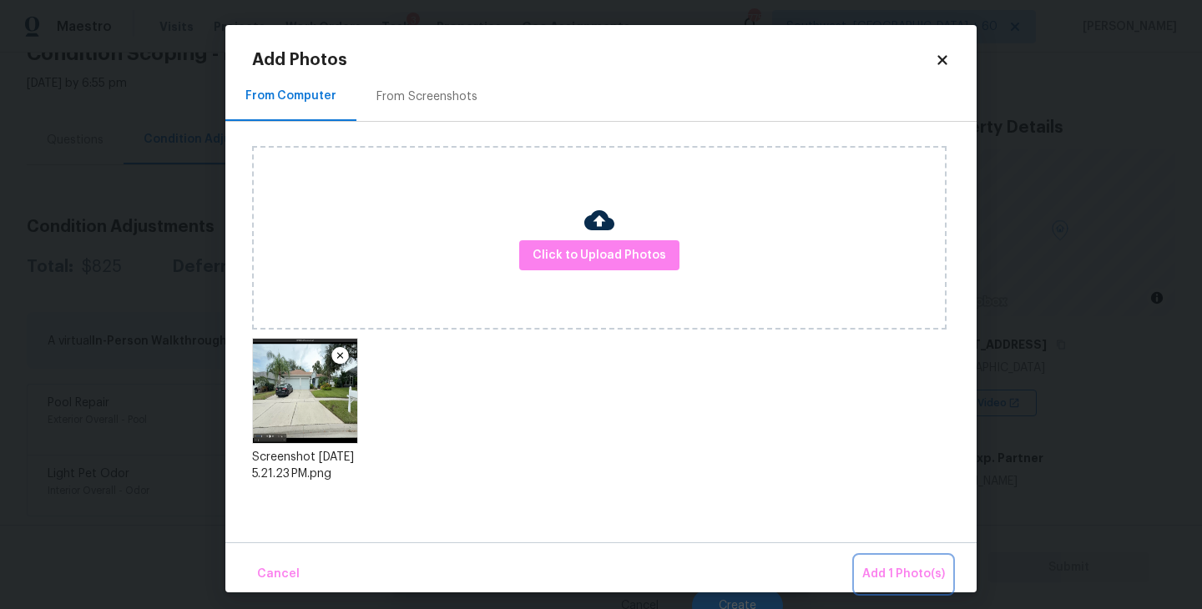
click at [911, 573] on span "Add 1 Photo(s)" at bounding box center [903, 574] width 83 height 21
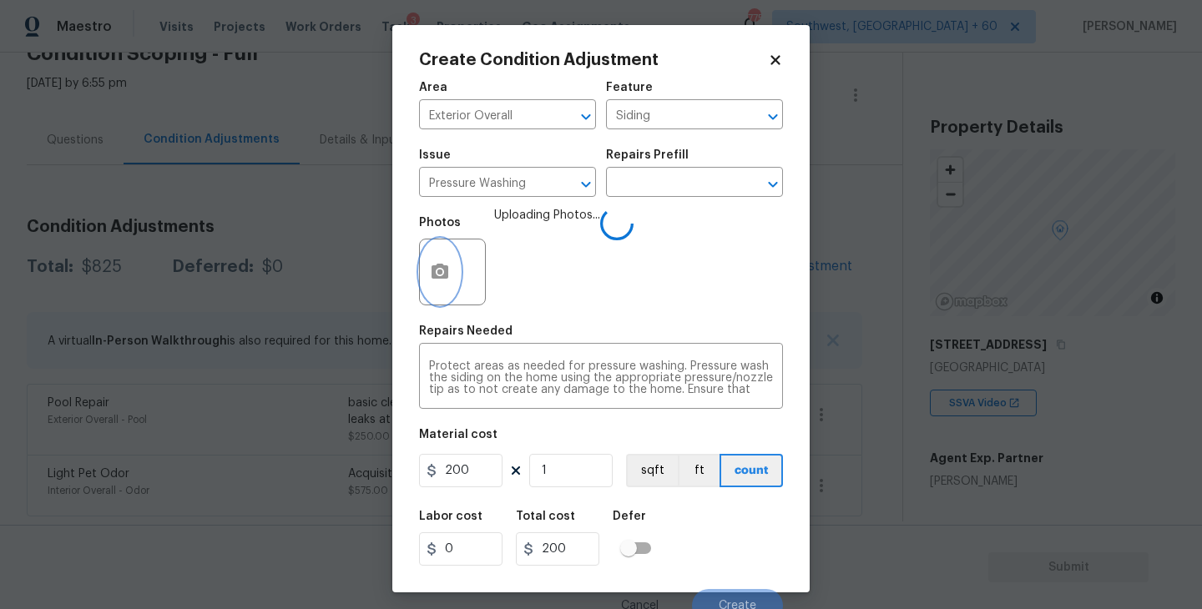
scroll to position [14, 0]
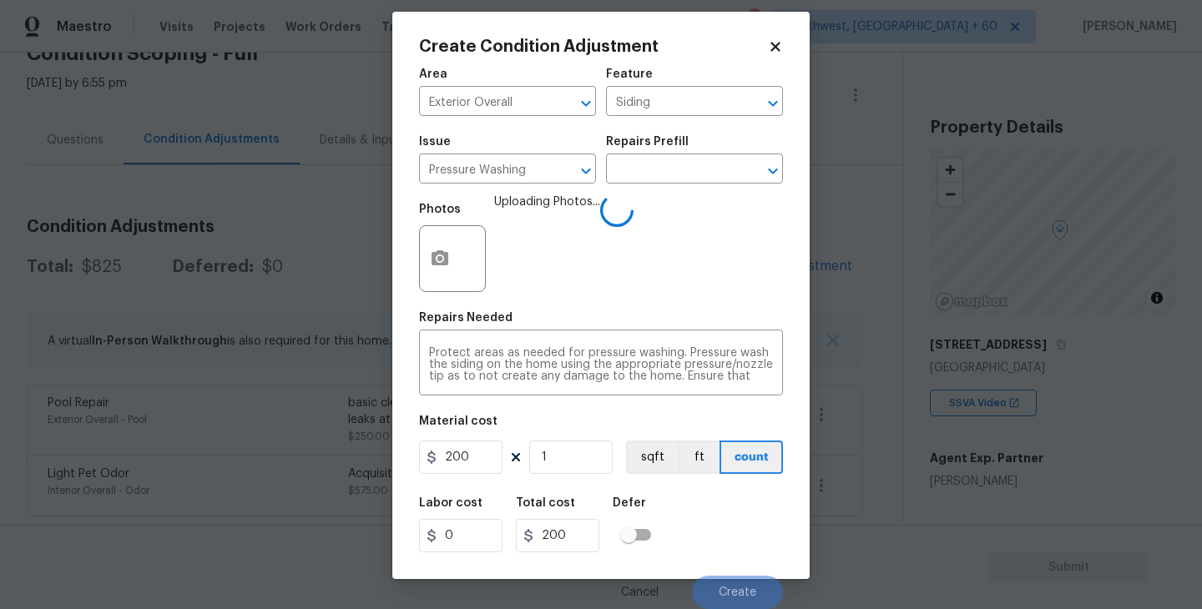
click at [721, 495] on div "Labor cost 0 Total cost 200 Defer" at bounding box center [601, 525] width 364 height 75
click at [732, 497] on div "Labor cost 0 Total cost 200 Defer" at bounding box center [601, 525] width 364 height 75
click at [730, 498] on div "Labor cost 0 Total cost 200 Defer" at bounding box center [601, 525] width 364 height 75
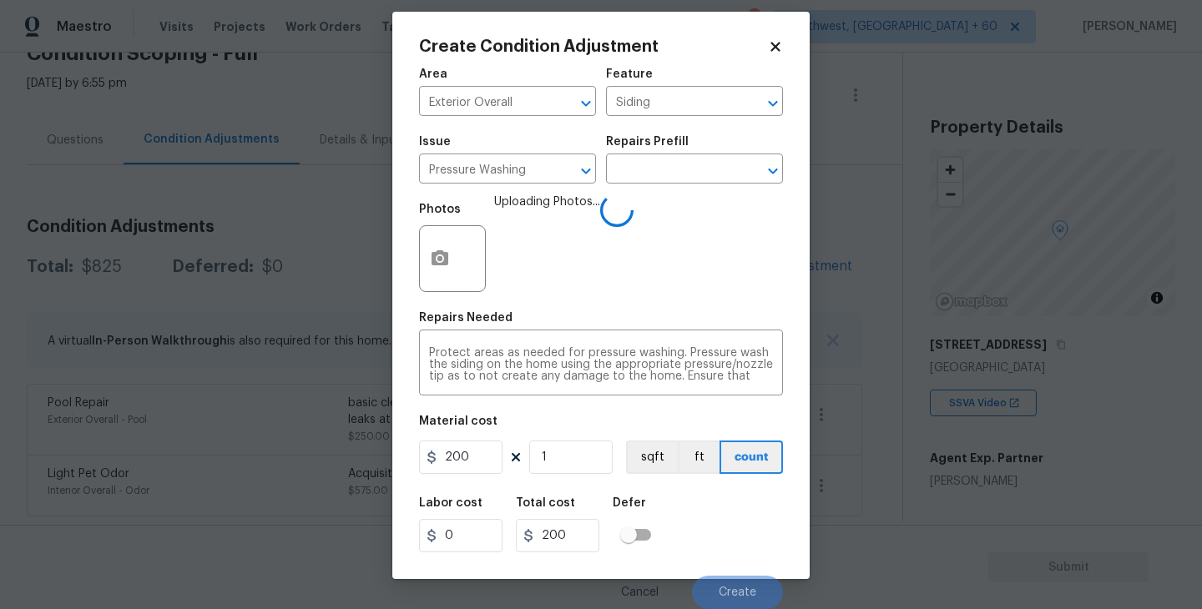
click at [733, 543] on div "Labor cost 0 Total cost 200 Defer" at bounding box center [601, 525] width 364 height 75
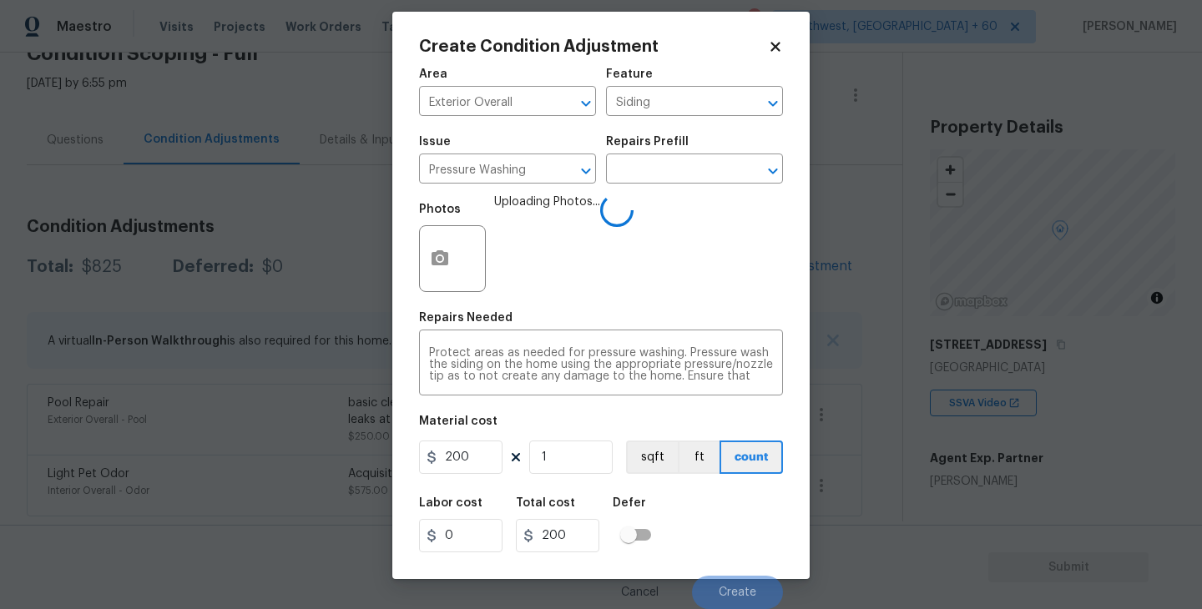
click at [723, 543] on div "Labor cost 0 Total cost 200 Defer" at bounding box center [601, 525] width 364 height 75
click at [837, 487] on body "Maestro Visits Projects Work Orders Tasks 3 Properties Geo Assignments 774 Sout…" at bounding box center [601, 304] width 1202 height 609
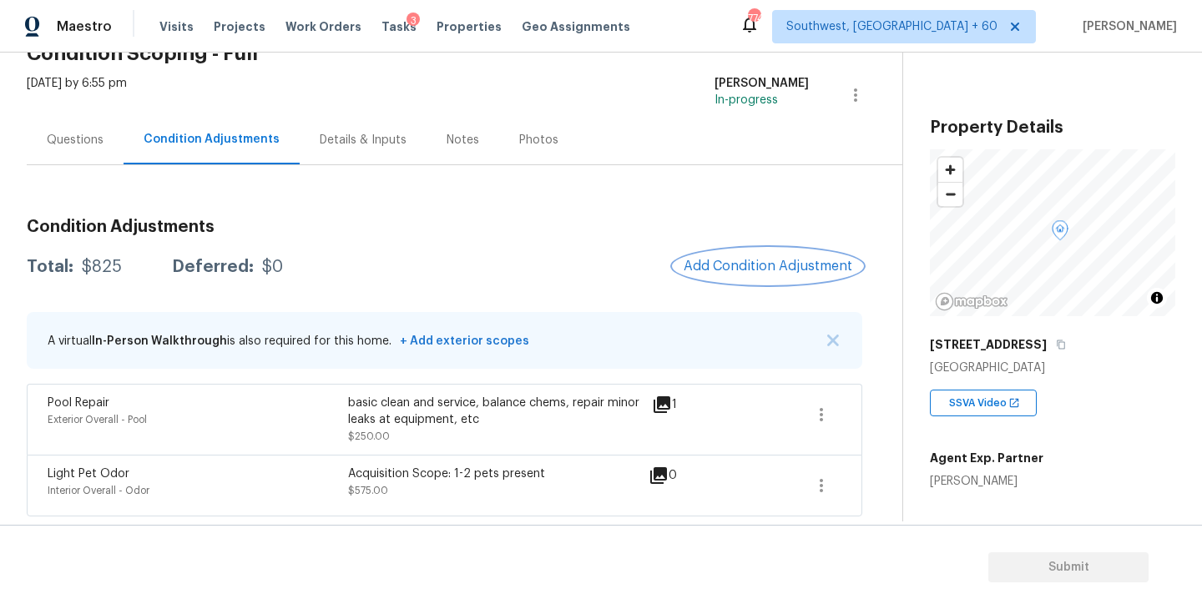
scroll to position [0, 0]
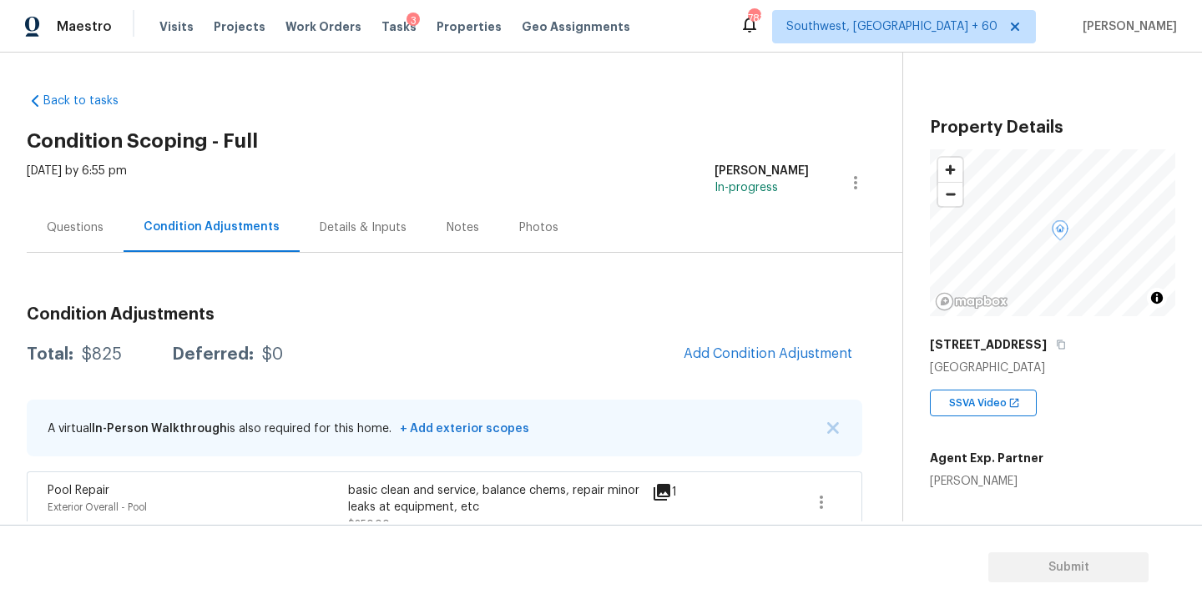
scroll to position [85, 0]
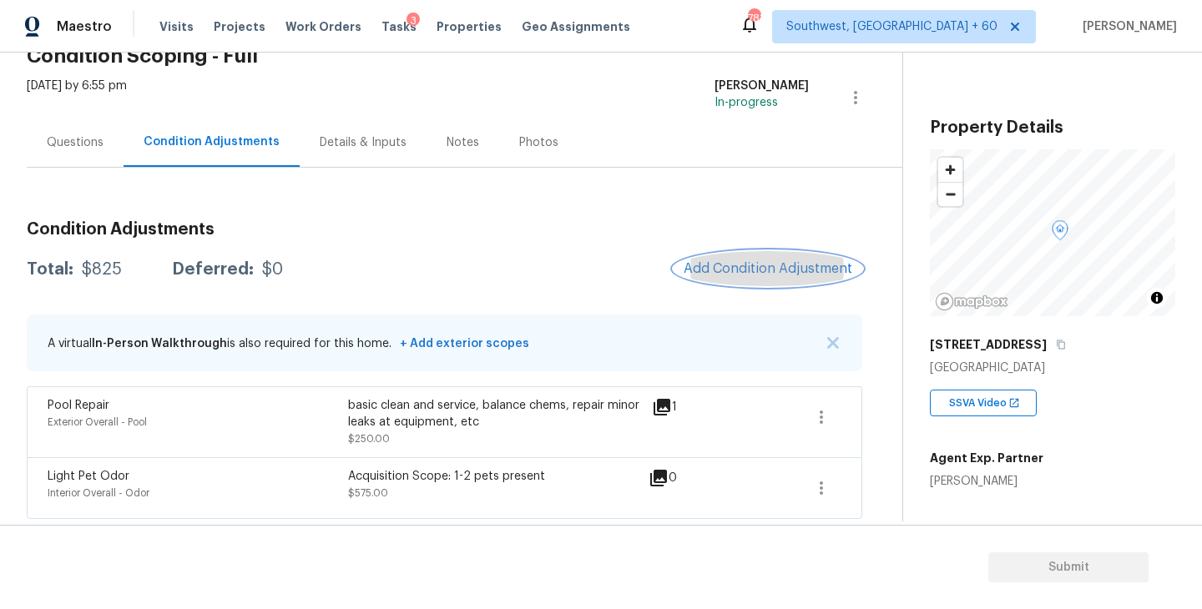
click at [716, 269] on span "Add Condition Adjustment" at bounding box center [768, 268] width 169 height 15
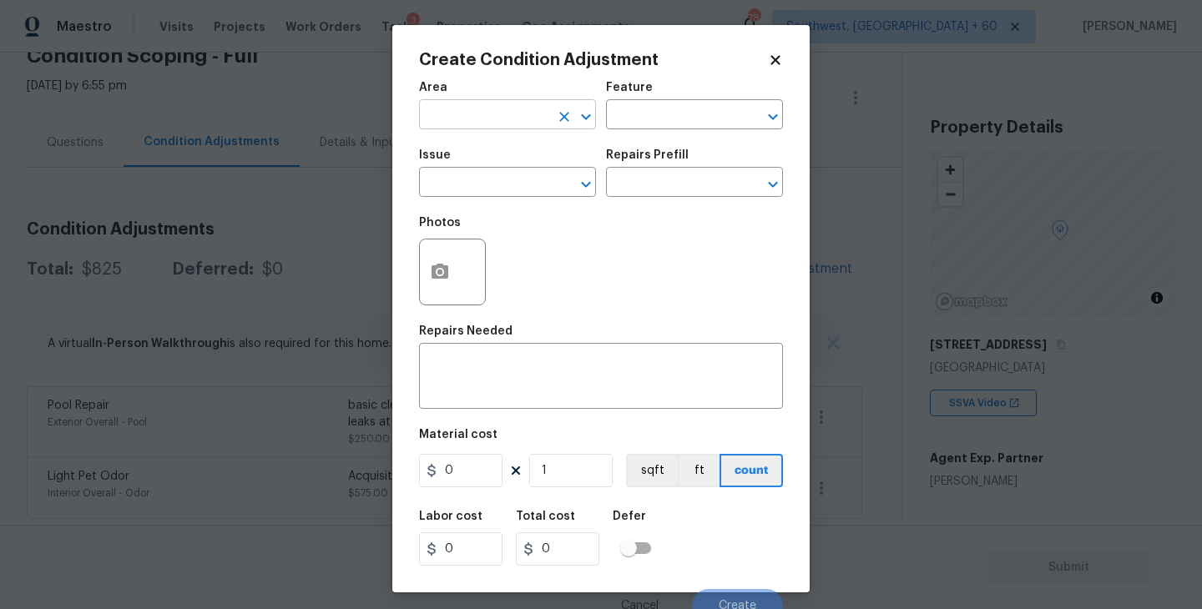
click at [496, 124] on input "text" at bounding box center [484, 117] width 130 height 26
click at [514, 173] on li "Exterior Overall" at bounding box center [507, 182] width 177 height 28
type input "Exterior Overall"
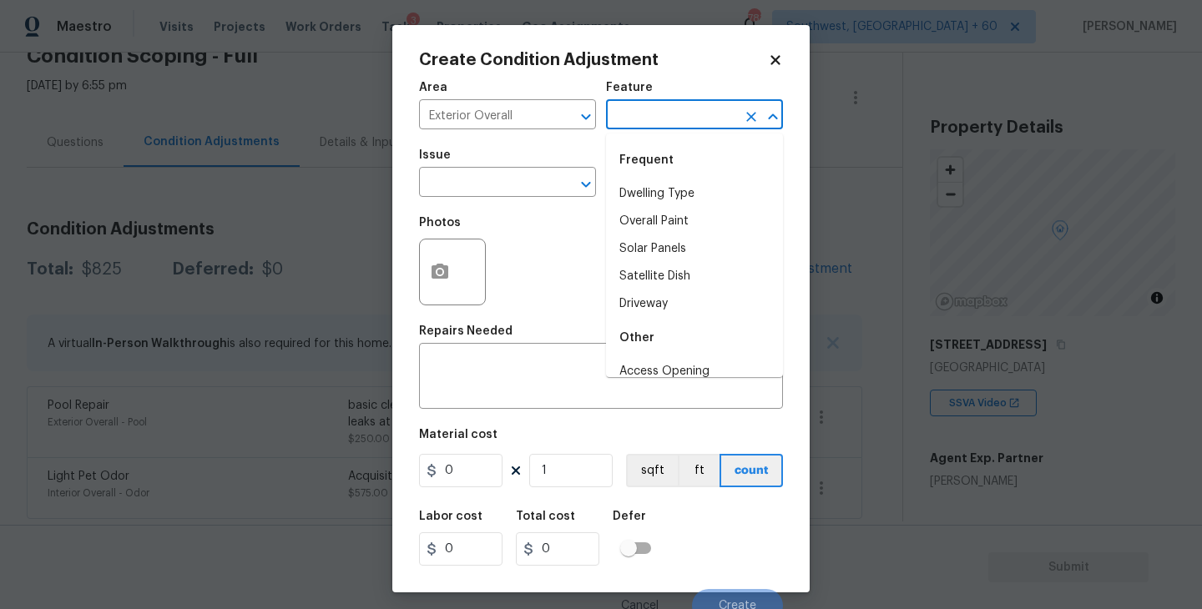
click at [672, 123] on input "text" at bounding box center [671, 117] width 130 height 26
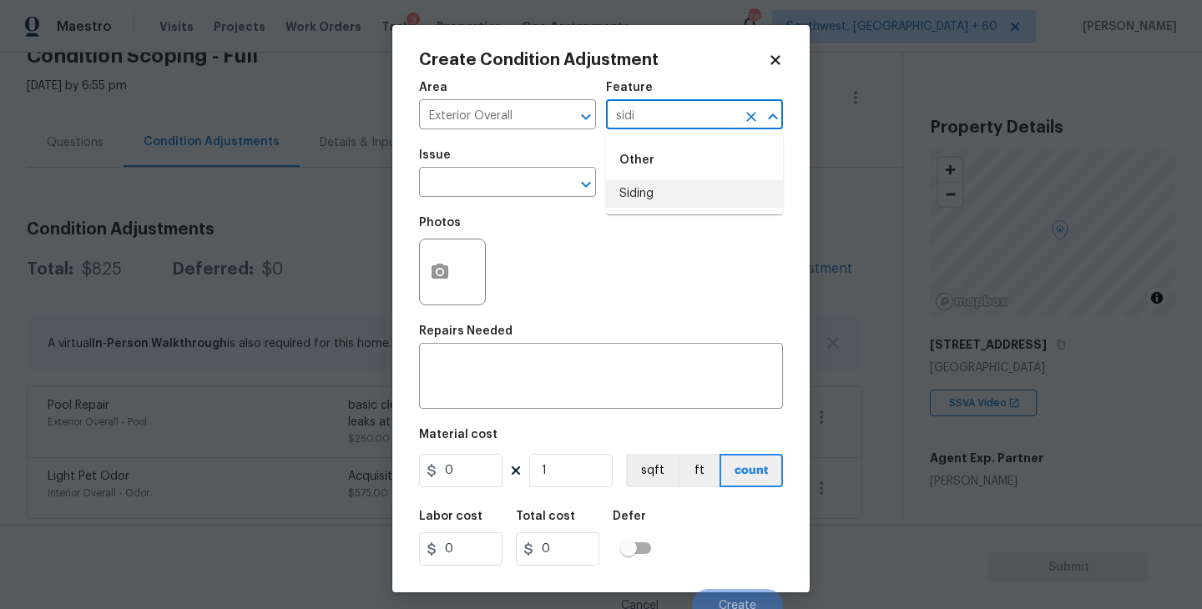
click at [681, 201] on li "Siding" at bounding box center [694, 194] width 177 height 28
type input "Siding"
click at [510, 167] on div "Issue" at bounding box center [507, 160] width 177 height 22
click at [497, 193] on input "text" at bounding box center [484, 184] width 130 height 26
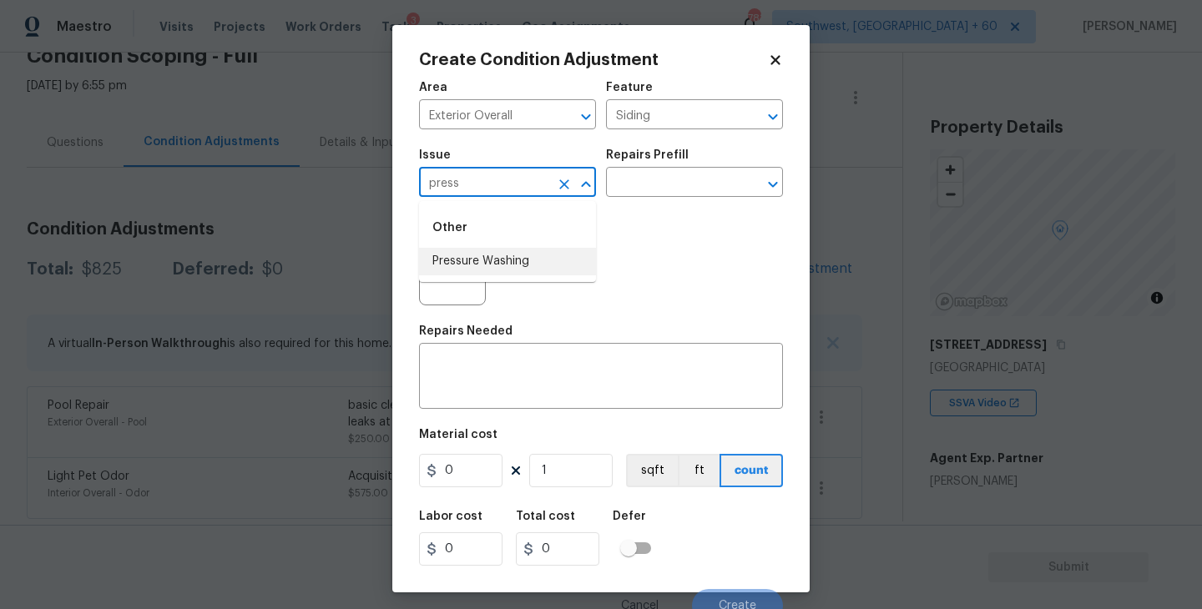
click at [490, 274] on li "Pressure Washing" at bounding box center [507, 262] width 177 height 28
type input "Pressure Washing"
click at [646, 205] on div "Issue Pressure Washing ​ Repairs Prefill ​" at bounding box center [601, 173] width 364 height 68
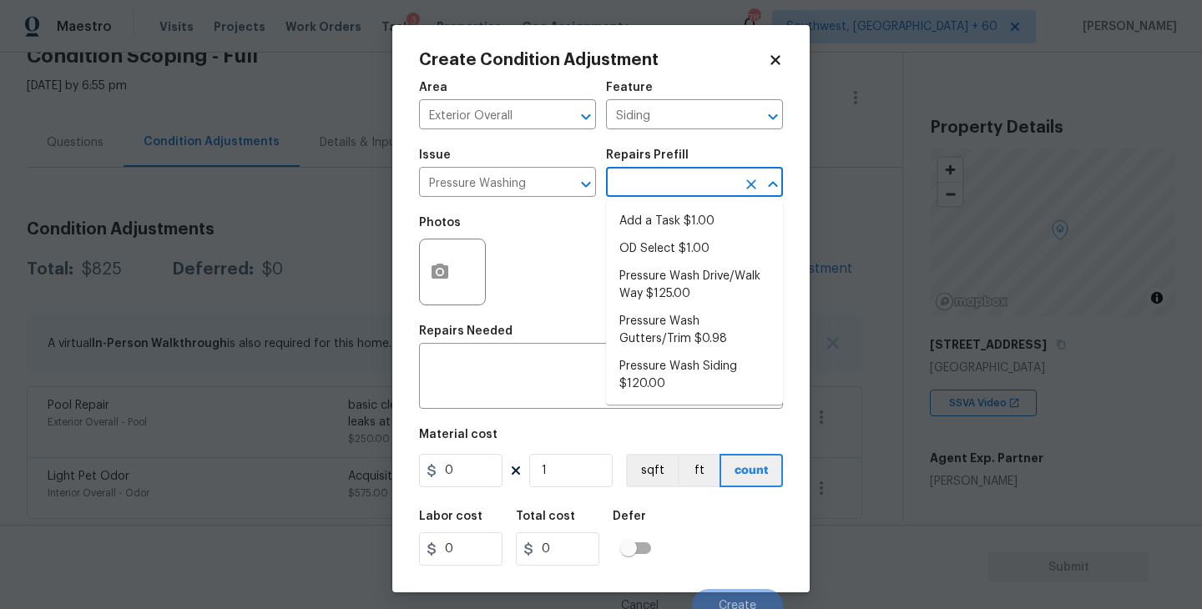
click at [664, 193] on input "text" at bounding box center [671, 184] width 130 height 26
click at [654, 383] on li "Pressure Wash Siding $120.00" at bounding box center [694, 375] width 177 height 45
type textarea "Protect areas as needed for pressure washing. Pressure wash the siding on the h…"
type input "120"
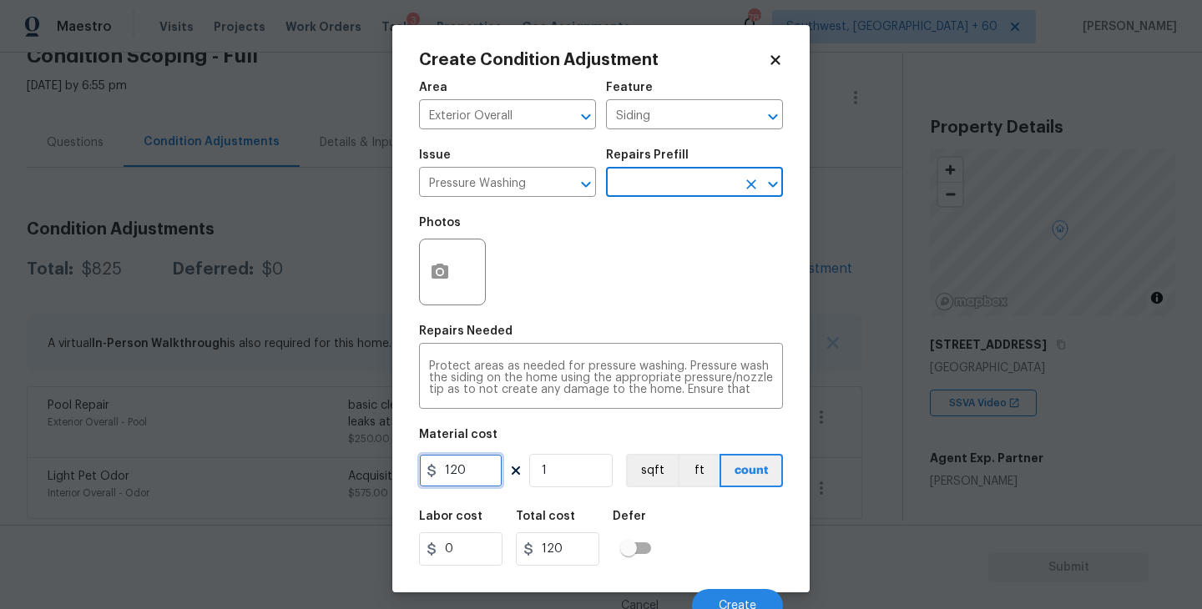
drag, startPoint x: 488, startPoint y: 469, endPoint x: 333, endPoint y: 465, distance: 154.5
click at [333, 465] on div "Create Condition Adjustment Area Exterior Overall ​ Feature Siding ​ Issue Pres…" at bounding box center [601, 304] width 1202 height 609
type input "200"
click at [639, 530] on div "Defer" at bounding box center [637, 522] width 48 height 22
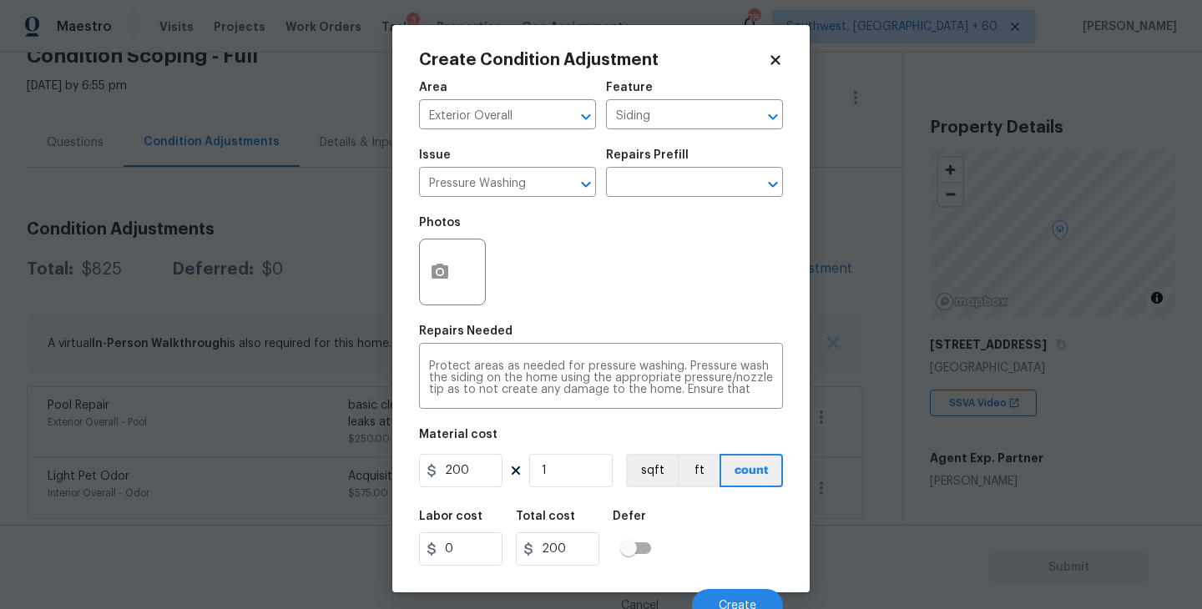
scroll to position [14, 0]
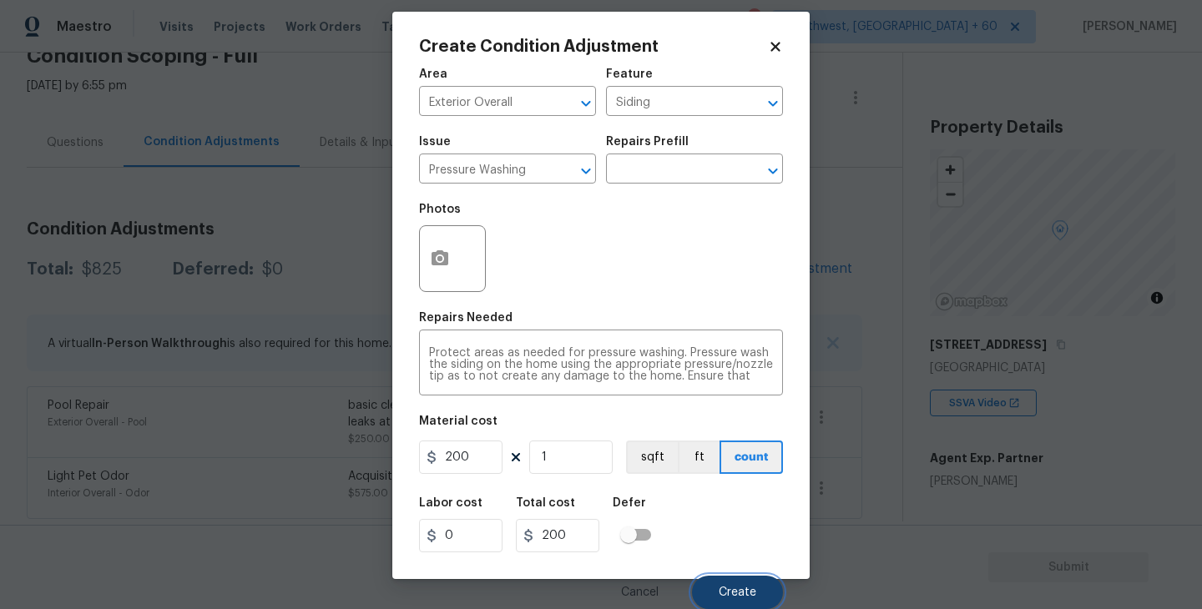
click at [706, 576] on button "Create" at bounding box center [737, 592] width 91 height 33
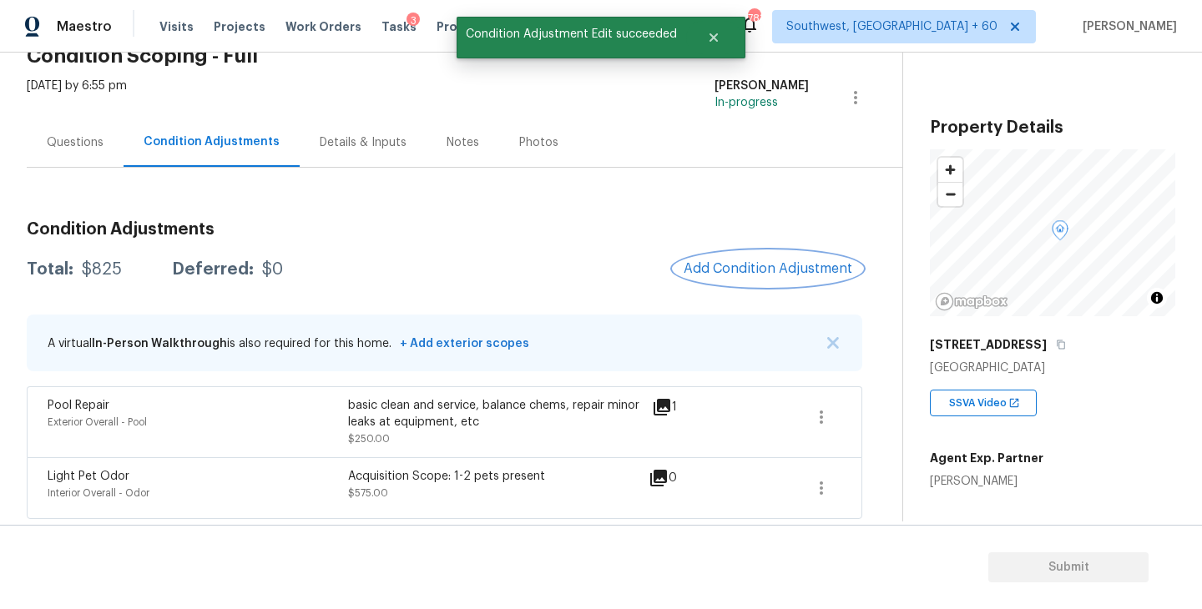
scroll to position [0, 0]
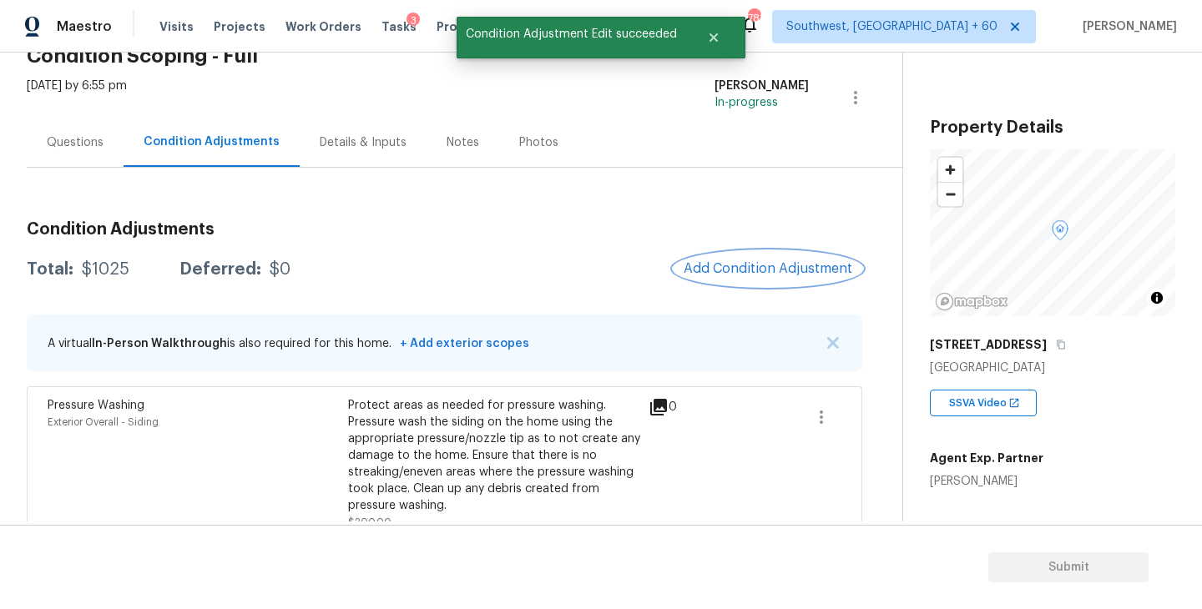
click at [801, 263] on span "Add Condition Adjustment" at bounding box center [768, 268] width 169 height 15
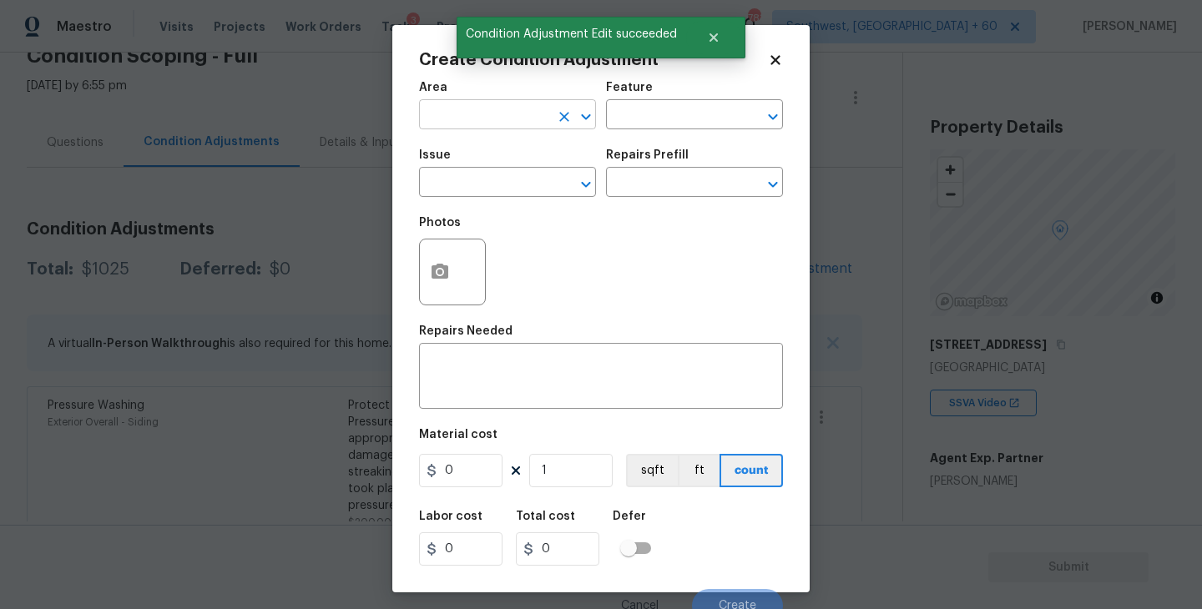
click at [450, 121] on input "text" at bounding box center [484, 117] width 130 height 26
click at [504, 184] on li "Exterior Overall" at bounding box center [507, 182] width 177 height 28
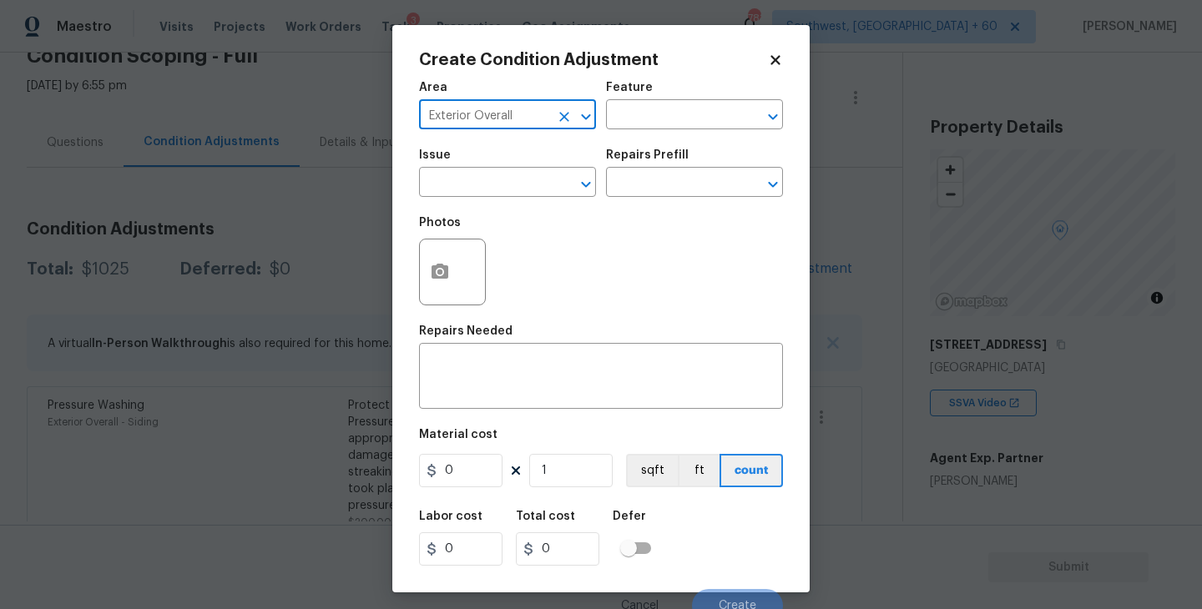
type input "Exterior Overall"
click at [685, 99] on div "Feature" at bounding box center [694, 93] width 177 height 22
click at [662, 110] on input "text" at bounding box center [671, 117] width 130 height 26
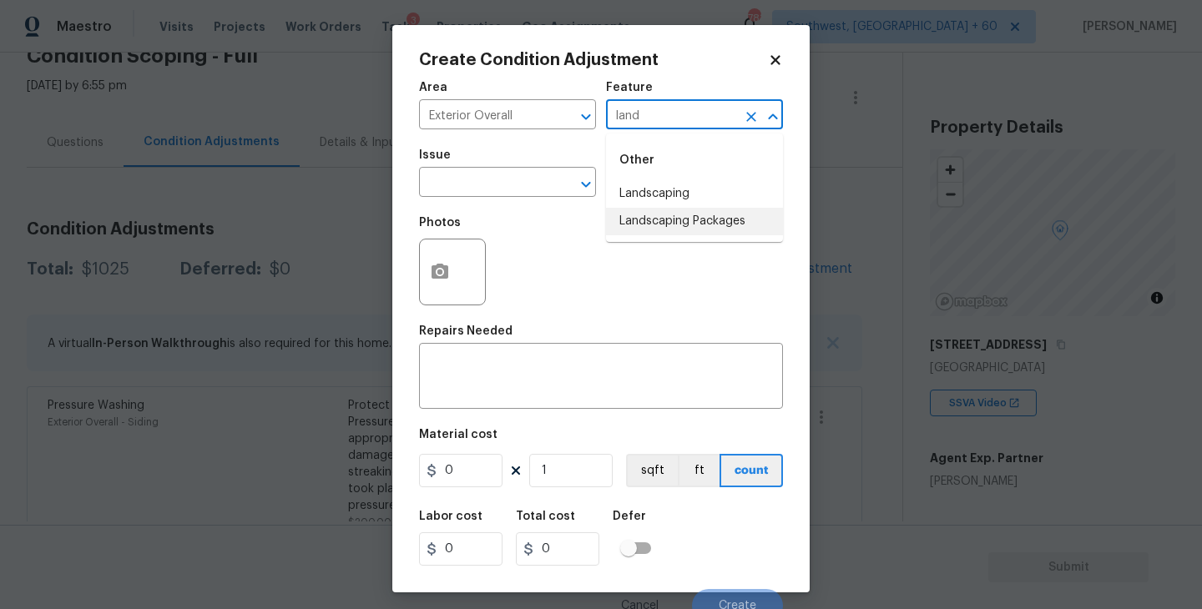
click at [678, 230] on li "Landscaping Packages" at bounding box center [694, 222] width 177 height 28
type input "Landscaping Packages"
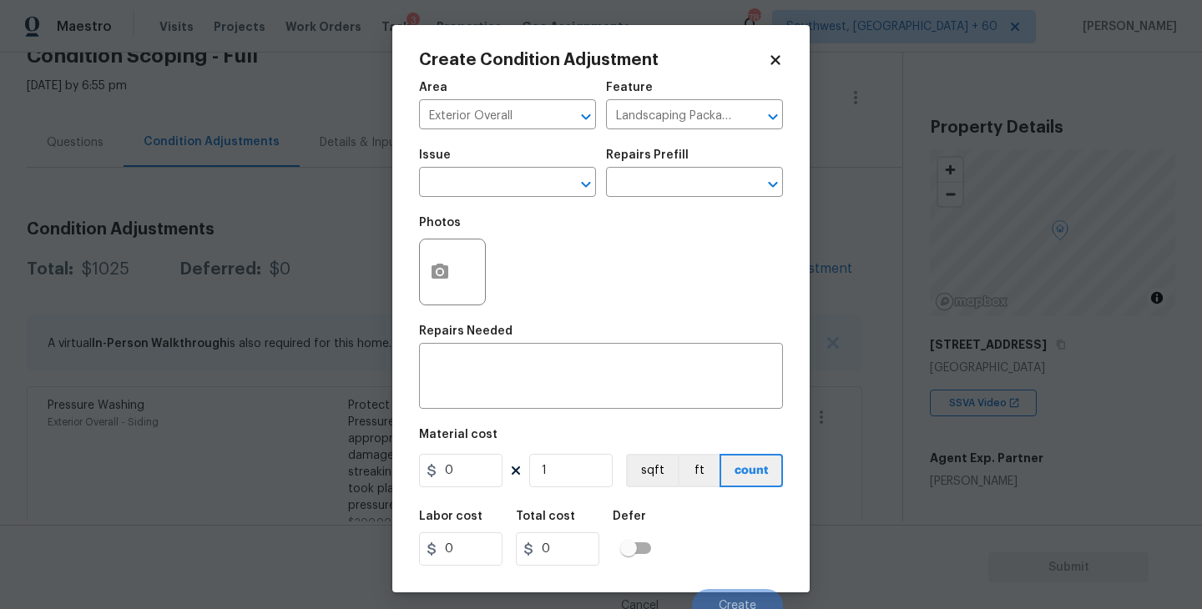
click at [478, 204] on span "Issue ​" at bounding box center [507, 173] width 177 height 68
click at [504, 178] on input "text" at bounding box center [484, 184] width 130 height 26
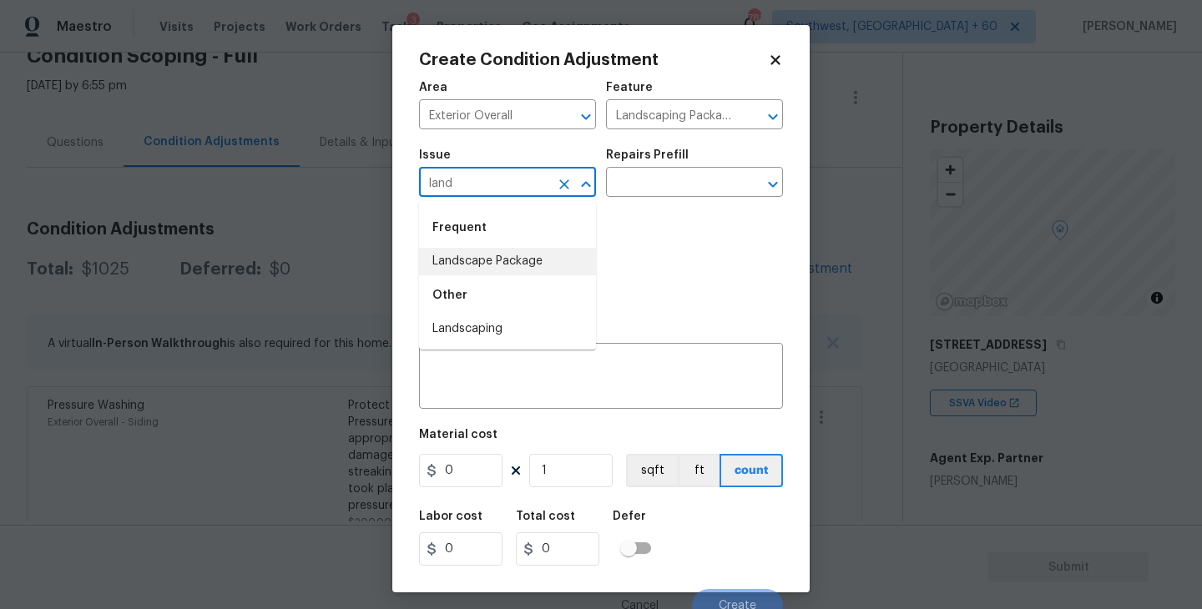
click at [520, 260] on li "Landscape Package" at bounding box center [507, 262] width 177 height 28
type input "Landscape Package"
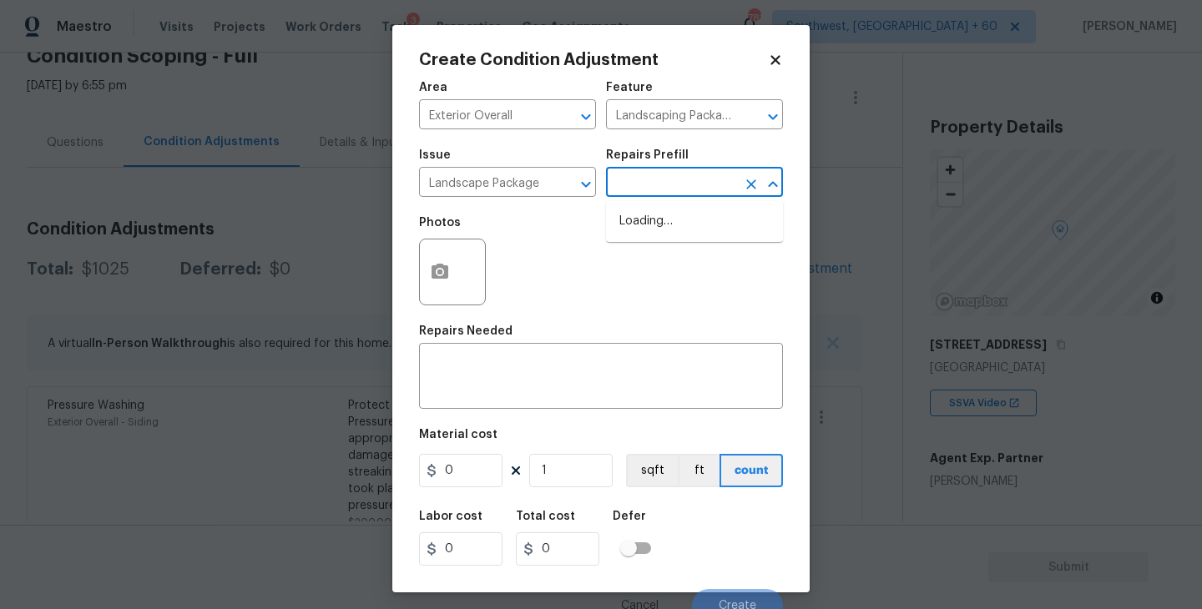
click at [663, 175] on input "text" at bounding box center [671, 184] width 130 height 26
click at [669, 220] on li "Initial landscaping package $300.00" at bounding box center [694, 230] width 177 height 45
type input "Home Readiness Packages"
type textarea "Mowing of grass up to 6" in height. Mow, edge along driveways & sidewalks, trim…"
type input "300"
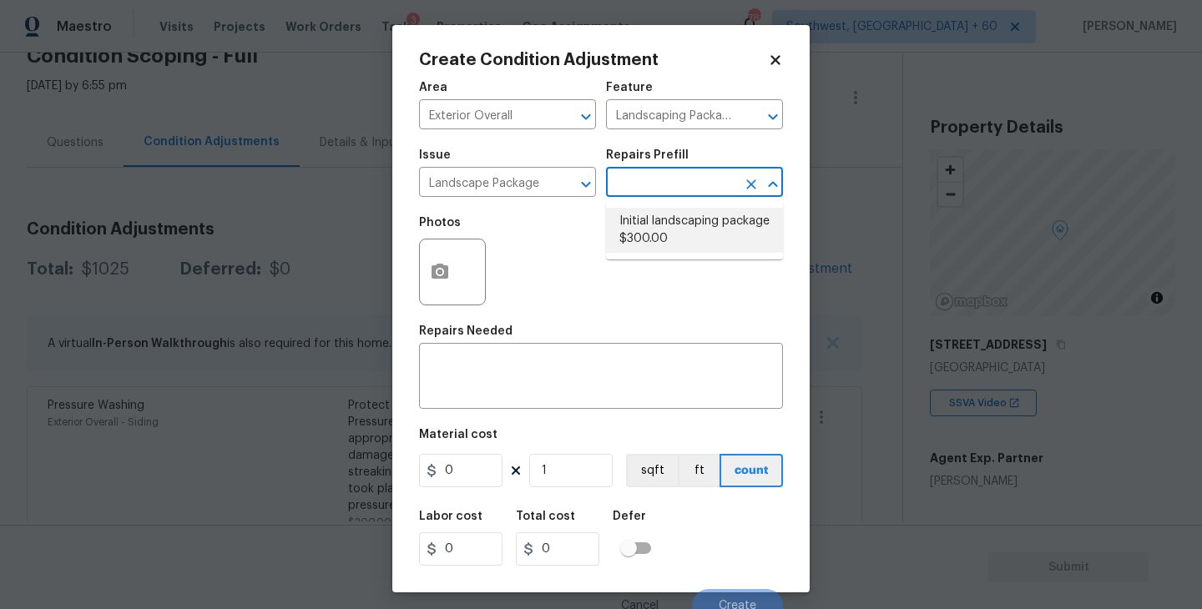
type input "300"
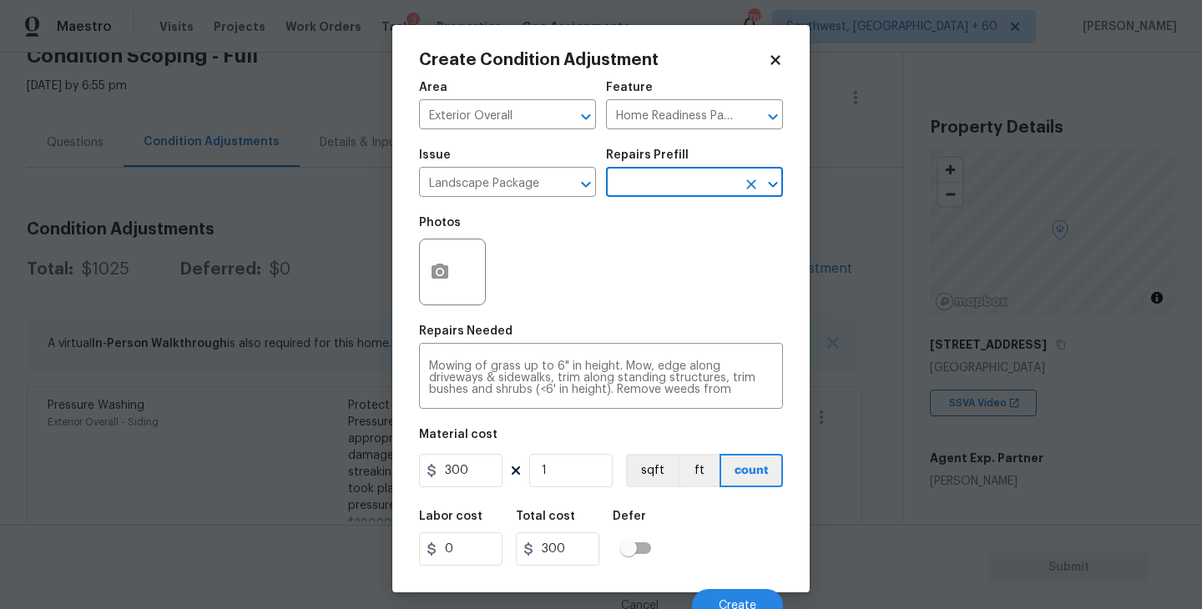
click at [721, 527] on div "Labor cost 0 Total cost 300 Defer" at bounding box center [601, 538] width 364 height 75
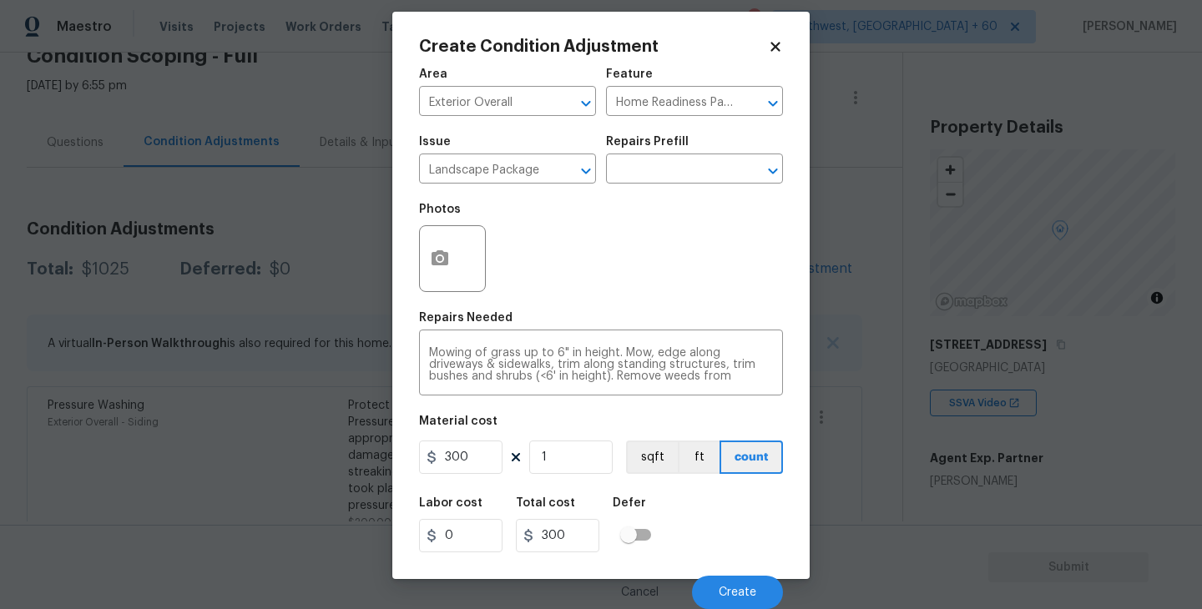
click at [736, 573] on div "Cancel Create" at bounding box center [601, 586] width 364 height 47
click at [736, 579] on button "Create" at bounding box center [737, 592] width 91 height 33
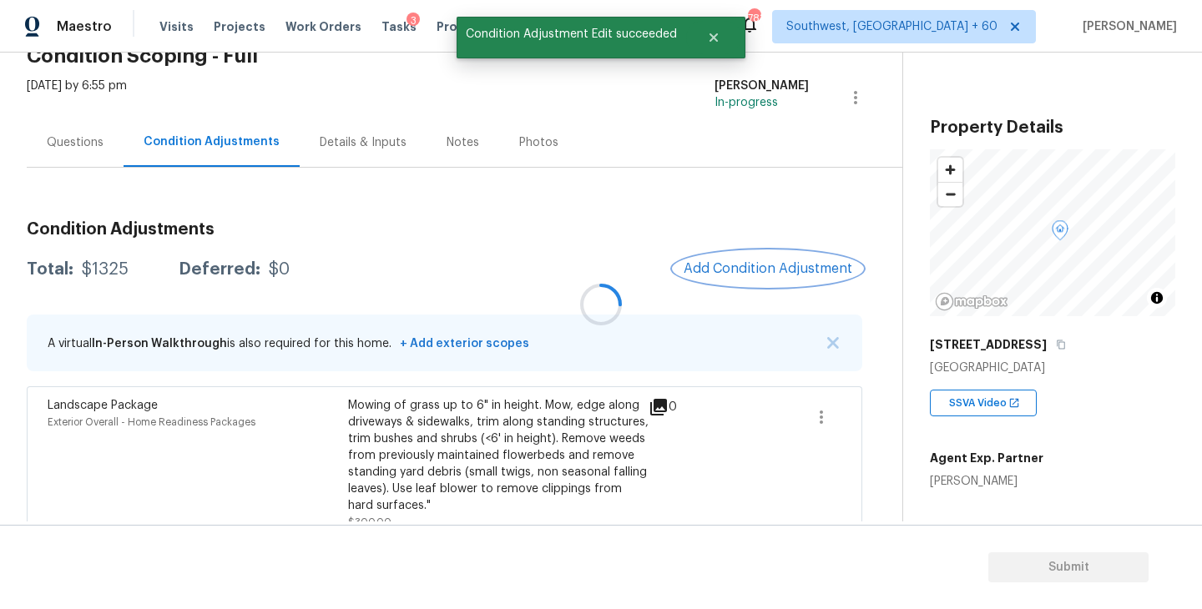
scroll to position [0, 0]
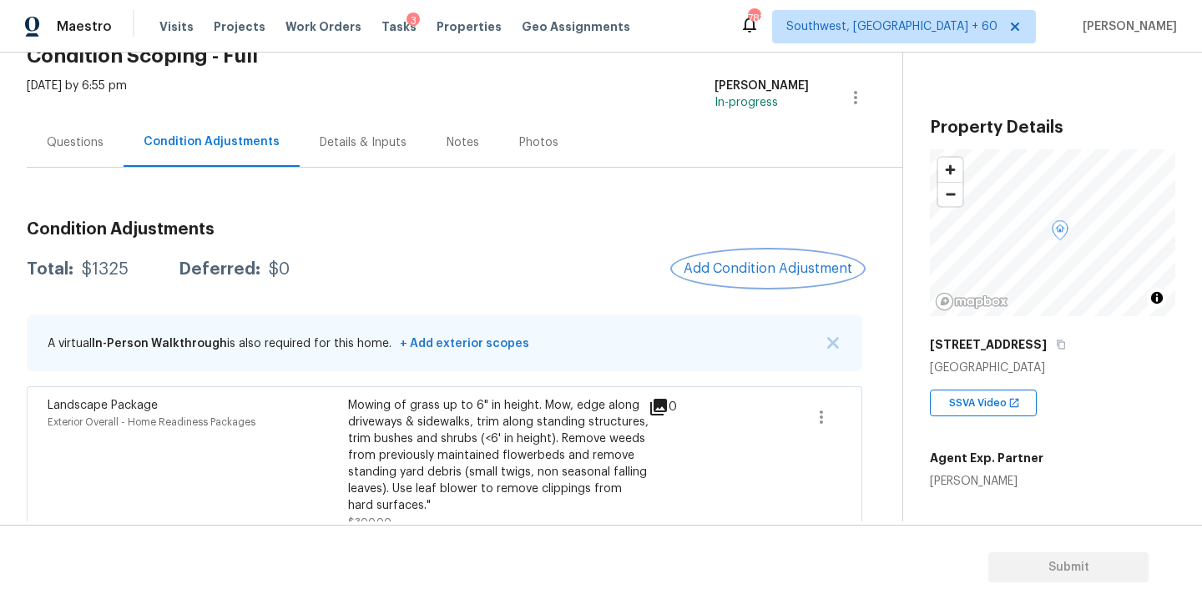
click at [674, 251] on button "Add Condition Adjustment" at bounding box center [768, 268] width 189 height 35
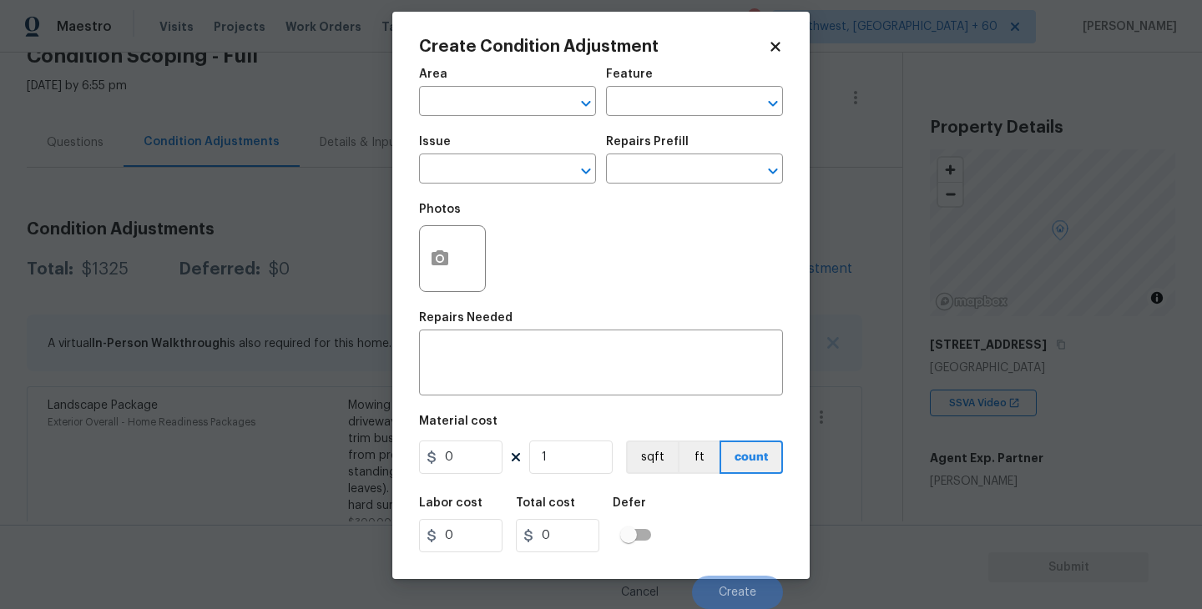
click at [316, 475] on body "Maestro Visits Projects Work Orders Tasks 3 Properties Geo Assignments 783 Sout…" at bounding box center [601, 304] width 1202 height 609
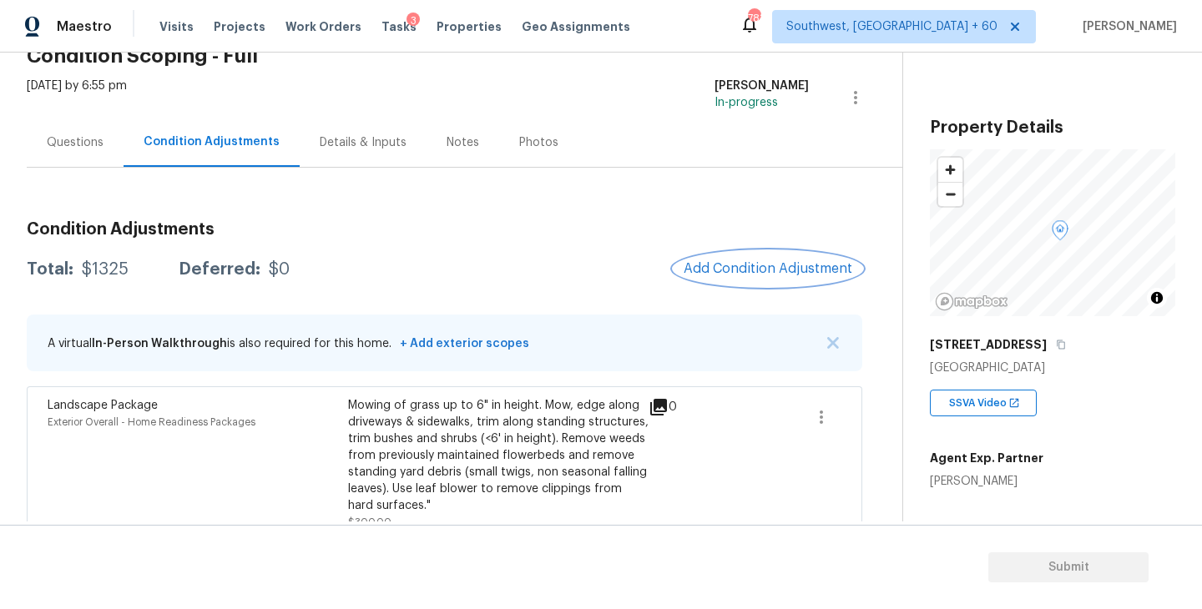
scroll to position [200, 0]
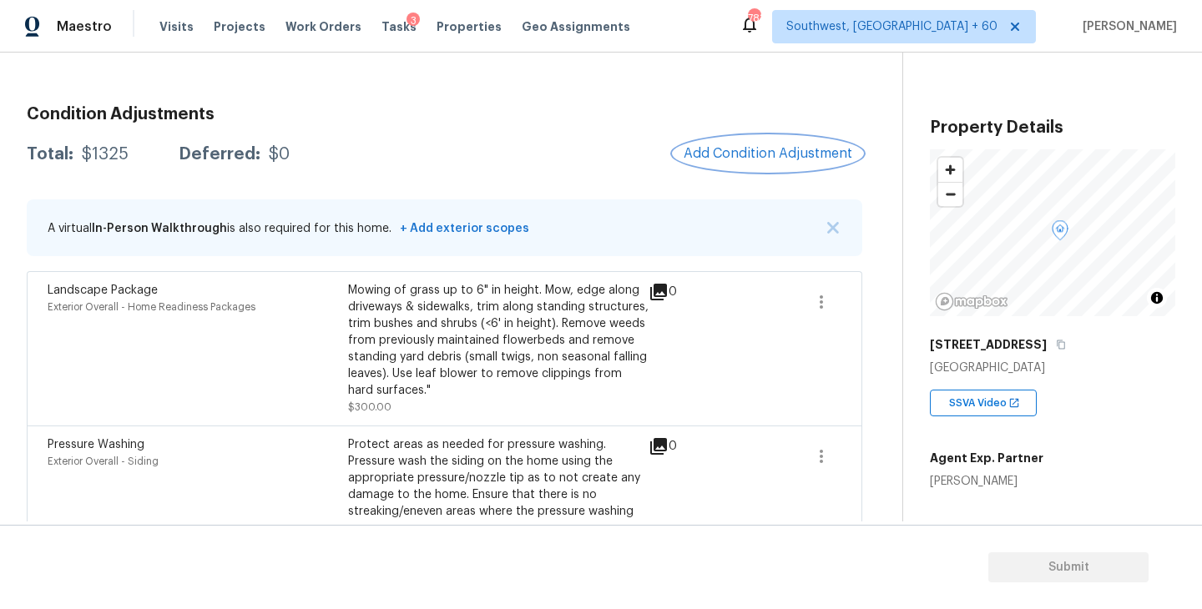
click at [789, 155] on span "Add Condition Adjustment" at bounding box center [768, 153] width 169 height 15
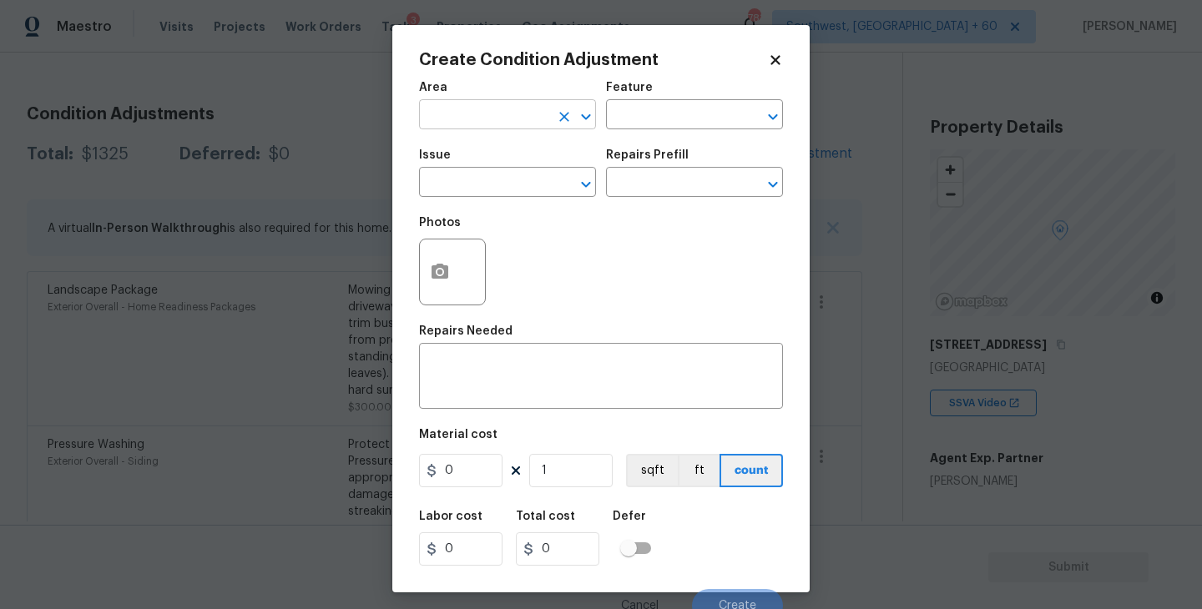
click at [512, 117] on input "text" at bounding box center [484, 117] width 130 height 26
click at [514, 179] on li "Interior Overall" at bounding box center [507, 182] width 177 height 28
type input "Interior Overall"
click at [683, 121] on input "text" at bounding box center [671, 117] width 130 height 26
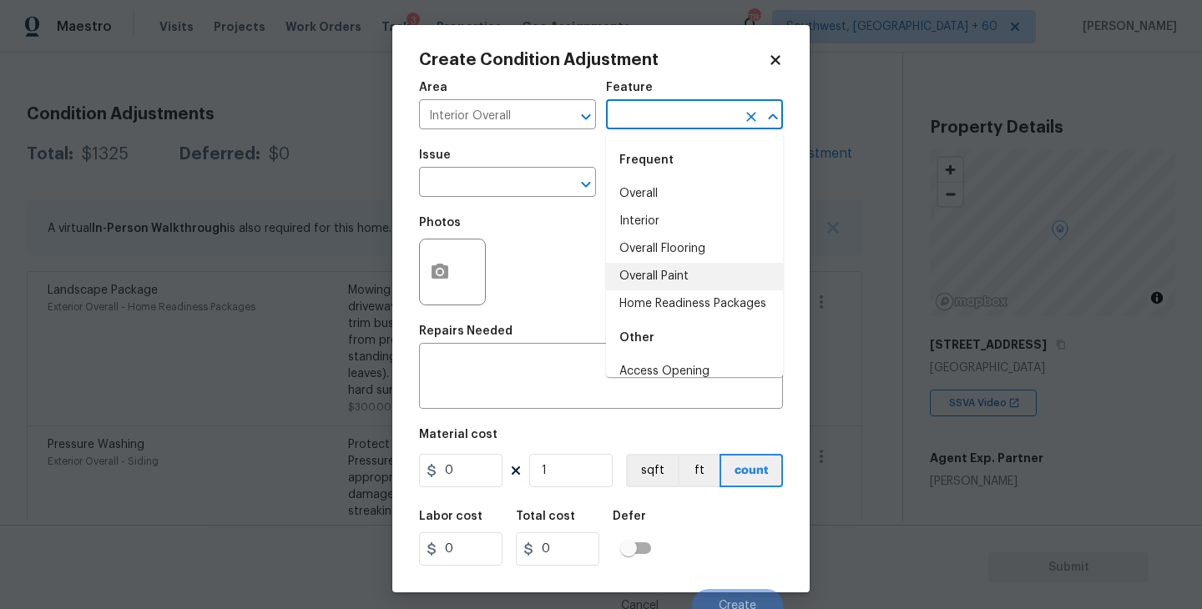
click at [669, 276] on li "Overall Paint" at bounding box center [694, 277] width 177 height 28
type input "Overall Paint"
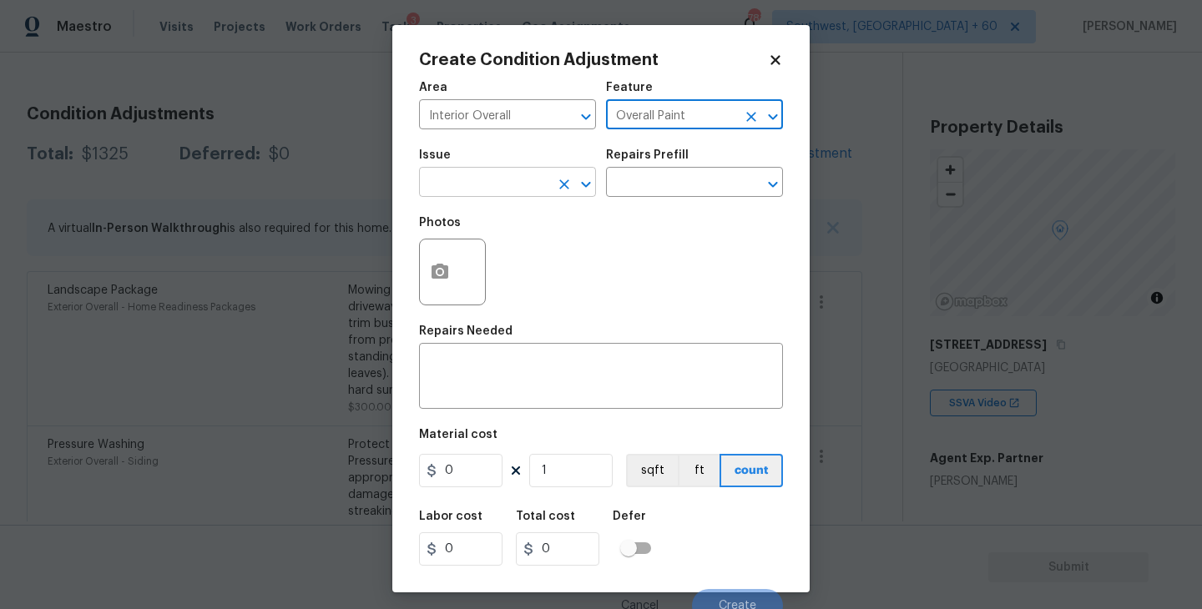
click at [509, 193] on input "text" at bounding box center [484, 184] width 130 height 26
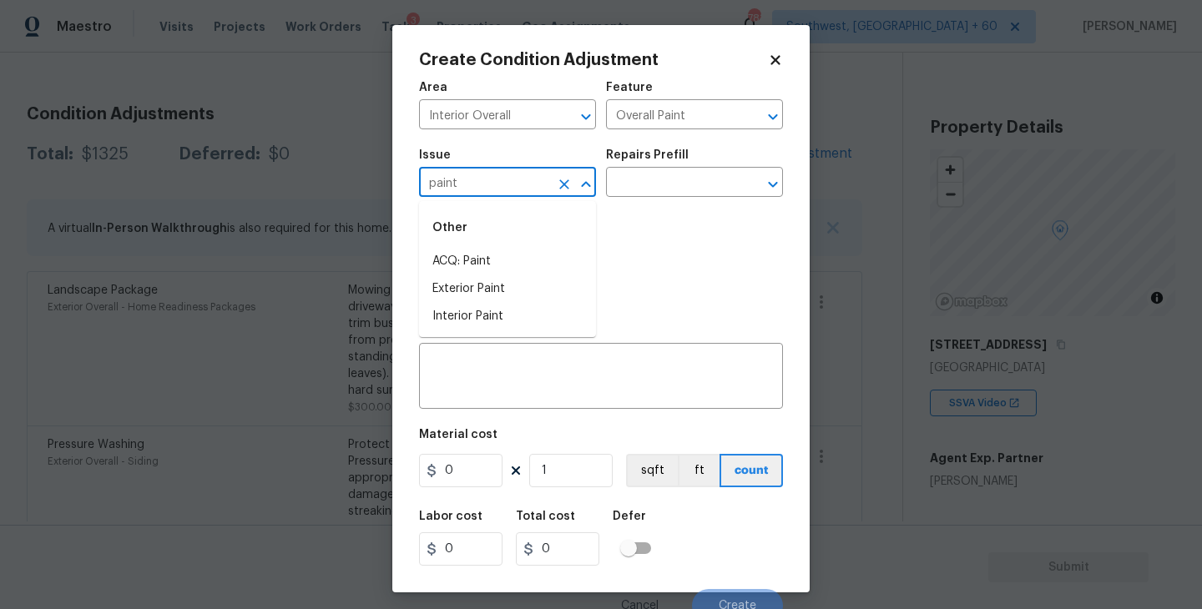
click at [499, 250] on li "ACQ: Paint" at bounding box center [507, 262] width 177 height 28
type input "ACQ: Paint"
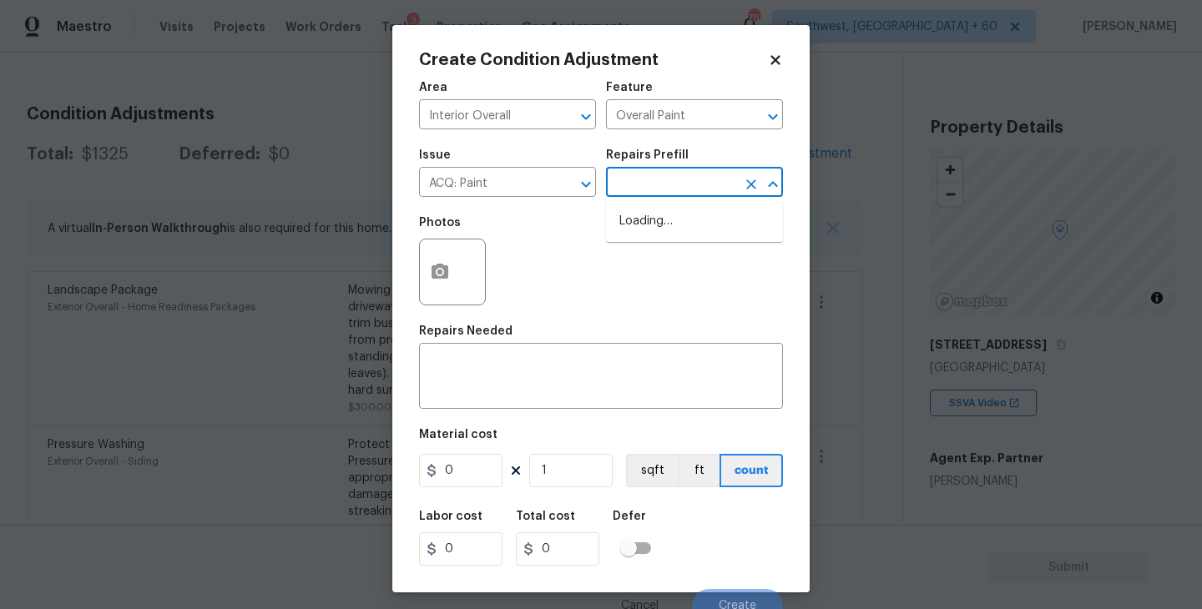
click at [679, 189] on input "text" at bounding box center [671, 184] width 130 height 26
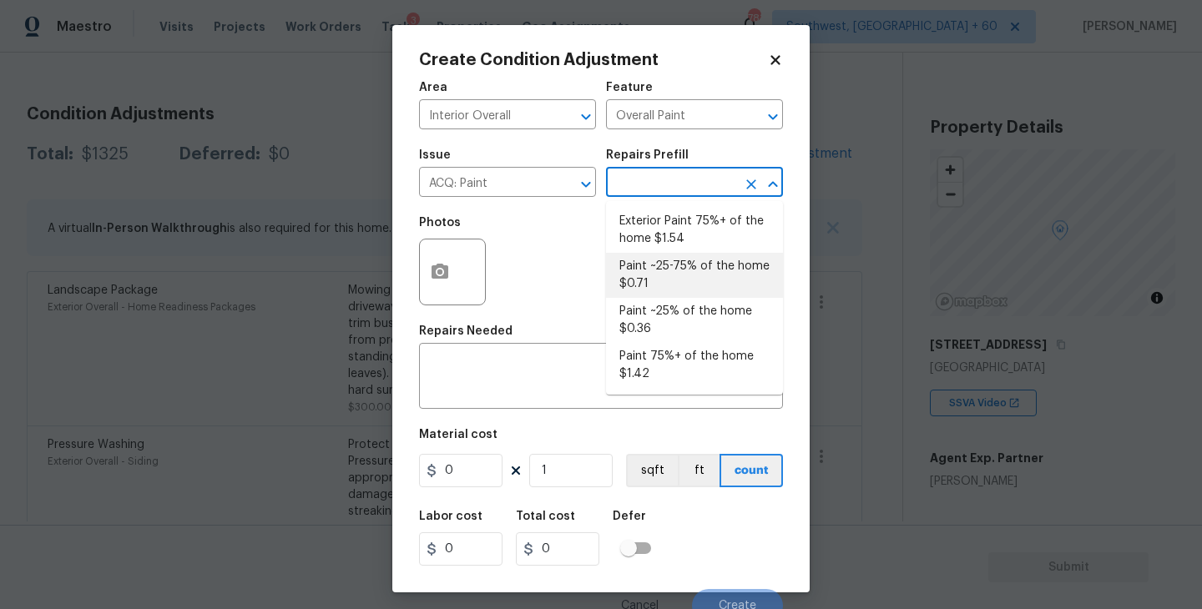
click at [674, 279] on li "Paint ~25-75% of the home $0.71" at bounding box center [694, 275] width 177 height 45
type input "Acquisition"
type textarea "Acquisition Scope: ~25 - 75% of the home needs interior paint"
type input "0.71"
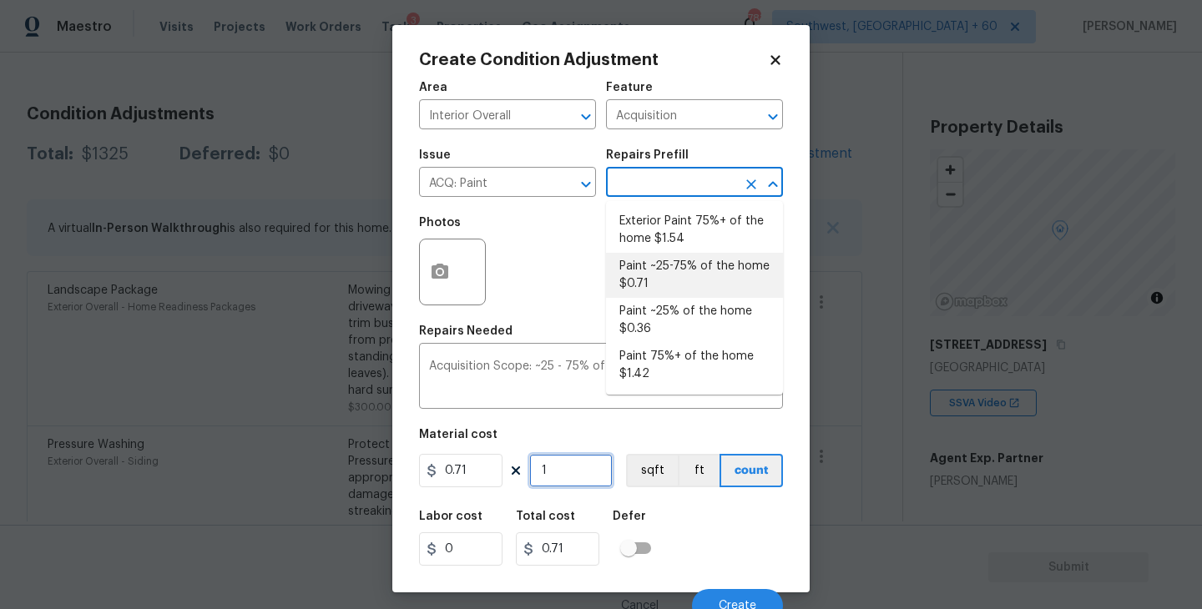
click at [559, 468] on input "1" at bounding box center [570, 470] width 83 height 33
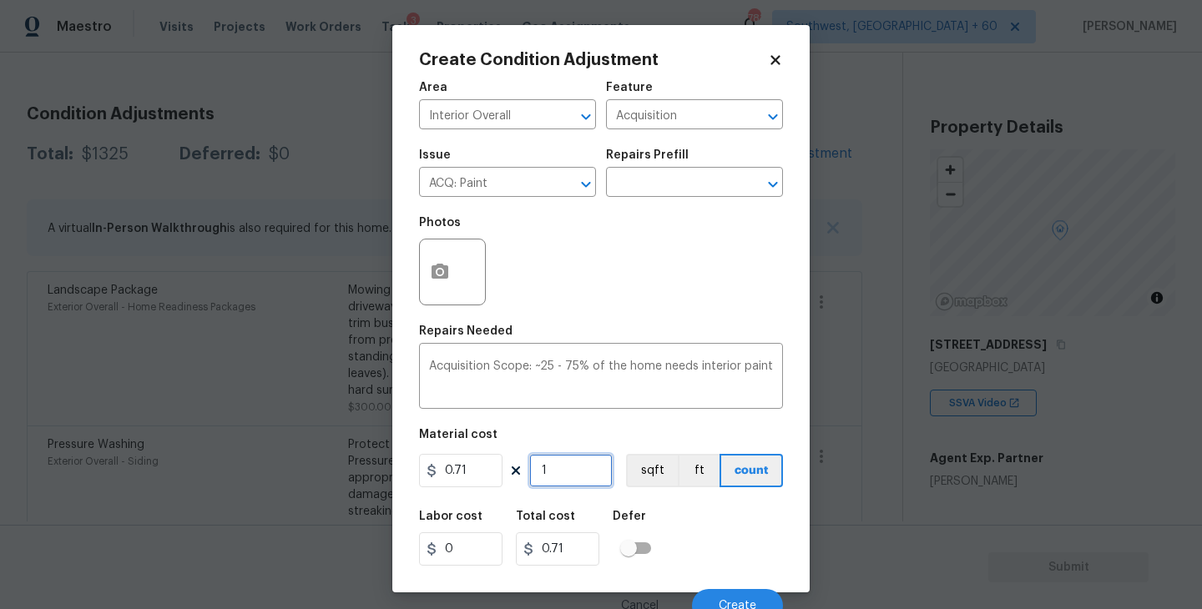
type input "0"
type input "2"
type input "1.42"
type input "25"
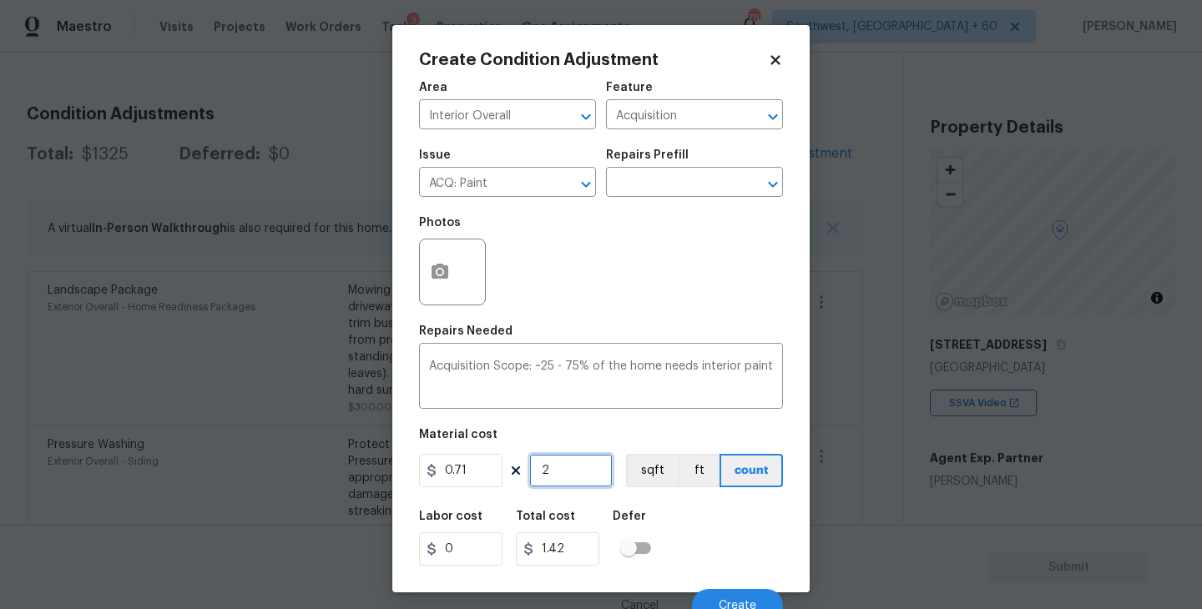
type input "17.75"
type input "259"
type input "183.89"
type input "2594"
type input "1841.74"
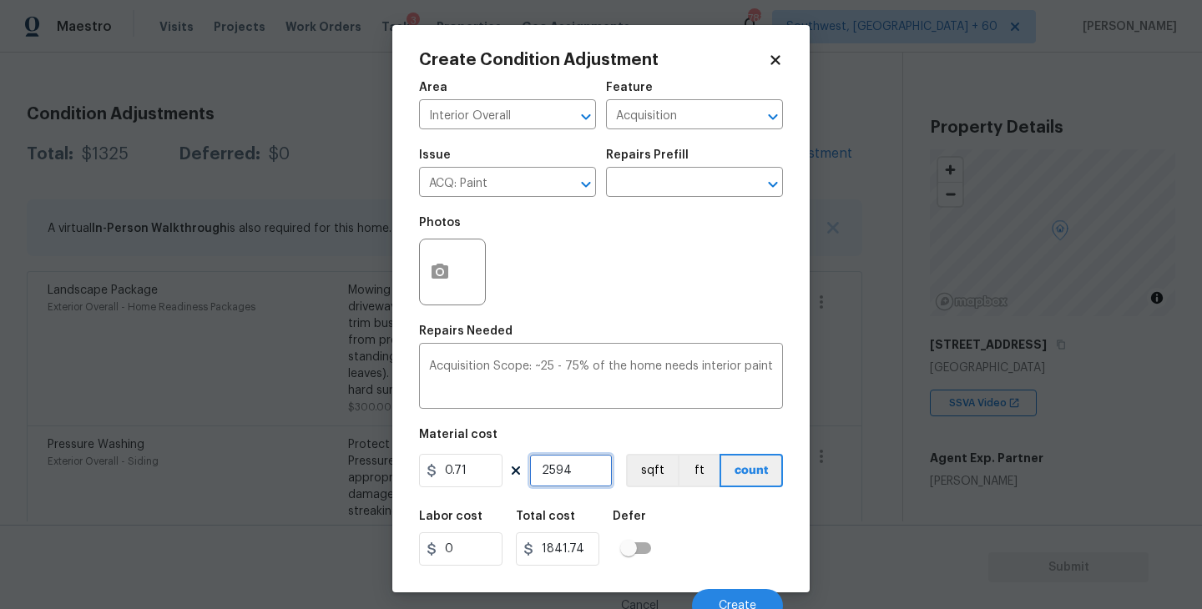
type input "2594"
click at [644, 452] on figure "Material cost 0.71 2594 sqft ft count" at bounding box center [601, 460] width 364 height 62
click at [652, 463] on button "sqft" at bounding box center [652, 470] width 52 height 33
click at [688, 498] on div "Area Interior Overall ​ Feature Acquisition ​ Issue ACQ: Paint ​ Repairs Prefil…" at bounding box center [601, 347] width 364 height 551
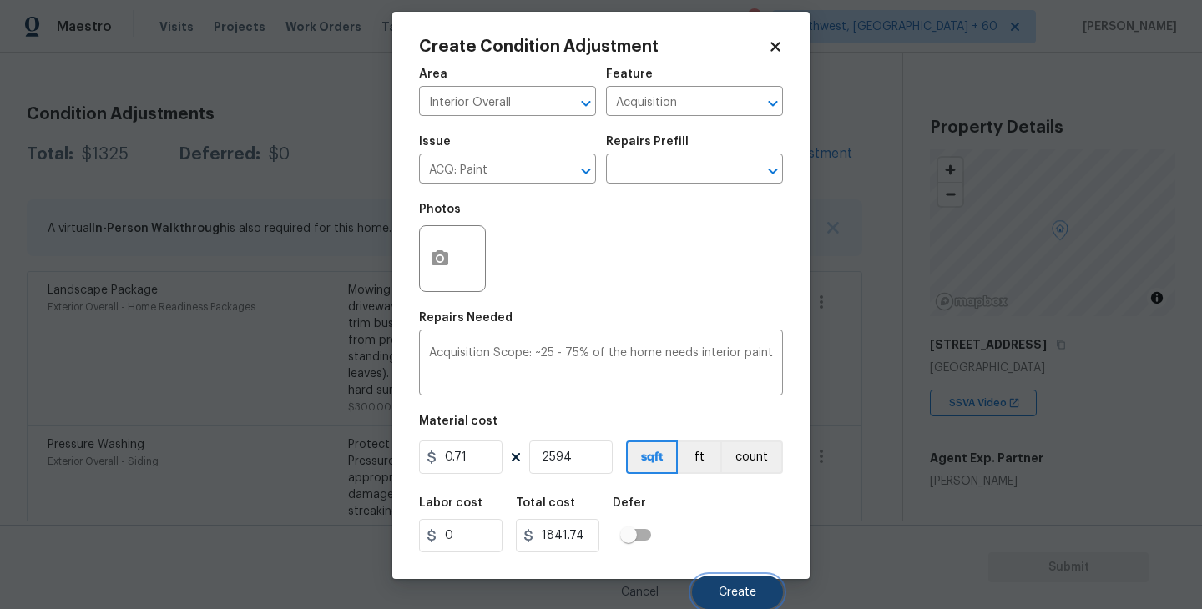
click at [727, 595] on span "Create" at bounding box center [738, 593] width 38 height 13
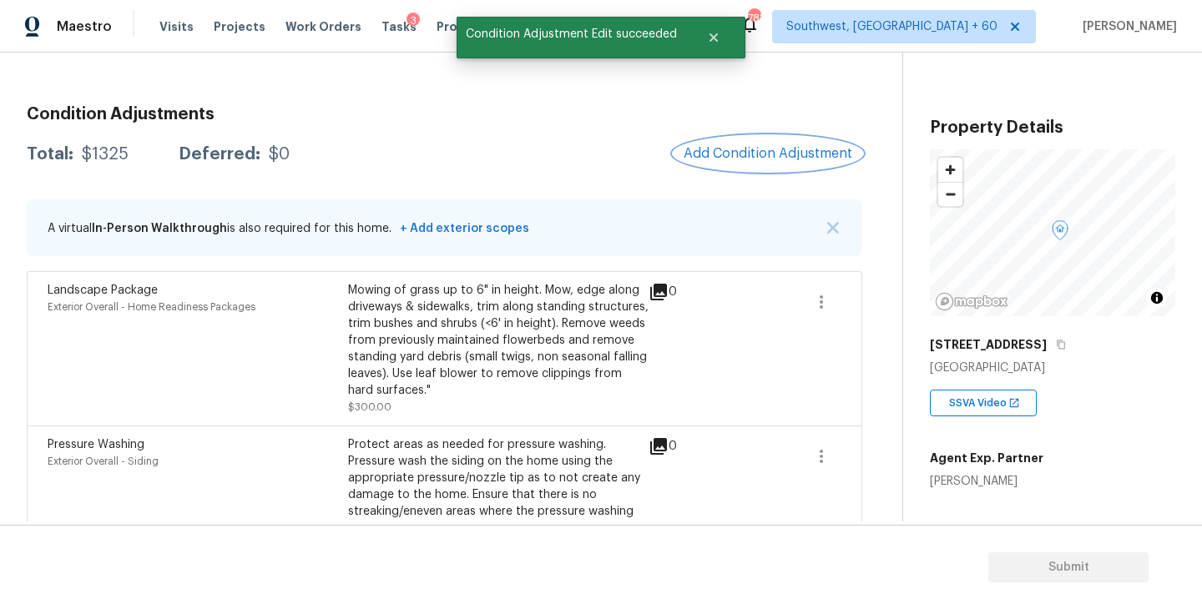
scroll to position [0, 0]
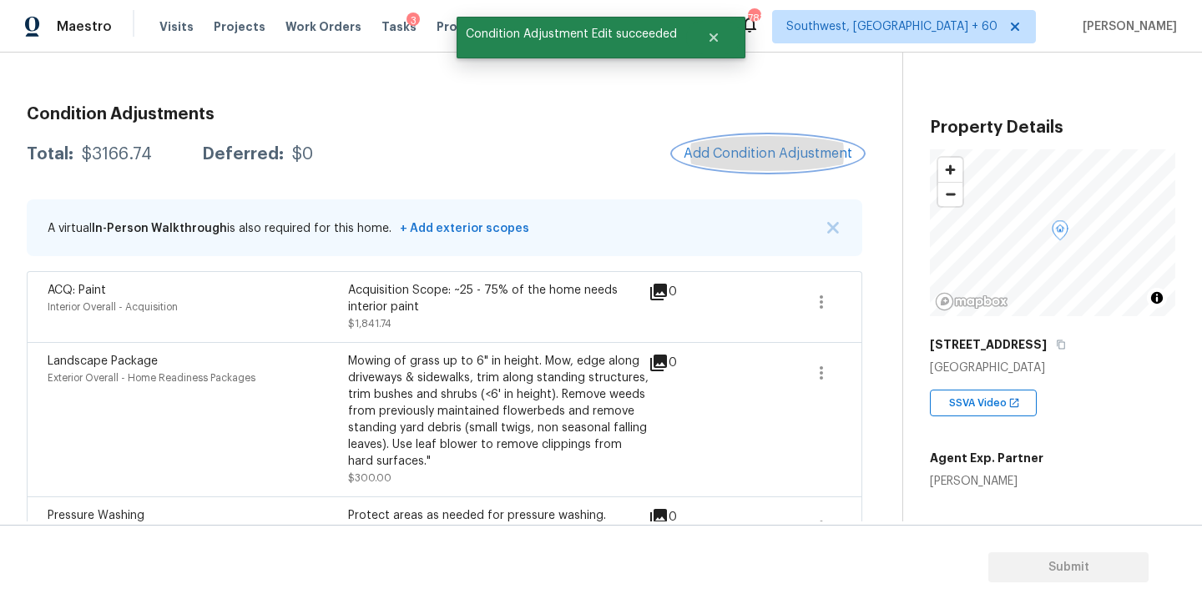
click at [763, 156] on span "Add Condition Adjustment" at bounding box center [768, 153] width 169 height 15
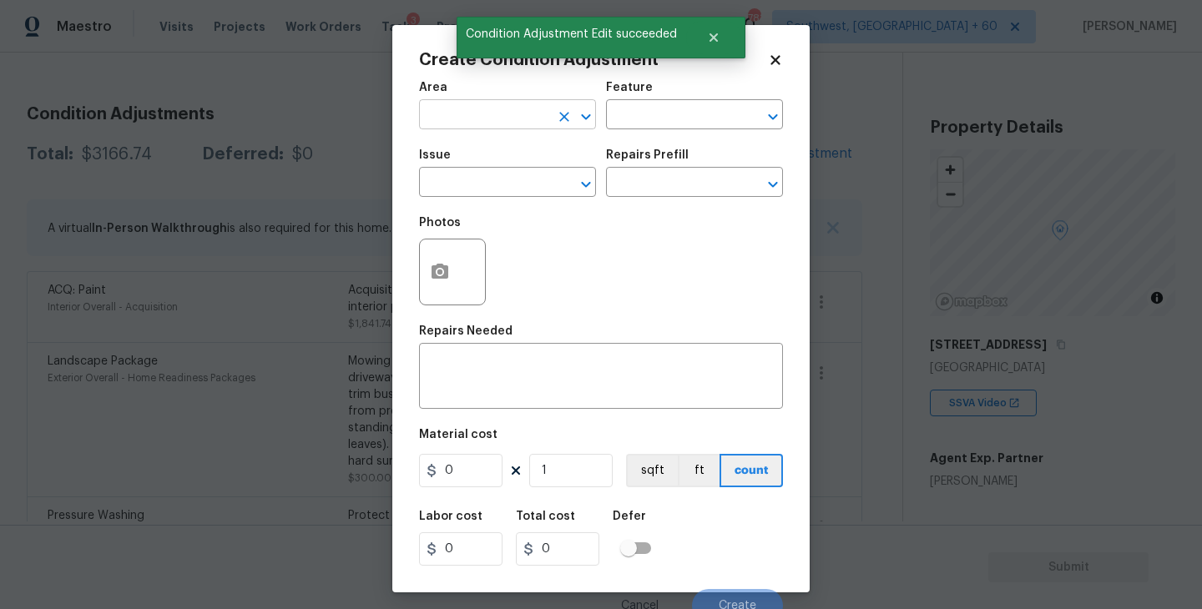
click at [481, 116] on input "text" at bounding box center [484, 117] width 130 height 26
click at [498, 190] on li "Interior Overall" at bounding box center [507, 182] width 177 height 28
type input "Interior Overall"
click at [662, 129] on div "Area Interior Overall ​ Feature ​" at bounding box center [601, 106] width 364 height 68
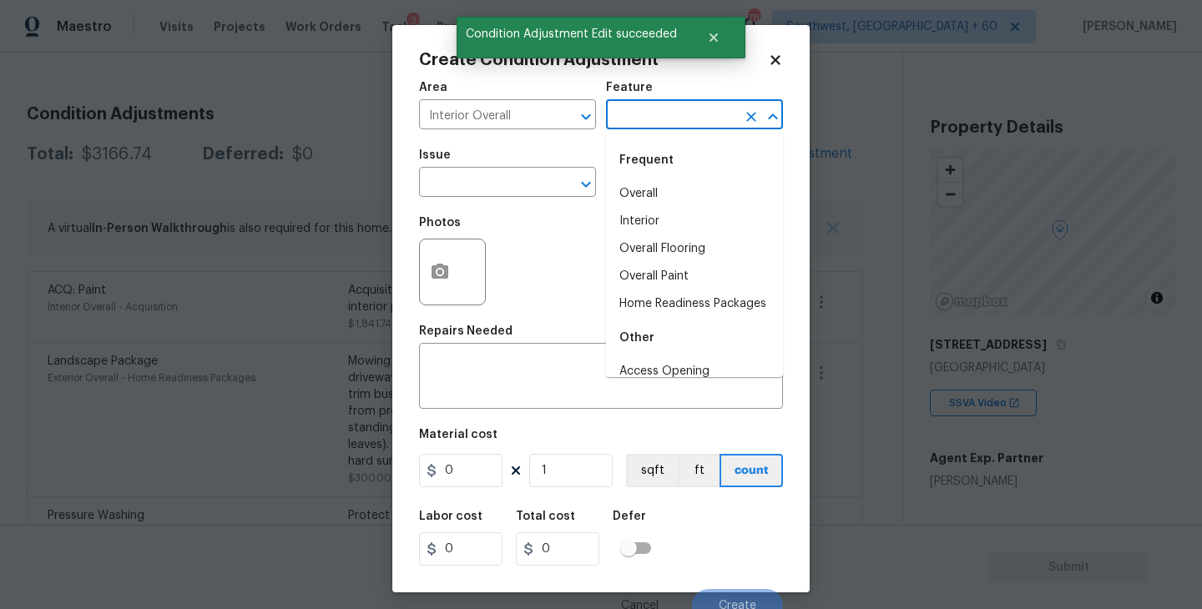
click at [681, 119] on input "text" at bounding box center [671, 117] width 130 height 26
click at [664, 237] on li "Overall Flooring" at bounding box center [694, 249] width 177 height 28
type input "Overall Flooring"
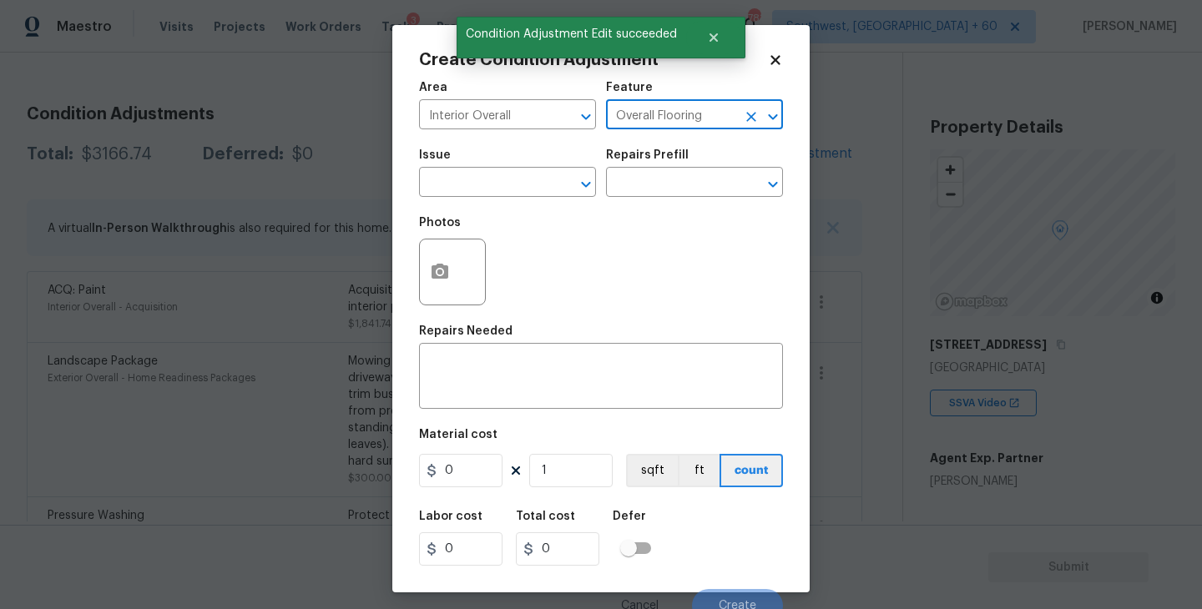
click at [557, 199] on span "Issue ​" at bounding box center [507, 173] width 177 height 68
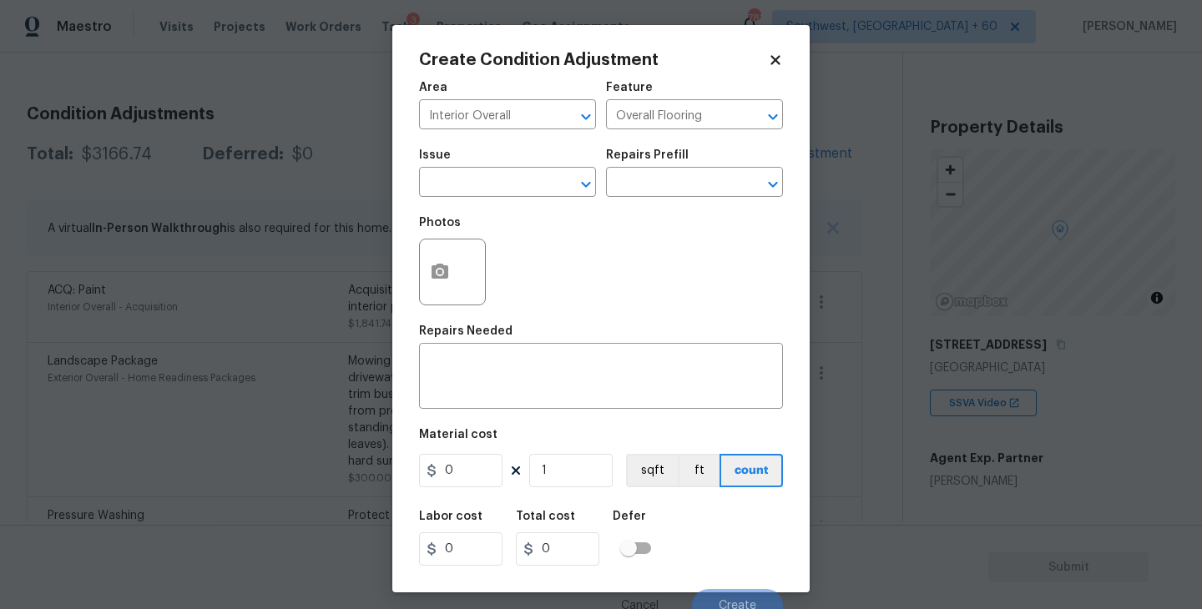
click at [521, 198] on span "Issue ​" at bounding box center [507, 173] width 177 height 68
click at [548, 184] on input "text" at bounding box center [484, 184] width 130 height 26
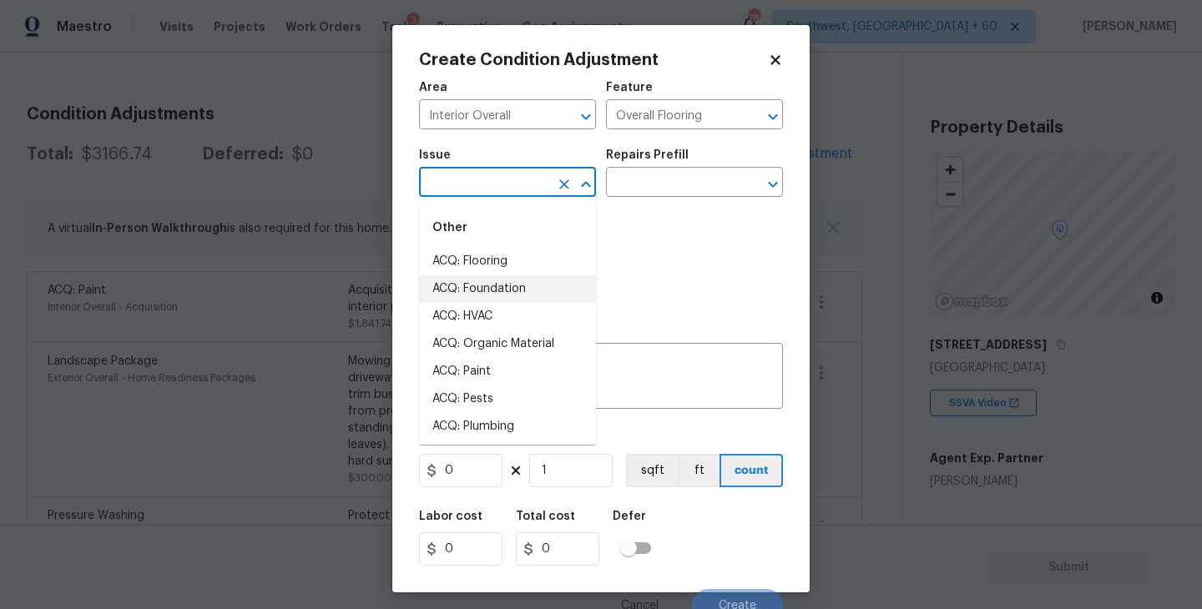
click at [513, 255] on li "ACQ: Flooring" at bounding box center [507, 262] width 177 height 28
type input "ACQ: Flooring"
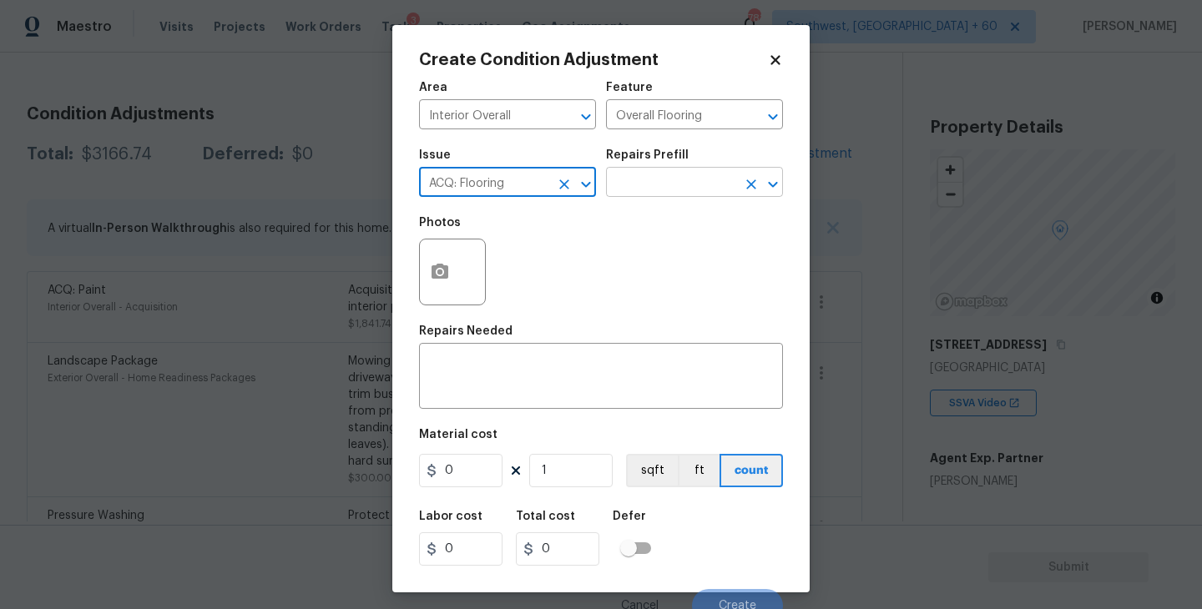
click at [653, 182] on input "text" at bounding box center [671, 184] width 130 height 26
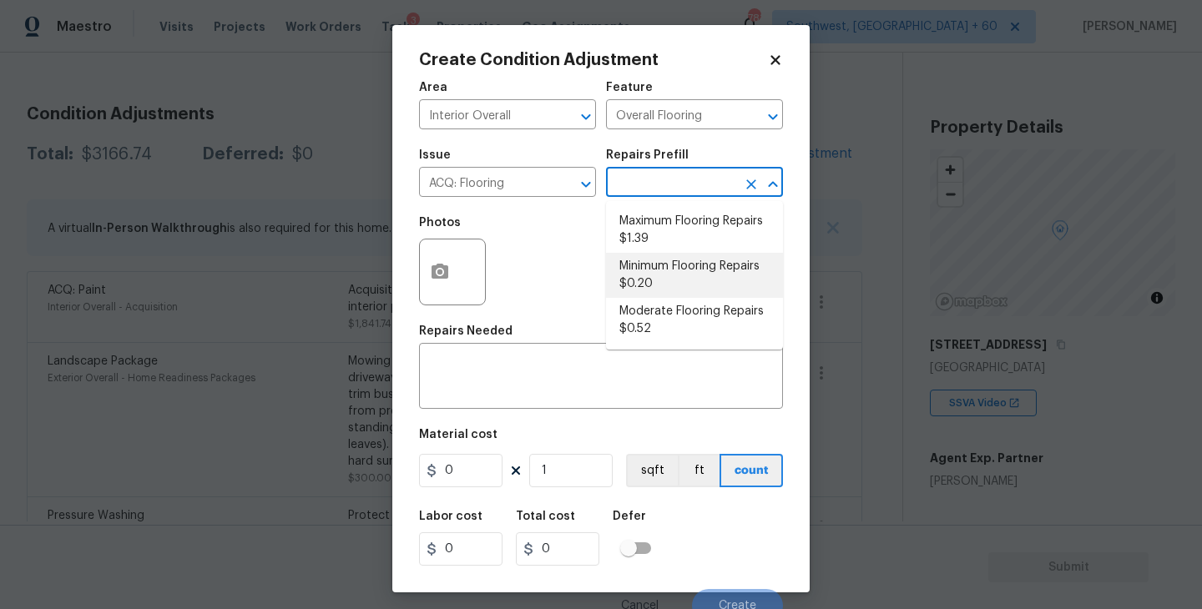
click at [664, 264] on li "Minimum Flooring Repairs $0.20" at bounding box center [694, 275] width 177 height 45
type input "Acquisition"
type textarea "Acquisition Scope: Minimum flooring repairs"
type input "0.2"
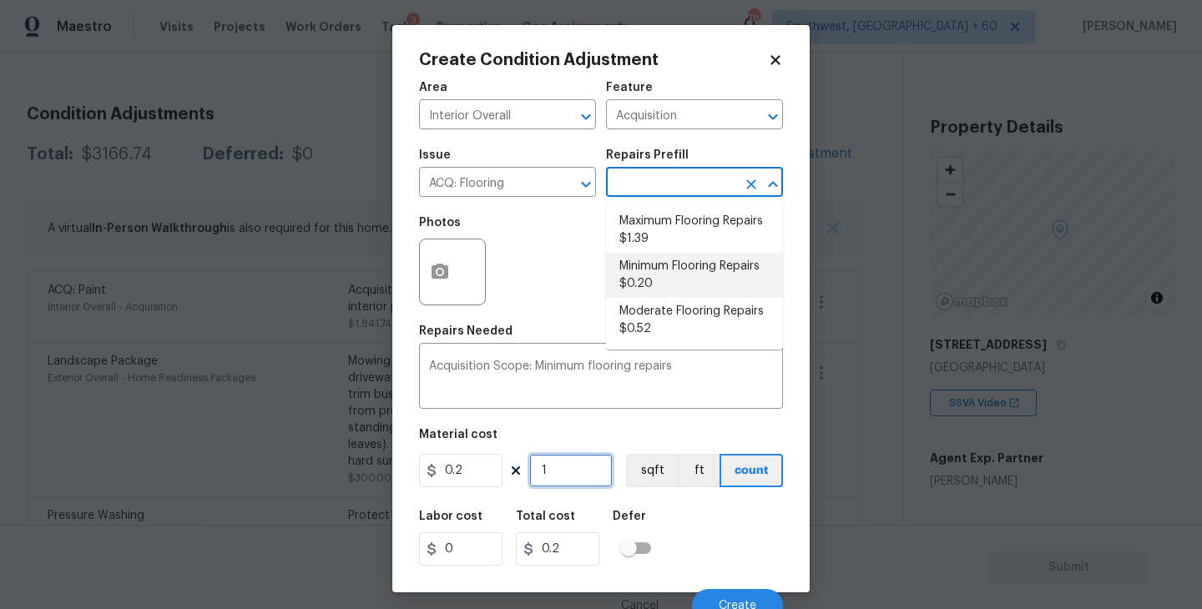
click at [572, 476] on input "1" at bounding box center [570, 470] width 83 height 33
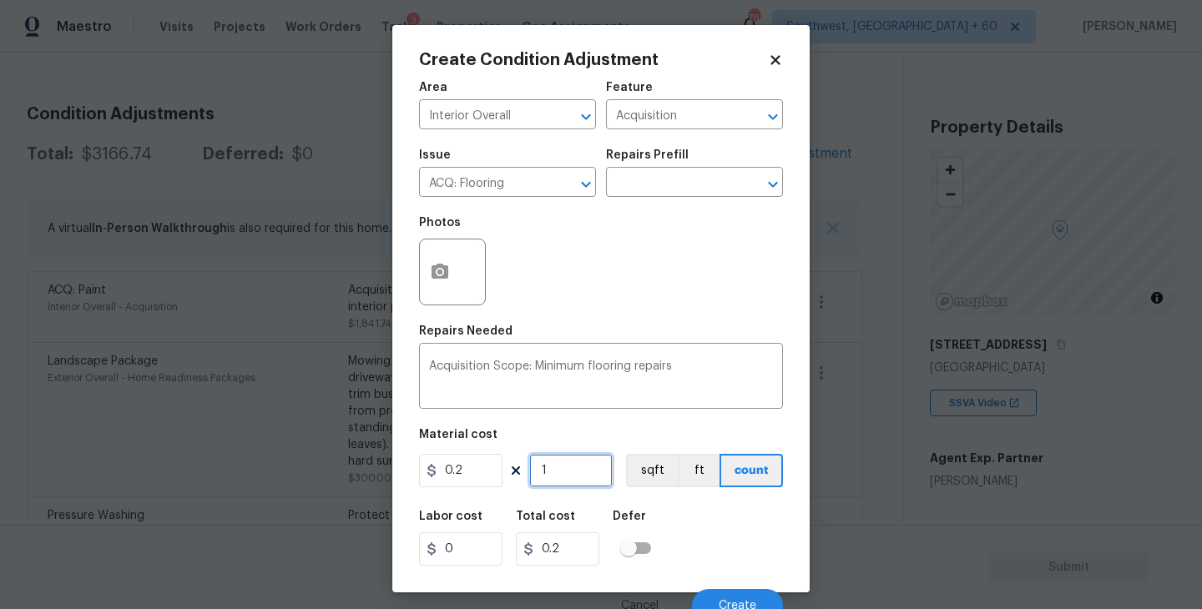
type input "0"
type input "2"
type input "0.4"
type input "25"
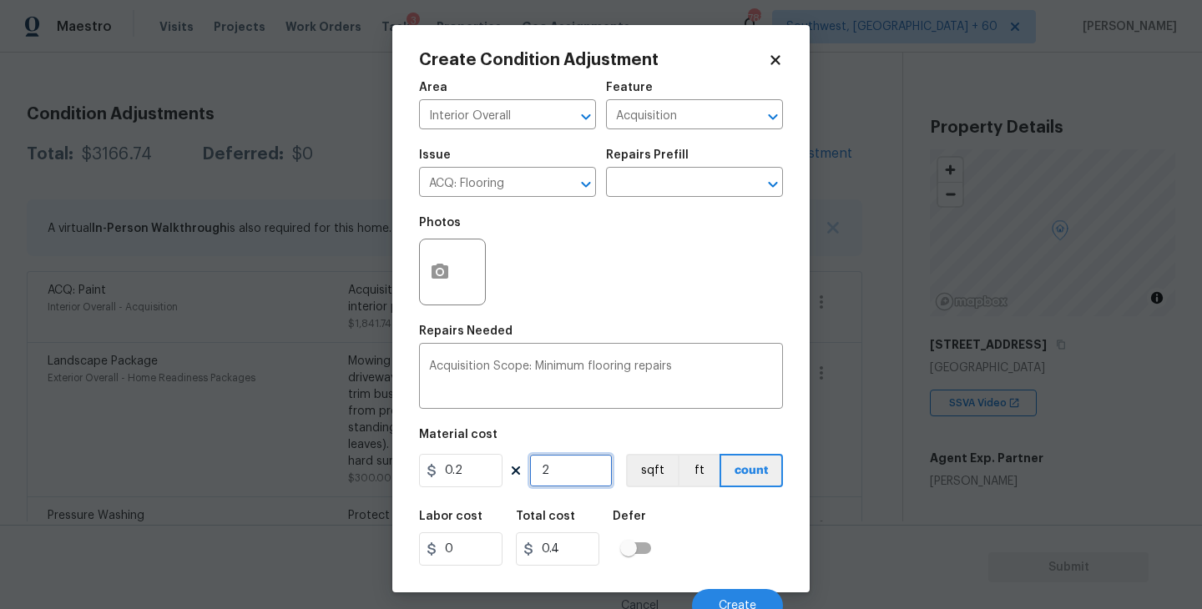
type input "5"
type input "259"
type input "51.8"
type input "2594"
type input "518.8"
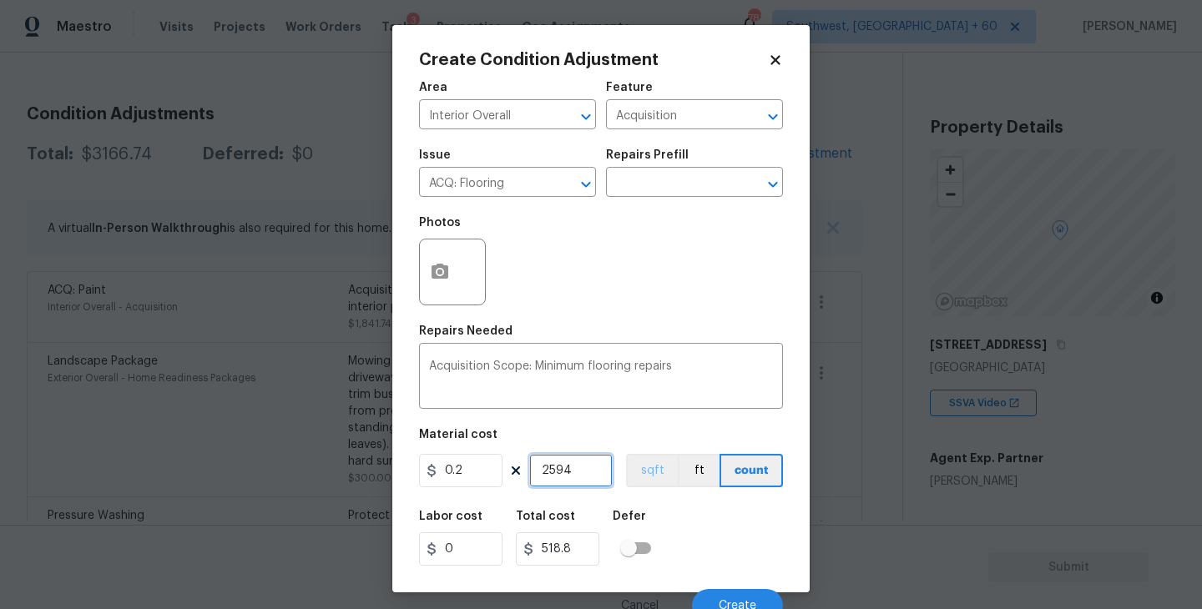
type input "2594"
click at [635, 472] on button "sqft" at bounding box center [652, 470] width 52 height 33
click at [657, 495] on div "Area Interior Overall ​ Feature Acquisition ​ Issue ACQ: Flooring ​ Repairs Pre…" at bounding box center [601, 347] width 364 height 551
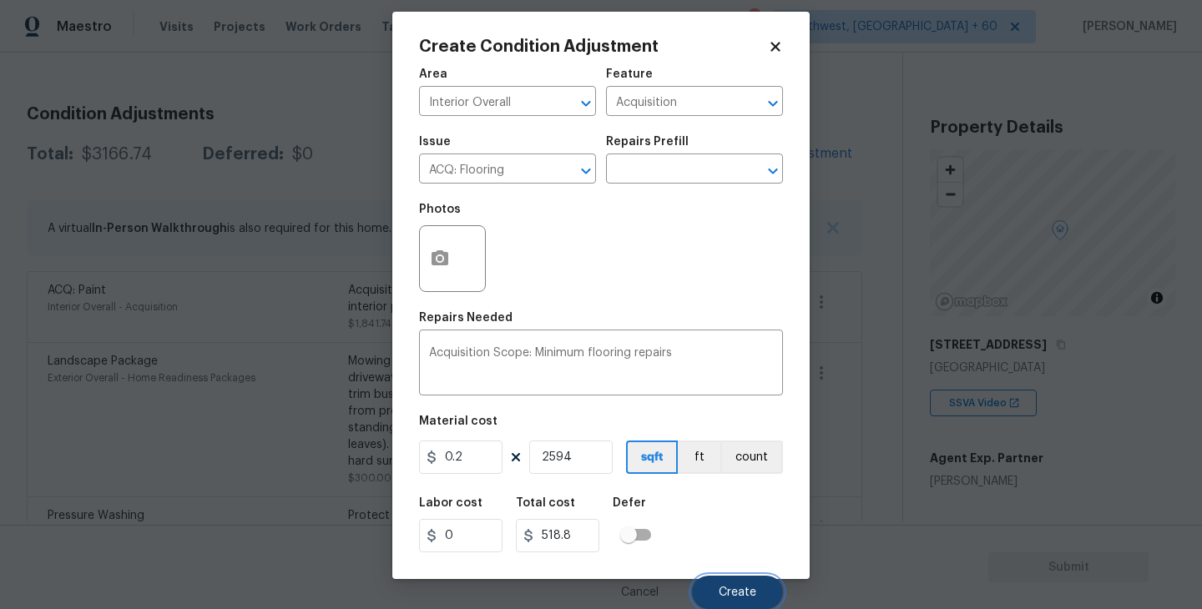
click at [721, 589] on span "Create" at bounding box center [738, 593] width 38 height 13
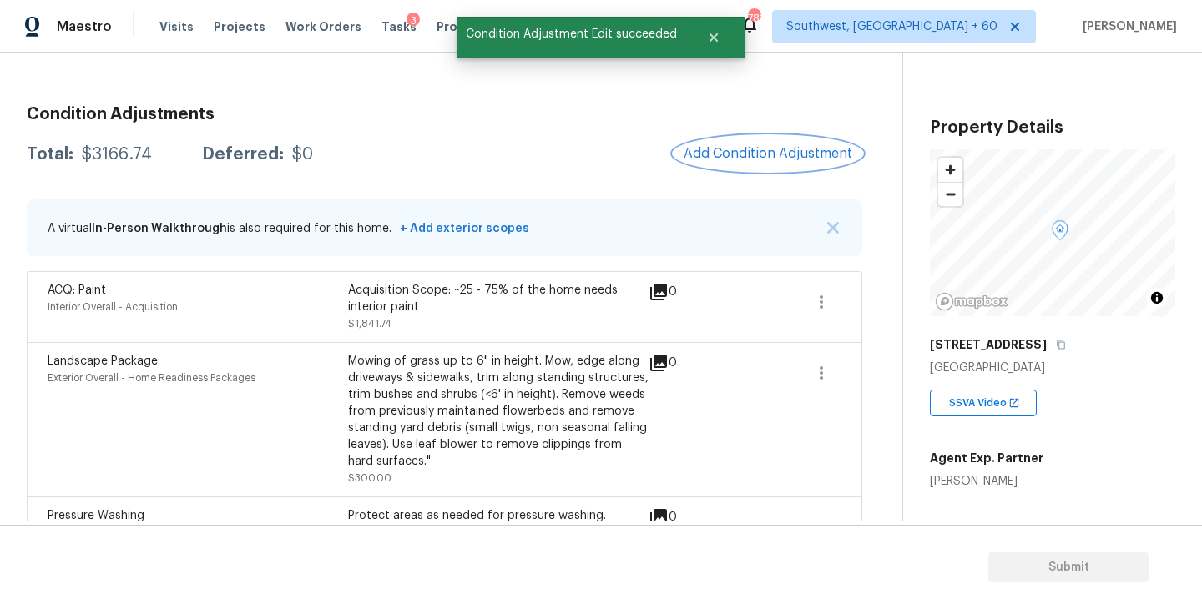
scroll to position [0, 0]
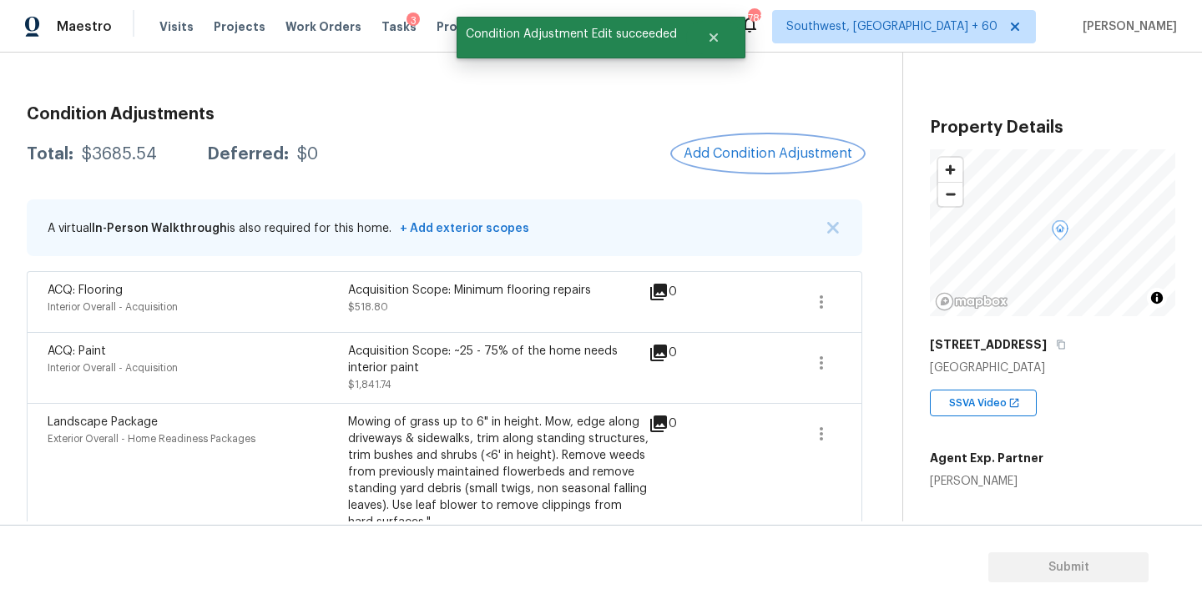
click at [744, 144] on button "Add Condition Adjustment" at bounding box center [768, 153] width 189 height 35
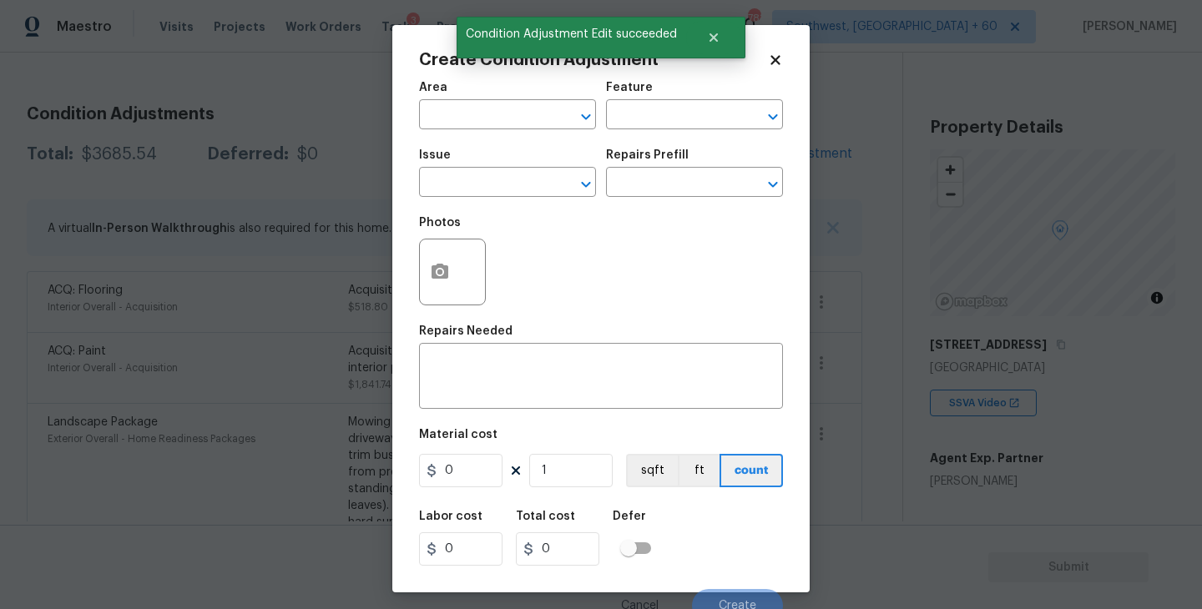
click at [483, 99] on div "Area" at bounding box center [507, 93] width 177 height 22
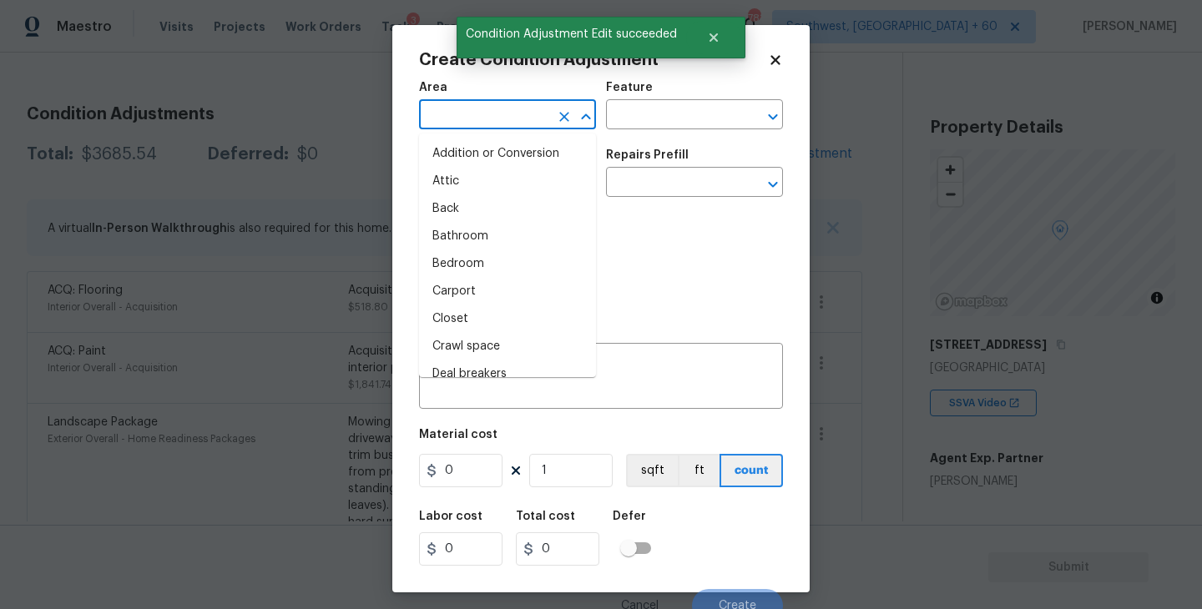
click at [468, 109] on input "text" at bounding box center [484, 117] width 130 height 26
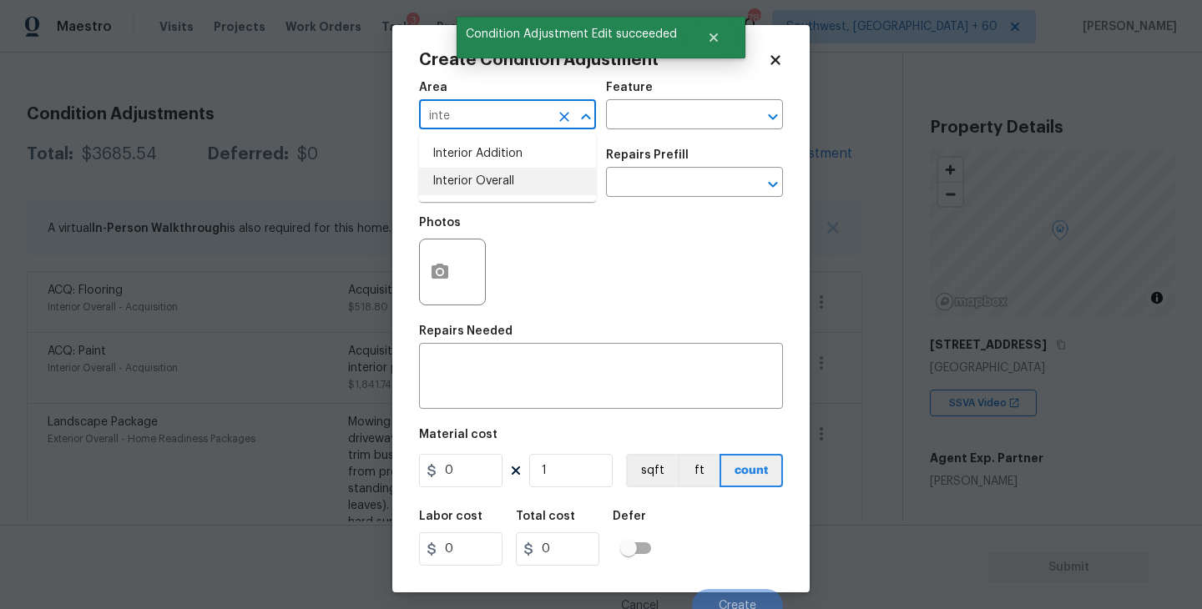
click at [475, 174] on li "Interior Overall" at bounding box center [507, 182] width 177 height 28
type input "Interior Overall"
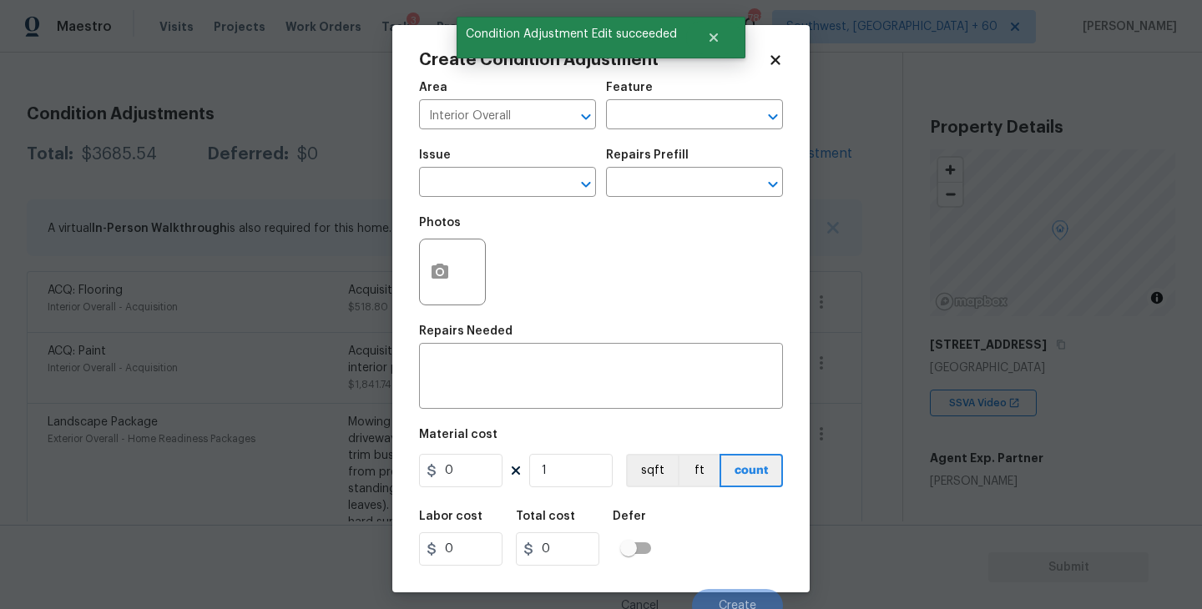
click at [630, 134] on div "Area Interior Overall ​ Feature ​" at bounding box center [601, 106] width 364 height 68
click at [683, 109] on input "text" at bounding box center [671, 117] width 130 height 26
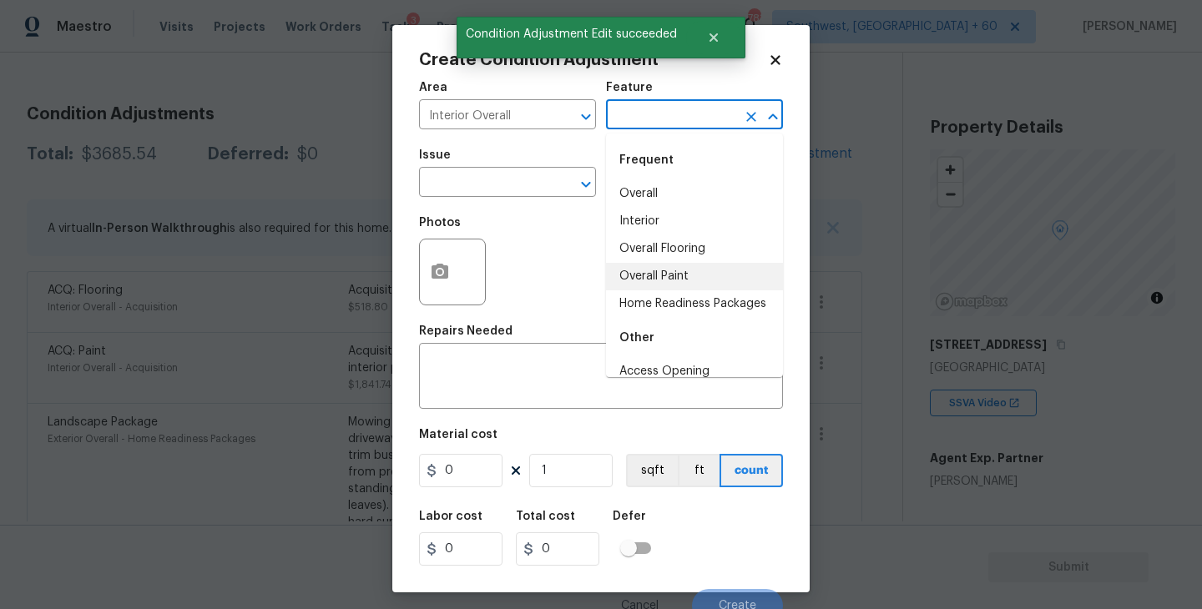
click at [663, 280] on li "Overall Paint" at bounding box center [694, 277] width 177 height 28
type input "Overall Paint"
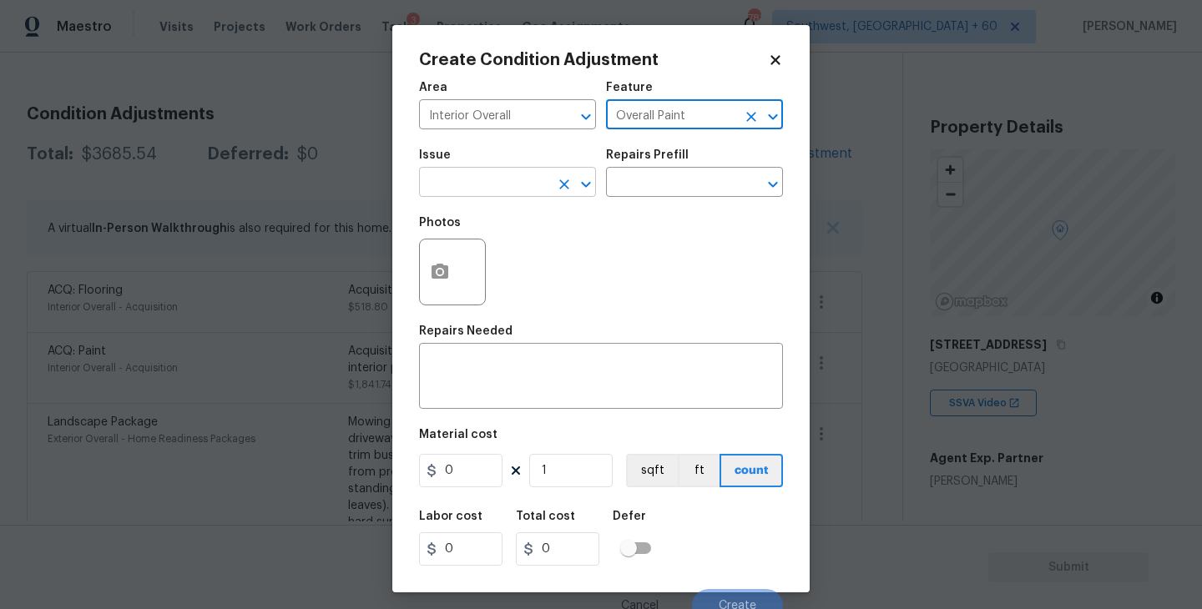
click at [499, 188] on input "text" at bounding box center [484, 184] width 130 height 26
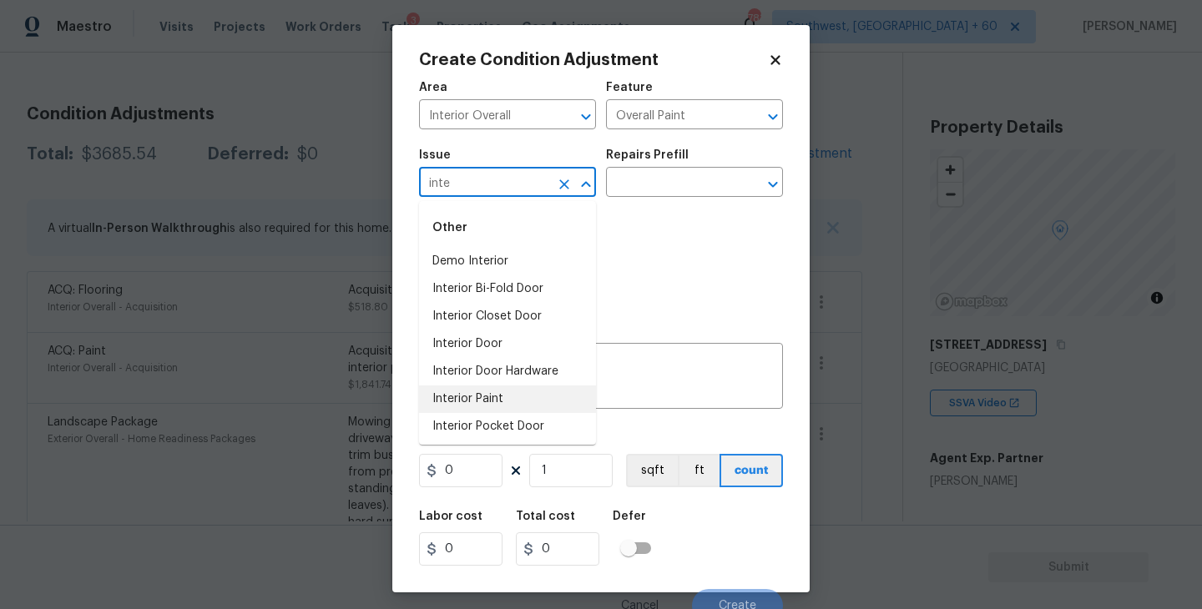
click at [512, 398] on li "Interior Paint" at bounding box center [507, 400] width 177 height 28
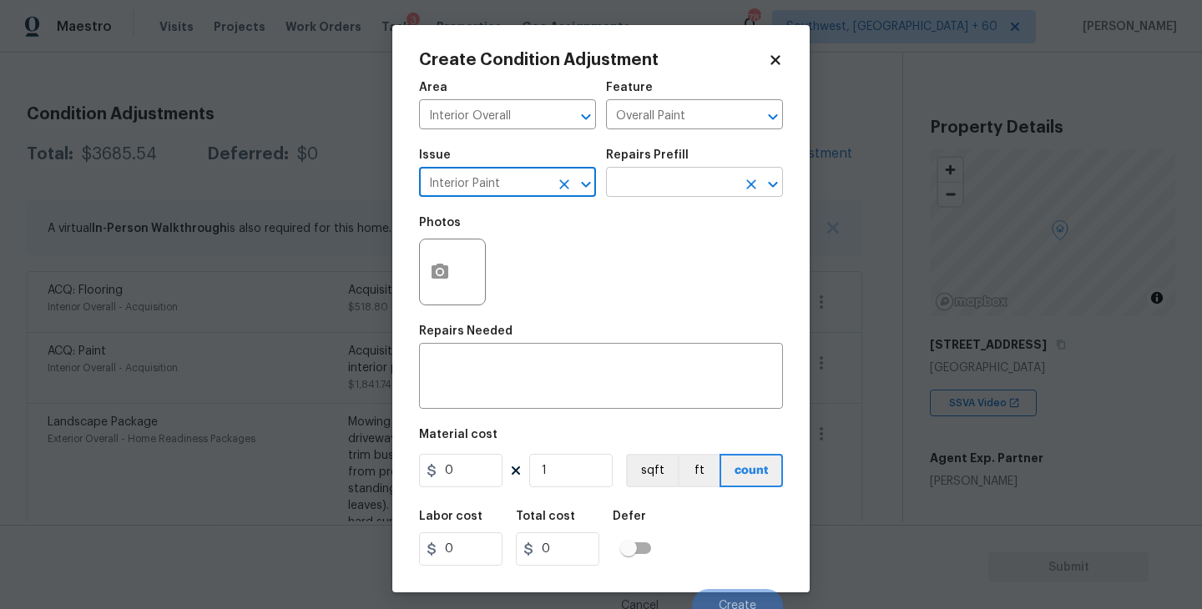
type input "Interior Paint"
click at [649, 196] on input "text" at bounding box center [671, 184] width 130 height 26
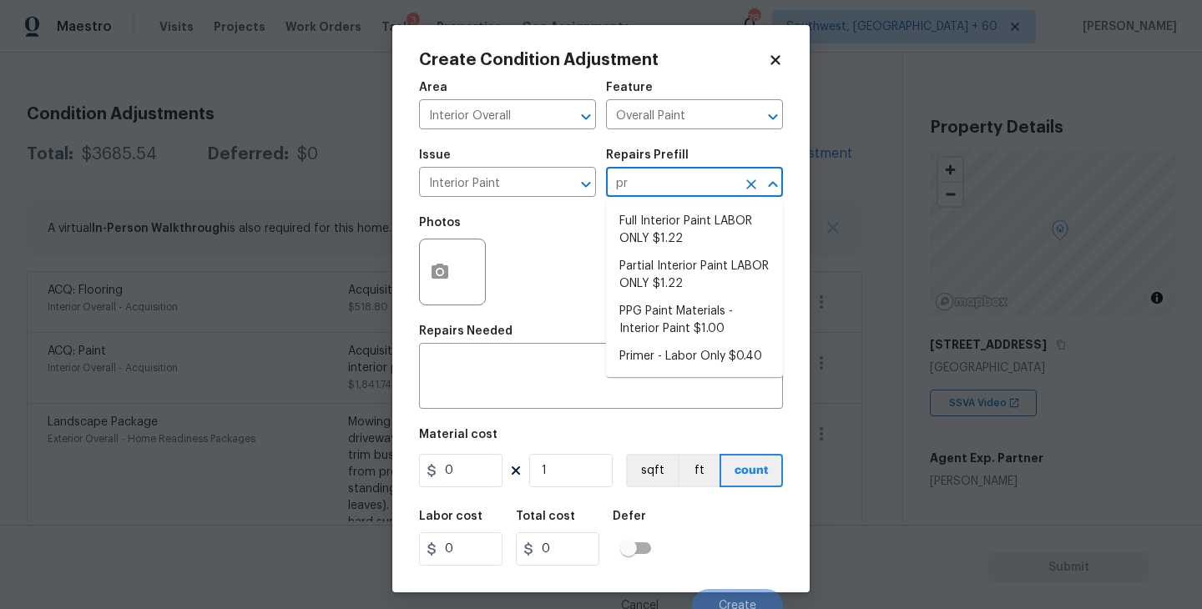
type input "pri"
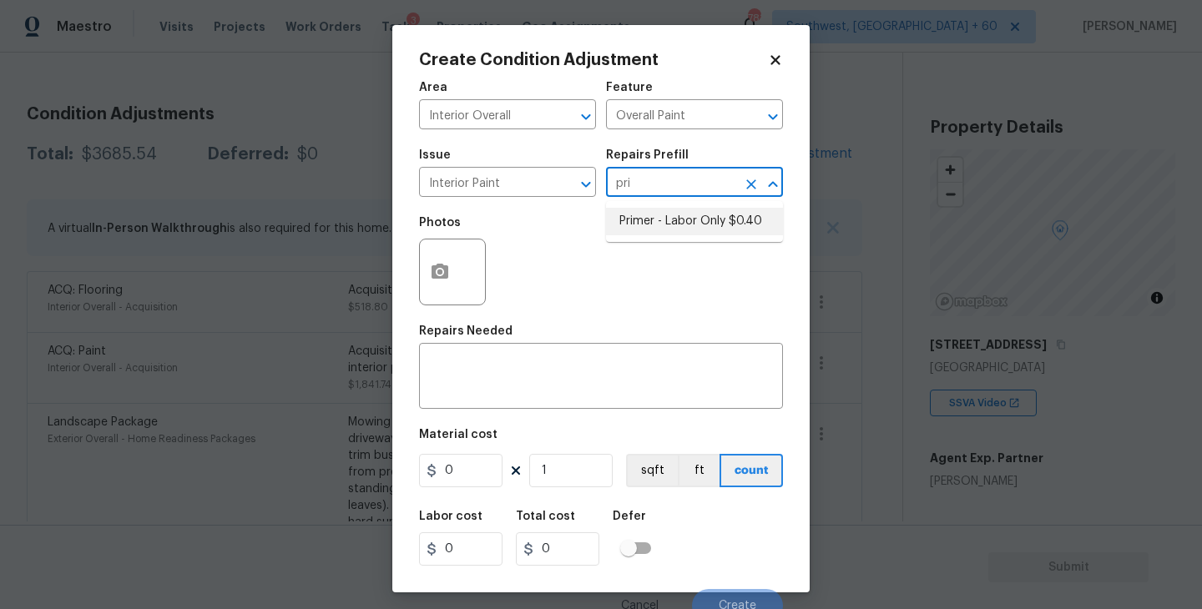
click at [657, 217] on li "Primer - Labor Only $0.40" at bounding box center [694, 222] width 177 height 28
type textarea "Interior primer - PRIMER PROVIDED BY OPENDOOR - All nails, screws, drywall anch…"
type input "0.4"
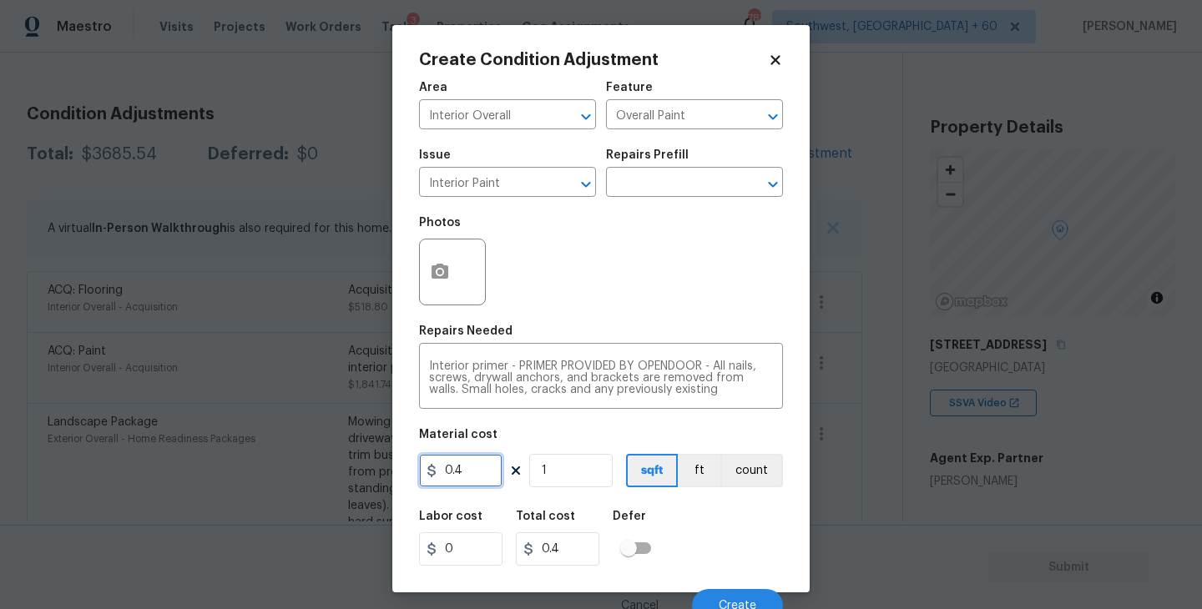
drag, startPoint x: 447, startPoint y: 464, endPoint x: 412, endPoint y: 466, distance: 35.1
click at [412, 466] on div "Create Condition Adjustment Area Interior Overall ​ Feature Overall Paint ​ Iss…" at bounding box center [600, 309] width 417 height 568
type input "500"
click at [715, 513] on div "Labor cost 0 Total cost 500 Defer" at bounding box center [601, 538] width 364 height 75
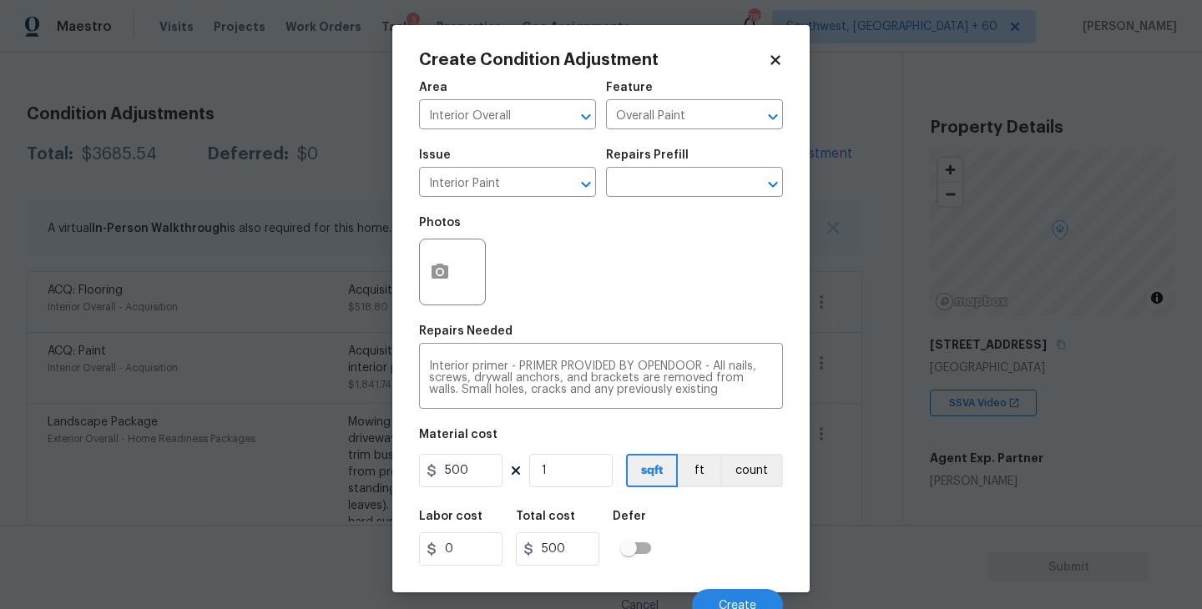
scroll to position [14, 0]
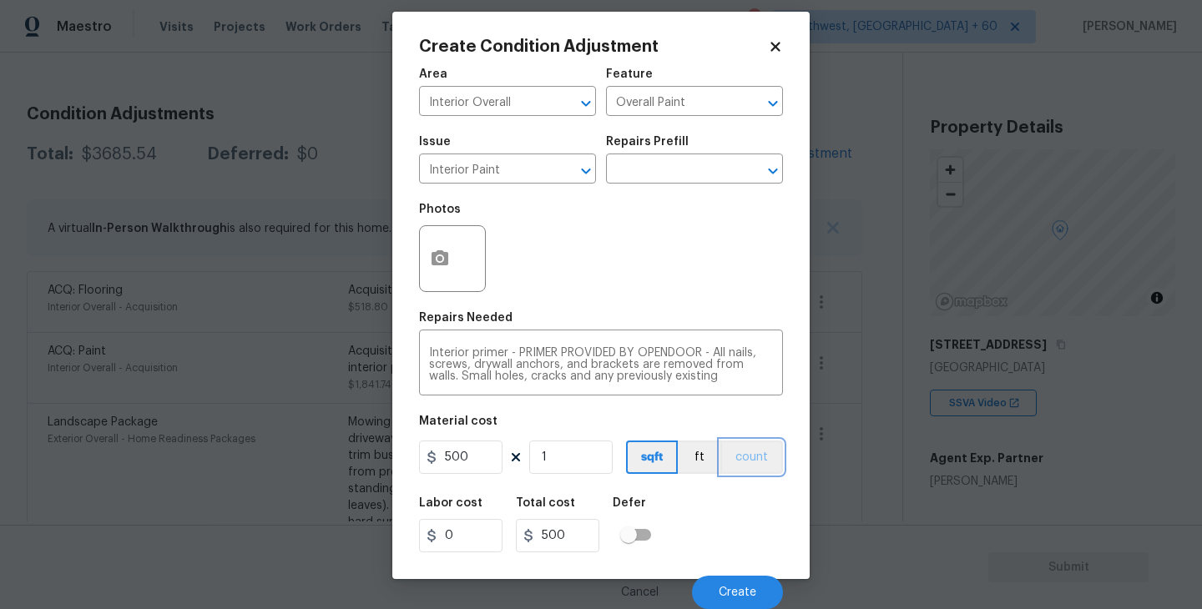
click at [751, 457] on button "count" at bounding box center [751, 457] width 63 height 33
click at [737, 518] on div "Labor cost 0 Total cost 500 Defer" at bounding box center [601, 525] width 364 height 75
click at [732, 596] on span "Create" at bounding box center [738, 593] width 38 height 13
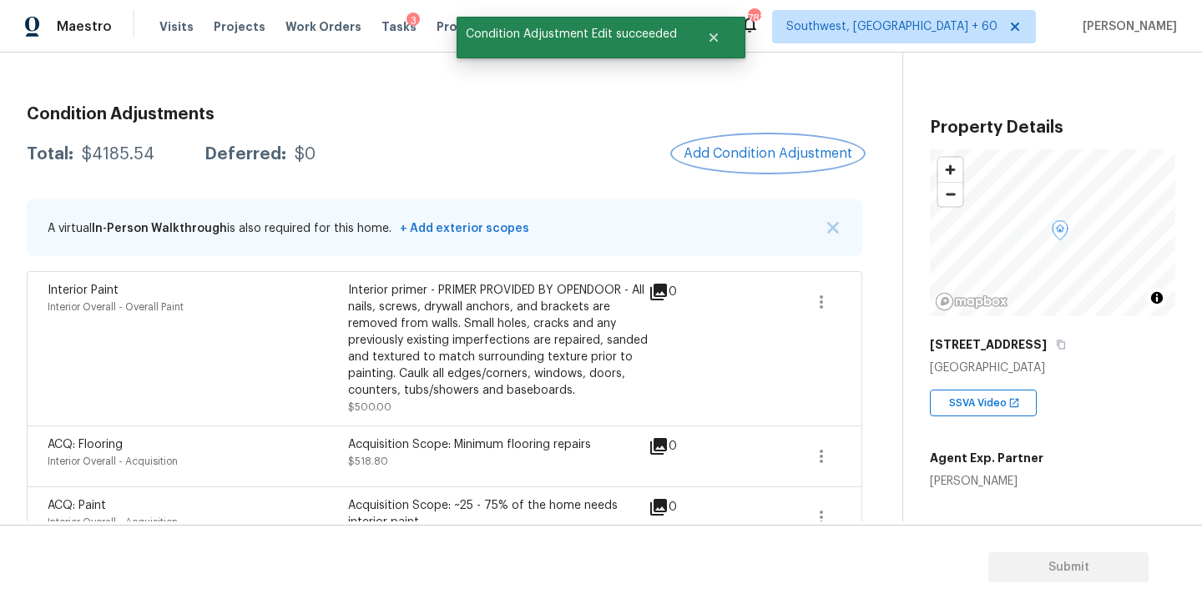
scroll to position [68, 0]
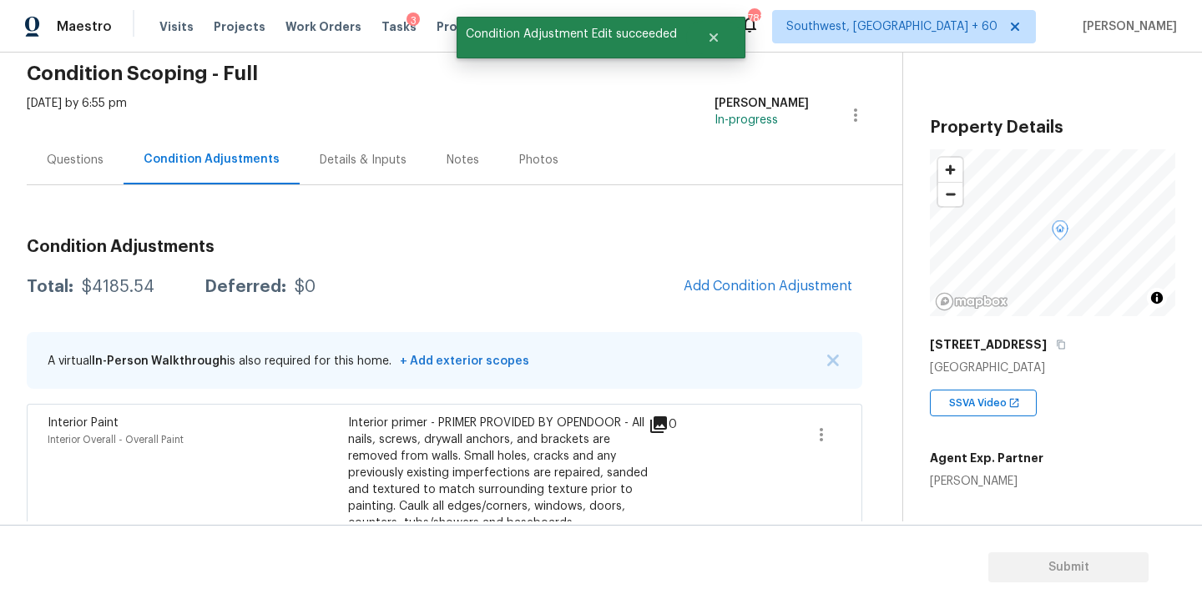
click at [85, 163] on div "Questions" at bounding box center [75, 160] width 57 height 17
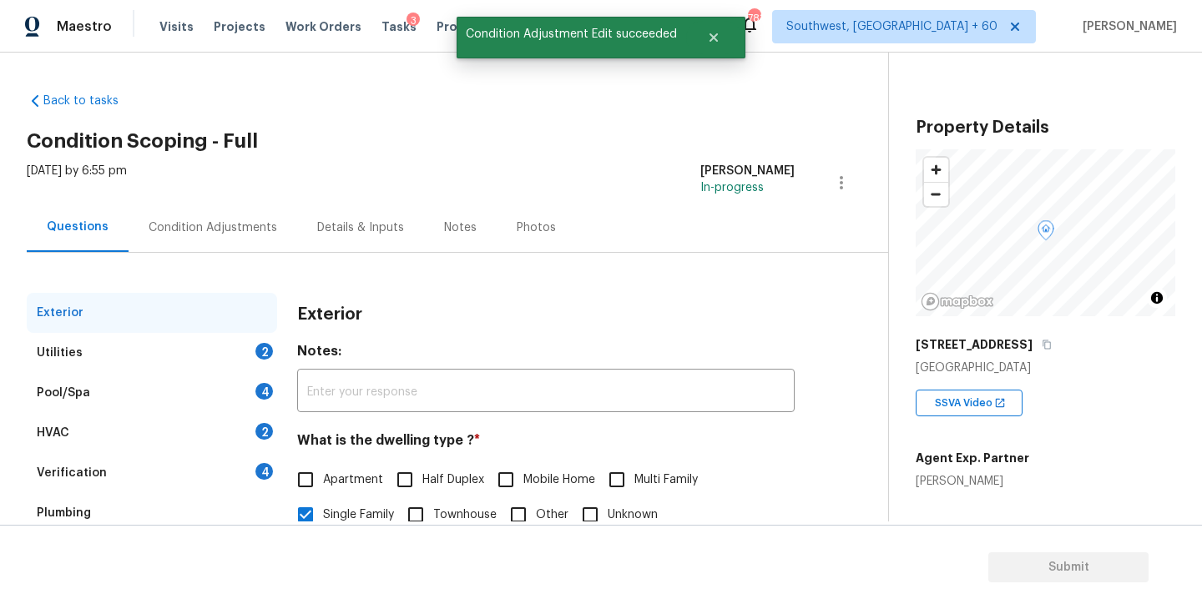
click at [244, 362] on div "Utilities 2" at bounding box center [152, 353] width 250 height 40
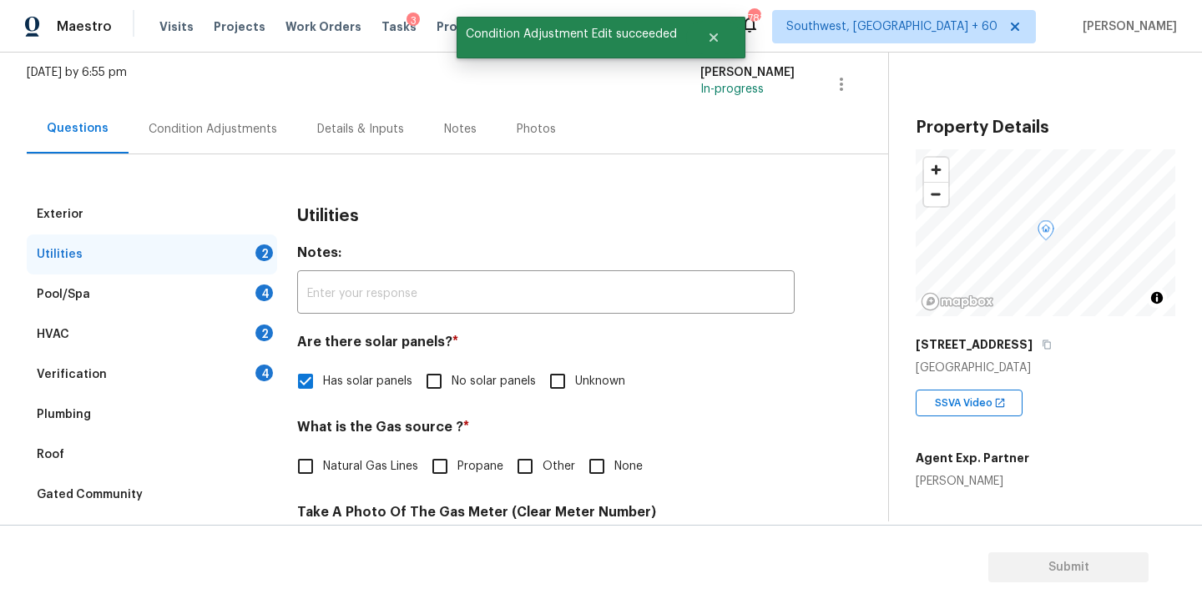
scroll to position [227, 0]
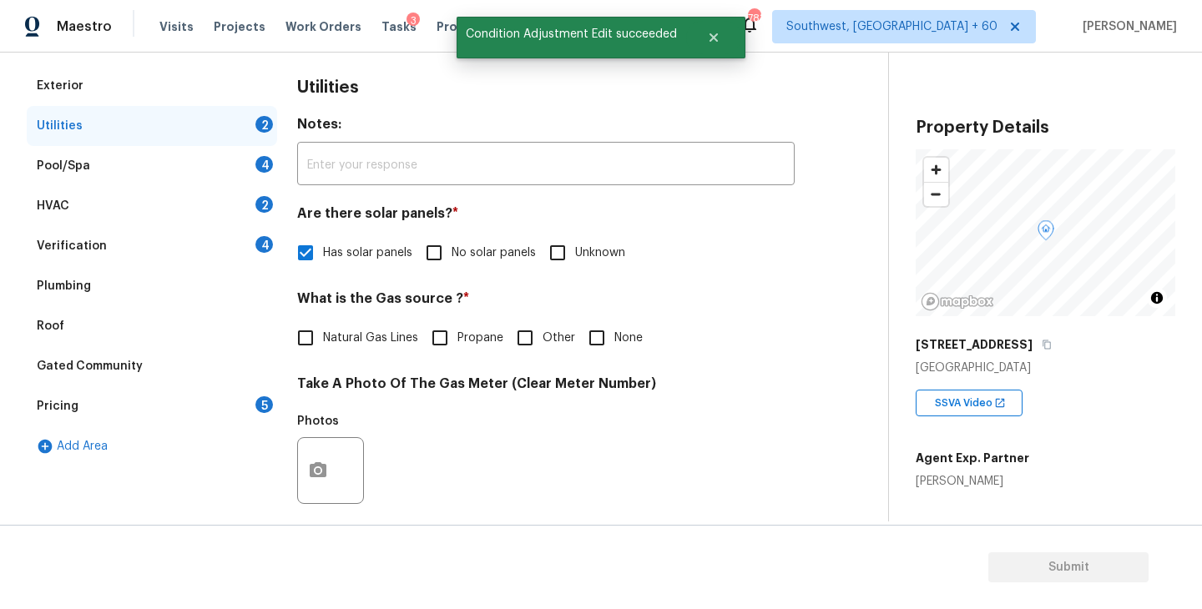
click at [594, 346] on input "None" at bounding box center [596, 338] width 35 height 35
checkbox input "true"
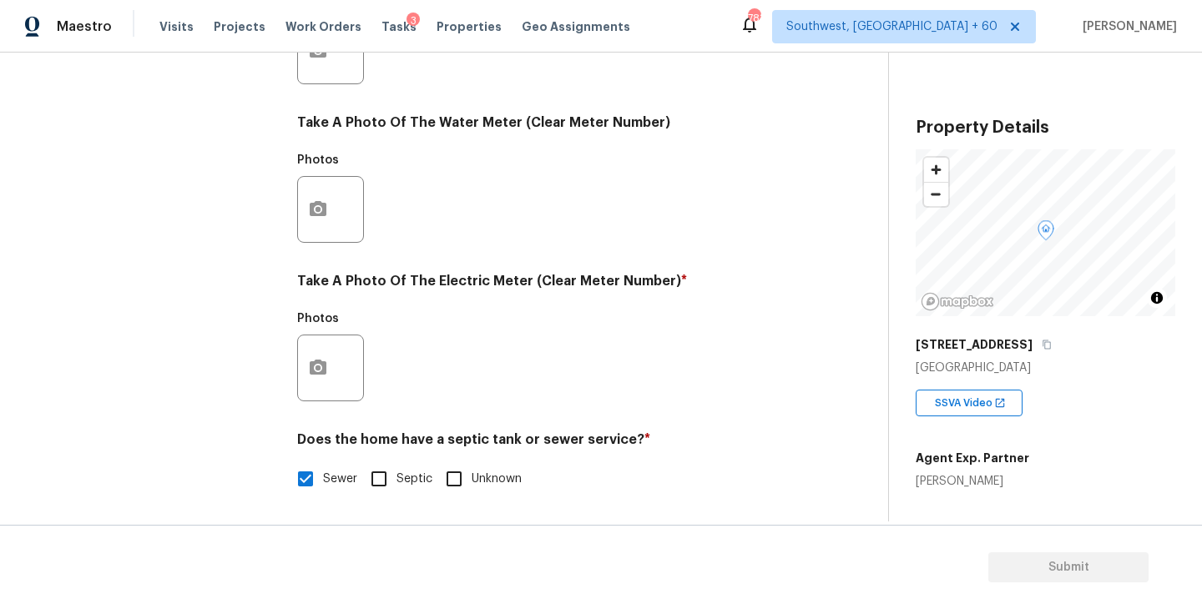
scroll to position [647, 0]
click at [335, 367] on button "button" at bounding box center [318, 368] width 40 height 65
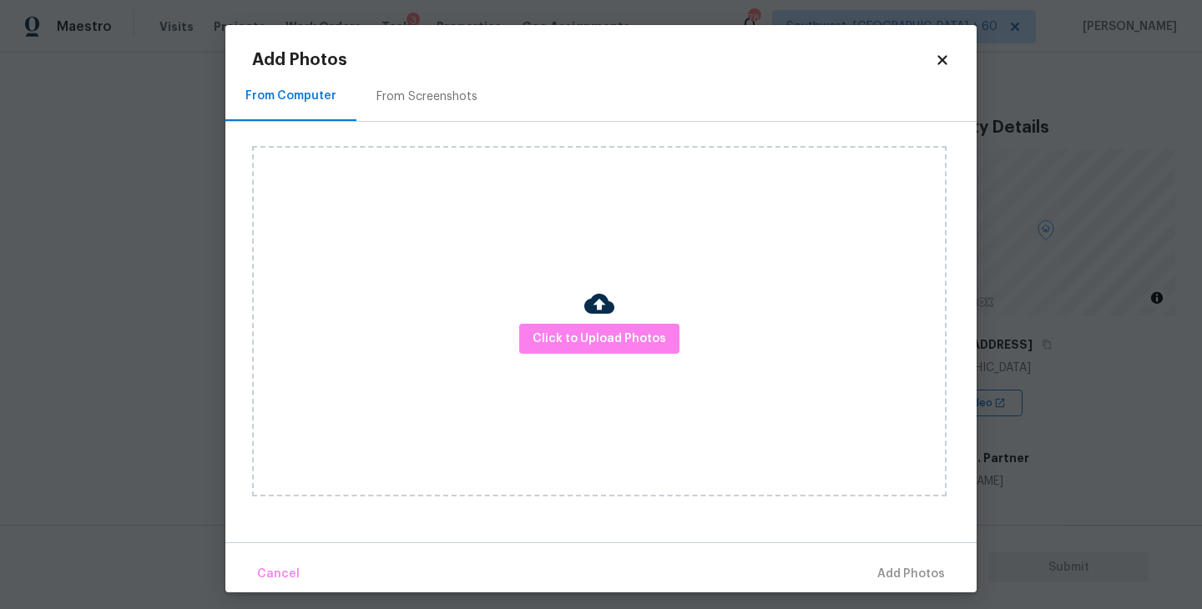
click at [528, 316] on div "Click to Upload Photos" at bounding box center [599, 321] width 695 height 351
click at [558, 340] on span "Click to Upload Photos" at bounding box center [600, 339] width 134 height 21
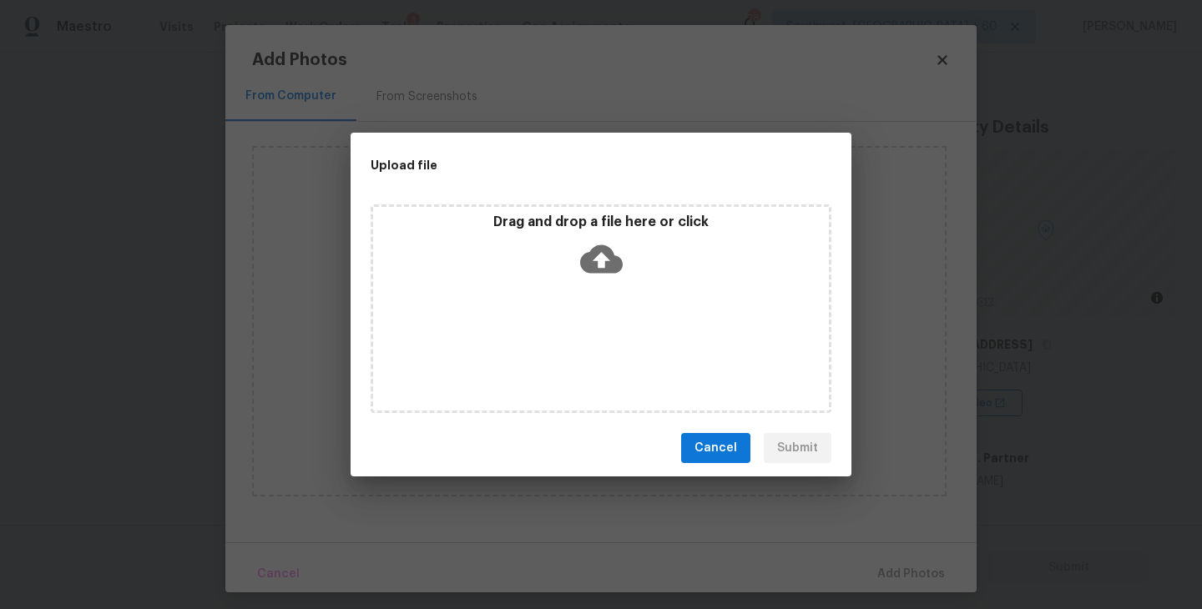
click at [582, 291] on div "Drag and drop a file here or click" at bounding box center [601, 309] width 461 height 209
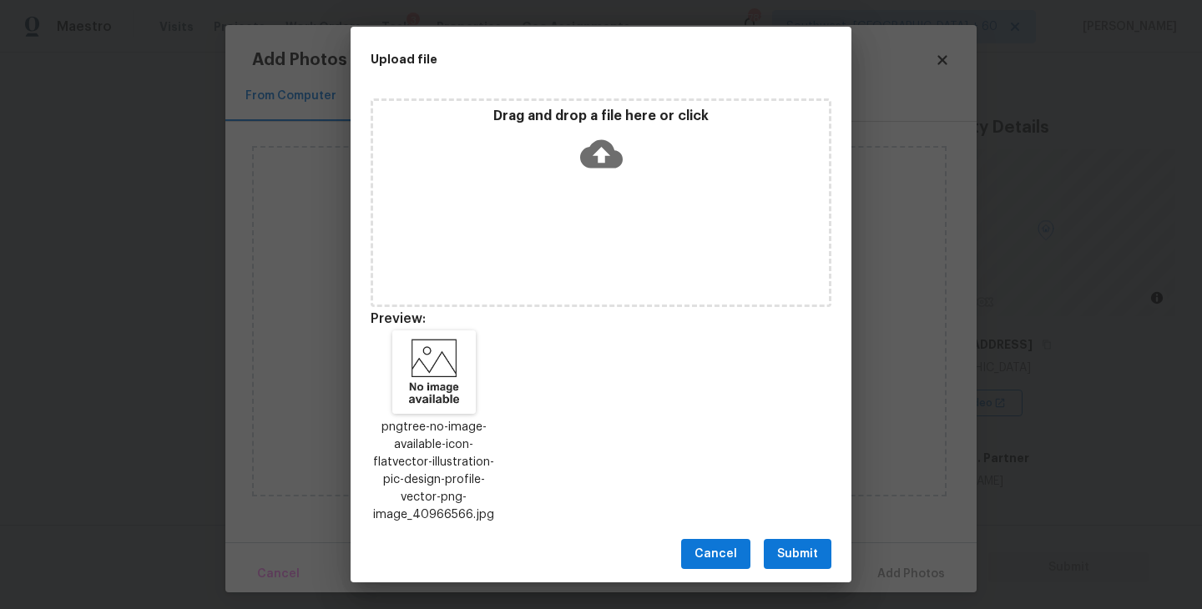
click at [795, 544] on span "Submit" at bounding box center [797, 554] width 41 height 21
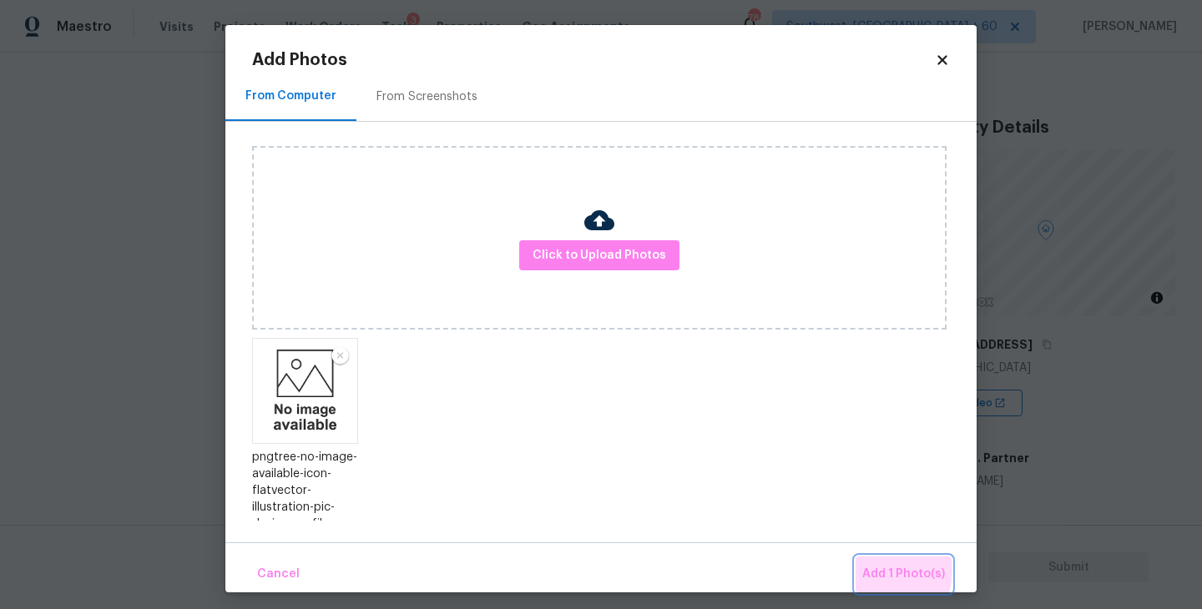
click at [873, 569] on span "Add 1 Photo(s)" at bounding box center [903, 574] width 83 height 21
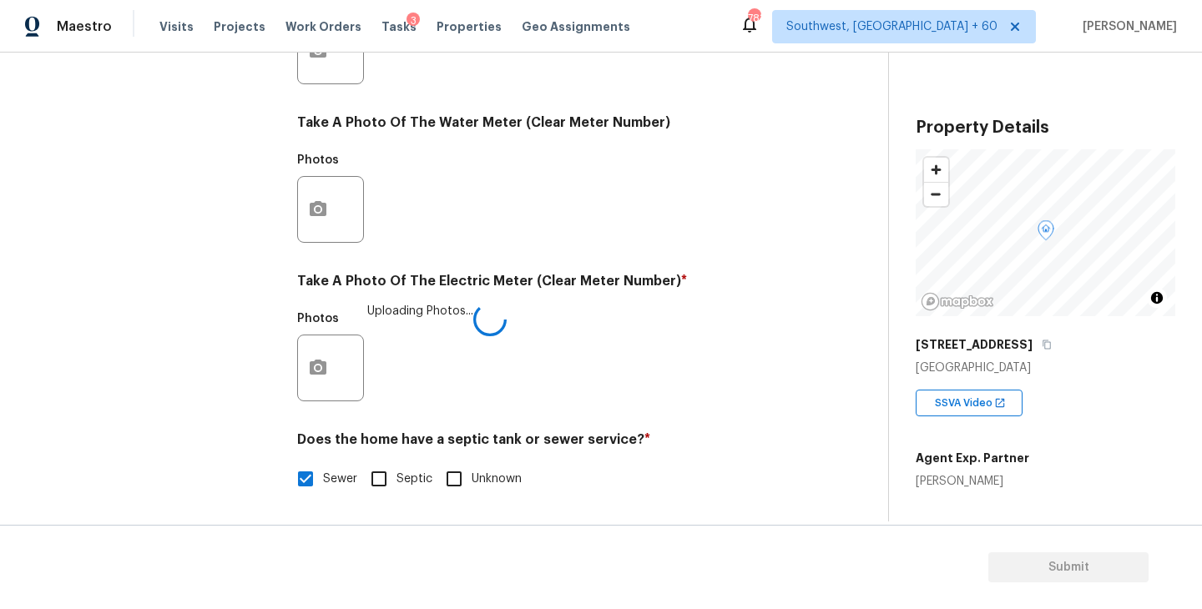
click at [781, 389] on div "Photos Uploading Photos..." at bounding box center [546, 357] width 498 height 109
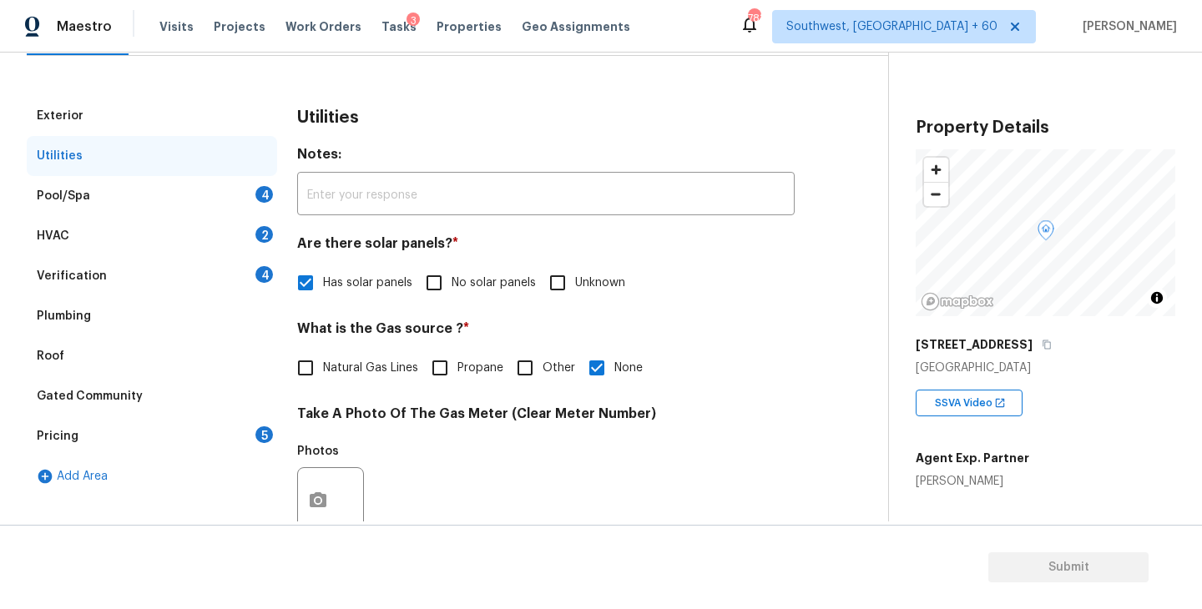
scroll to position [140, 0]
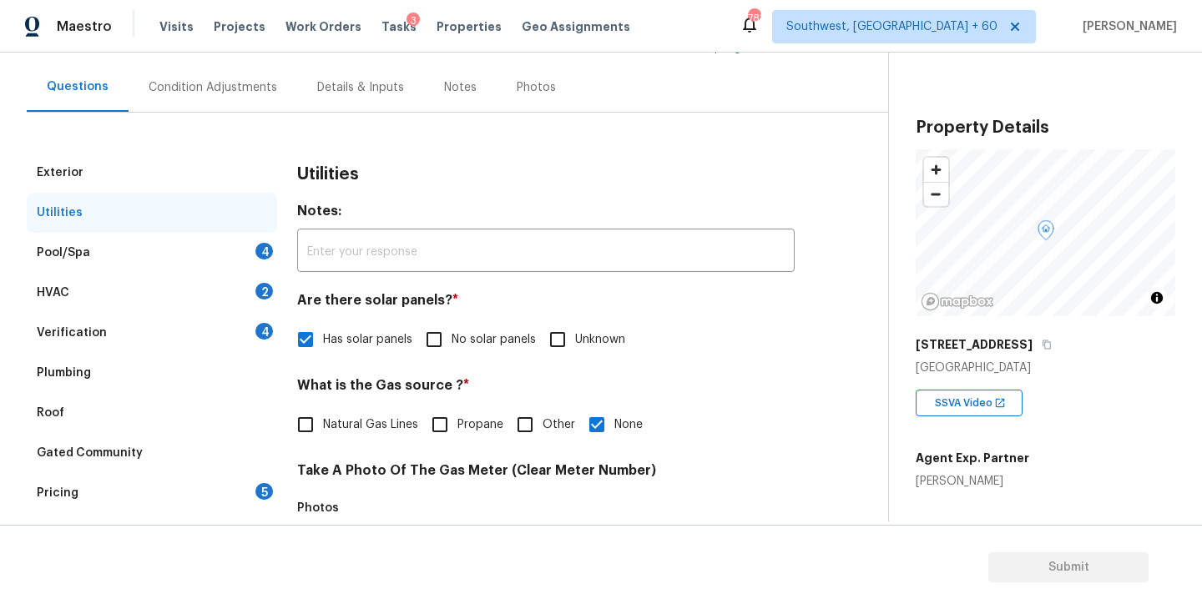
click at [216, 245] on div "Pool/Spa 4" at bounding box center [152, 253] width 250 height 40
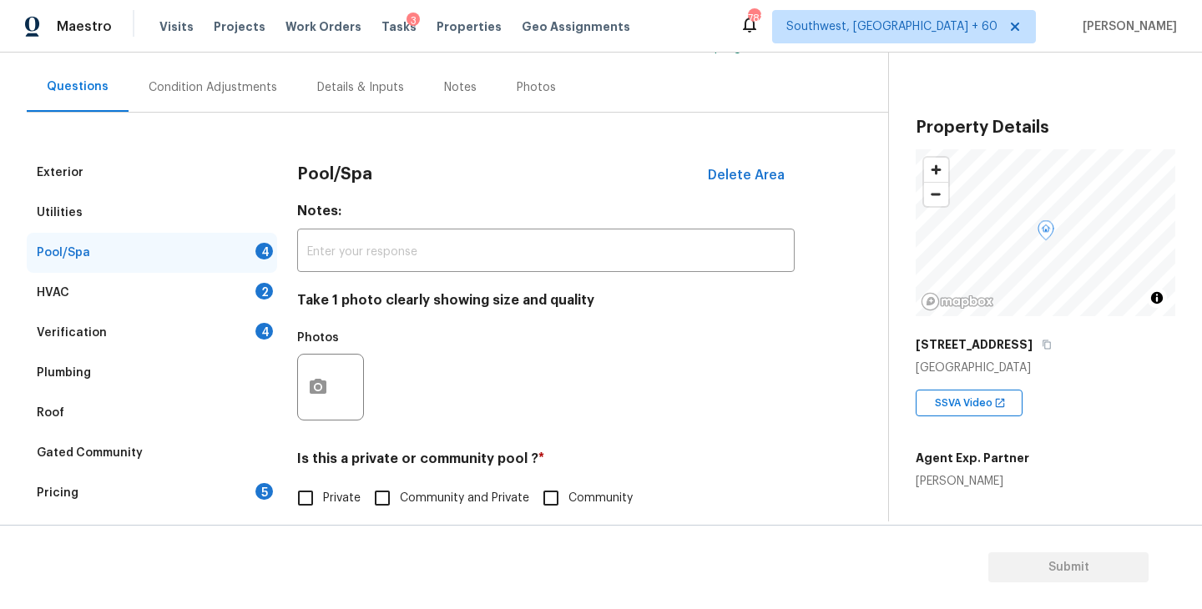
scroll to position [206, 0]
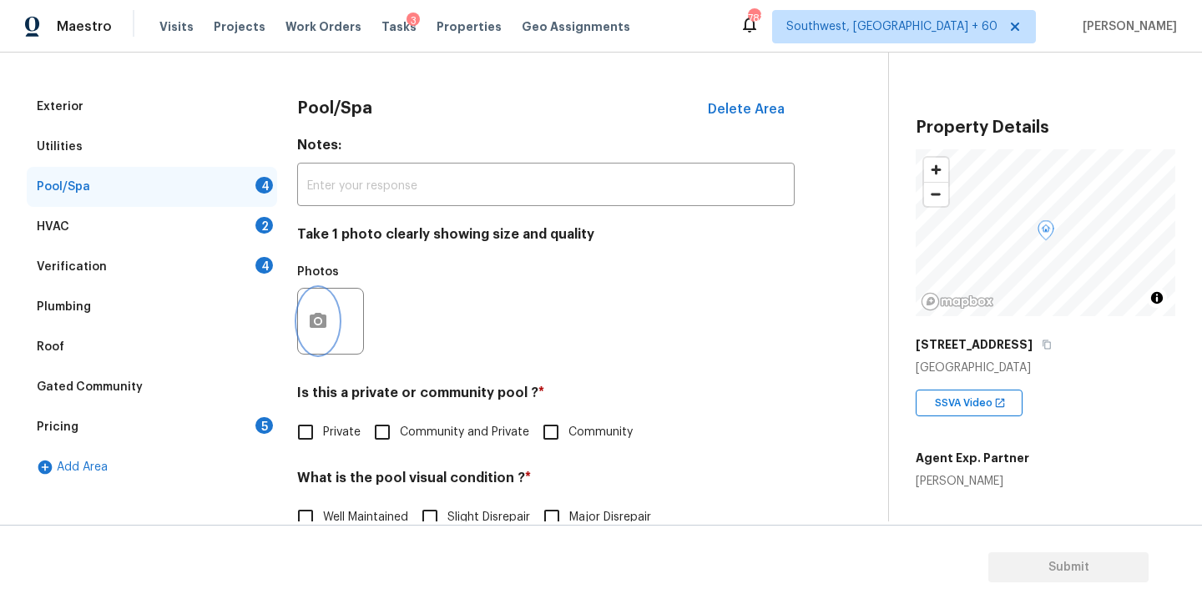
click at [326, 330] on icon "button" at bounding box center [318, 321] width 20 height 20
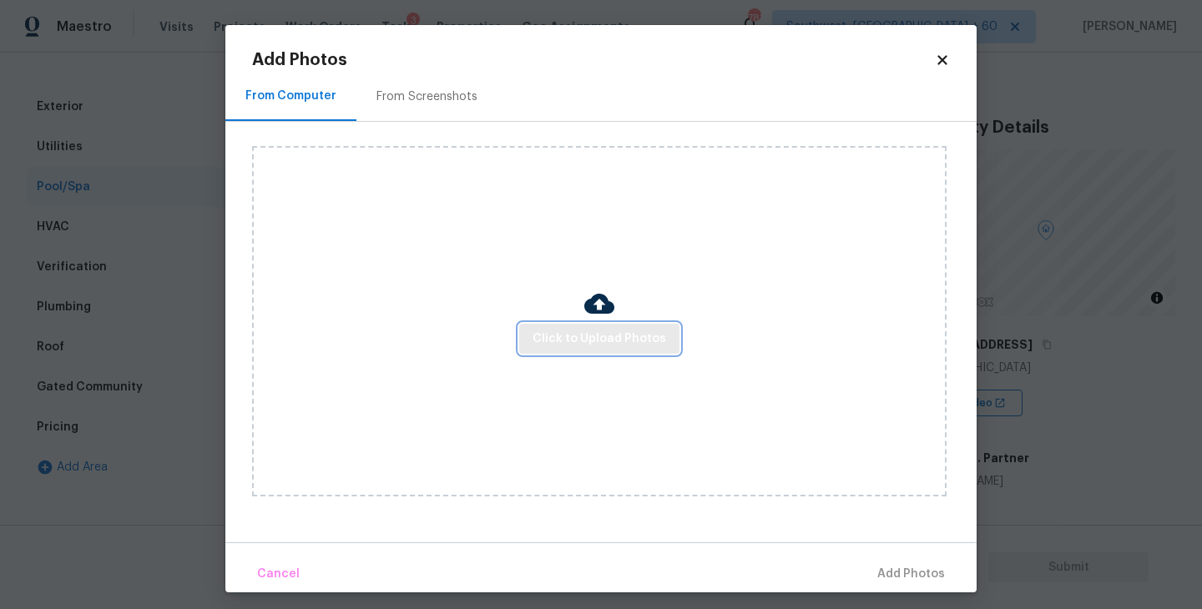
click at [609, 339] on span "Click to Upload Photos" at bounding box center [600, 339] width 134 height 21
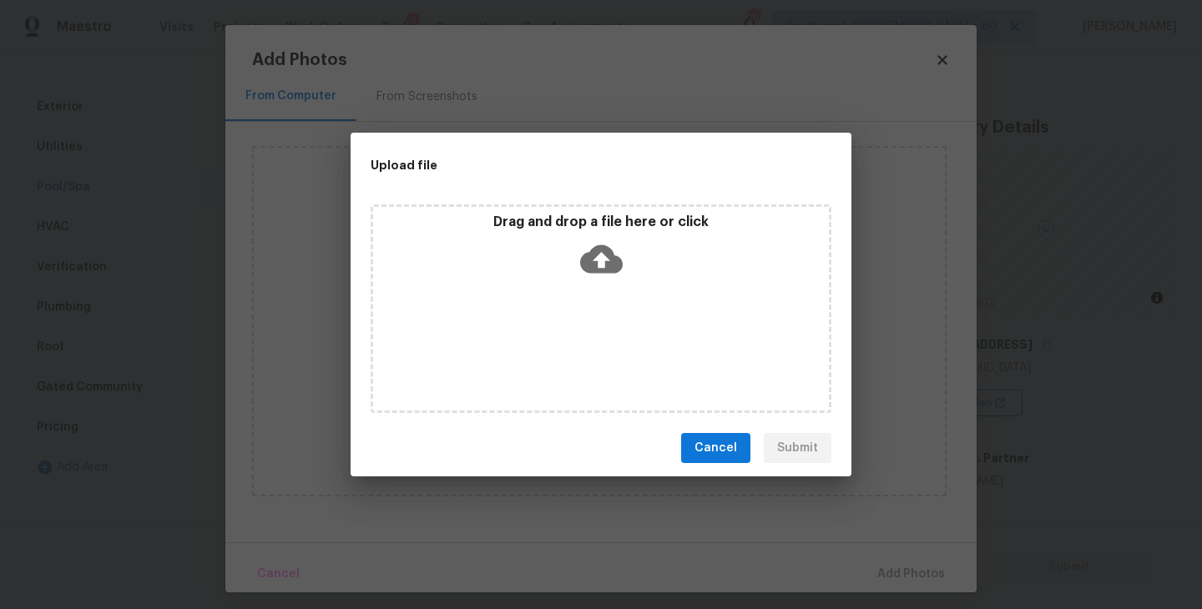
click at [624, 276] on div "Drag and drop a file here or click" at bounding box center [601, 250] width 456 height 72
click at [612, 270] on icon at bounding box center [601, 259] width 43 height 28
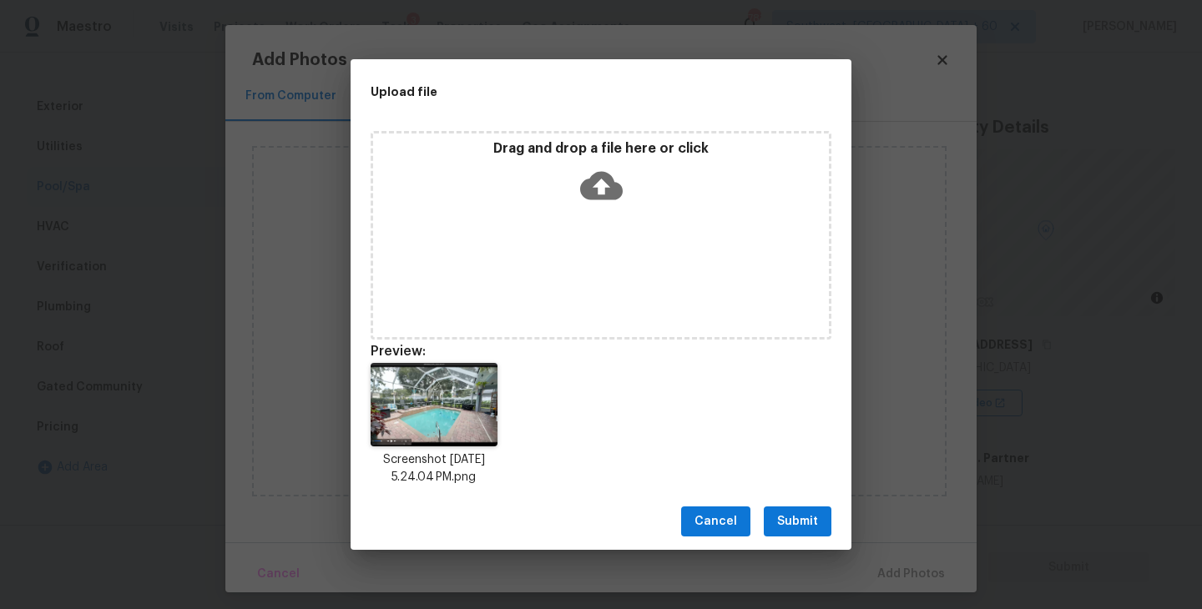
click at [717, 516] on span "Cancel" at bounding box center [716, 522] width 43 height 21
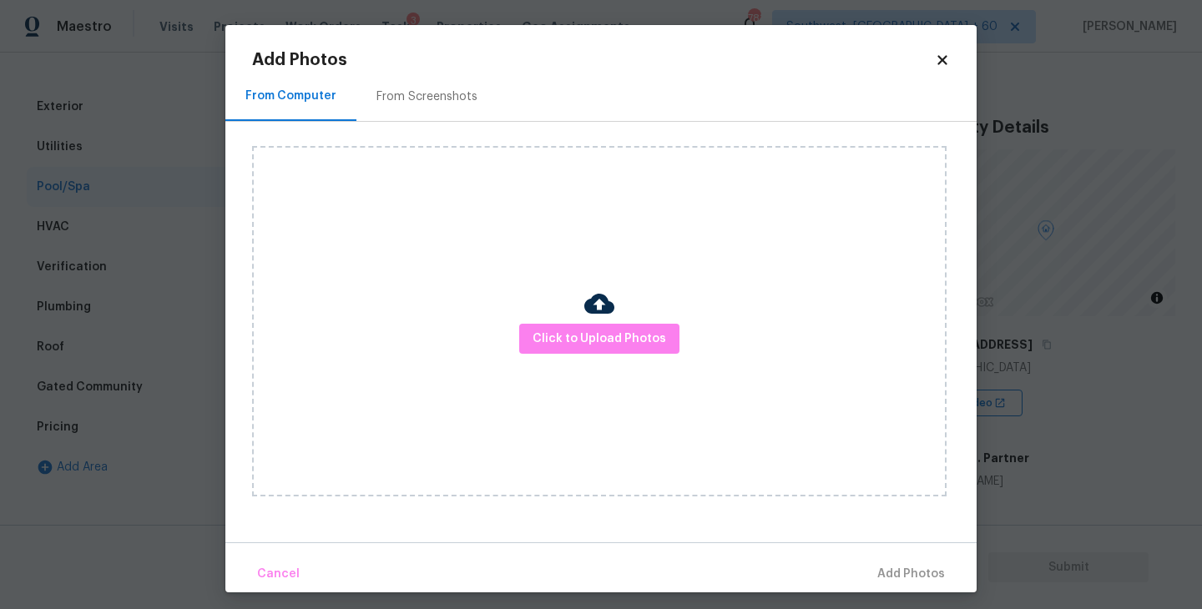
click at [396, 99] on div "From Screenshots" at bounding box center [426, 96] width 101 height 17
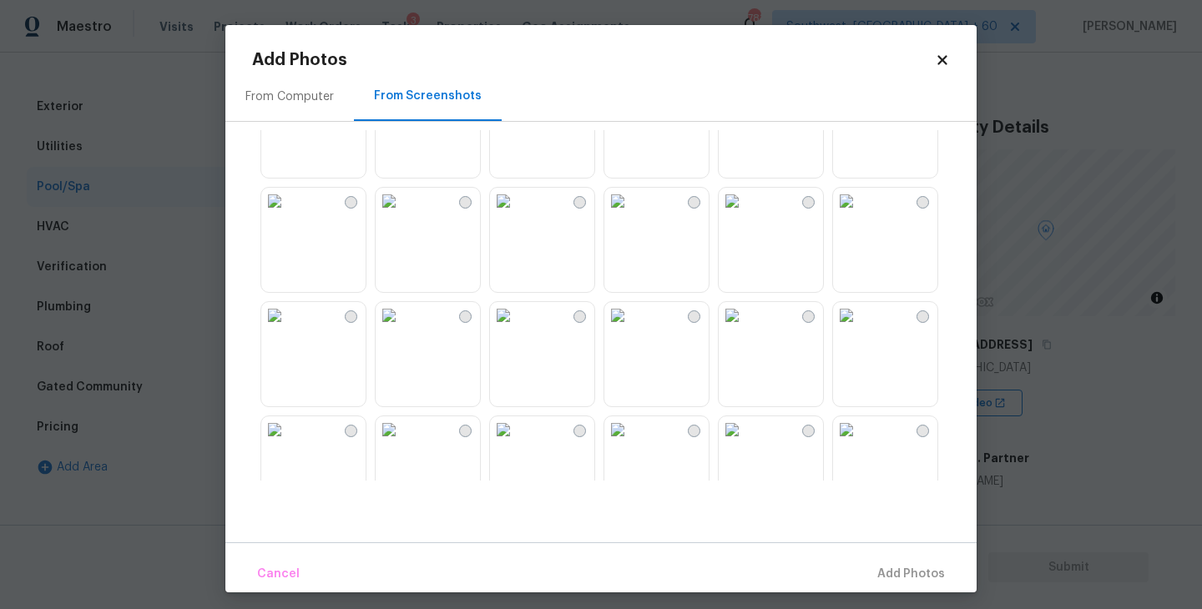
scroll to position [160, 0]
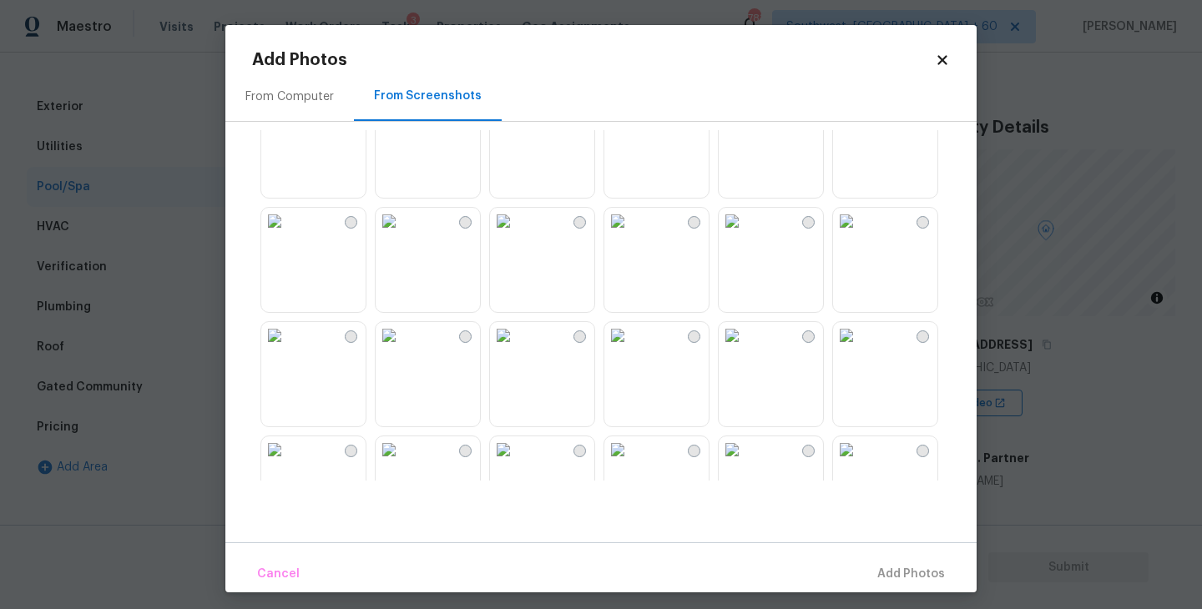
click at [809, 225] on div at bounding box center [808, 222] width 13 height 13
click at [896, 578] on span "Add 1 Photo(s)" at bounding box center [903, 574] width 83 height 21
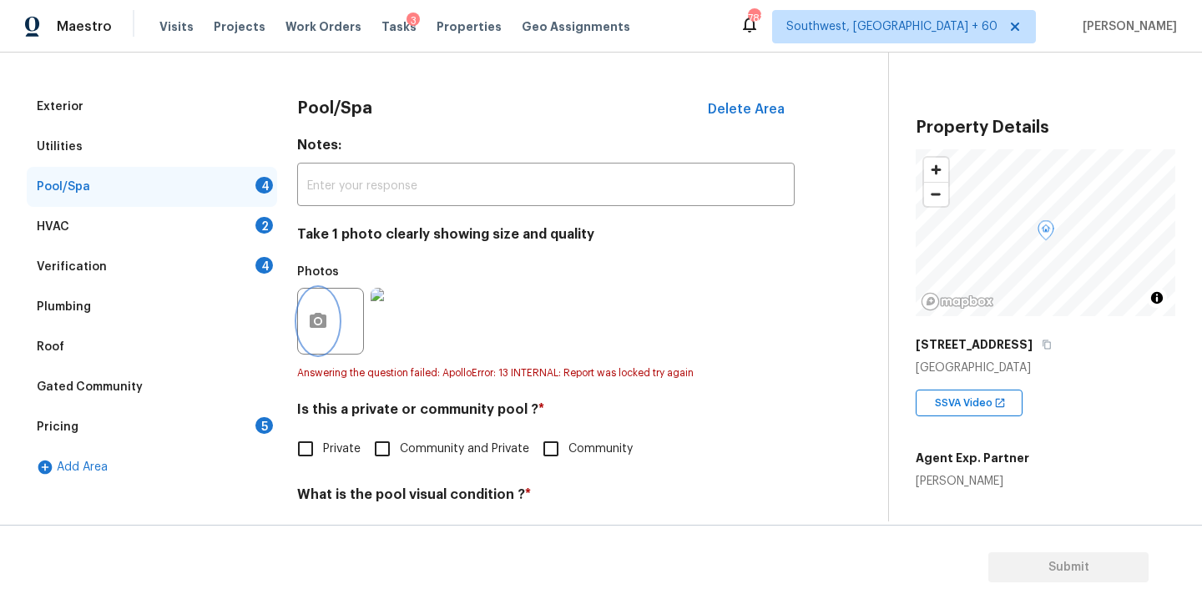
scroll to position [379, 0]
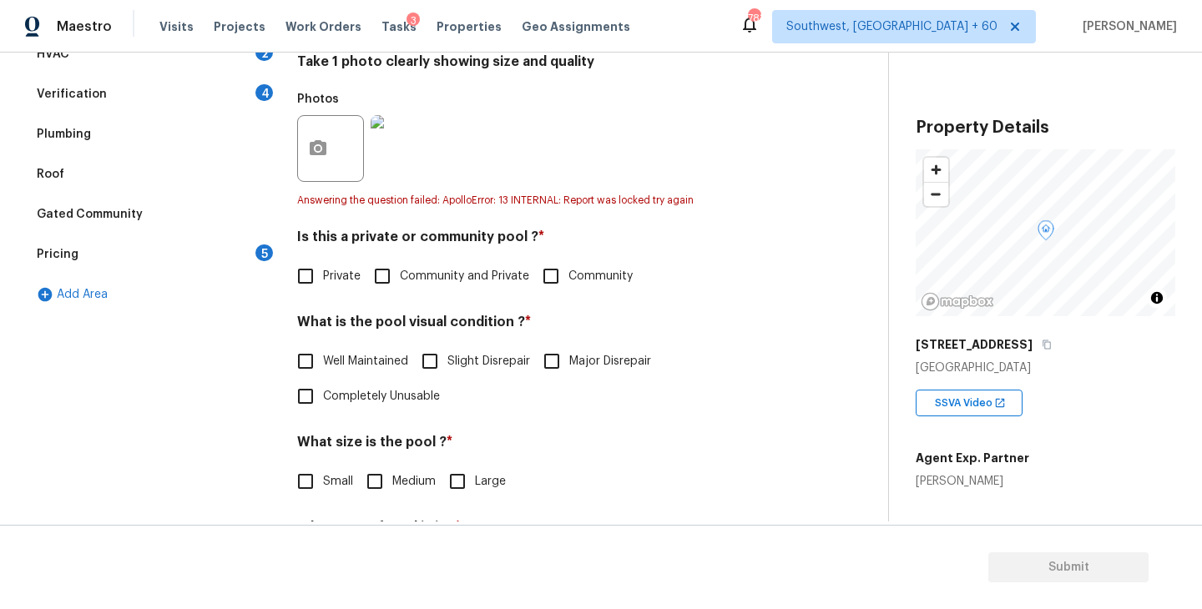
click at [302, 287] on input "Private" at bounding box center [305, 276] width 35 height 35
checkbox input "true"
click at [315, 342] on div "What is the pool visual condition ? * Well Maintained Slight Disrepair Major Di…" at bounding box center [546, 366] width 498 height 100
click at [326, 375] on label "Well Maintained" at bounding box center [348, 361] width 120 height 35
click at [323, 375] on input "Well Maintained" at bounding box center [305, 361] width 35 height 35
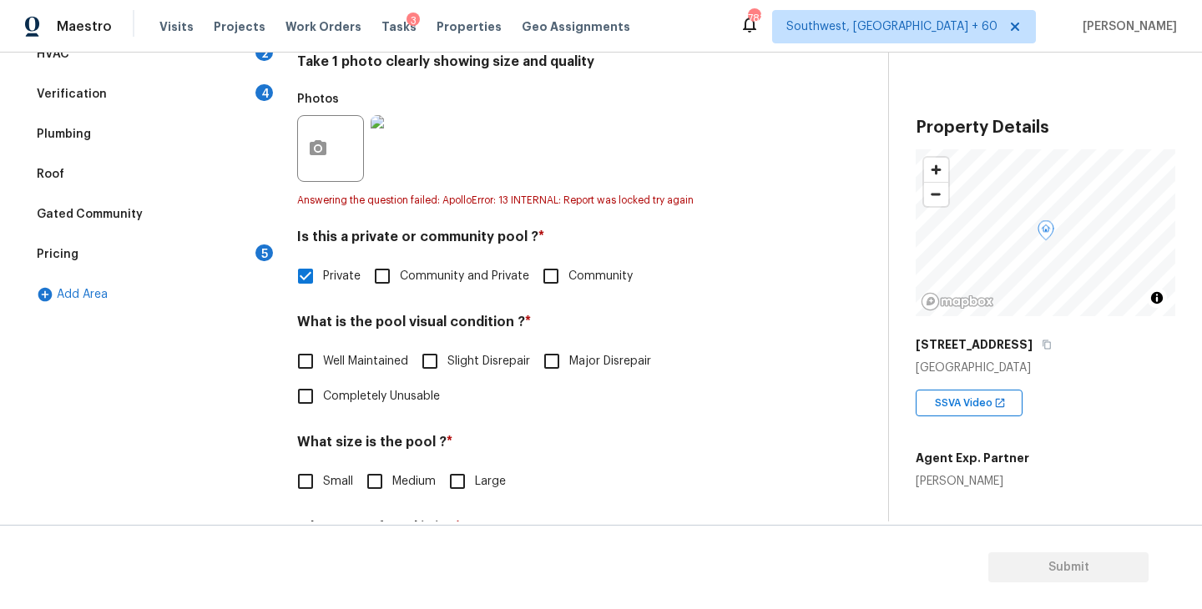
checkbox input "true"
drag, startPoint x: 377, startPoint y: 483, endPoint x: 439, endPoint y: 483, distance: 61.8
click at [379, 483] on input "Medium" at bounding box center [374, 481] width 35 height 35
checkbox input "true"
click at [439, 483] on div "Small Medium Large" at bounding box center [546, 483] width 498 height 35
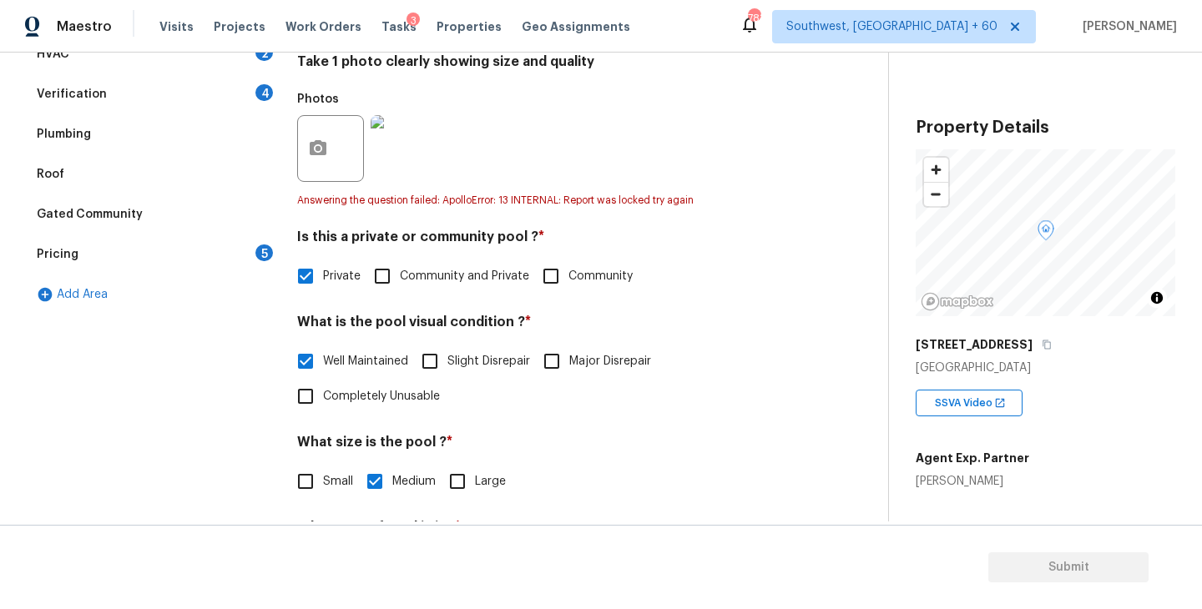
click at [472, 485] on input "Large" at bounding box center [457, 481] width 35 height 35
checkbox input "true"
checkbox input "false"
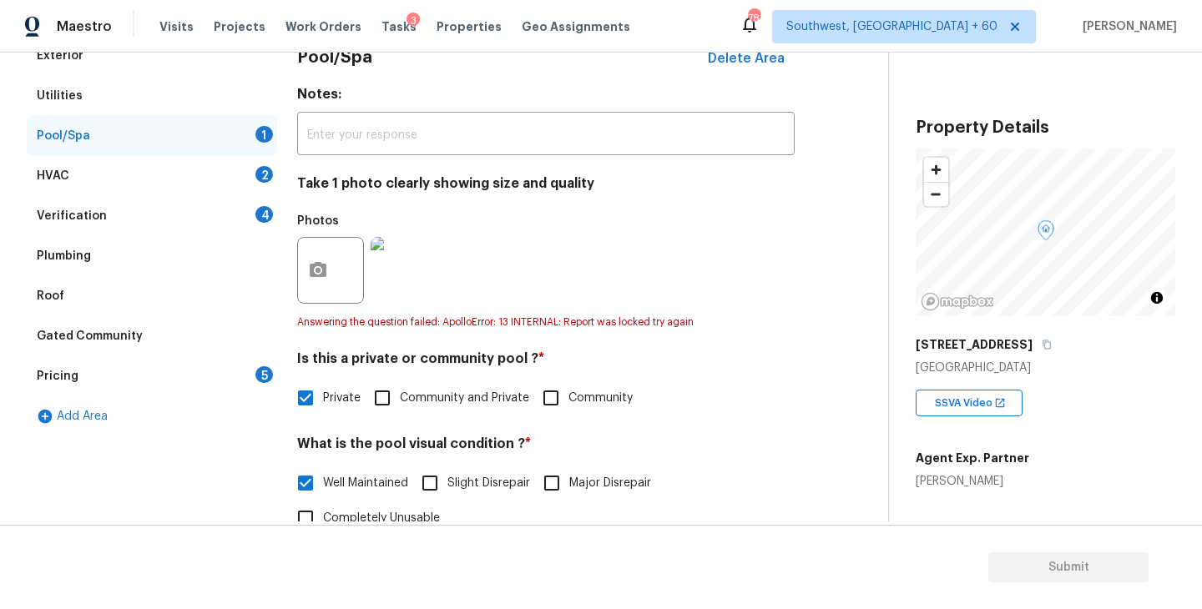
scroll to position [301, 0]
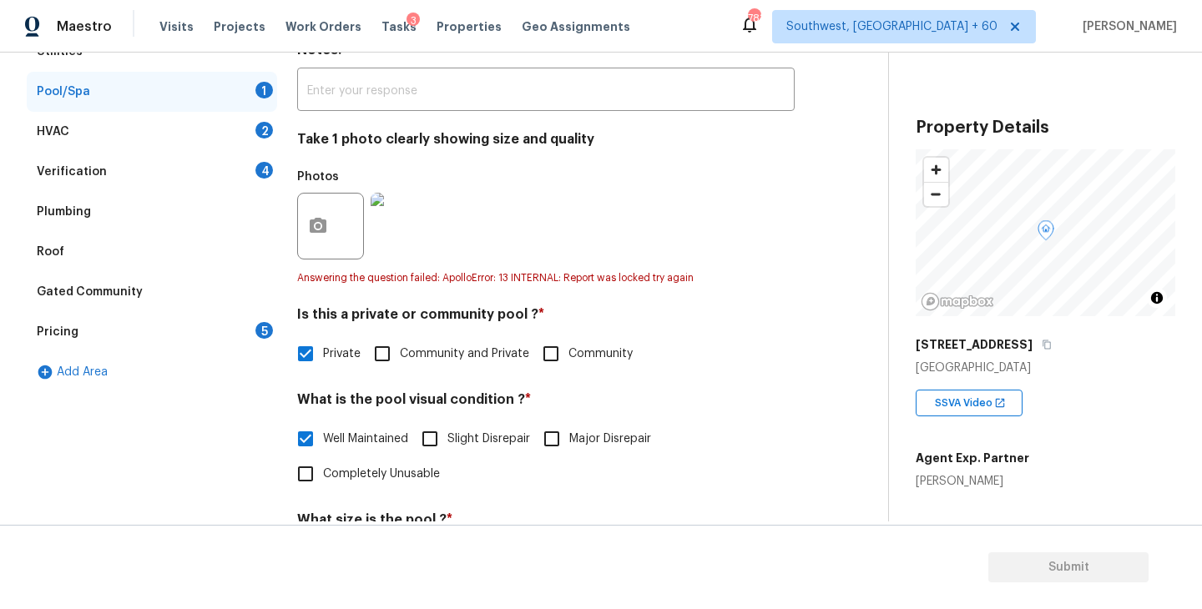
click at [734, 335] on div "Is this a private or community pool ? * Private Community and Private Community" at bounding box center [546, 338] width 498 height 65
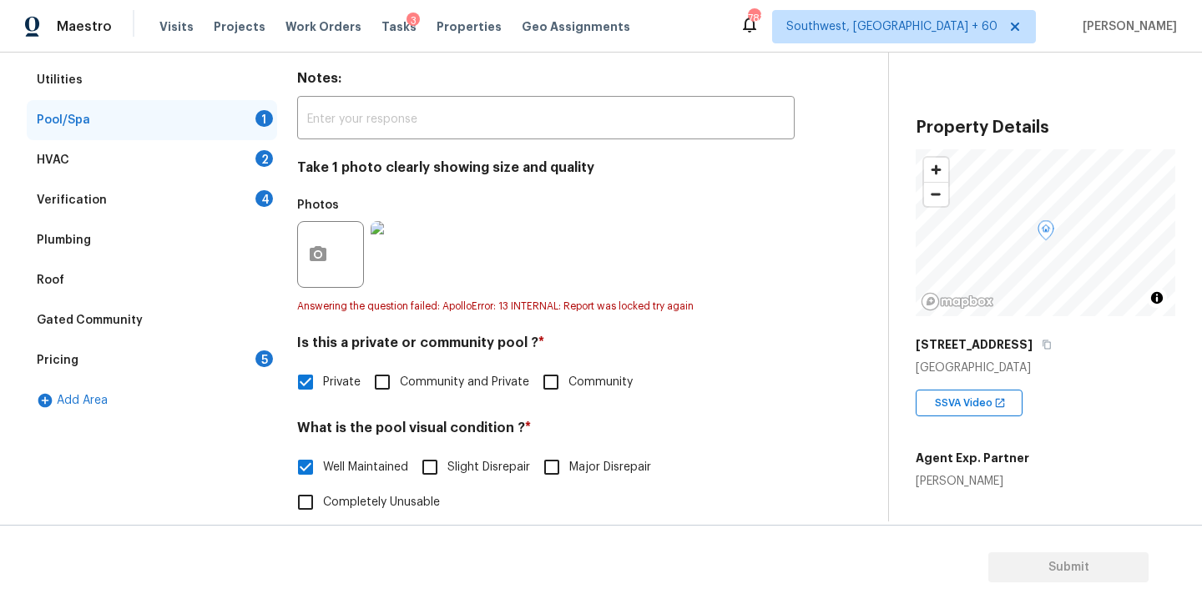
scroll to position [502, 0]
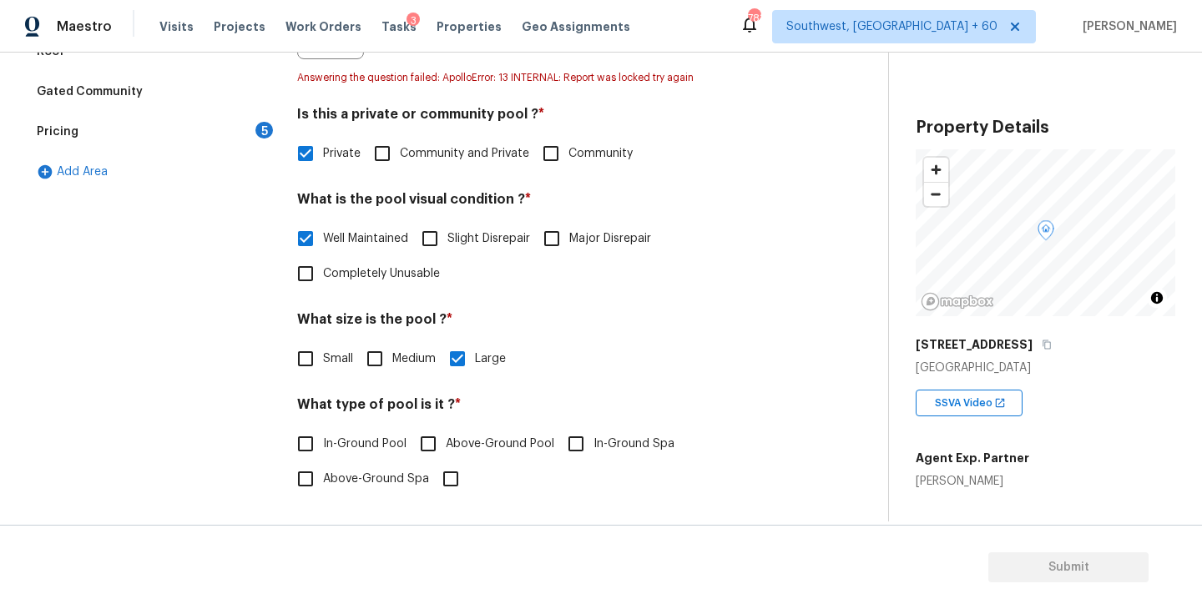
click at [351, 445] on span "In-Ground Pool" at bounding box center [364, 445] width 83 height 18
click at [323, 445] on input "In-Ground Pool" at bounding box center [305, 444] width 35 height 35
checkbox input "true"
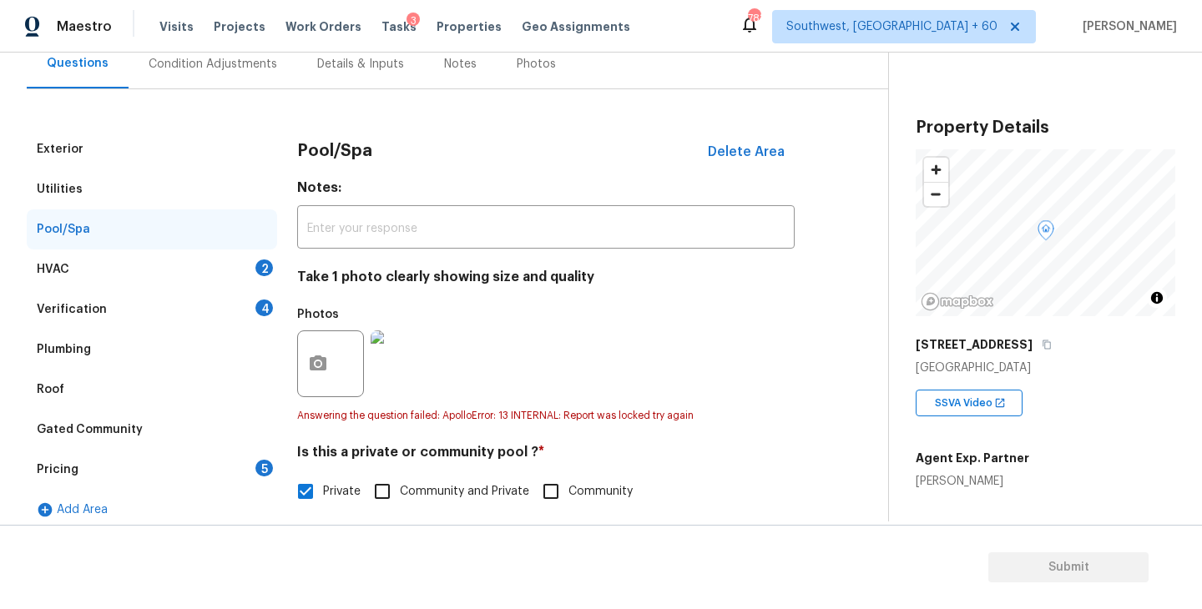
scroll to position [155, 0]
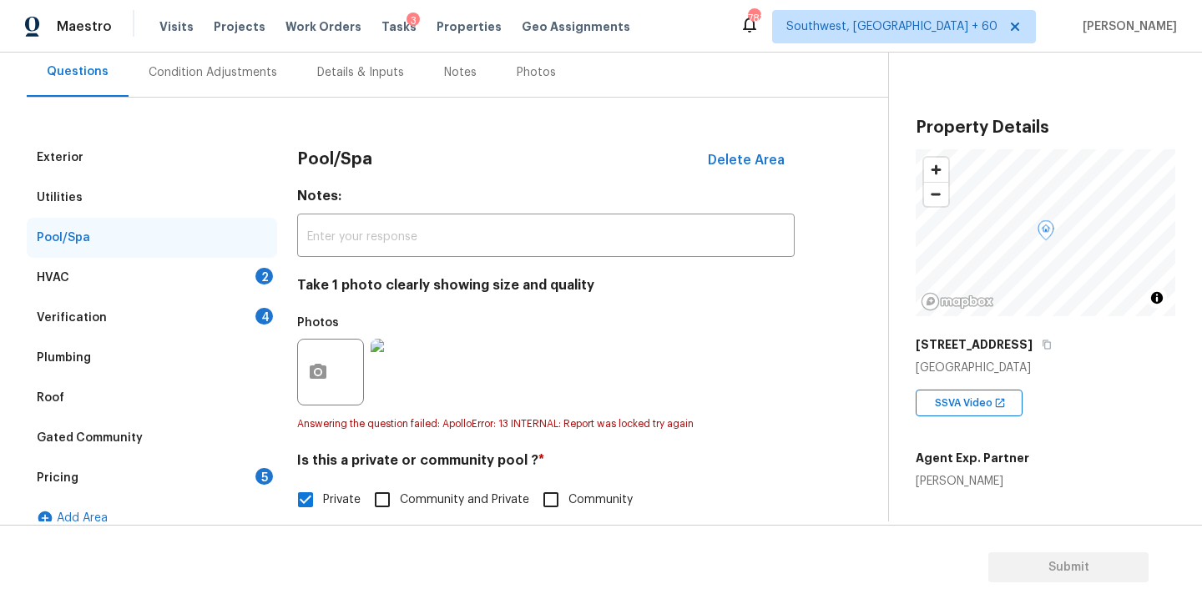
click at [208, 280] on div "HVAC 2" at bounding box center [152, 278] width 250 height 40
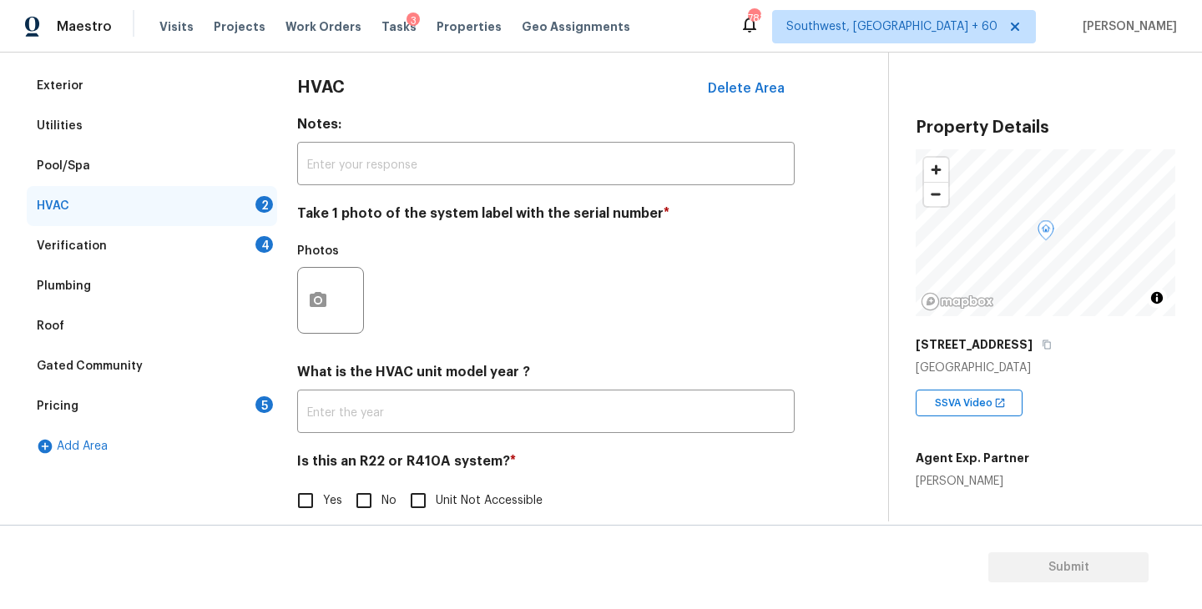
scroll to position [250, 0]
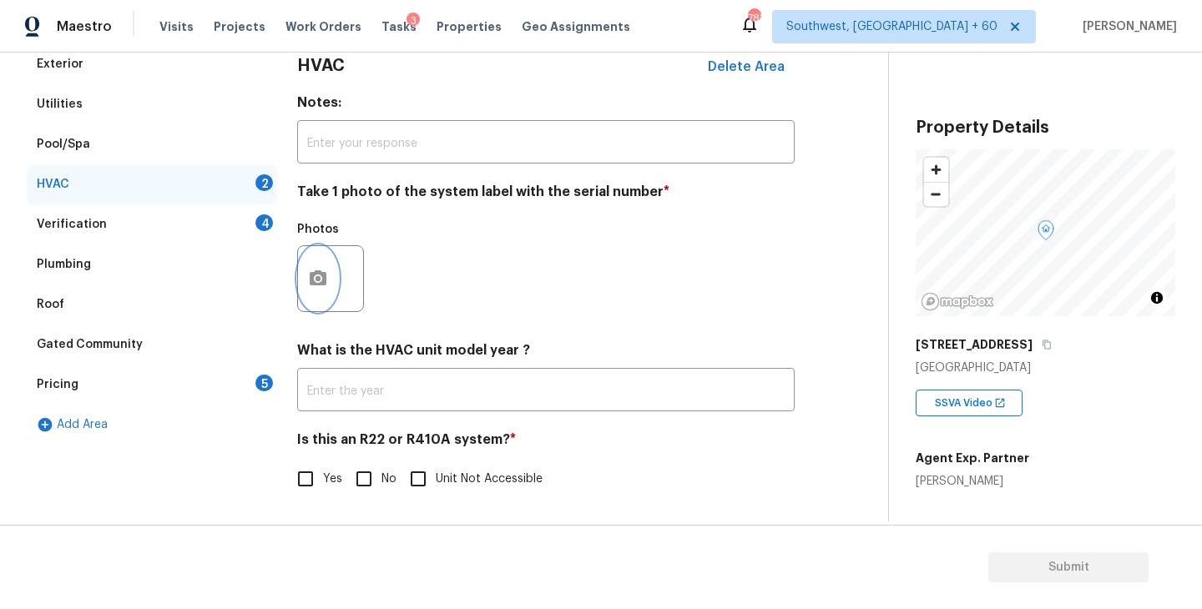
click at [323, 284] on icon "button" at bounding box center [318, 277] width 17 height 15
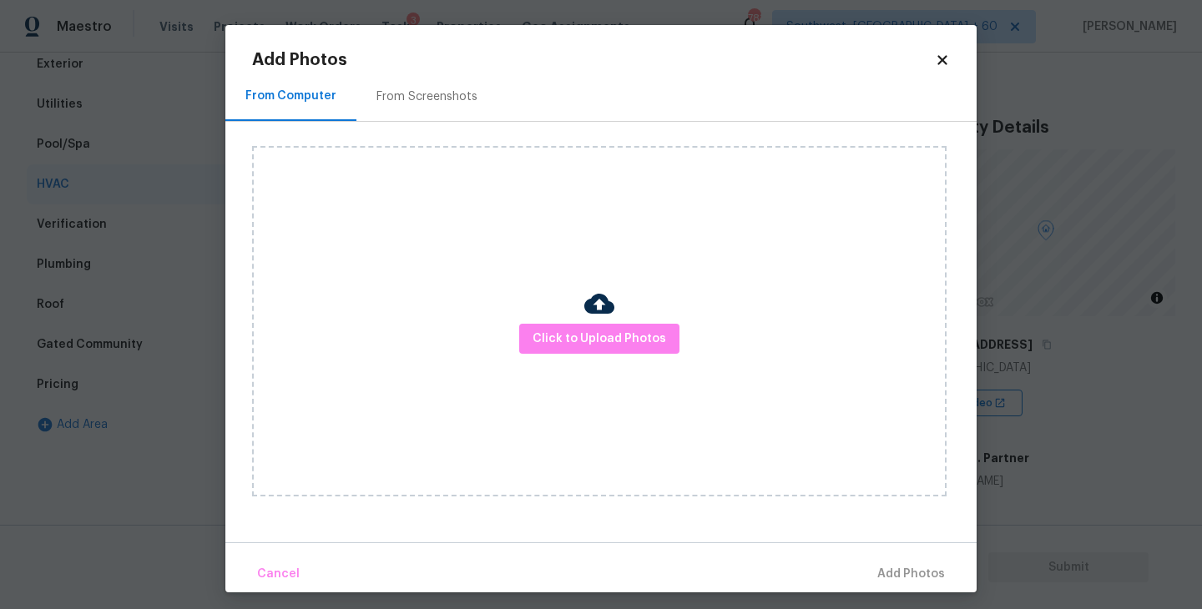
click at [404, 83] on div "From Screenshots" at bounding box center [426, 96] width 141 height 49
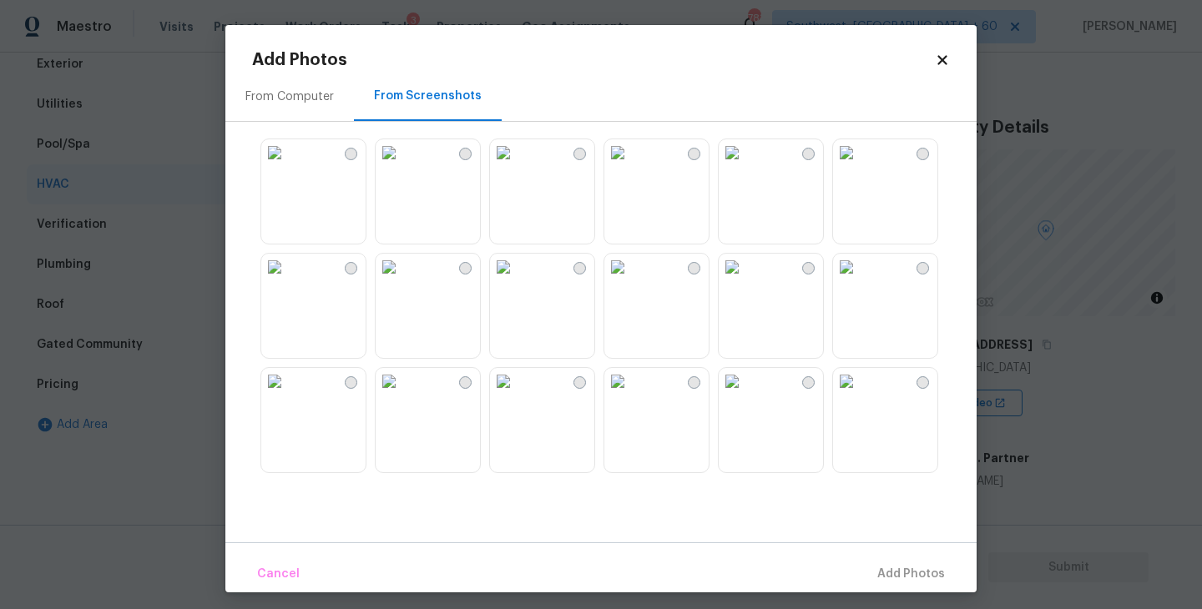
click at [695, 155] on div at bounding box center [694, 154] width 13 height 13
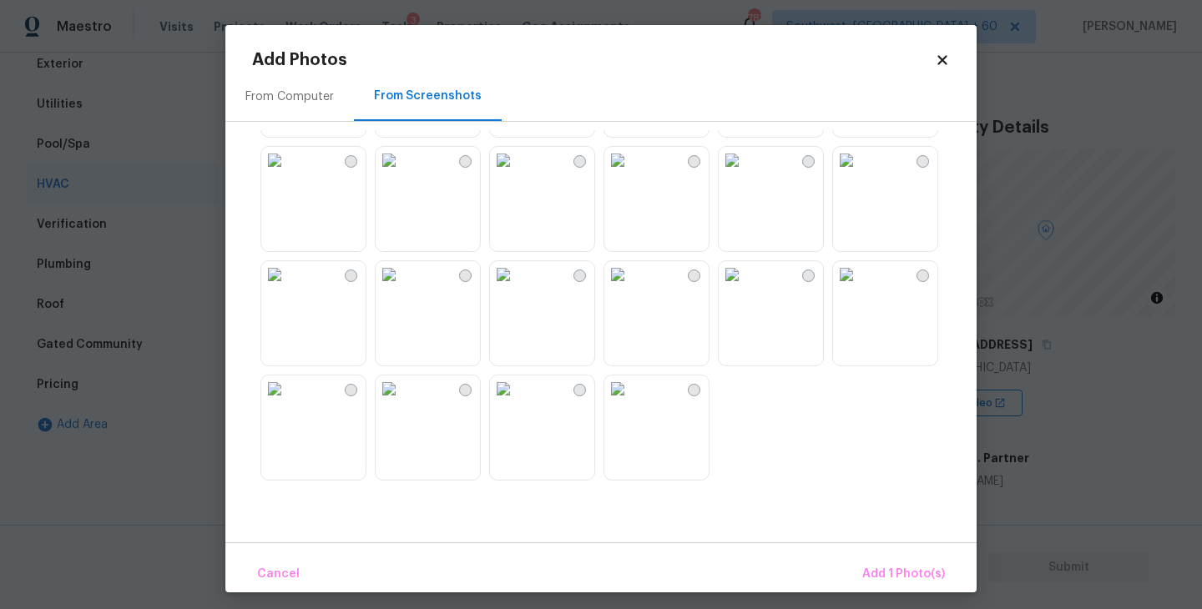
scroll to position [8, 0]
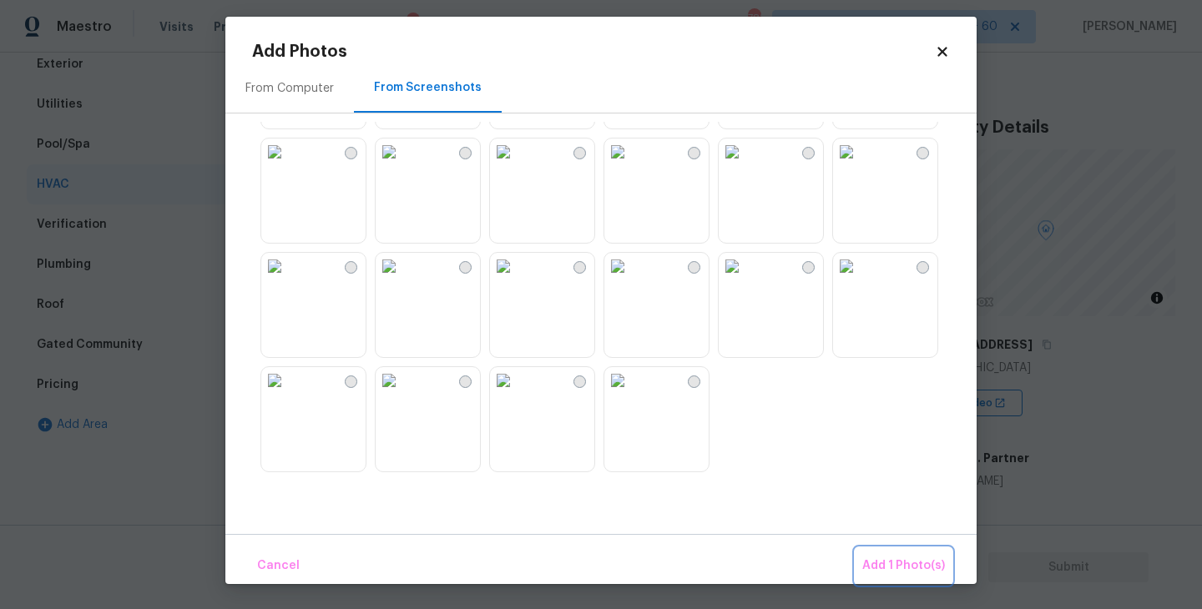
click at [894, 572] on span "Add 1 Photo(s)" at bounding box center [903, 566] width 83 height 21
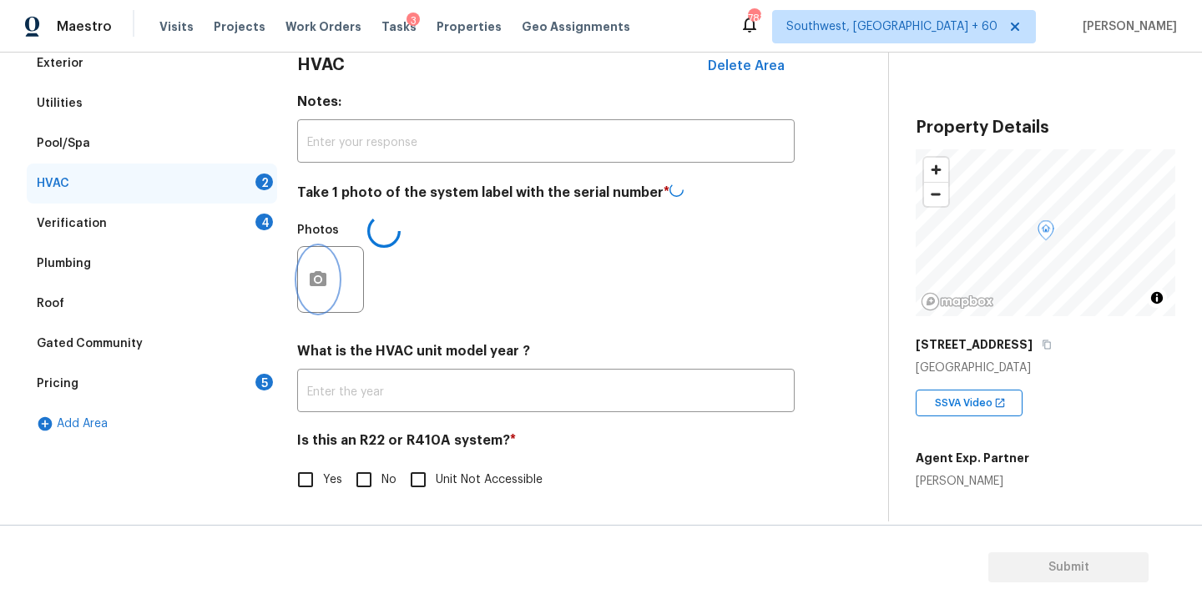
scroll to position [0, 0]
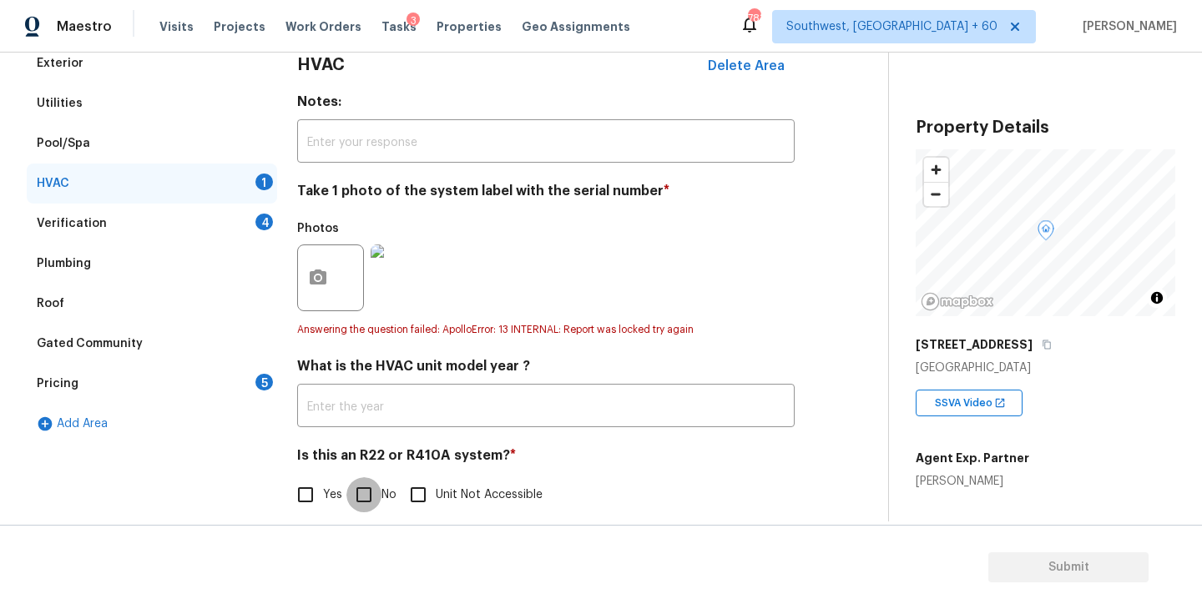
click at [364, 495] on input "No" at bounding box center [363, 494] width 35 height 35
checkbox input "true"
click at [727, 284] on div "Photos" at bounding box center [546, 267] width 498 height 109
click at [247, 231] on div "Verification 4" at bounding box center [152, 224] width 250 height 40
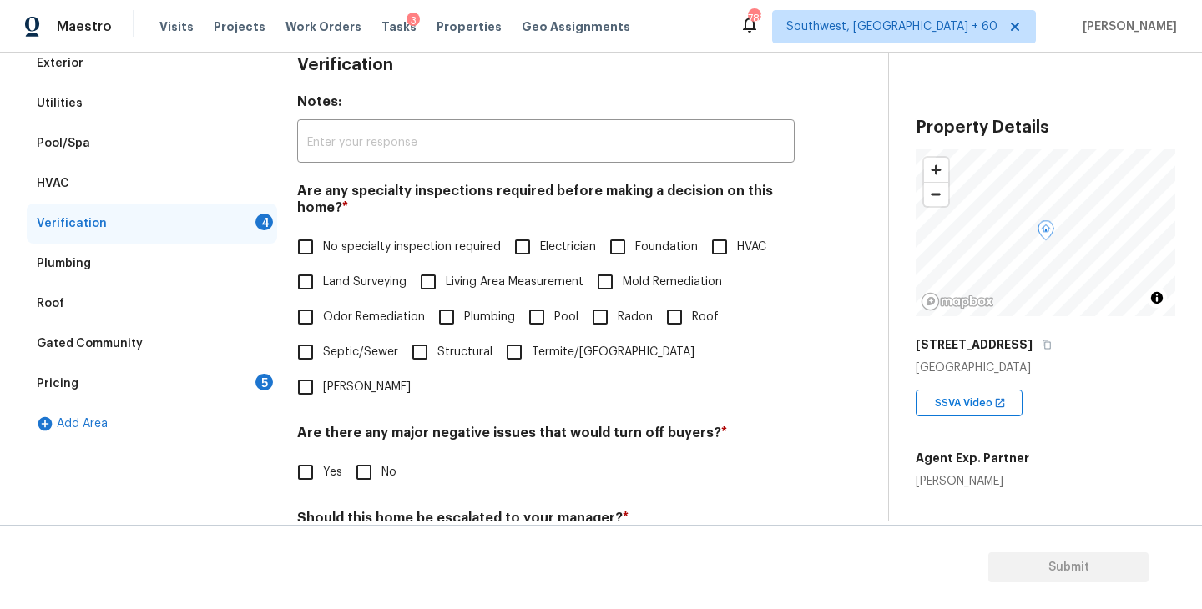
click at [417, 260] on label "No specialty inspection required" at bounding box center [394, 247] width 213 height 35
click at [323, 260] on input "No specialty inspection required" at bounding box center [305, 247] width 35 height 35
checkbox input "true"
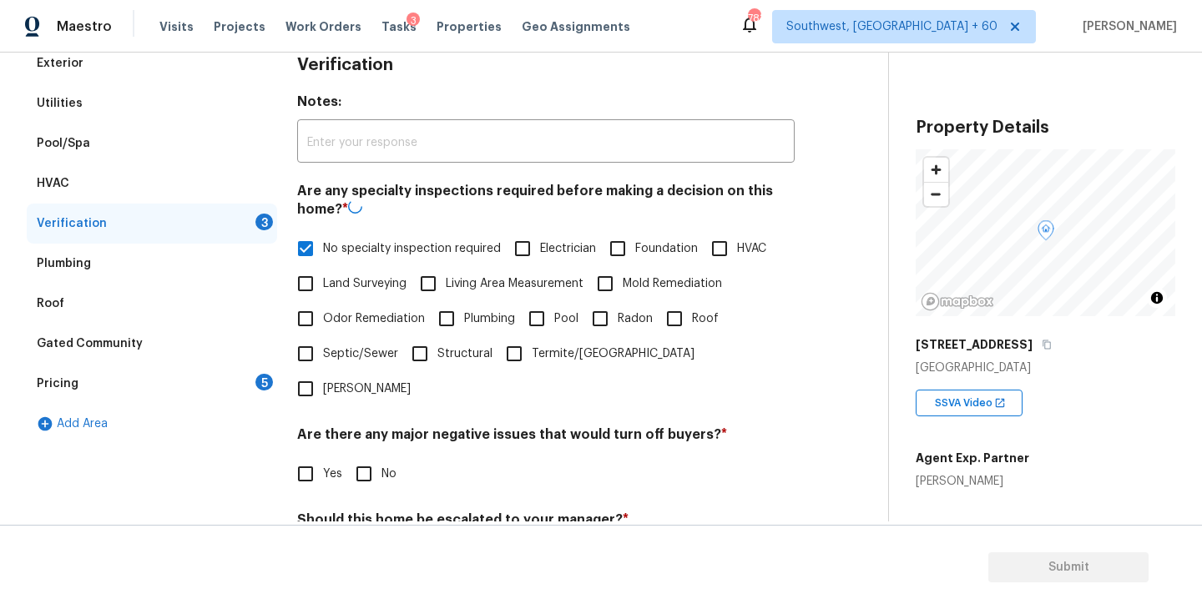
scroll to position [395, 0]
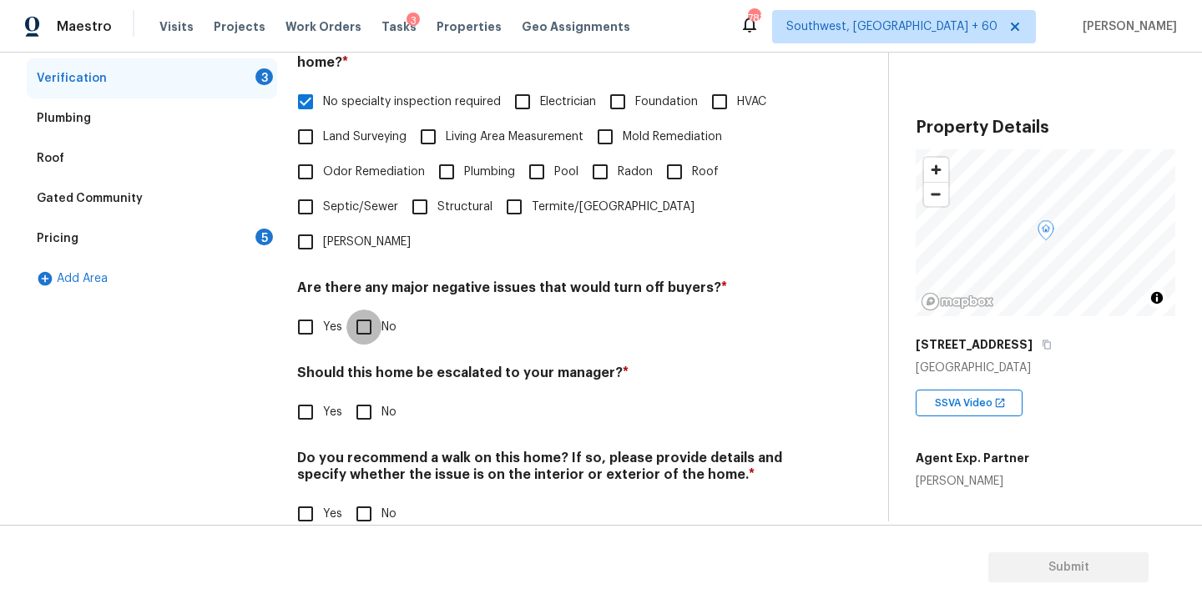
drag, startPoint x: 376, startPoint y: 301, endPoint x: 376, endPoint y: 310, distance: 9.2
click at [376, 310] on input "No" at bounding box center [363, 327] width 35 height 35
checkbox input "true"
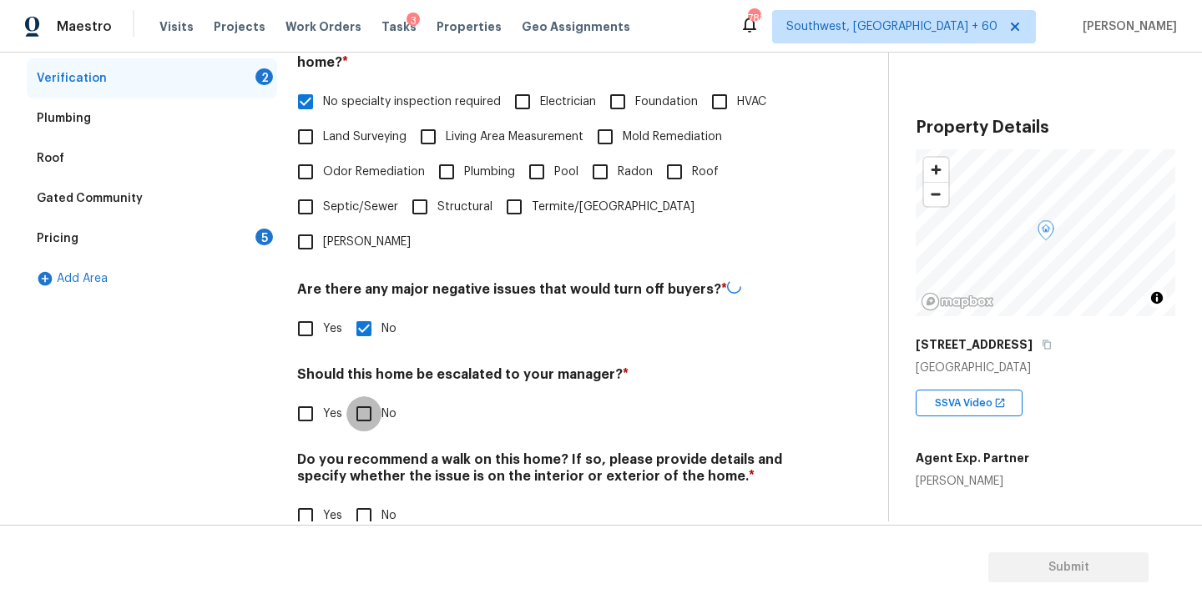
click at [370, 397] on input "No" at bounding box center [363, 414] width 35 height 35
checkbox input "true"
click at [366, 452] on h4 "Do you recommend a walk on this home? If so, please provide details and specify…" at bounding box center [546, 472] width 498 height 40
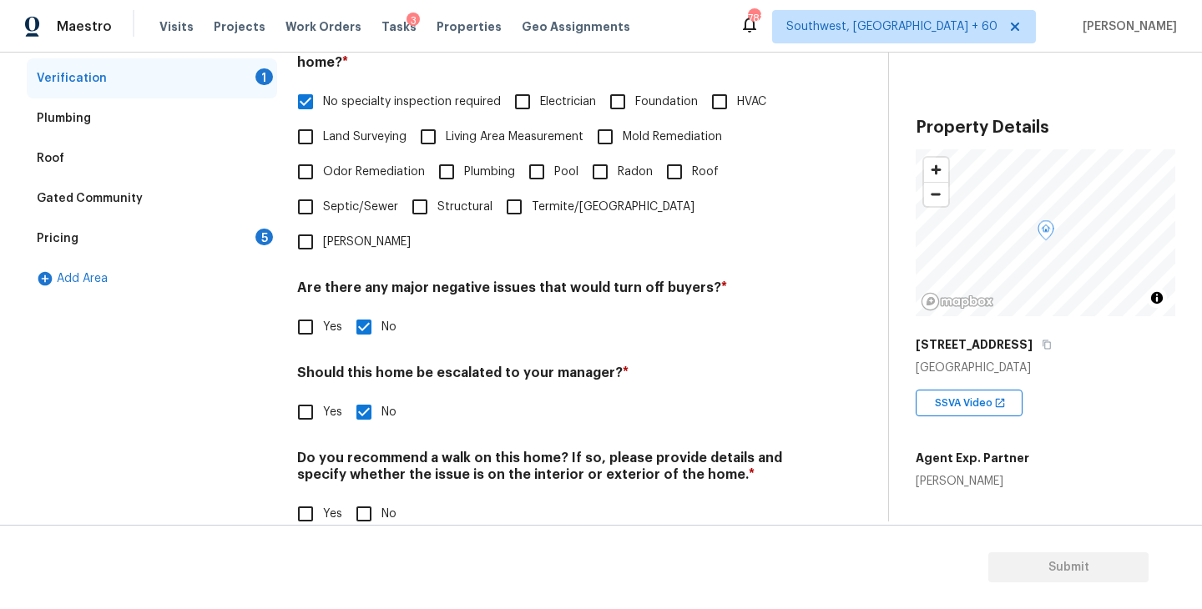
click at [366, 497] on input "No" at bounding box center [363, 514] width 35 height 35
checkbox input "true"
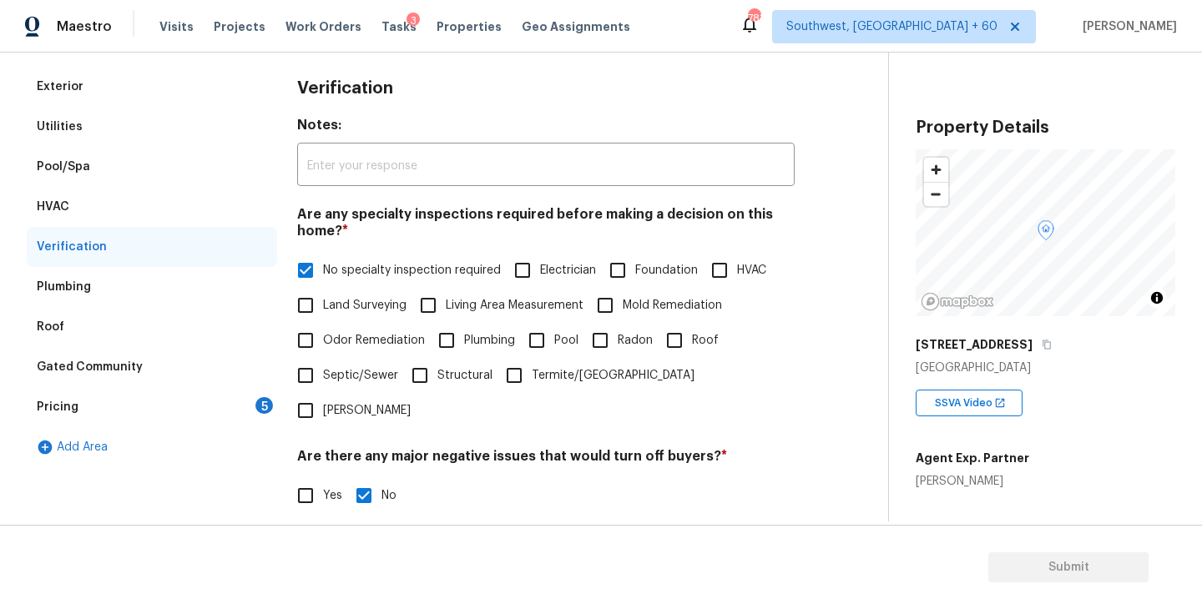
click at [238, 376] on div "Gated Community" at bounding box center [152, 367] width 250 height 40
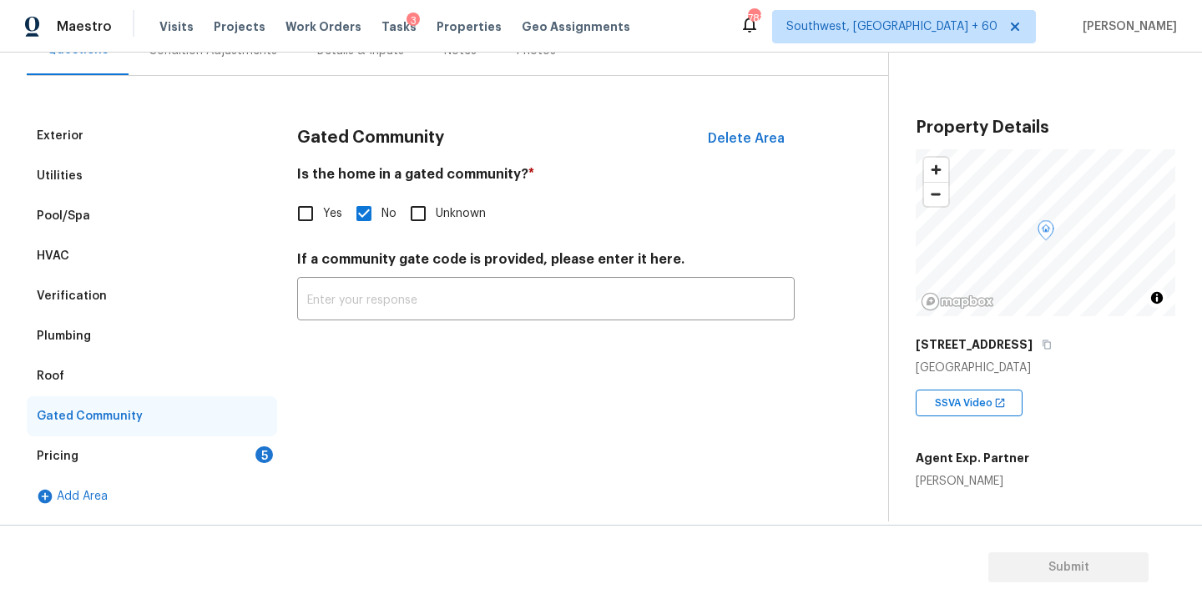
scroll to position [177, 0]
click at [234, 463] on div "Pricing 5" at bounding box center [152, 457] width 250 height 40
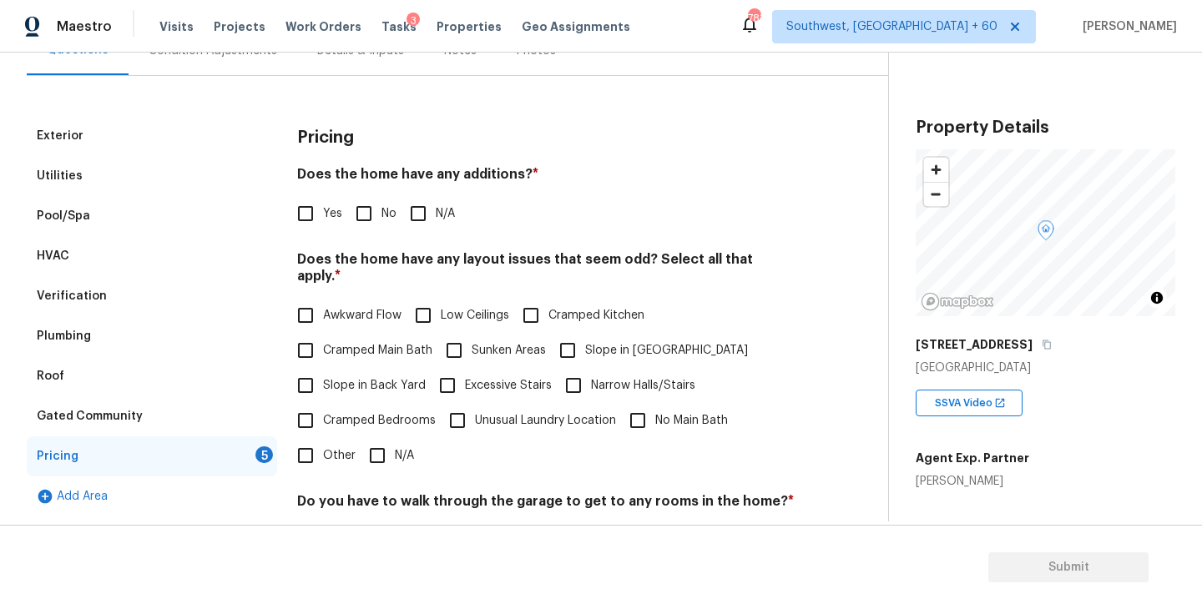
scroll to position [226, 0]
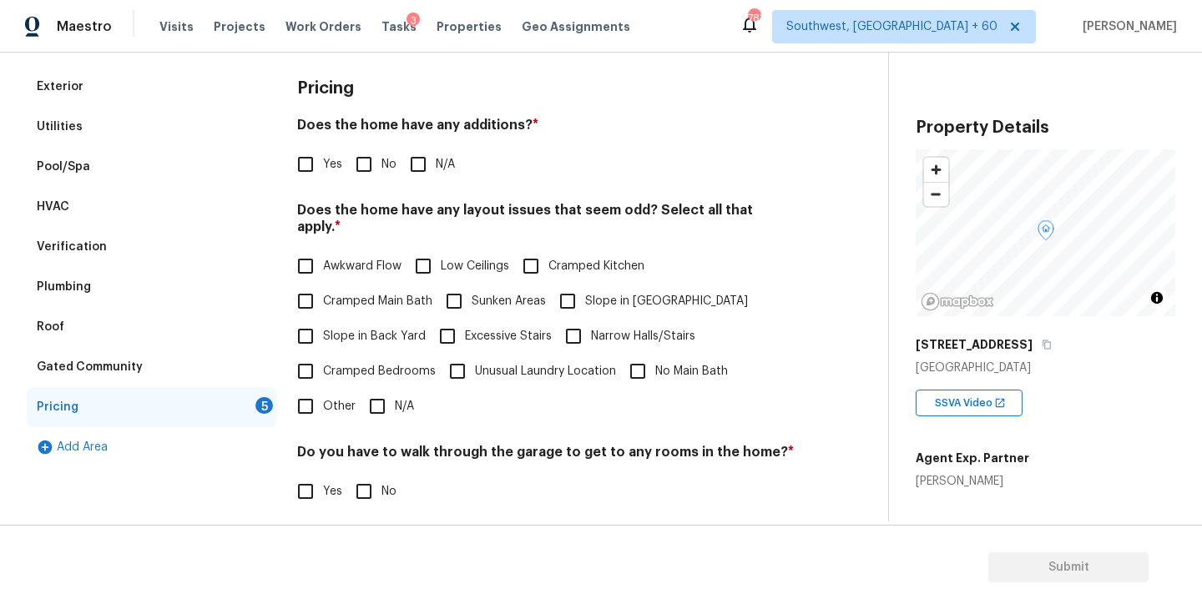
click at [417, 177] on input "N/A" at bounding box center [418, 164] width 35 height 35
checkbox input "true"
click at [575, 284] on input "Slope in Front Yard" at bounding box center [567, 301] width 35 height 35
checkbox input "true"
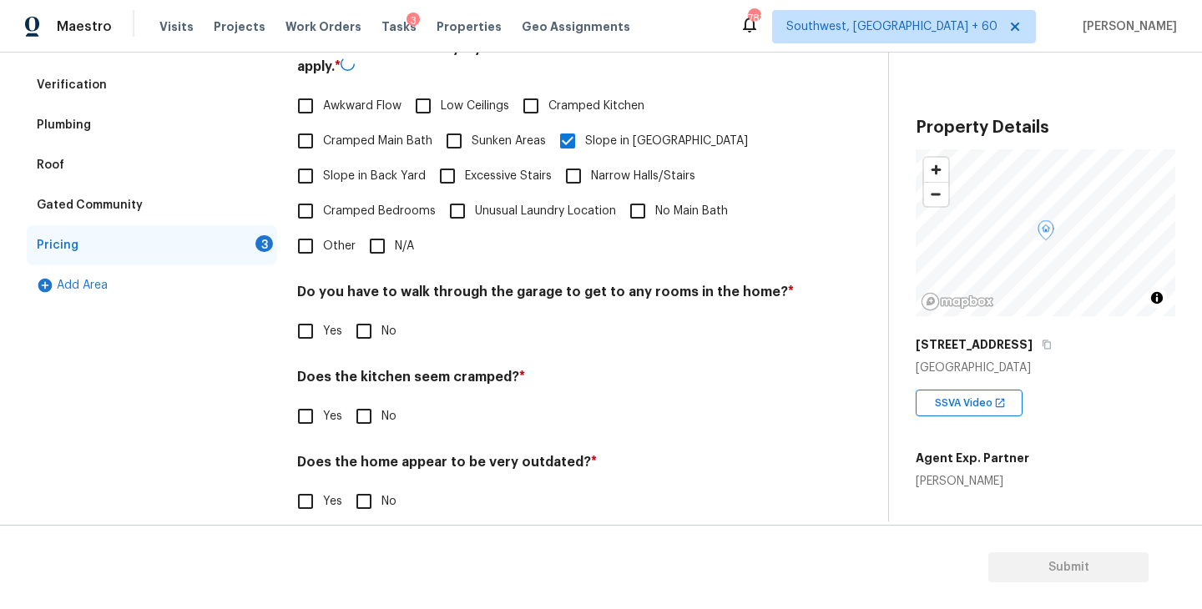
scroll to position [392, 0]
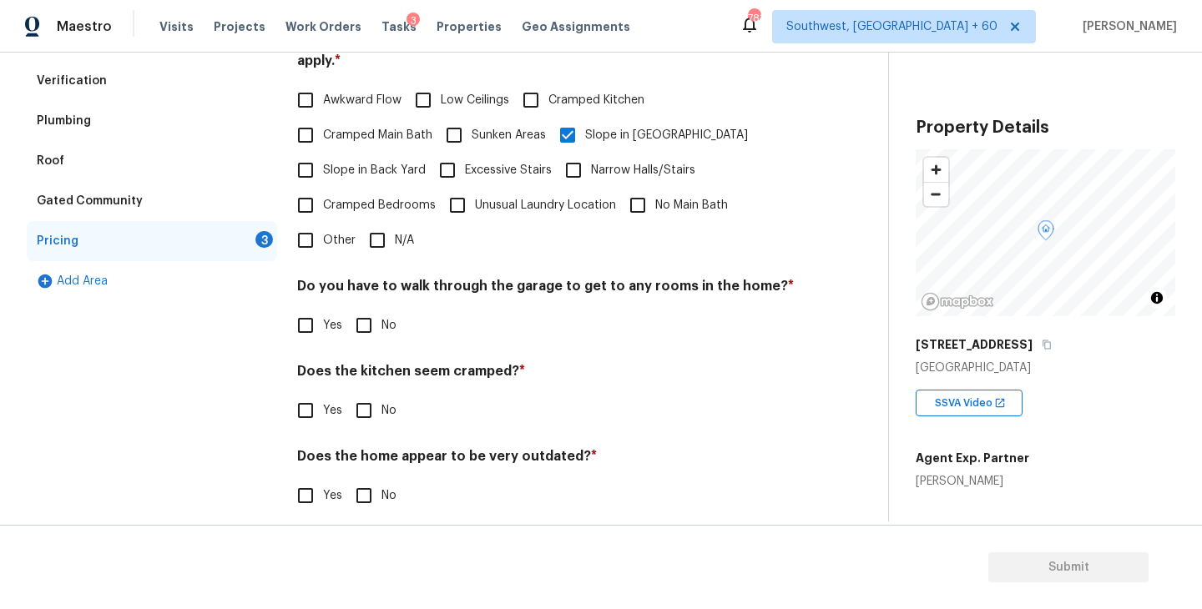
click at [377, 308] on input "No" at bounding box center [363, 325] width 35 height 35
checkbox input "true"
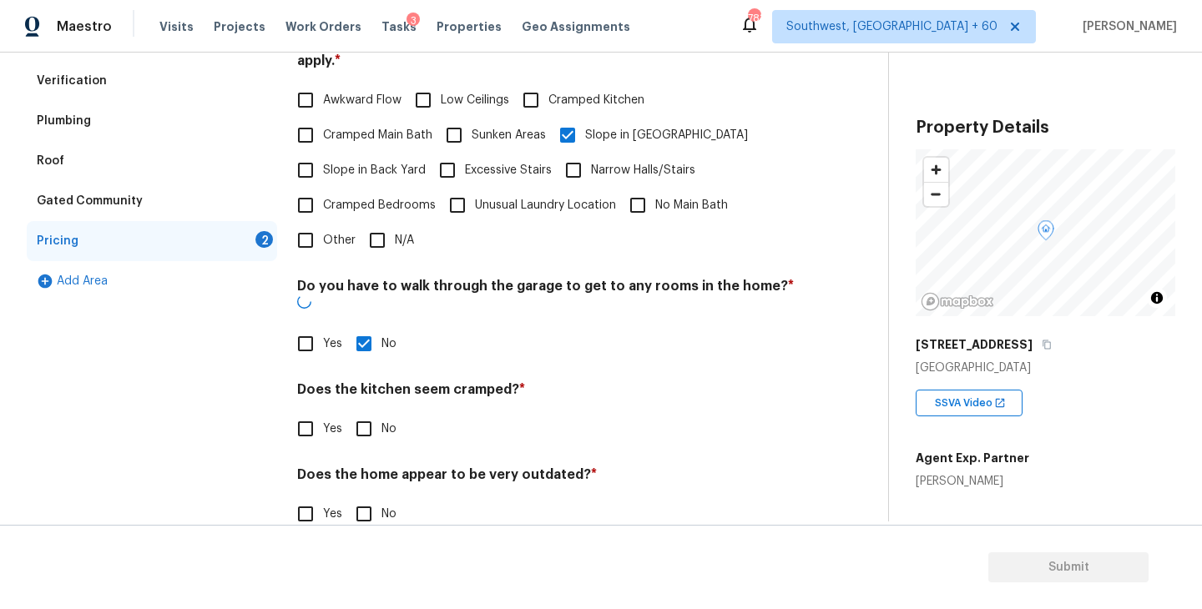
click at [371, 412] on input "No" at bounding box center [363, 429] width 35 height 35
checkbox input "true"
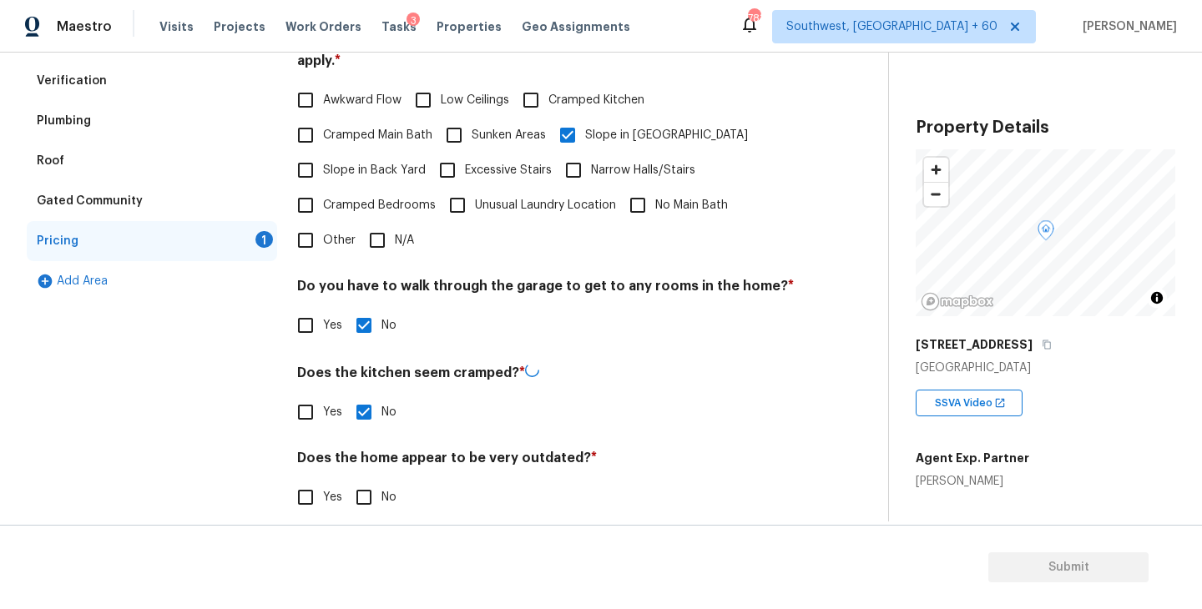
click at [367, 480] on input "No" at bounding box center [363, 497] width 35 height 35
checkbox input "true"
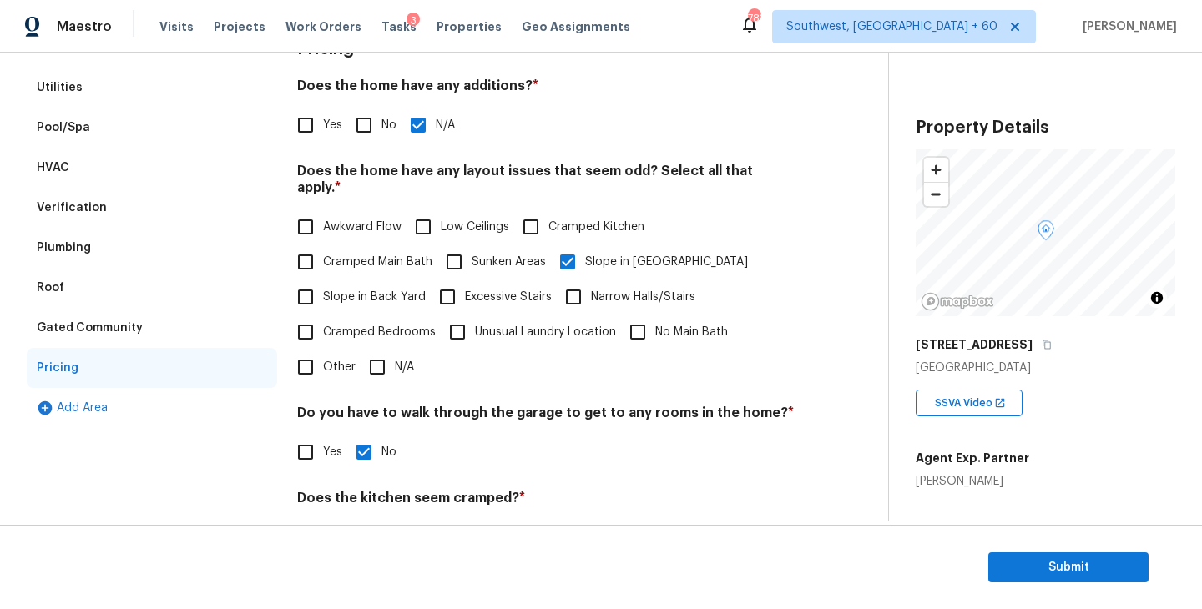
scroll to position [115, 0]
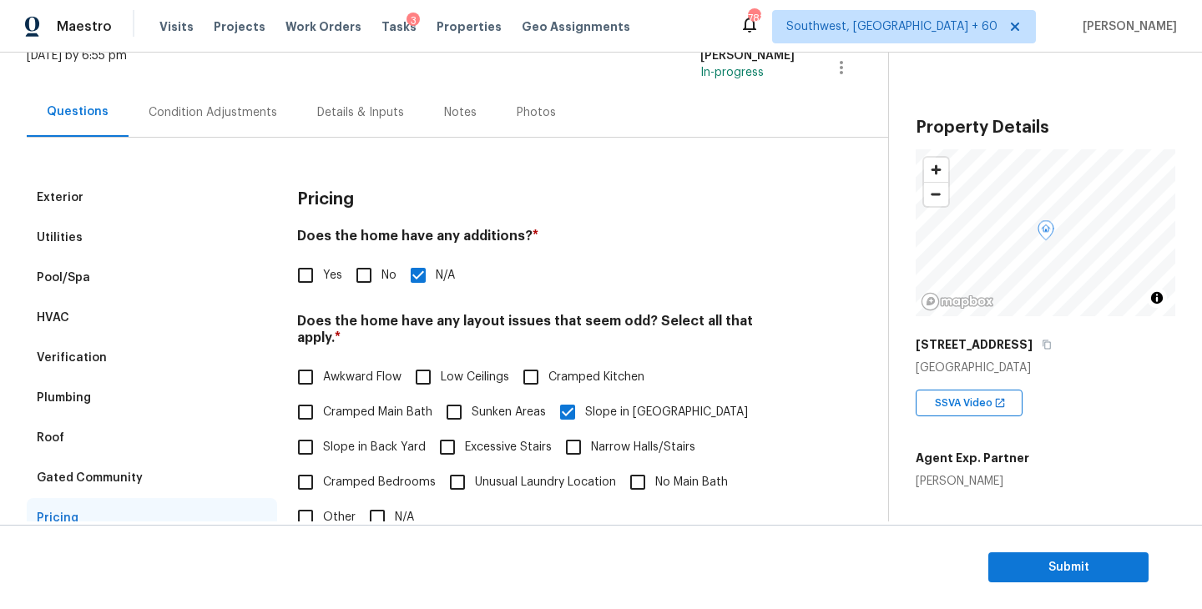
click at [239, 141] on div "Exterior Utilities Pool/Spa HVAC Verification Plumbing Roof Gated Community Pri…" at bounding box center [437, 474] width 821 height 673
click at [264, 112] on div "Condition Adjustments" at bounding box center [213, 112] width 129 height 17
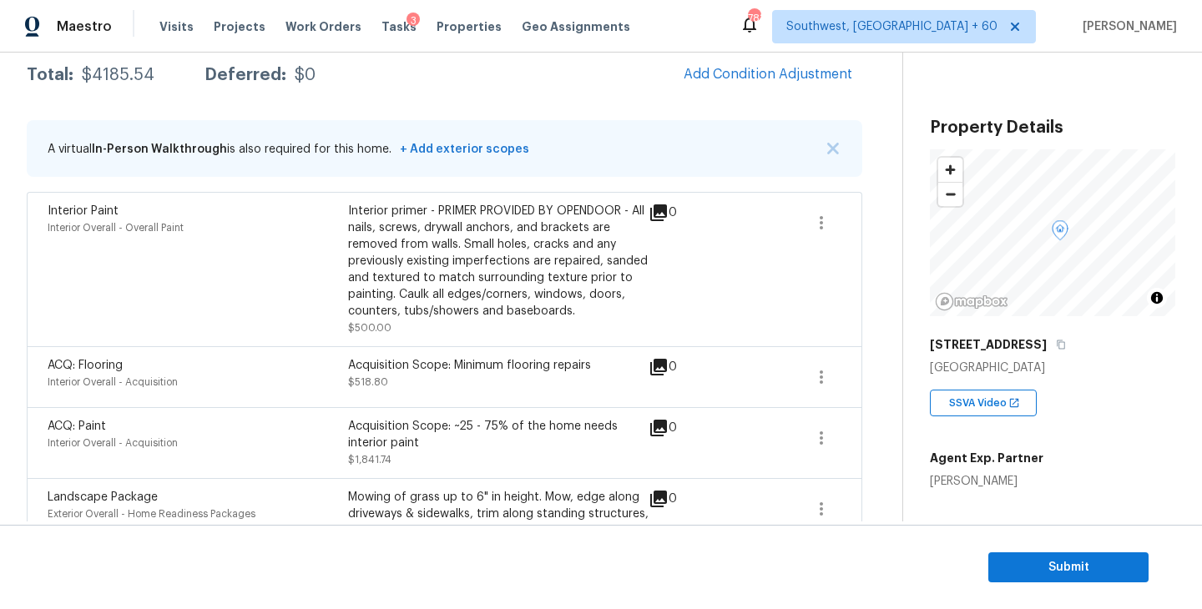
scroll to position [307, 0]
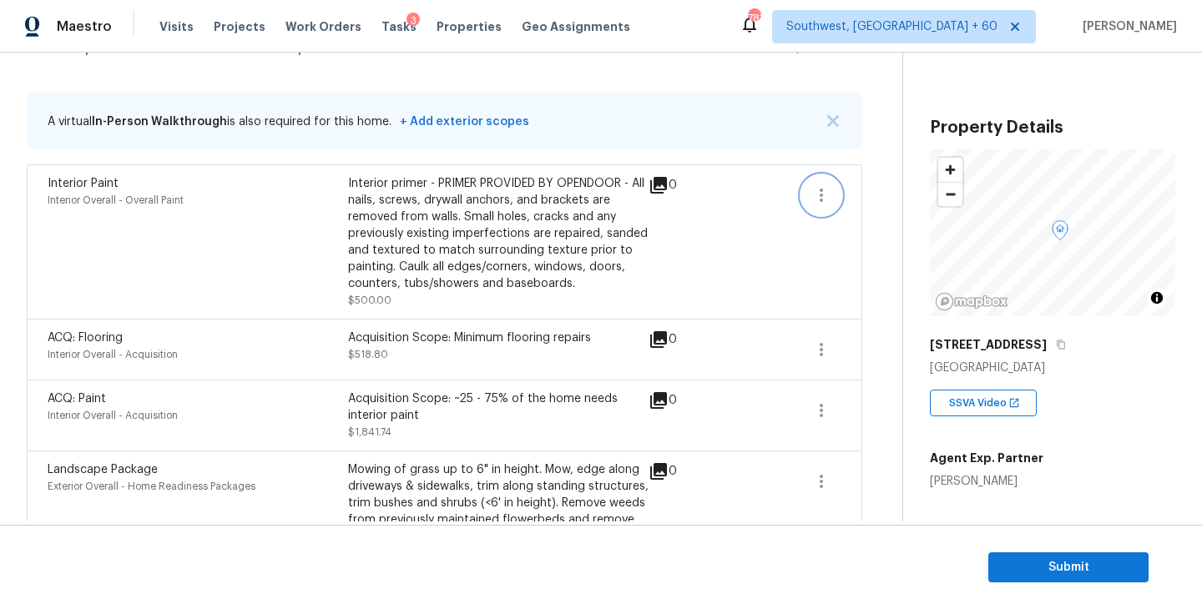
click at [832, 196] on button "button" at bounding box center [821, 195] width 40 height 40
click at [876, 196] on div "Edit" at bounding box center [916, 192] width 130 height 17
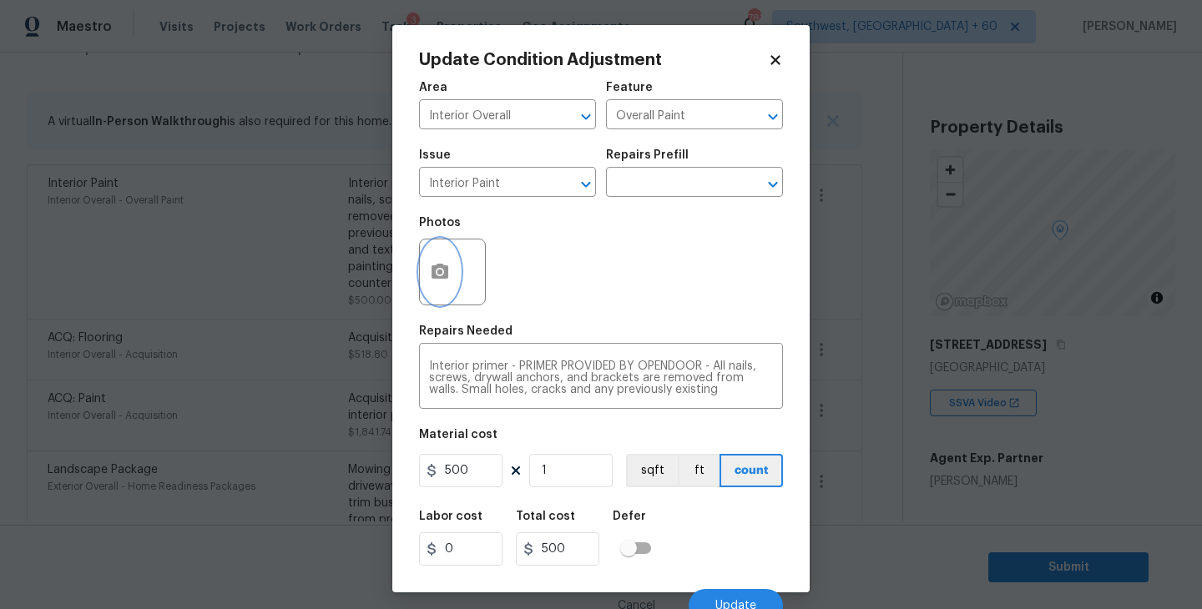
click at [444, 285] on button "button" at bounding box center [440, 272] width 40 height 65
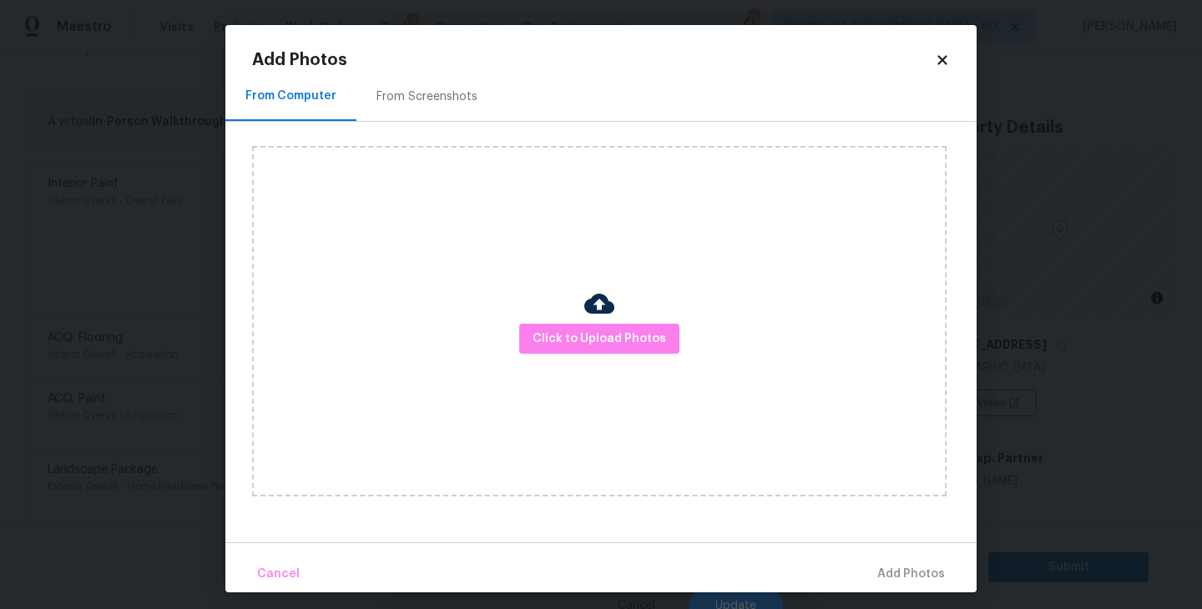
click at [452, 111] on div "From Screenshots" at bounding box center [426, 96] width 141 height 49
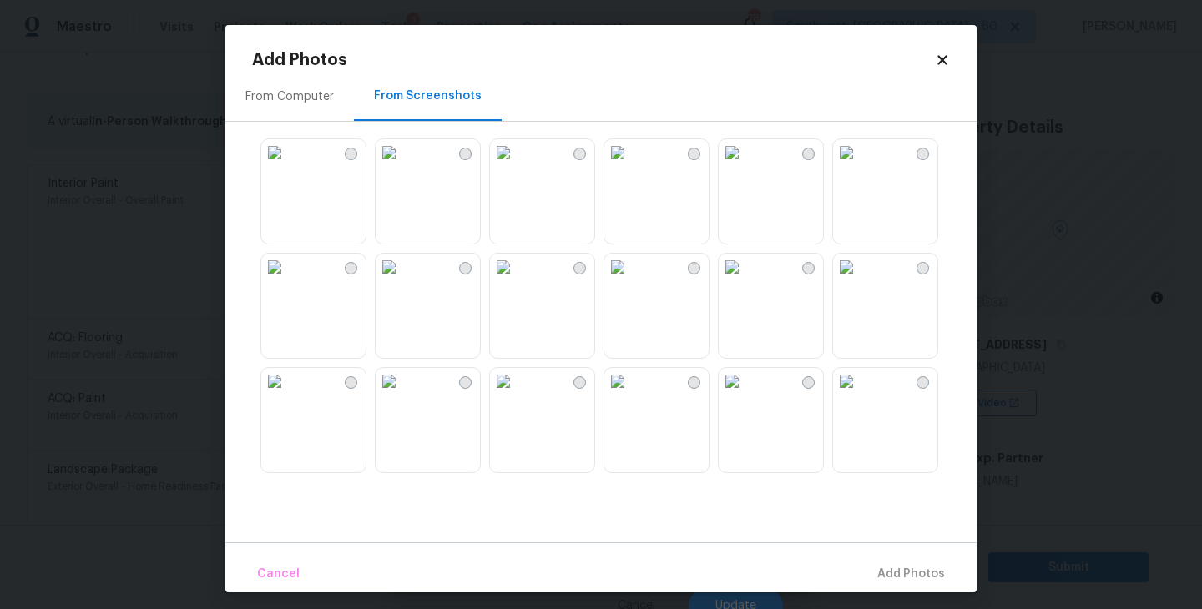
click at [402, 280] on img at bounding box center [389, 267] width 27 height 27
click at [402, 395] on img at bounding box center [389, 381] width 27 height 27
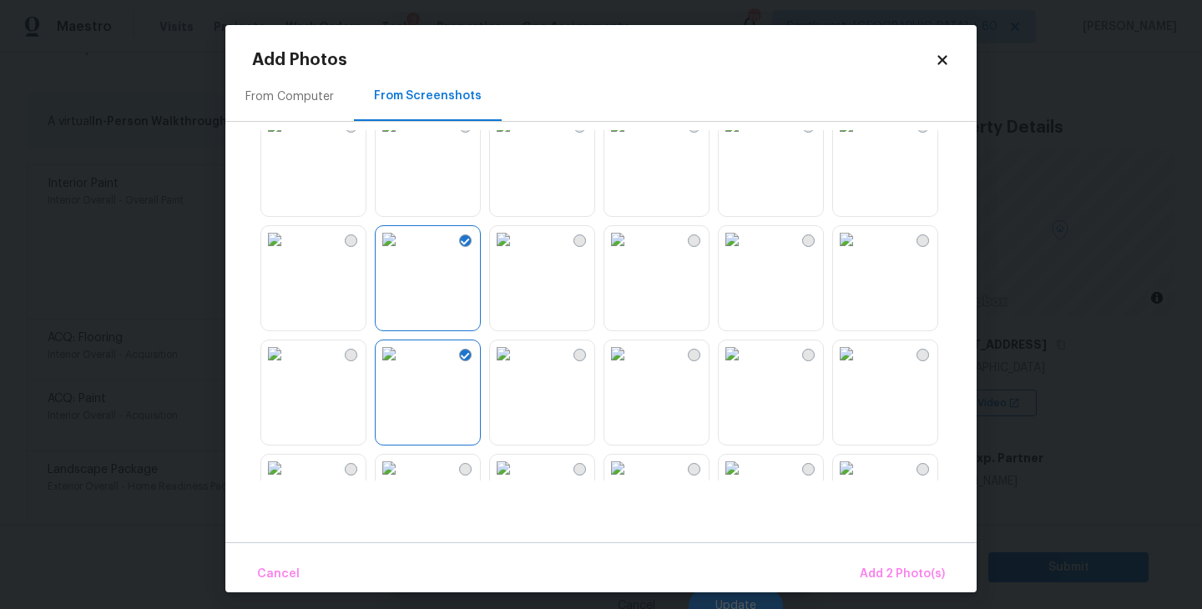
scroll to position [48, 0]
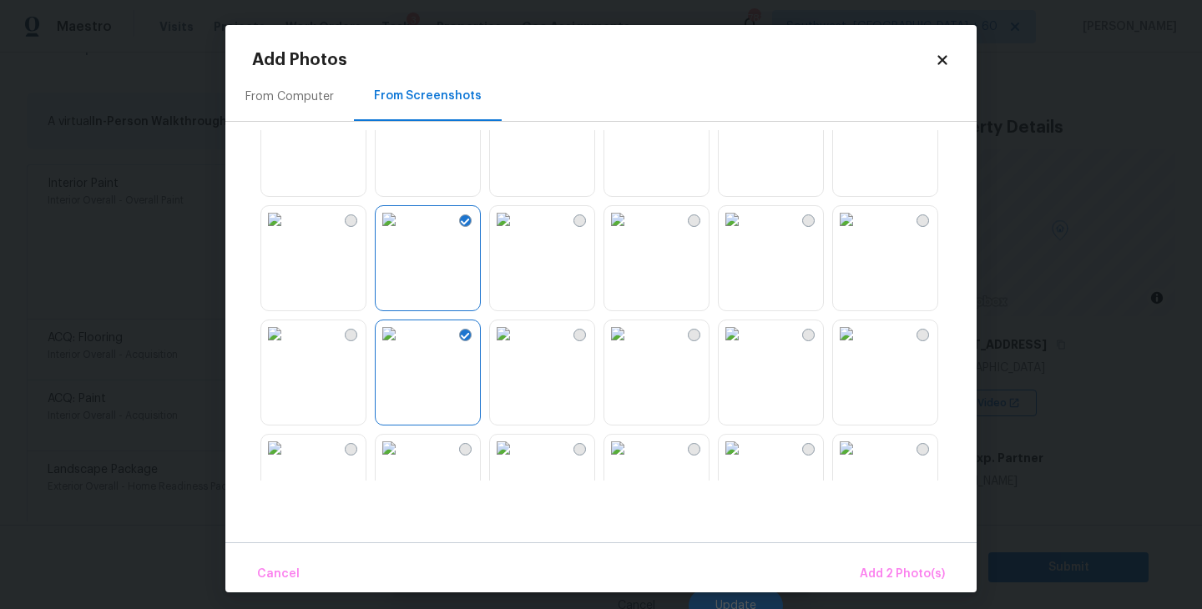
click at [860, 119] on img at bounding box center [846, 105] width 27 height 27
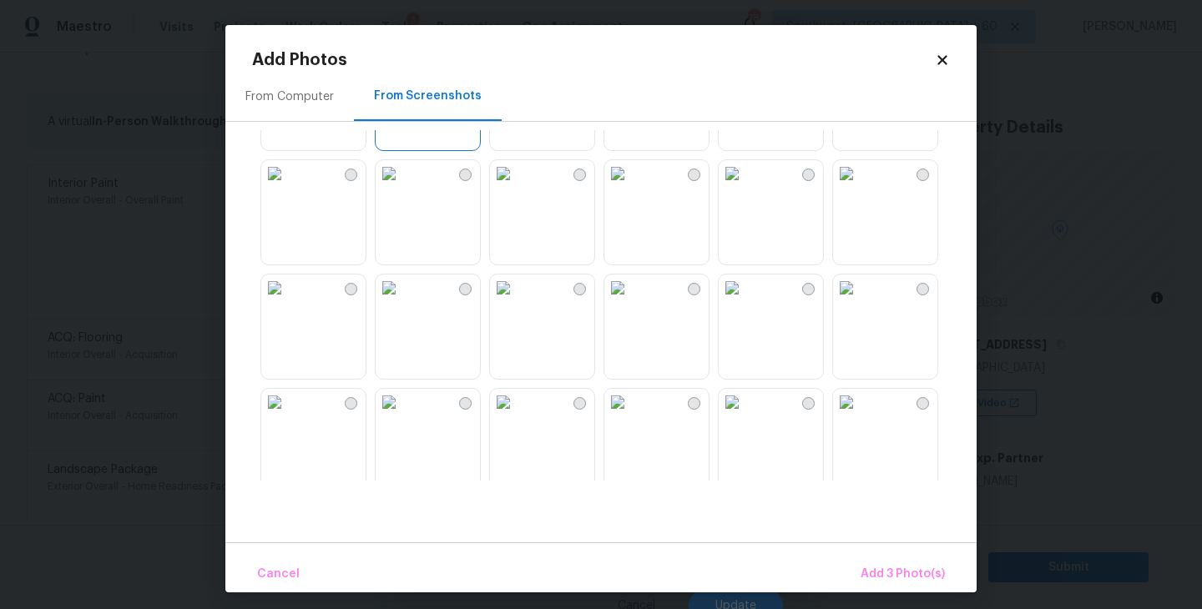
scroll to position [332, 0]
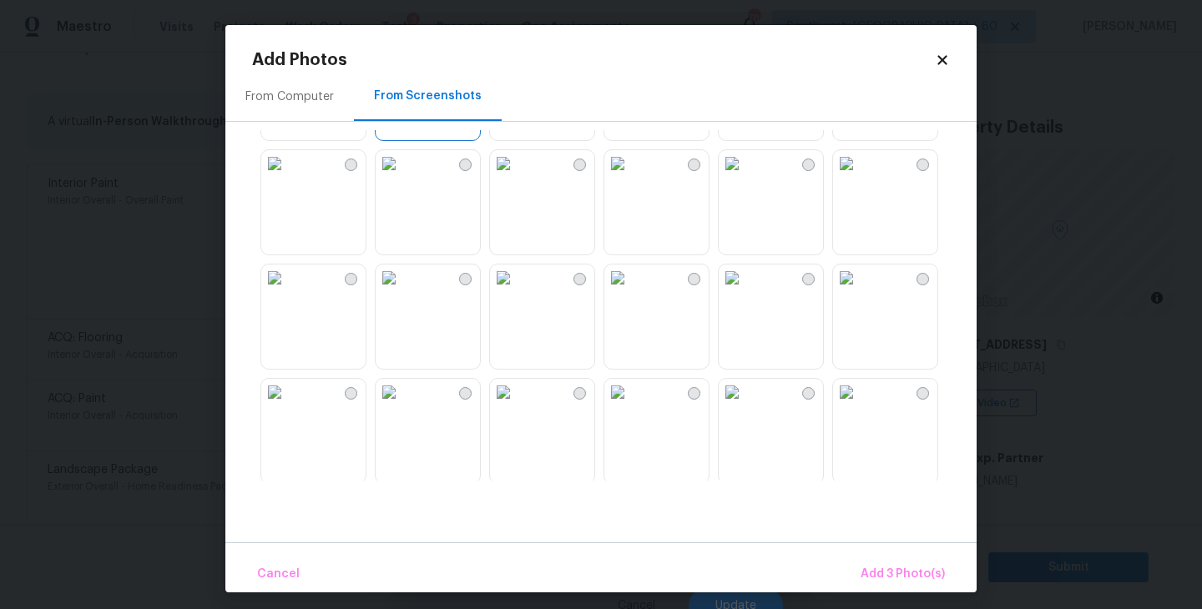
click at [860, 177] on img at bounding box center [846, 163] width 27 height 27
click at [288, 291] on img at bounding box center [274, 278] width 27 height 27
click at [631, 291] on img at bounding box center [617, 278] width 27 height 27
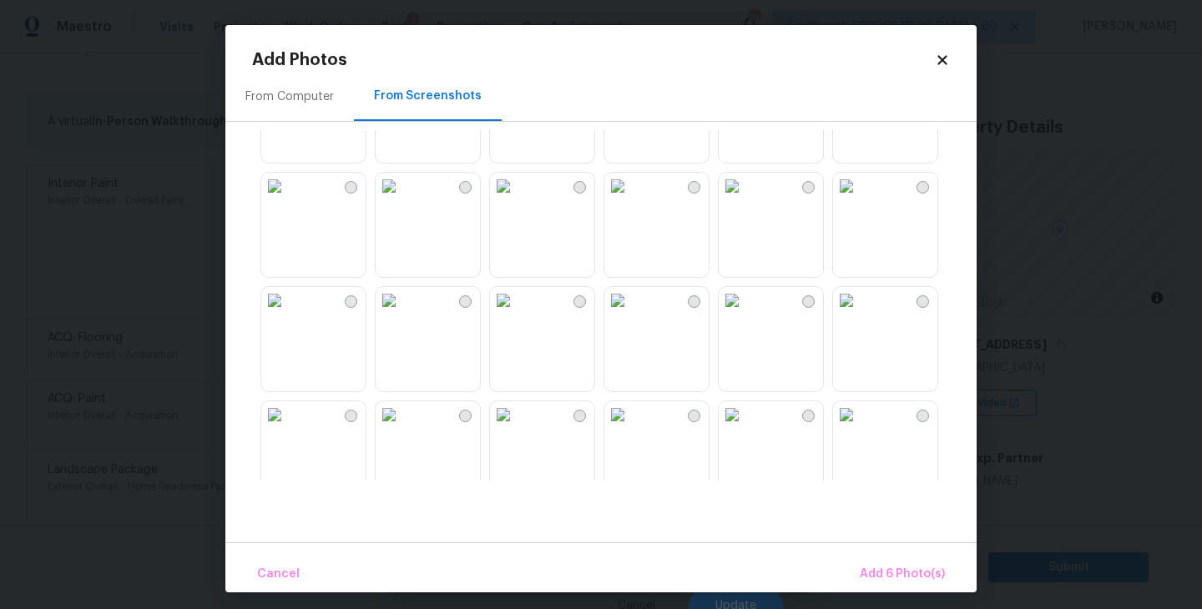
scroll to position [768, 0]
click at [517, 313] on img at bounding box center [503, 299] width 27 height 27
click at [839, 313] on img at bounding box center [846, 299] width 27 height 27
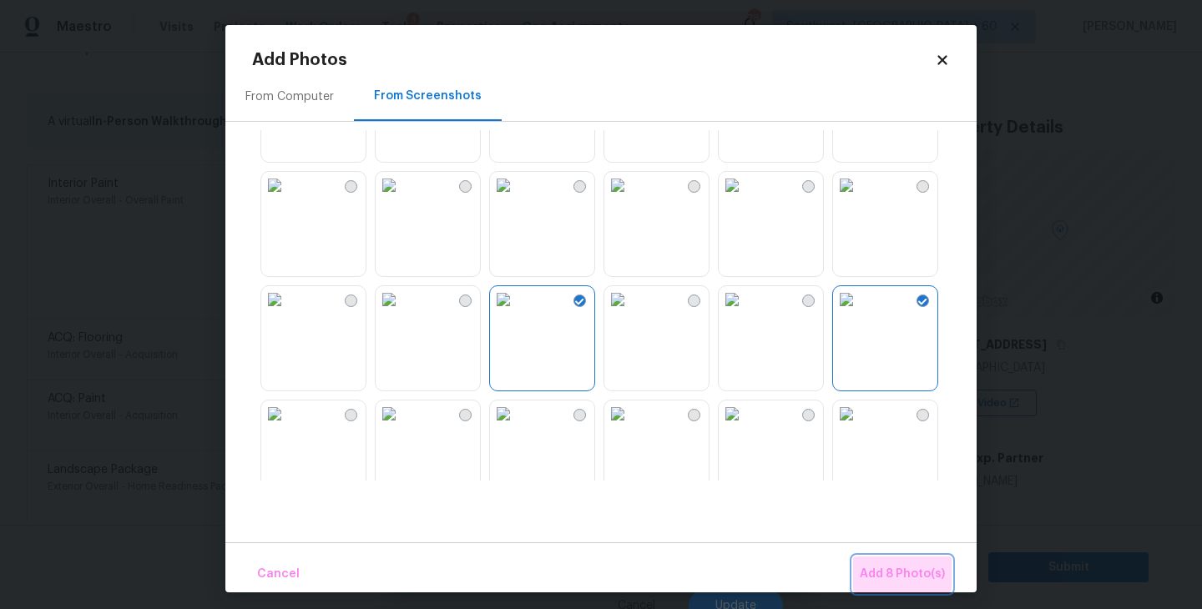
click at [902, 563] on button "Add 8 Photo(s)" at bounding box center [902, 575] width 99 height 36
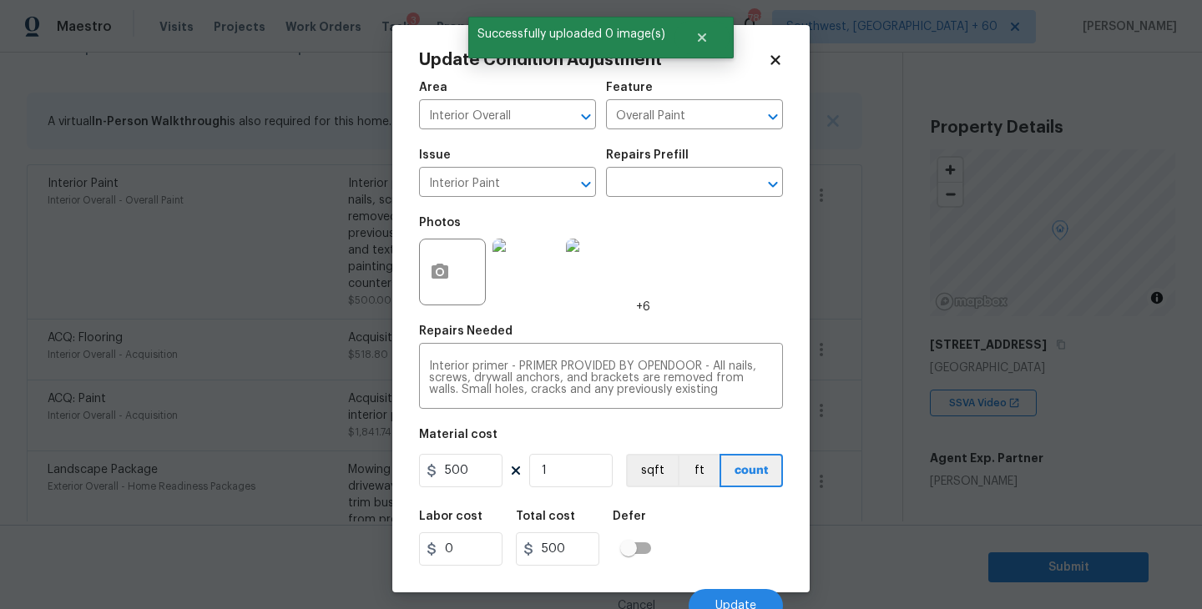
click at [706, 542] on div "Labor cost 0 Total cost 500 Defer" at bounding box center [601, 538] width 364 height 75
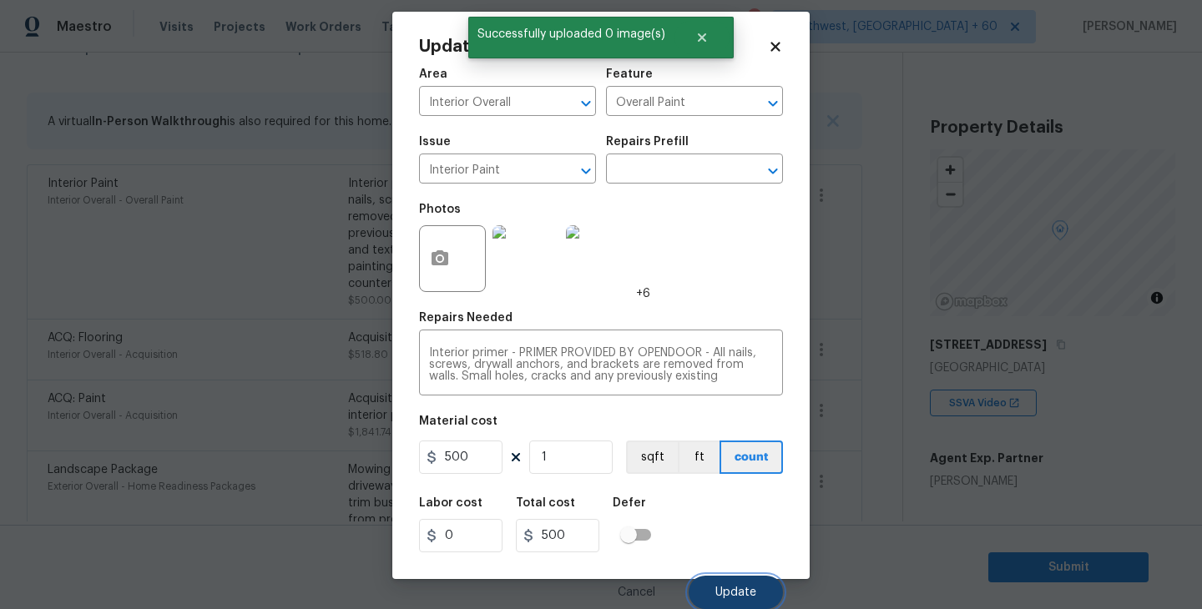
click at [743, 587] on span "Update" at bounding box center [735, 593] width 41 height 13
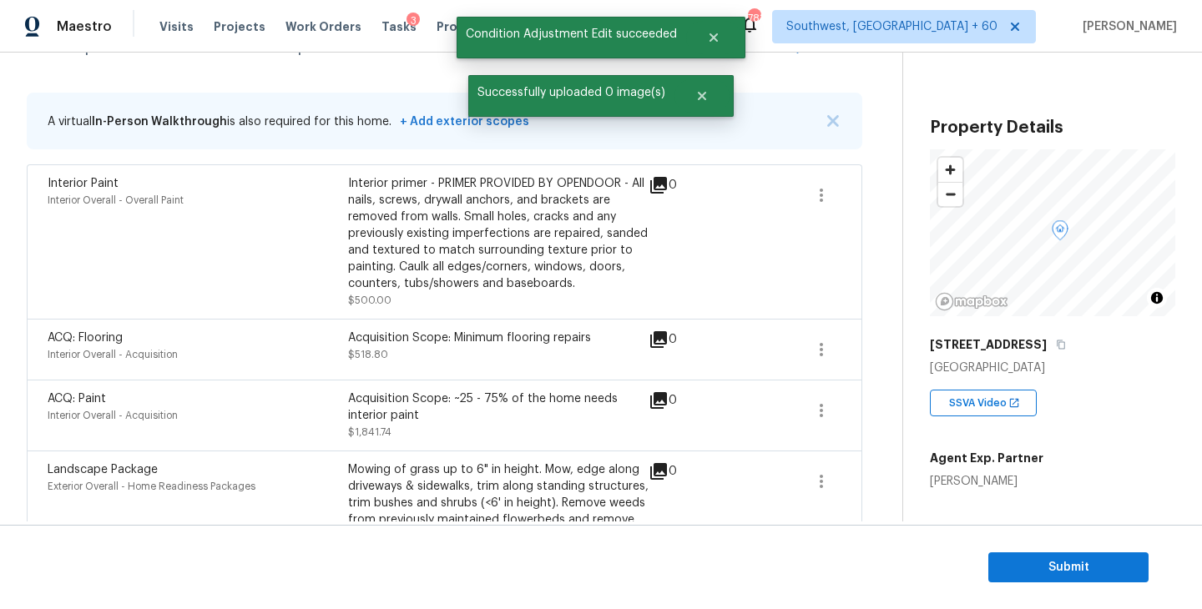
scroll to position [0, 0]
click at [842, 409] on div "ACQ: Paint Interior Overall - Acquisition Acquisition Scope: ~25 - 75% of the h…" at bounding box center [445, 415] width 836 height 71
click at [811, 412] on icon "button" at bounding box center [821, 411] width 20 height 20
click at [911, 412] on div "Edit" at bounding box center [916, 408] width 130 height 17
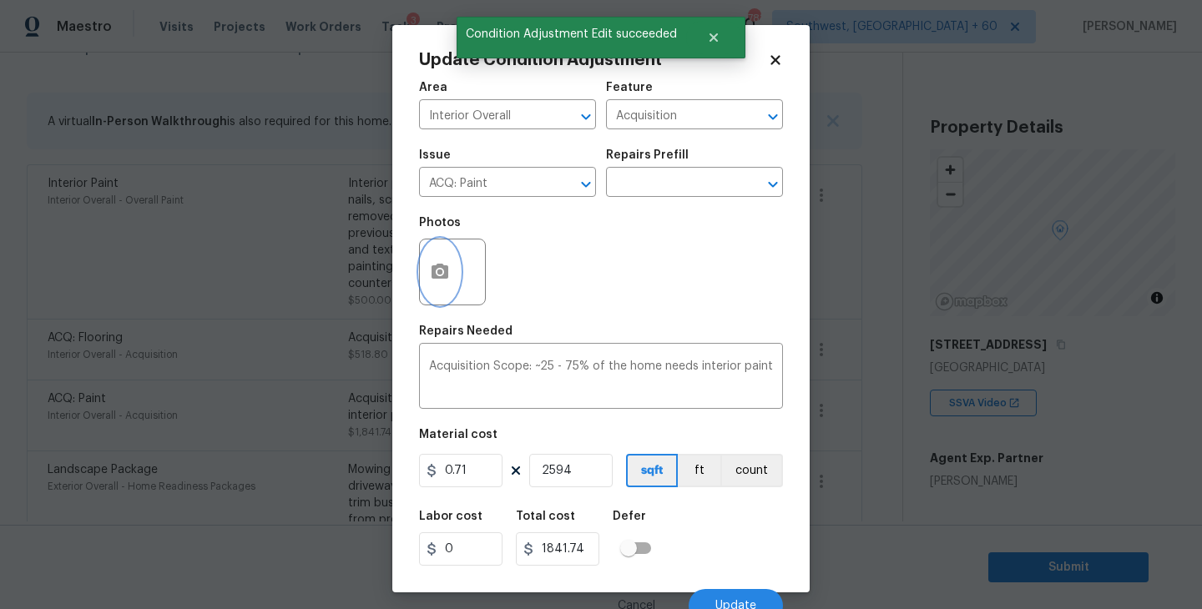
click at [457, 280] on button "button" at bounding box center [440, 272] width 40 height 65
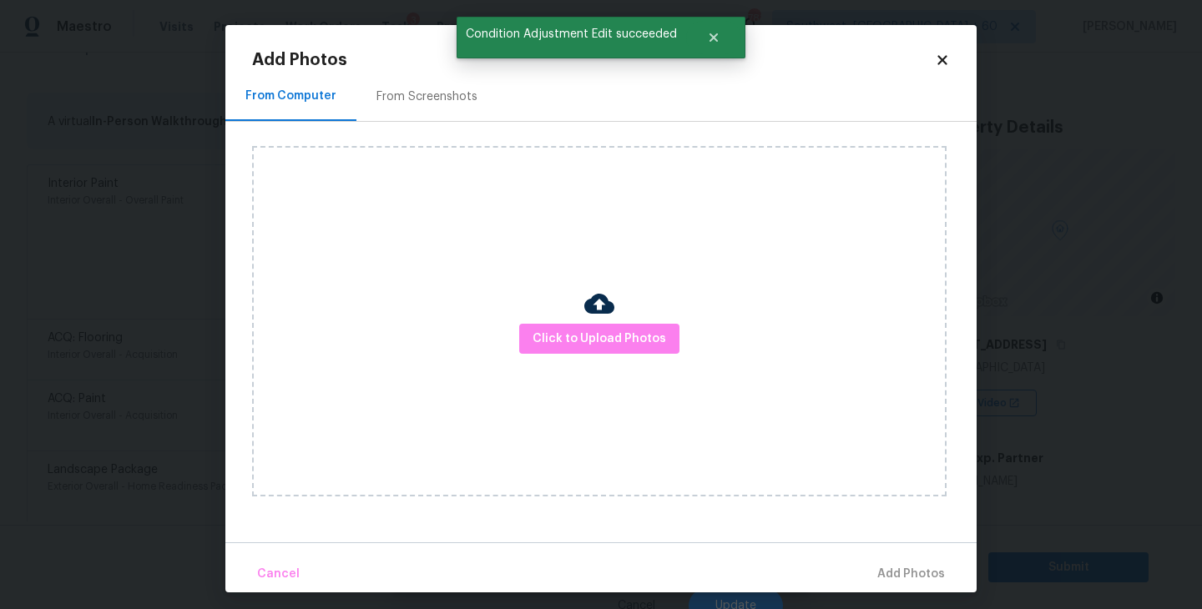
click at [439, 122] on div "Click to Upload Photos" at bounding box center [614, 321] width 725 height 399
click at [437, 104] on div "From Screenshots" at bounding box center [426, 96] width 141 height 49
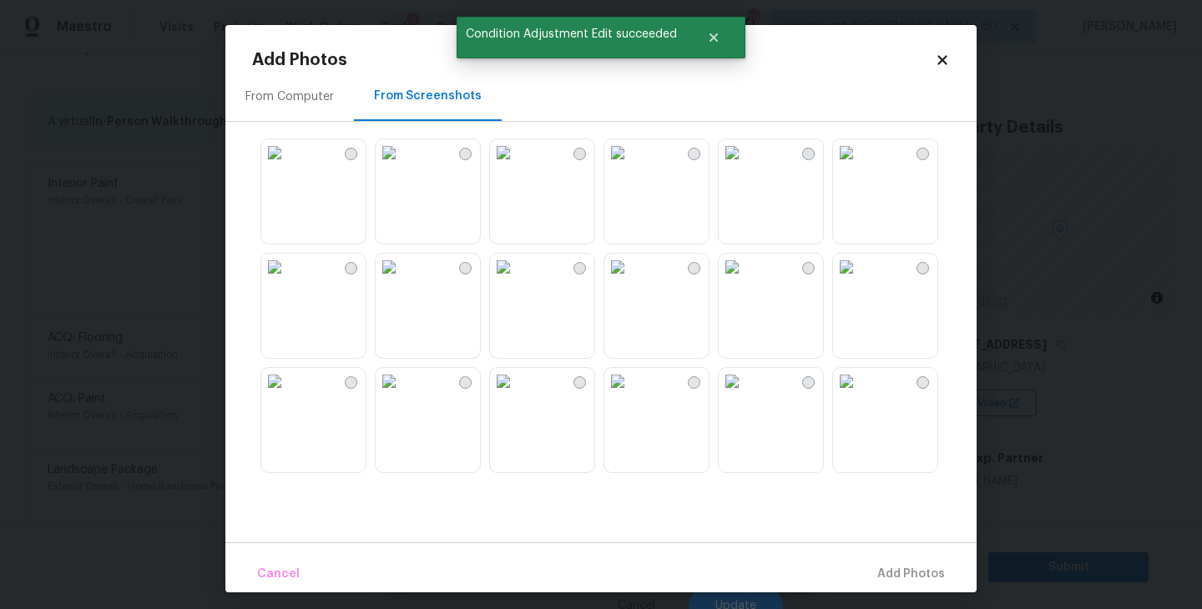
click at [402, 166] on img at bounding box center [389, 152] width 27 height 27
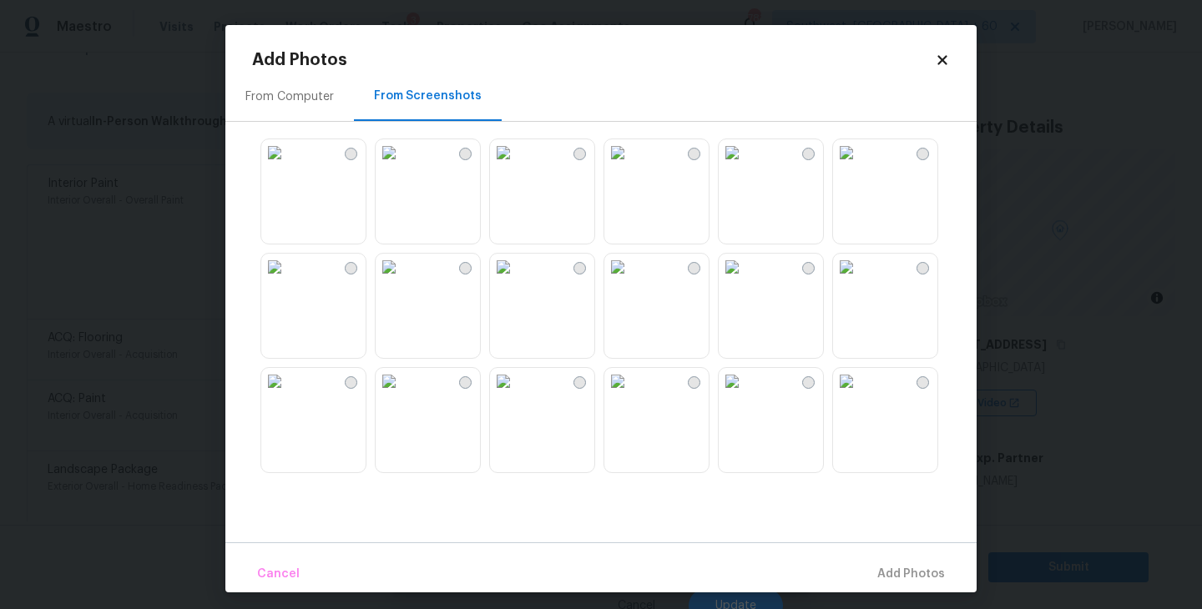
click at [402, 280] on img at bounding box center [389, 267] width 27 height 27
click at [288, 280] on img at bounding box center [274, 267] width 27 height 27
click at [402, 372] on img at bounding box center [389, 381] width 27 height 27
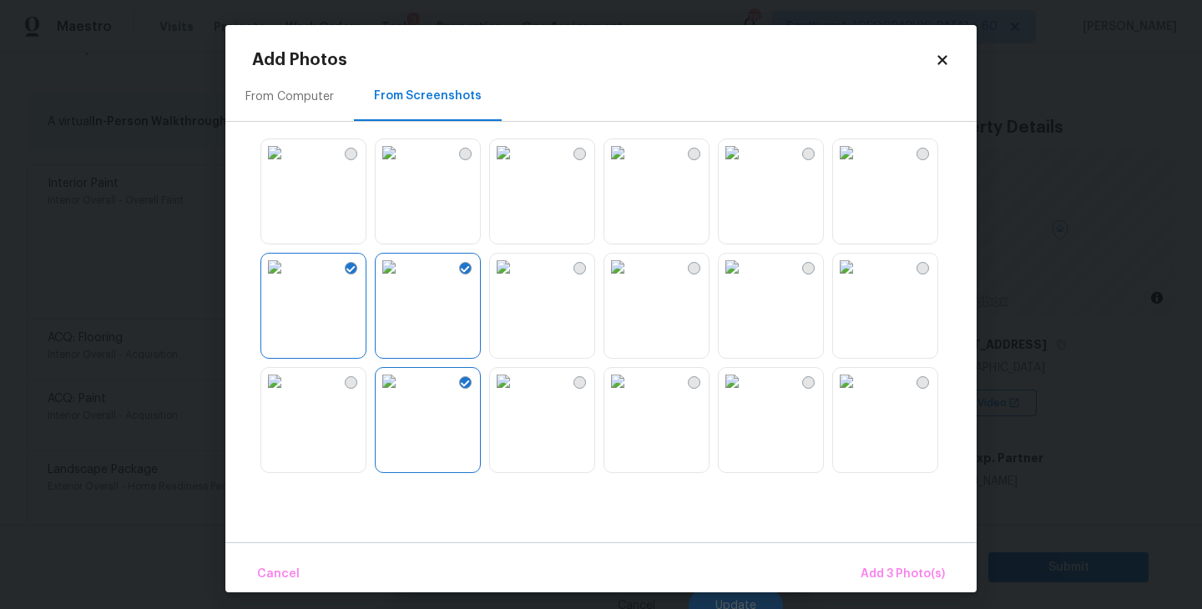
click at [517, 395] on img at bounding box center [503, 381] width 27 height 27
click at [860, 166] on img at bounding box center [846, 152] width 27 height 27
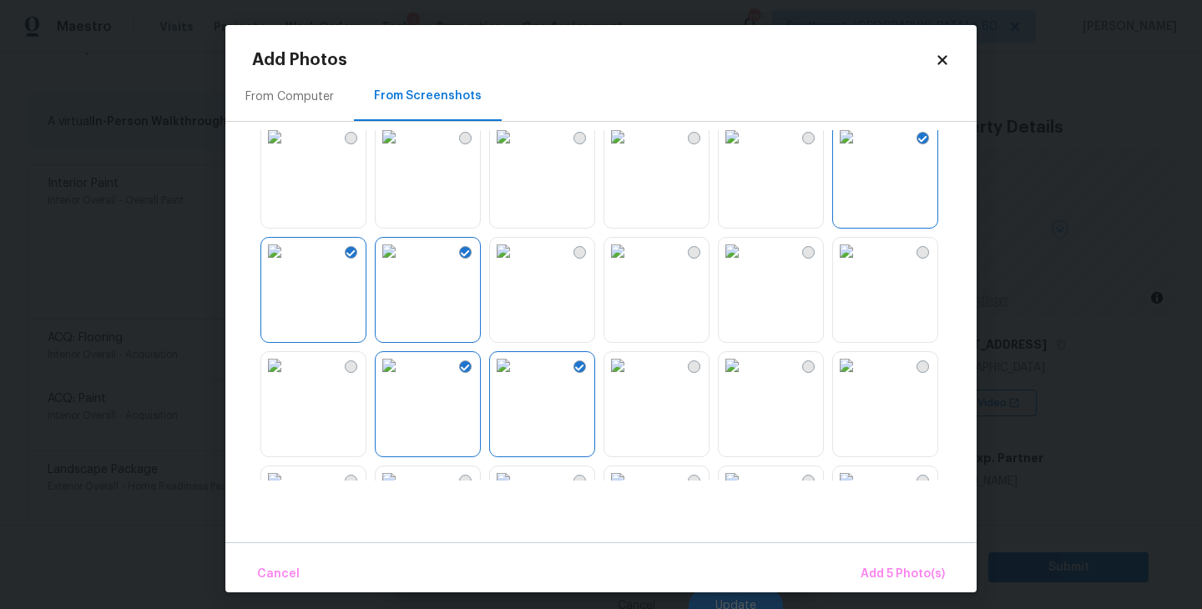
click at [860, 150] on img at bounding box center [846, 137] width 27 height 27
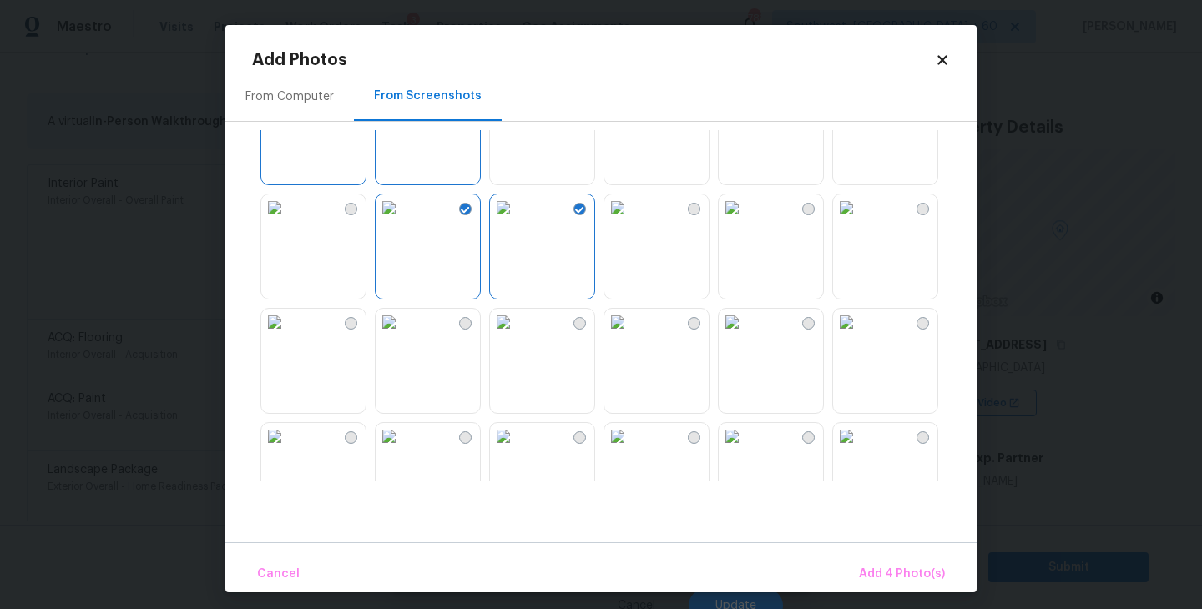
scroll to position [436, 0]
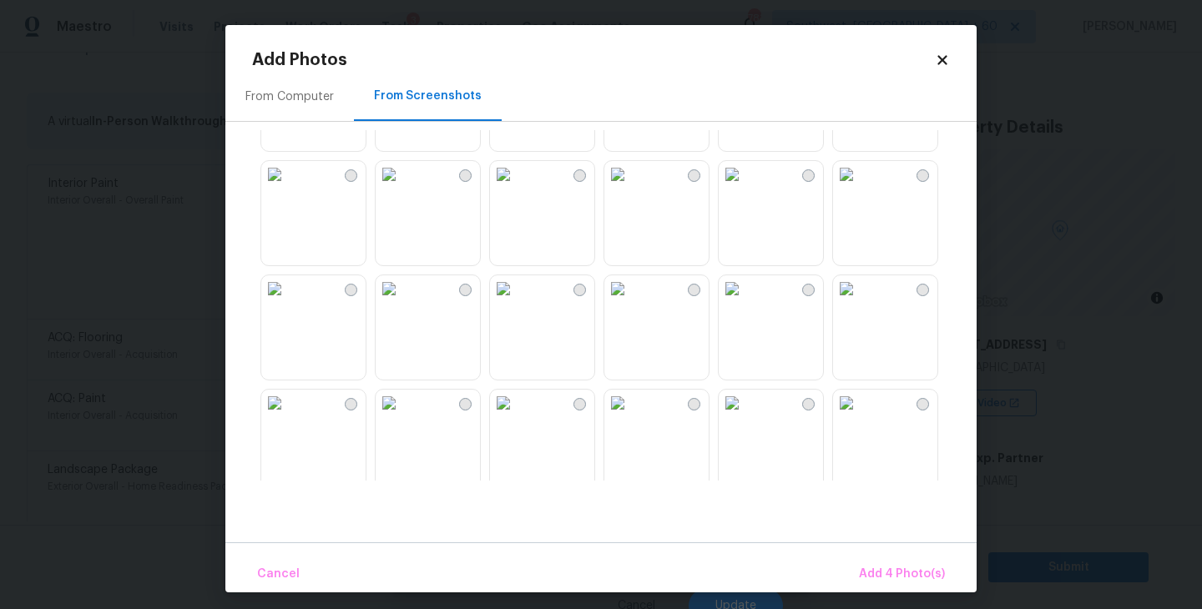
click at [631, 188] on img at bounding box center [617, 174] width 27 height 27
click at [377, 188] on img at bounding box center [389, 174] width 27 height 27
click at [288, 188] on img at bounding box center [274, 174] width 27 height 27
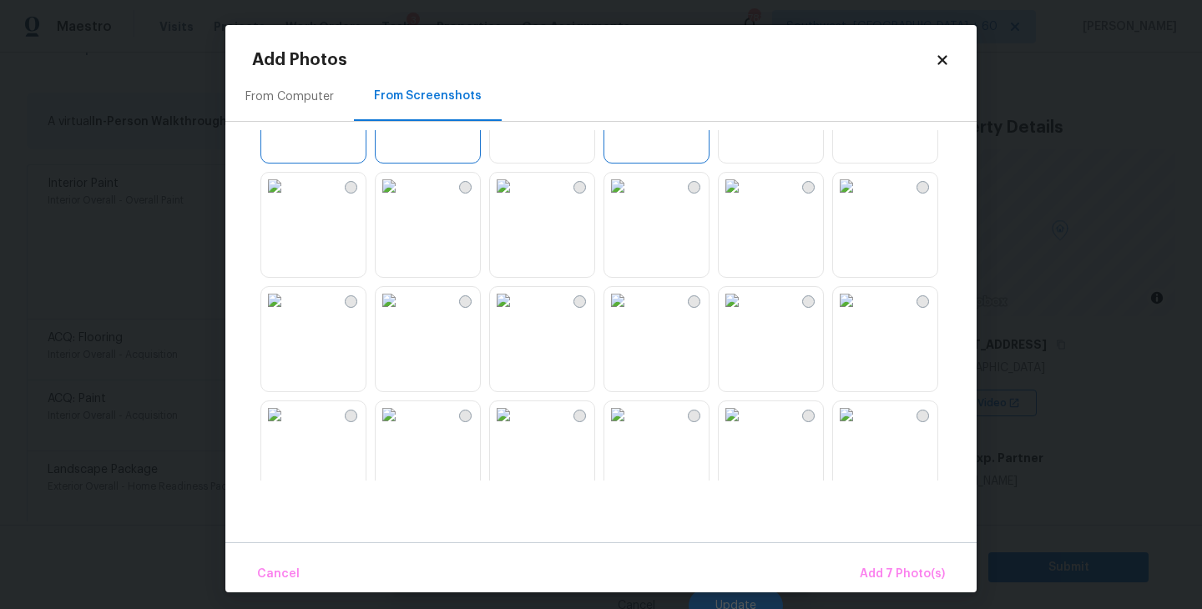
scroll to position [651, 0]
click at [916, 568] on span "Add 7 Photo(s)" at bounding box center [902, 574] width 85 height 21
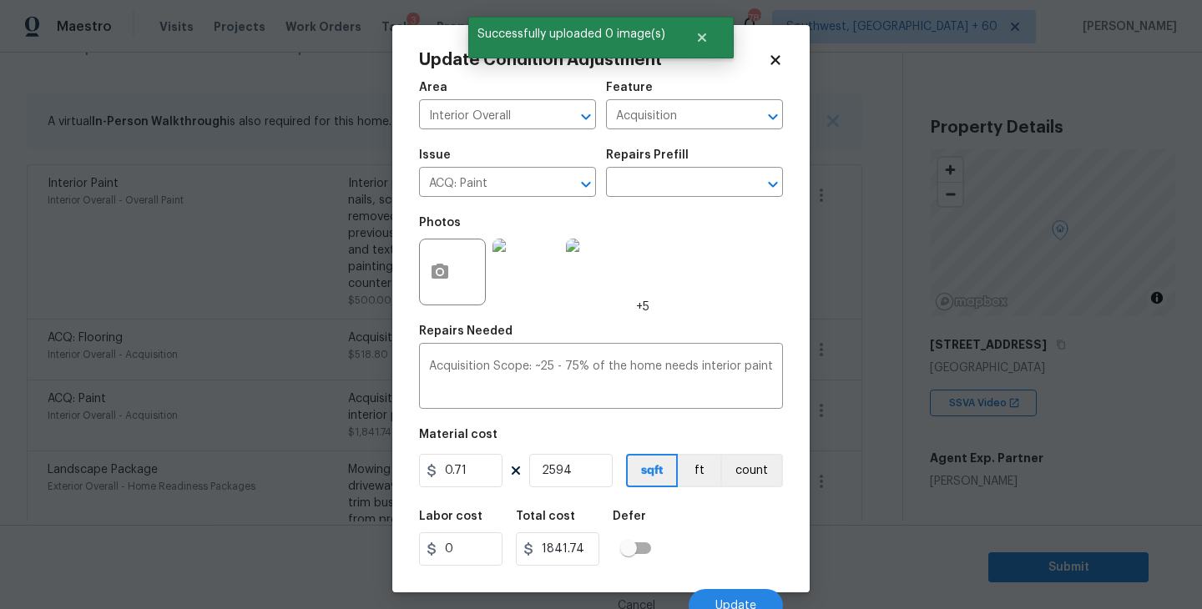
click at [726, 572] on div "Labor cost 0 Total cost 1841.74 Defer" at bounding box center [601, 538] width 364 height 75
click at [730, 594] on button "Update" at bounding box center [736, 605] width 94 height 33
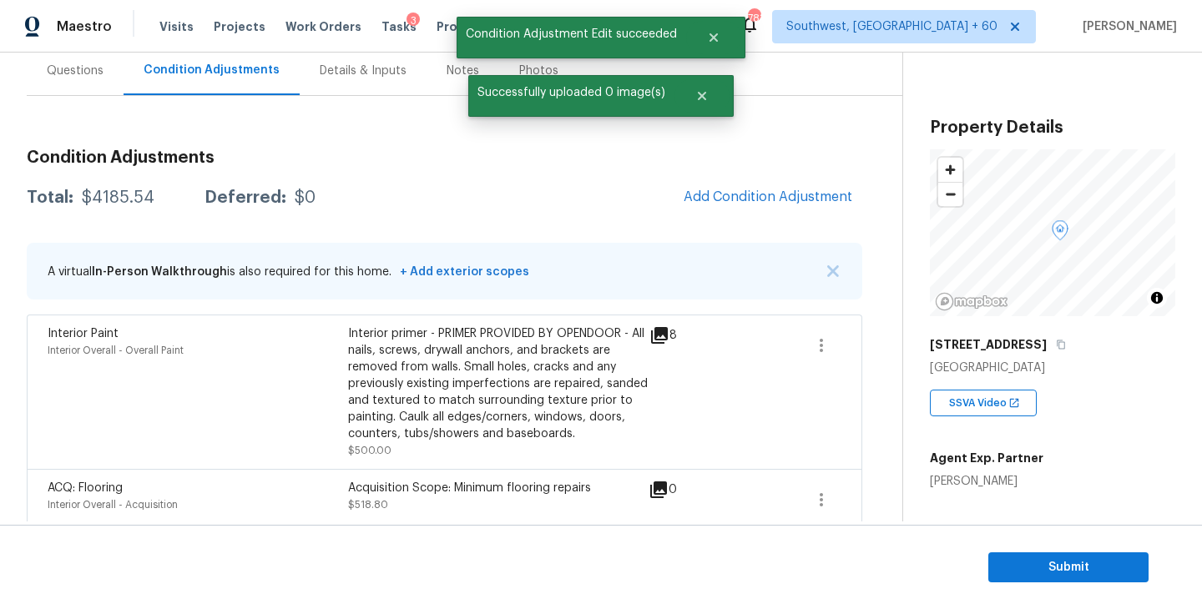
scroll to position [70, 0]
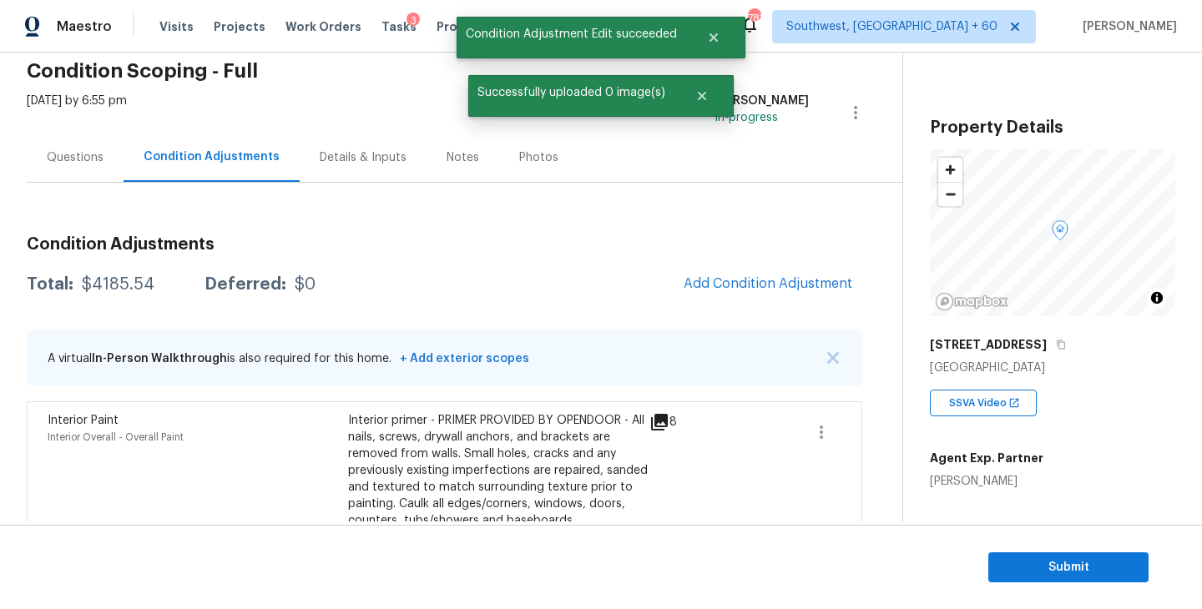
click at [73, 168] on div "Questions" at bounding box center [75, 157] width 97 height 49
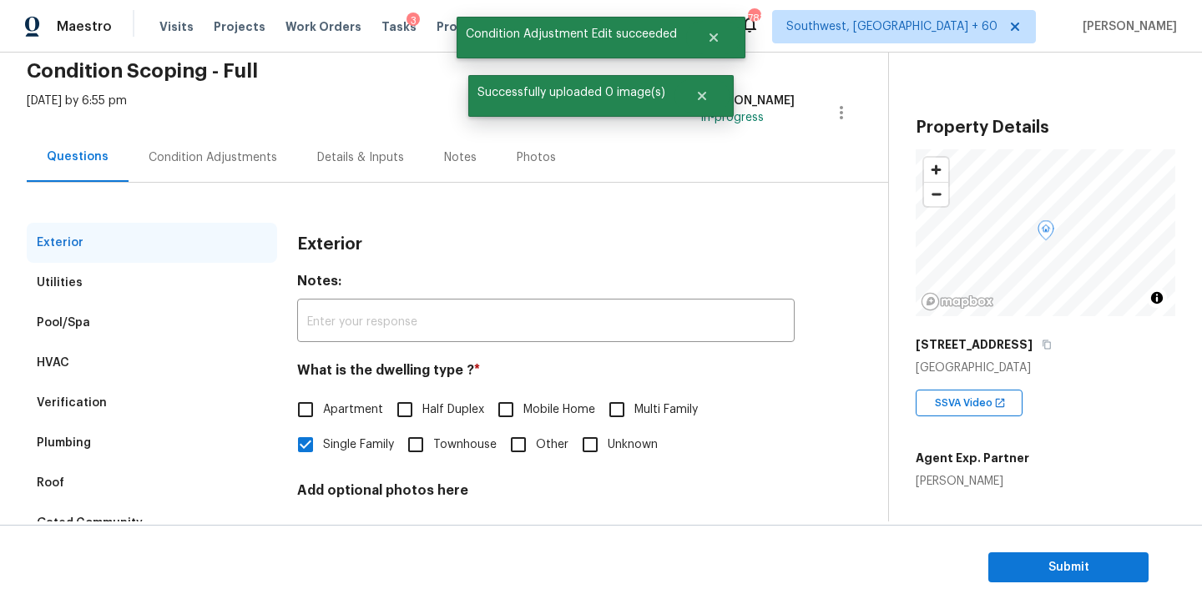
click at [215, 169] on div "Condition Adjustments" at bounding box center [213, 157] width 169 height 49
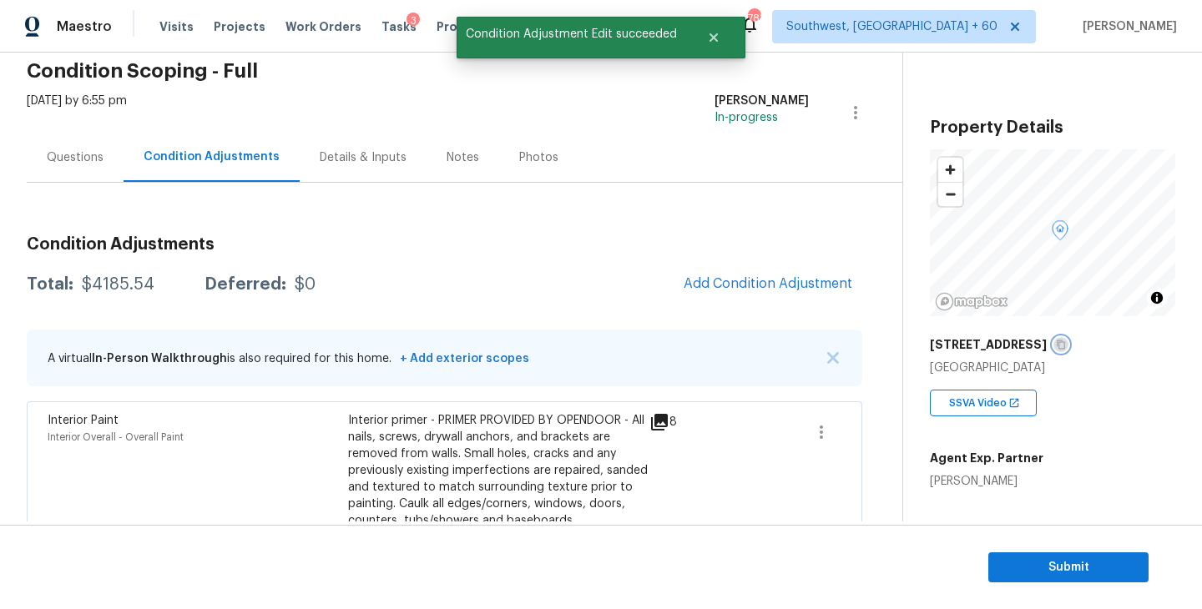
click at [1065, 349] on icon "button" at bounding box center [1061, 345] width 8 height 9
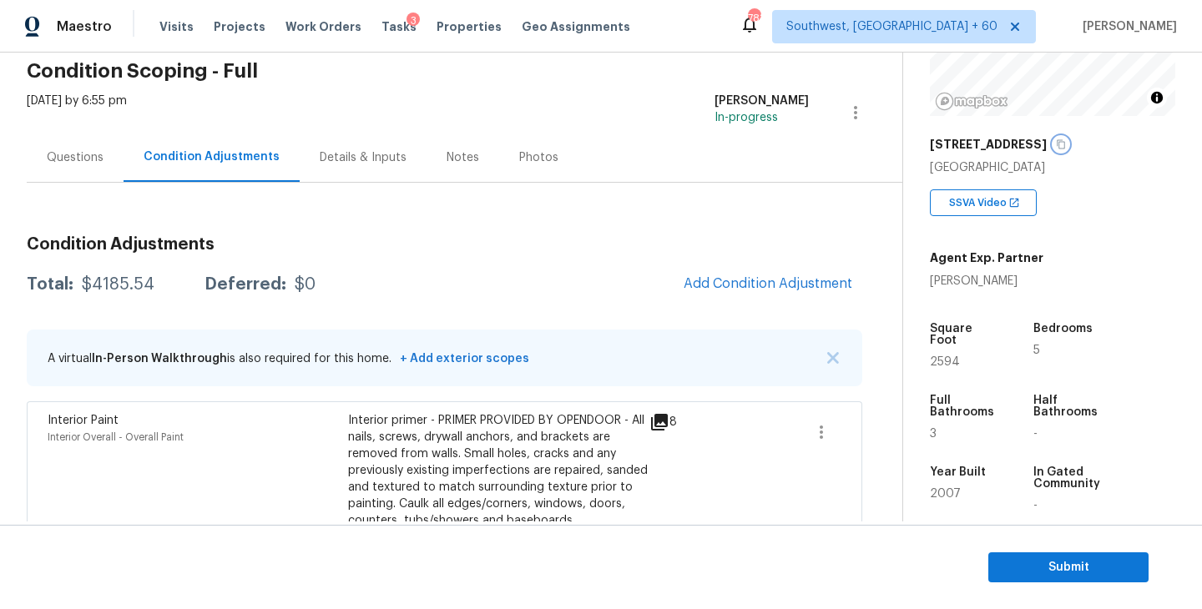
scroll to position [217, 0]
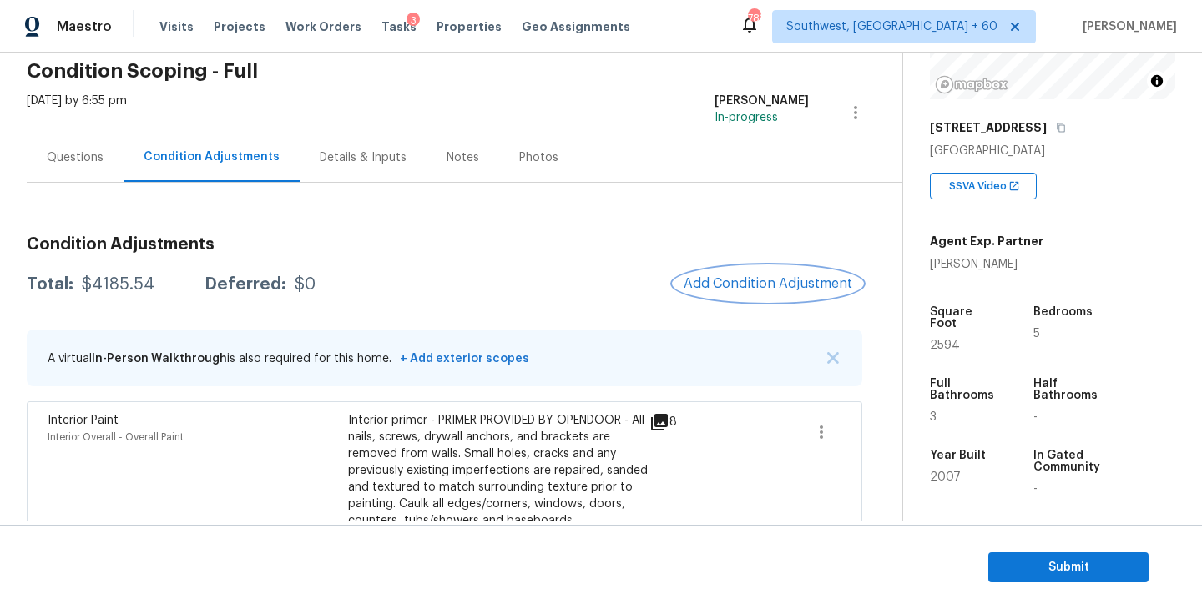
click at [776, 288] on span "Add Condition Adjustment" at bounding box center [768, 283] width 169 height 15
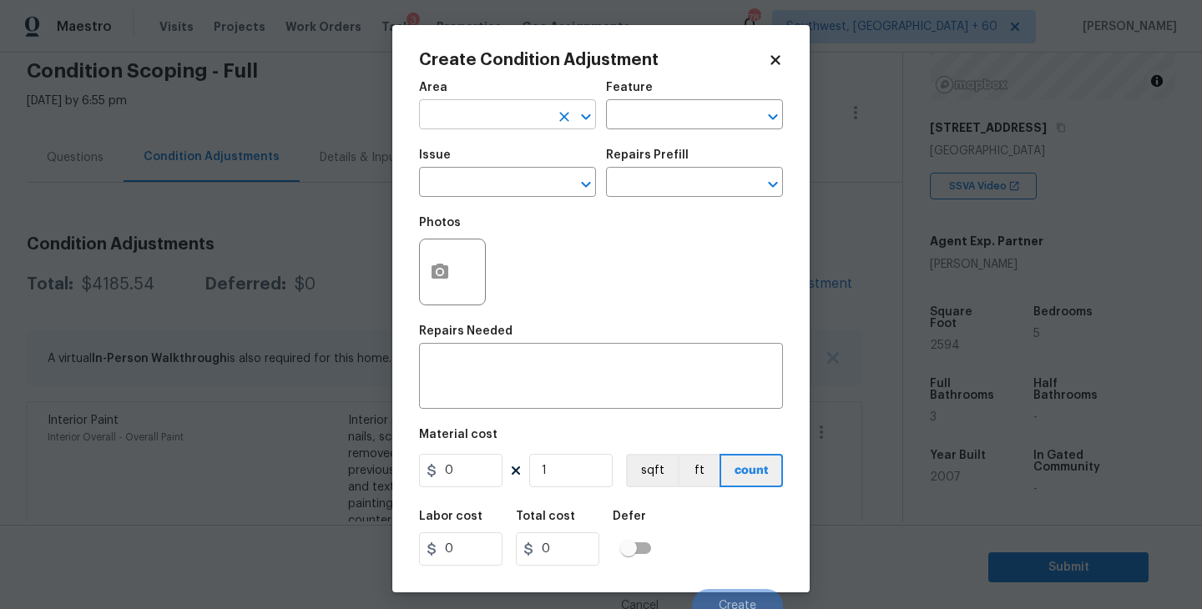
click at [493, 119] on input "text" at bounding box center [484, 117] width 130 height 26
click at [489, 149] on li "Roof" at bounding box center [507, 154] width 177 height 28
type input "Roof"
click at [665, 114] on input "text" at bounding box center [671, 117] width 130 height 26
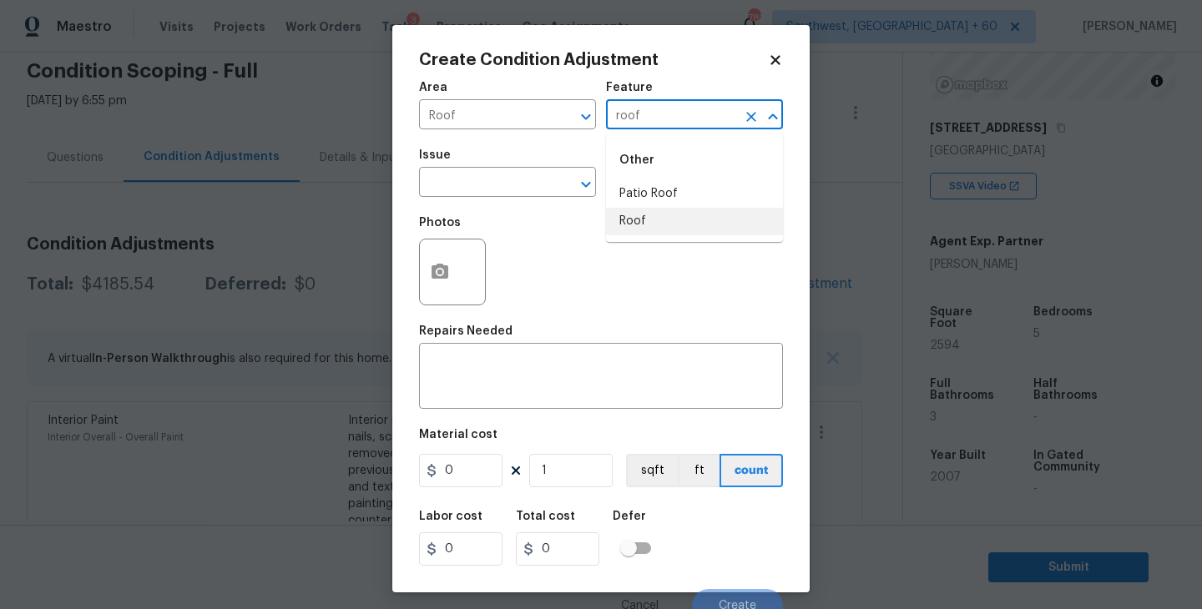
click at [655, 219] on li "Roof" at bounding box center [694, 222] width 177 height 28
type input "Roof"
click at [503, 187] on input "text" at bounding box center [484, 184] width 130 height 26
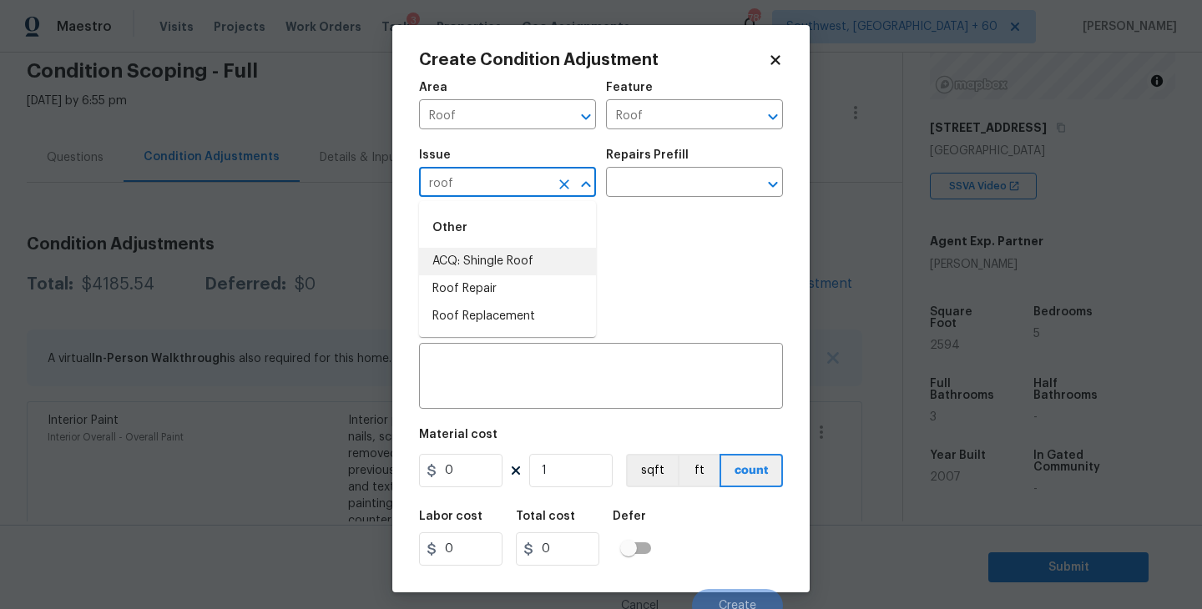
click at [509, 261] on li "ACQ: Shingle Roof" at bounding box center [507, 262] width 177 height 28
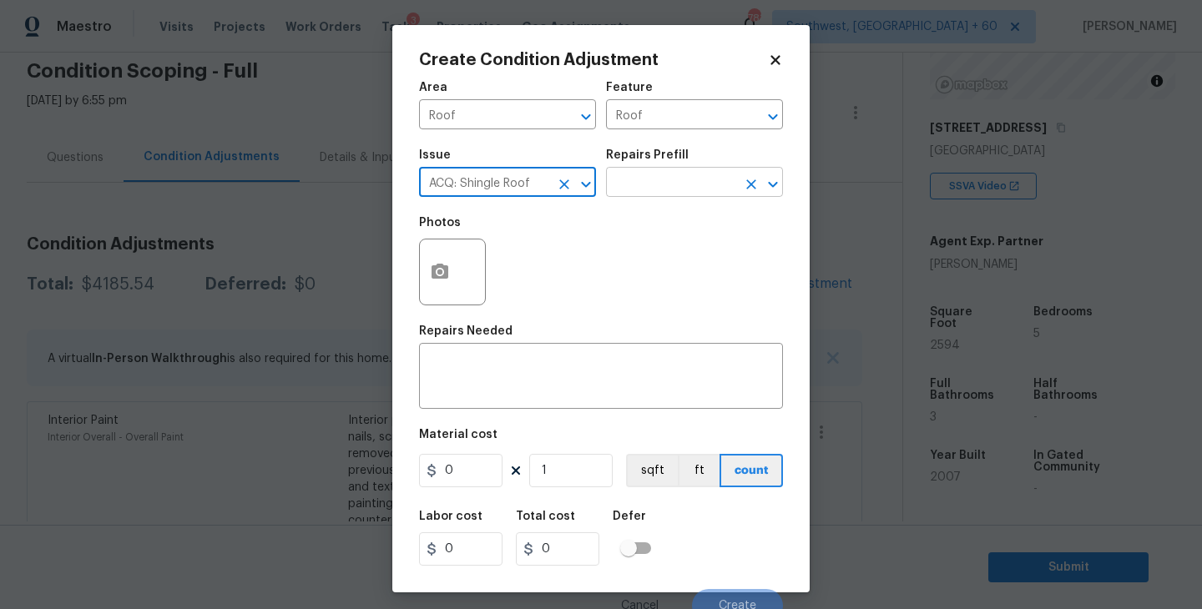
type input "ACQ: Shingle Roof"
click at [638, 189] on input "text" at bounding box center [671, 184] width 130 height 26
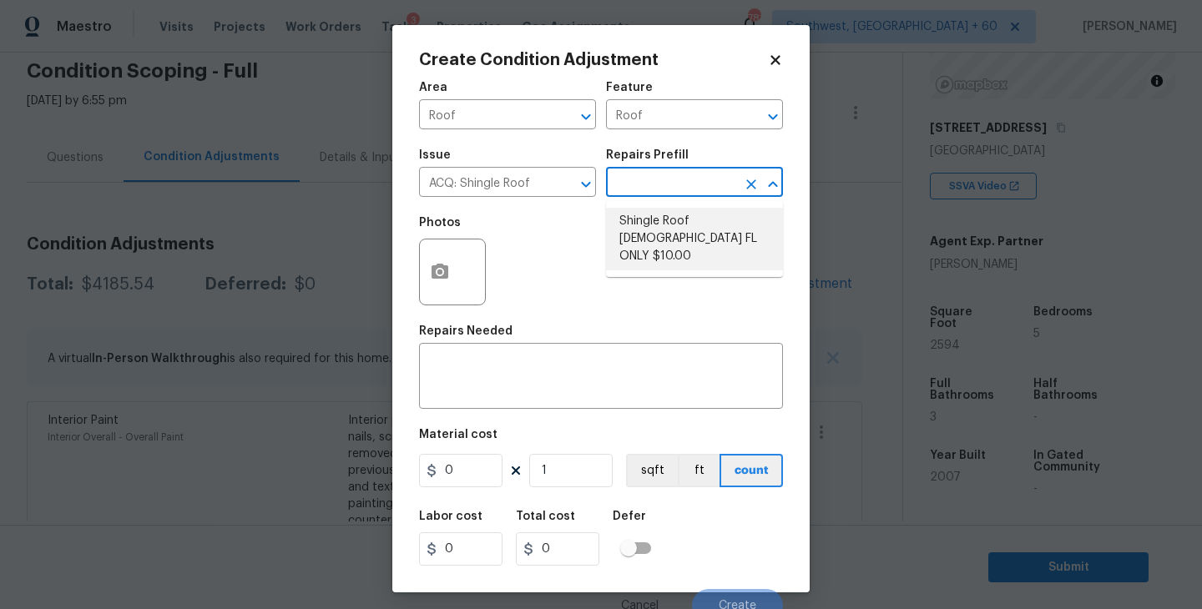
click at [690, 230] on li "Shingle Roof 15+ Years Old FL ONLY $10.00" at bounding box center [694, 239] width 177 height 63
type input "Acquisition"
type textarea "Acquisition Scope (Florida Only): Shingle Roof 15+ years in age maintenance."
type input "10"
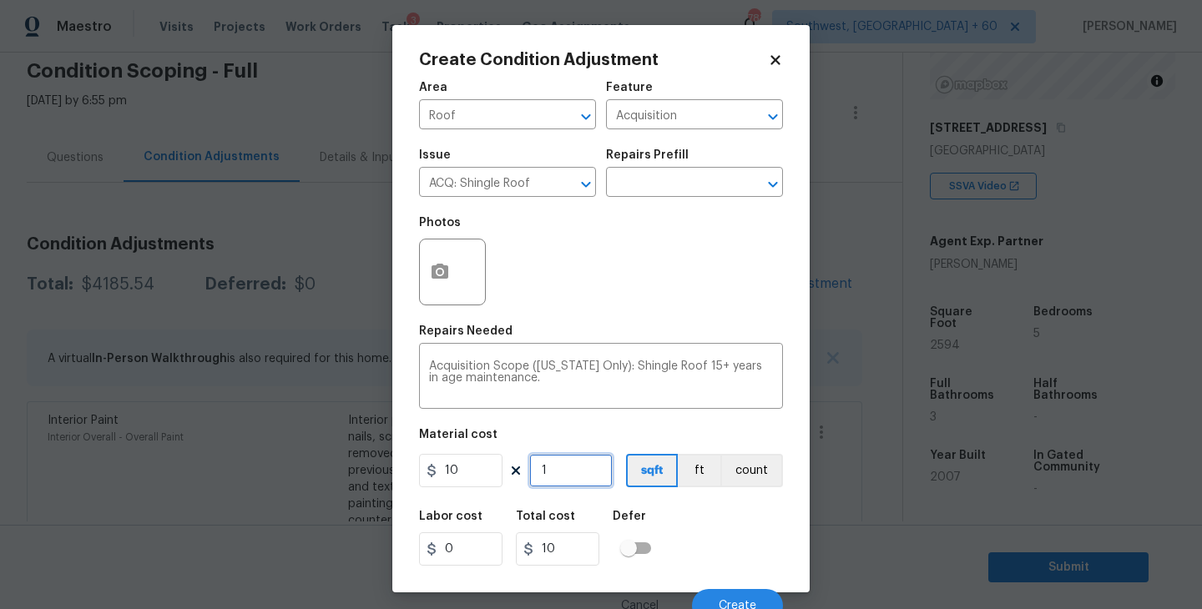
click at [578, 478] on input "1" at bounding box center [570, 470] width 83 height 33
type input "0"
type input "2"
type input "20"
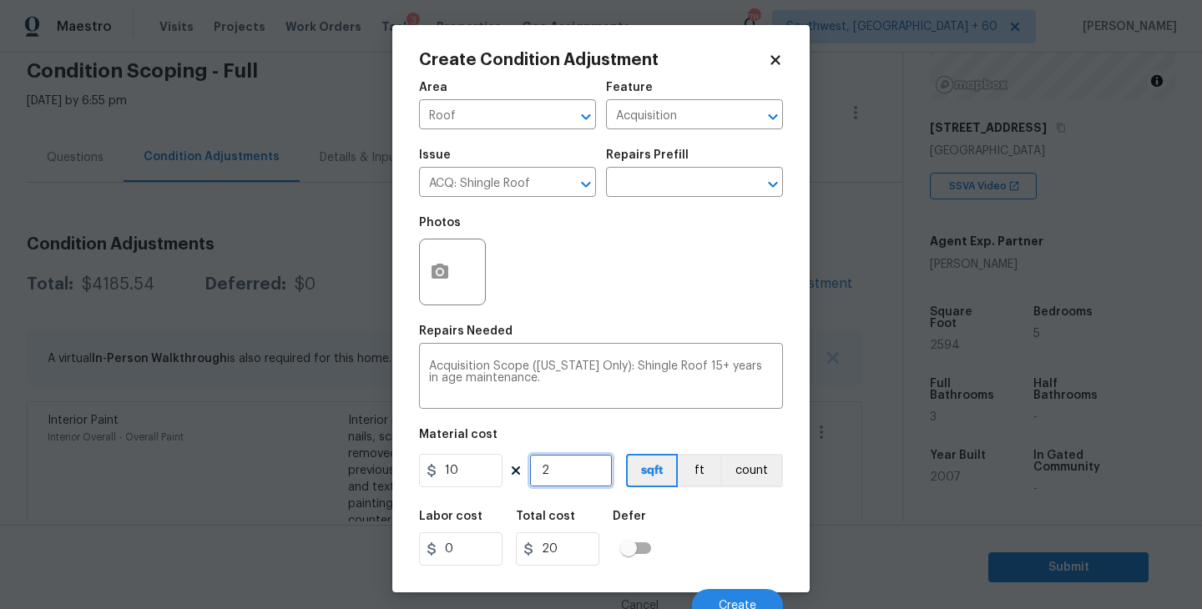
type input "26"
type input "260"
type input "2"
type input "20"
type input "25"
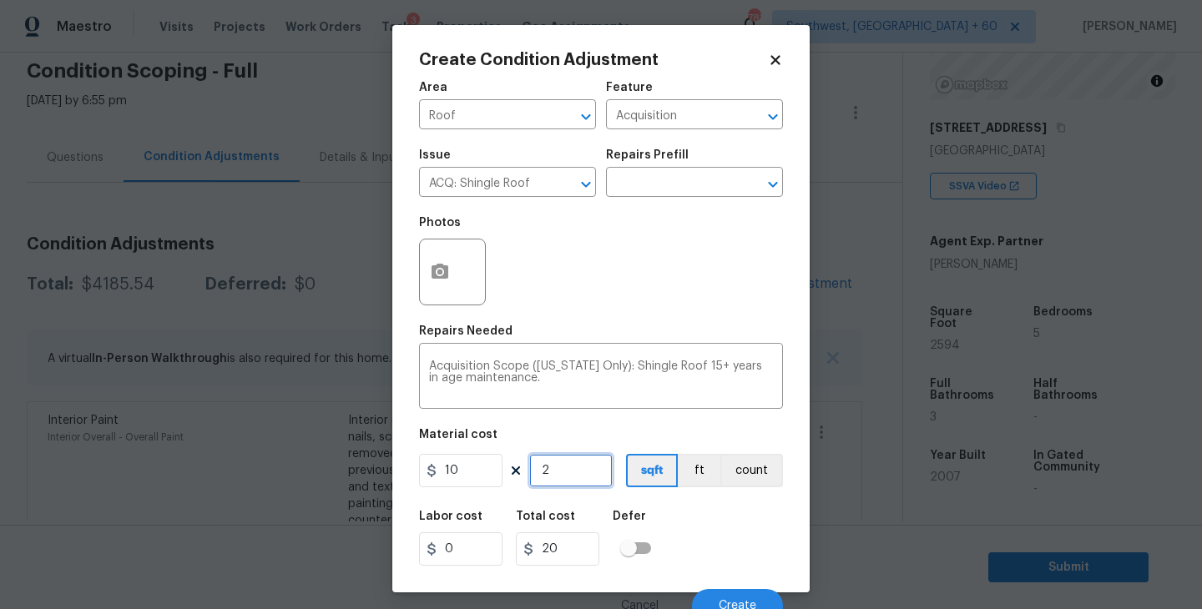
type input "250"
type input "259"
type input "2590"
type input "2594"
type input "25940"
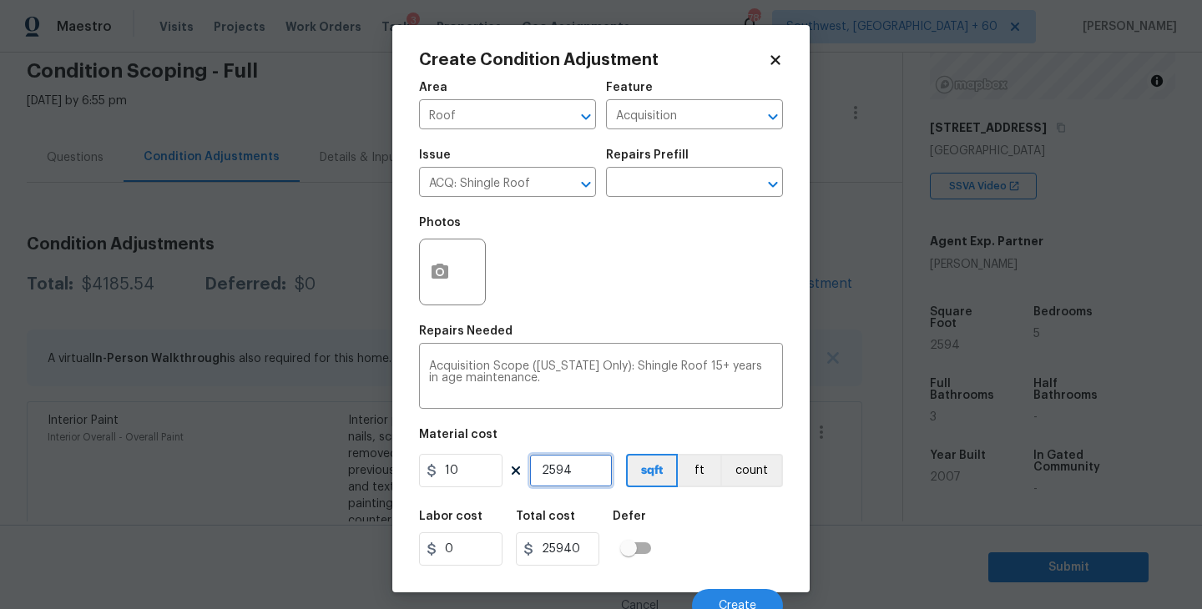
type input "2594"
click at [726, 542] on div "Labor cost 0 Total cost 25940 Defer" at bounding box center [601, 538] width 364 height 75
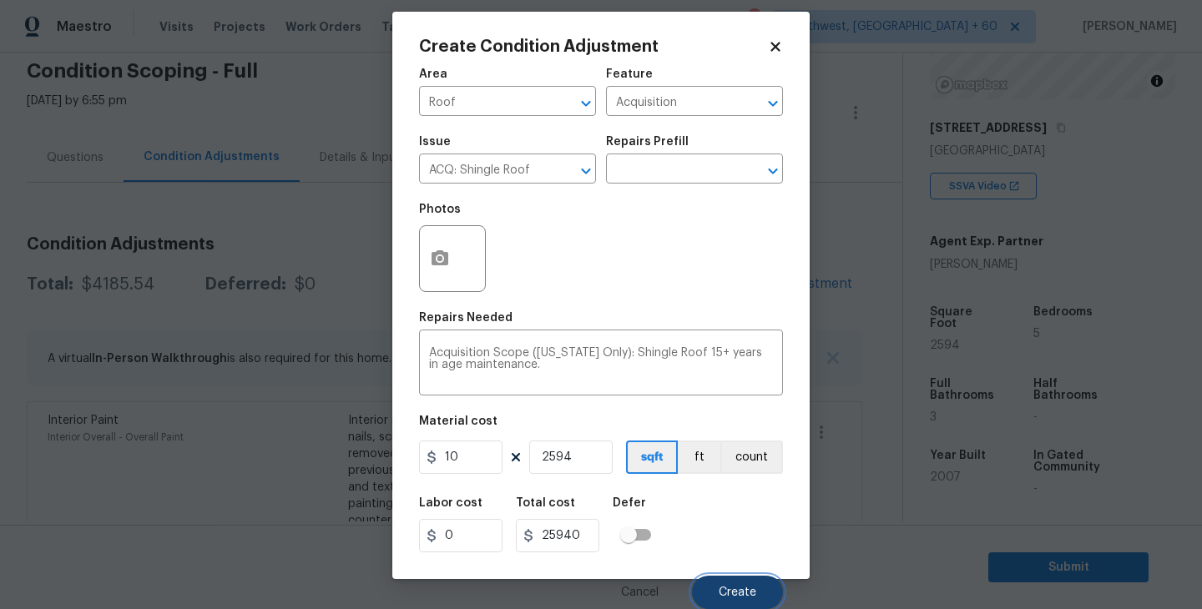
click at [741, 590] on span "Create" at bounding box center [738, 593] width 38 height 13
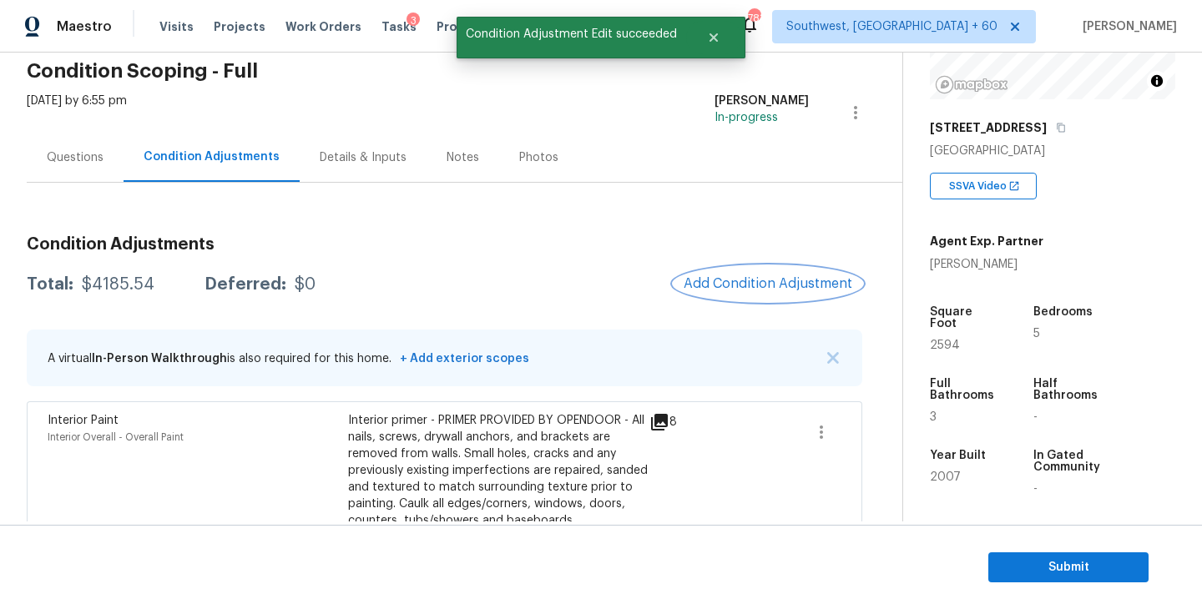
scroll to position [0, 0]
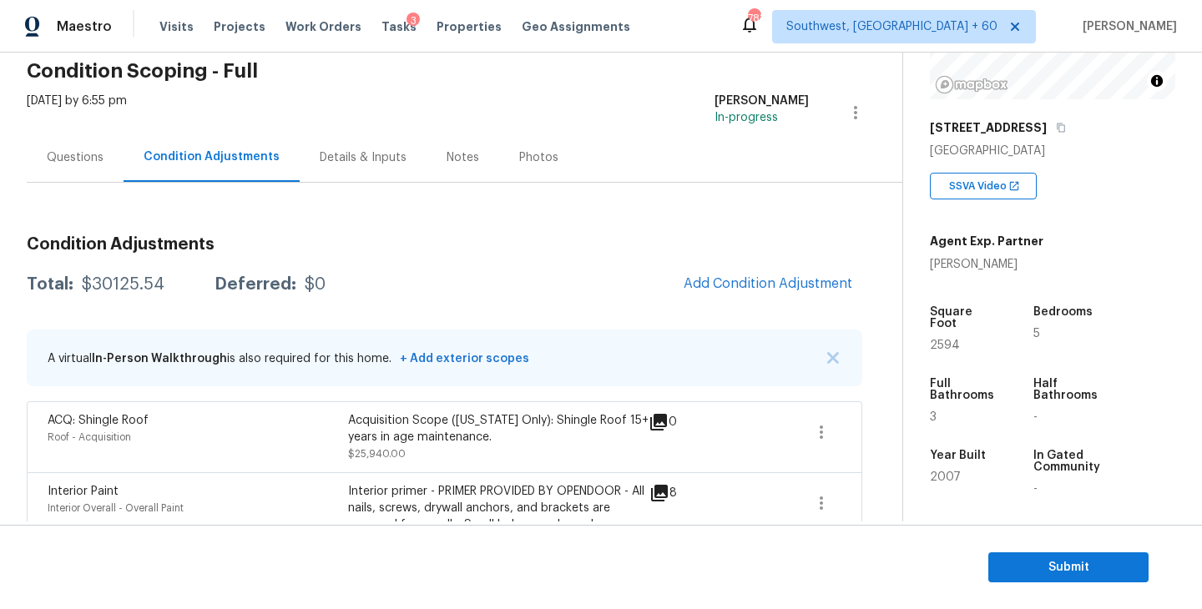
click at [377, 237] on h3 "Condition Adjustments" at bounding box center [445, 244] width 836 height 17
click at [1069, 121] on button "button" at bounding box center [1060, 127] width 15 height 15
click at [355, 88] on div "Back to tasks Condition Scoping - Full Tue, Sep 09 2025 by 6:55 pm Sakthivel Ch…" at bounding box center [465, 607] width 876 height 1196
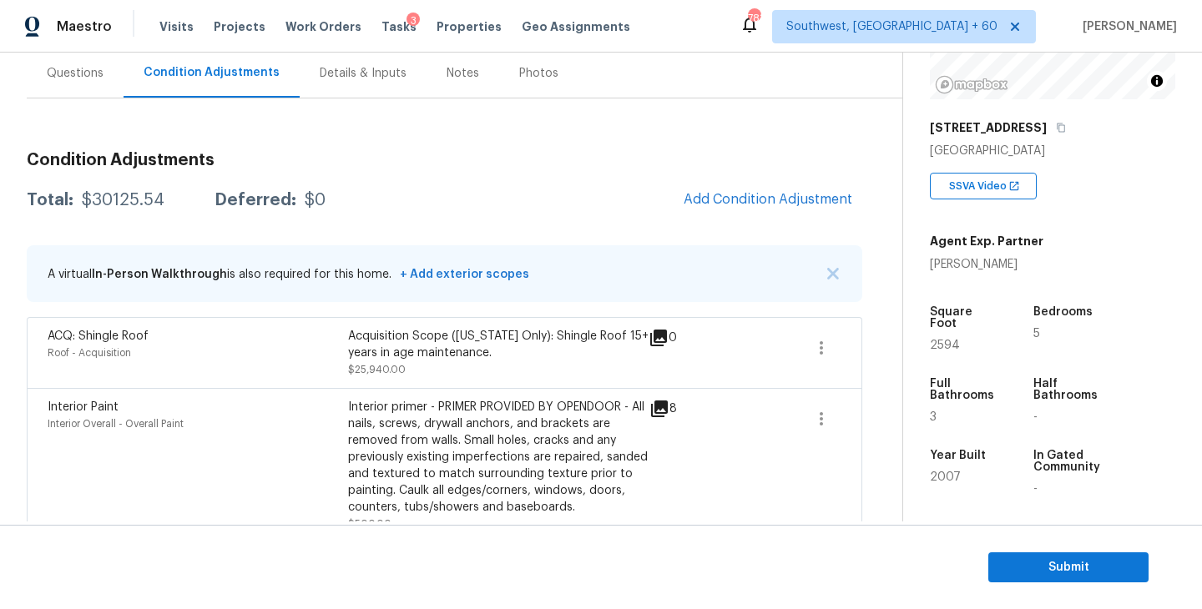
click at [151, 197] on div "$30125.54" at bounding box center [123, 200] width 83 height 17
copy div "$30125.54"
click at [604, 278] on div "A virtual In-Person Walkthrough is also required for this home. + Add exterior …" at bounding box center [445, 273] width 836 height 57
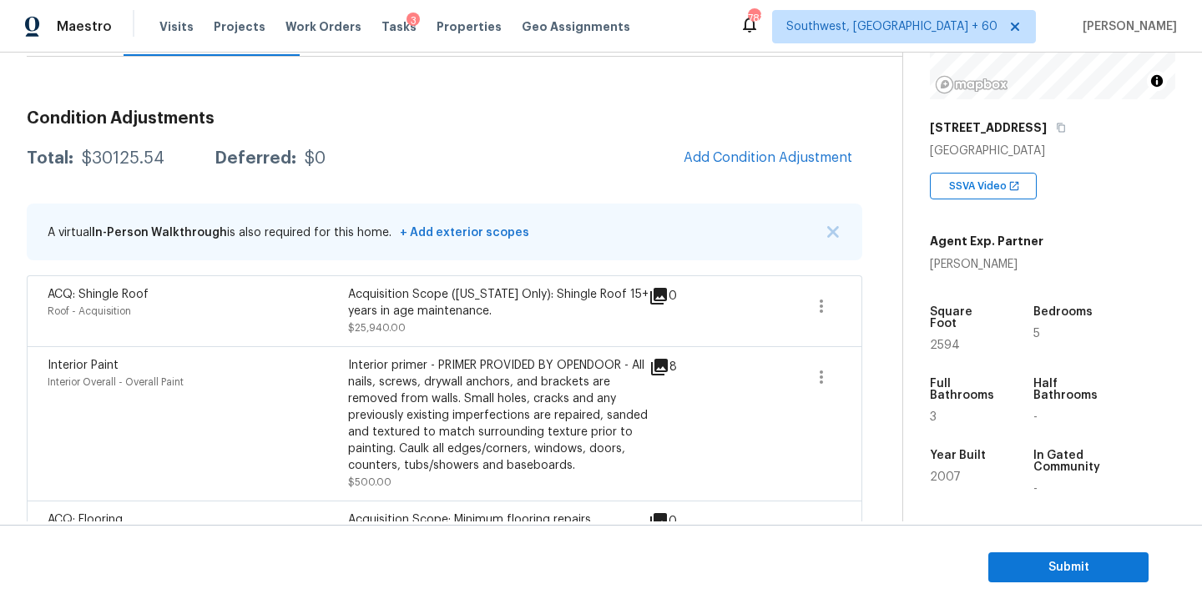
scroll to position [239, 0]
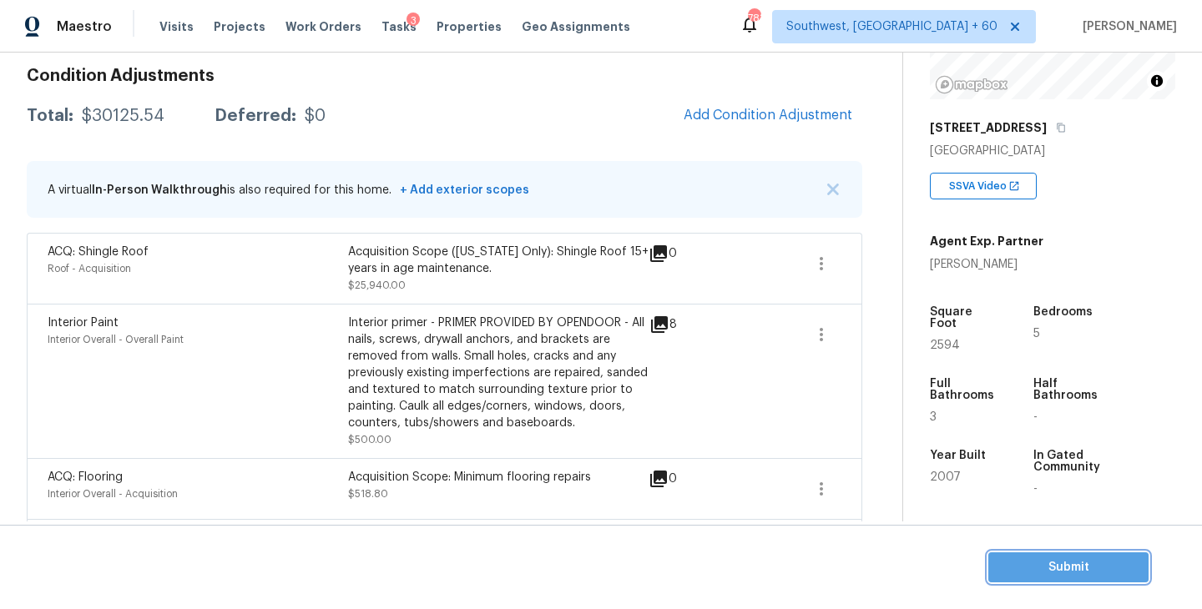
click at [1004, 559] on span "Submit" at bounding box center [1069, 568] width 134 height 21
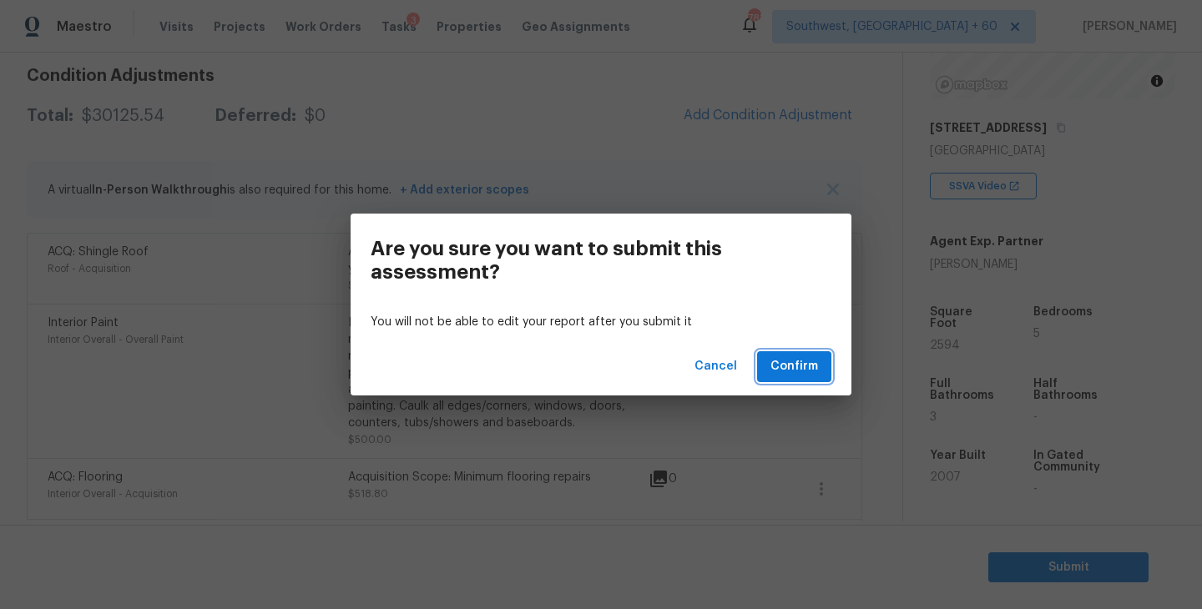
click at [796, 378] on button "Confirm" at bounding box center [794, 366] width 74 height 31
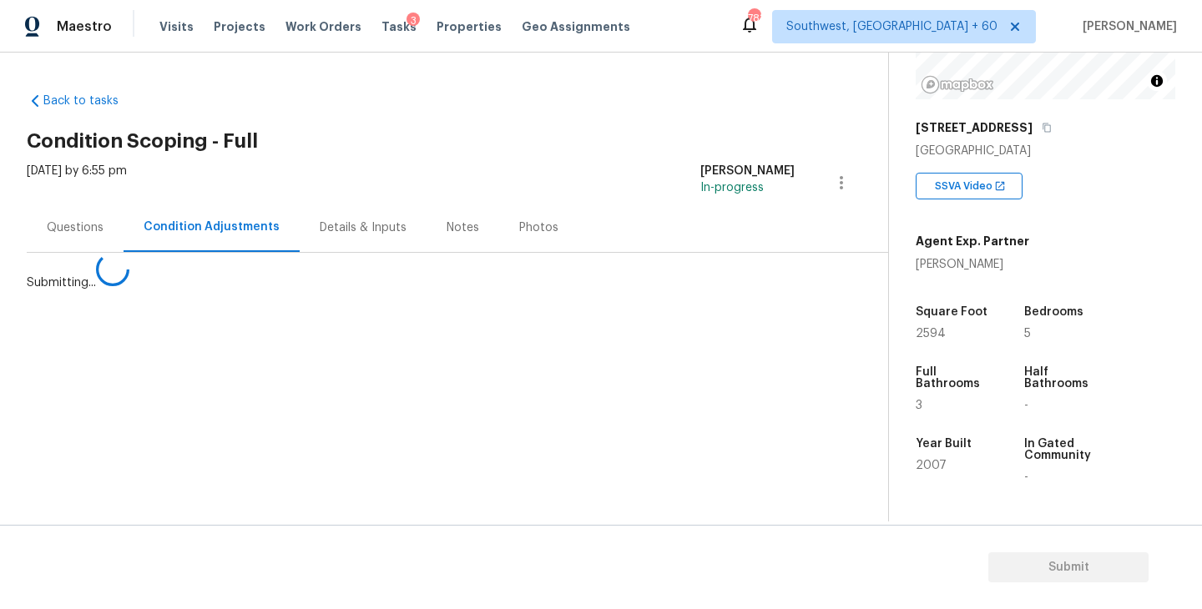
scroll to position [0, 0]
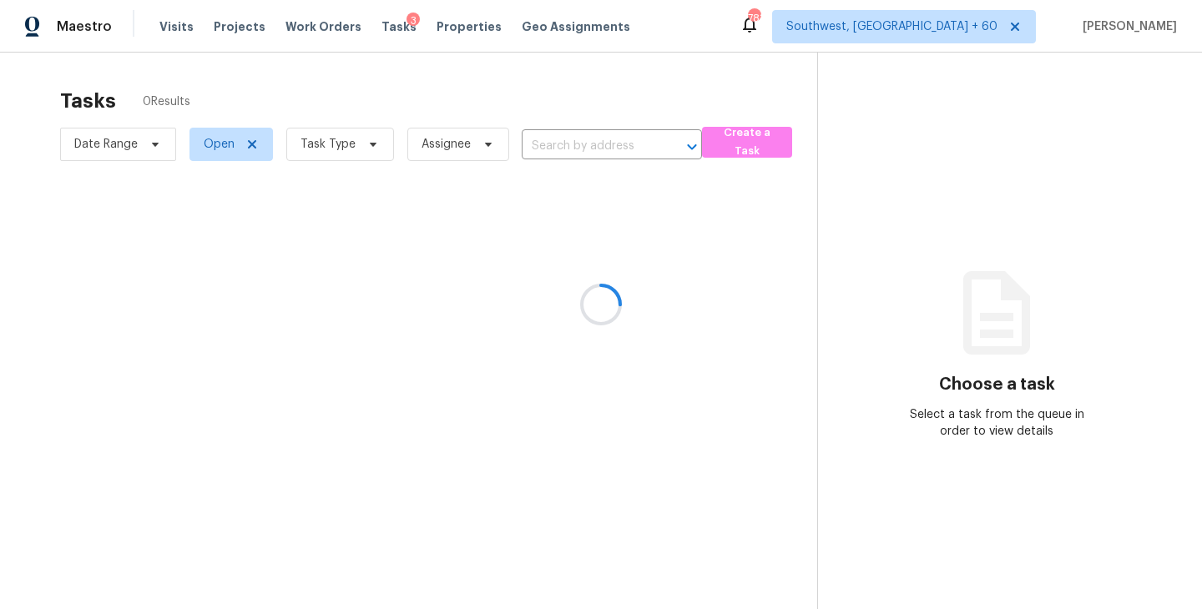
click at [342, 151] on div at bounding box center [601, 304] width 1202 height 609
click at [350, 139] on div at bounding box center [601, 304] width 1202 height 609
click at [332, 149] on div at bounding box center [601, 304] width 1202 height 609
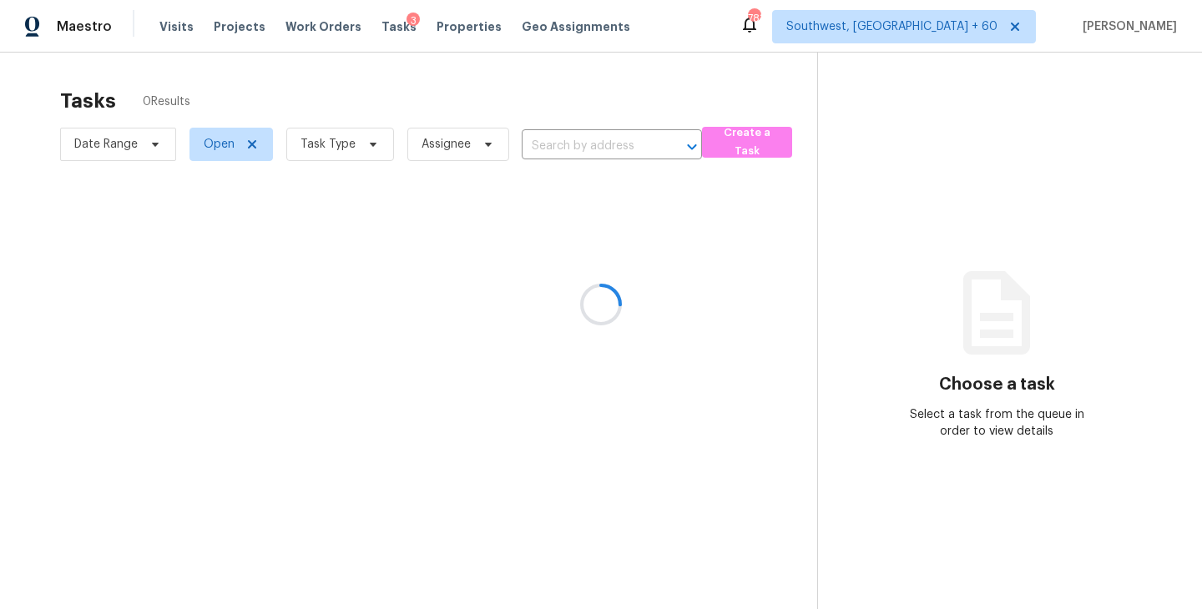
click at [354, 146] on div at bounding box center [601, 304] width 1202 height 609
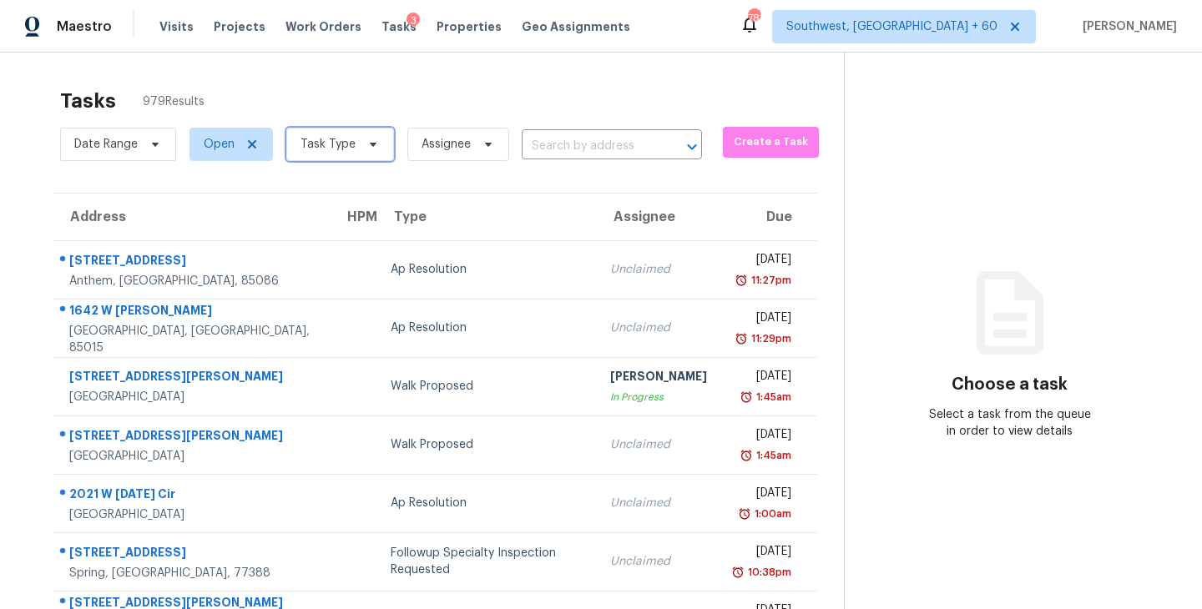
click at [354, 146] on span "Task Type" at bounding box center [340, 144] width 108 height 33
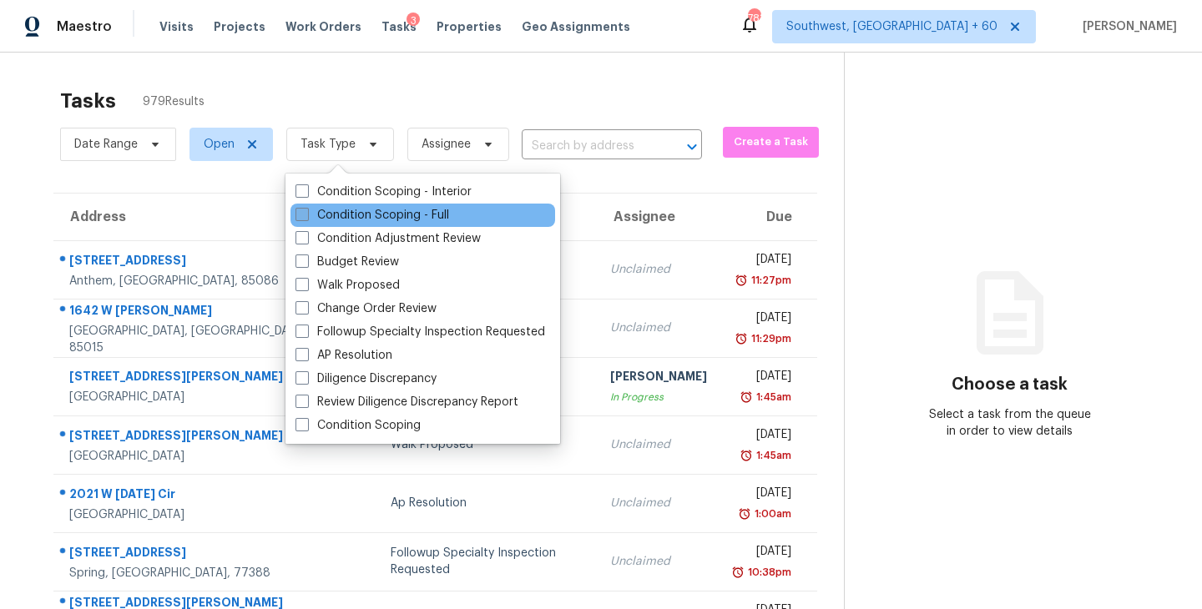
click at [390, 216] on label "Condition Scoping - Full" at bounding box center [373, 215] width 154 height 17
click at [306, 216] on input "Condition Scoping - Full" at bounding box center [301, 212] width 11 height 11
checkbox input "true"
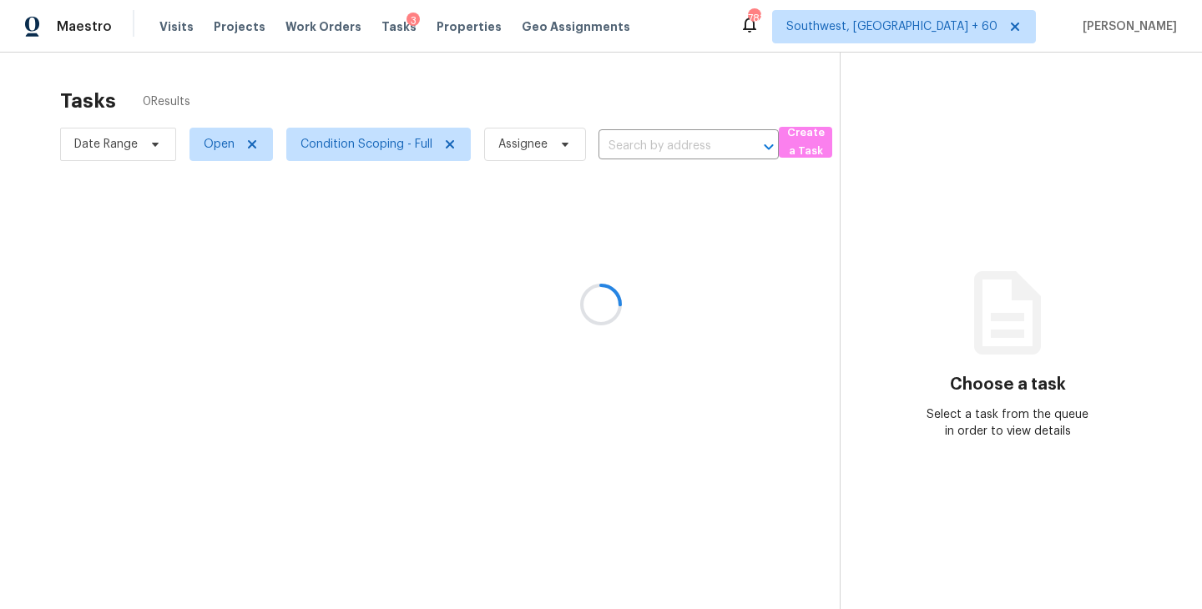
click at [512, 131] on div at bounding box center [601, 304] width 1202 height 609
click at [504, 149] on div at bounding box center [601, 304] width 1202 height 609
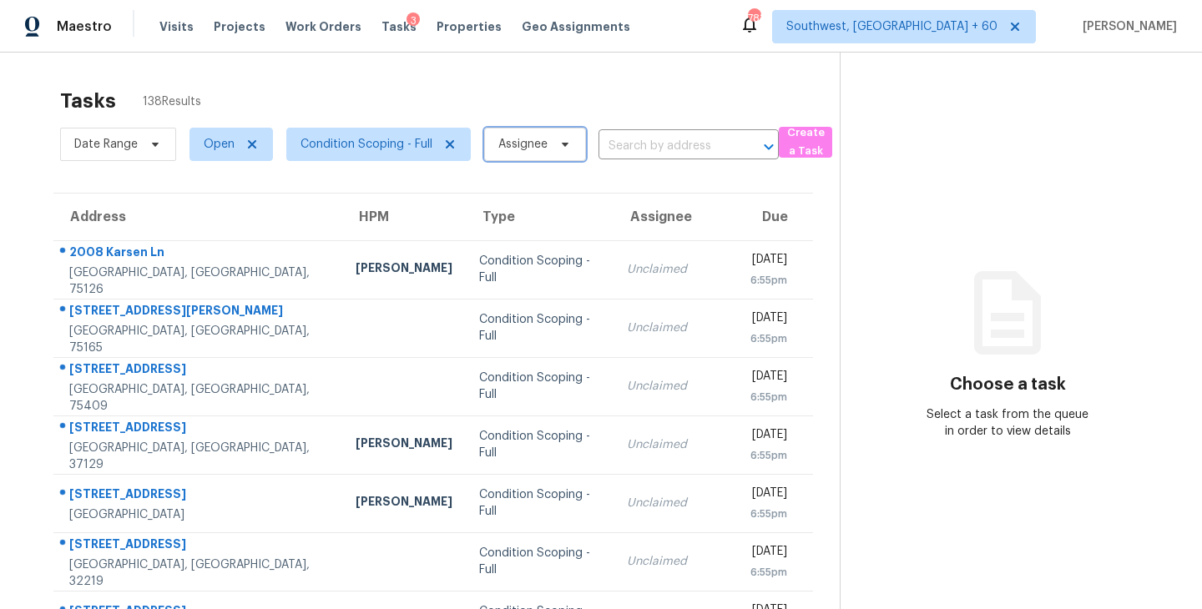
click at [504, 149] on span "Assignee" at bounding box center [522, 144] width 49 height 17
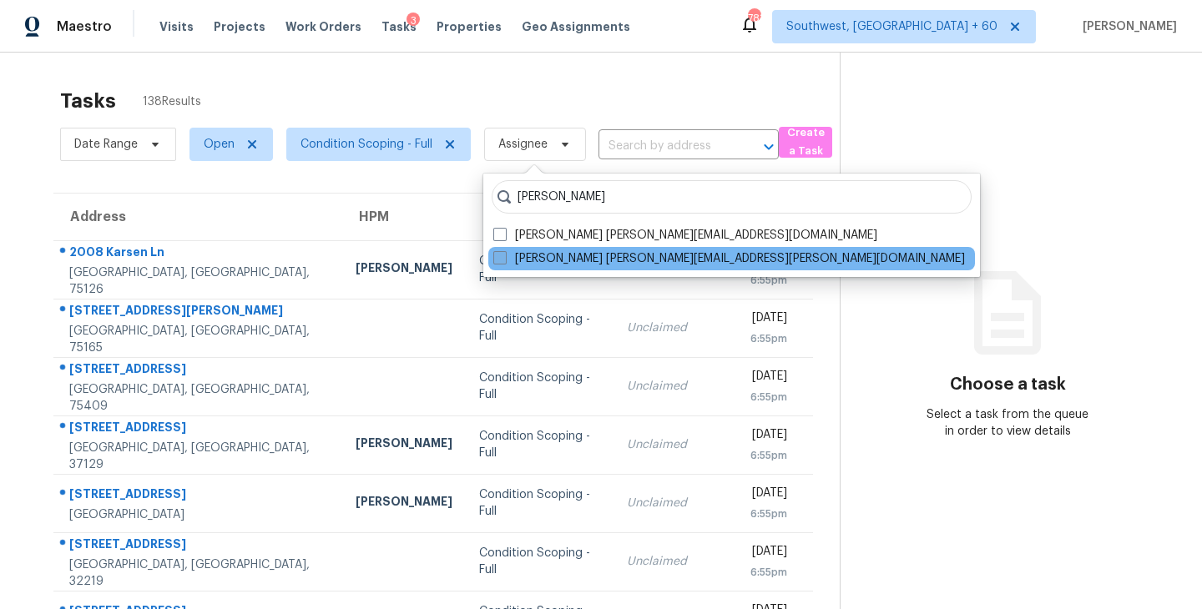
type input "sakthivel"
click at [493, 258] on span at bounding box center [499, 257] width 13 height 13
click at [493, 258] on input "Sakthivel Chandran sakthivel.chandran@opendoor.com" at bounding box center [498, 255] width 11 height 11
checkbox input "true"
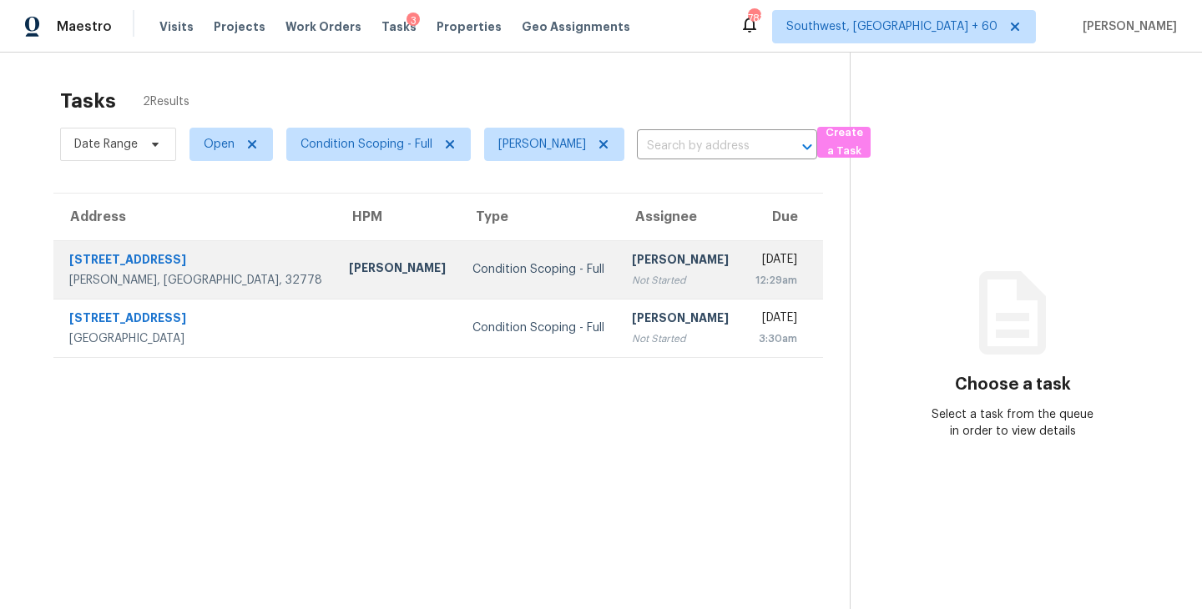
click at [487, 265] on div "Condition Scoping - Full" at bounding box center [538, 269] width 132 height 17
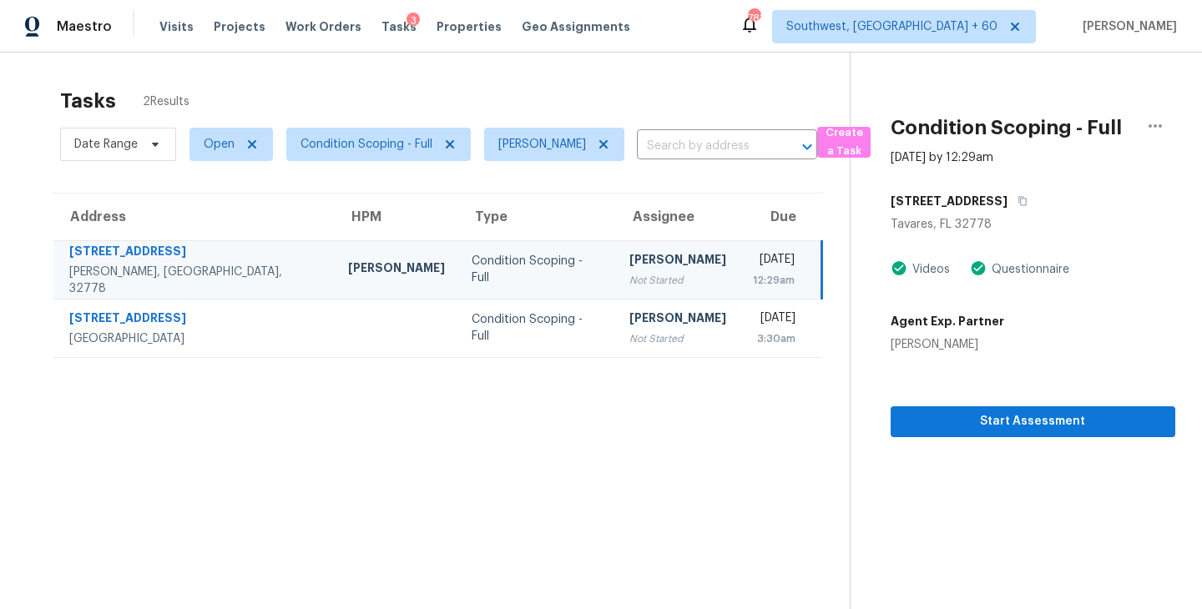
click at [629, 265] on div "[PERSON_NAME]" at bounding box center [677, 261] width 97 height 21
click at [980, 409] on button "Start Assessment" at bounding box center [1033, 422] width 285 height 31
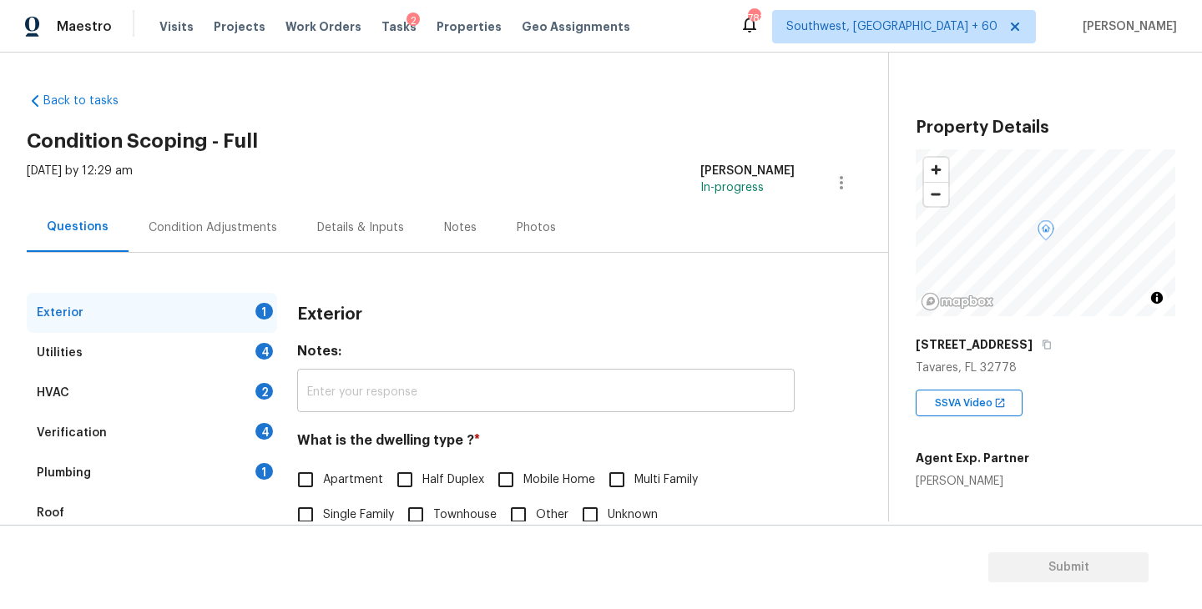
scroll to position [149, 0]
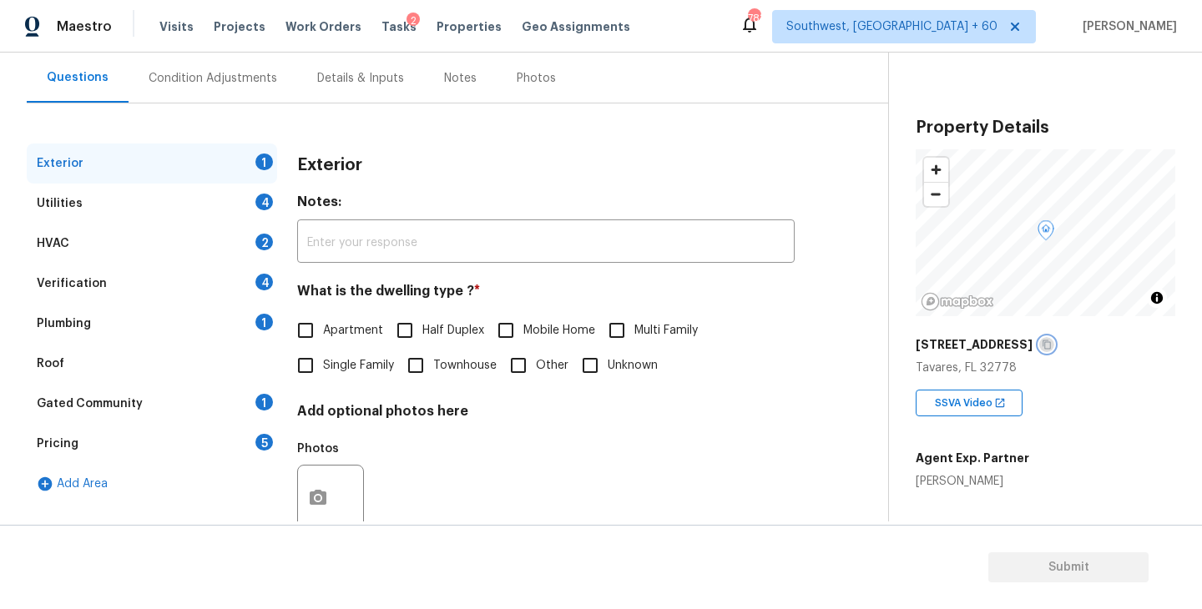
click at [1042, 343] on icon "button" at bounding box center [1047, 345] width 10 height 10
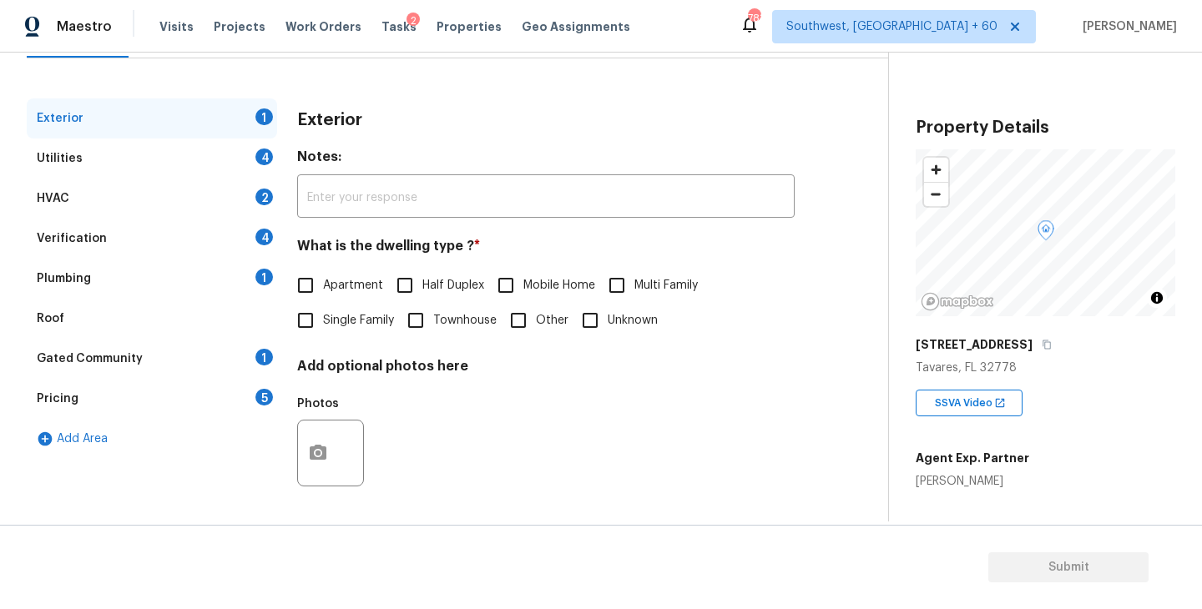
click at [360, 311] on label "Single Family" at bounding box center [341, 320] width 106 height 35
click at [323, 311] on input "Single Family" at bounding box center [305, 320] width 35 height 35
checkbox input "true"
click at [185, 155] on div "Utilities 4" at bounding box center [152, 159] width 250 height 40
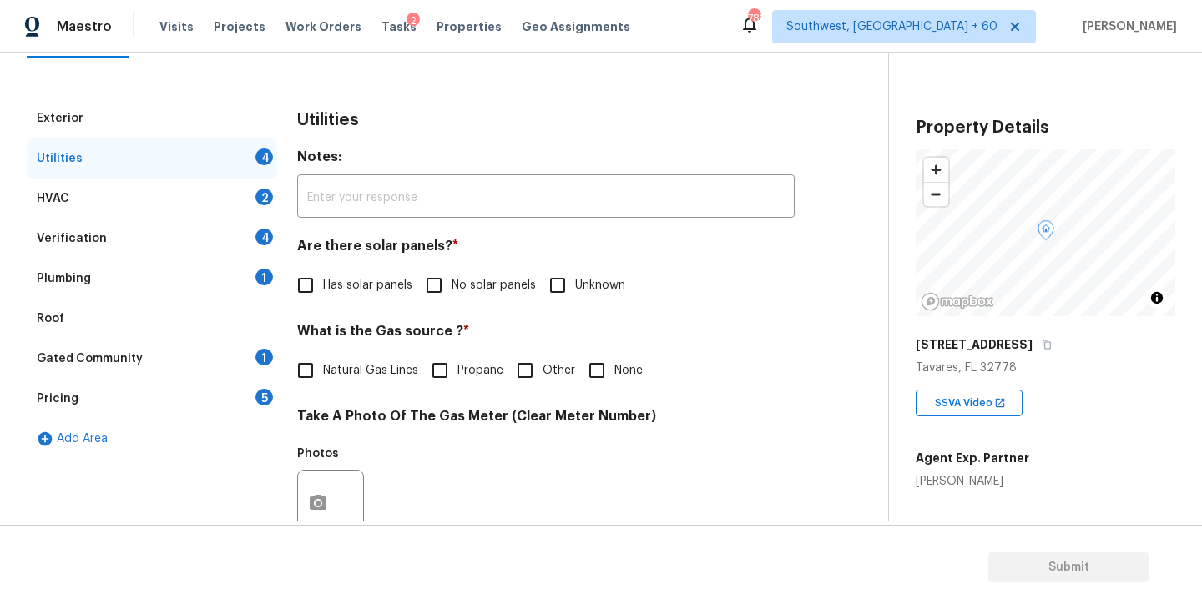
click at [463, 282] on span "No solar panels" at bounding box center [494, 286] width 84 height 18
click at [452, 282] on input "No solar panels" at bounding box center [434, 285] width 35 height 35
checkbox input "true"
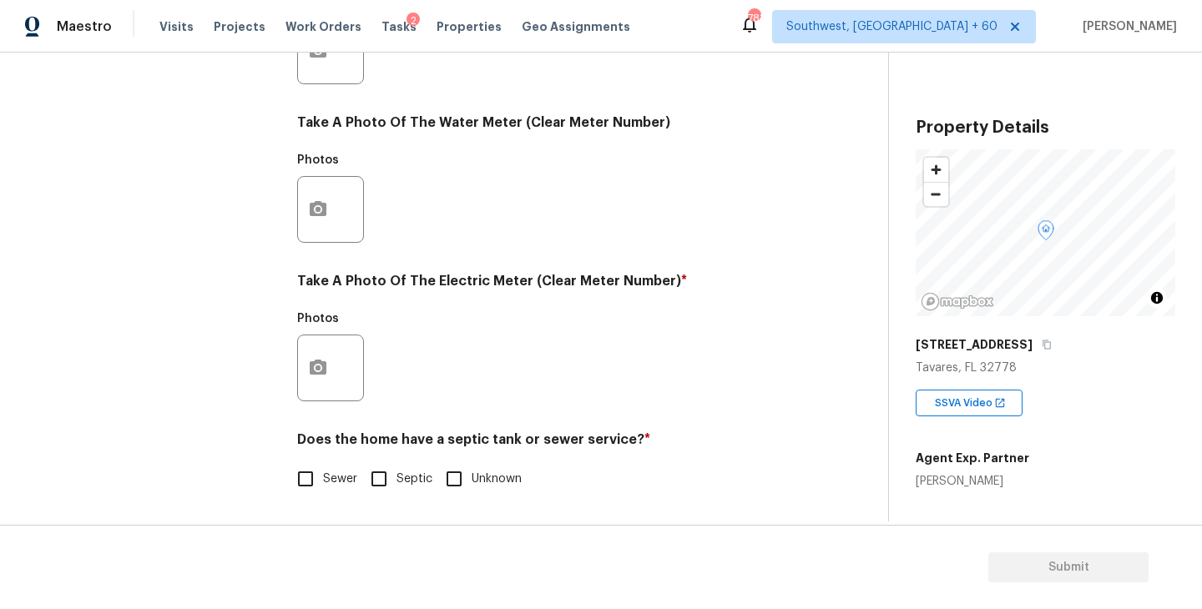
click at [338, 487] on span "Sewer" at bounding box center [340, 480] width 34 height 18
click at [323, 487] on input "Sewer" at bounding box center [305, 479] width 35 height 35
checkbox input "true"
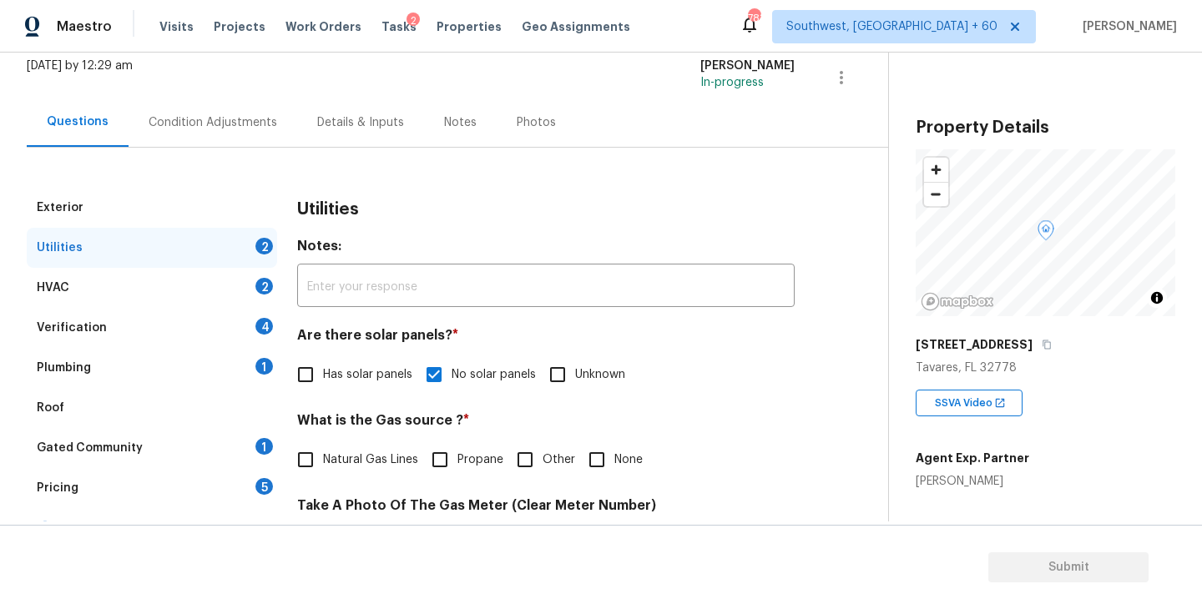
scroll to position [78, 0]
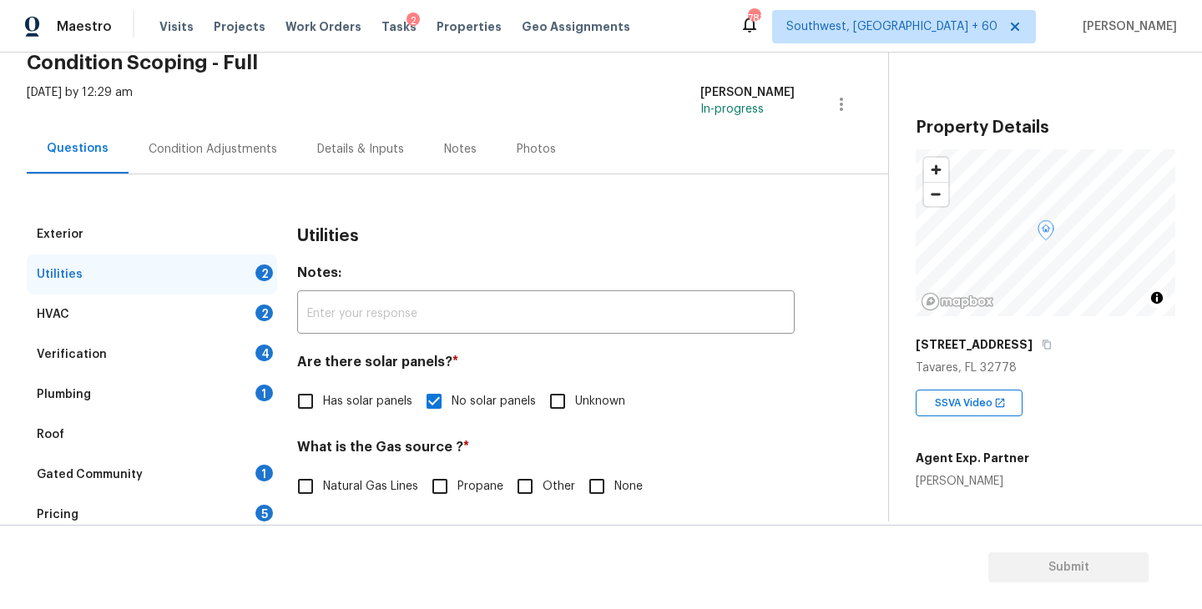
click at [184, 392] on div "Plumbing 1" at bounding box center [152, 395] width 250 height 40
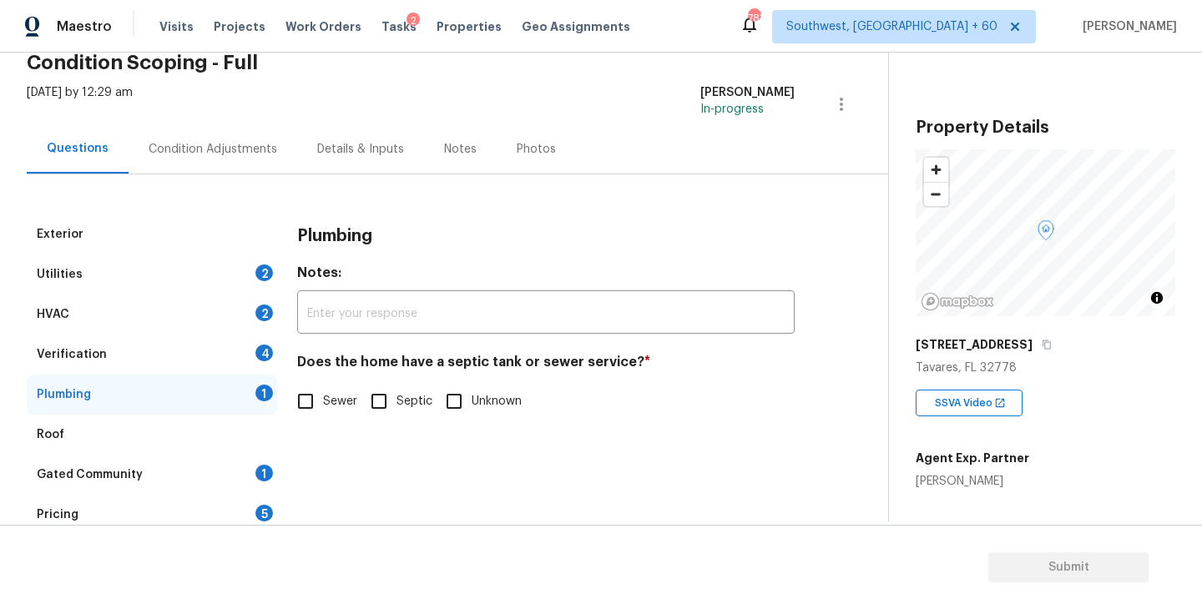
click at [341, 407] on span "Sewer" at bounding box center [340, 402] width 34 height 18
click at [323, 407] on input "Sewer" at bounding box center [305, 401] width 35 height 35
checkbox input "true"
click at [195, 492] on div "Gated Community 1" at bounding box center [152, 475] width 250 height 40
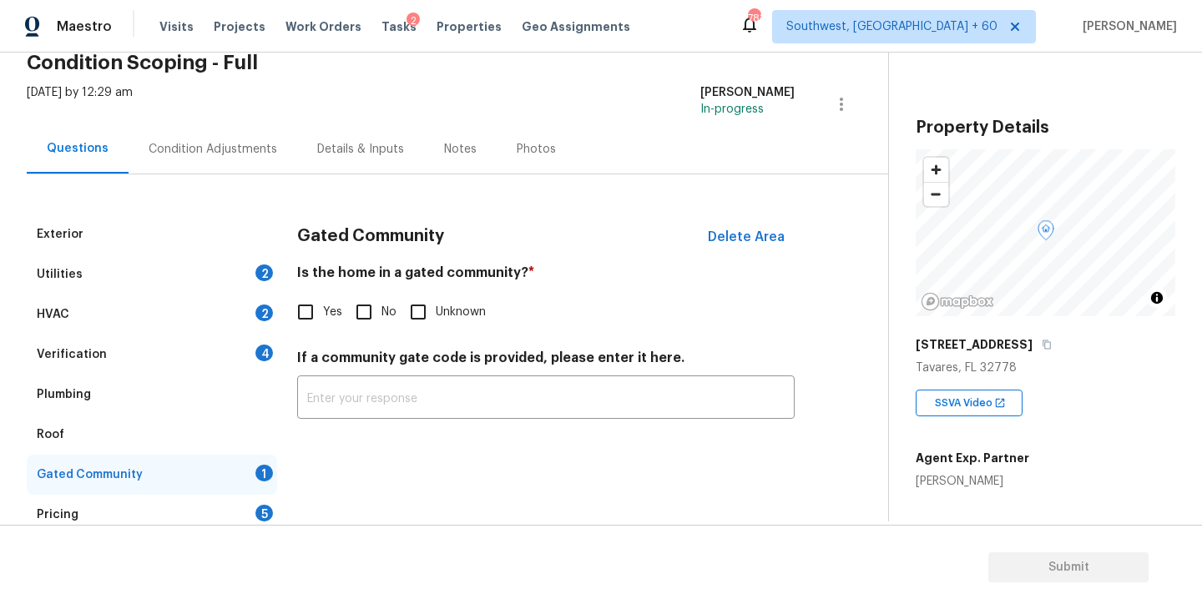
click at [377, 323] on input "No" at bounding box center [363, 312] width 35 height 35
checkbox input "true"
click at [228, 145] on div "Condition Adjustments" at bounding box center [213, 149] width 129 height 17
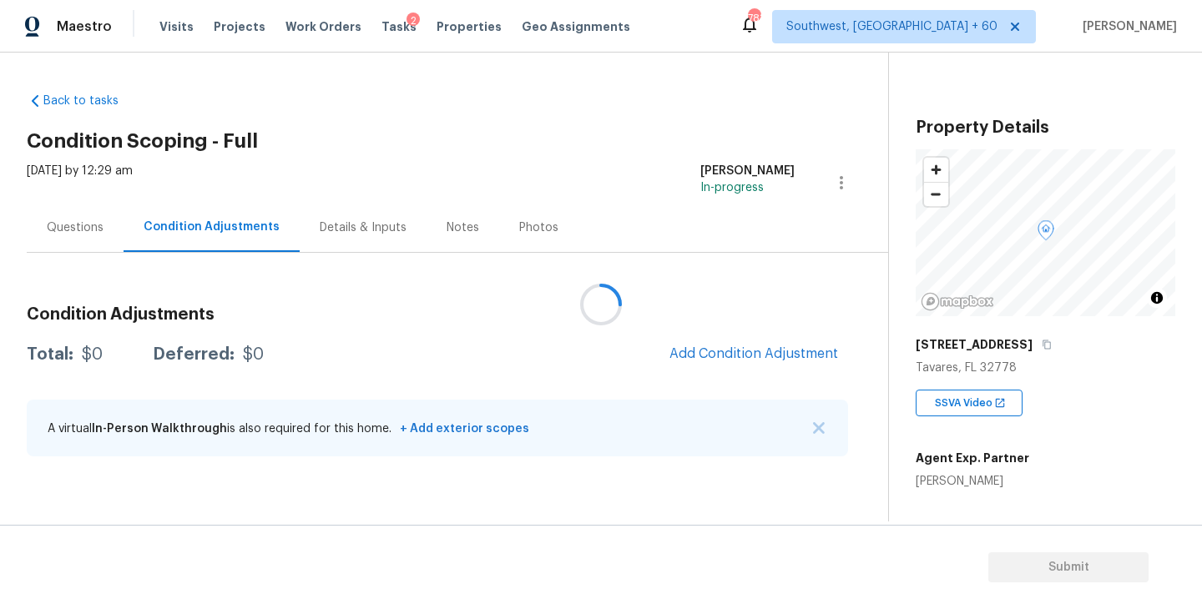
click at [570, 110] on div at bounding box center [601, 304] width 1202 height 609
click at [498, 139] on h2 "Condition Scoping - Full" at bounding box center [457, 141] width 861 height 17
click at [735, 361] on button "Add Condition Adjustment" at bounding box center [753, 353] width 189 height 35
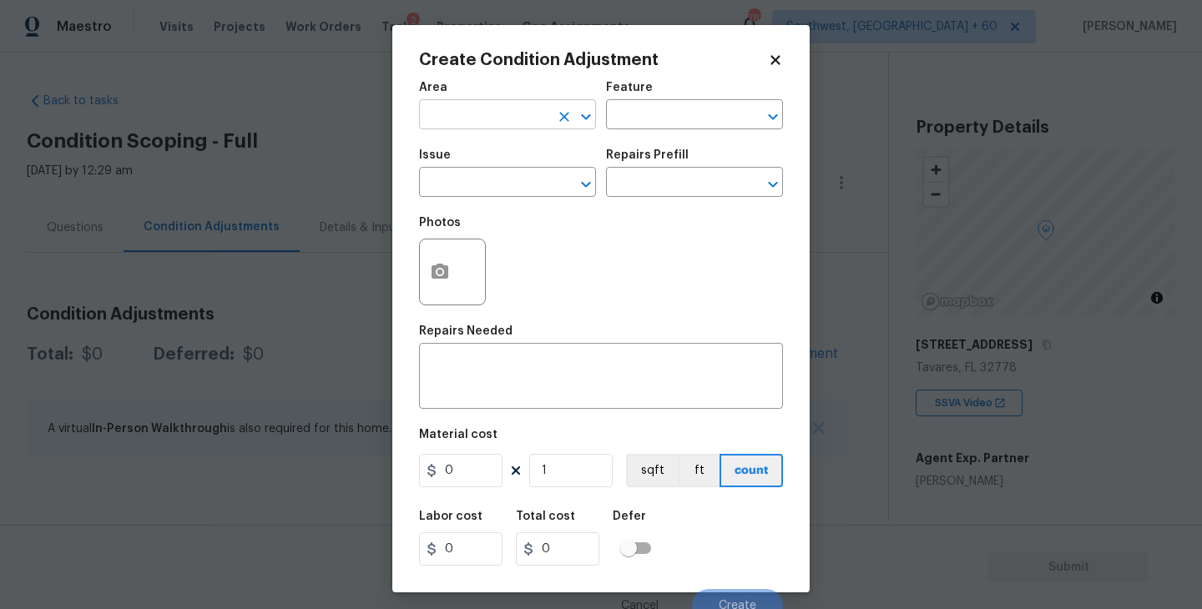
click at [457, 120] on input "text" at bounding box center [484, 117] width 130 height 26
click at [483, 183] on li "Exterior Overall" at bounding box center [507, 182] width 177 height 28
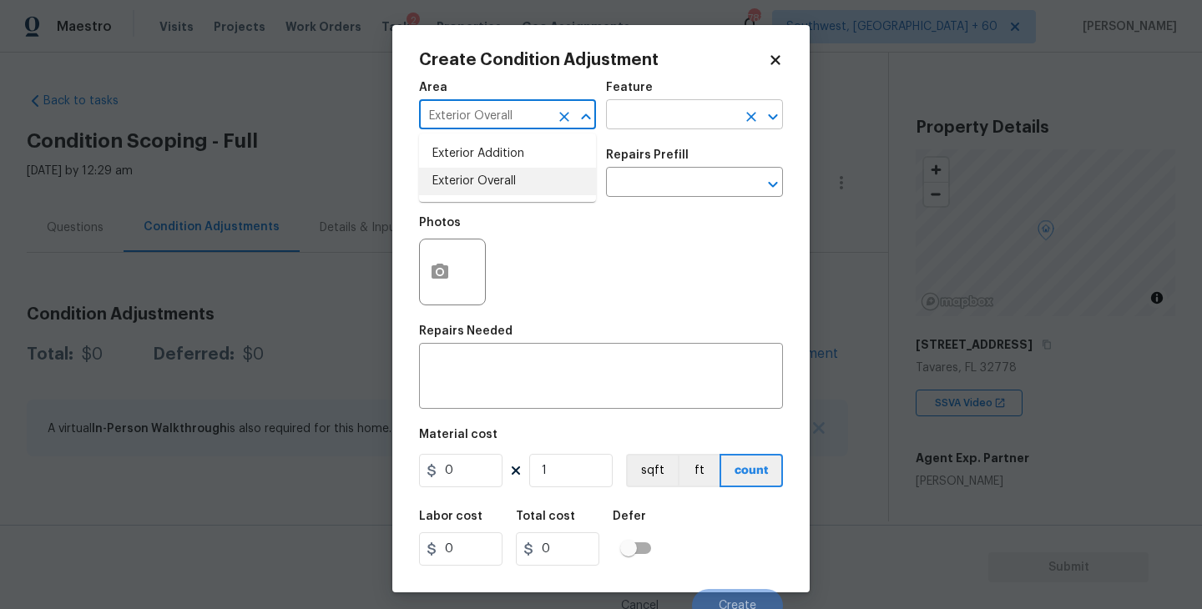
type input "Exterior Overall"
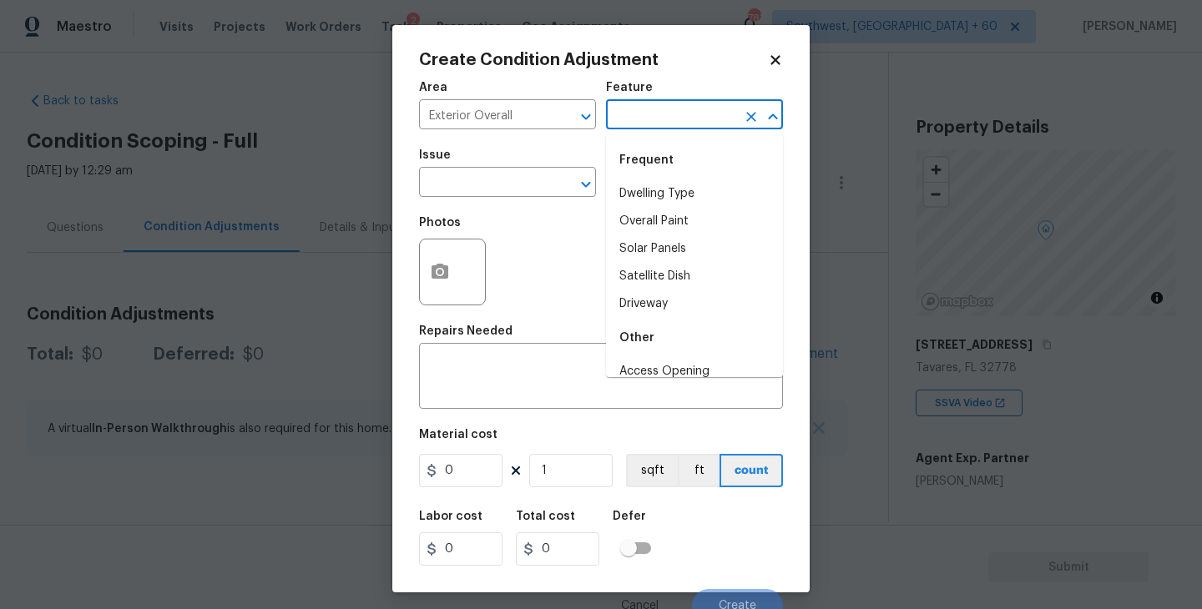
click at [642, 113] on input "text" at bounding box center [671, 117] width 130 height 26
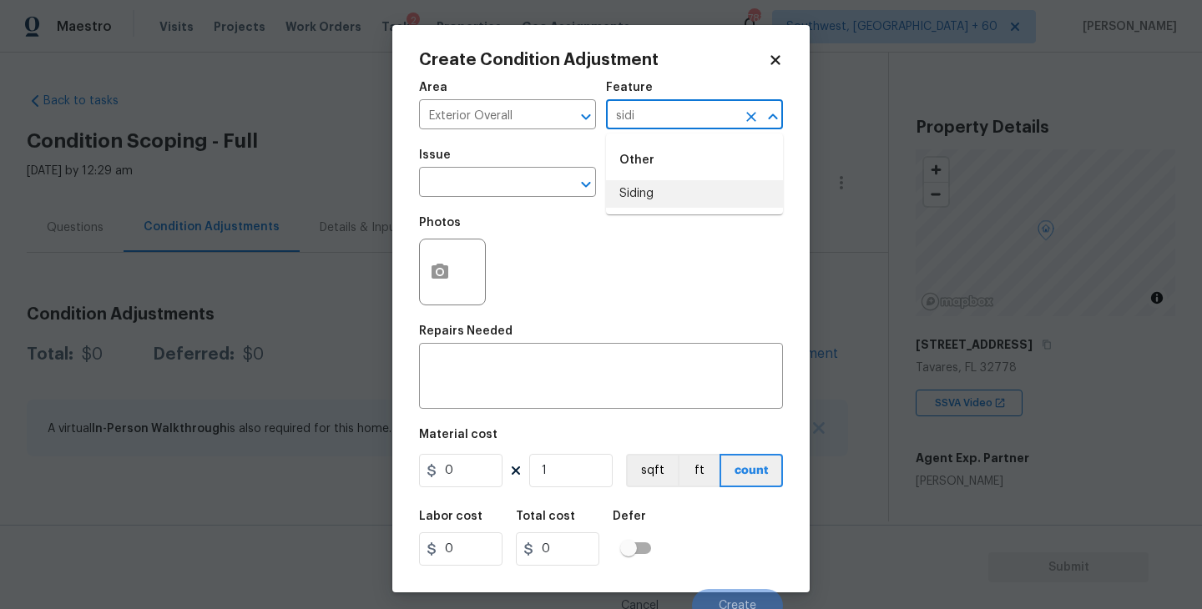
click at [650, 203] on li "Siding" at bounding box center [694, 194] width 177 height 28
type input "Siding"
click at [503, 203] on span "Issue ​" at bounding box center [507, 173] width 177 height 68
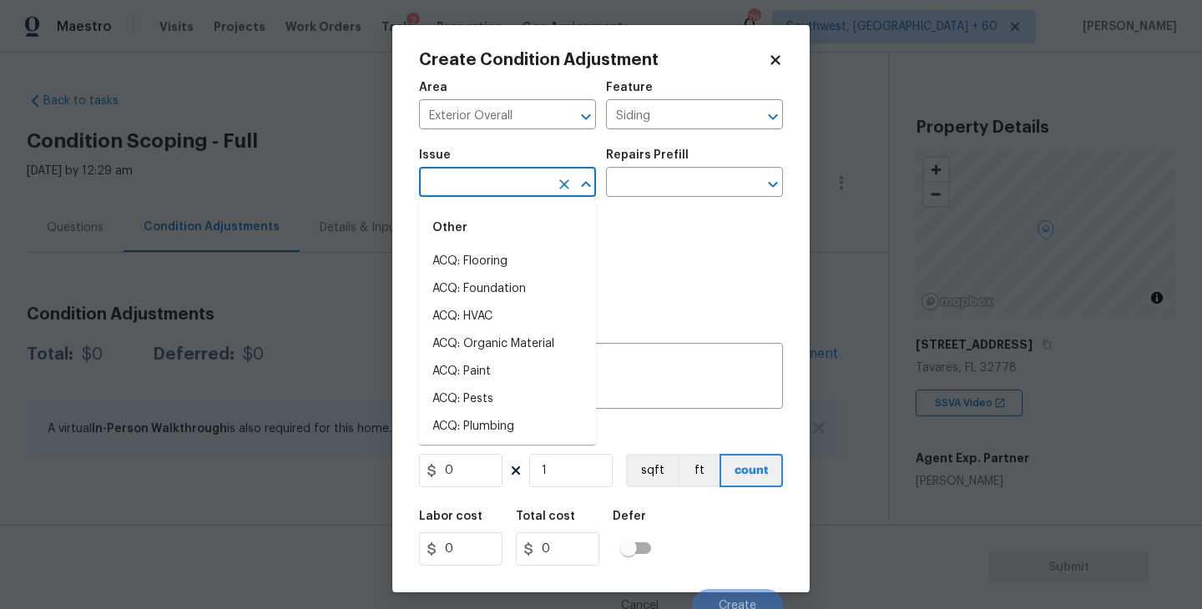
click at [513, 183] on input "text" at bounding box center [484, 184] width 130 height 26
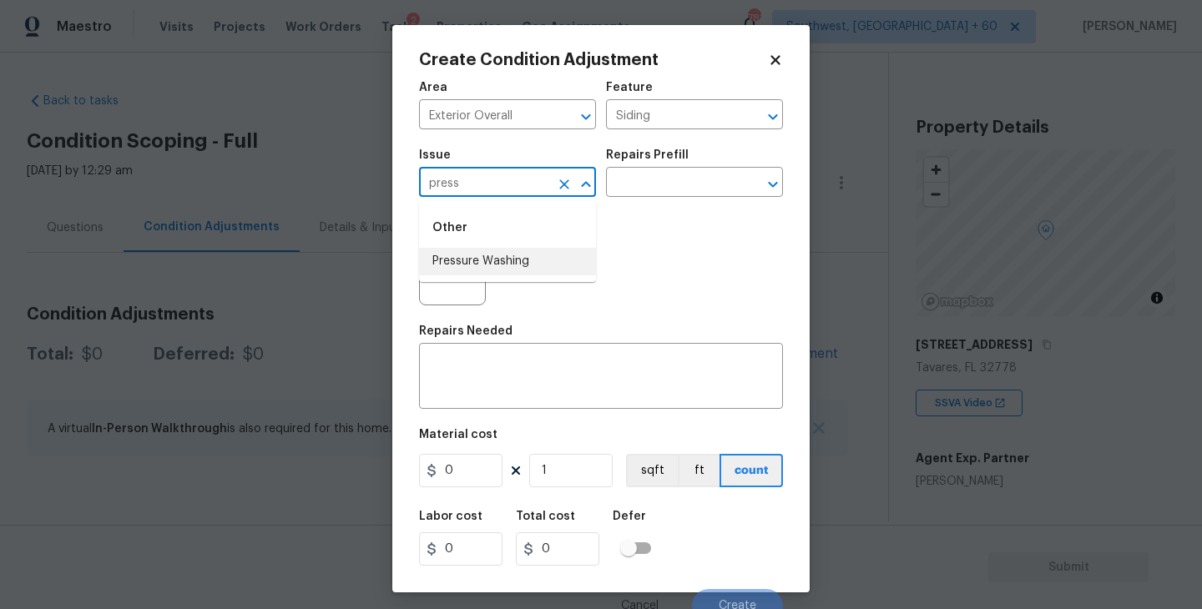
click at [513, 265] on li "Pressure Washing" at bounding box center [507, 262] width 177 height 28
type input "Pressure Washing"
click at [706, 187] on input "text" at bounding box center [671, 184] width 130 height 26
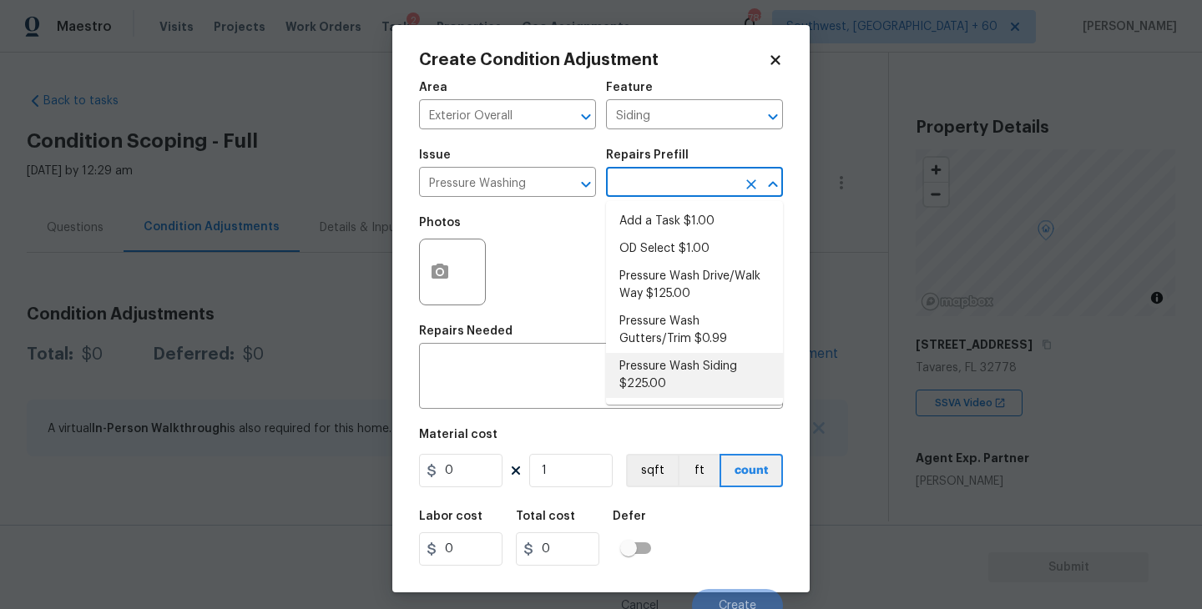
click at [664, 366] on li "Pressure Wash Siding $225.00" at bounding box center [694, 375] width 177 height 45
type textarea "Protect areas as needed for pressure washing. Pressure wash the siding on the h…"
type input "225"
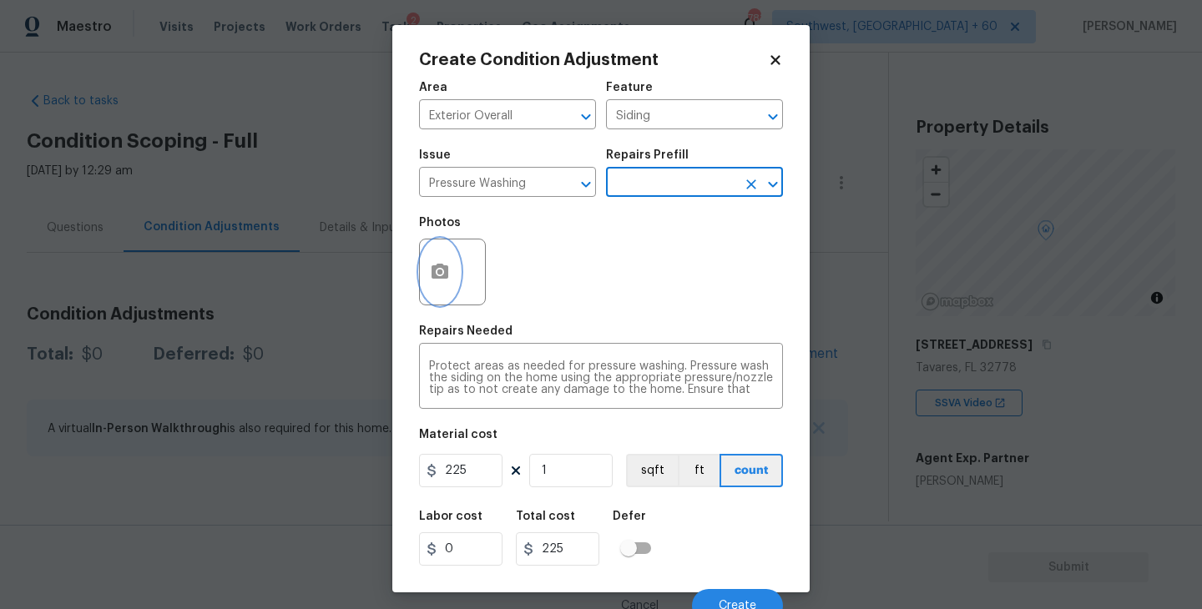
click at [445, 279] on icon "button" at bounding box center [440, 271] width 17 height 15
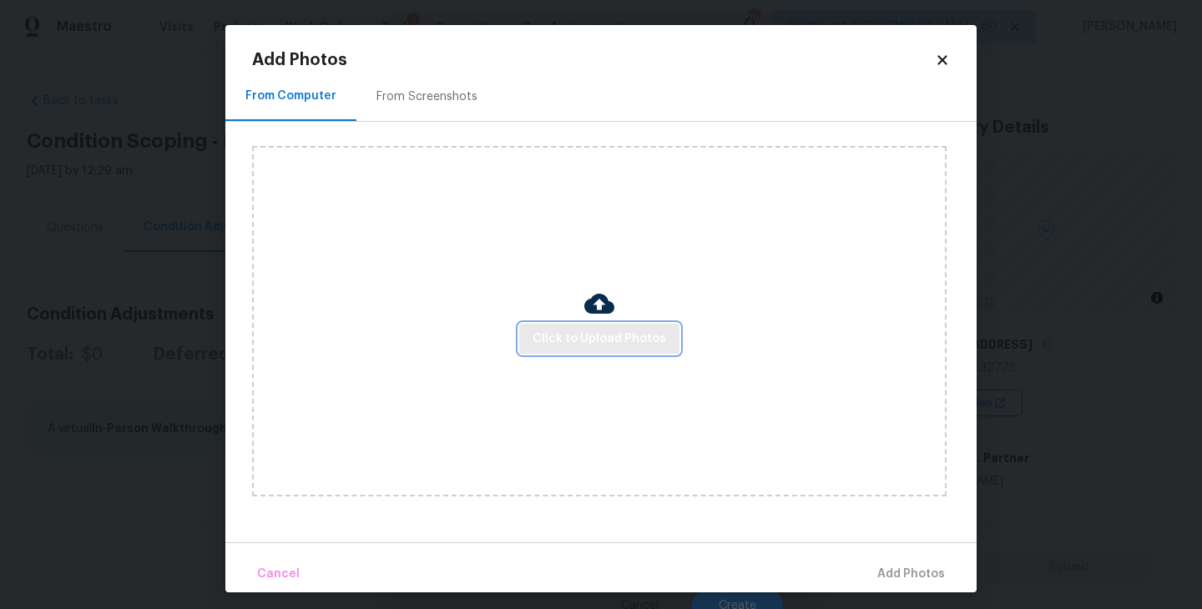
click at [544, 327] on button "Click to Upload Photos" at bounding box center [599, 339] width 160 height 31
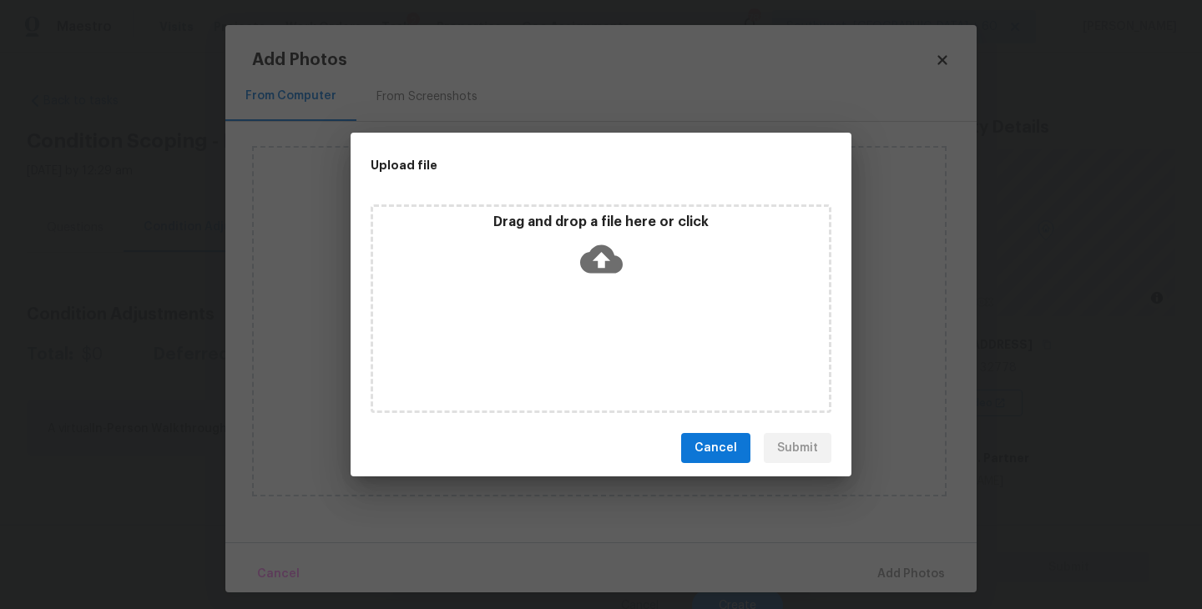
click at [580, 269] on icon at bounding box center [601, 259] width 43 height 43
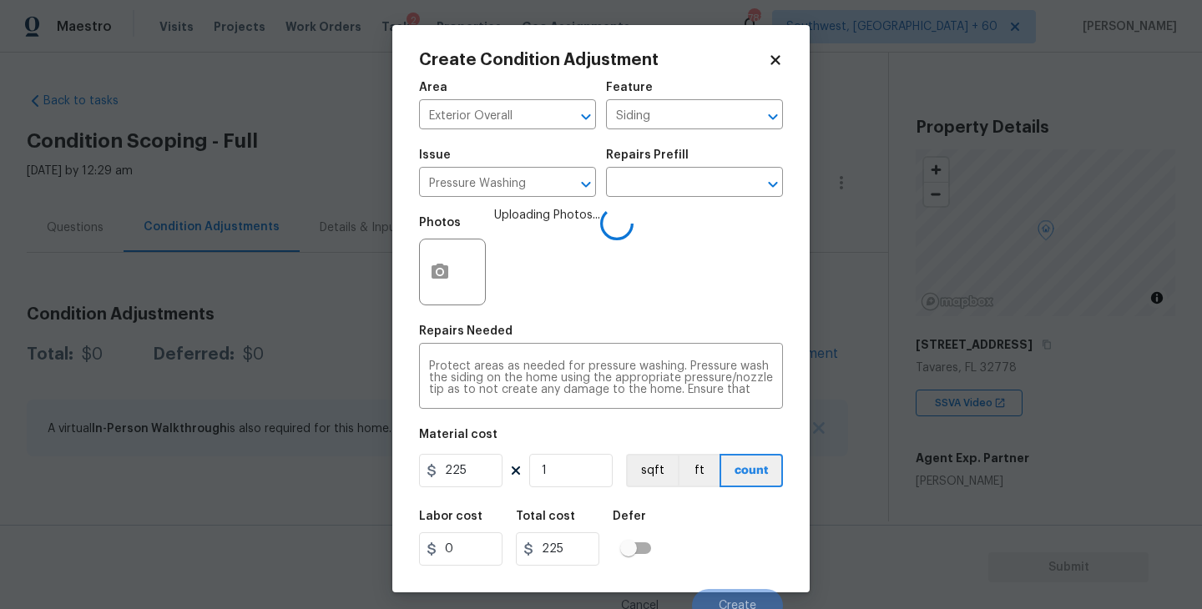
scroll to position [14, 0]
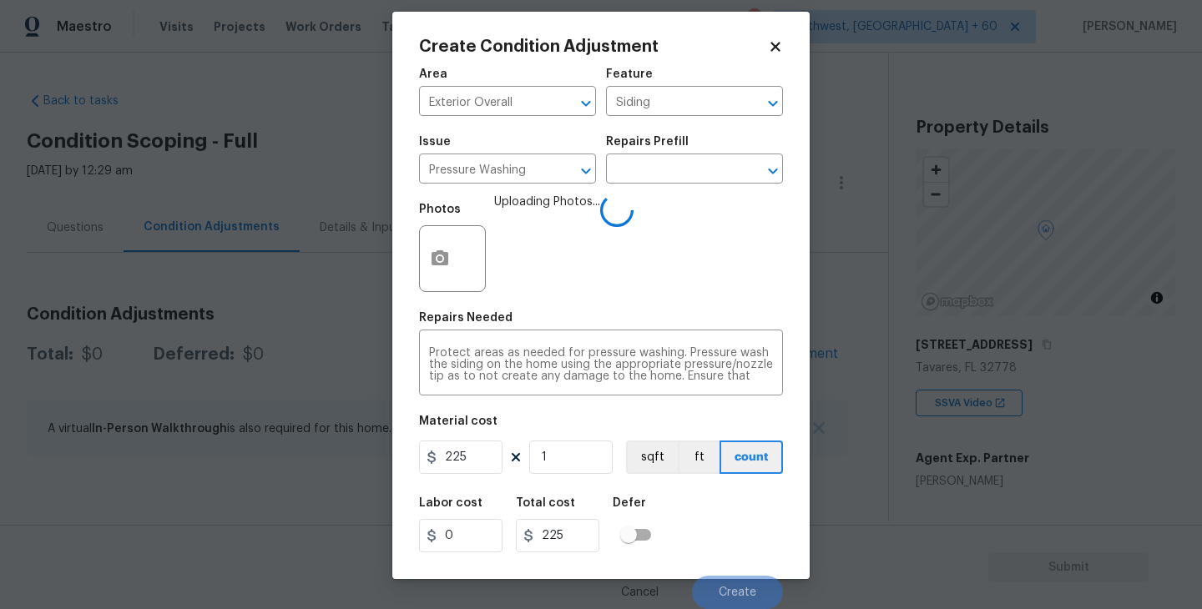
click at [754, 513] on div "Labor cost 0 Total cost 225 Defer" at bounding box center [601, 525] width 364 height 75
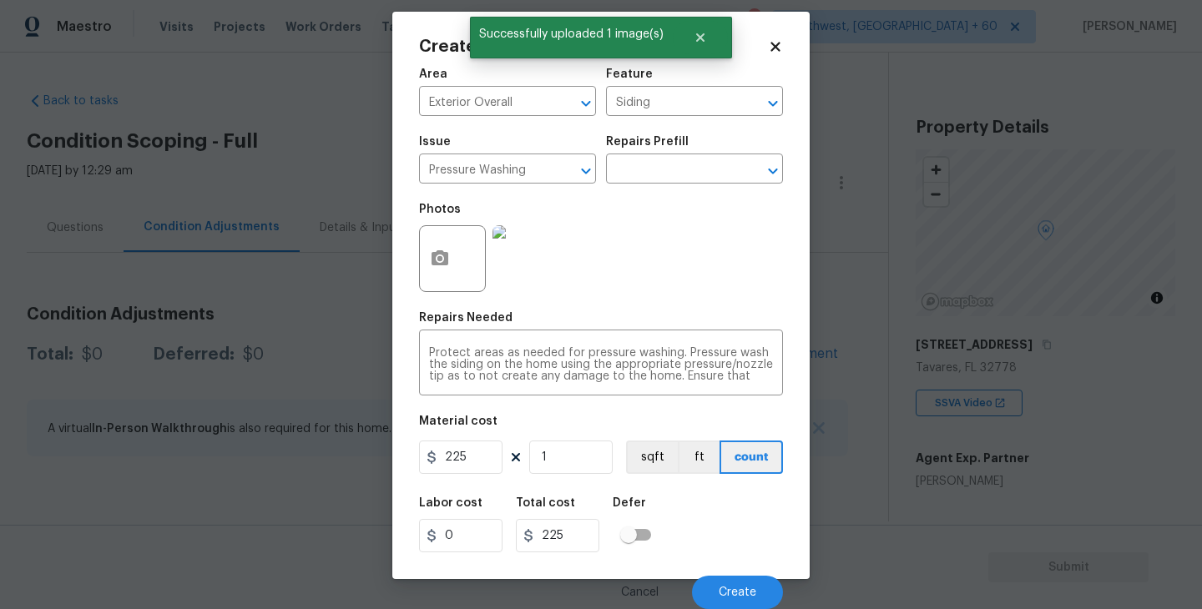
click at [754, 513] on div "Labor cost 0 Total cost 225 Defer" at bounding box center [601, 525] width 364 height 75
click at [750, 588] on span "Create" at bounding box center [738, 593] width 38 height 13
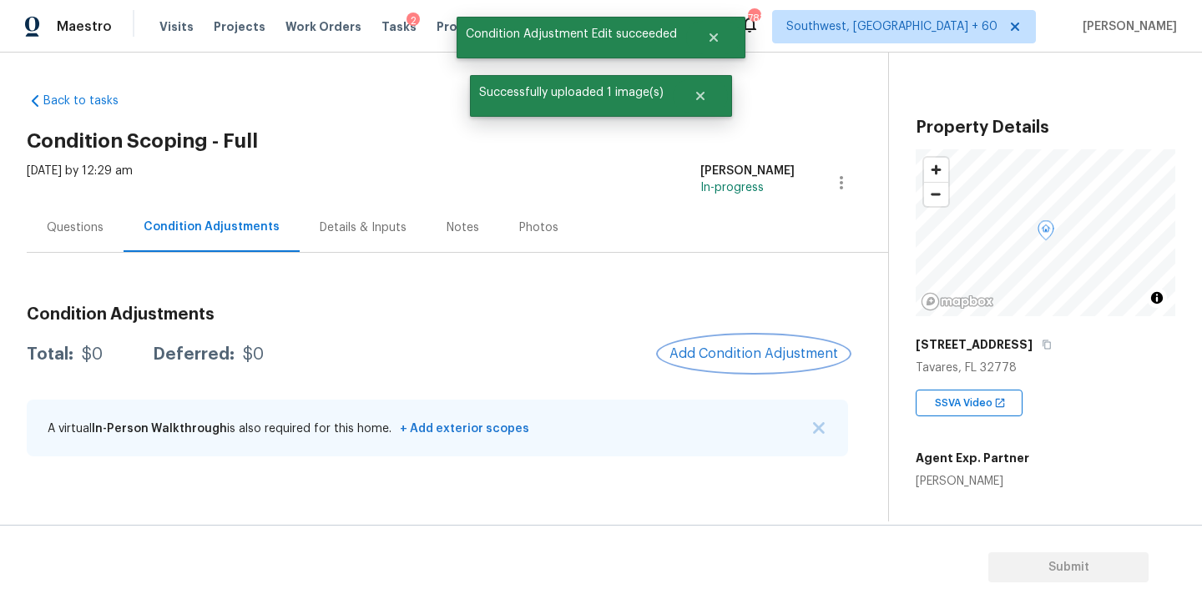
scroll to position [0, 0]
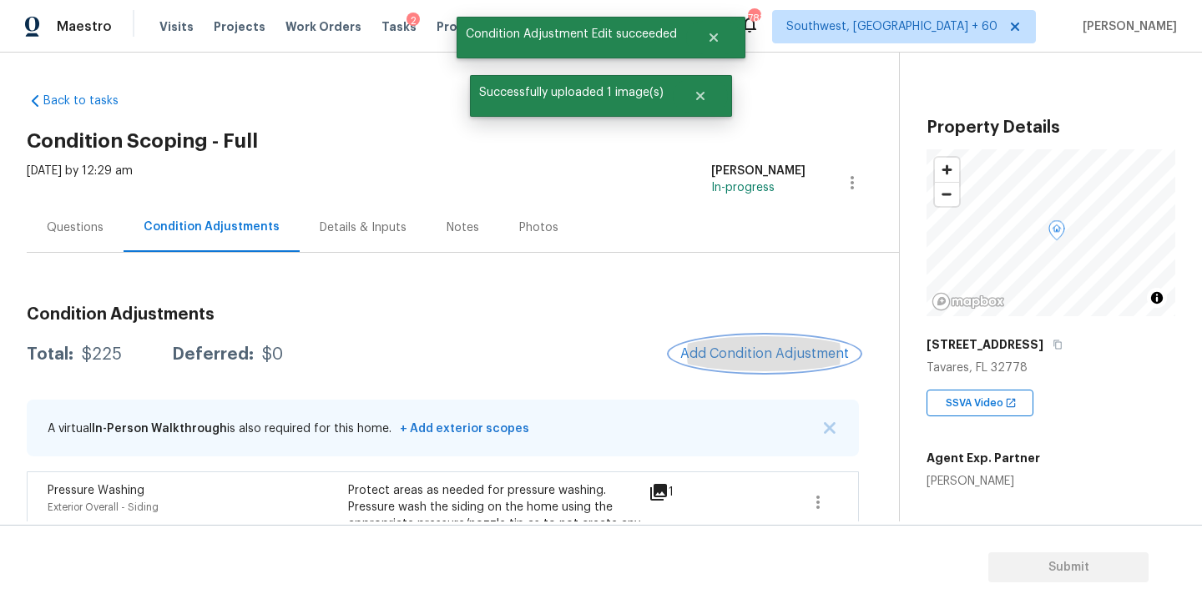
click at [730, 350] on span "Add Condition Adjustment" at bounding box center [764, 353] width 169 height 15
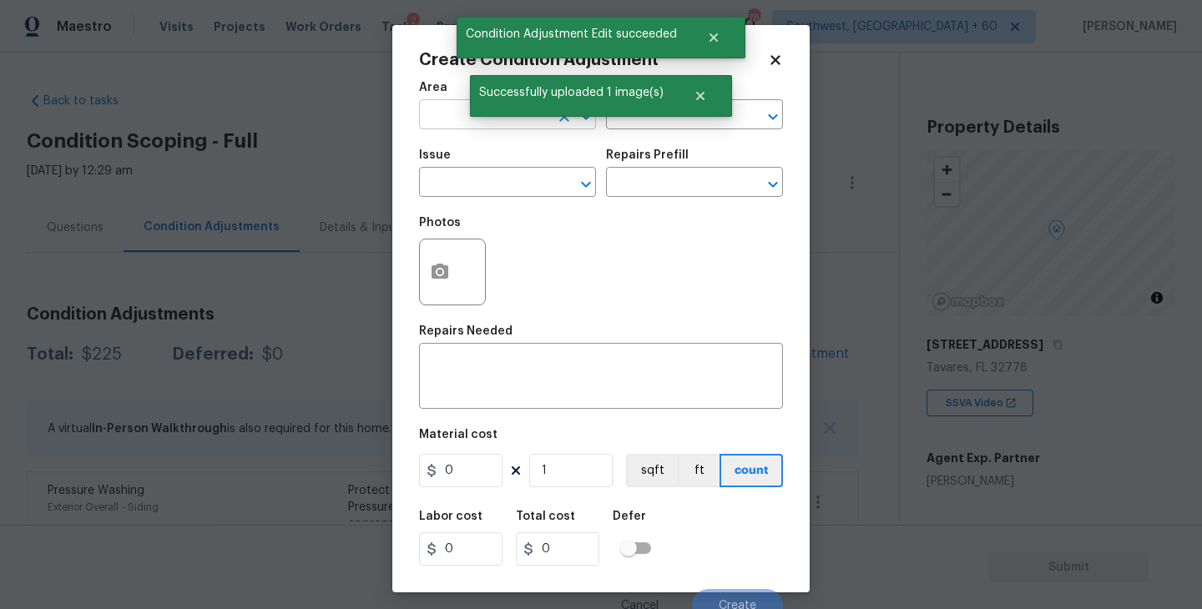
click at [454, 129] on span "Area ​" at bounding box center [507, 106] width 177 height 68
click at [431, 112] on input "text" at bounding box center [484, 117] width 130 height 26
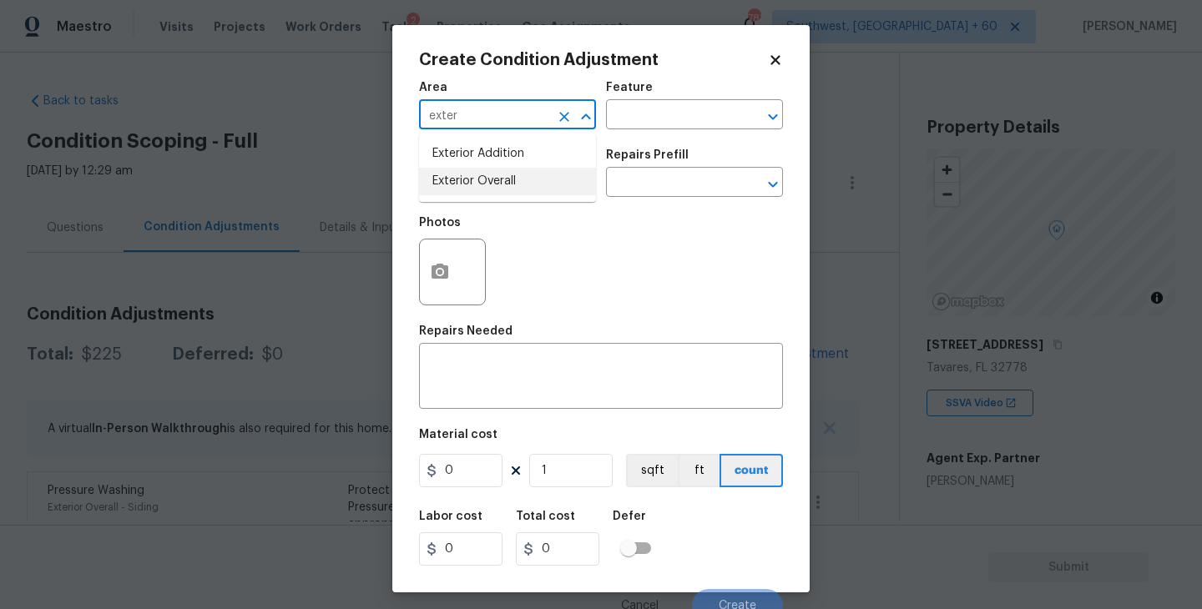
click at [504, 180] on li "Exterior Overall" at bounding box center [507, 182] width 177 height 28
type input "Exterior Overall"
click at [652, 113] on input "text" at bounding box center [671, 117] width 130 height 26
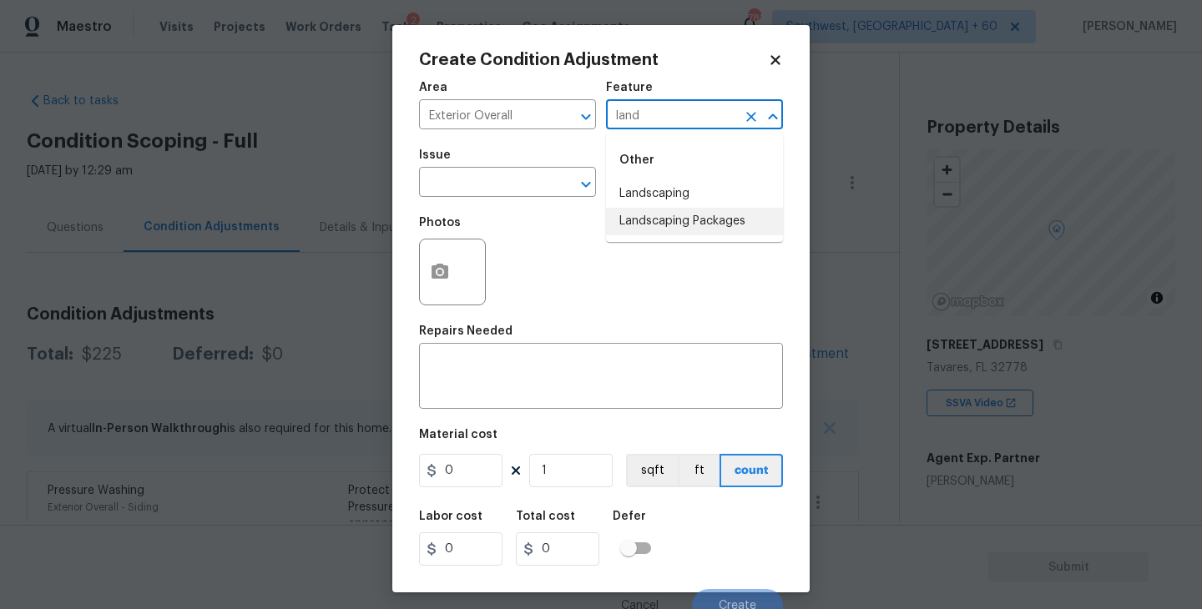
click at [671, 219] on li "Landscaping Packages" at bounding box center [694, 222] width 177 height 28
type input "Landscaping Packages"
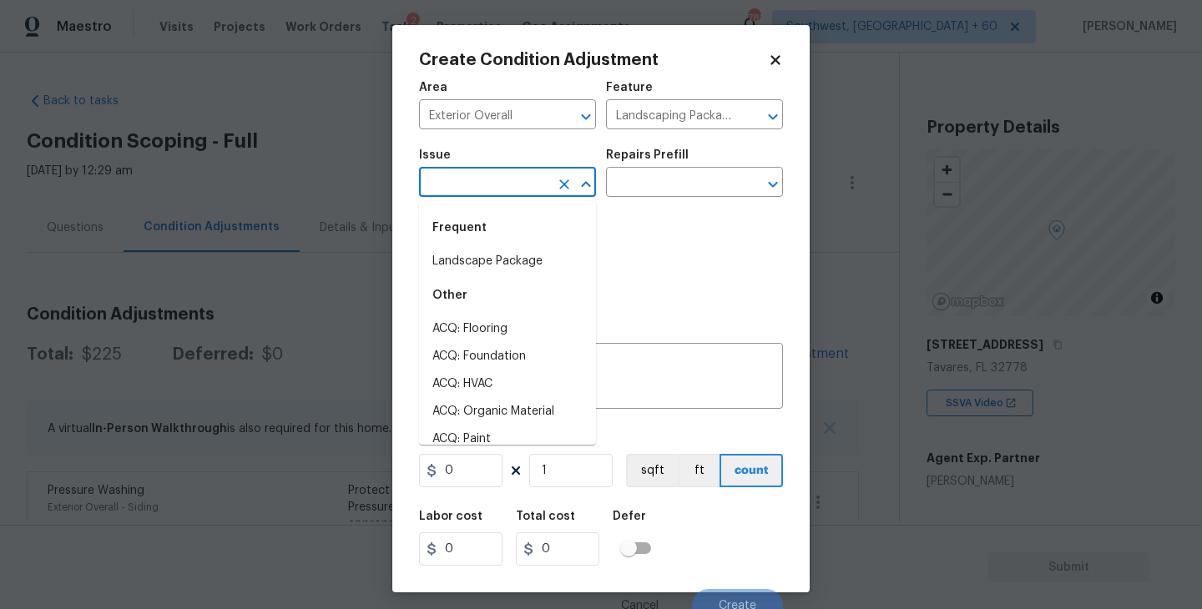
click at [515, 179] on input "text" at bounding box center [484, 184] width 130 height 26
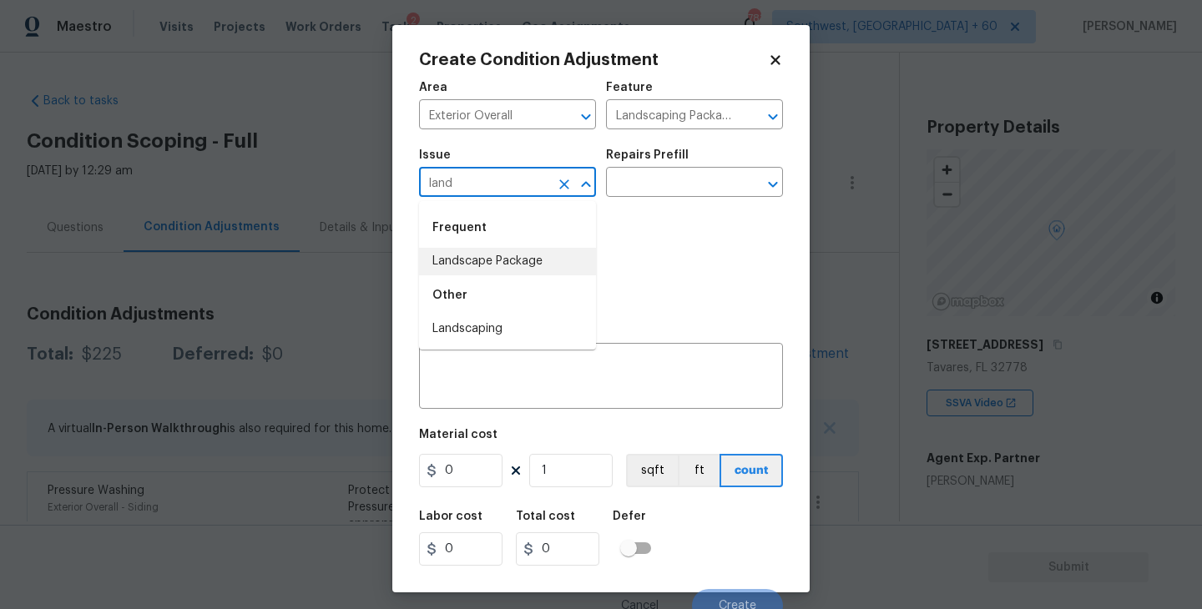
click at [531, 259] on li "Landscape Package" at bounding box center [507, 262] width 177 height 28
type input "Landscape Package"
click at [655, 193] on input "text" at bounding box center [671, 184] width 130 height 26
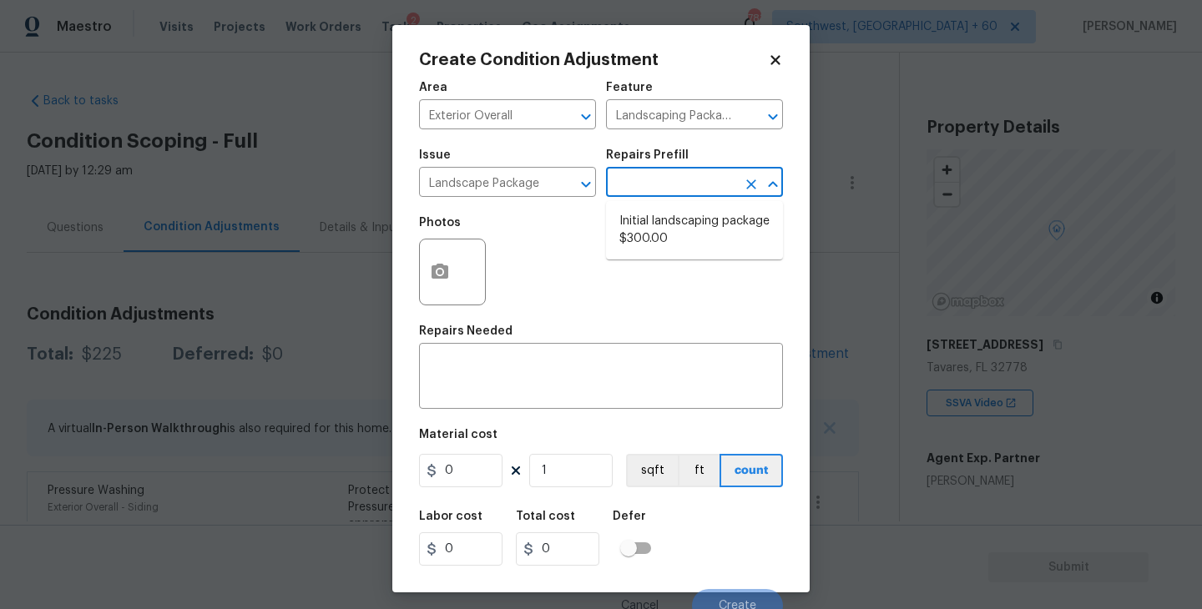
click at [680, 240] on li "Initial landscaping package $300.00" at bounding box center [694, 230] width 177 height 45
type input "Home Readiness Packages"
type textarea "Mowing of grass up to 6" in height. Mow, edge along driveways & sidewalks, trim…"
type input "300"
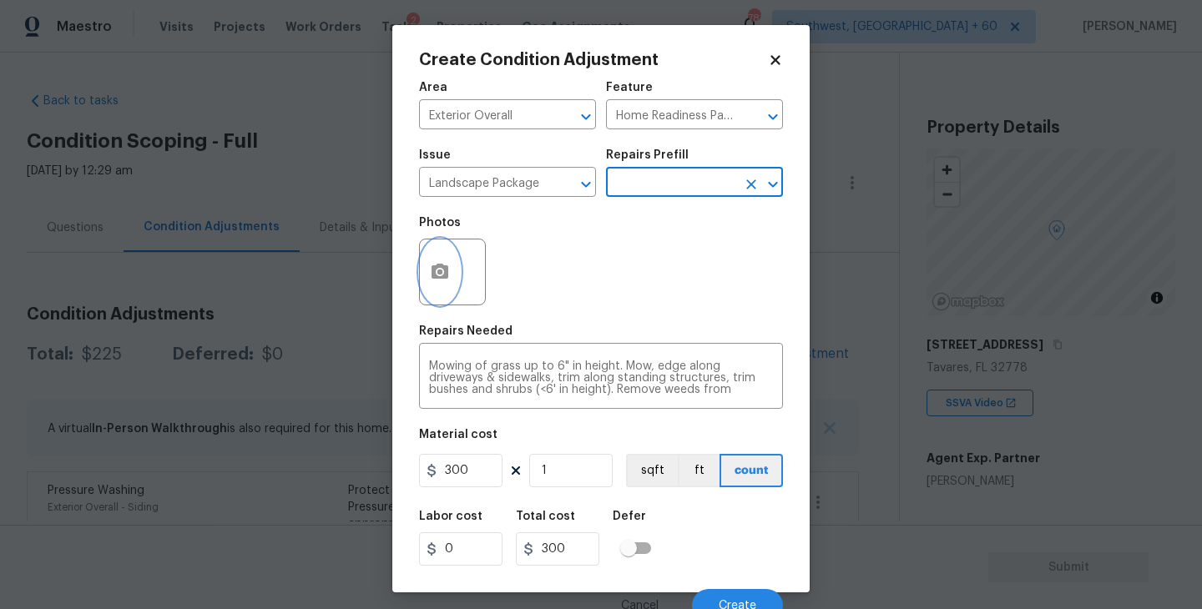
click at [451, 280] on button "button" at bounding box center [440, 272] width 40 height 65
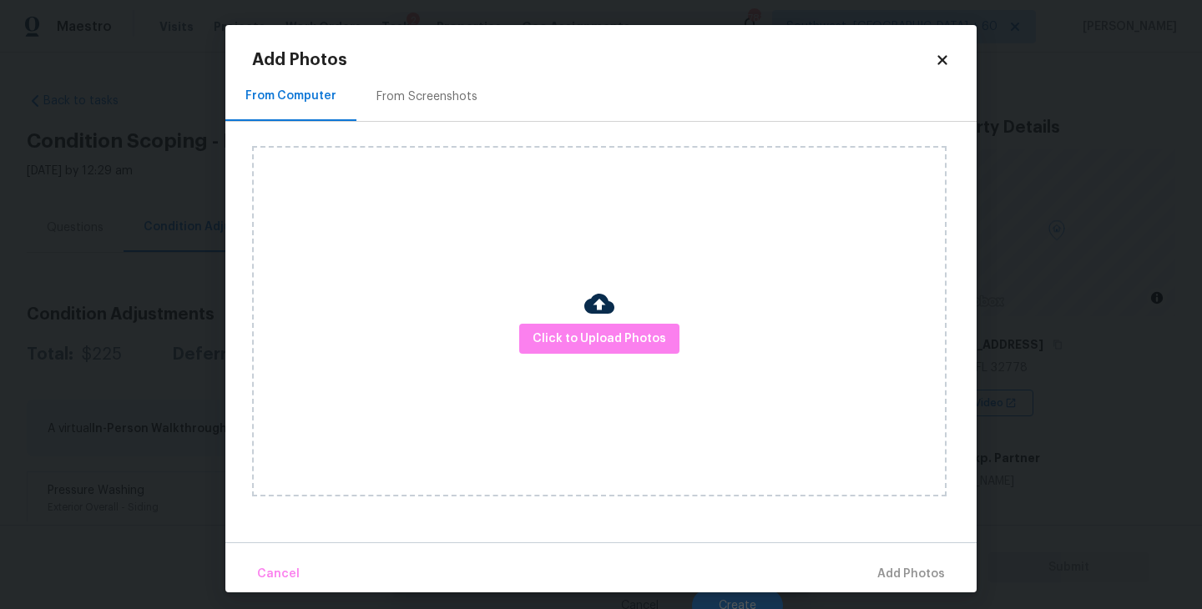
click at [533, 316] on div "Click to Upload Photos" at bounding box center [599, 321] width 695 height 351
click at [560, 338] on span "Click to Upload Photos" at bounding box center [600, 339] width 134 height 21
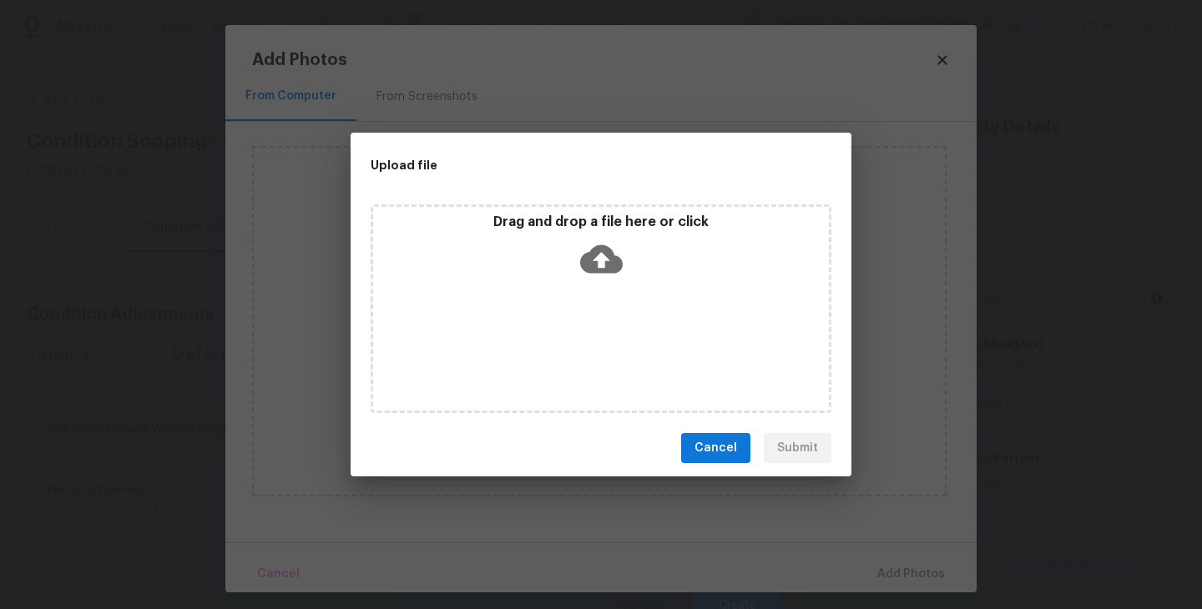
click at [589, 274] on icon at bounding box center [601, 259] width 43 height 43
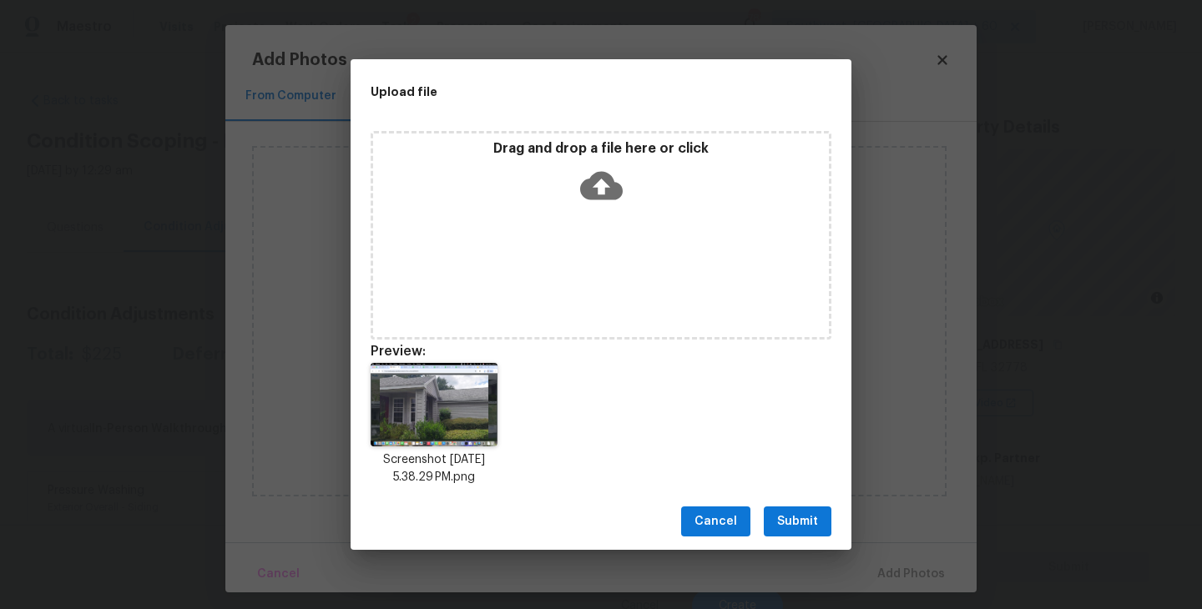
click at [781, 524] on span "Submit" at bounding box center [797, 522] width 41 height 21
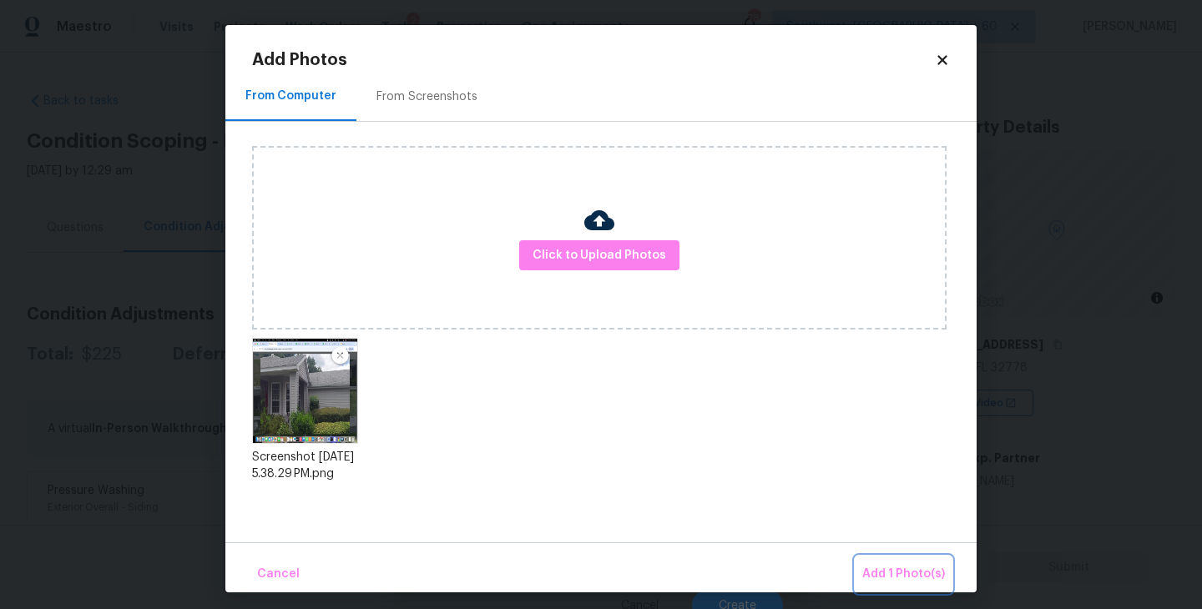
click at [866, 568] on span "Add 1 Photo(s)" at bounding box center [903, 574] width 83 height 21
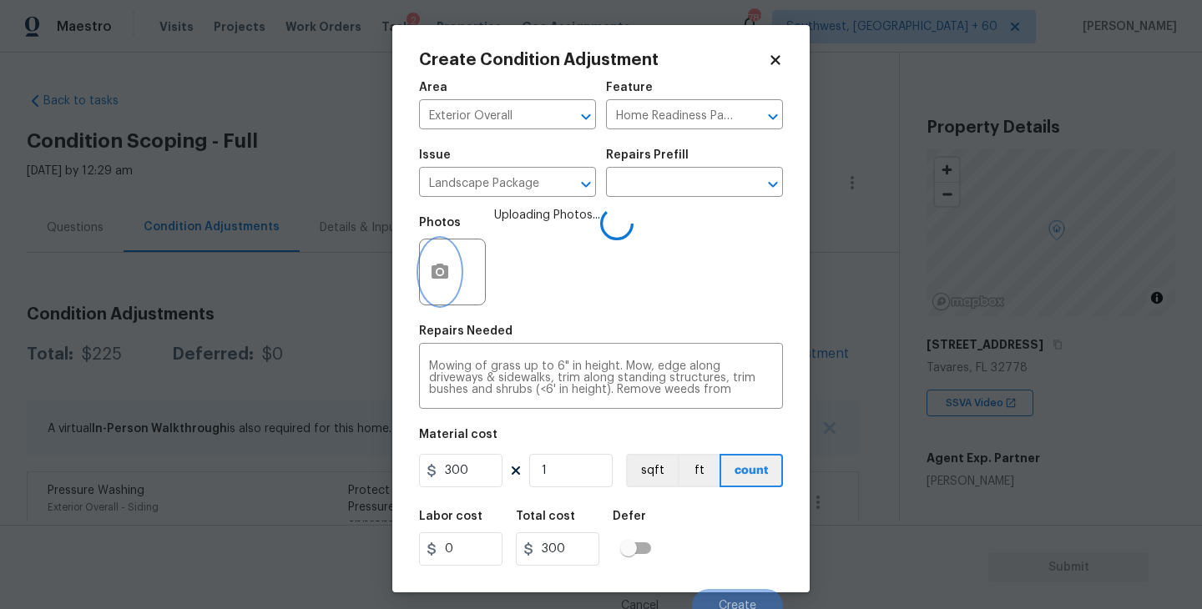
scroll to position [14, 0]
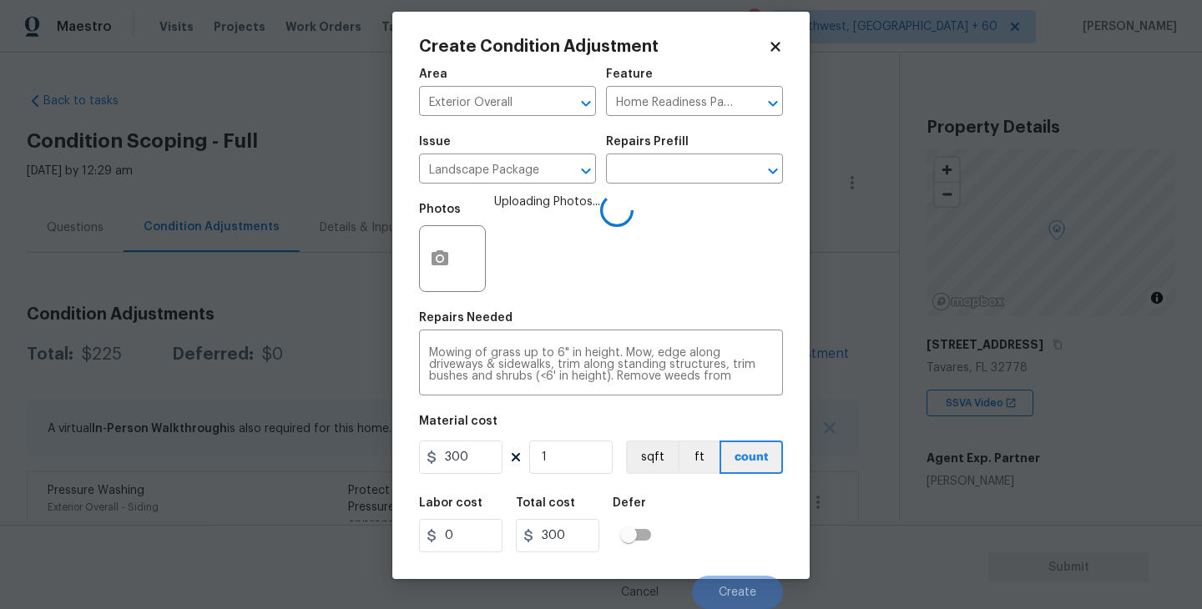
click at [720, 514] on div "Labor cost 0 Total cost 300 Defer" at bounding box center [601, 525] width 364 height 75
click at [733, 512] on div "Labor cost 0 Total cost 300 Defer" at bounding box center [601, 525] width 364 height 75
click at [727, 512] on div "Labor cost 0 Total cost 300 Defer" at bounding box center [601, 525] width 364 height 75
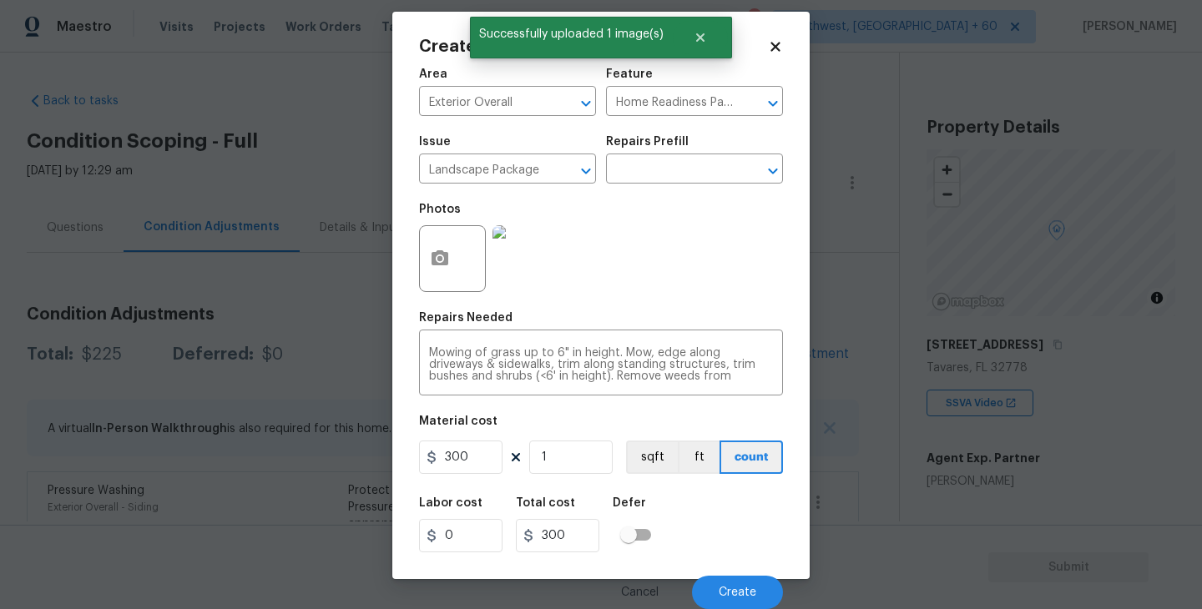
click at [727, 512] on div "Labor cost 0 Total cost 300 Defer" at bounding box center [601, 525] width 364 height 75
click at [743, 587] on span "Create" at bounding box center [738, 593] width 38 height 13
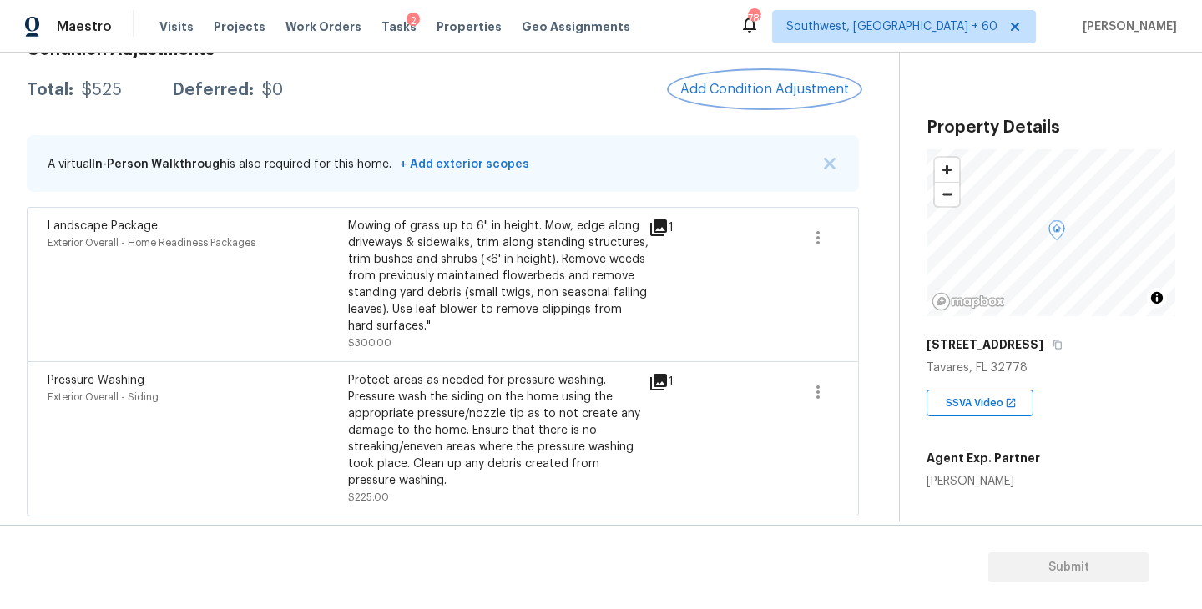
scroll to position [152, 0]
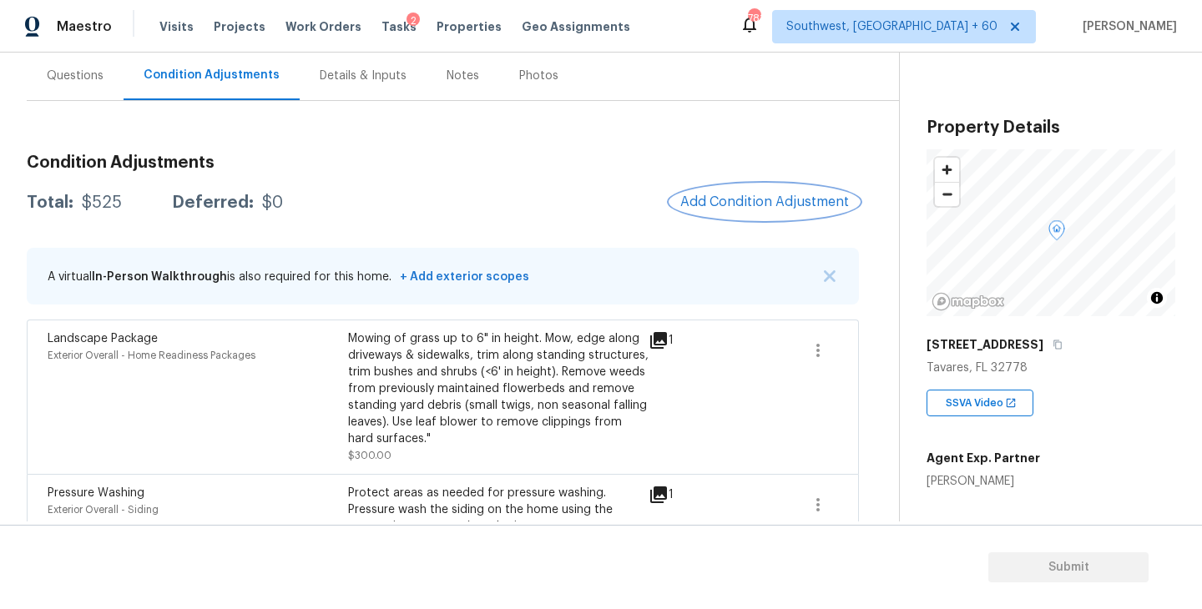
click at [752, 199] on span "Add Condition Adjustment" at bounding box center [764, 202] width 169 height 15
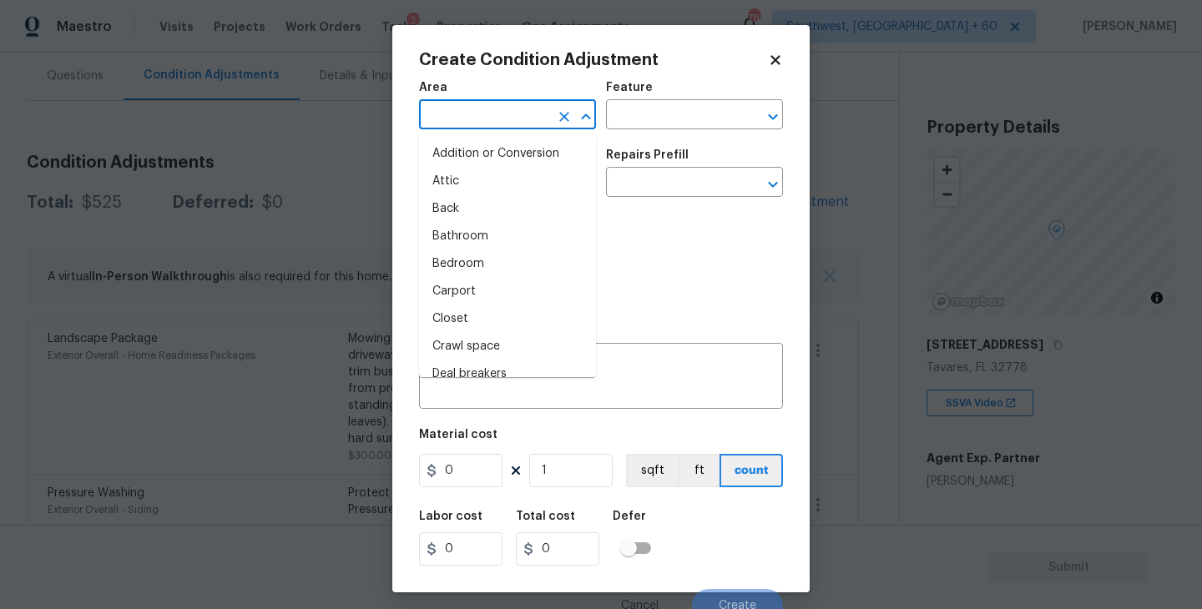
click at [545, 124] on input "text" at bounding box center [484, 117] width 130 height 26
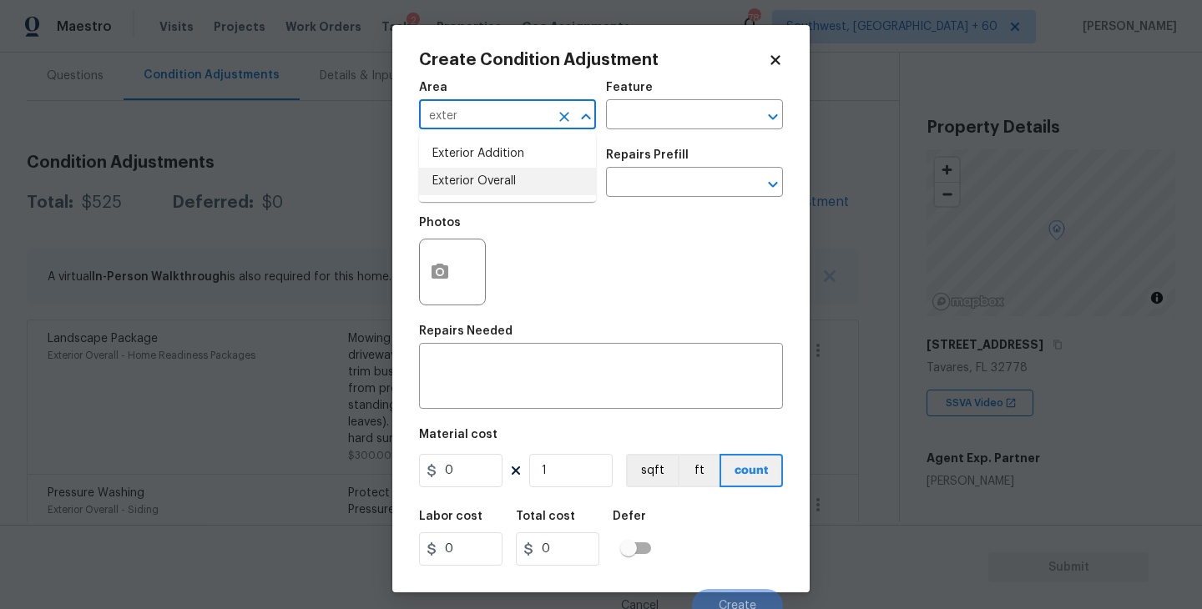
click at [498, 191] on li "Exterior Overall" at bounding box center [507, 182] width 177 height 28
type input "Exterior Overall"
click at [498, 191] on input "text" at bounding box center [484, 184] width 130 height 26
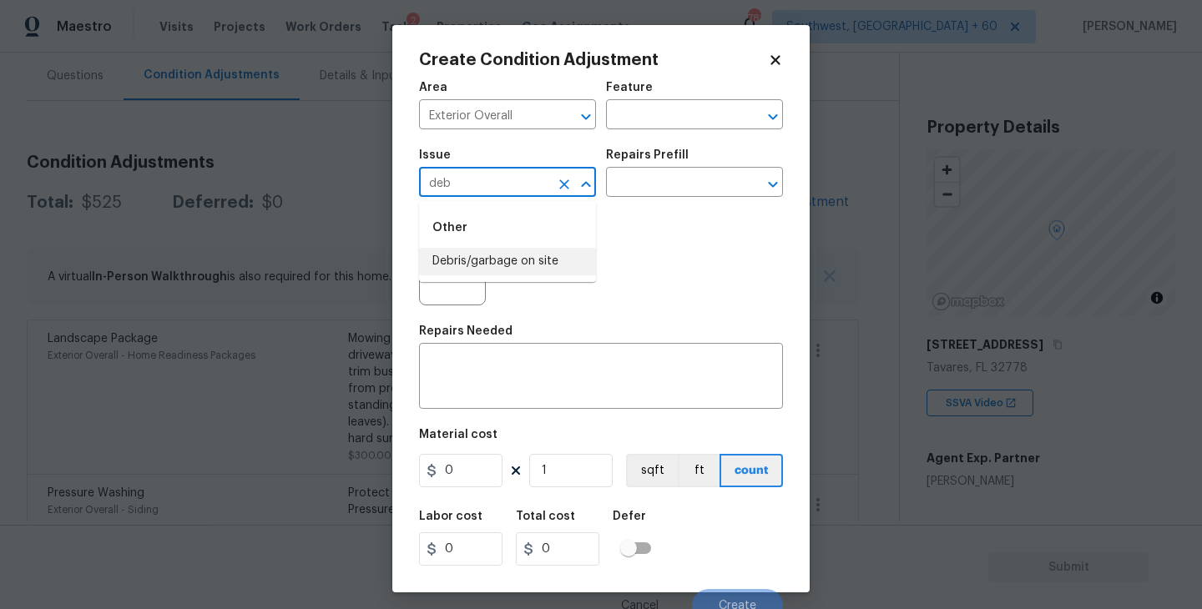
click at [492, 262] on li "Debris/garbage on site" at bounding box center [507, 262] width 177 height 28
type input "Debris/garbage on site"
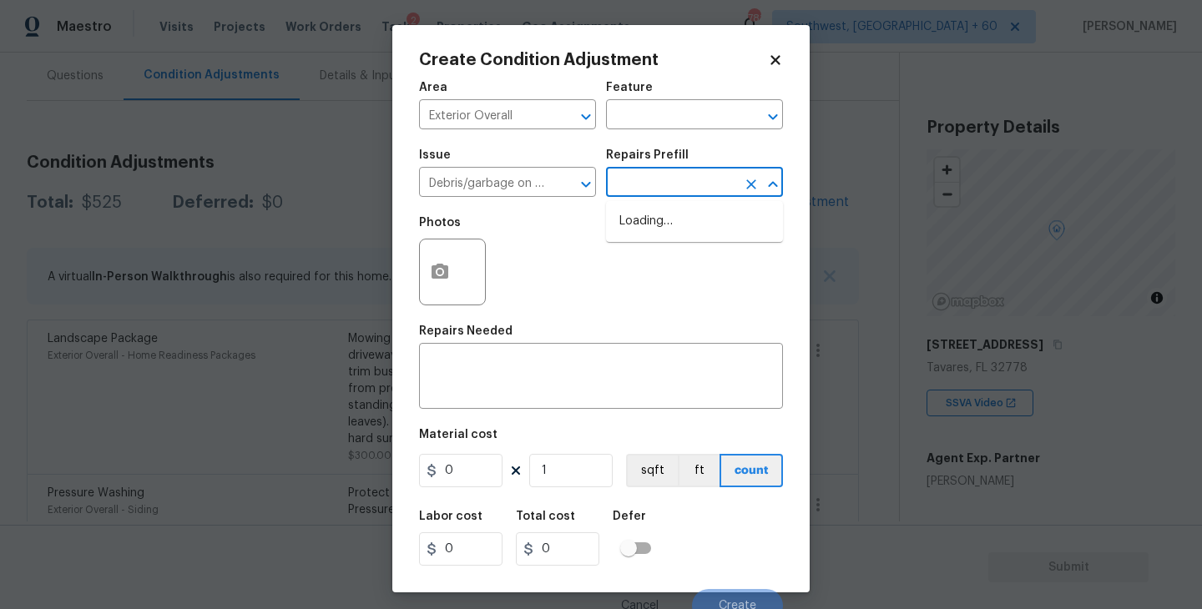
click at [669, 182] on input "text" at bounding box center [671, 184] width 130 height 26
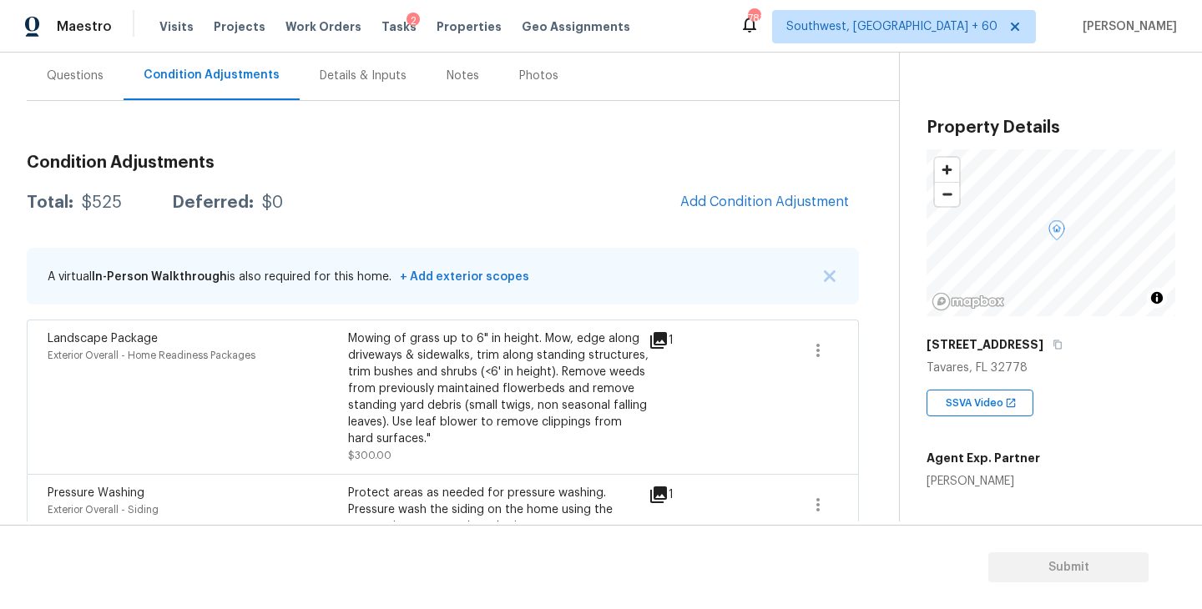
click at [876, 326] on body "Maestro Visits Projects Work Orders Tasks 2 Properties Geo Assignments [GEOGRAP…" at bounding box center [601, 304] width 1202 height 609
click at [700, 195] on span "Add Condition Adjustment" at bounding box center [764, 202] width 169 height 15
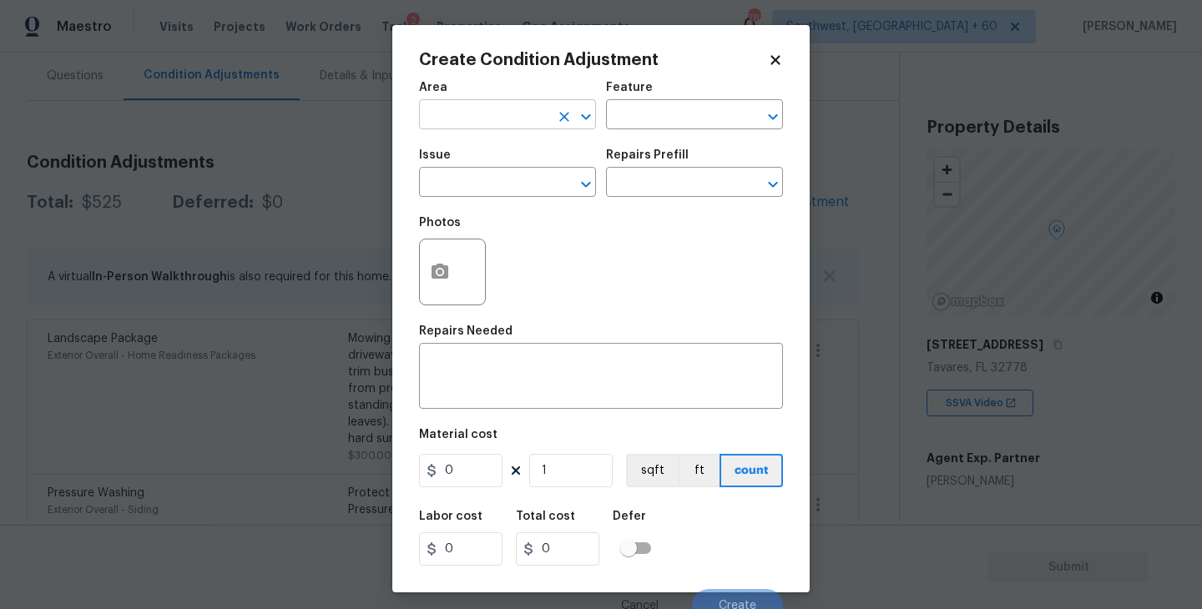
click at [477, 118] on input "text" at bounding box center [484, 117] width 130 height 26
click at [497, 154] on li "Kitchen" at bounding box center [507, 154] width 177 height 28
type input "Kitchen"
click at [675, 100] on div "Feature" at bounding box center [694, 93] width 177 height 22
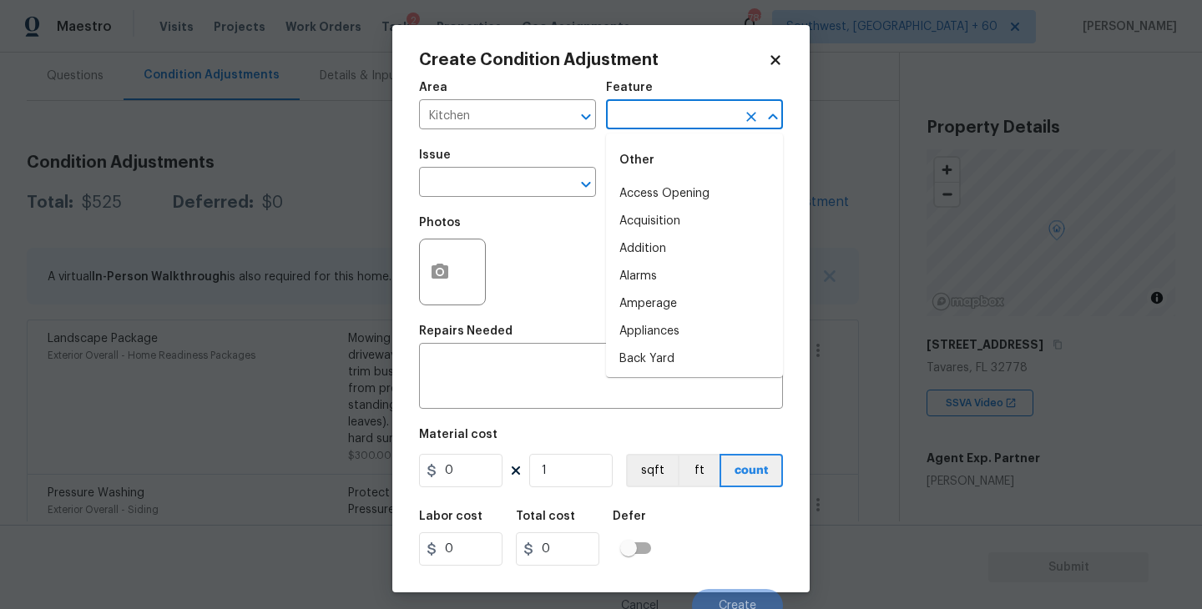
click at [664, 106] on input "text" at bounding box center [671, 117] width 130 height 26
click at [660, 187] on li "Cabinets" at bounding box center [694, 194] width 177 height 28
type input "Cabinets"
click at [515, 185] on input "text" at bounding box center [484, 184] width 130 height 26
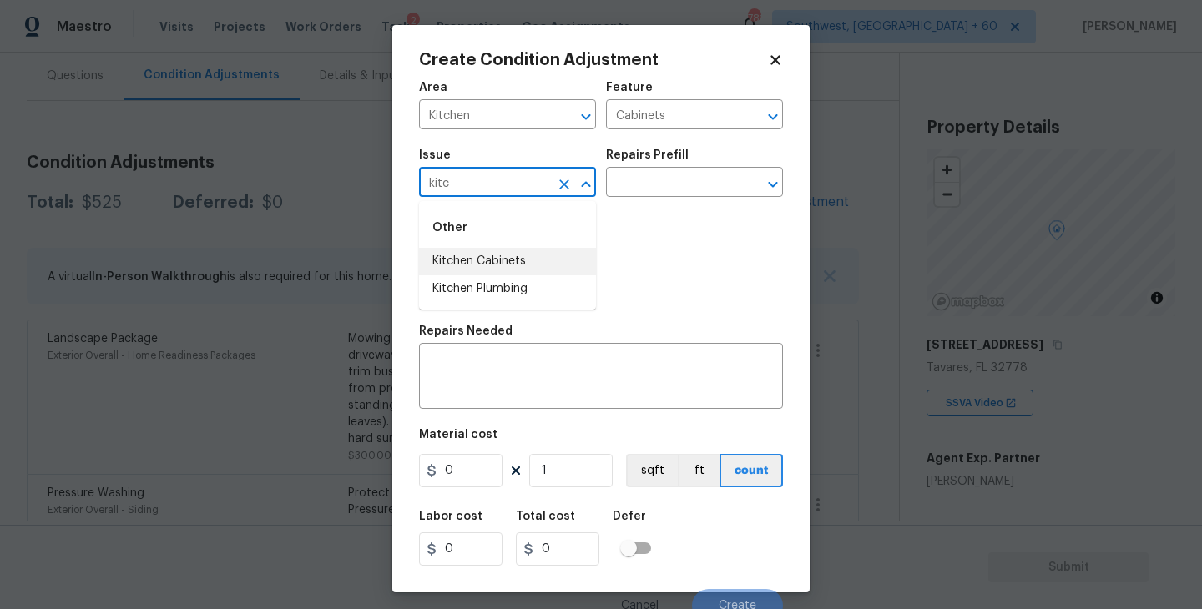
click at [526, 258] on li "Kitchen Cabinets" at bounding box center [507, 262] width 177 height 28
type input "Kitchen Cabinets"
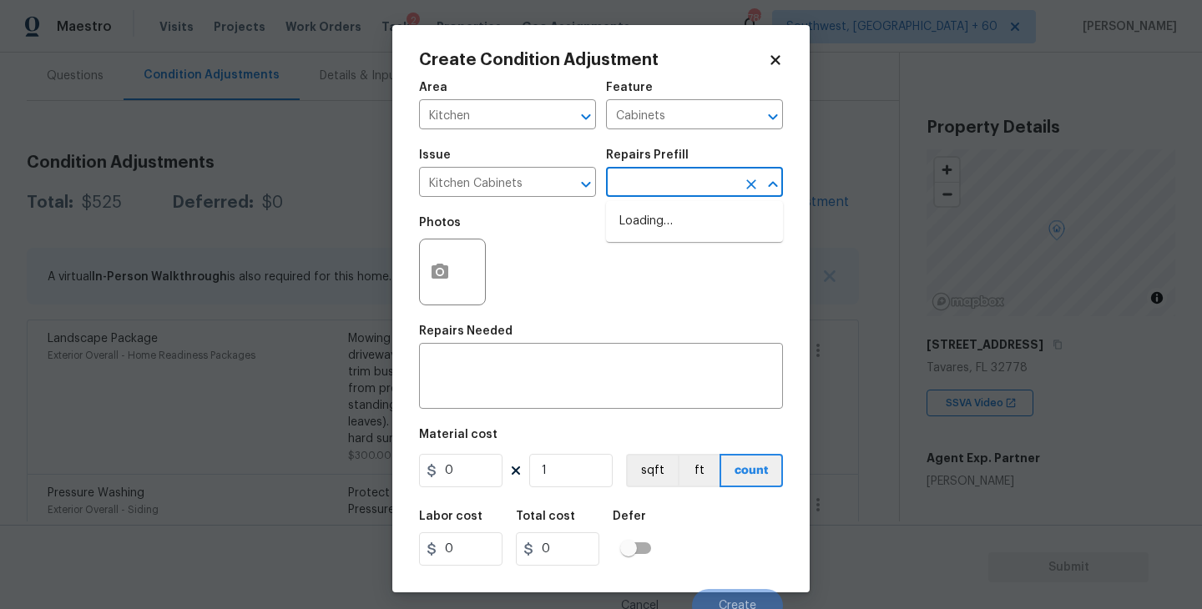
click at [651, 182] on input "text" at bounding box center [671, 184] width 130 height 26
type input "pa"
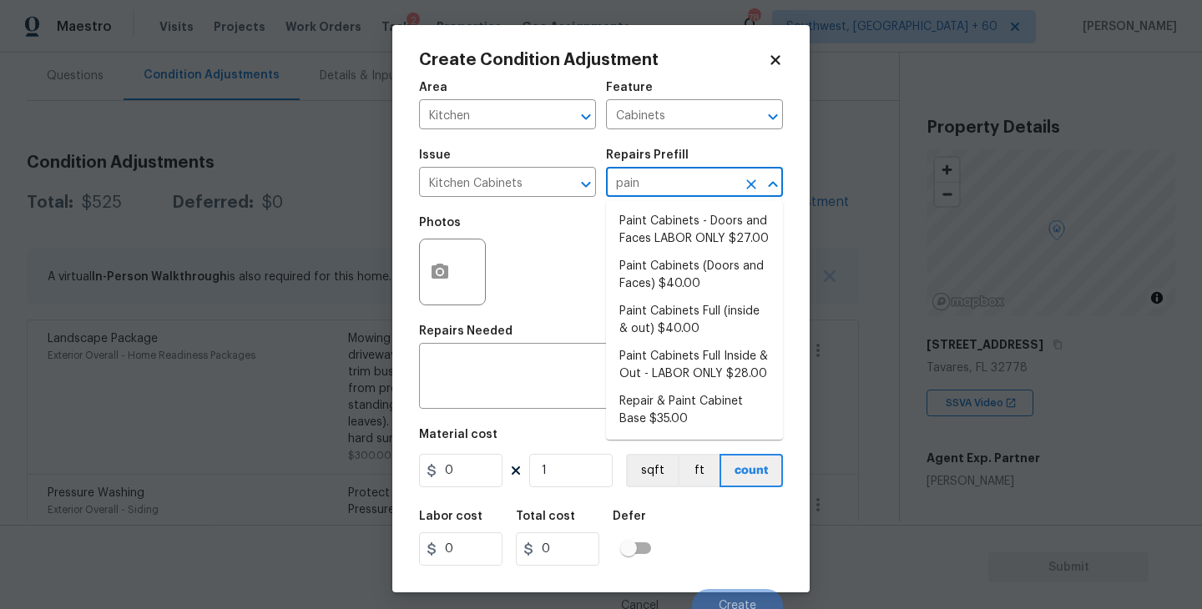
type input "paint"
click at [677, 321] on li "Paint Cabinets Full (inside & out) $40.00" at bounding box center [694, 320] width 177 height 45
type textarea "Prep, sand, mask and apply 2 coats of paint to the kitchen cabinet doors, inter…"
type input "40"
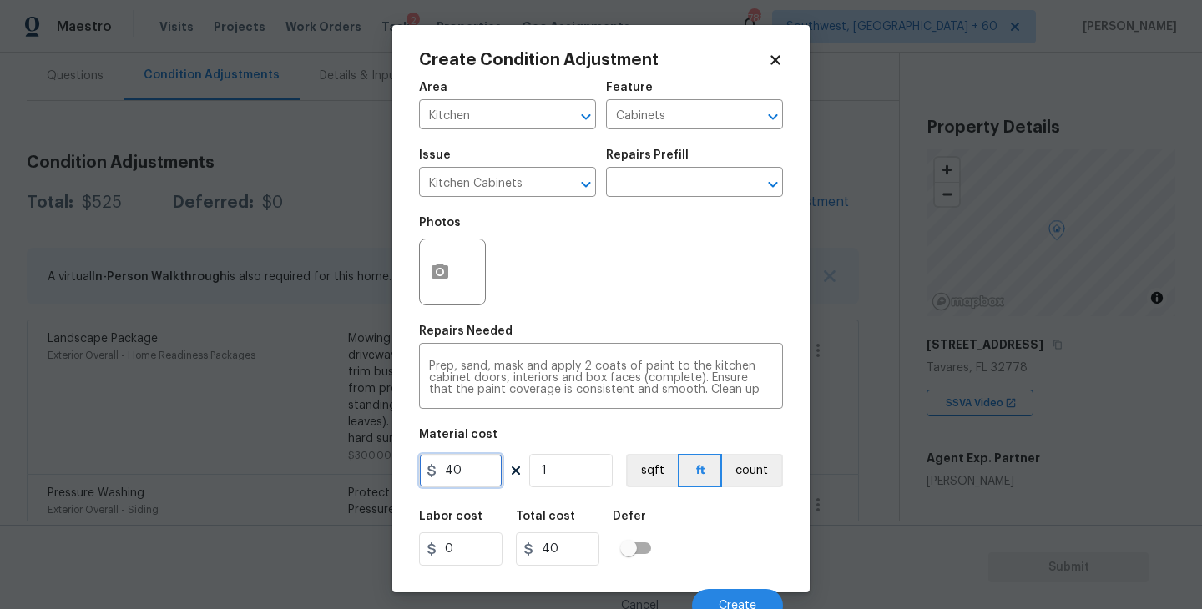
drag, startPoint x: 472, startPoint y: 473, endPoint x: 393, endPoint y: 472, distance: 78.5
click at [393, 472] on div "Create Condition Adjustment Area Kitchen ​ Feature Cabinets ​ Issue Kitchen Cab…" at bounding box center [600, 309] width 417 height 568
type input "1200"
click at [770, 468] on button "count" at bounding box center [752, 470] width 61 height 33
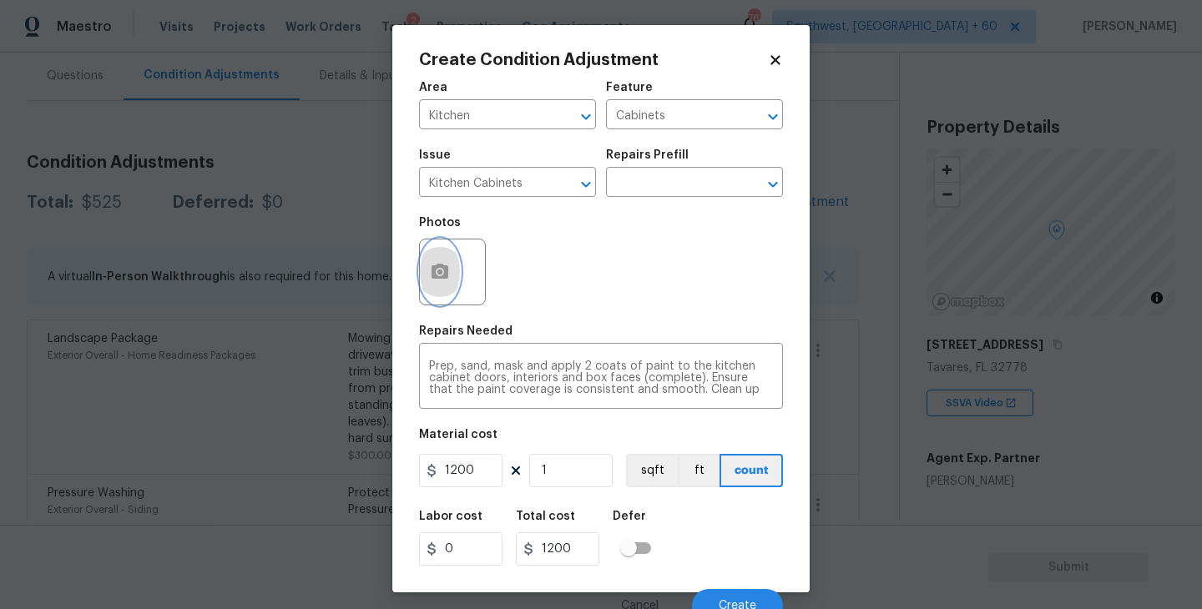
click at [422, 275] on button "button" at bounding box center [440, 272] width 40 height 65
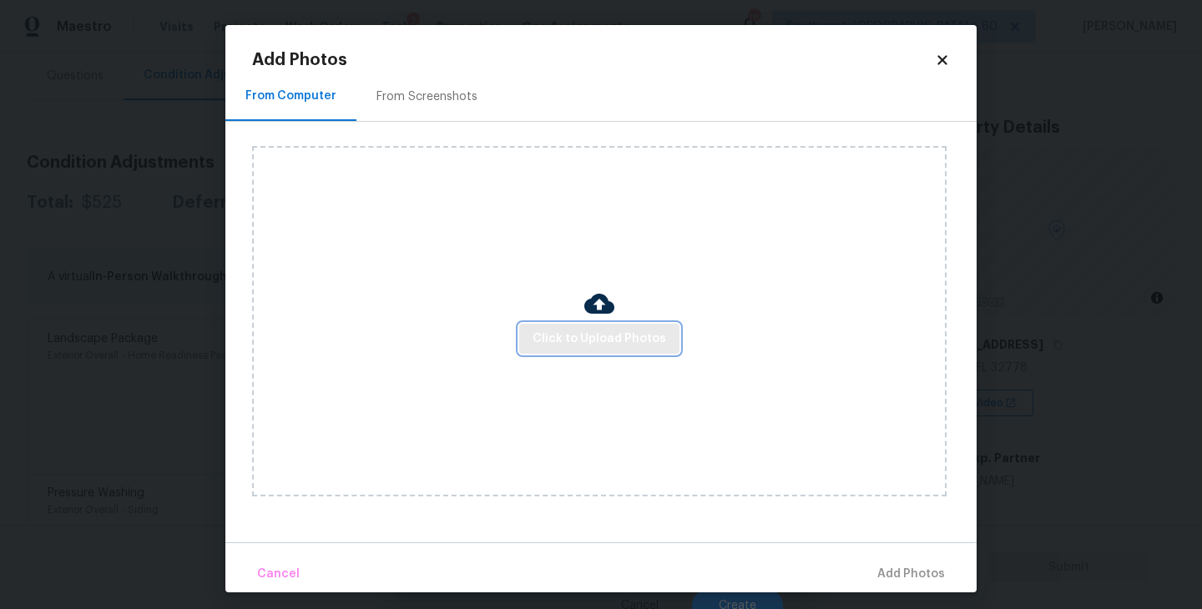
click at [537, 324] on button "Click to Upload Photos" at bounding box center [599, 339] width 160 height 31
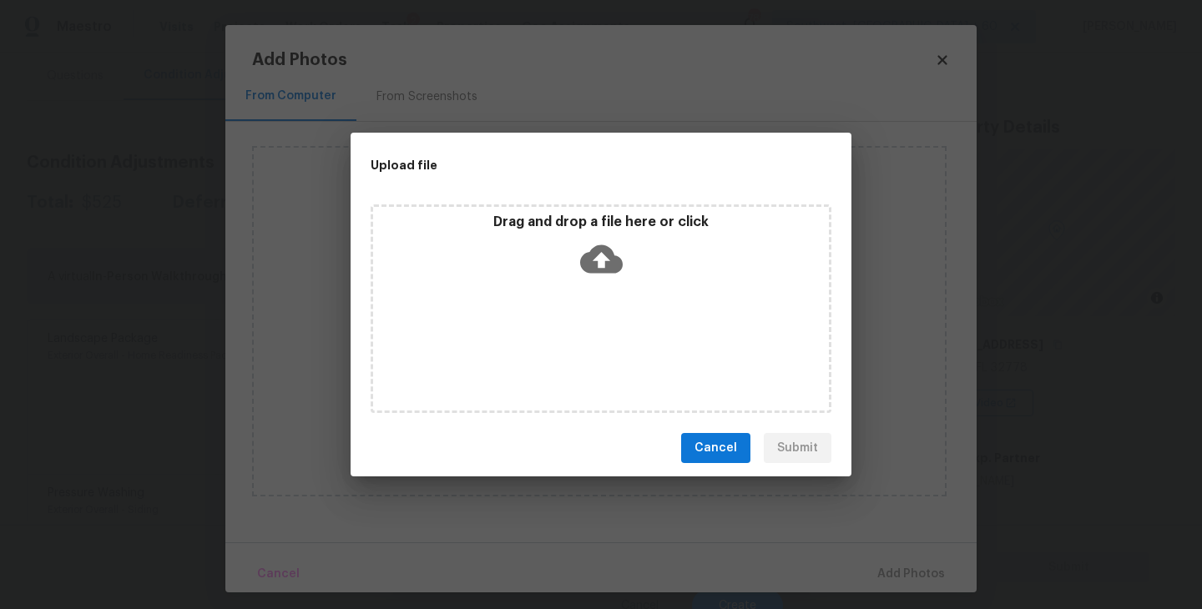
click at [600, 285] on div "Drag and drop a file here or click" at bounding box center [601, 309] width 461 height 209
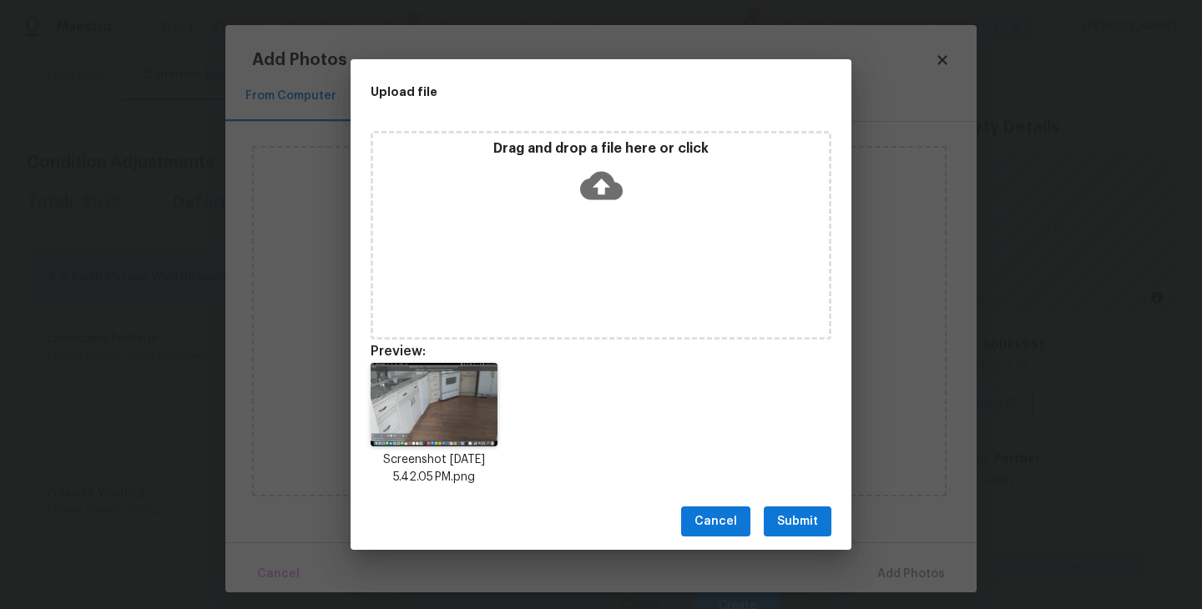
click at [806, 517] on span "Submit" at bounding box center [797, 522] width 41 height 21
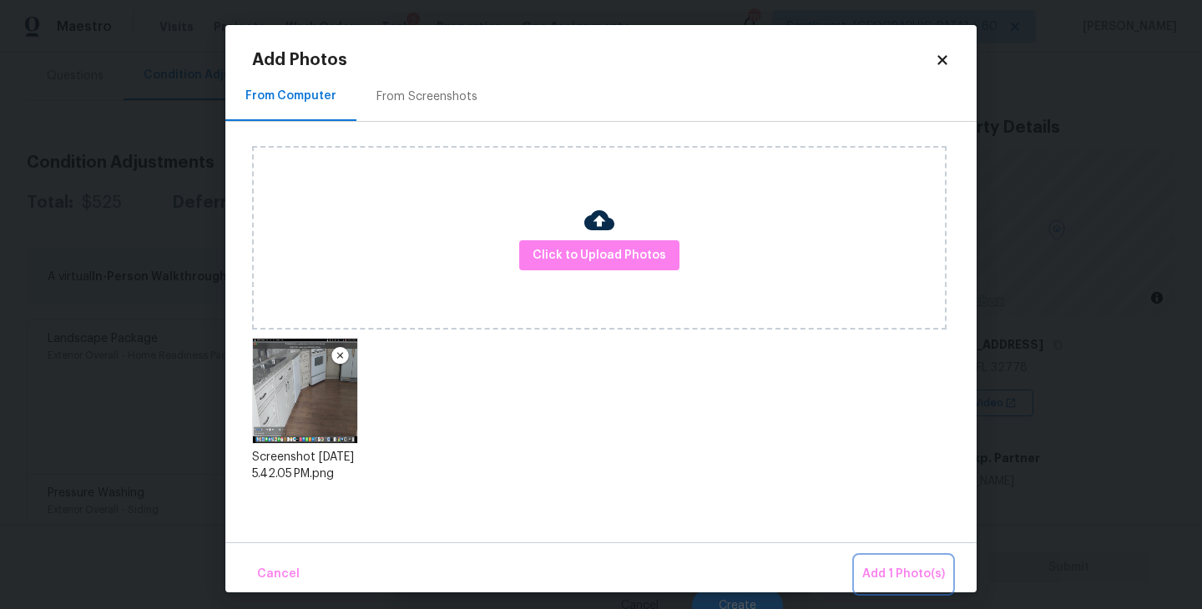
click at [891, 578] on span "Add 1 Photo(s)" at bounding box center [903, 574] width 83 height 21
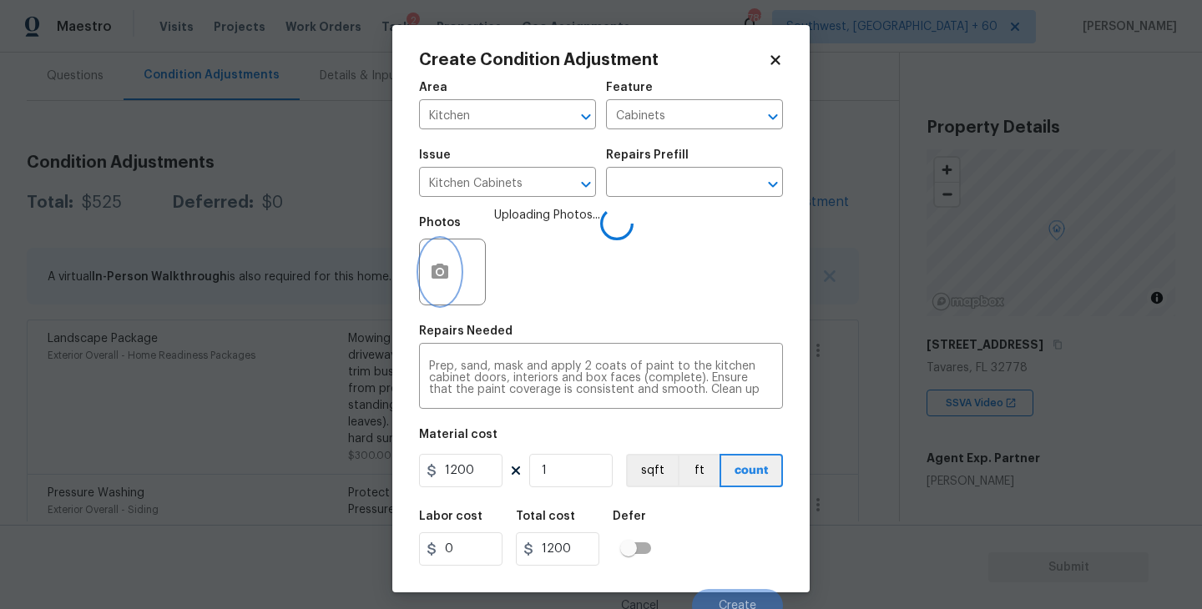
scroll to position [14, 0]
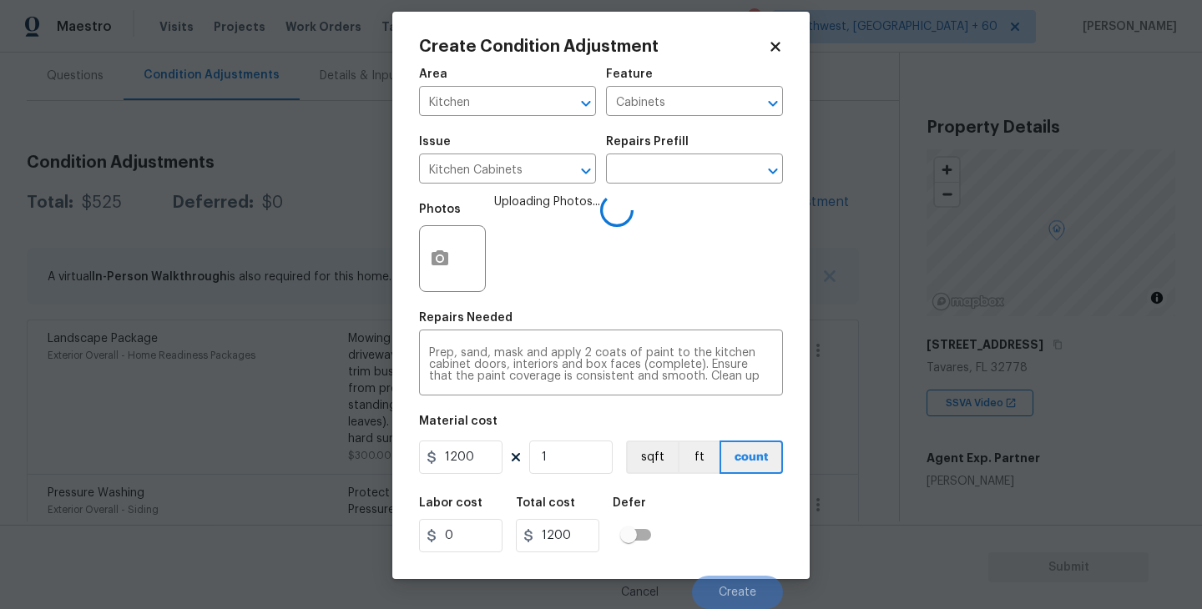
click at [752, 516] on div "Labor cost 0 Total cost 1200 Defer" at bounding box center [601, 525] width 364 height 75
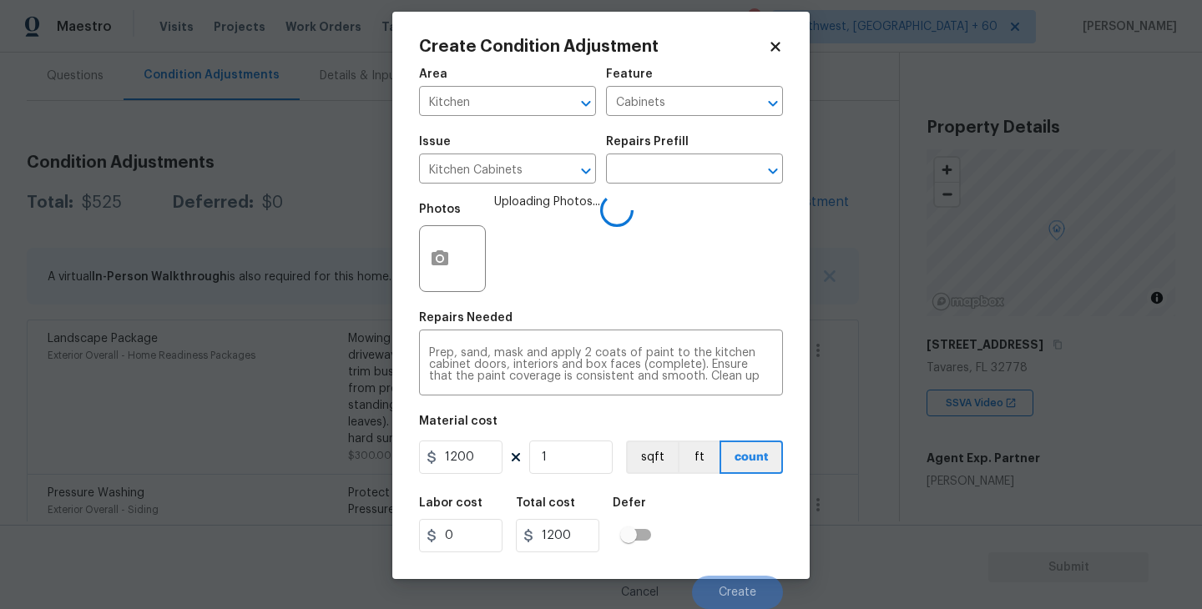
click at [752, 516] on div "Labor cost 0 Total cost 1200 Defer" at bounding box center [601, 525] width 364 height 75
click at [703, 521] on div "Labor cost 0 Total cost 1200 Defer" at bounding box center [601, 525] width 364 height 75
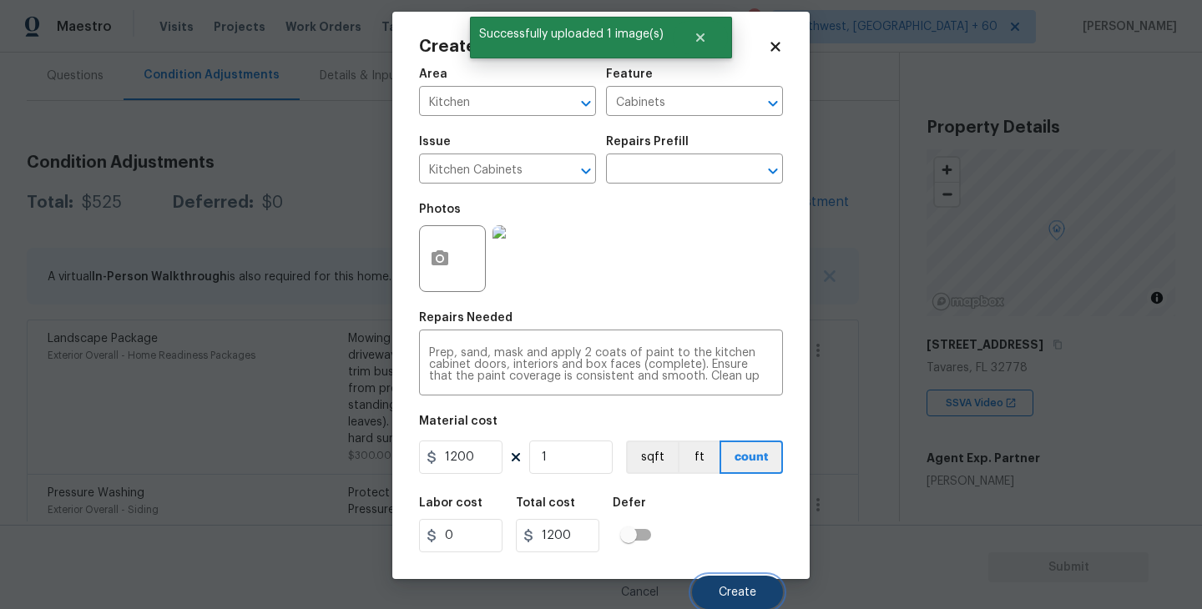
click at [742, 576] on button "Create" at bounding box center [737, 592] width 91 height 33
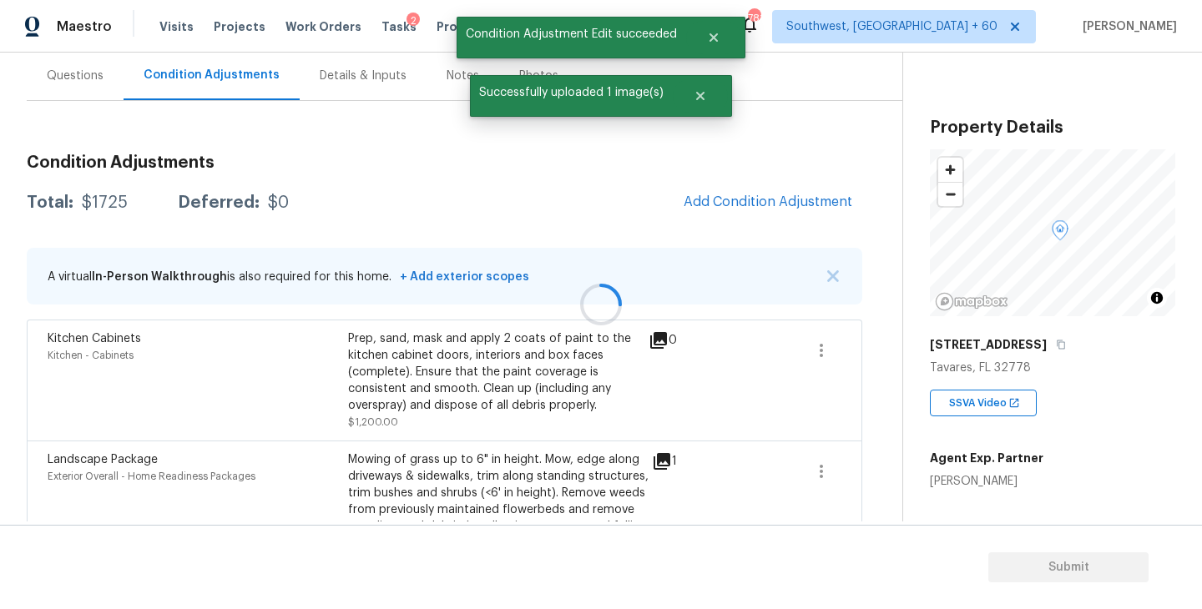
scroll to position [0, 0]
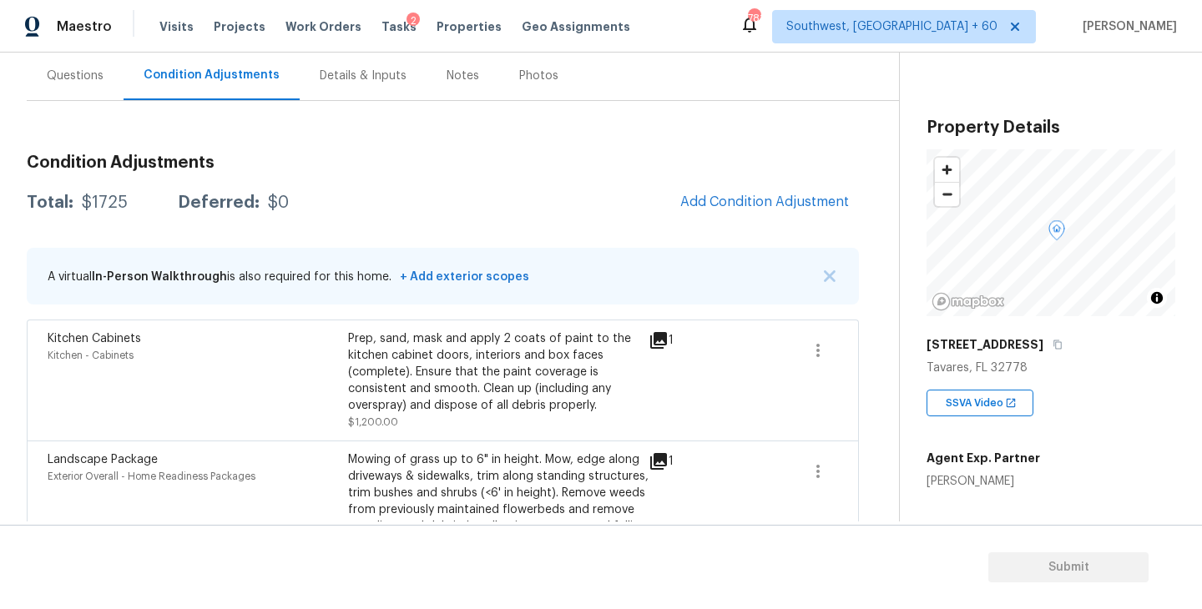
click at [78, 79] on div "Questions" at bounding box center [75, 76] width 57 height 17
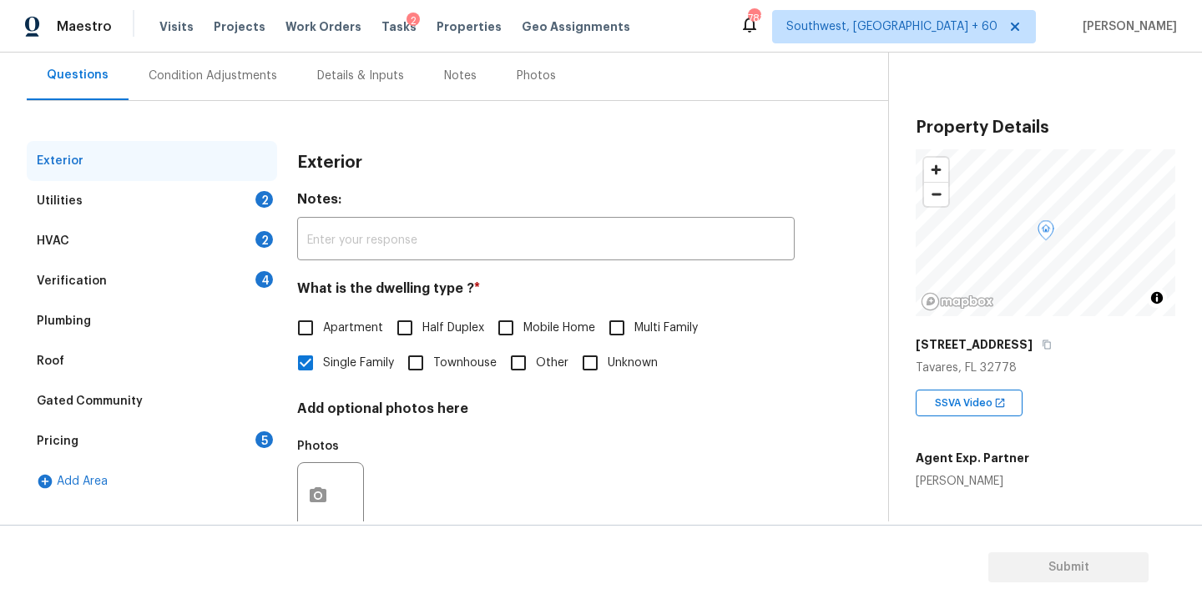
scroll to position [151, 0]
click at [102, 282] on div "Verification 4" at bounding box center [152, 282] width 250 height 40
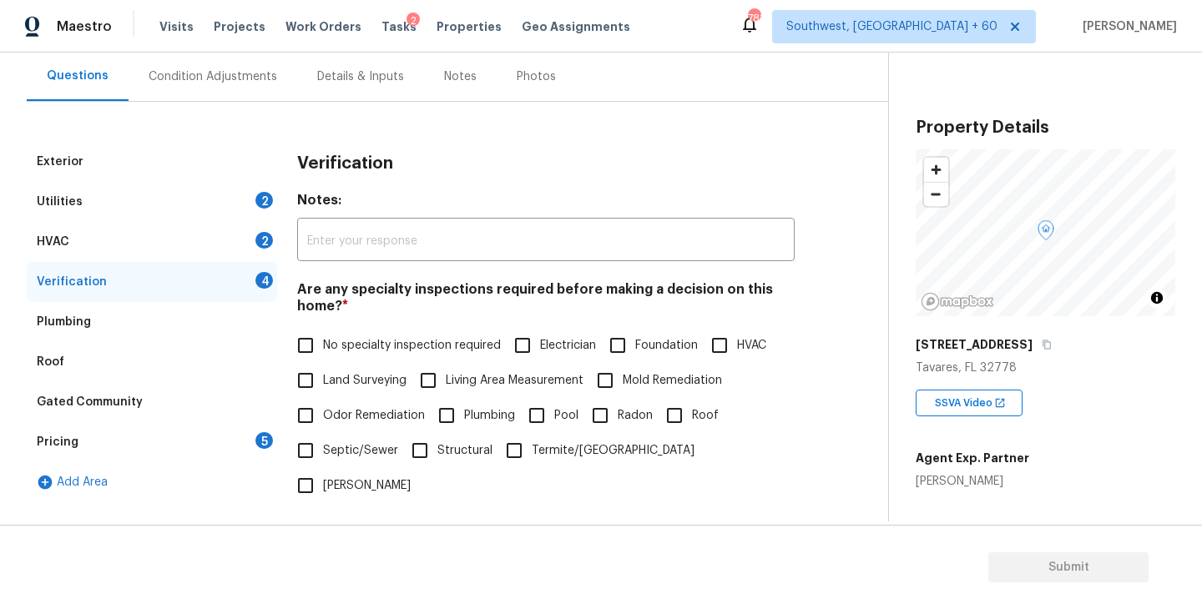
click at [97, 207] on div "Utilities 2" at bounding box center [152, 202] width 250 height 40
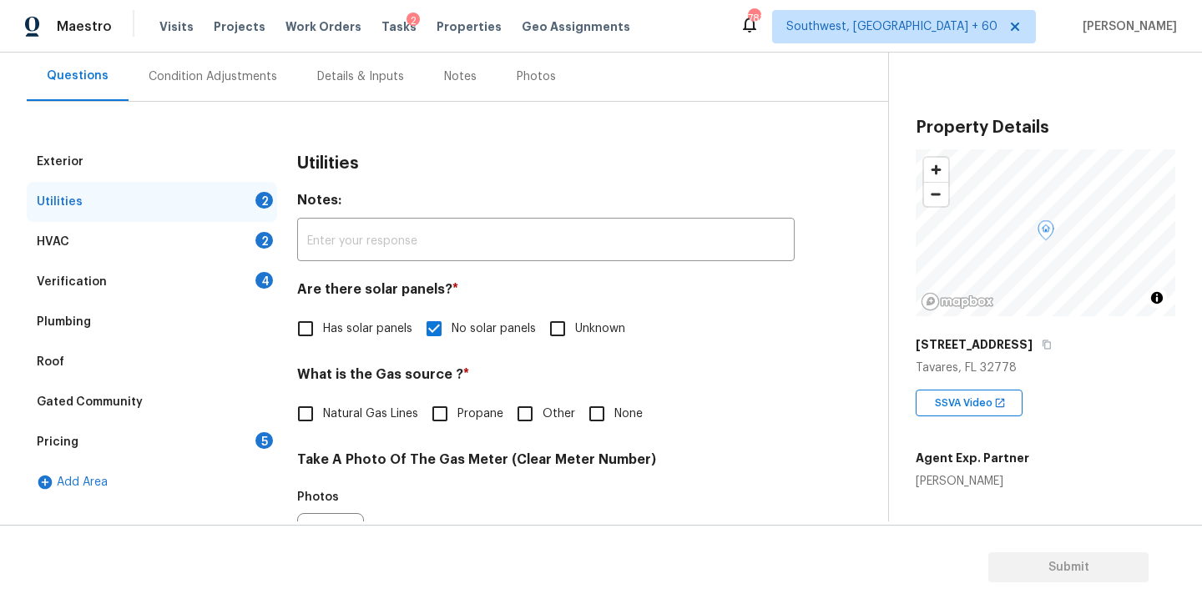
click at [313, 412] on input "Natural Gas Lines" at bounding box center [305, 414] width 35 height 35
checkbox input "true"
click at [247, 82] on div "Condition Adjustments" at bounding box center [213, 76] width 129 height 17
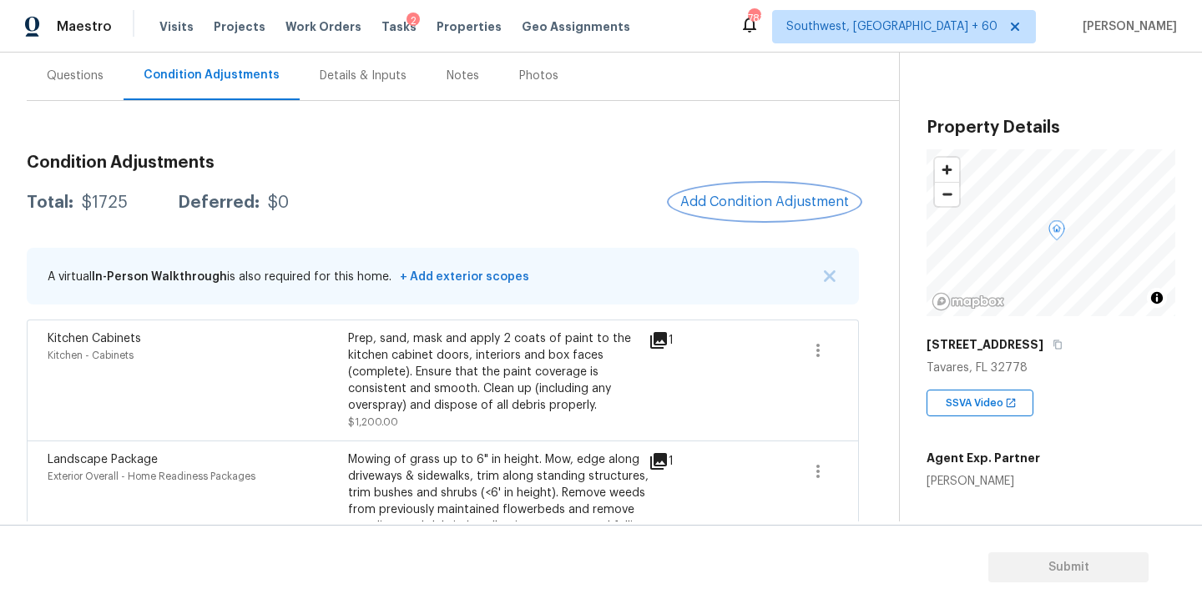
click at [704, 211] on button "Add Condition Adjustment" at bounding box center [764, 201] width 189 height 35
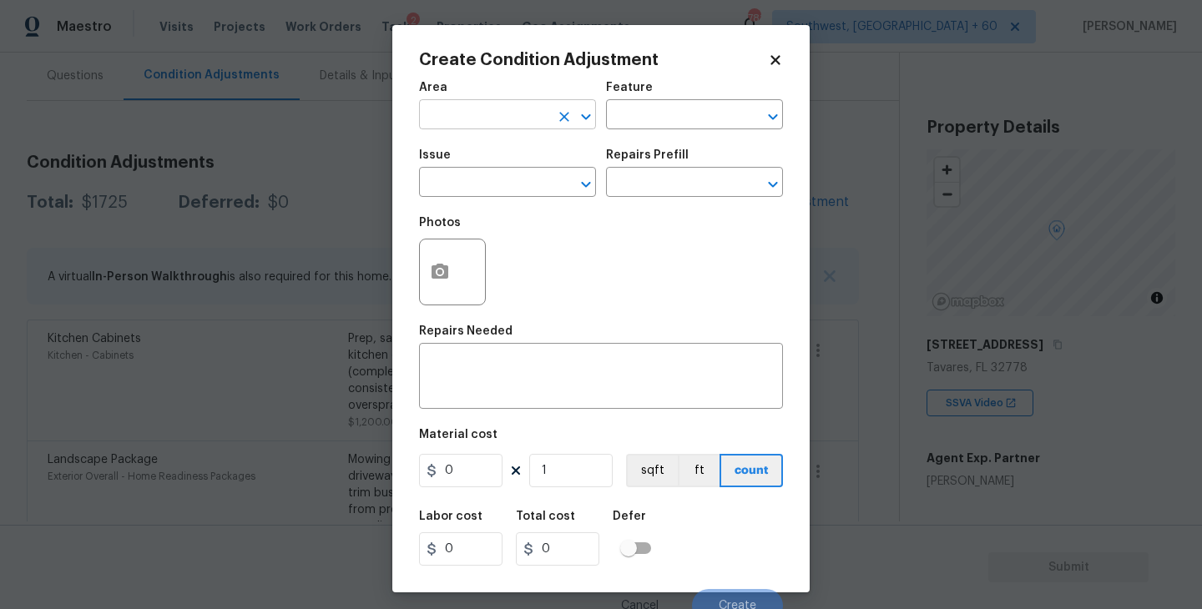
click at [489, 117] on input "text" at bounding box center [484, 117] width 130 height 26
click at [499, 183] on li "Interior Overall" at bounding box center [507, 182] width 177 height 28
type input "Interior Overall"
click at [687, 107] on input "text" at bounding box center [671, 117] width 130 height 26
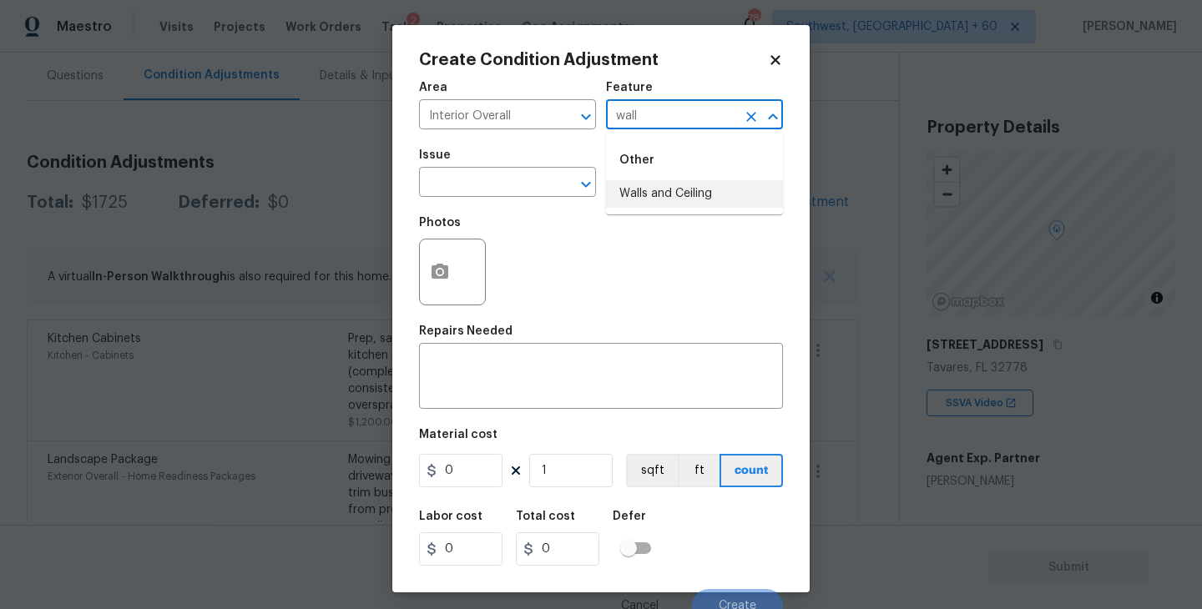
click at [669, 195] on li "Walls and Ceiling" at bounding box center [694, 194] width 177 height 28
type input "Walls and Ceiling"
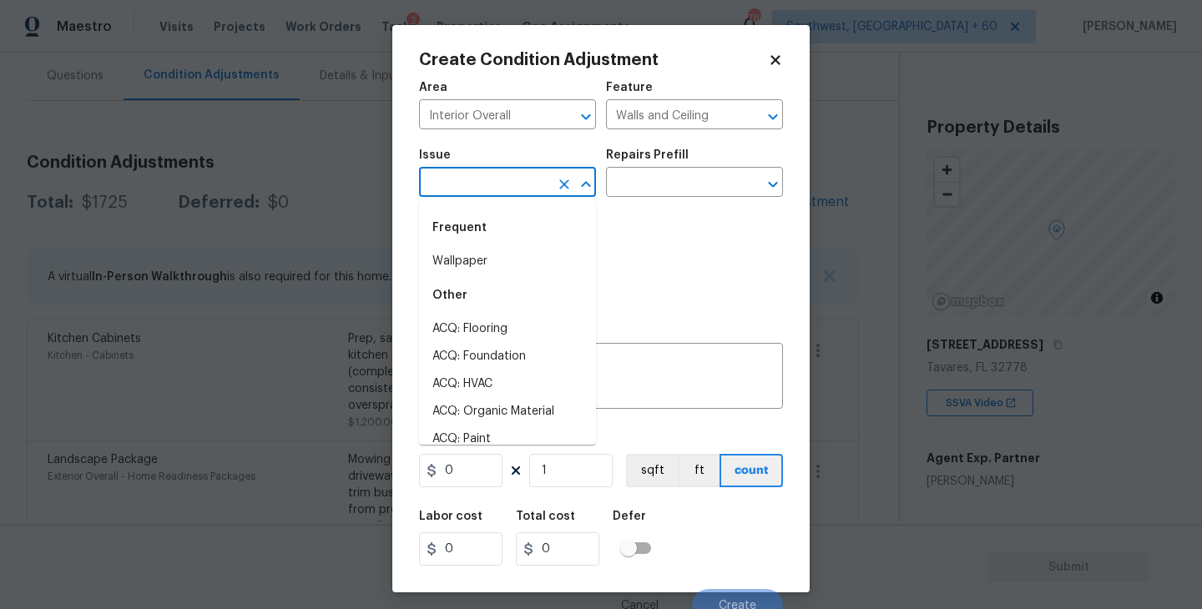
drag, startPoint x: 508, startPoint y: 188, endPoint x: 483, endPoint y: 188, distance: 24.2
click at [483, 188] on input "text" at bounding box center [484, 184] width 130 height 26
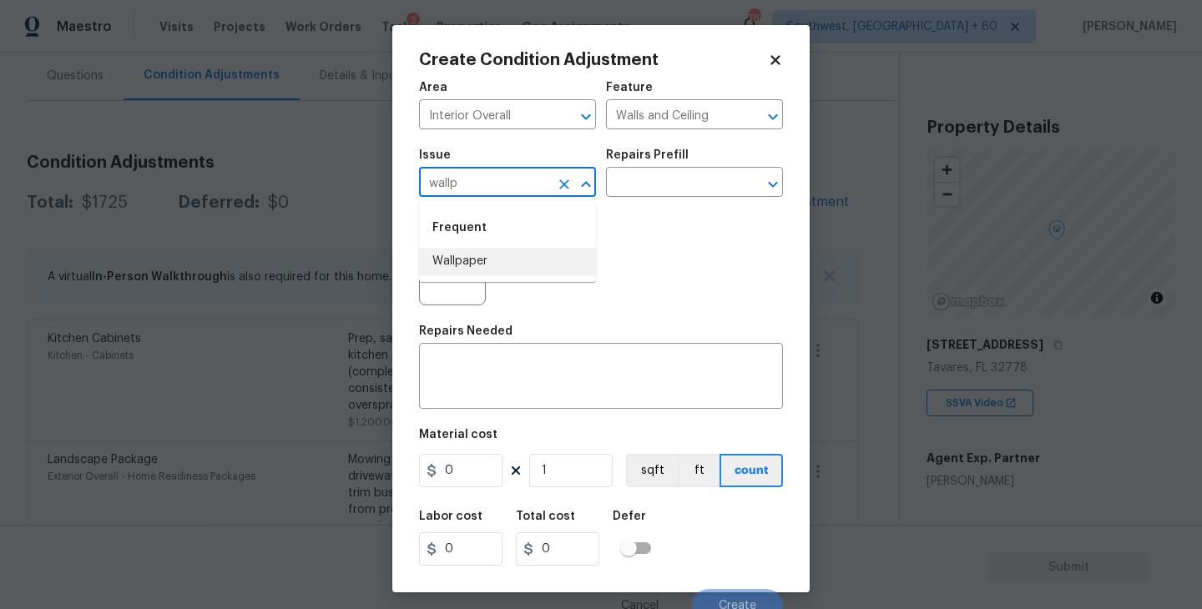
click at [468, 263] on li "Wallpaper" at bounding box center [507, 262] width 177 height 28
type input "Wallpaper"
click at [634, 194] on input "text" at bounding box center [671, 184] width 130 height 26
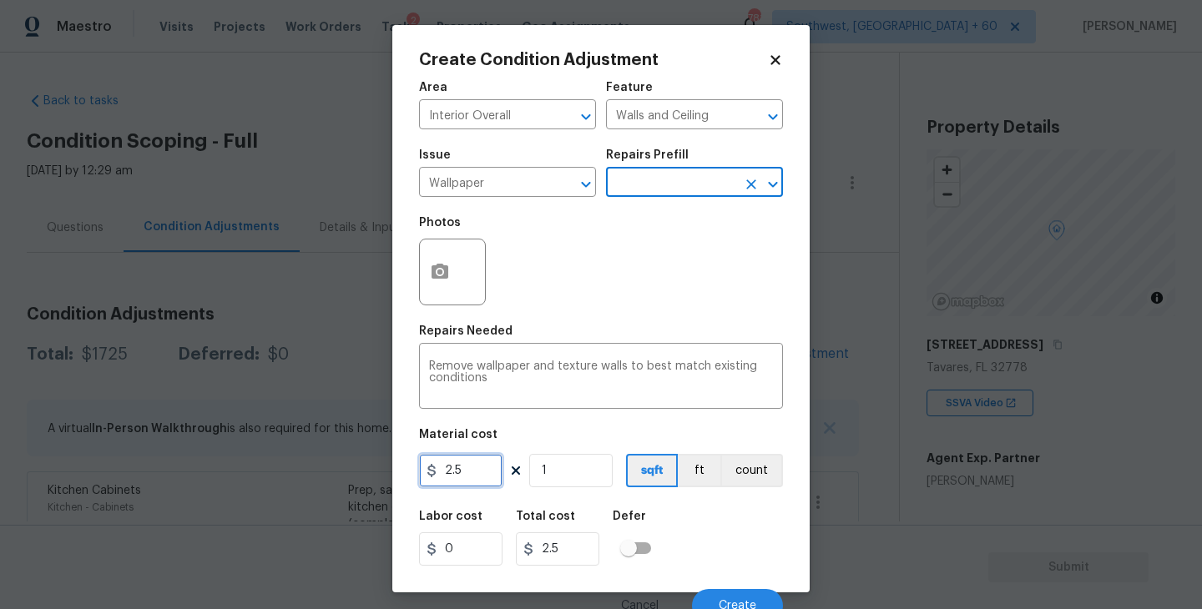
scroll to position [152, 0]
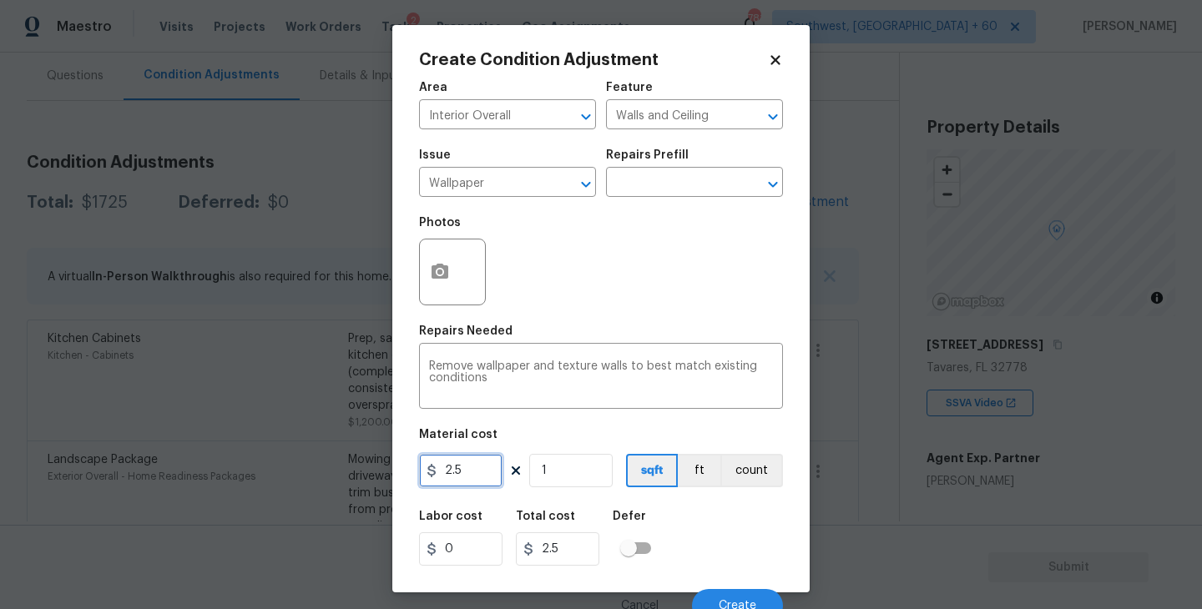
drag, startPoint x: 465, startPoint y: 470, endPoint x: 251, endPoint y: 488, distance: 214.5
click at [251, 488] on div "Create Condition Adjustment Area Interior Overall ​ Feature Walls and Ceiling ​…" at bounding box center [601, 304] width 1202 height 609
type input "250"
click at [439, 275] on circle "button" at bounding box center [439, 272] width 5 height 5
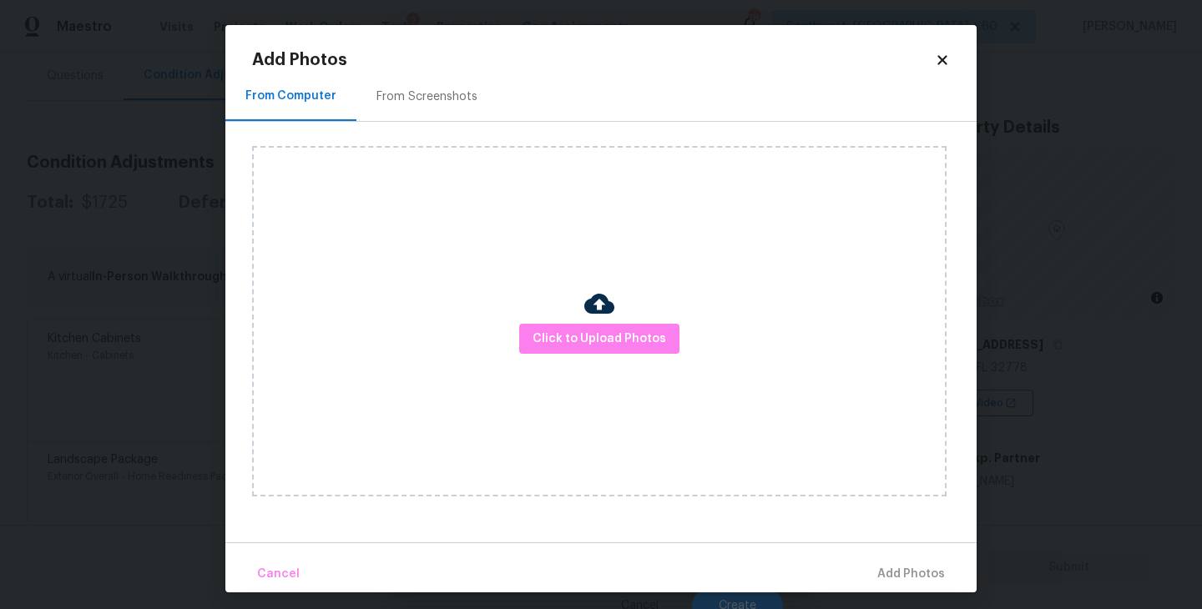
click at [422, 103] on div "From Screenshots" at bounding box center [426, 96] width 101 height 17
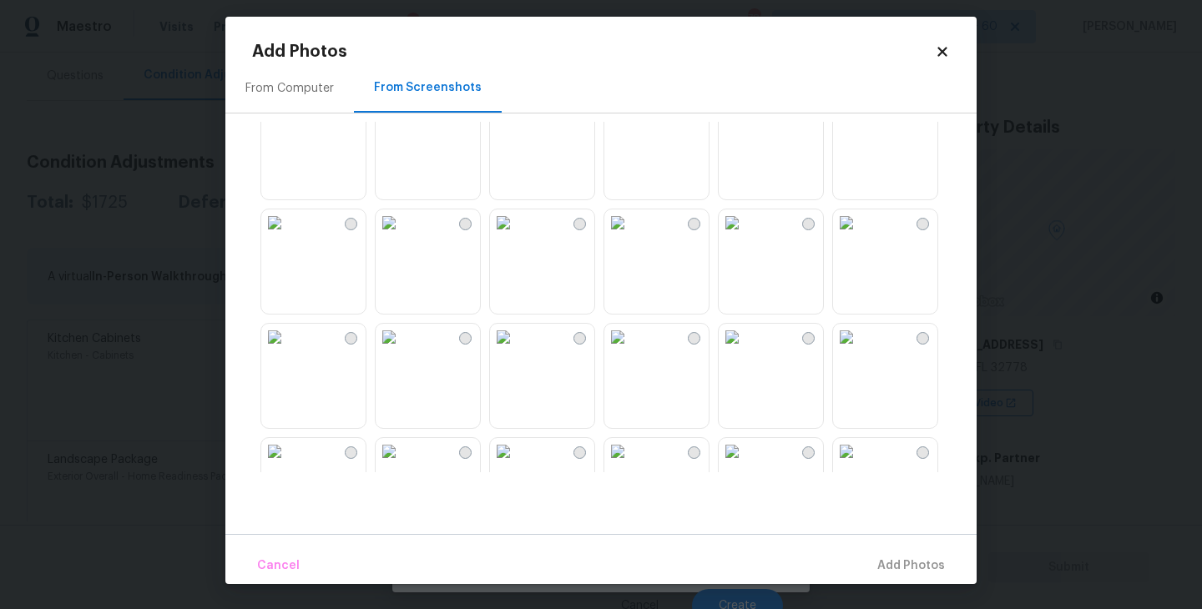
scroll to position [238, 0]
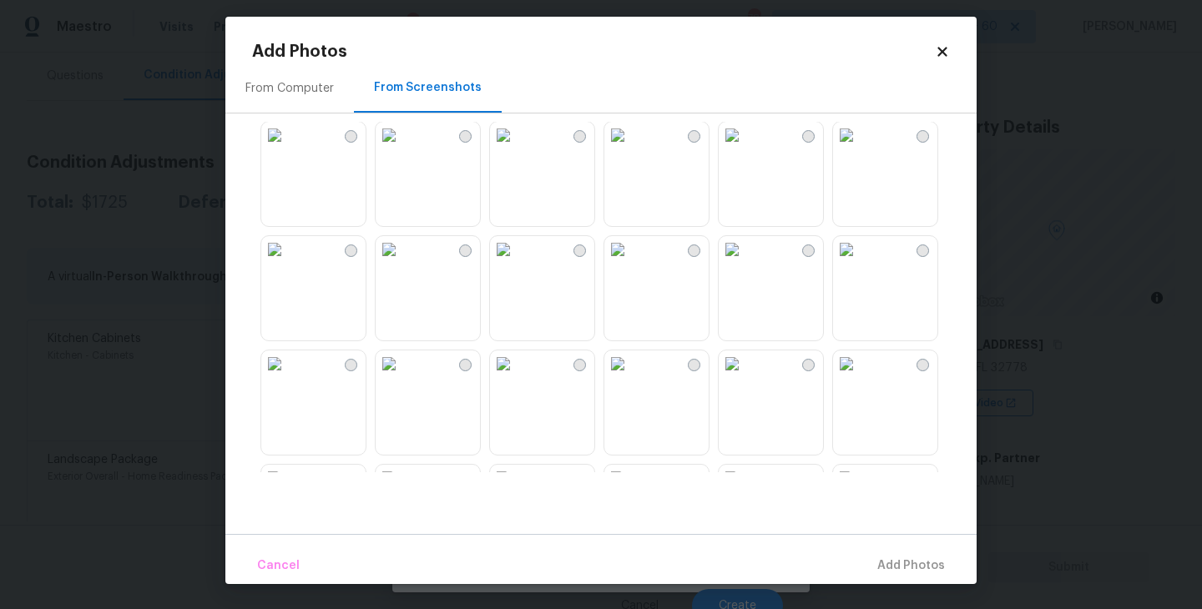
click at [285, 80] on div "From Computer" at bounding box center [289, 88] width 88 height 17
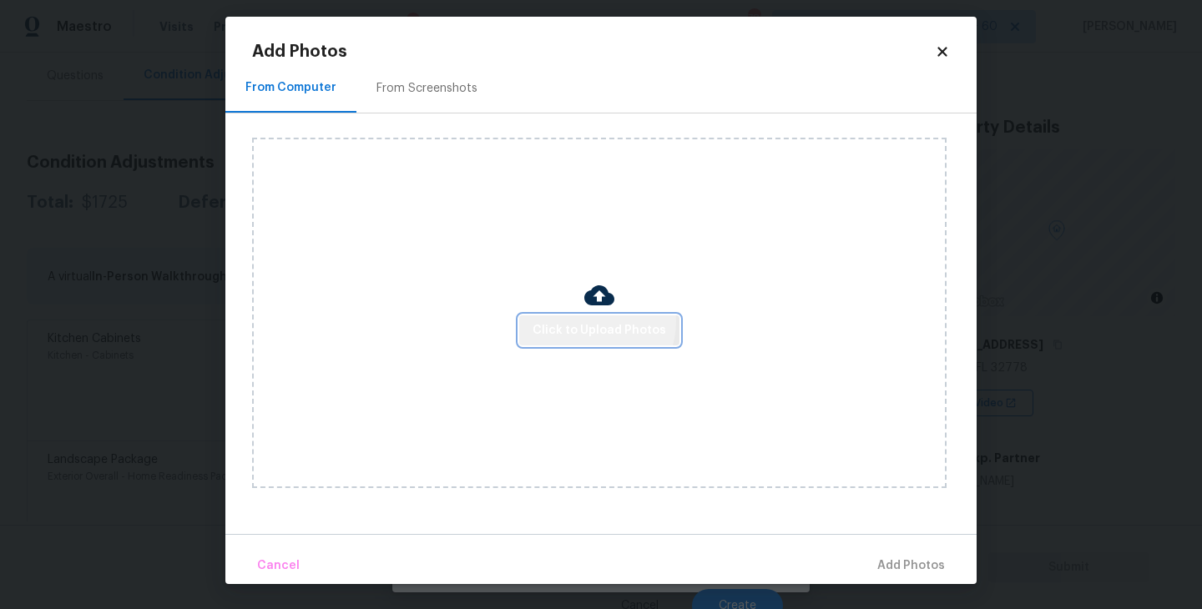
click at [594, 321] on span "Click to Upload Photos" at bounding box center [600, 331] width 134 height 21
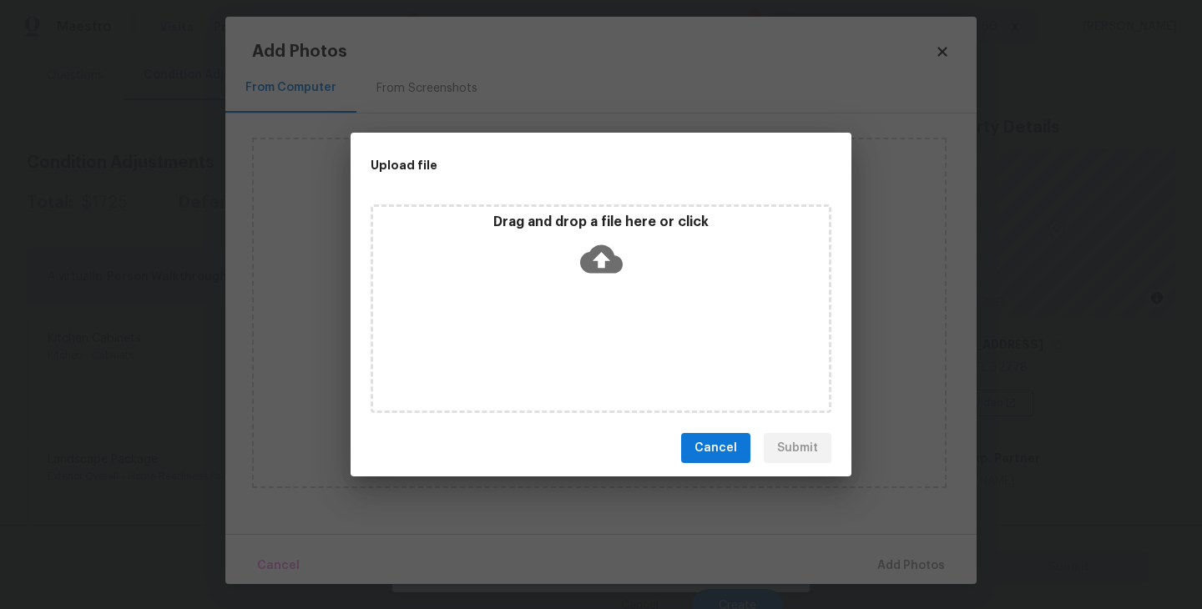
click at [611, 279] on div "Drag and drop a file here or click" at bounding box center [601, 250] width 456 height 72
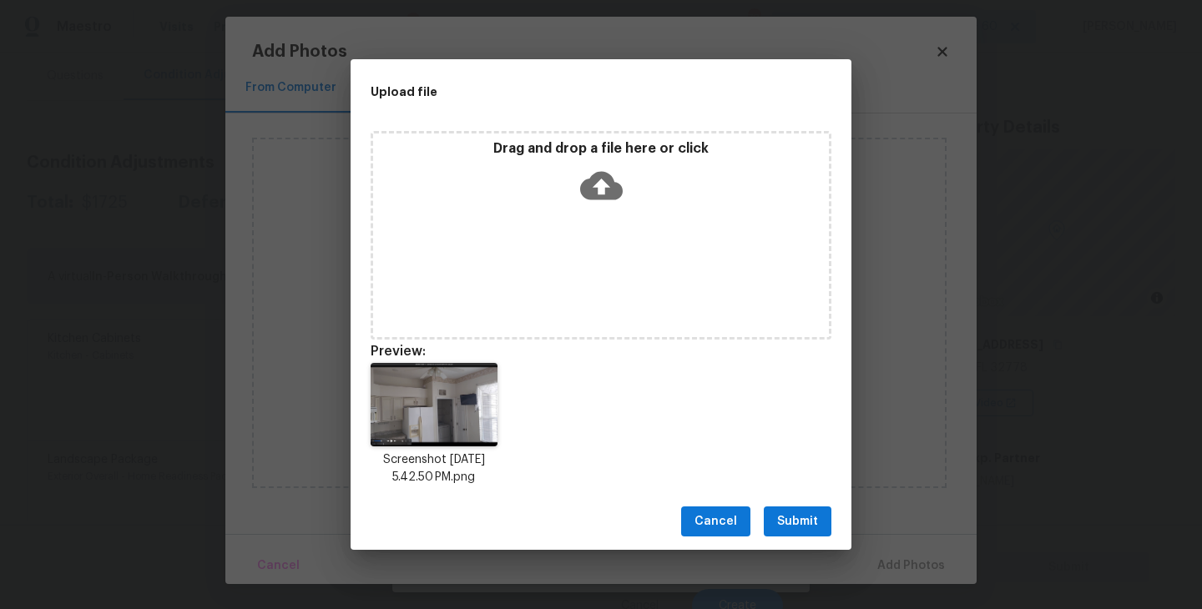
click at [786, 523] on span "Submit" at bounding box center [797, 522] width 41 height 21
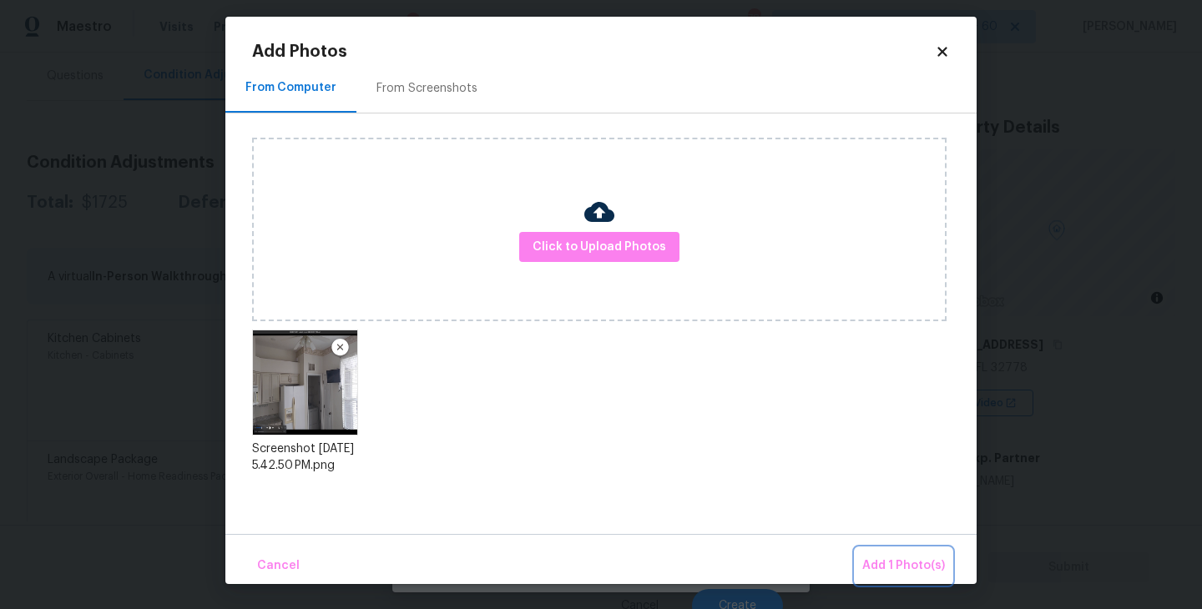
click at [877, 554] on button "Add 1 Photo(s)" at bounding box center [904, 566] width 96 height 36
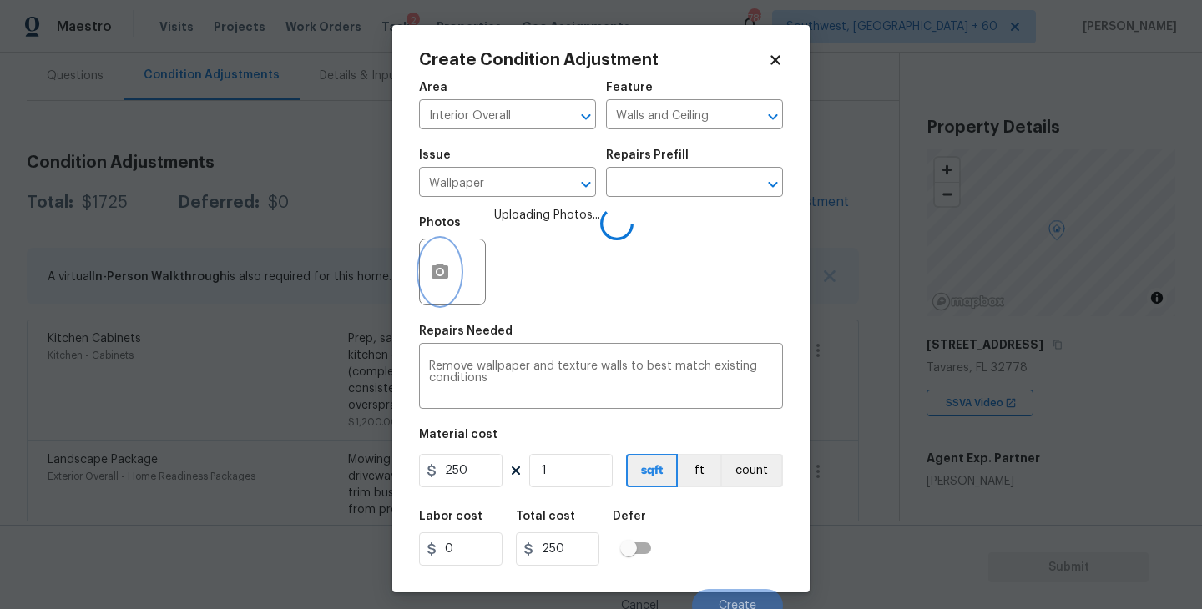
scroll to position [14, 0]
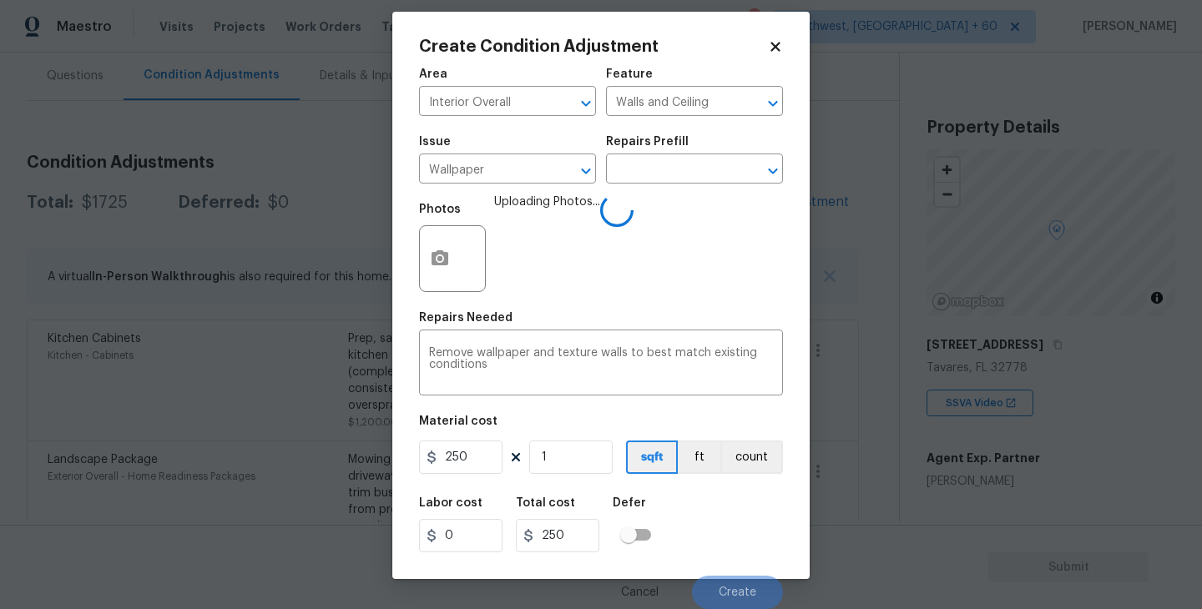
click at [710, 490] on div "Labor cost 0 Total cost 250 Defer" at bounding box center [601, 525] width 364 height 75
click at [743, 473] on button "count" at bounding box center [751, 457] width 63 height 33
click at [714, 511] on div "Labor cost 0 Total cost 250 Defer" at bounding box center [601, 525] width 364 height 75
click at [714, 512] on div "Labor cost 0 Total cost 250 Defer" at bounding box center [601, 525] width 364 height 75
click at [717, 514] on div "Labor cost 0 Total cost 250 Defer" at bounding box center [601, 525] width 364 height 75
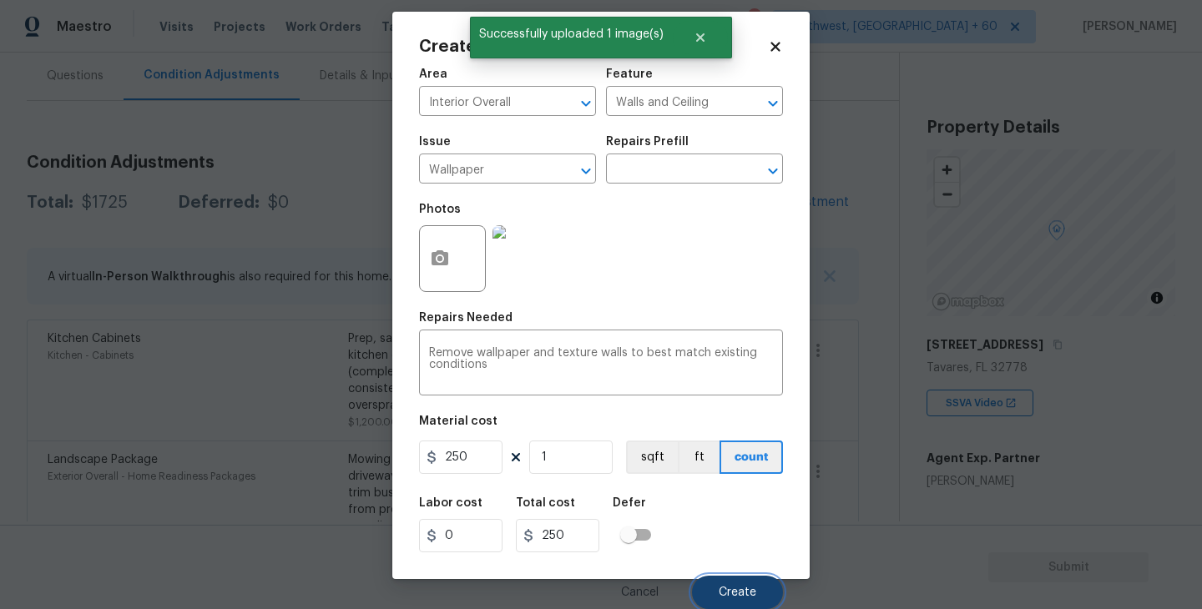
click at [729, 581] on button "Create" at bounding box center [737, 592] width 91 height 33
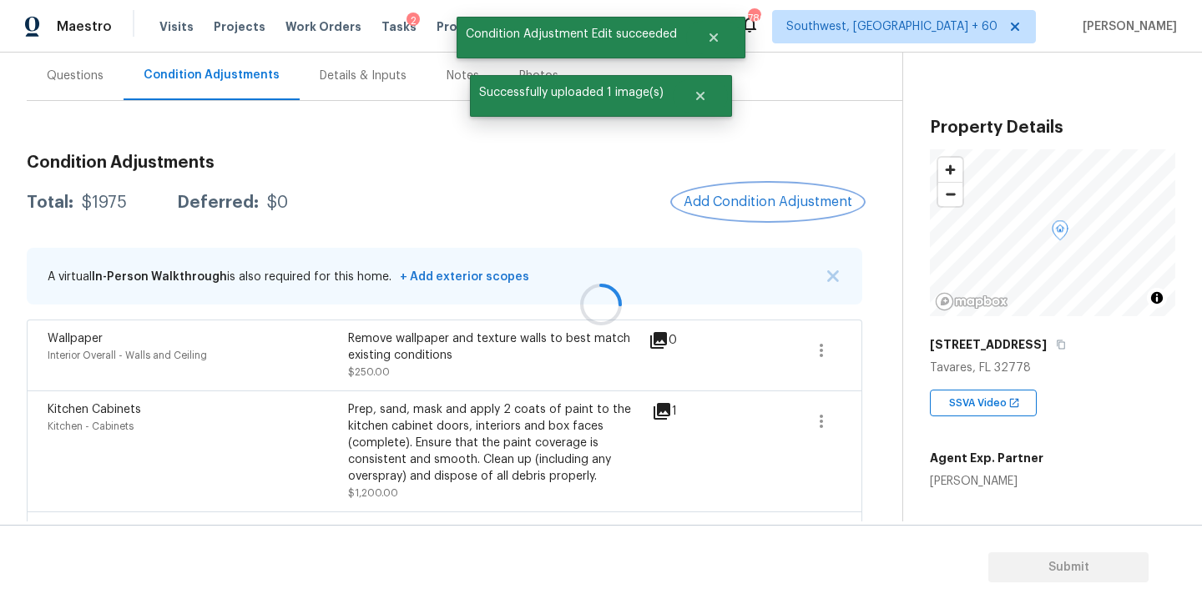
scroll to position [0, 0]
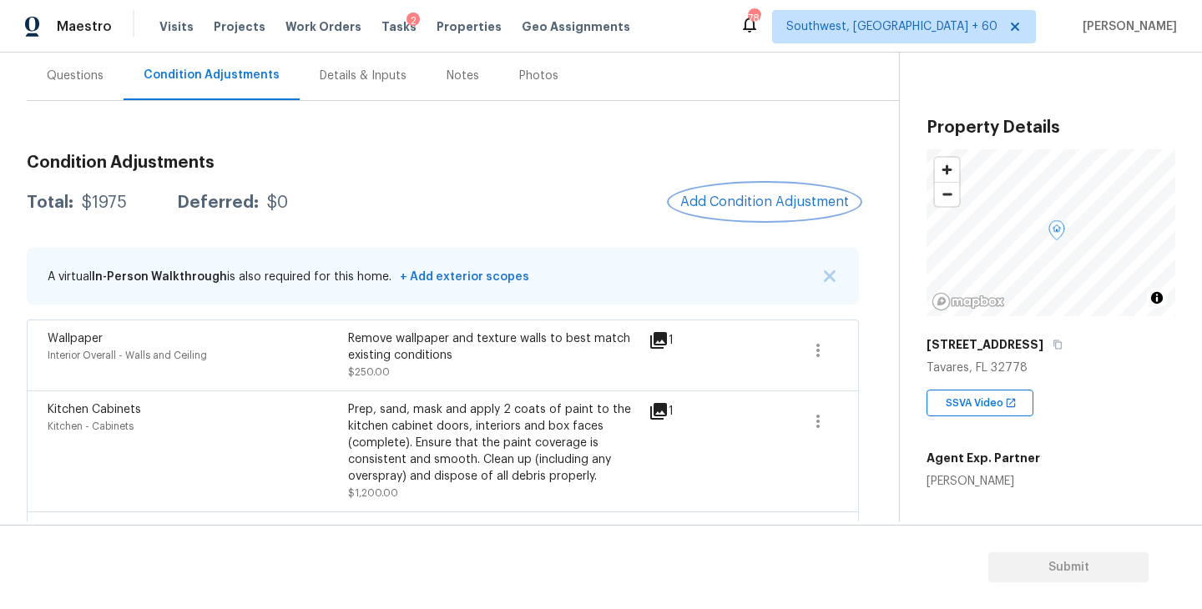
click at [762, 189] on button "Add Condition Adjustment" at bounding box center [764, 201] width 189 height 35
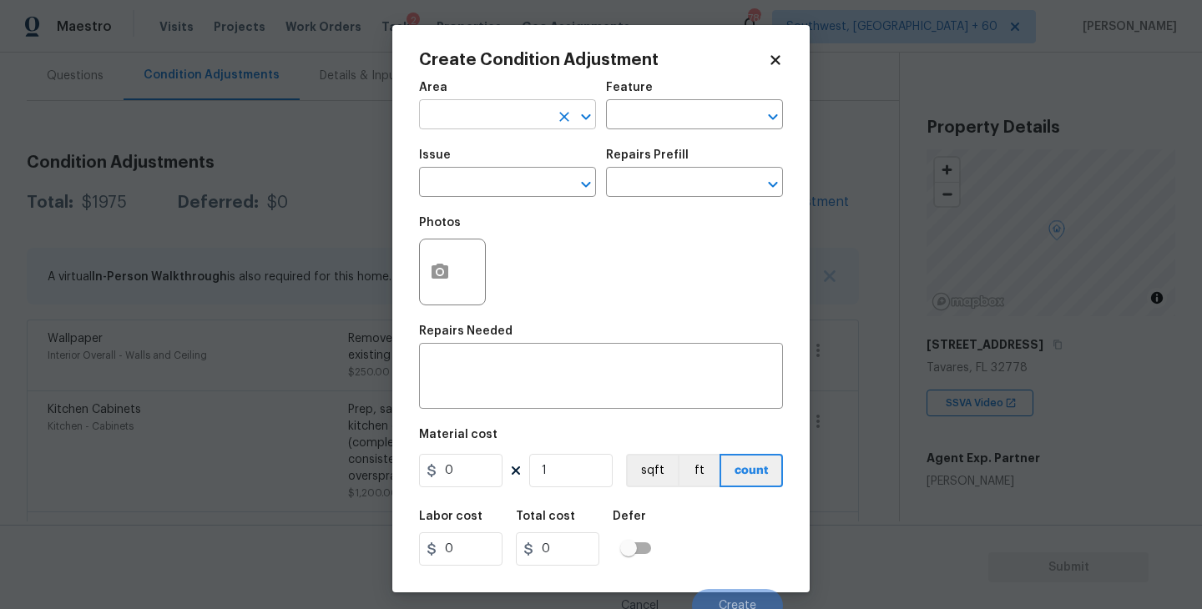
click at [523, 118] on input "text" at bounding box center [484, 117] width 130 height 26
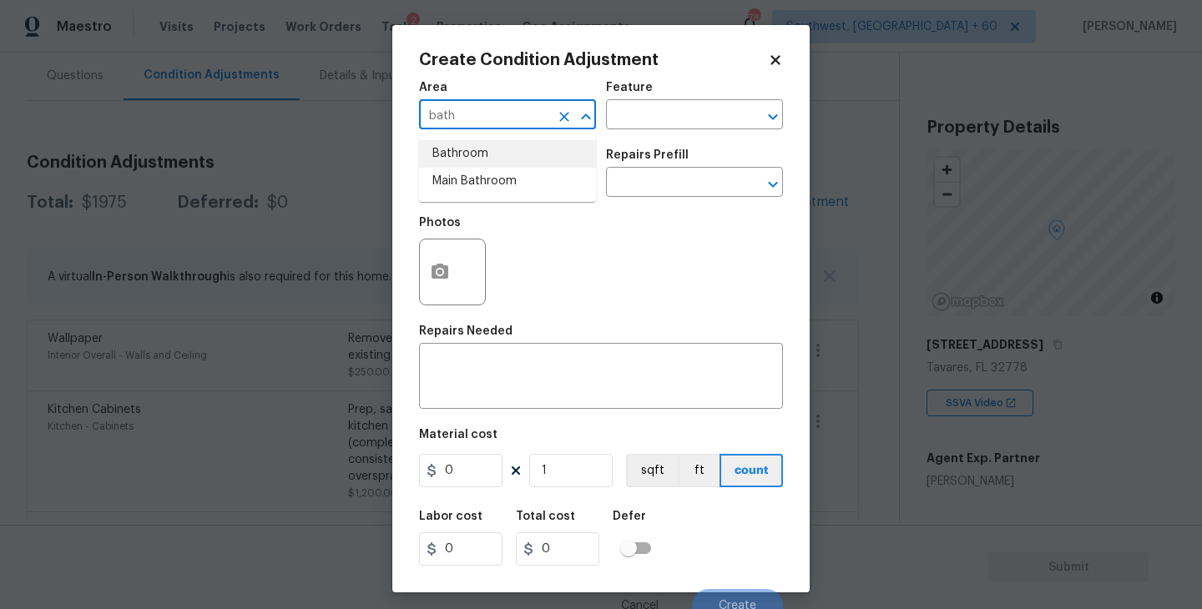
click at [533, 152] on li "Bathroom" at bounding box center [507, 154] width 177 height 28
type input "Bathroom"
click at [660, 114] on input "text" at bounding box center [671, 117] width 130 height 26
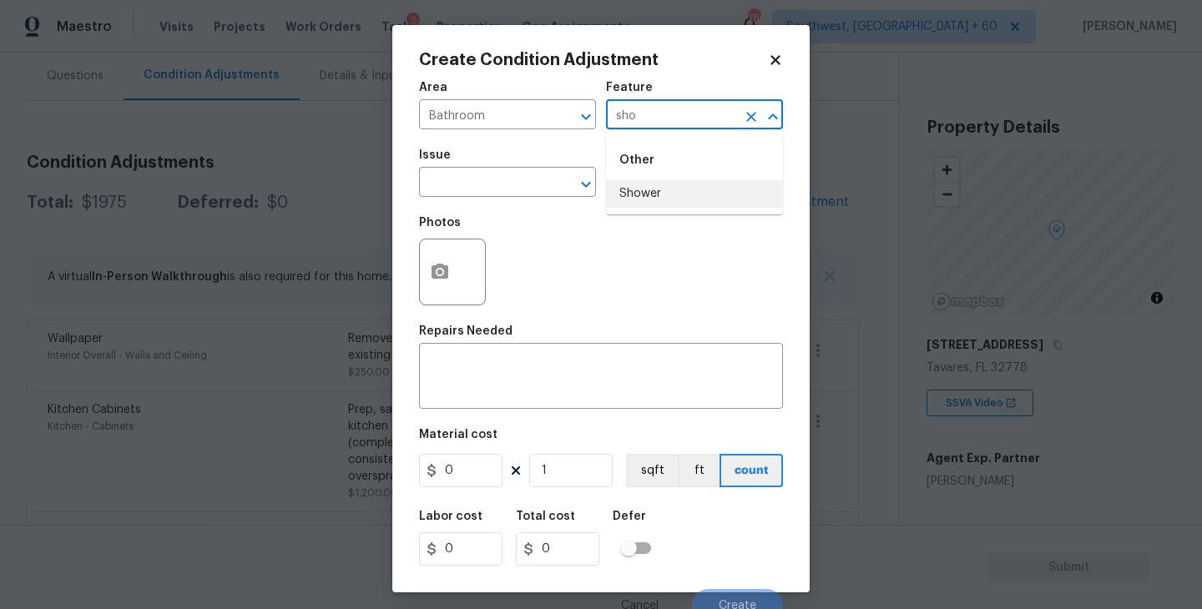
click at [674, 185] on li "Shower" at bounding box center [694, 194] width 177 height 28
type input "Shower"
click at [465, 177] on input "text" at bounding box center [484, 184] width 130 height 26
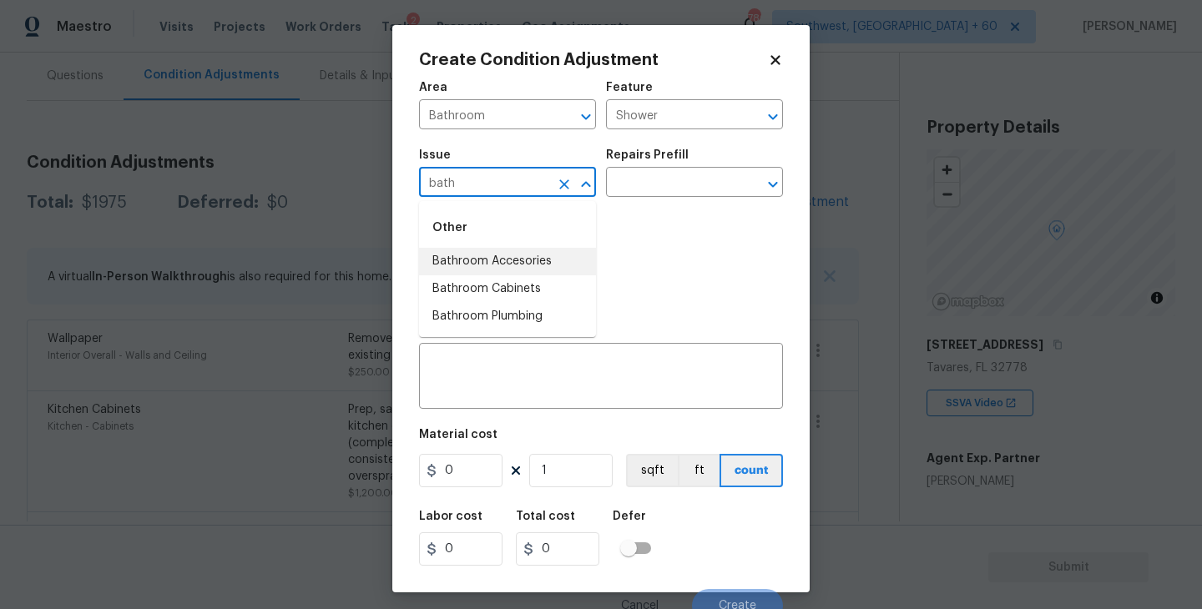
click at [506, 256] on li "Bathroom Accesories" at bounding box center [507, 262] width 177 height 28
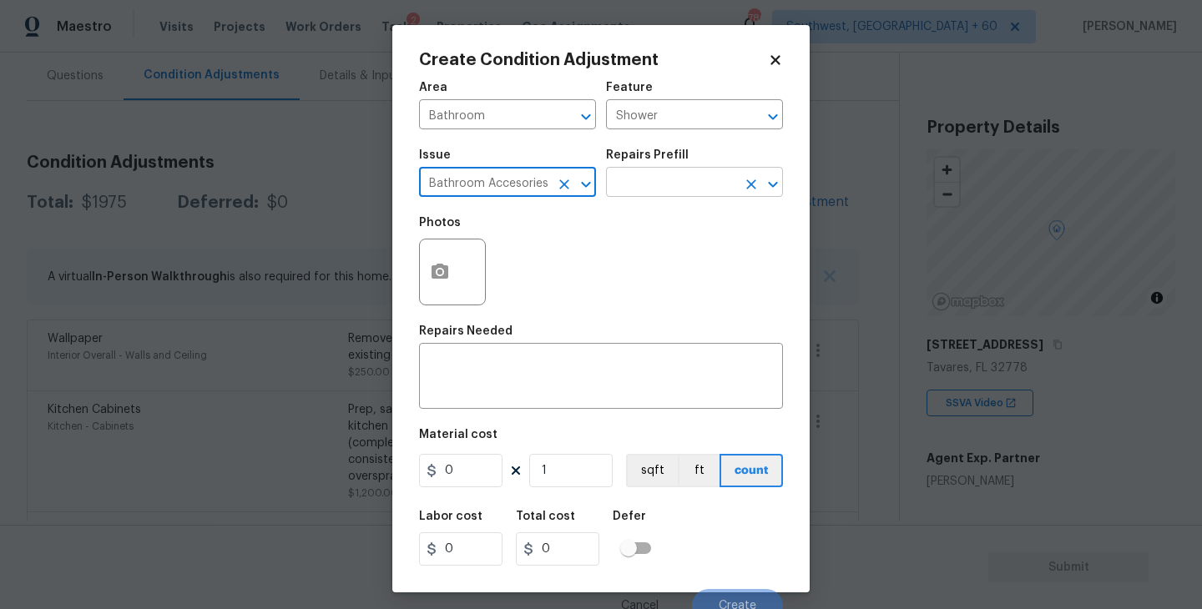
type input "Bathroom Accesories"
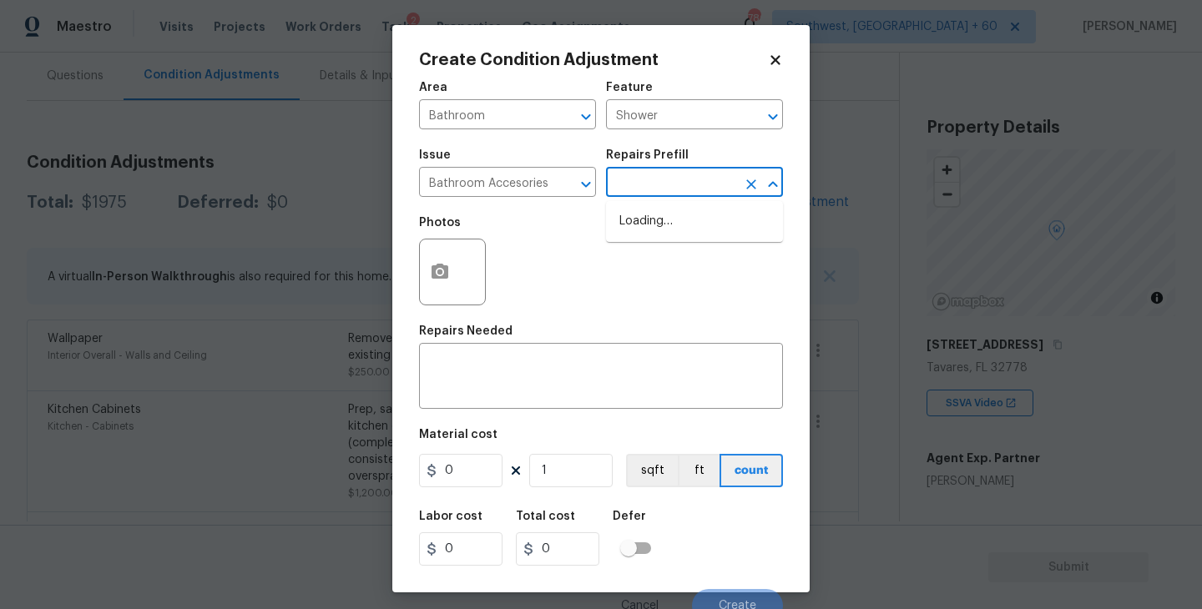
click at [675, 174] on input "text" at bounding box center [671, 184] width 130 height 26
type input "s"
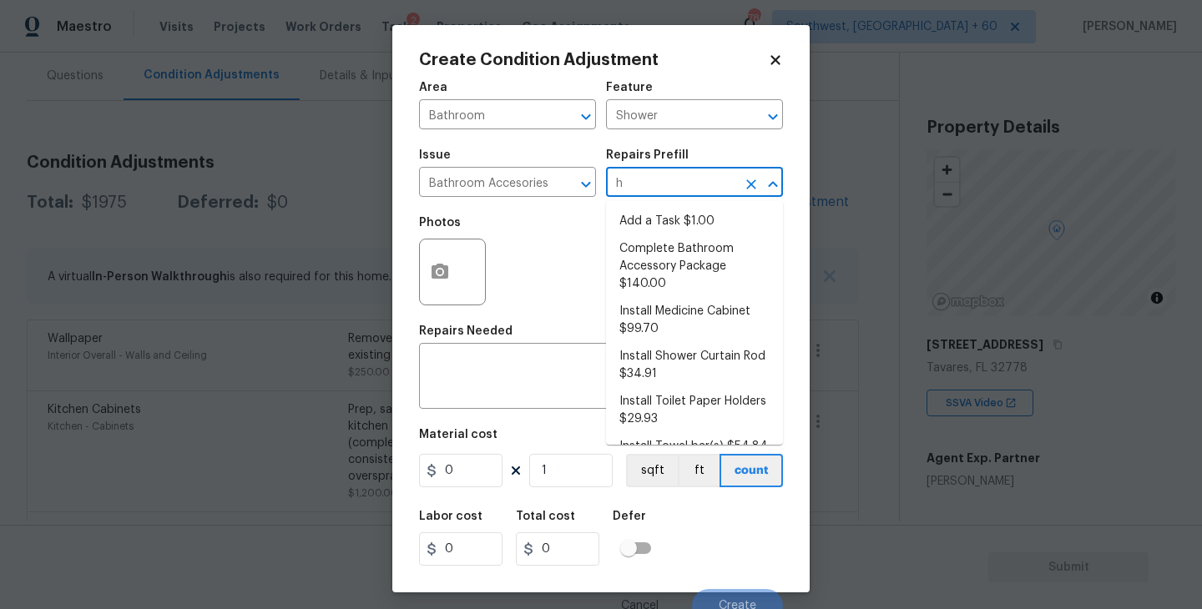
type input "ho"
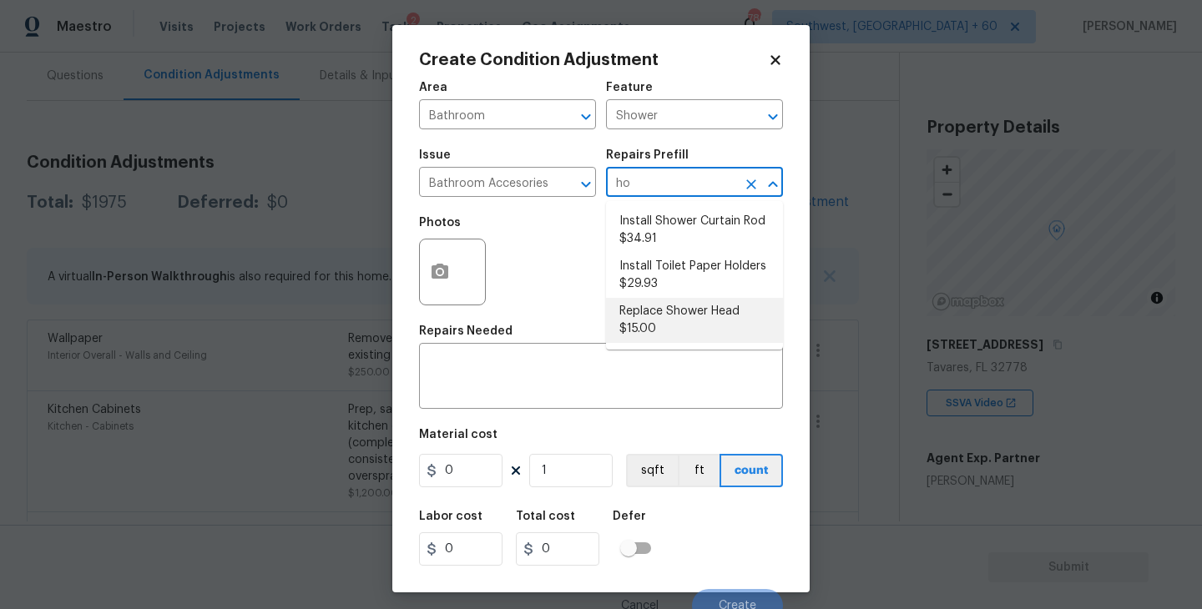
click at [694, 327] on li "Replace Shower Head $15.00" at bounding box center [694, 320] width 177 height 45
type input "Interior Trim"
type textarea "Remove the existing shower head and replace with new (PM to confirm style/finis…"
type input "15"
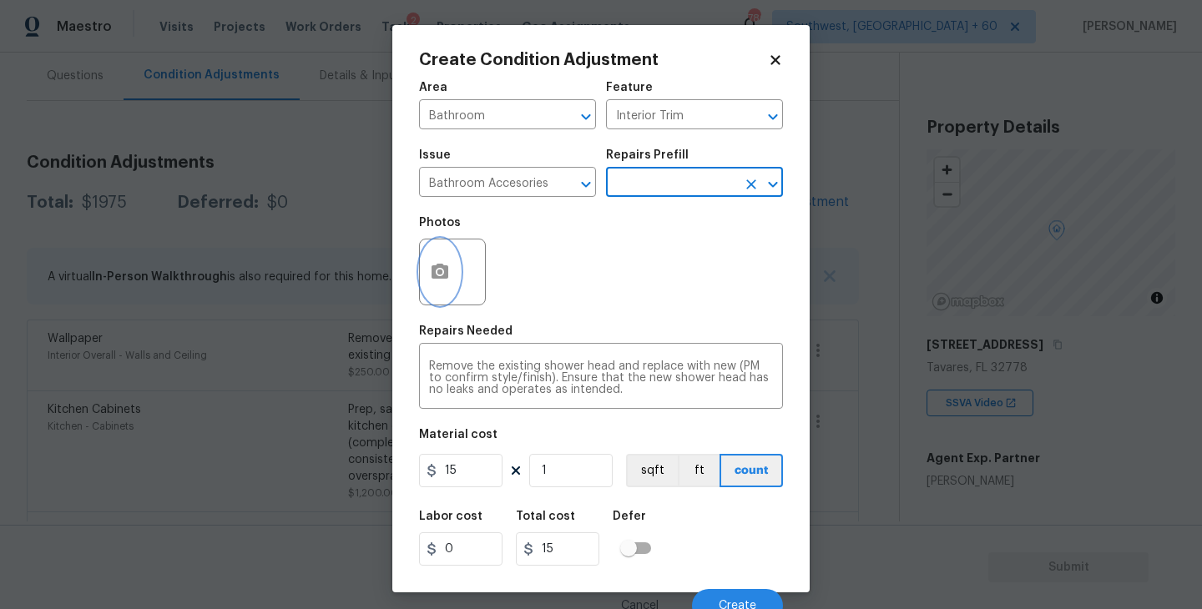
click at [435, 291] on button "button" at bounding box center [440, 272] width 40 height 65
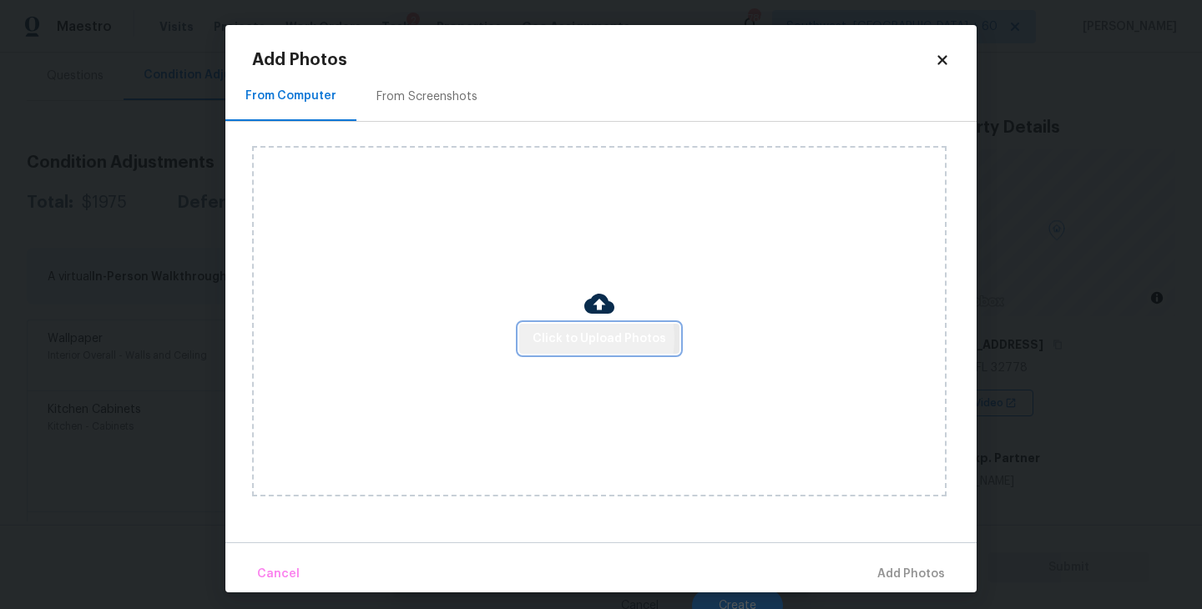
click at [568, 339] on span "Click to Upload Photos" at bounding box center [600, 339] width 134 height 21
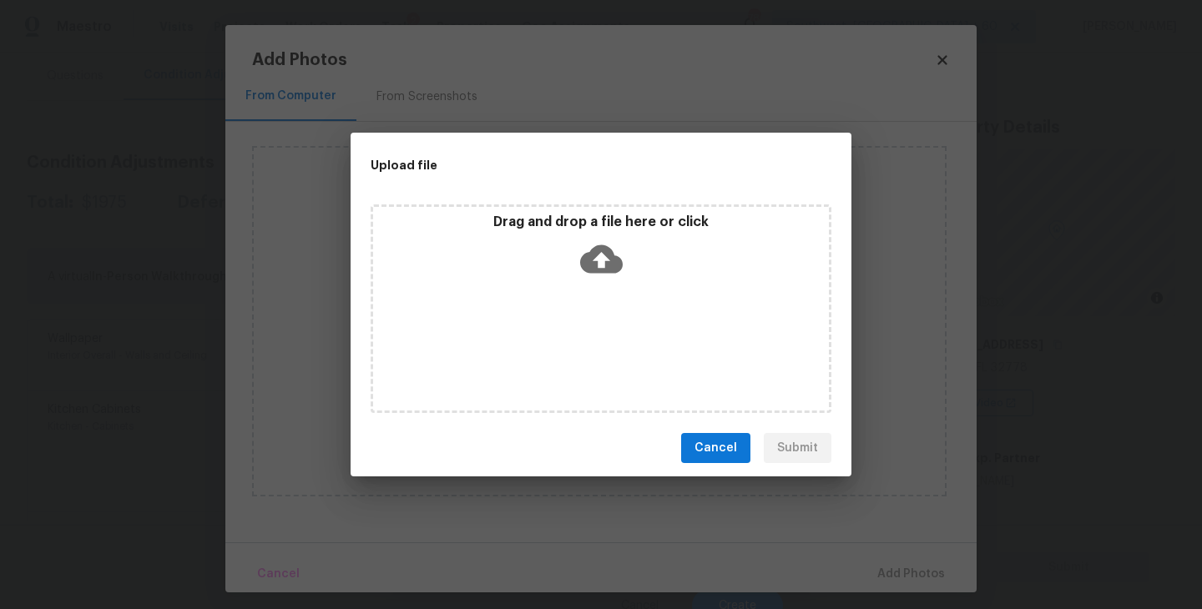
click at [604, 296] on div "Drag and drop a file here or click" at bounding box center [601, 309] width 461 height 209
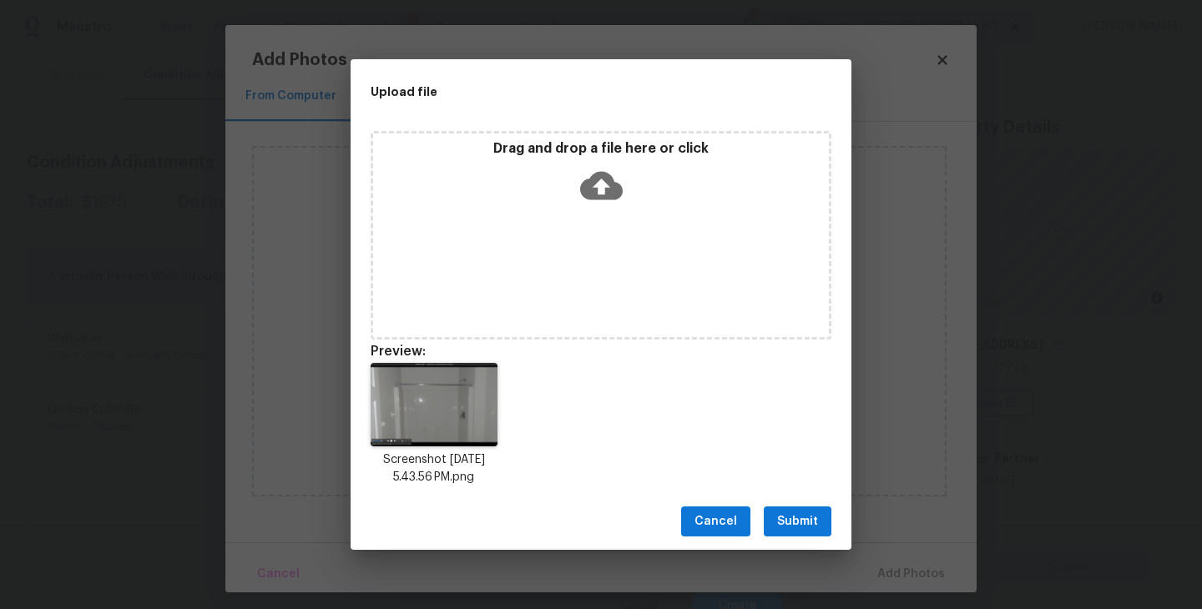
click at [801, 498] on div "Cancel Submit" at bounding box center [601, 522] width 501 height 58
click at [801, 514] on span "Submit" at bounding box center [797, 522] width 41 height 21
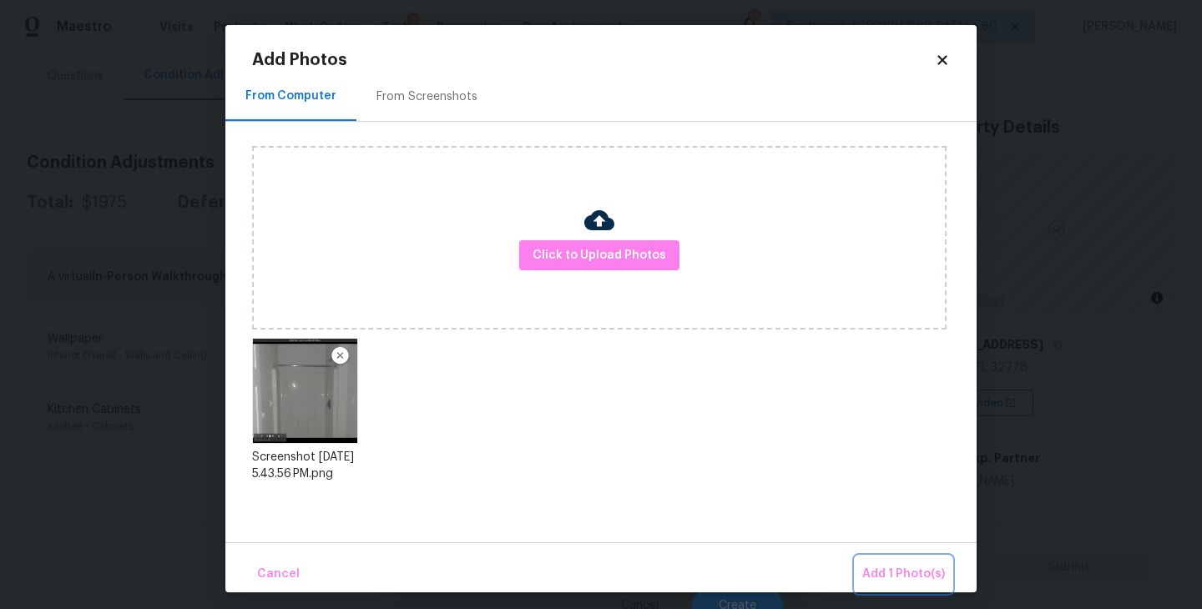
click at [874, 564] on span "Add 1 Photo(s)" at bounding box center [903, 574] width 83 height 21
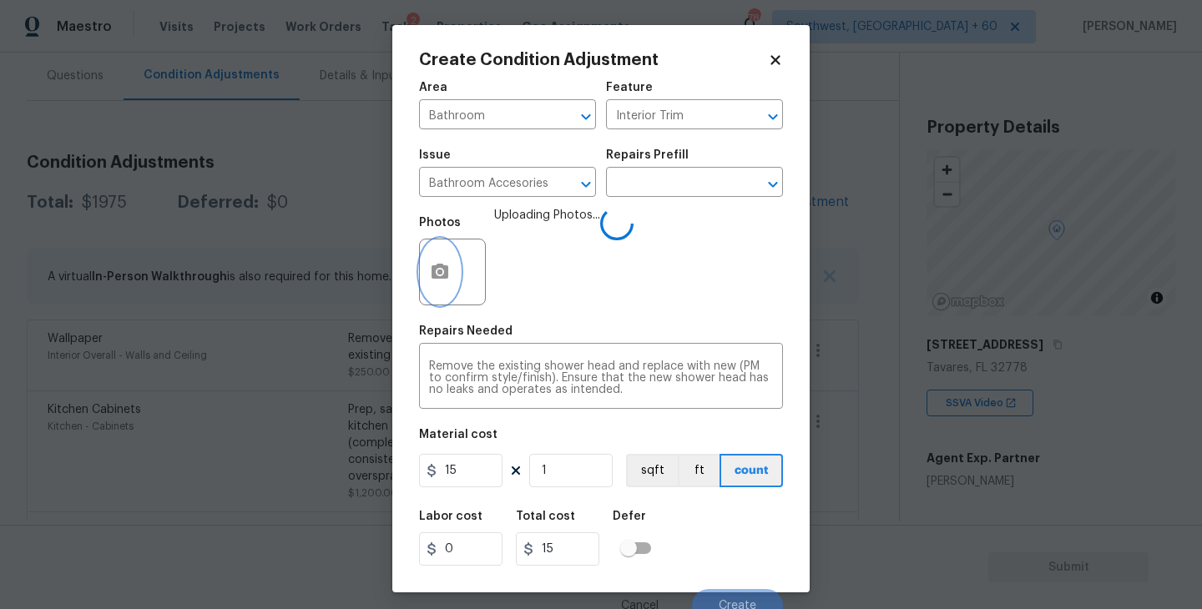
scroll to position [14, 0]
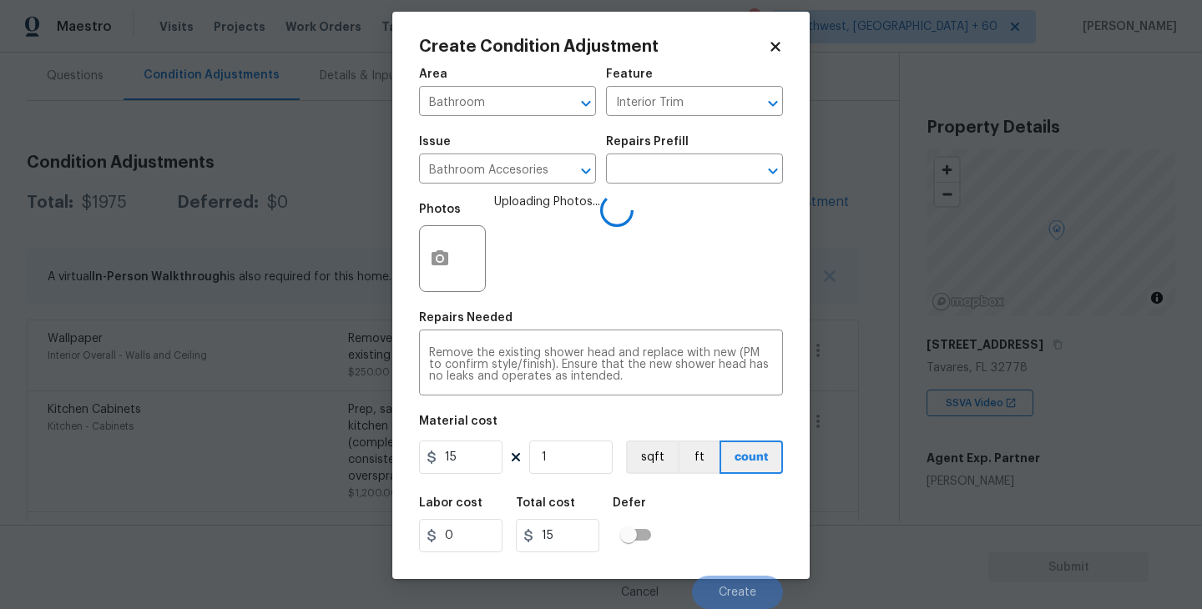
click at [745, 541] on div "Labor cost 0 Total cost 15 Defer" at bounding box center [601, 525] width 364 height 75
click at [743, 533] on div "Labor cost 0 Total cost 15 Defer" at bounding box center [601, 525] width 364 height 75
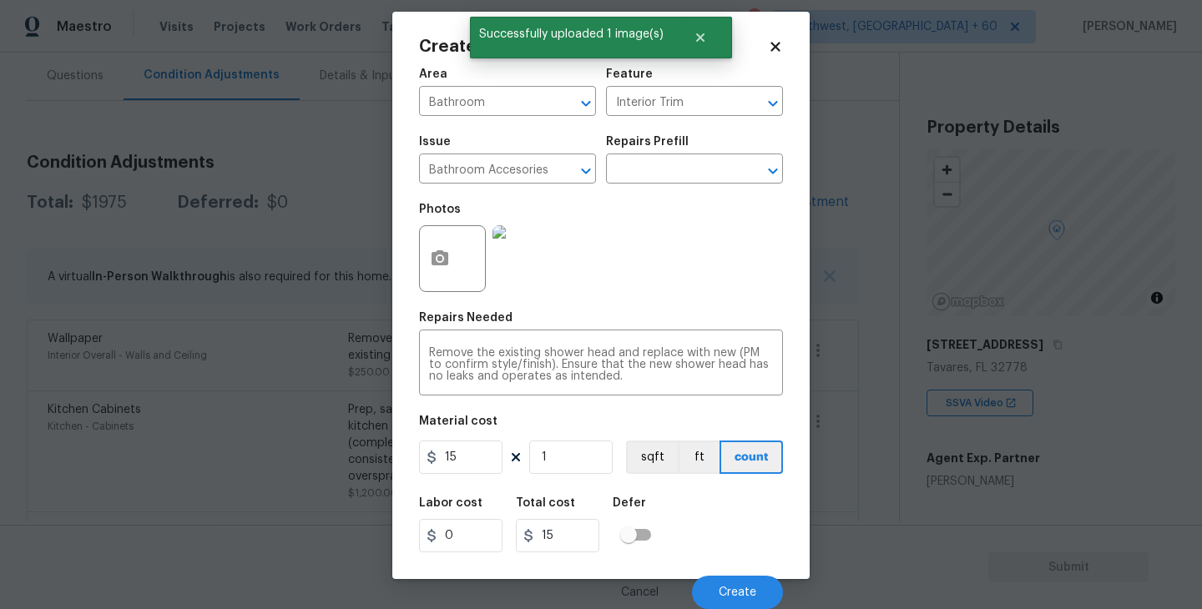
click at [743, 533] on div "Labor cost 0 Total cost 15 Defer" at bounding box center [601, 525] width 364 height 75
click at [730, 587] on span "Create" at bounding box center [738, 593] width 38 height 13
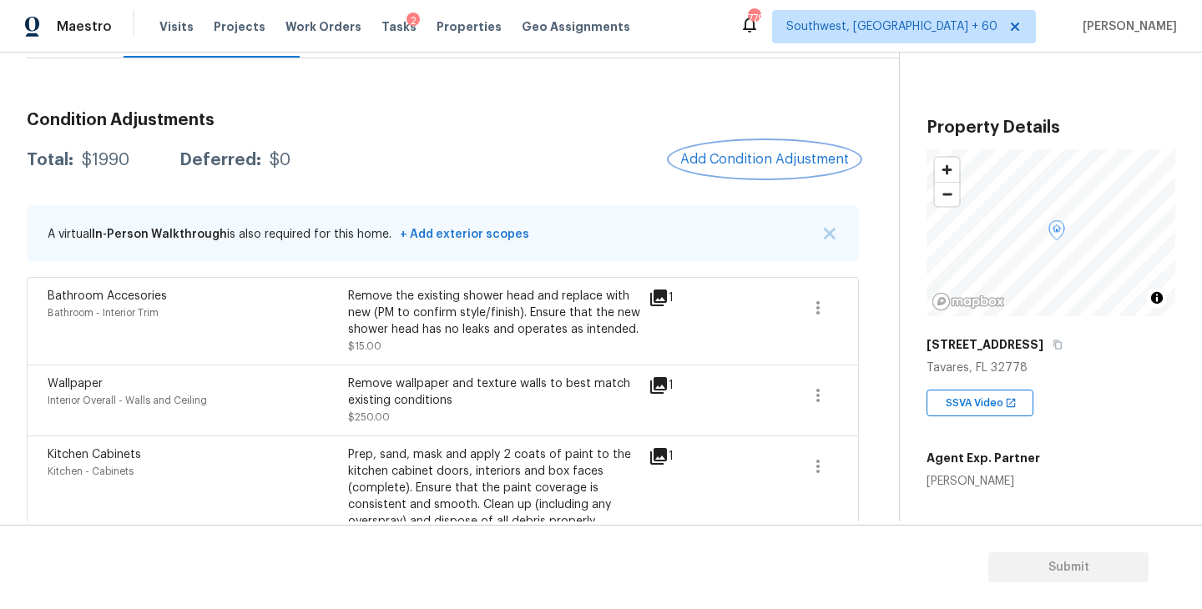
scroll to position [201, 0]
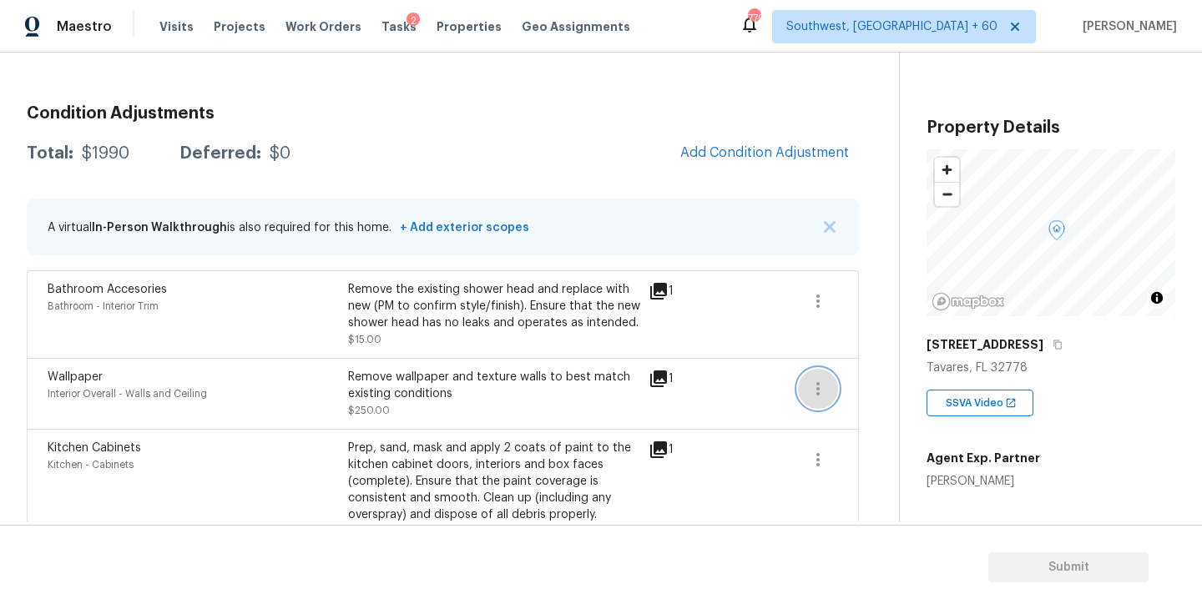
click at [816, 376] on button "button" at bounding box center [818, 389] width 40 height 40
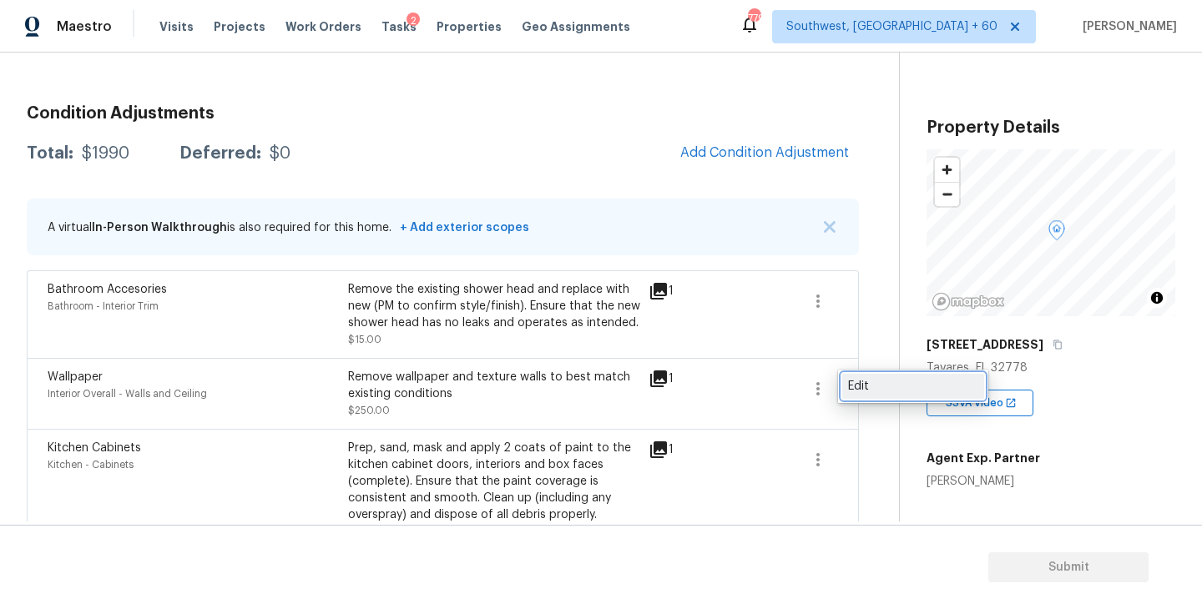
drag, startPoint x: 835, startPoint y: 377, endPoint x: 889, endPoint y: 388, distance: 55.3
click at [889, 388] on div "Edit" at bounding box center [913, 386] width 130 height 17
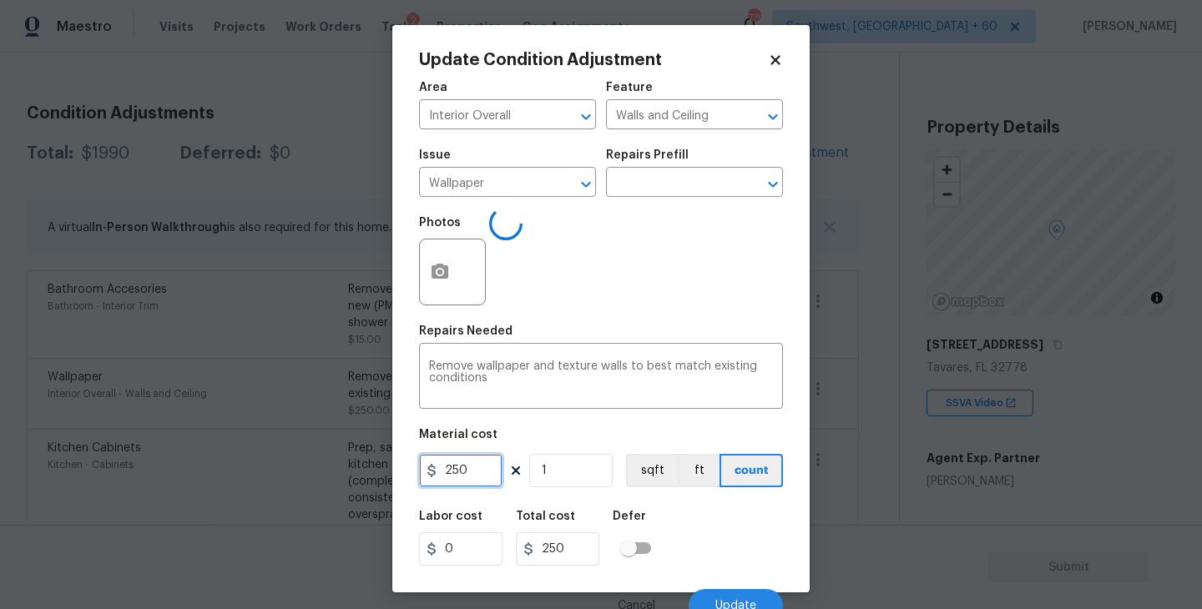
drag, startPoint x: 479, startPoint y: 466, endPoint x: 315, endPoint y: 467, distance: 164.5
click at [315, 467] on div "Update Condition Adjustment Area Interior Overall ​ Feature Walls and Ceiling ​…" at bounding box center [601, 304] width 1202 height 609
type input "450"
click at [436, 281] on icon "button" at bounding box center [440, 272] width 20 height 20
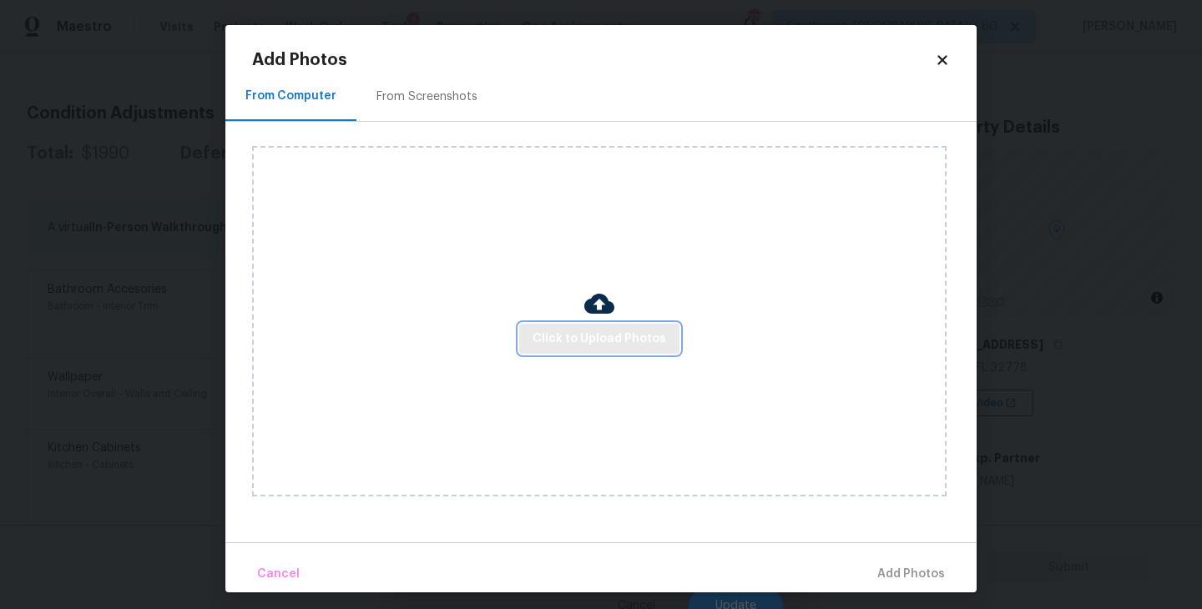
click at [601, 336] on span "Click to Upload Photos" at bounding box center [600, 339] width 134 height 21
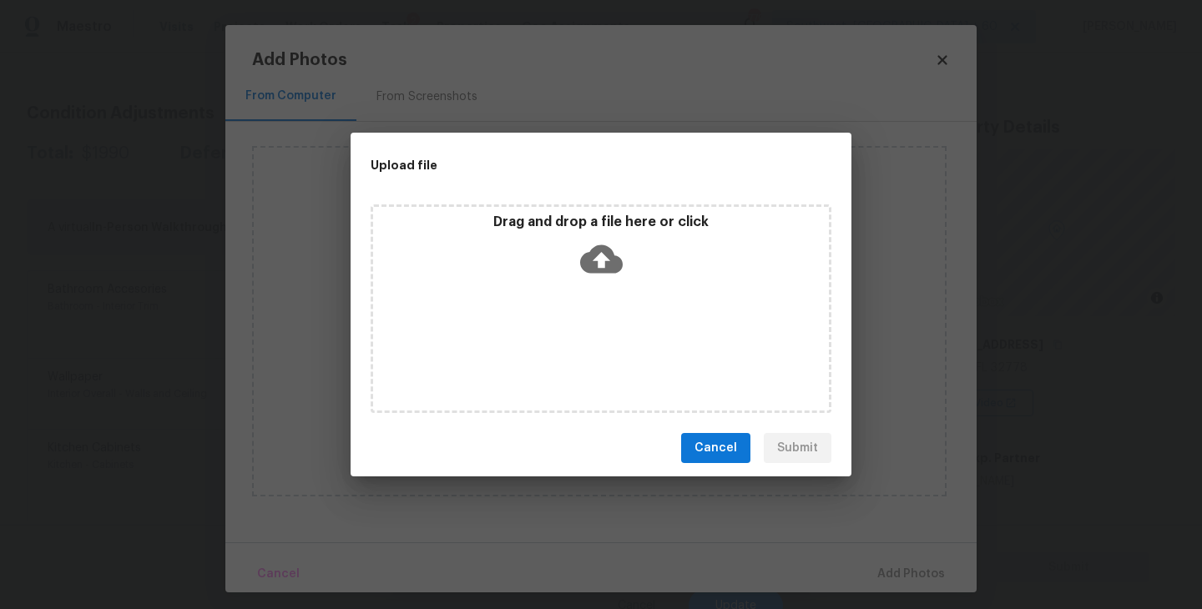
click at [608, 307] on div "Drag and drop a file here or click" at bounding box center [601, 309] width 461 height 209
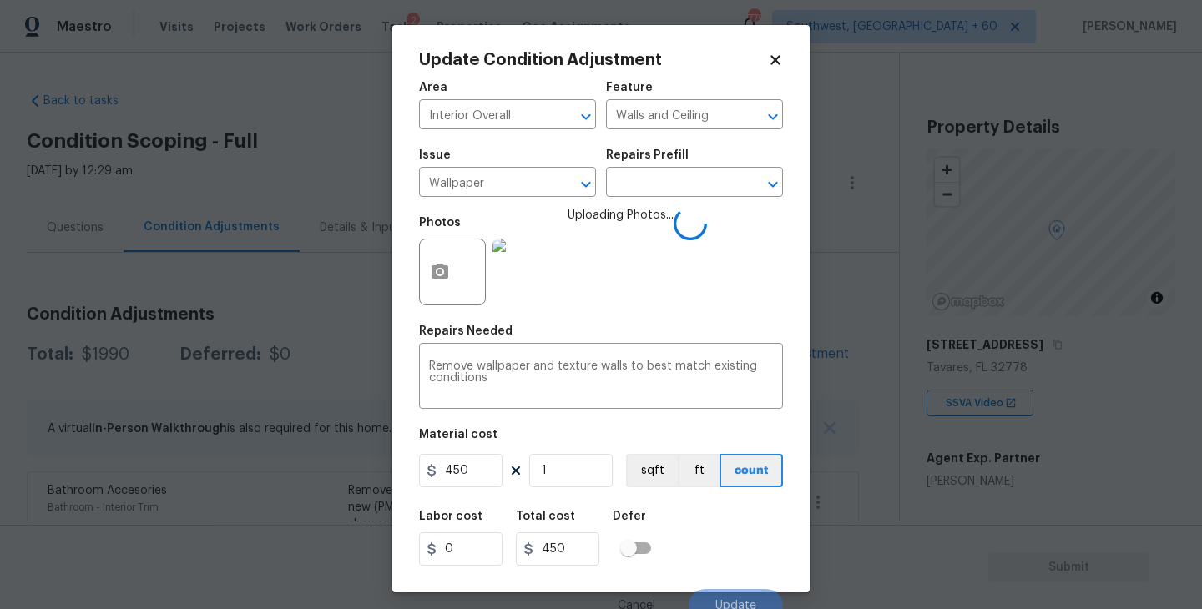
scroll to position [14, 0]
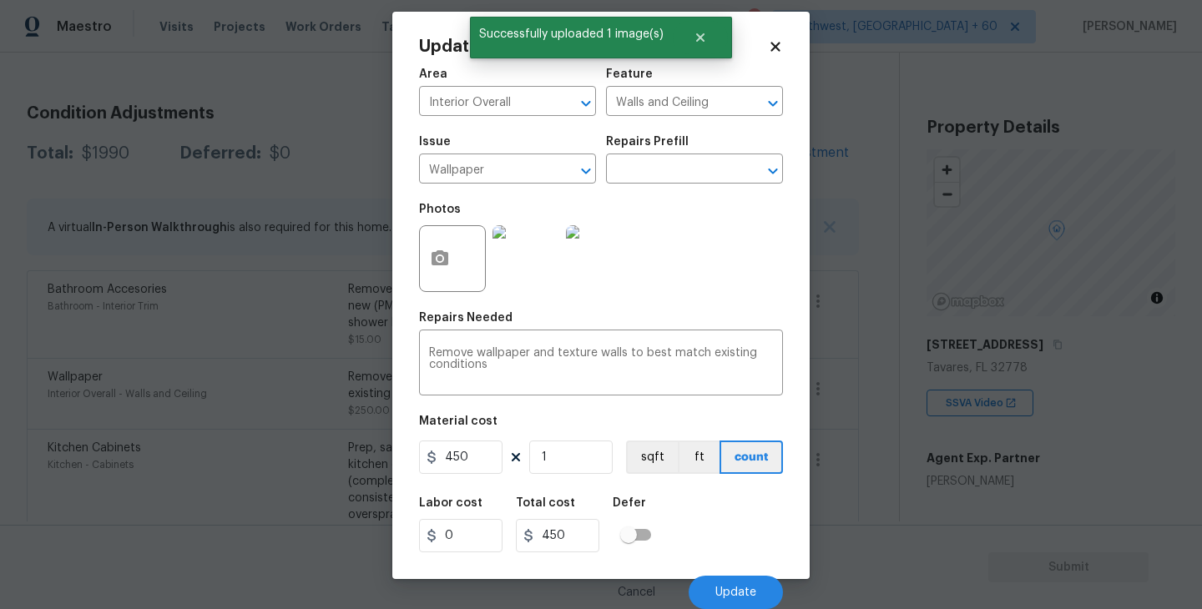
click at [727, 546] on div "Labor cost 0 Total cost 450 Defer" at bounding box center [601, 525] width 364 height 75
click at [727, 589] on span "Update" at bounding box center [735, 593] width 41 height 13
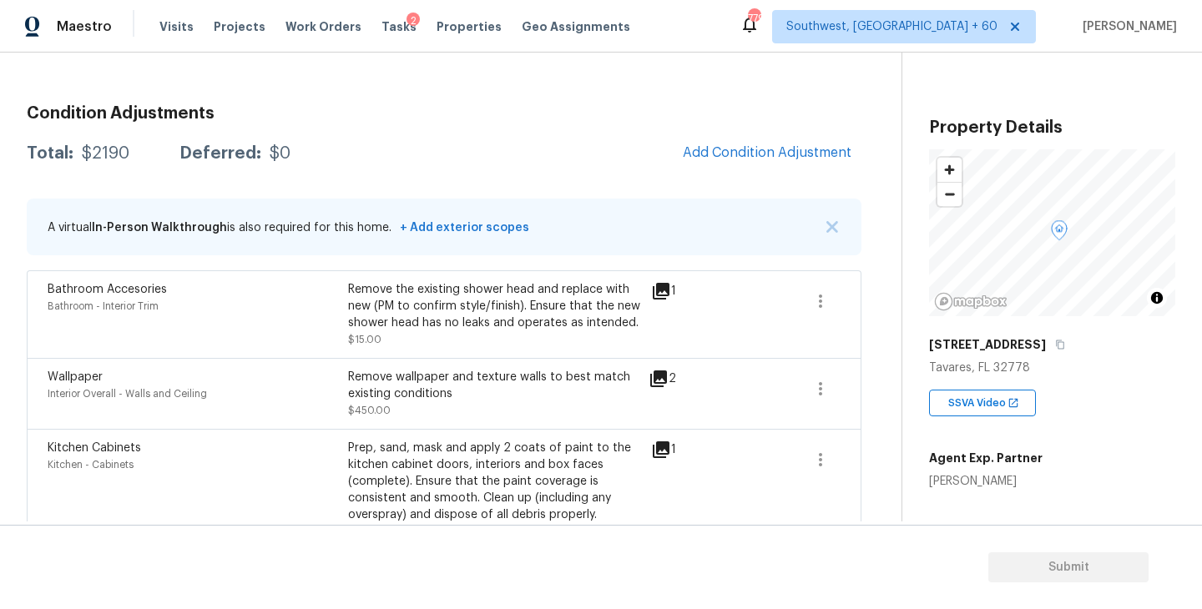
scroll to position [131, 0]
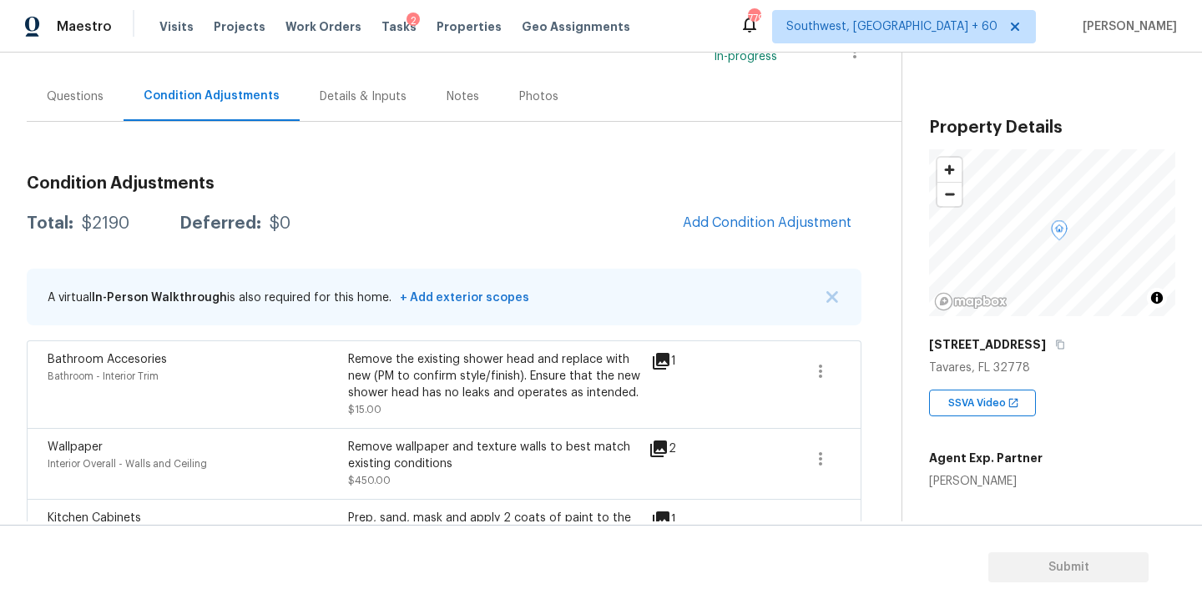
click at [82, 113] on div "Questions" at bounding box center [75, 96] width 97 height 49
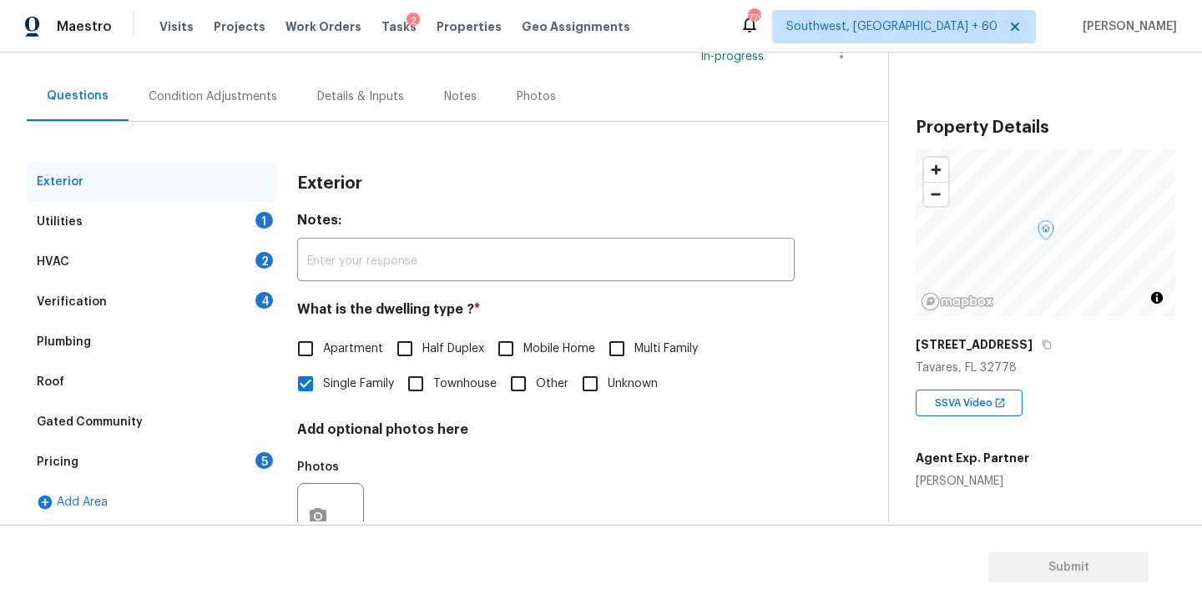
click at [86, 467] on div "Pricing 5" at bounding box center [152, 462] width 250 height 40
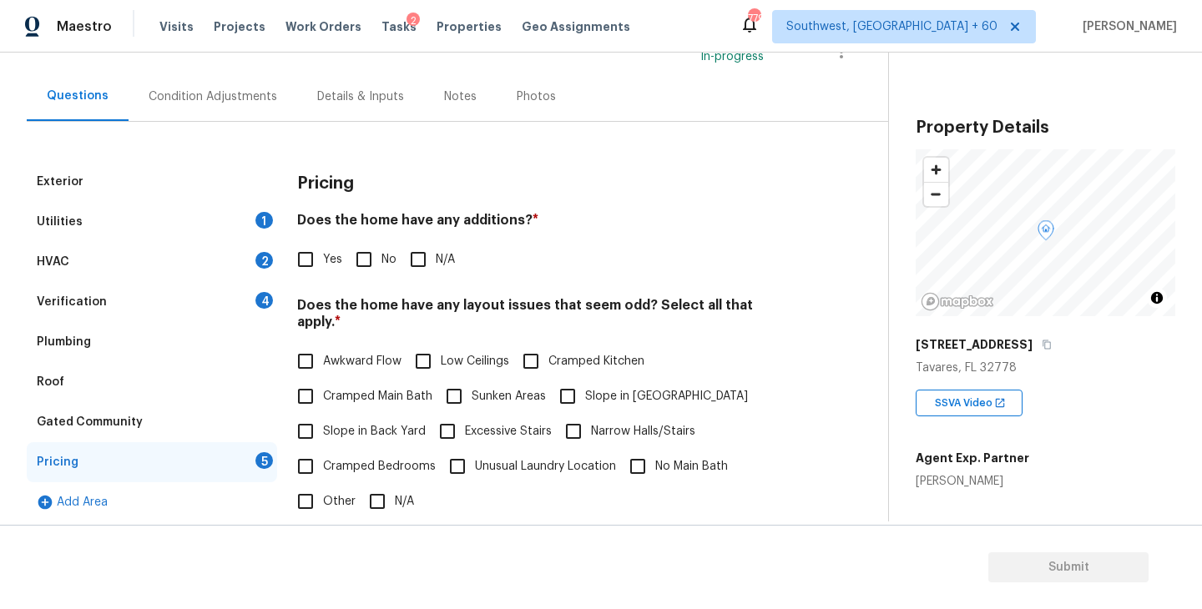
click at [304, 270] on input "Yes" at bounding box center [305, 259] width 35 height 35
checkbox input "true"
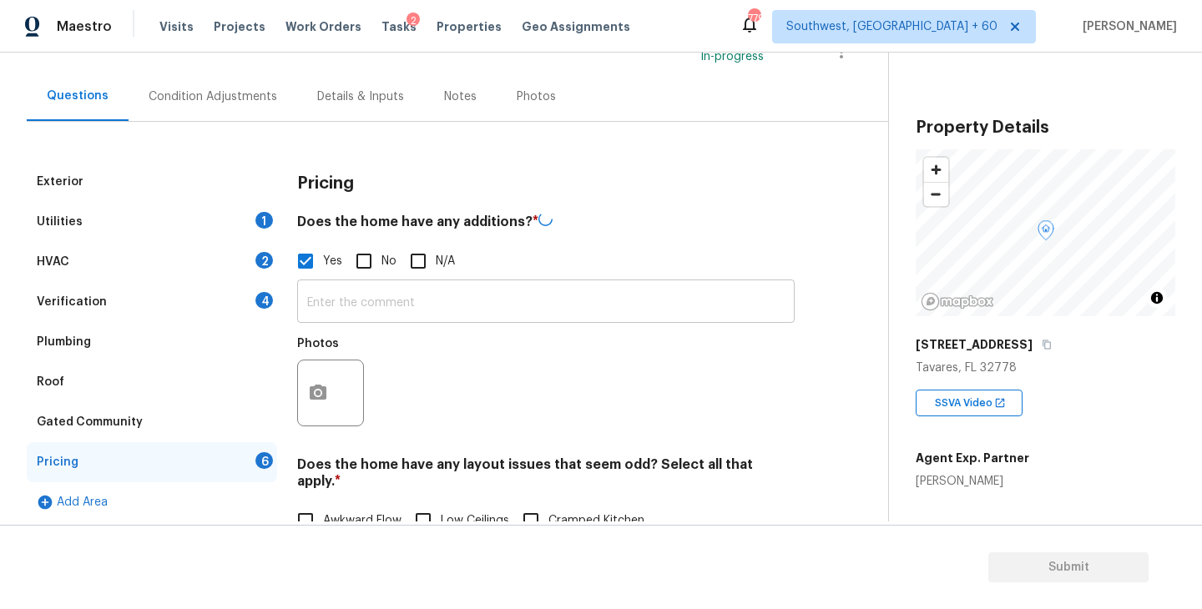
click at [385, 322] on input "text" at bounding box center [546, 303] width 498 height 39
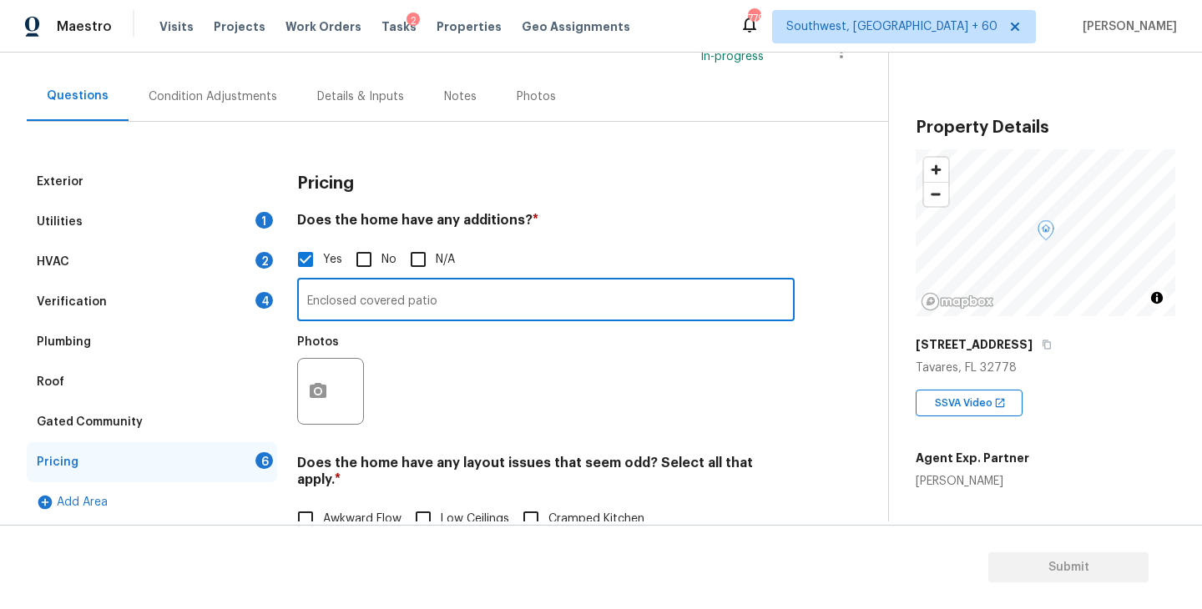
type input "Enclosed covered patio"
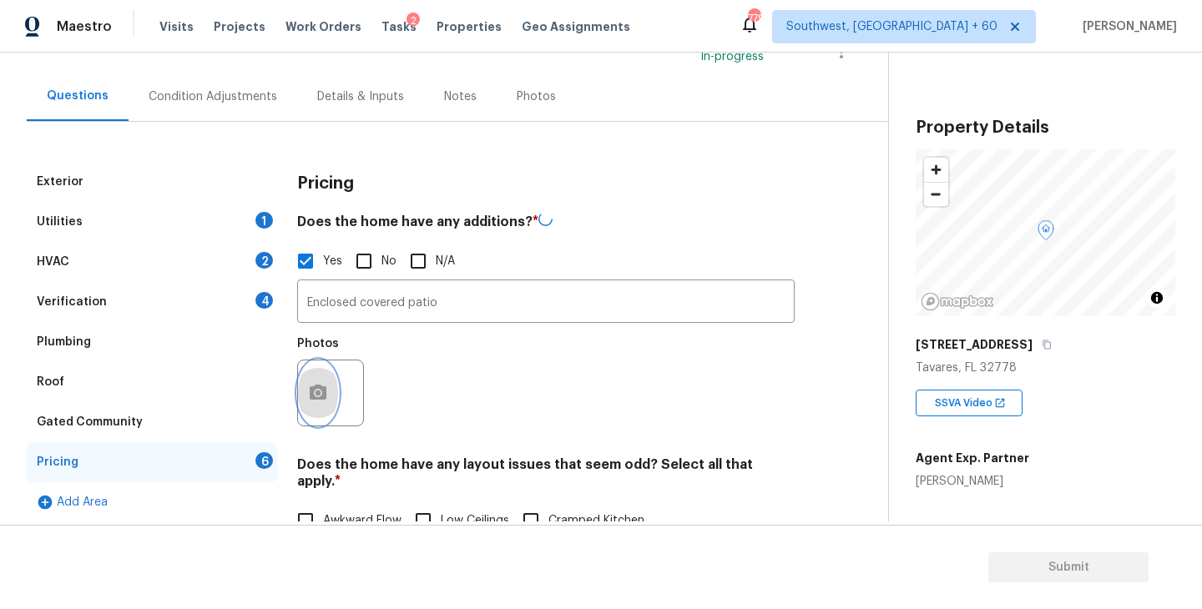
click at [316, 391] on icon "button" at bounding box center [318, 393] width 20 height 20
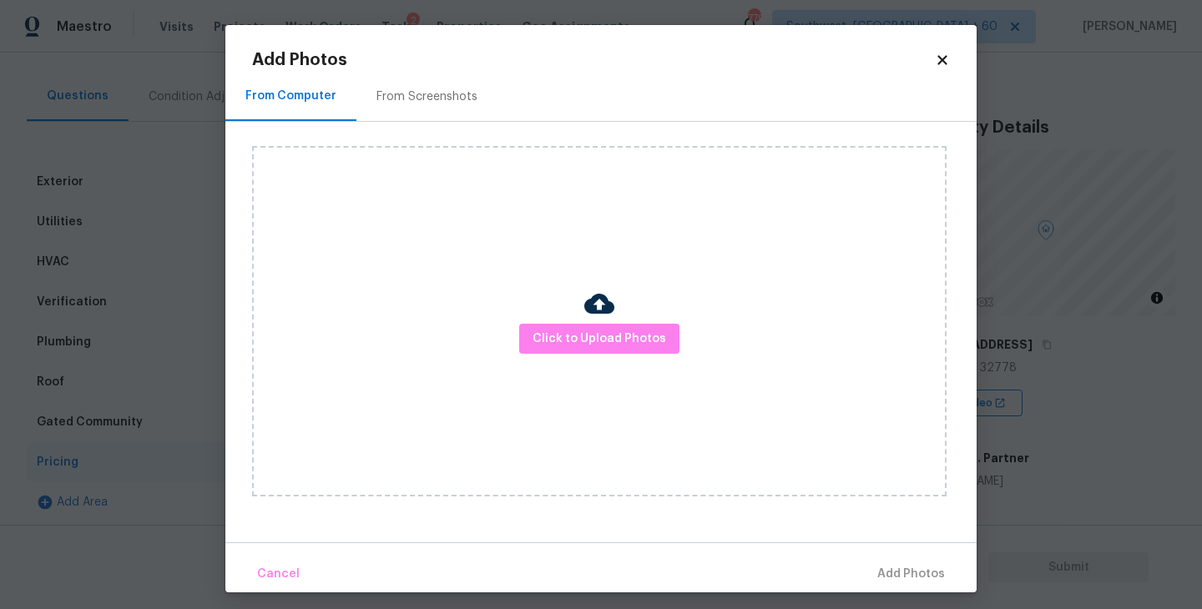
click at [572, 382] on div "Click to Upload Photos" at bounding box center [599, 321] width 695 height 351
click at [613, 332] on span "Click to Upload Photos" at bounding box center [600, 339] width 134 height 21
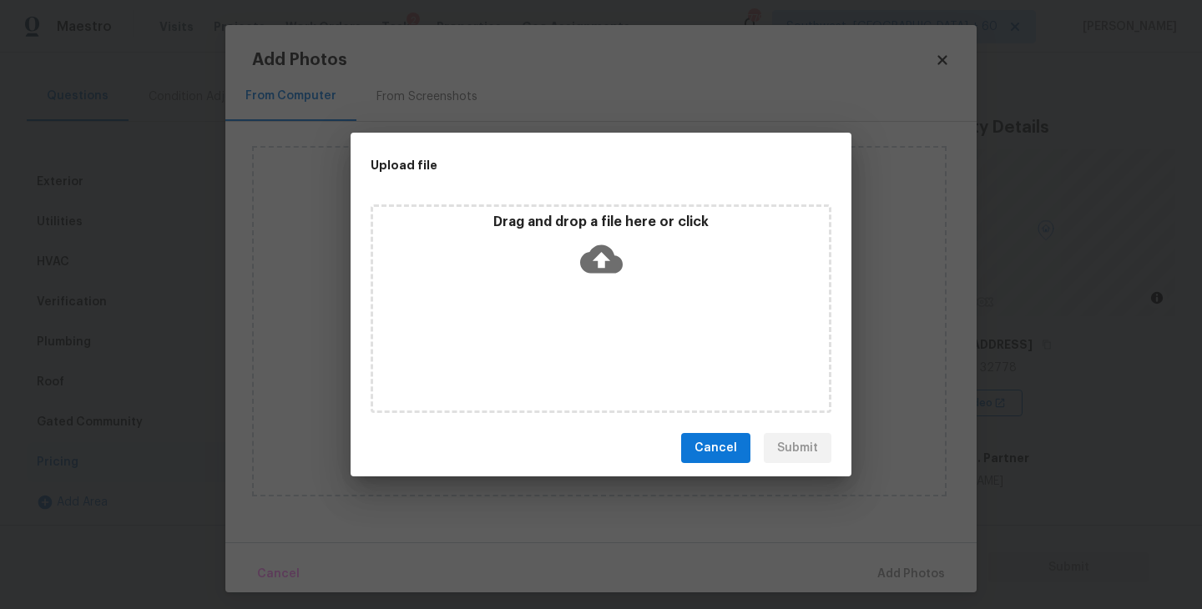
click at [606, 245] on icon at bounding box center [601, 259] width 43 height 43
